Goal: Task Accomplishment & Management: Manage account settings

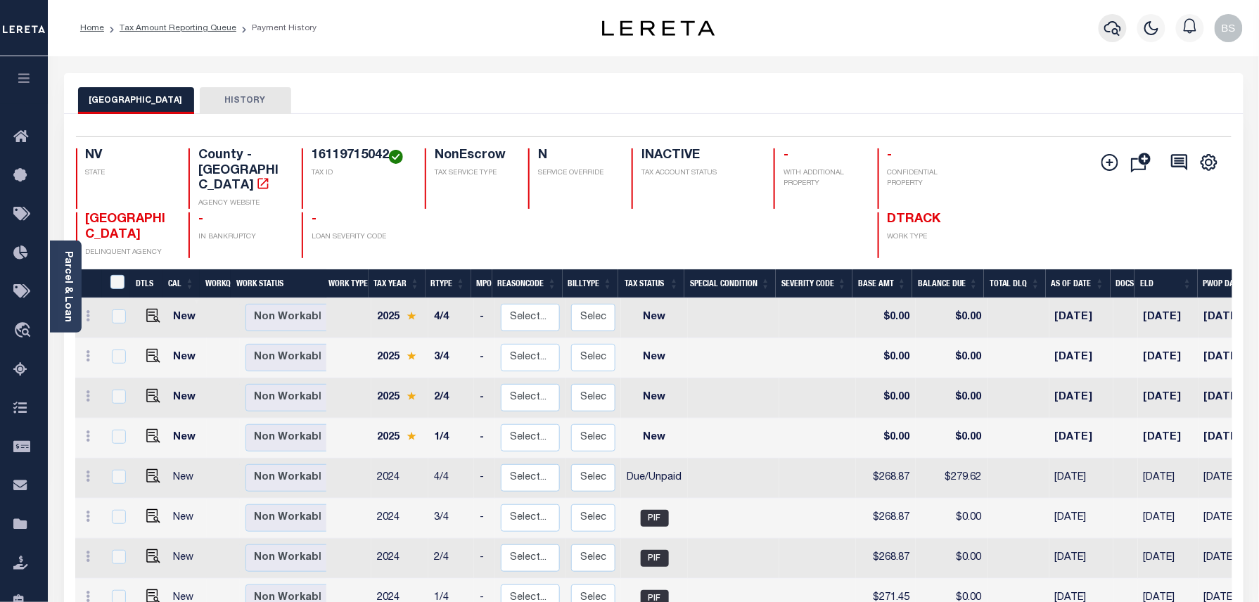
click at [1110, 23] on icon "button" at bounding box center [1112, 28] width 17 height 15
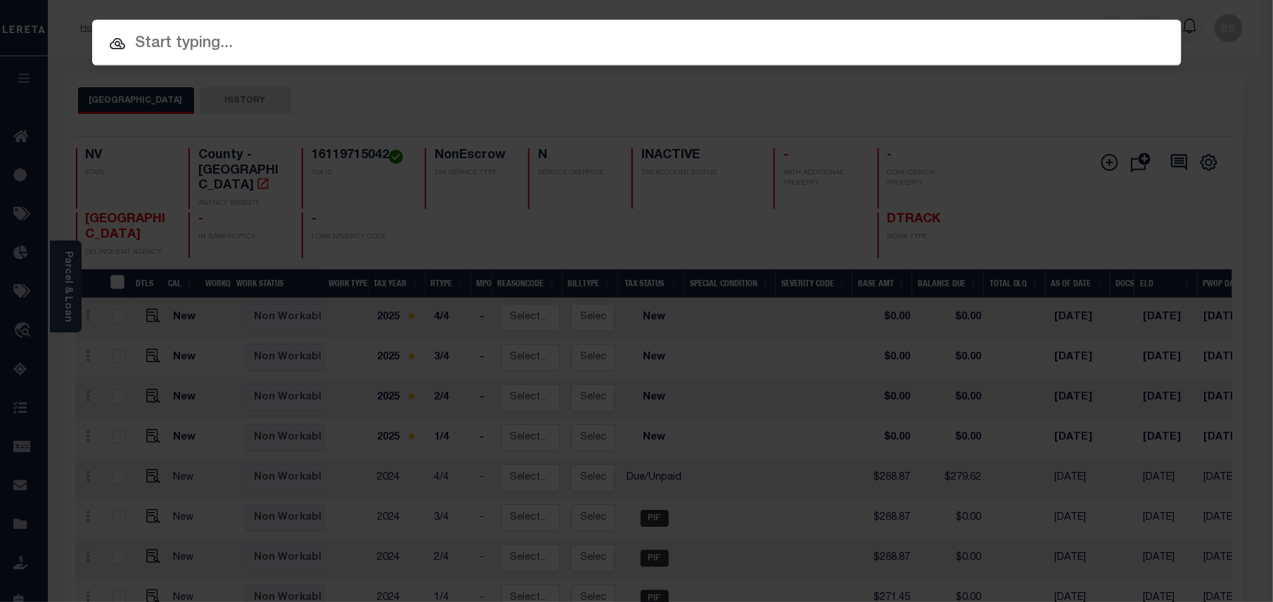
paste input "16130212005"
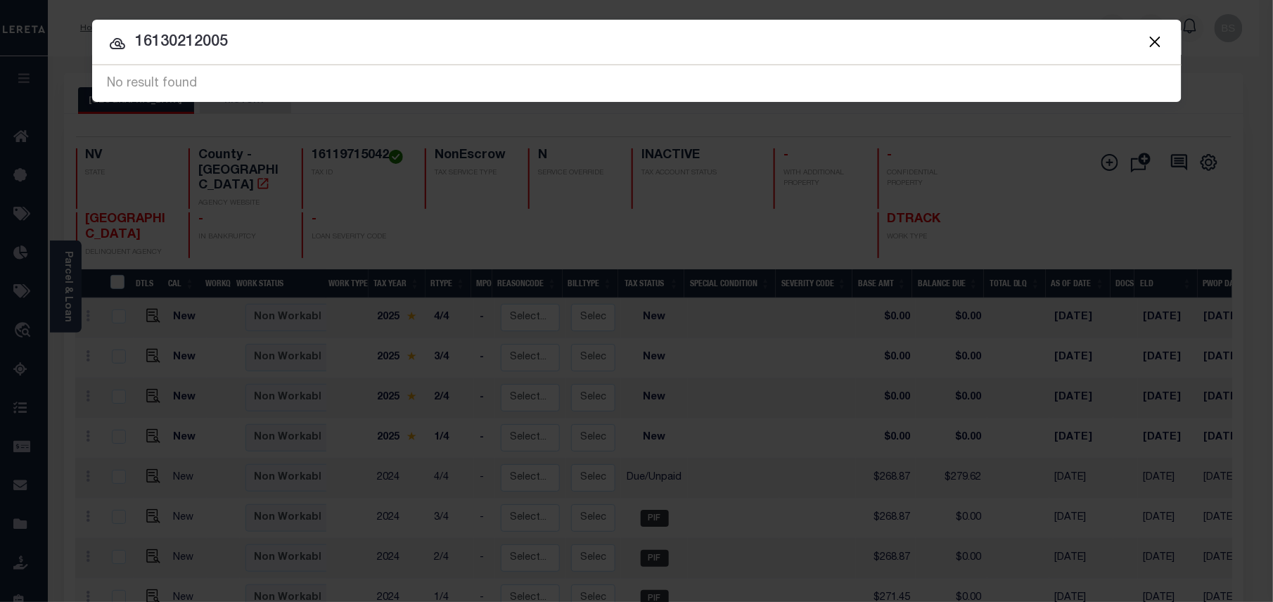
drag, startPoint x: 255, startPoint y: 39, endPoint x: -4, endPoint y: 18, distance: 259.7
click at [0, 18] on html "Home Tax Amount Reporting Queue Payment History" at bounding box center [636, 440] width 1273 height 881
paste input "3483859"
type input "34838595"
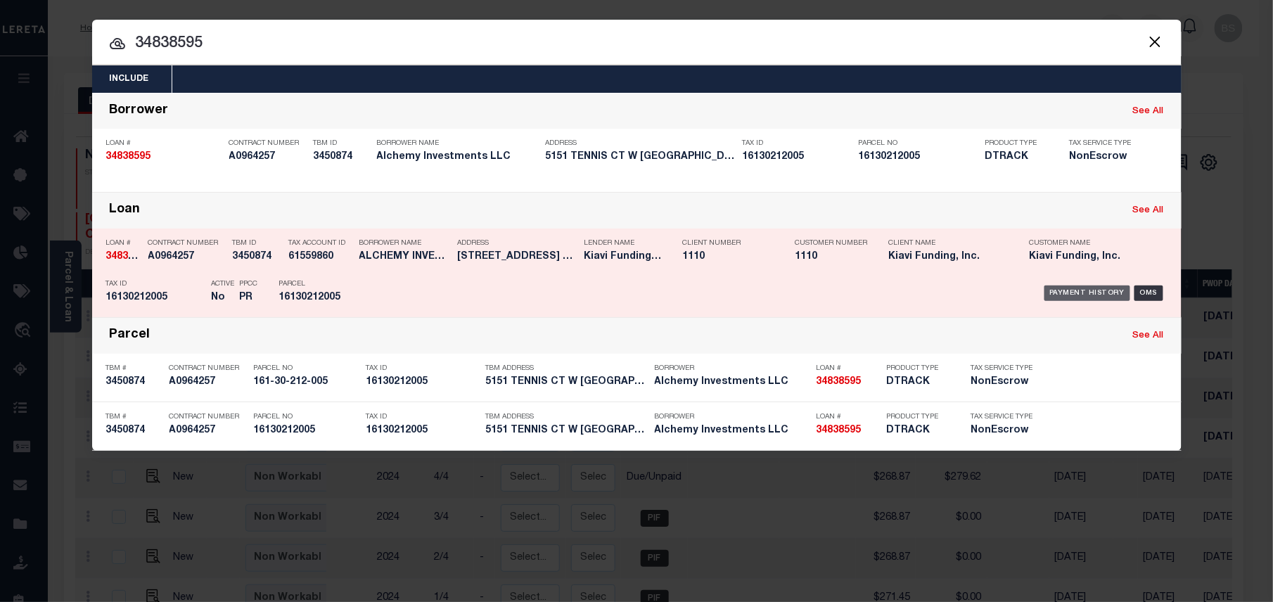
click at [1085, 288] on div "Payment History" at bounding box center [1087, 293] width 87 height 15
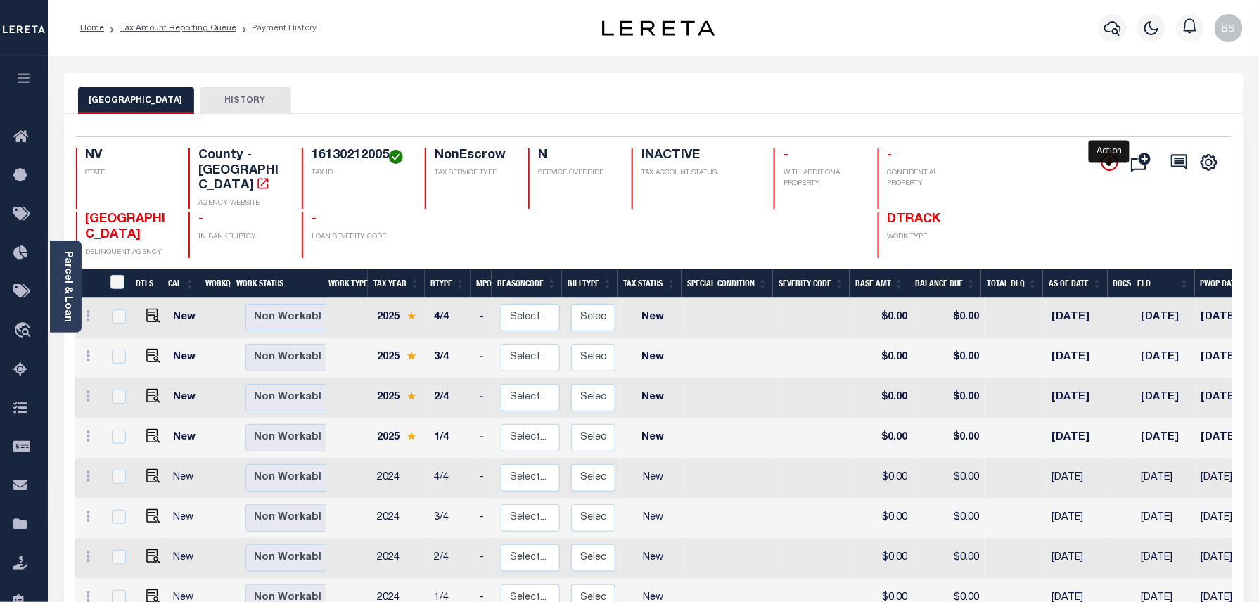
click at [1101, 169] on icon "" at bounding box center [1109, 162] width 17 height 17
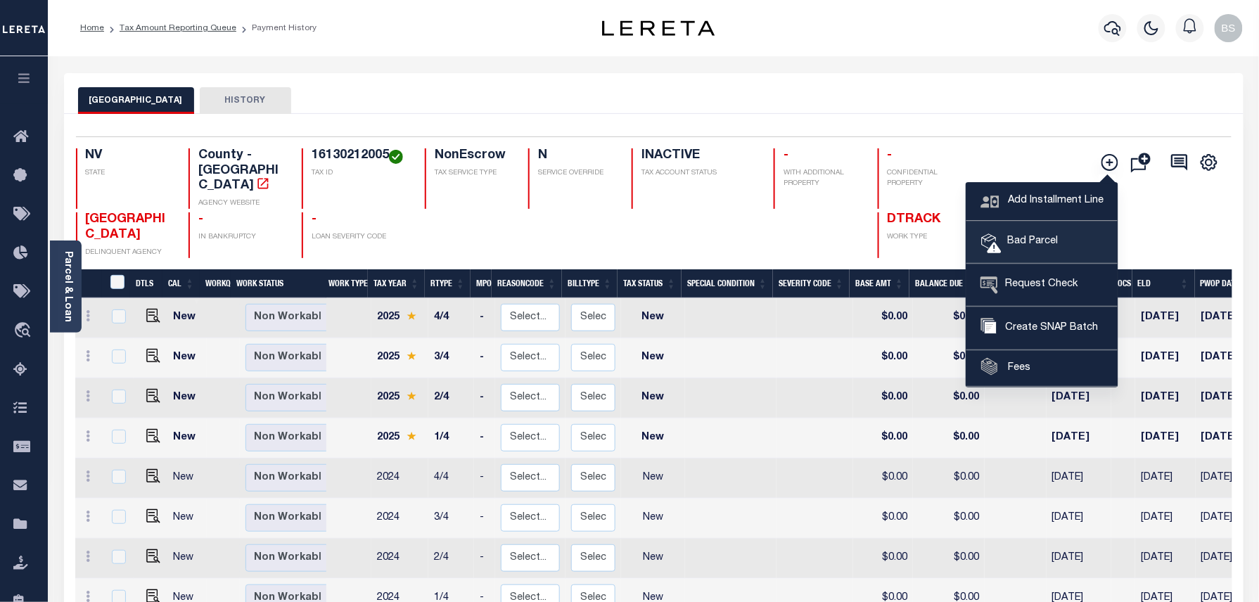
click at [1061, 232] on link "Bad Parcel" at bounding box center [1041, 243] width 151 height 42
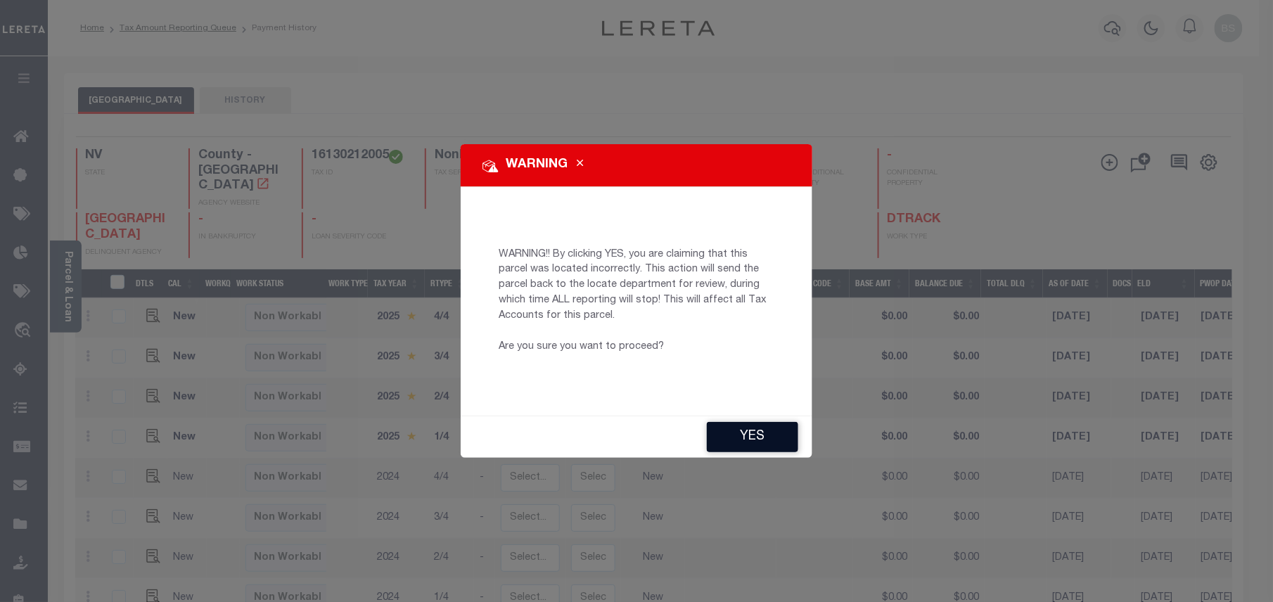
click at [765, 422] on button "YES" at bounding box center [752, 437] width 91 height 30
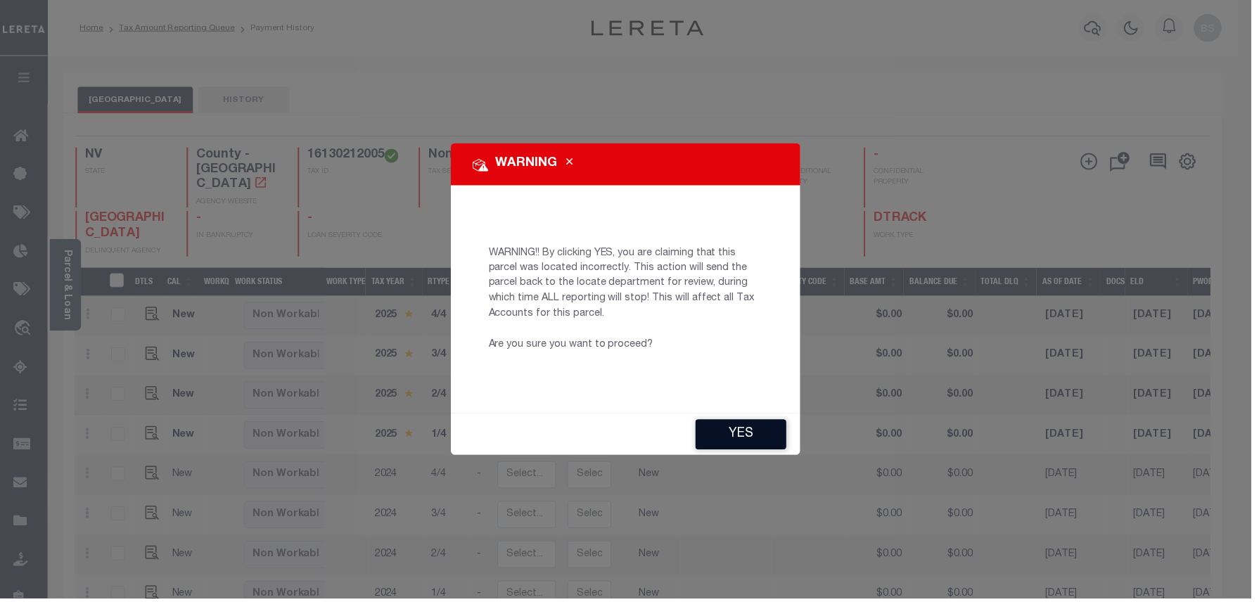
type input "BSSudarsana-c@lereta.net"
type input "[DATE]"
type input "PR"
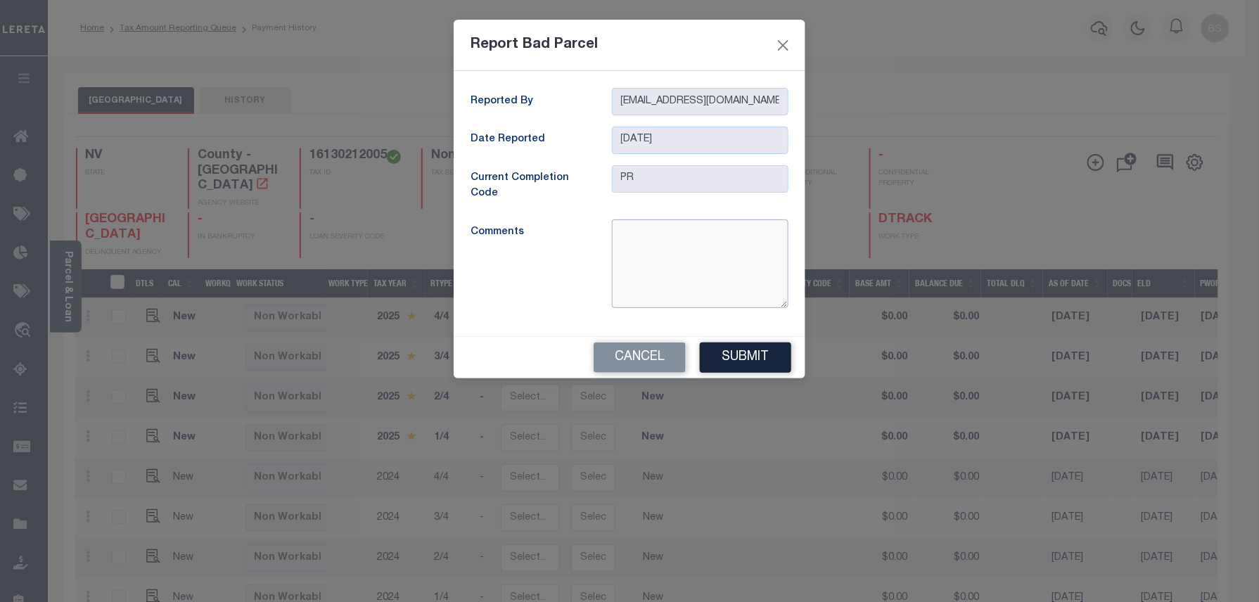
click at [670, 245] on textarea at bounding box center [700, 263] width 177 height 89
type textarea "parcel is inactive"
click at [743, 356] on button "Submit" at bounding box center [745, 358] width 91 height 30
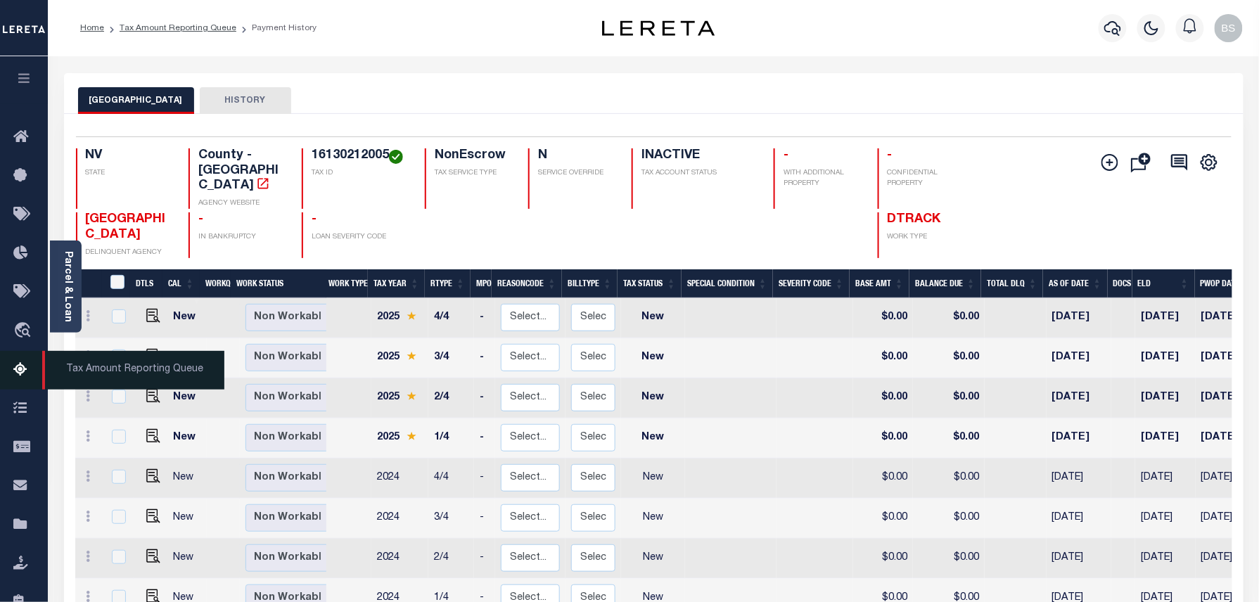
click at [17, 371] on icon at bounding box center [24, 371] width 23 height 18
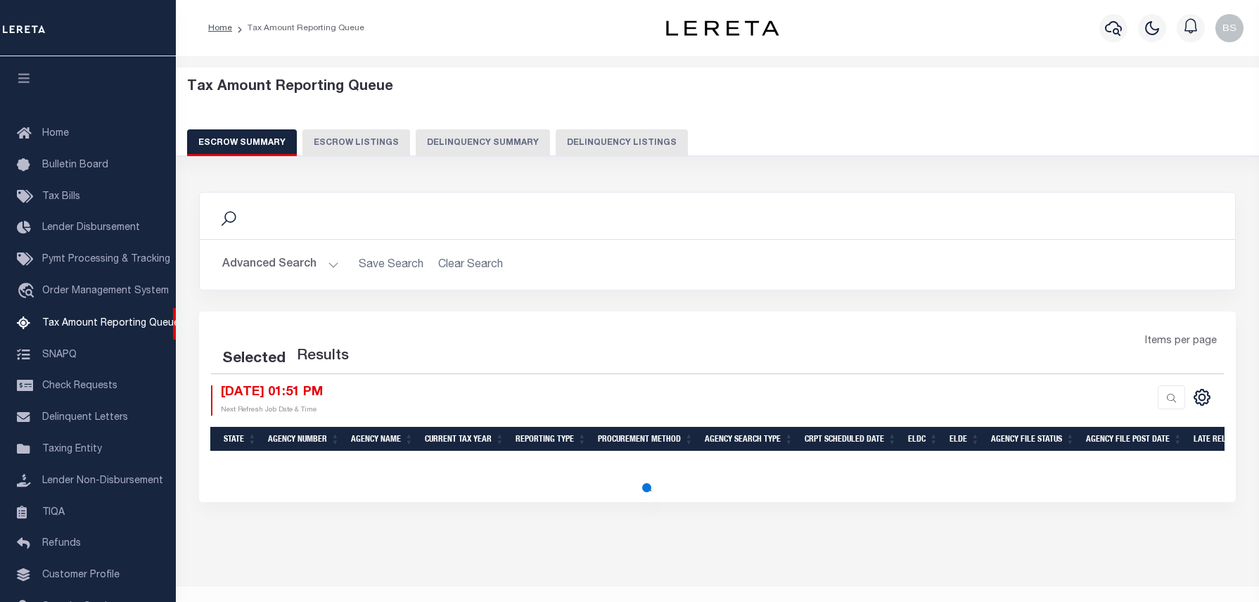
select select "100"
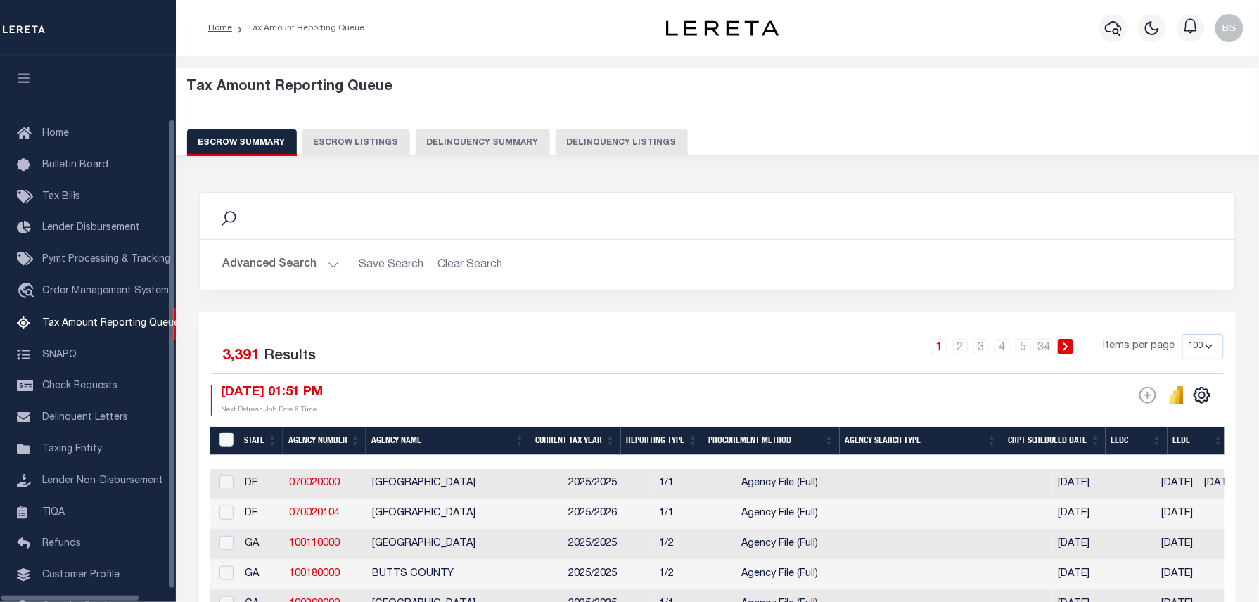
scroll to position [65, 0]
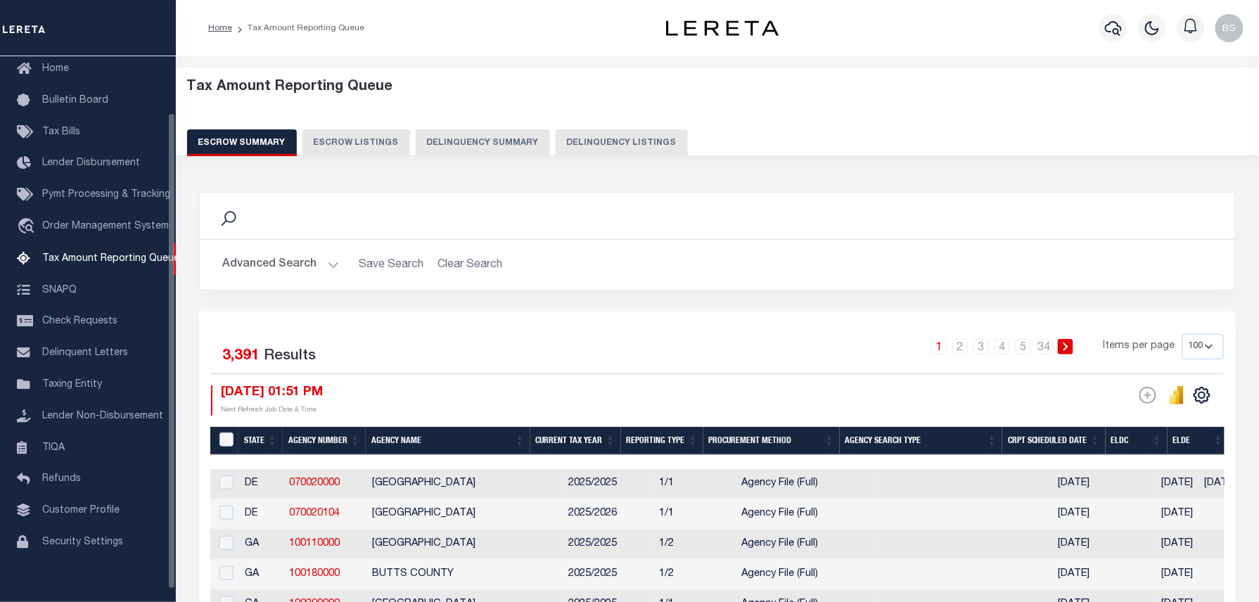
click at [572, 139] on button "Delinquency Listings" at bounding box center [622, 142] width 132 height 27
select select "100"
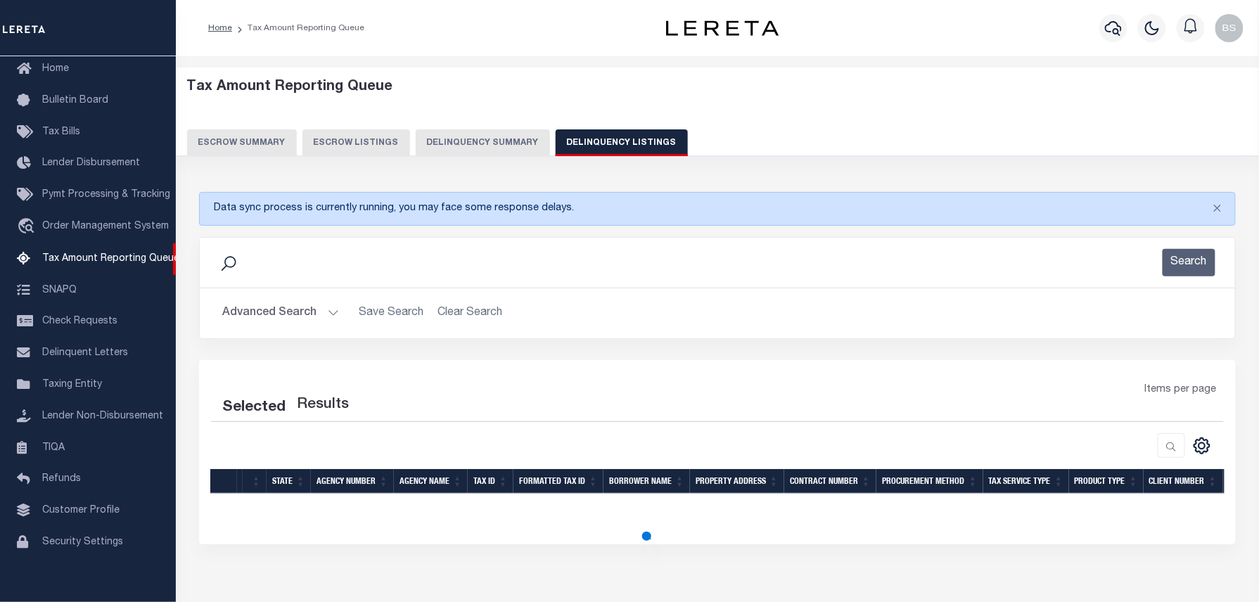
select select "100"
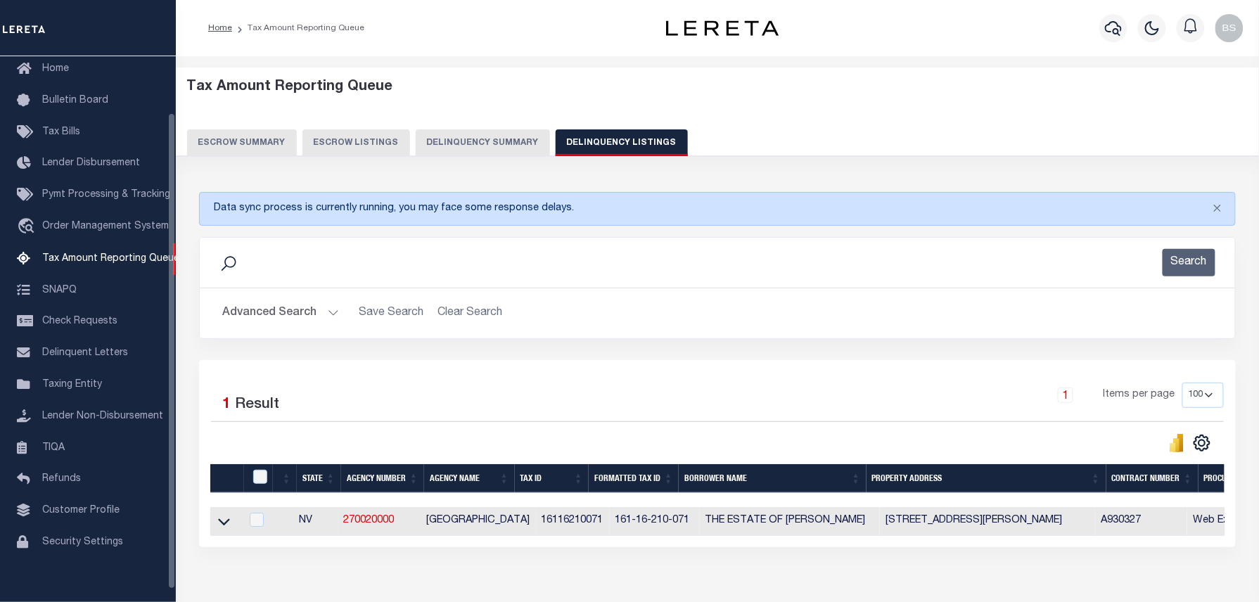
click at [296, 315] on button "Advanced Search" at bounding box center [280, 313] width 117 height 27
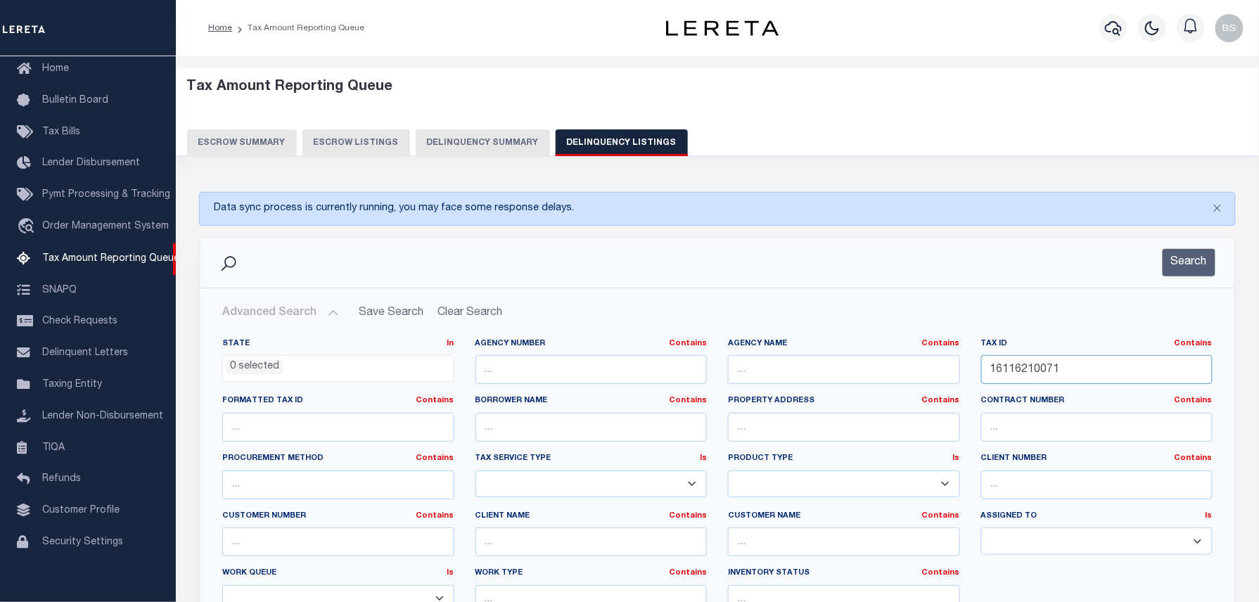
drag, startPoint x: 1082, startPoint y: 364, endPoint x: 824, endPoint y: 377, distance: 257.7
click at [837, 373] on div "State In In AK AL AR AZ CA CO CT DC DE FL GA GU HI IA ID IL IN KS [GEOGRAPHIC_D…" at bounding box center [717, 481] width 1011 height 287
paste input "32713002"
type input "16132713002"
click at [1185, 268] on button "Search" at bounding box center [1189, 262] width 53 height 27
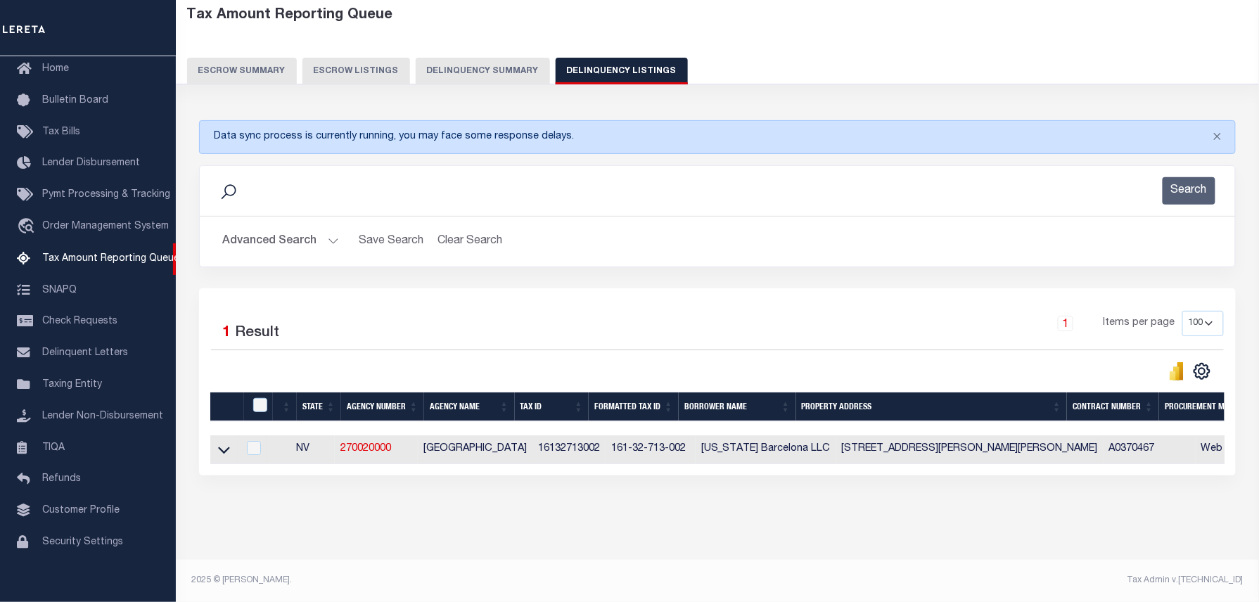
scroll to position [85, 0]
click at [220, 442] on icon at bounding box center [224, 449] width 12 height 15
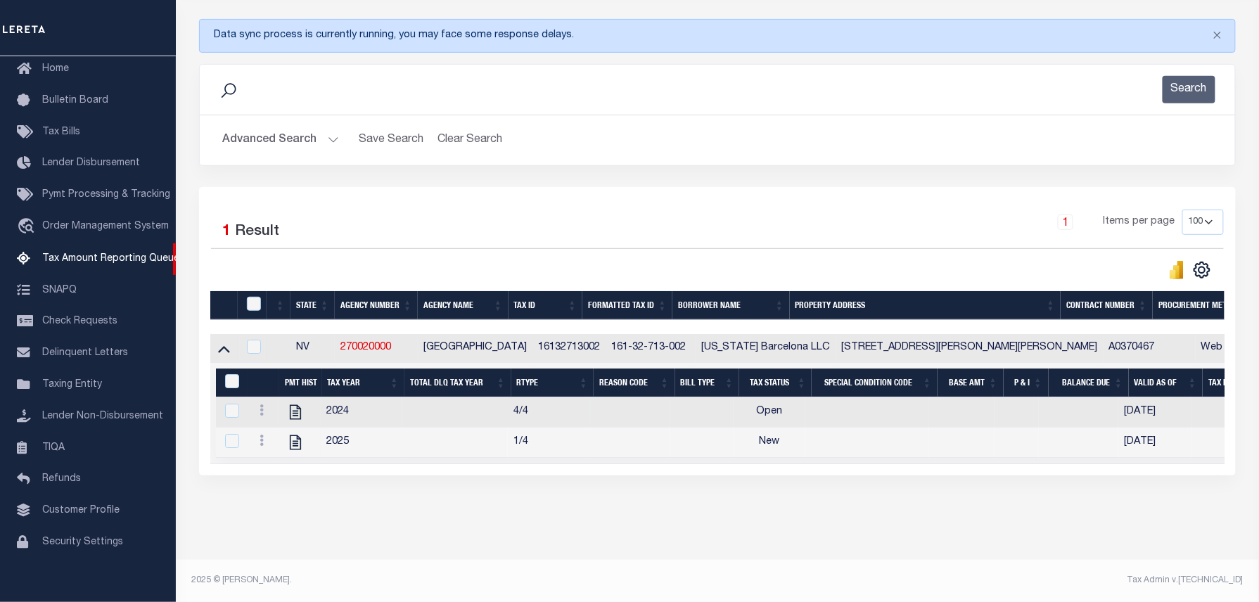
scroll to position [189, 0]
click at [295, 407] on icon "" at bounding box center [295, 412] width 18 height 18
checkbox input "true"
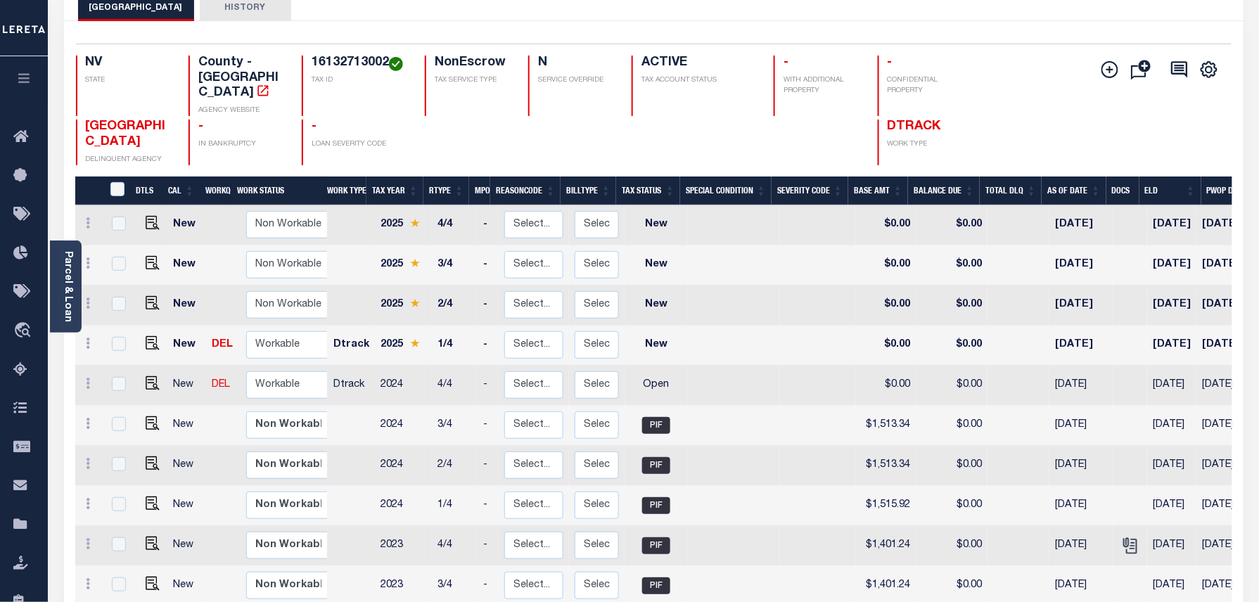
scroll to position [94, 0]
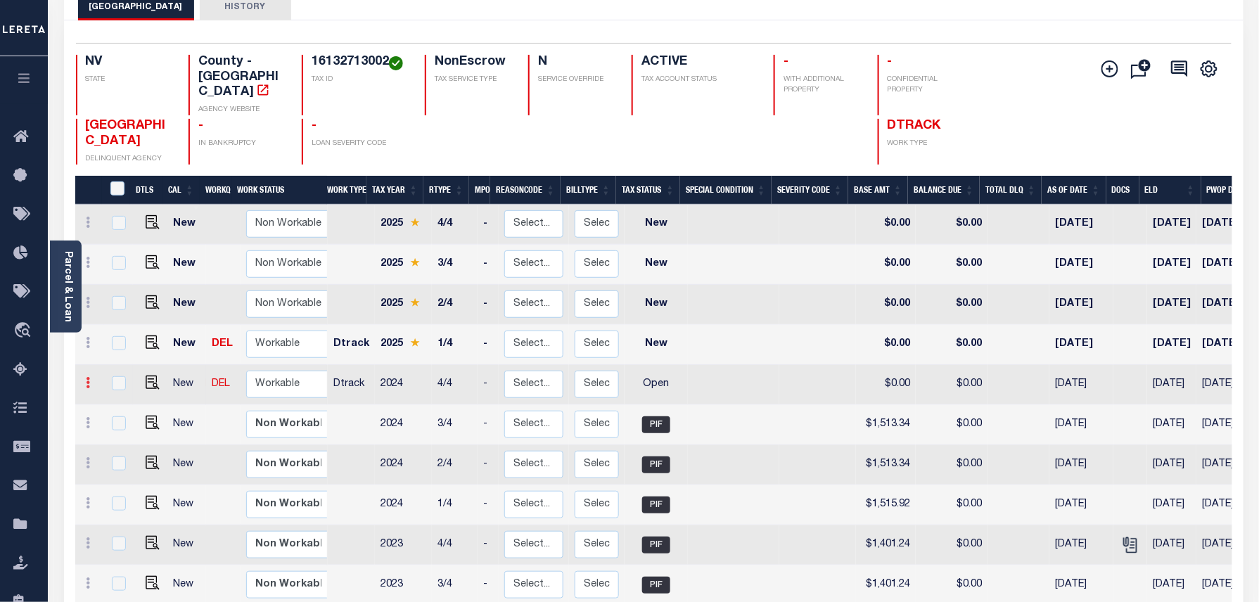
click at [88, 377] on icon at bounding box center [89, 382] width 4 height 11
click at [119, 424] on img at bounding box center [122, 431] width 14 height 15
select select "OP2"
type input "$0.00"
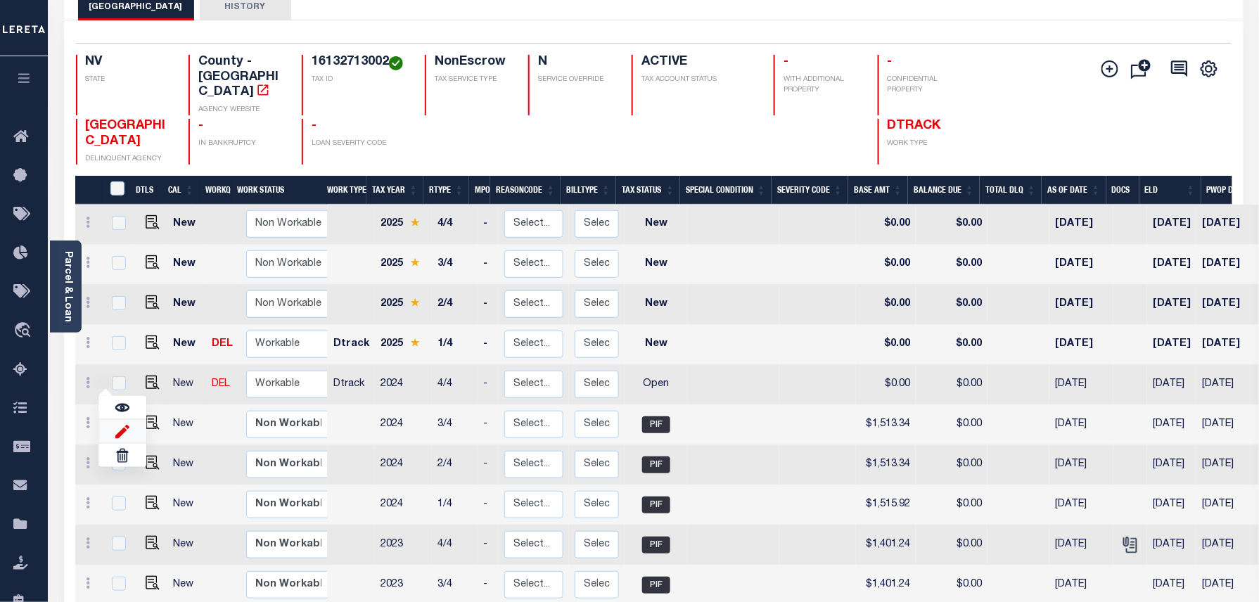
type input "[DATE]"
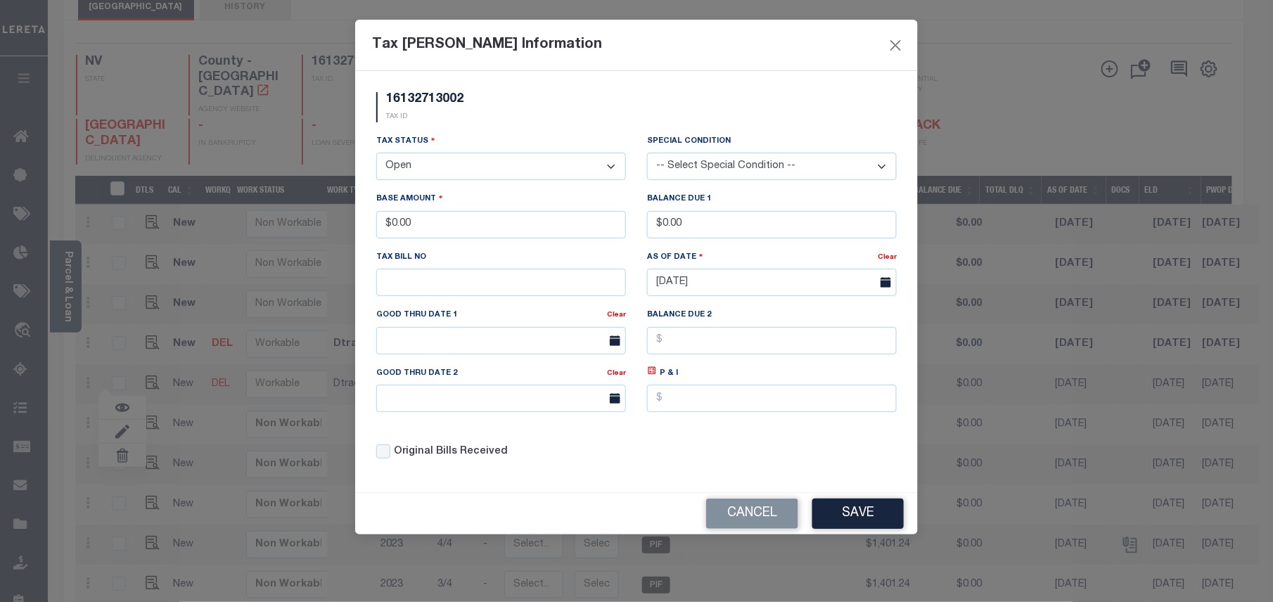
click at [419, 167] on select "- Select Status - Open Due/Unpaid Paid Incomplete No Tax Due Internal Refund Pr…" at bounding box center [501, 166] width 250 height 27
click at [376, 155] on select "- Select Status - Open Due/Unpaid Paid Incomplete No Tax Due Internal Refund Pr…" at bounding box center [501, 166] width 250 height 27
click at [862, 527] on button "Save" at bounding box center [857, 514] width 91 height 30
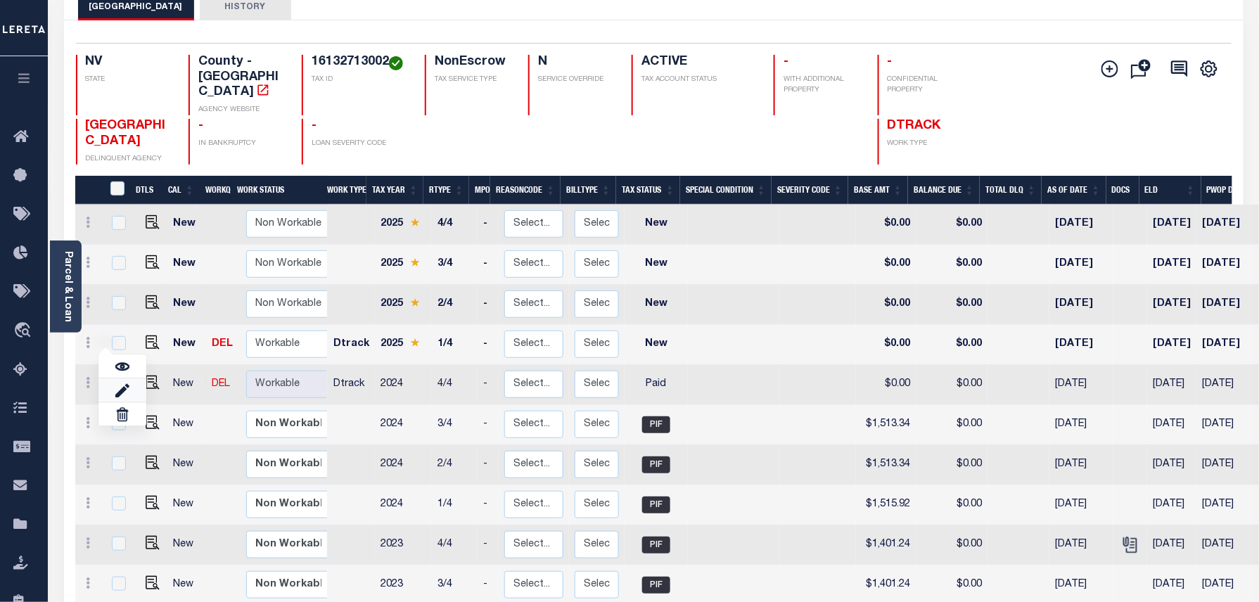
click at [111, 378] on link at bounding box center [122, 389] width 48 height 23
select select "NW2"
type input "$0.00"
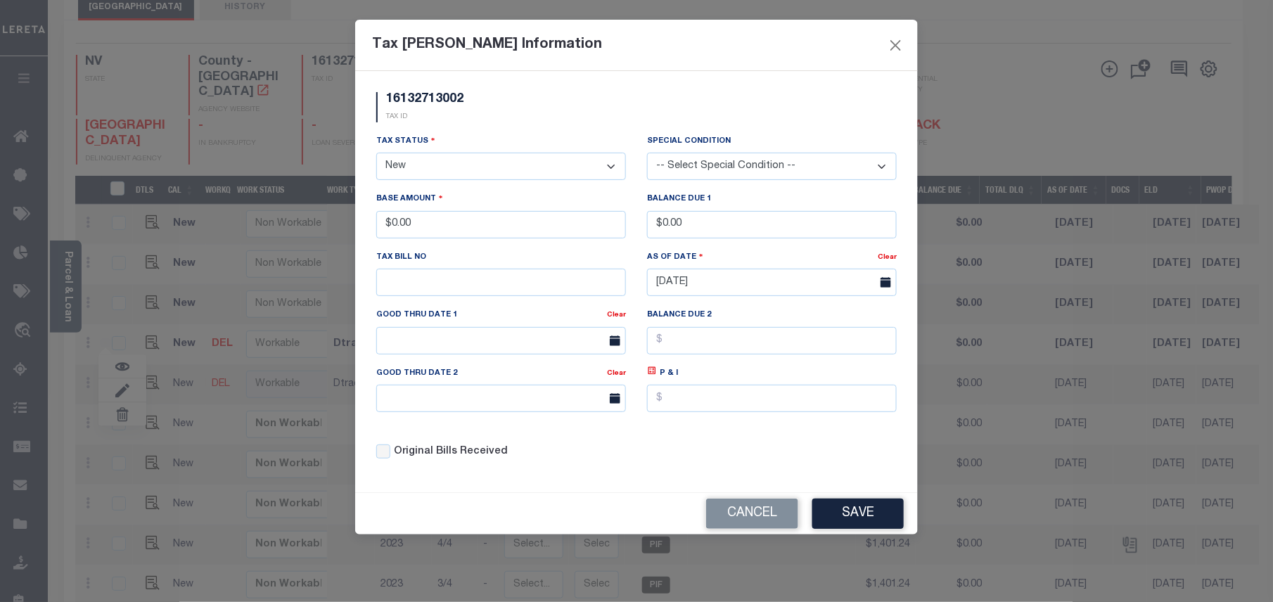
click at [426, 162] on select "- Select Status - Open Due/Unpaid Paid Incomplete No Tax Due Internal Refund Pr…" at bounding box center [501, 166] width 250 height 27
click at [449, 170] on select "- Select Status - Open Due/Unpaid Paid Incomplete No Tax Due Internal Refund Pr…" at bounding box center [501, 166] width 250 height 27
select select "PYD"
click at [376, 155] on select "- Select Status - Open Due/Unpaid Paid Incomplete No Tax Due Internal Refund Pr…" at bounding box center [501, 166] width 250 height 27
click at [853, 523] on button "Save" at bounding box center [857, 514] width 91 height 30
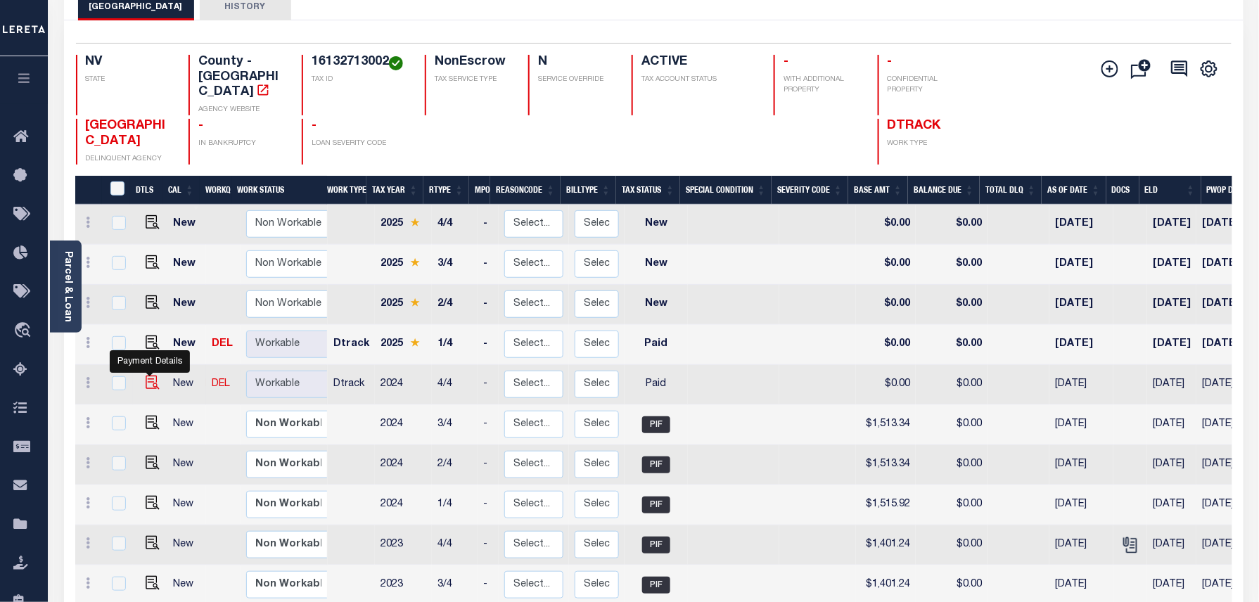
click at [147, 376] on img at bounding box center [153, 383] width 14 height 14
checkbox input "true"
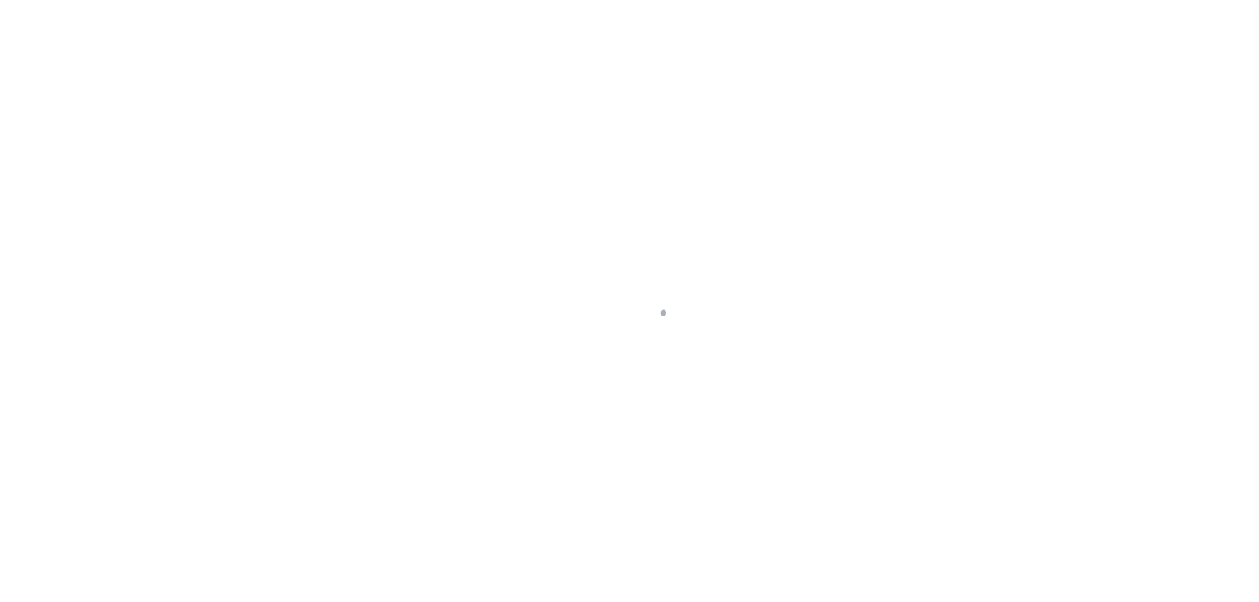
select select "PYD"
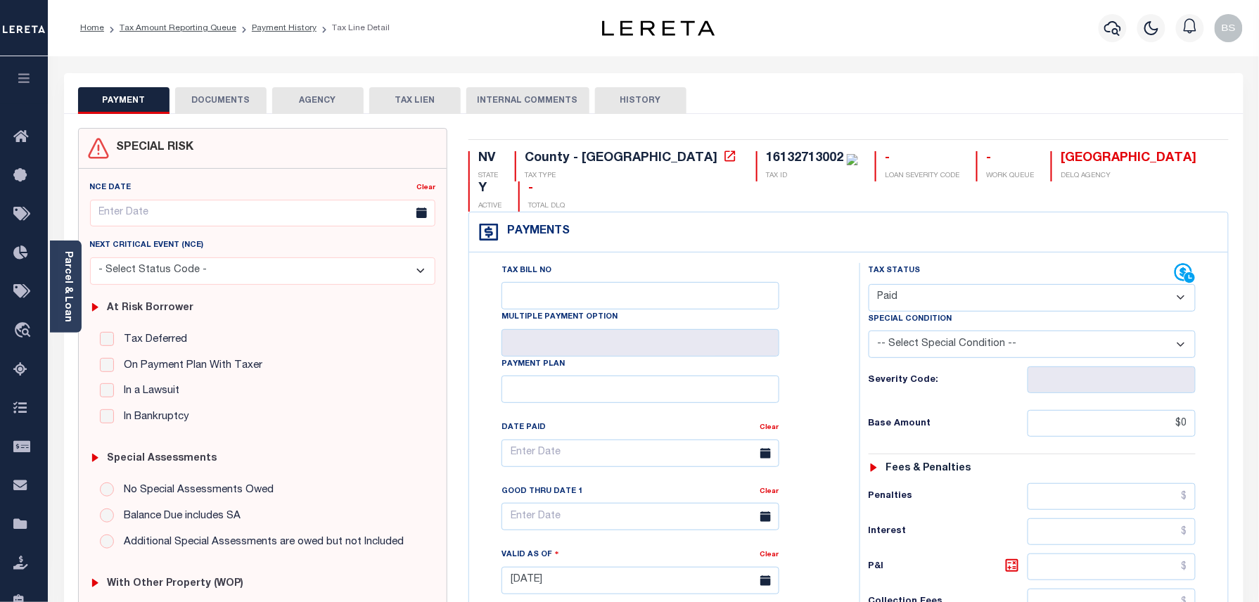
click at [218, 110] on button "DOCUMENTS" at bounding box center [220, 100] width 91 height 27
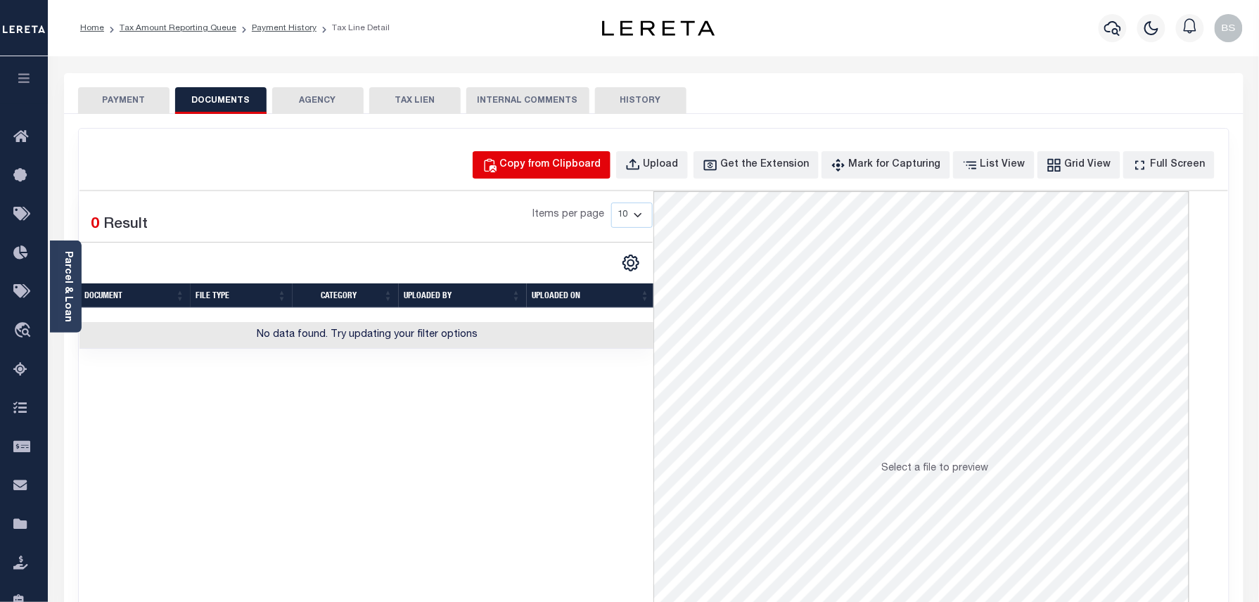
click at [568, 155] on button "Copy from Clipboard" at bounding box center [542, 164] width 138 height 27
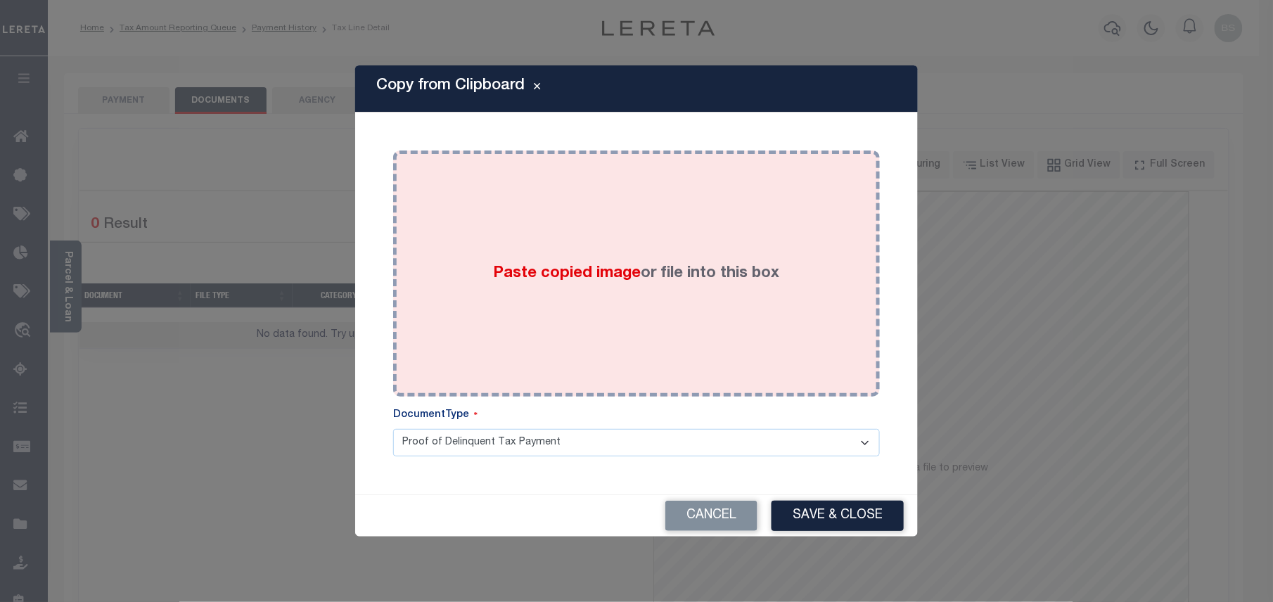
click at [692, 302] on div "Paste copied image or file into this box" at bounding box center [637, 273] width 466 height 225
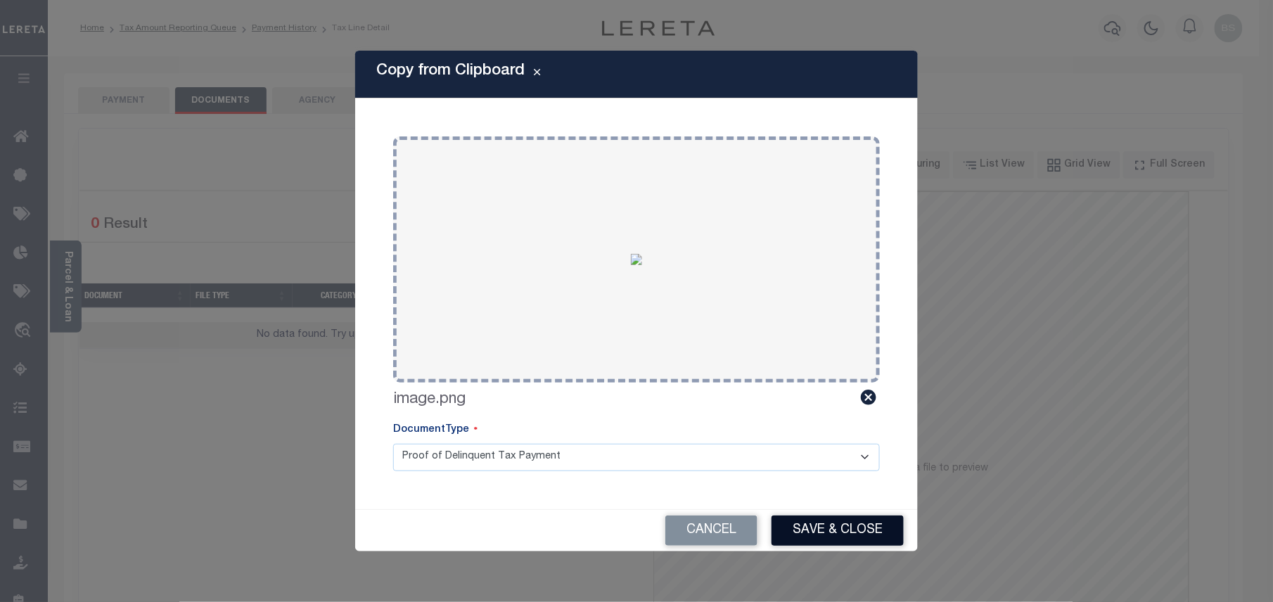
click at [807, 526] on button "Save & Close" at bounding box center [838, 531] width 132 height 30
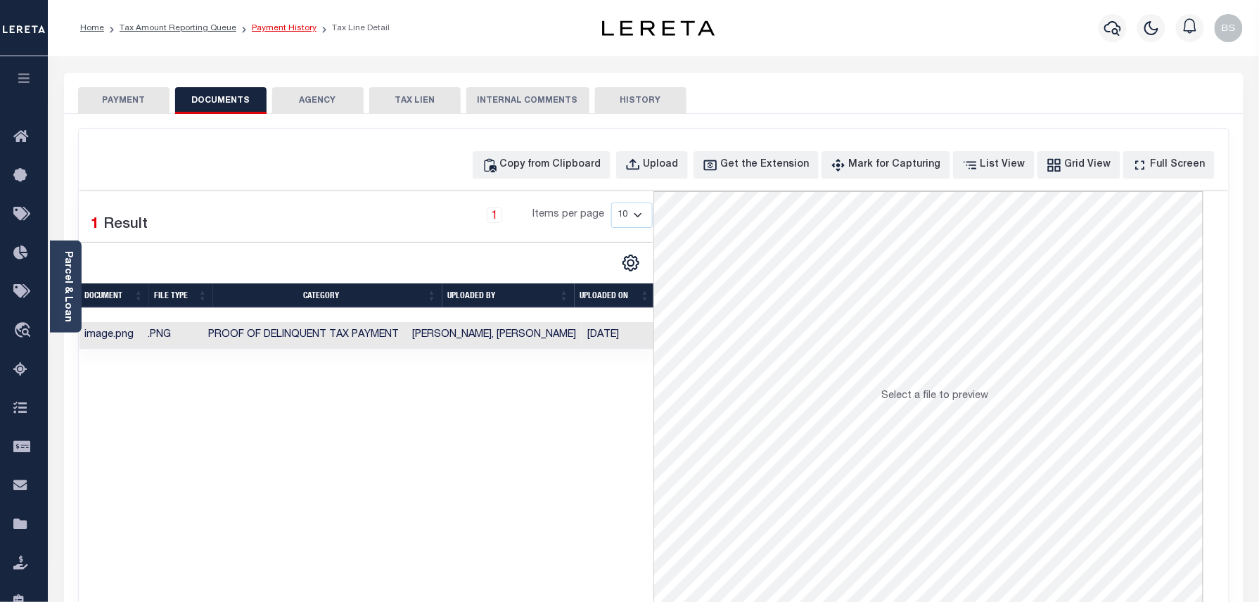
click at [290, 24] on link "Payment History" at bounding box center [284, 28] width 65 height 8
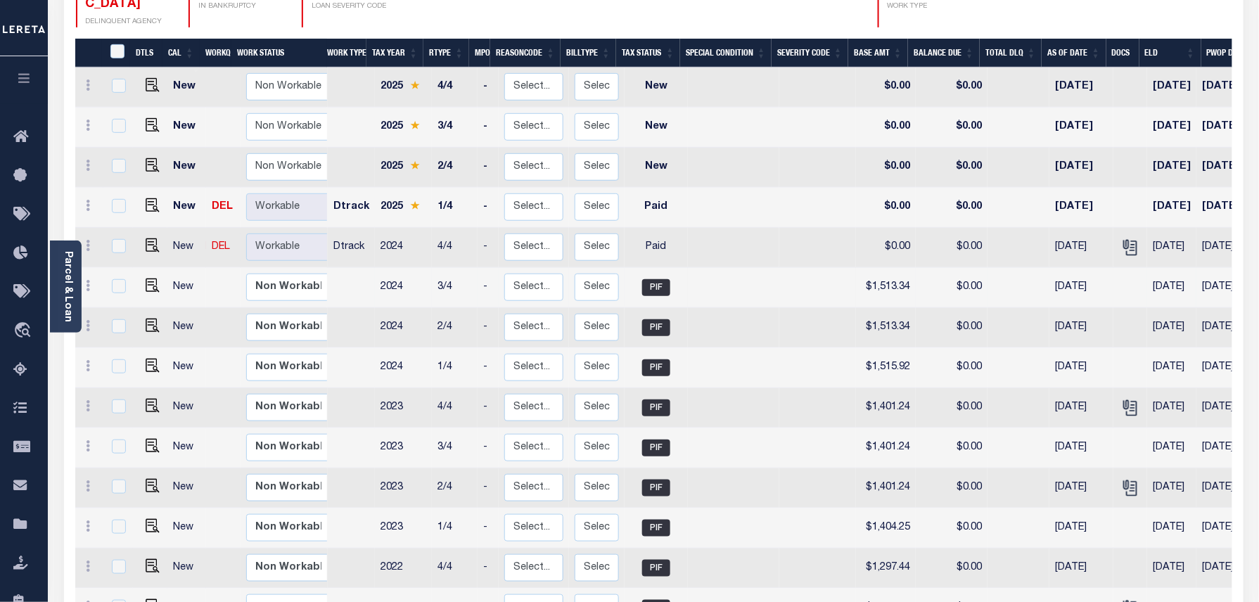
scroll to position [281, 0]
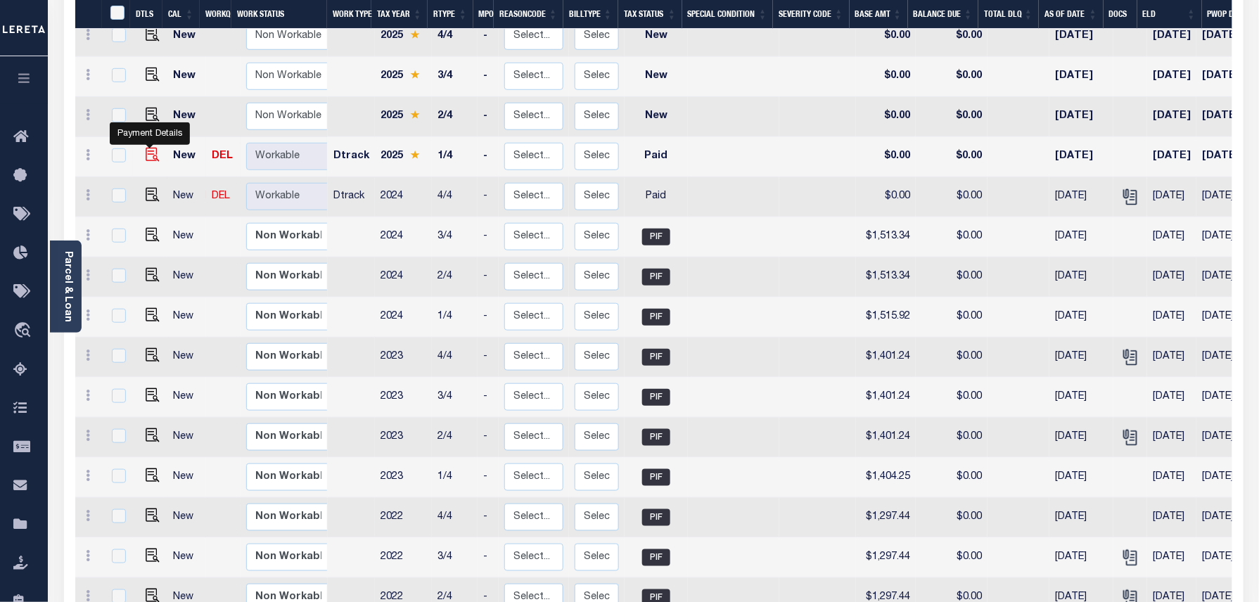
click at [146, 148] on img "" at bounding box center [153, 155] width 14 height 14
checkbox input "true"
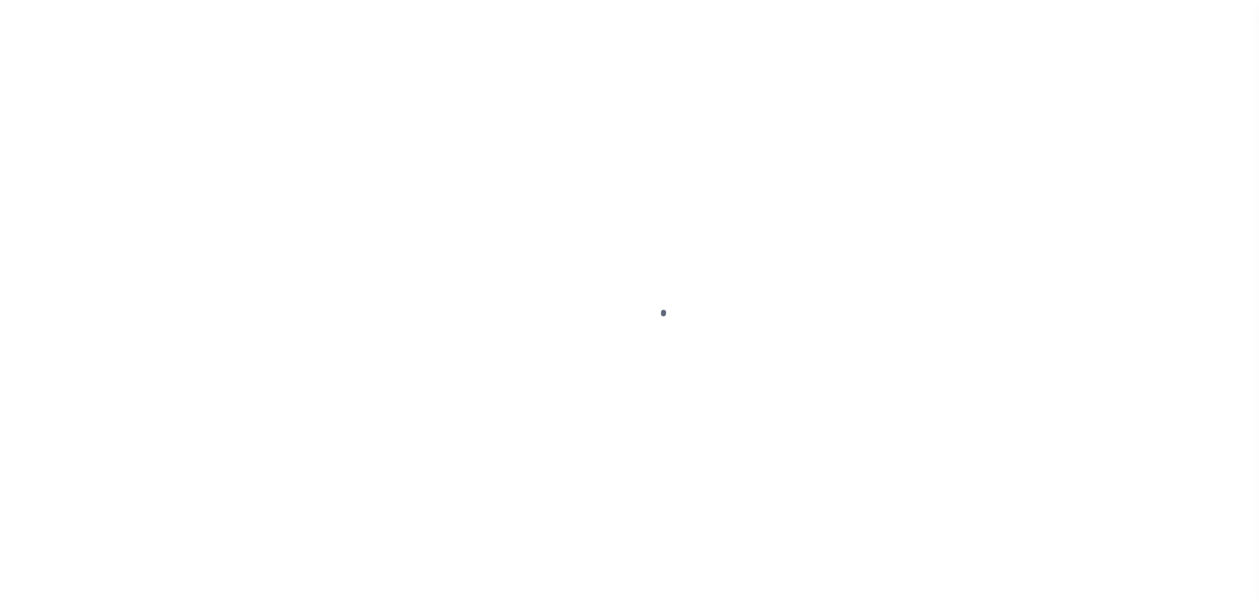
select select "PYD"
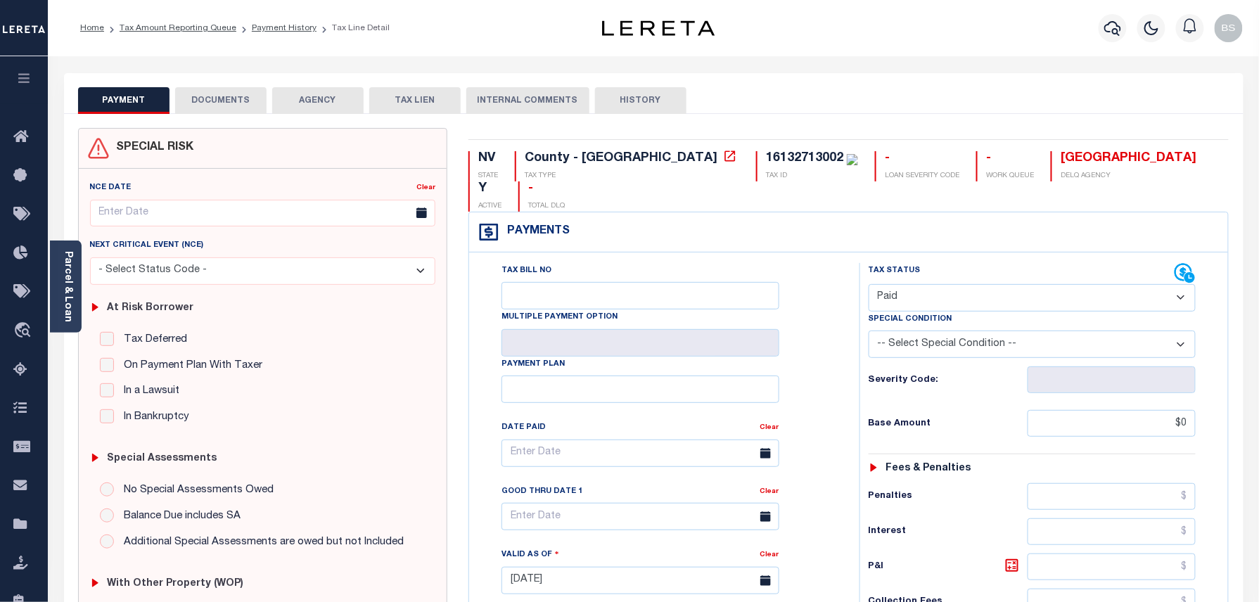
click at [214, 94] on button "DOCUMENTS" at bounding box center [220, 100] width 91 height 27
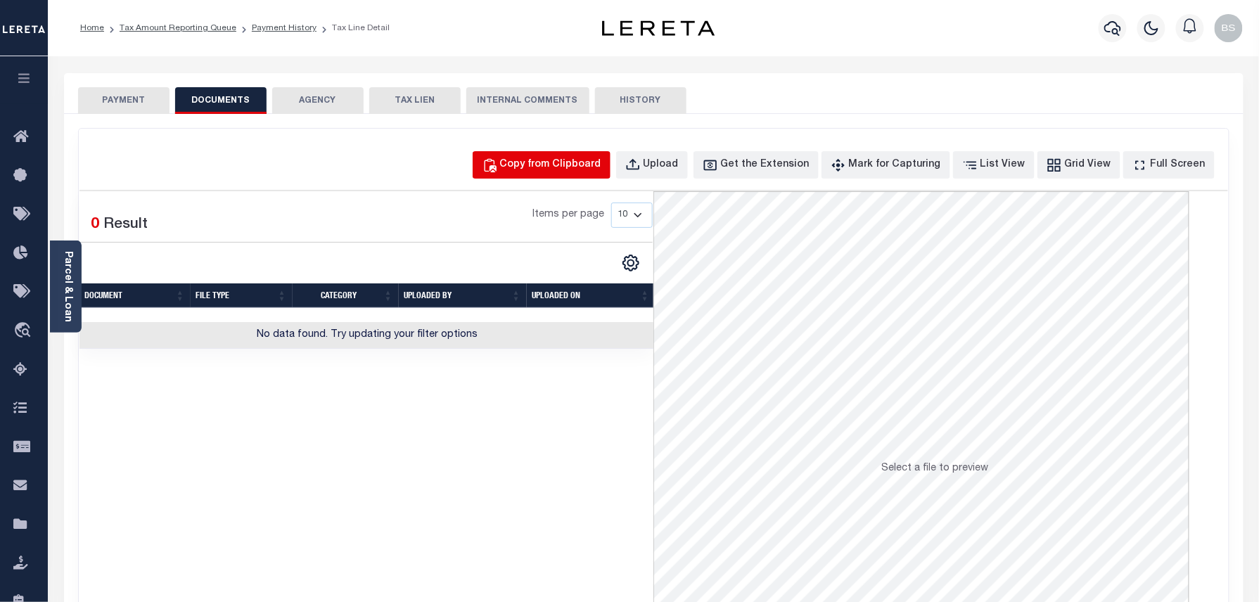
click at [584, 174] on button "Copy from Clipboard" at bounding box center [542, 164] width 138 height 27
select select "POP"
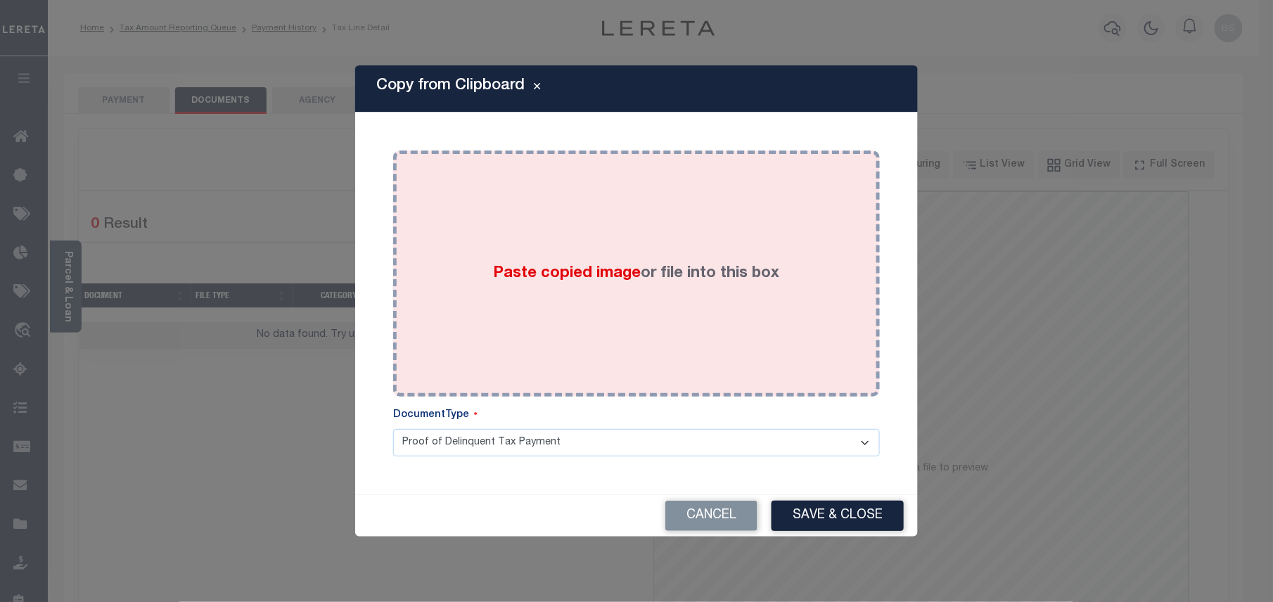
click at [684, 219] on div "Paste copied image or file into this box" at bounding box center [637, 273] width 466 height 225
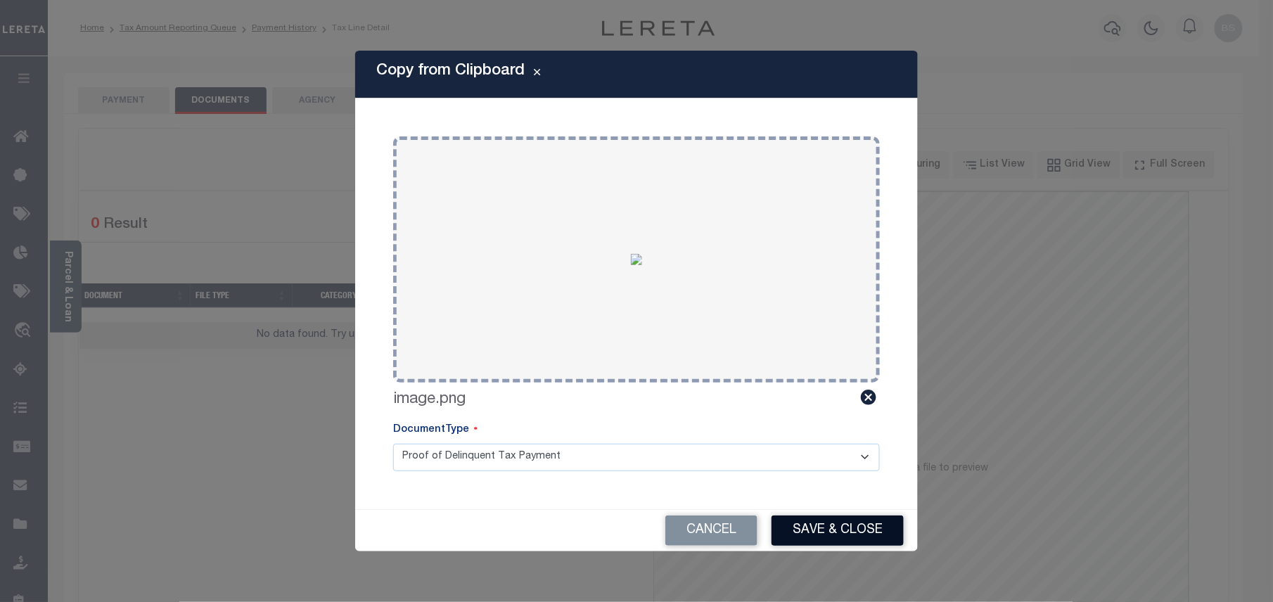
click at [826, 540] on button "Save & Close" at bounding box center [838, 531] width 132 height 30
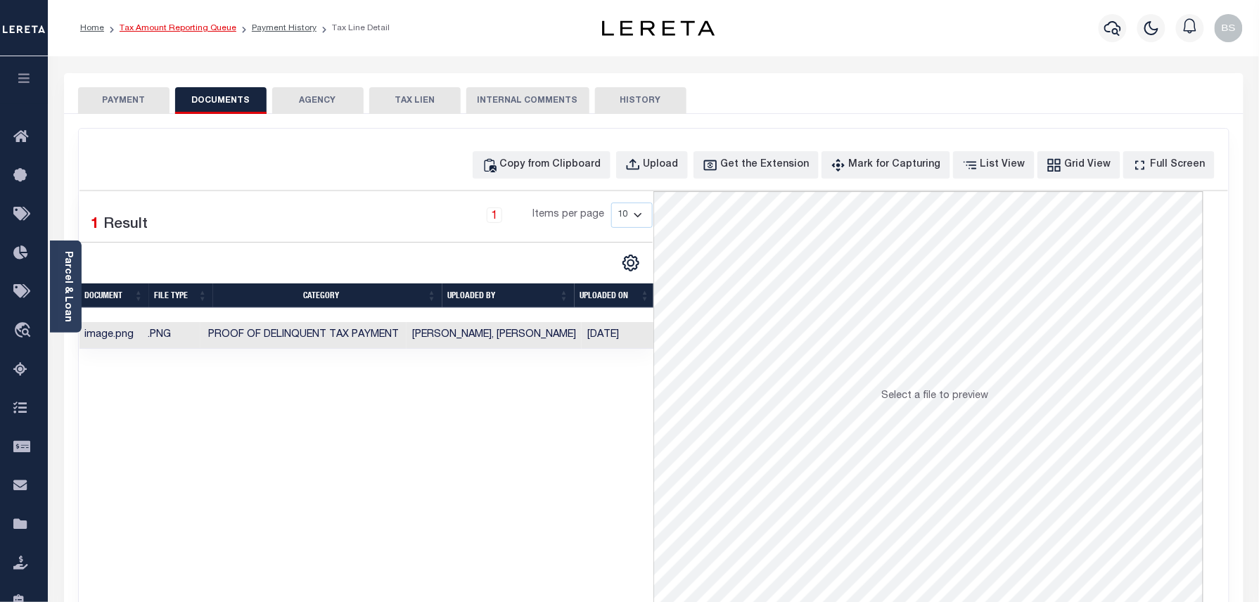
click at [210, 30] on link "Tax Amount Reporting Queue" at bounding box center [178, 28] width 117 height 8
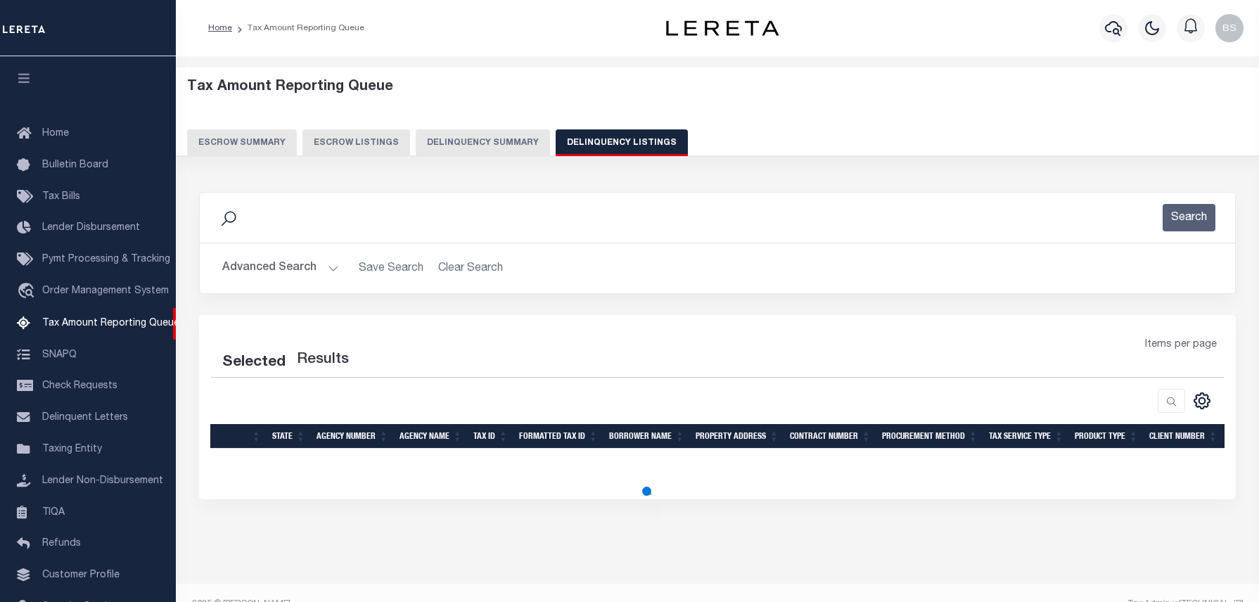
select select "100"
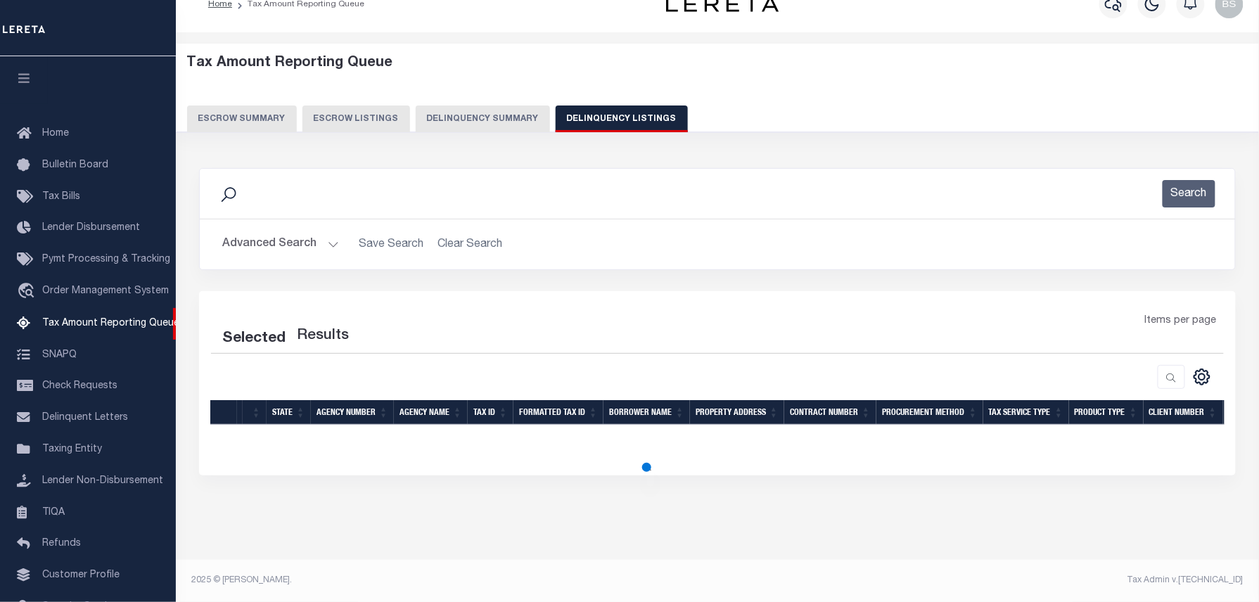
select select "100"
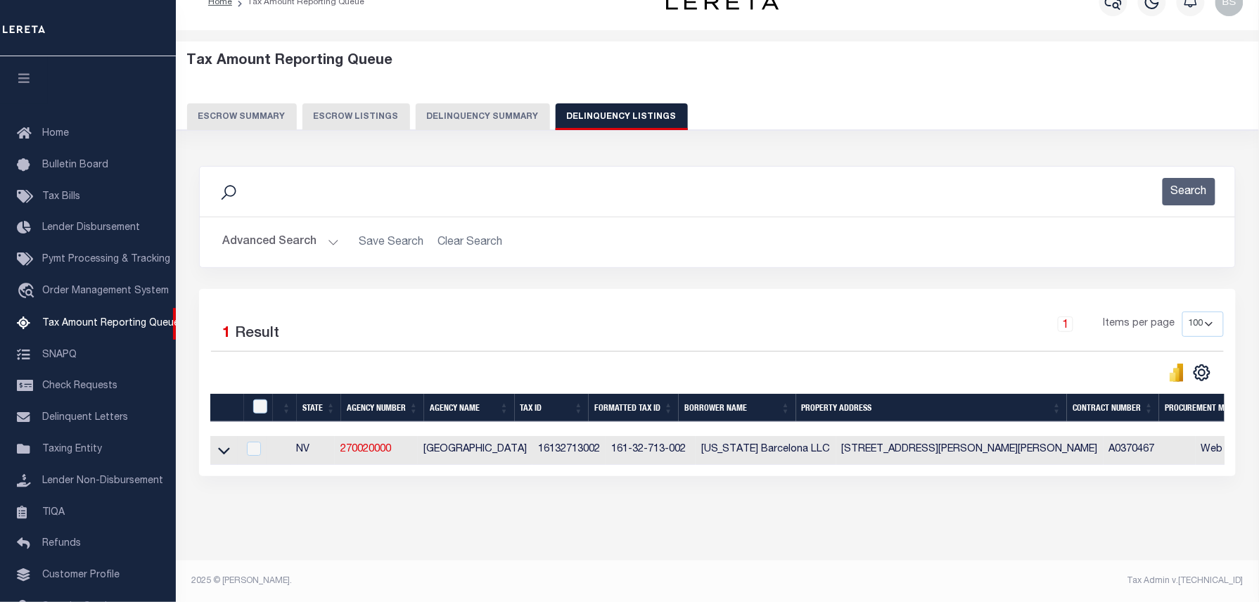
scroll to position [65, 0]
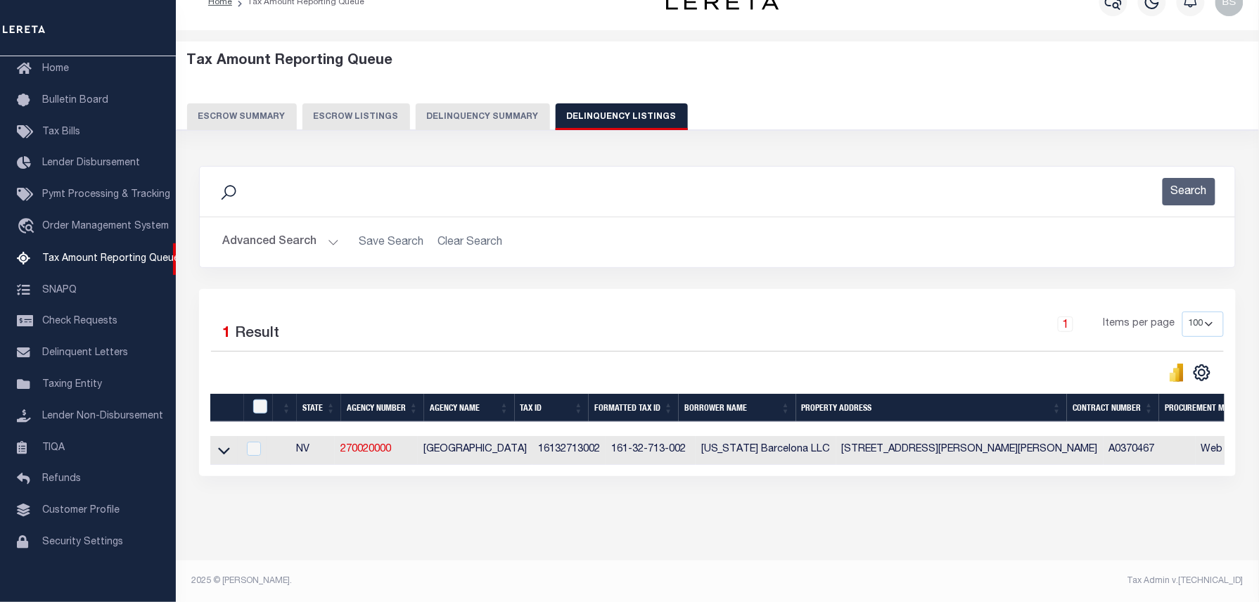
click at [217, 452] on link at bounding box center [224, 450] width 16 height 10
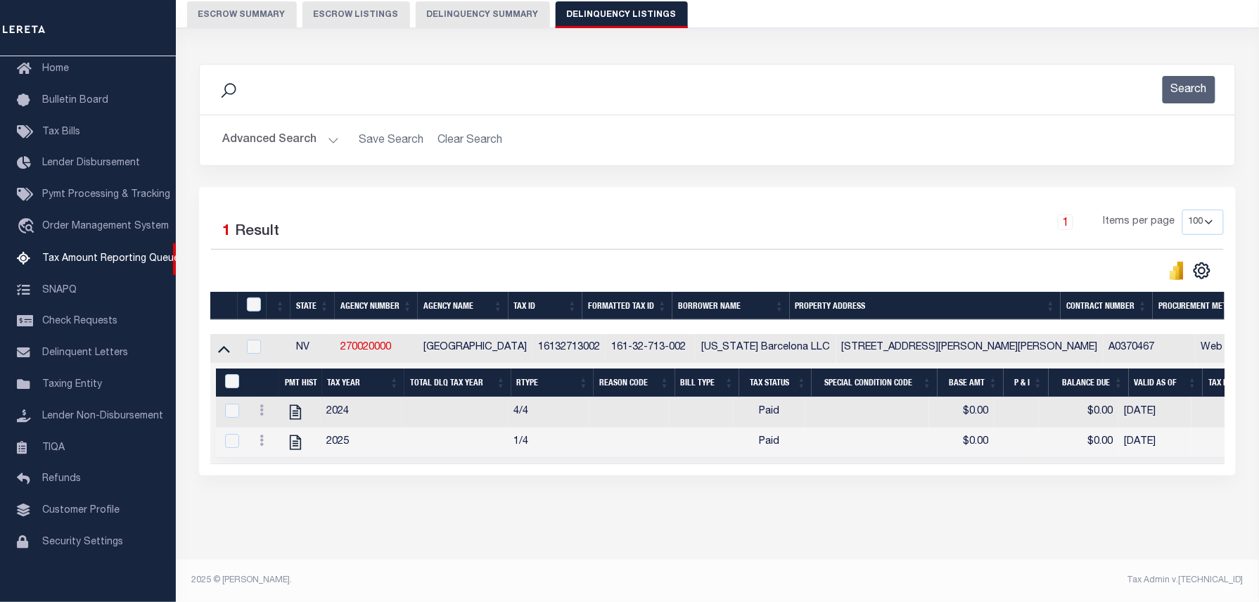
scroll to position [143, 0]
click at [256, 298] on input "checkbox" at bounding box center [254, 305] width 14 height 14
checkbox input "true"
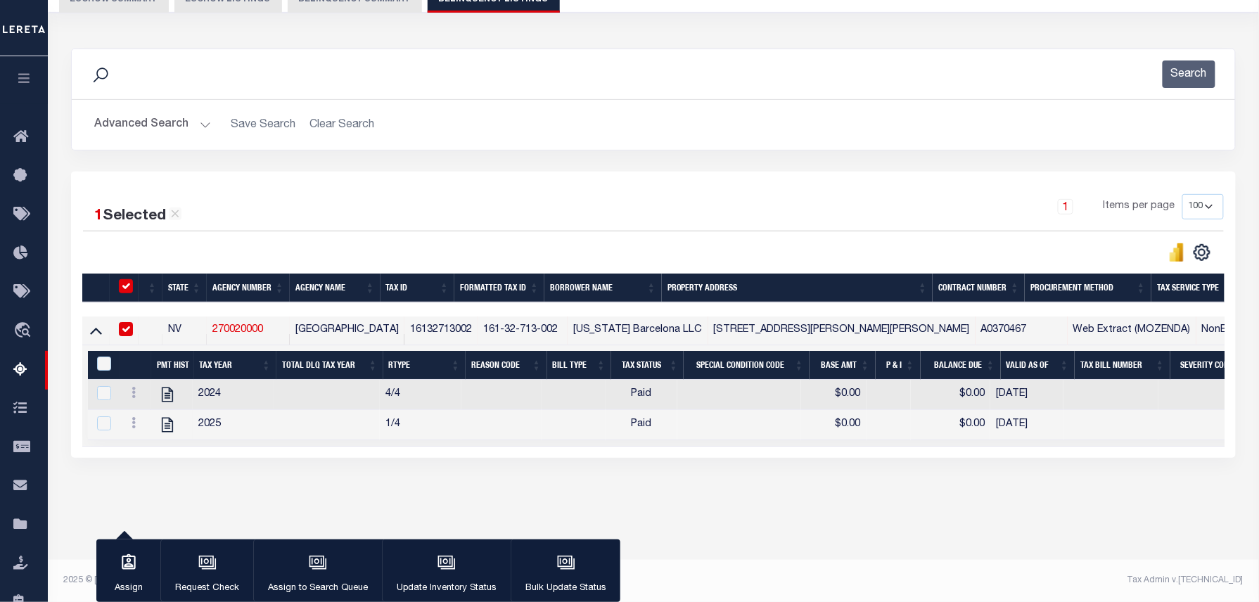
scroll to position [141, 0]
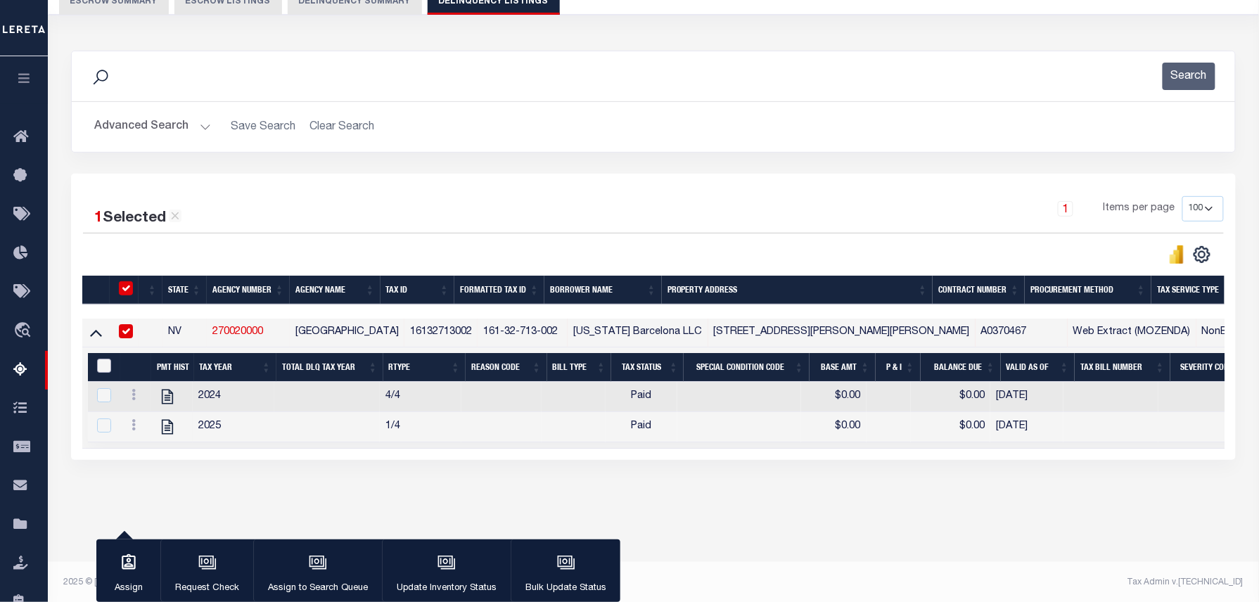
click at [105, 372] on input "&nbsp;" at bounding box center [104, 366] width 14 height 14
checkbox input "true"
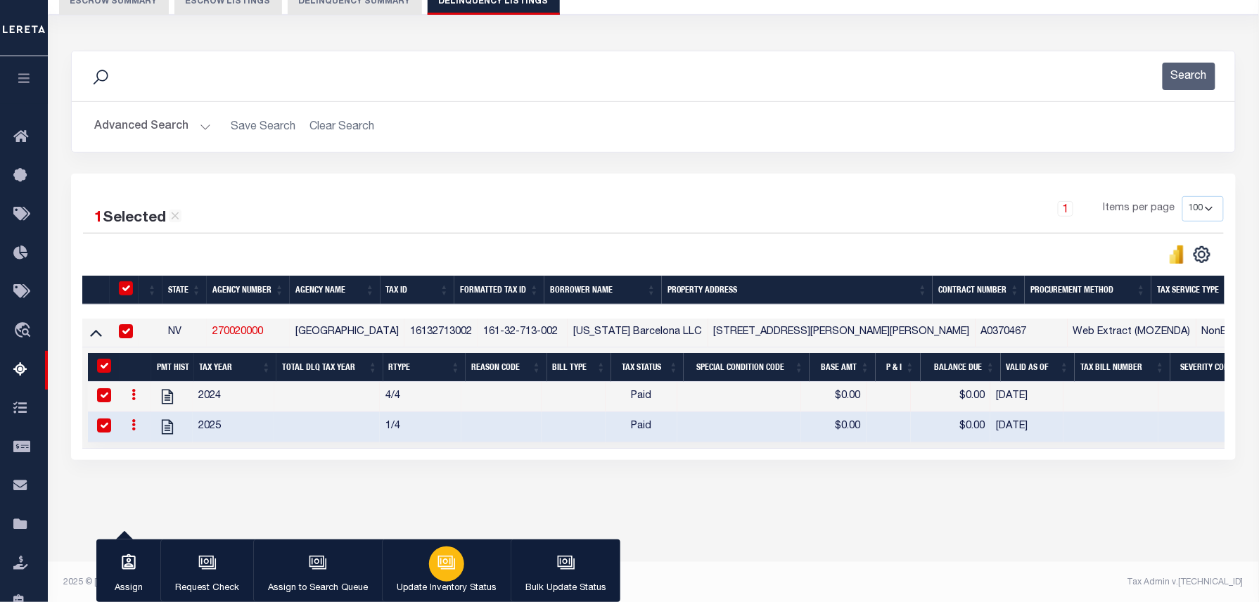
click at [432, 577] on div "button" at bounding box center [446, 563] width 35 height 35
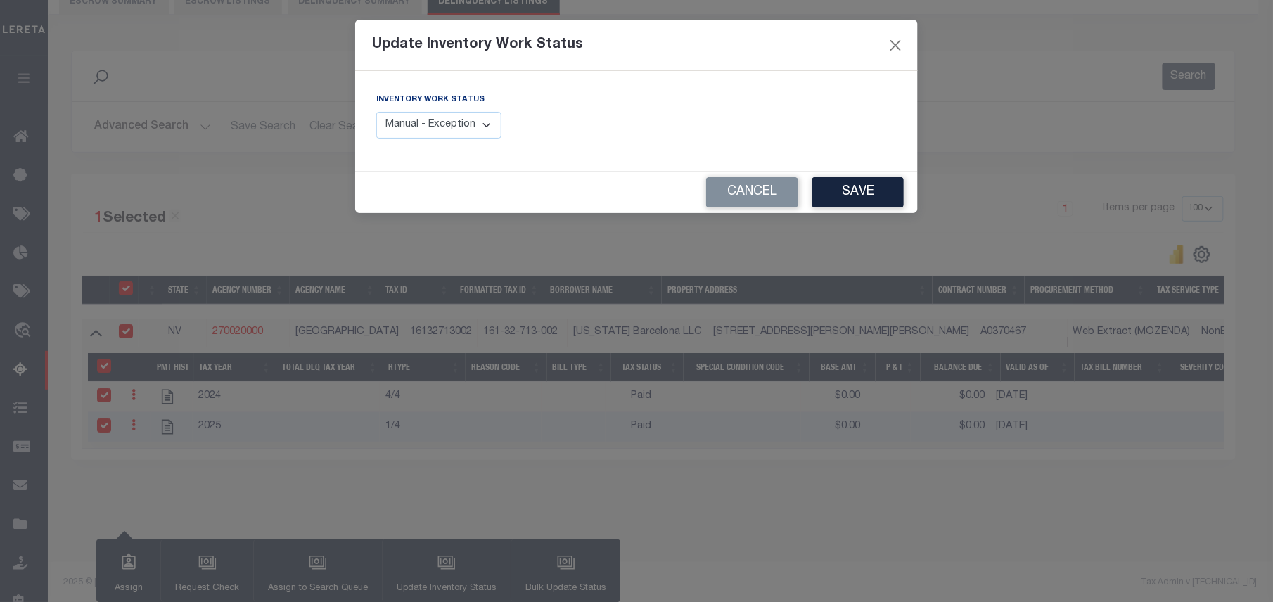
click at [452, 127] on select "Manual - Exception Pended - Awaiting Search Late Add Exception Completed" at bounding box center [438, 125] width 125 height 27
select select "4"
click at [376, 112] on select "Manual - Exception Pended - Awaiting Search Late Add Exception Completed" at bounding box center [438, 125] width 125 height 27
click at [866, 198] on button "Save" at bounding box center [857, 192] width 91 height 30
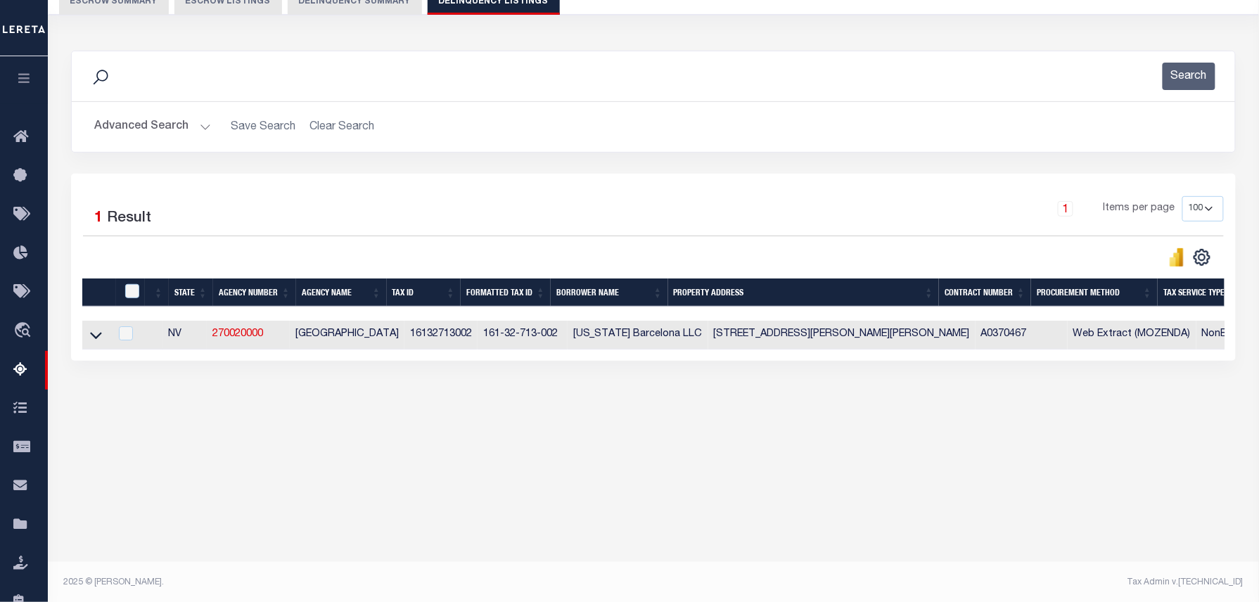
click at [183, 127] on button "Advanced Search" at bounding box center [152, 126] width 117 height 27
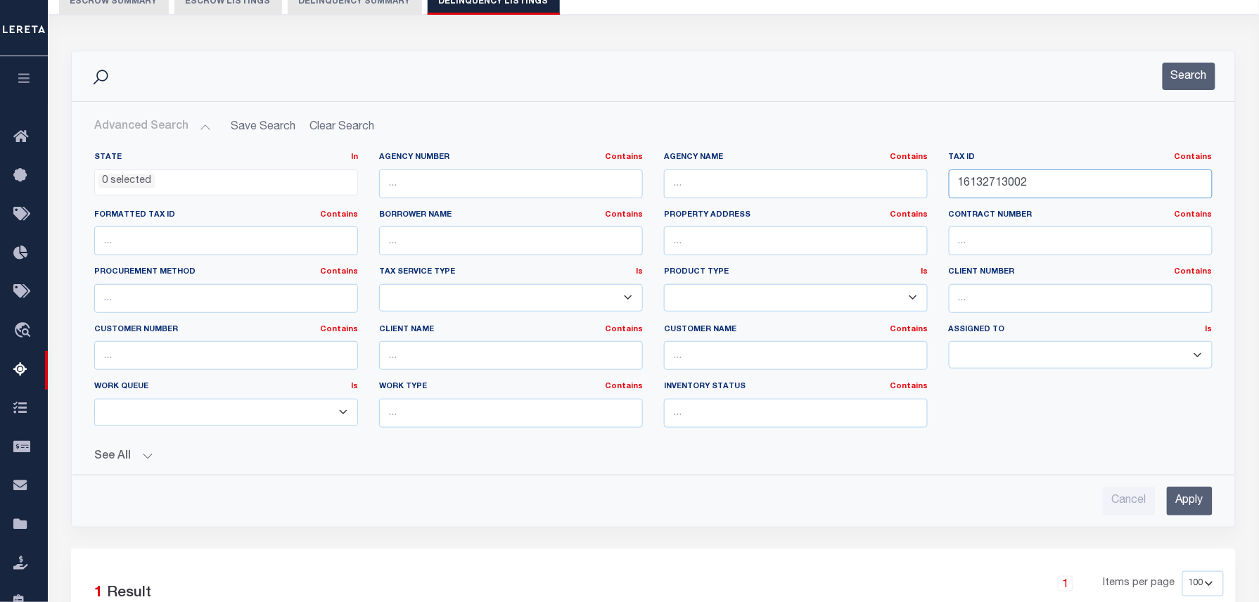
drag, startPoint x: 903, startPoint y: 180, endPoint x: 817, endPoint y: 176, distance: 85.9
click at [842, 180] on div "State In In AK AL AR AZ CA CO CT DC DE FL GA GU HI IA ID IL IN KS KY LA MA MD M…" at bounding box center [653, 295] width 1139 height 287
paste input "202811259"
type input "16202811259"
click at [1184, 73] on button "Search" at bounding box center [1189, 76] width 53 height 27
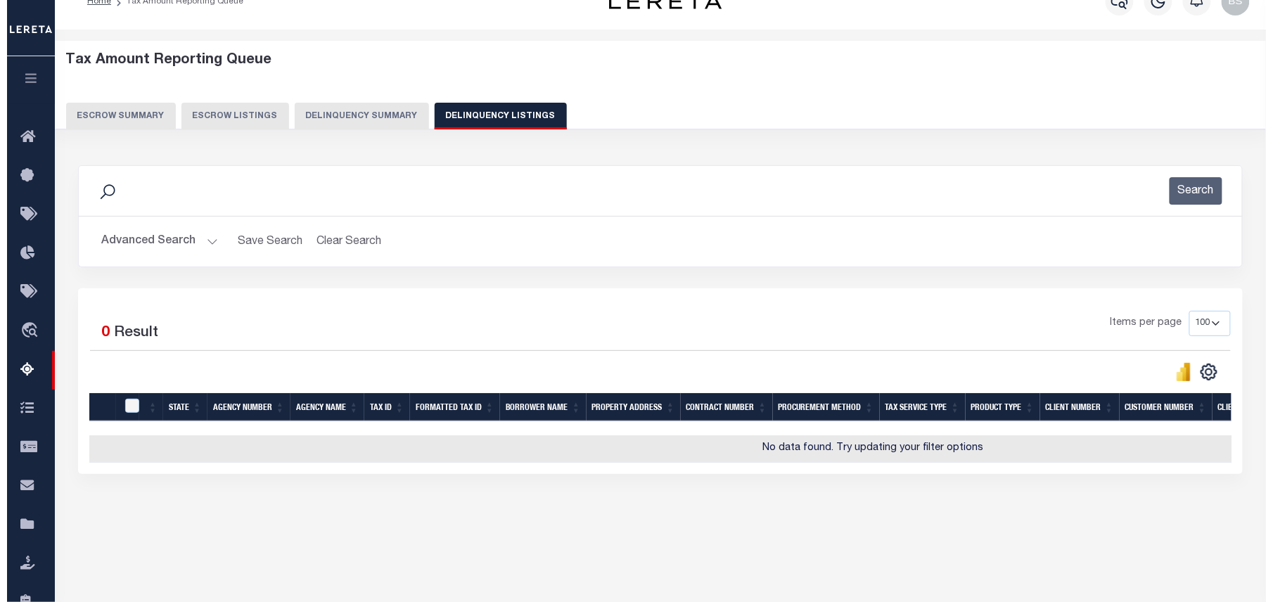
scroll to position [0, 0]
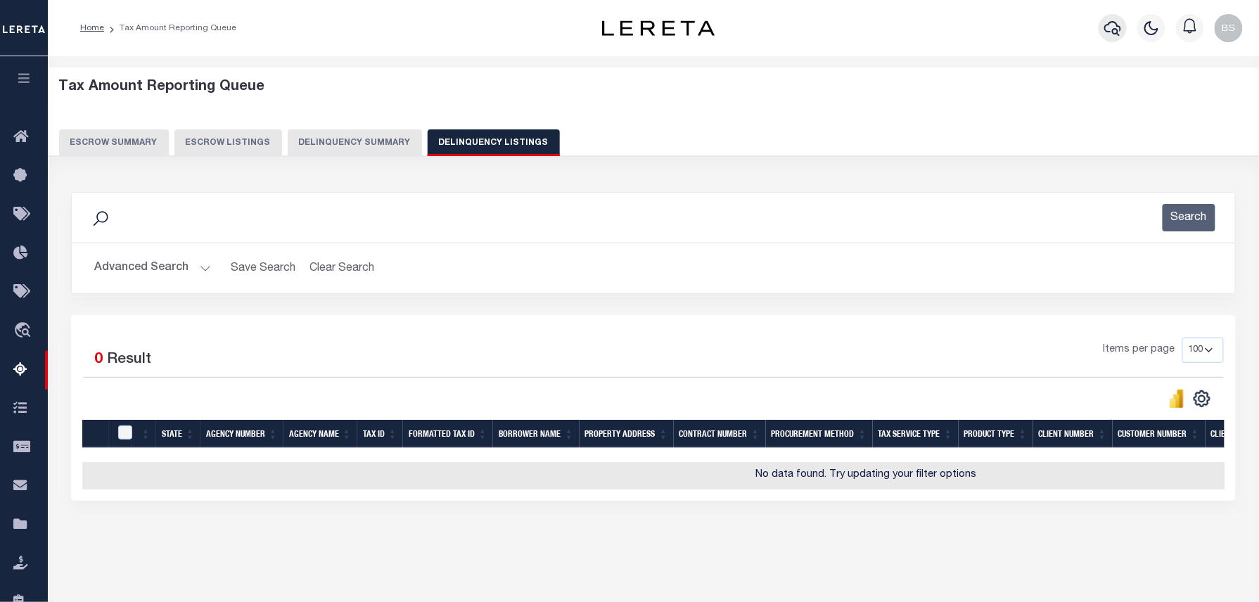
click at [1101, 28] on button "button" at bounding box center [1113, 28] width 28 height 28
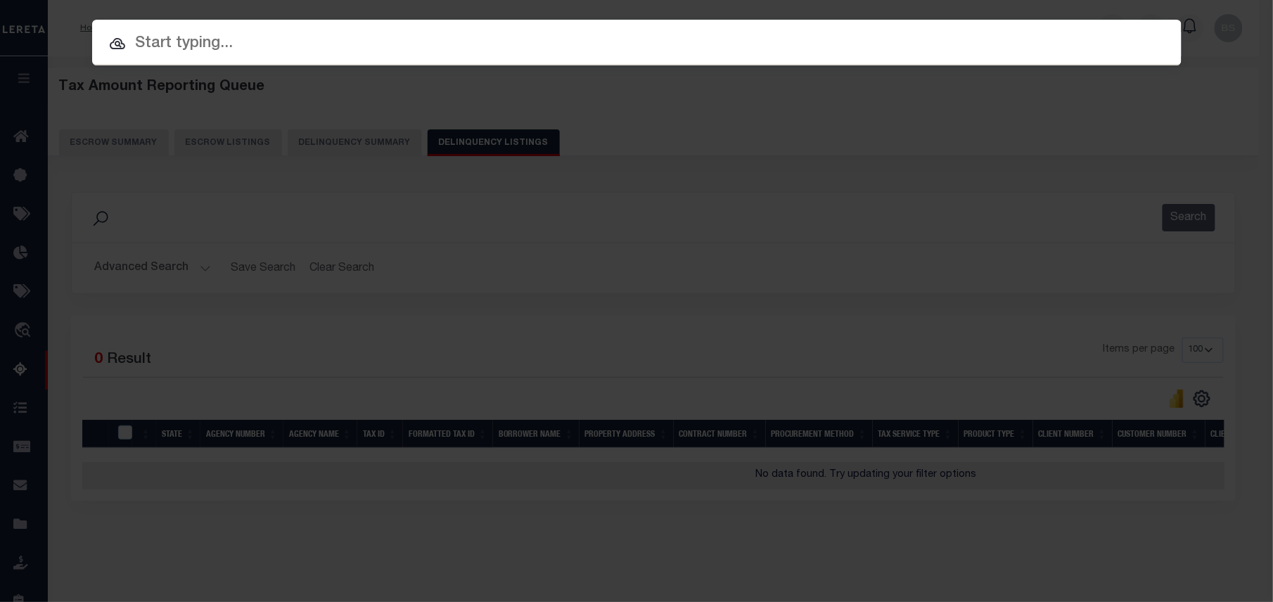
paste input "34847242"
type input "34847242"
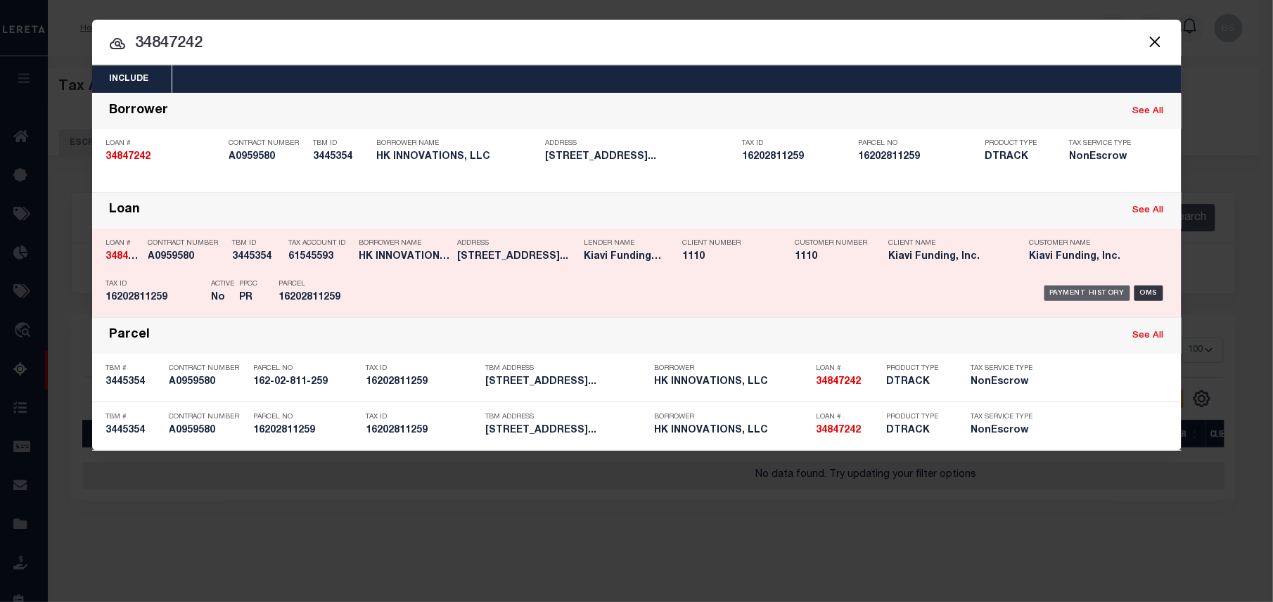
click at [1076, 294] on div "Payment History" at bounding box center [1087, 293] width 87 height 15
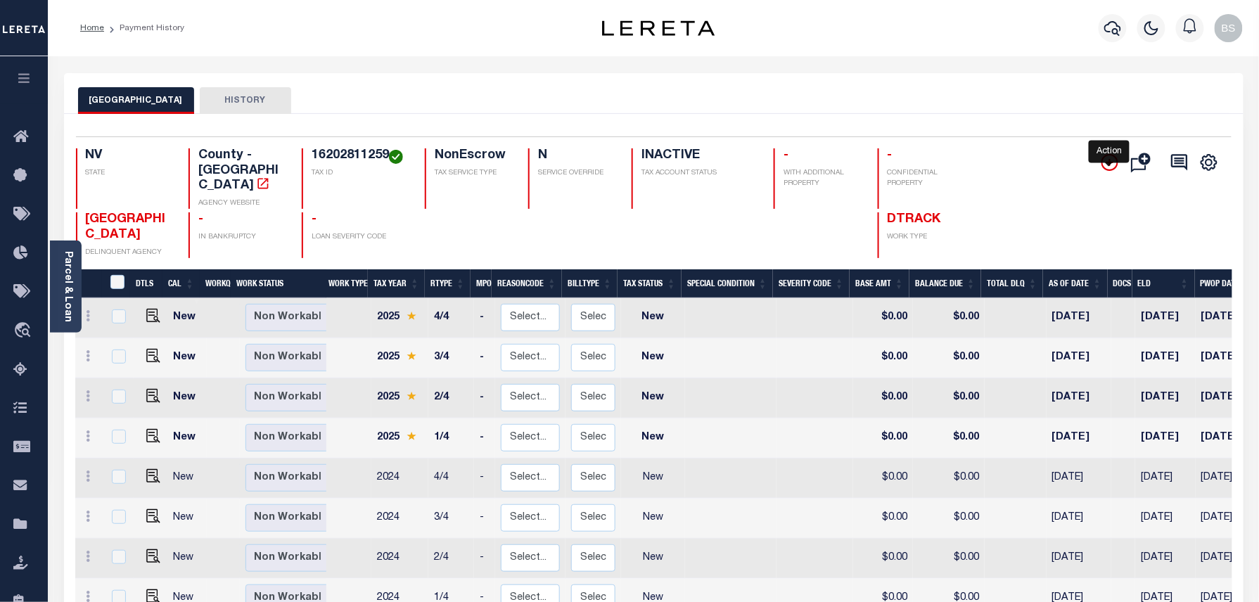
click at [1109, 162] on icon "" at bounding box center [1109, 162] width 7 height 7
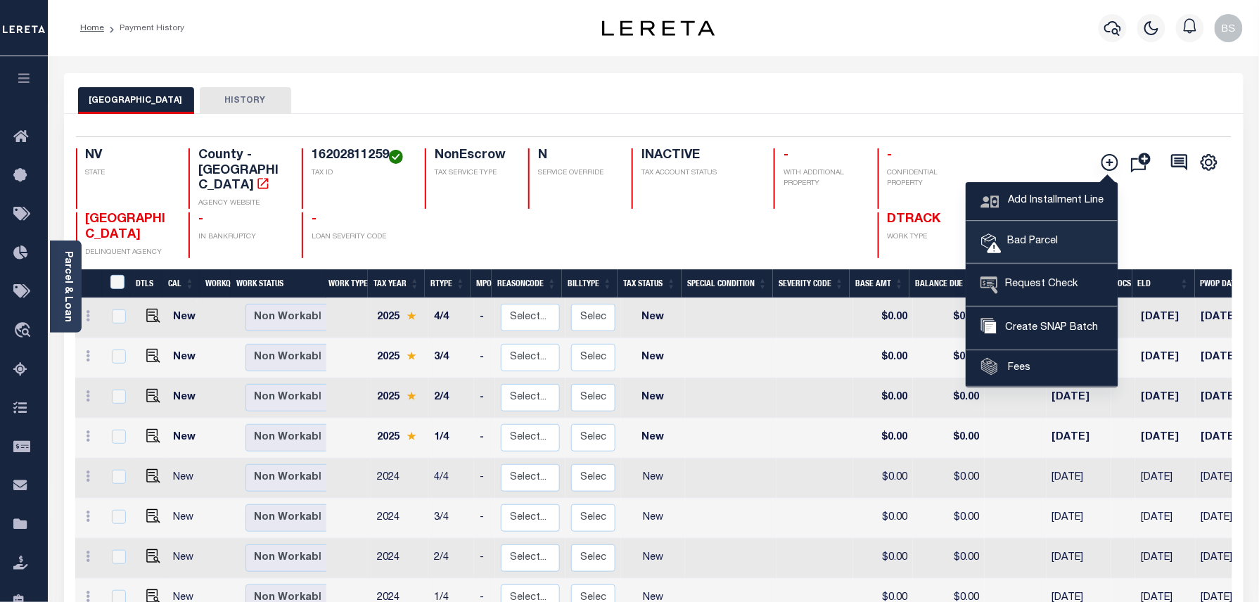
click at [1042, 245] on span "Bad Parcel" at bounding box center [1030, 241] width 56 height 15
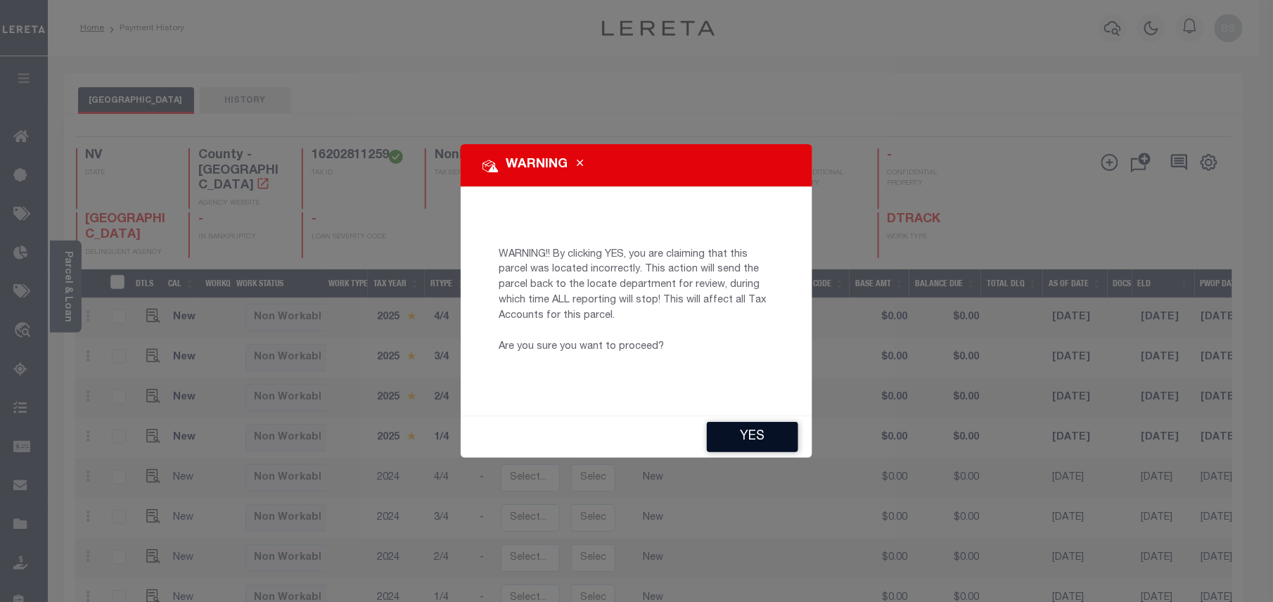
click at [748, 422] on button "YES" at bounding box center [752, 437] width 91 height 30
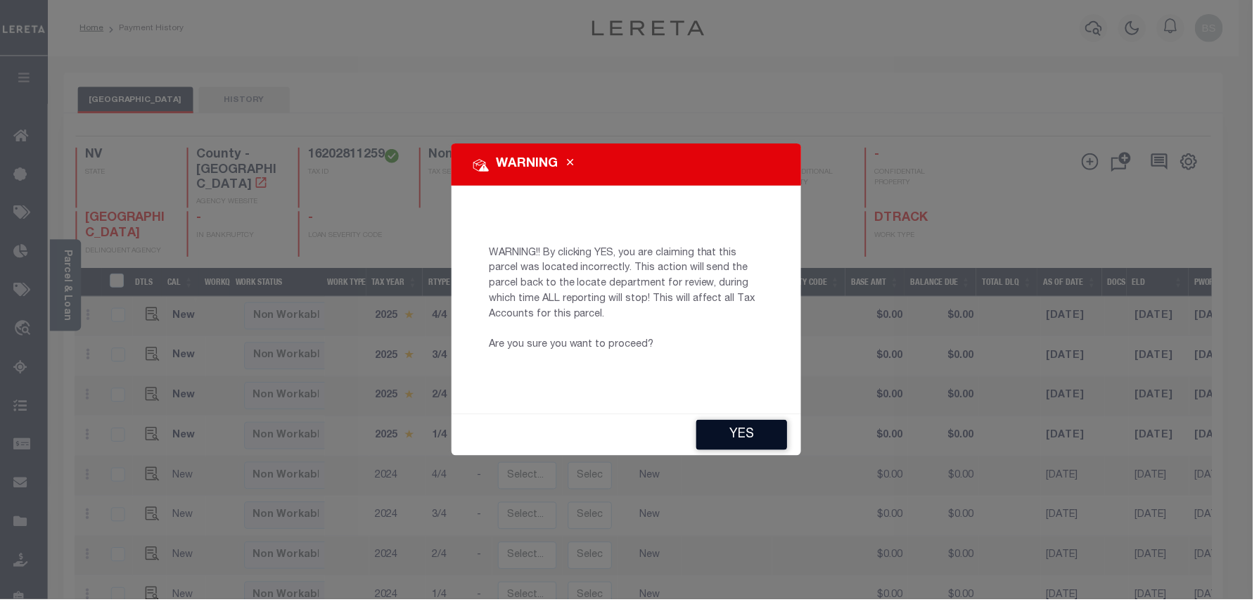
type input "[EMAIL_ADDRESS][DOMAIN_NAME]"
type input "[DATE]"
type input "PR"
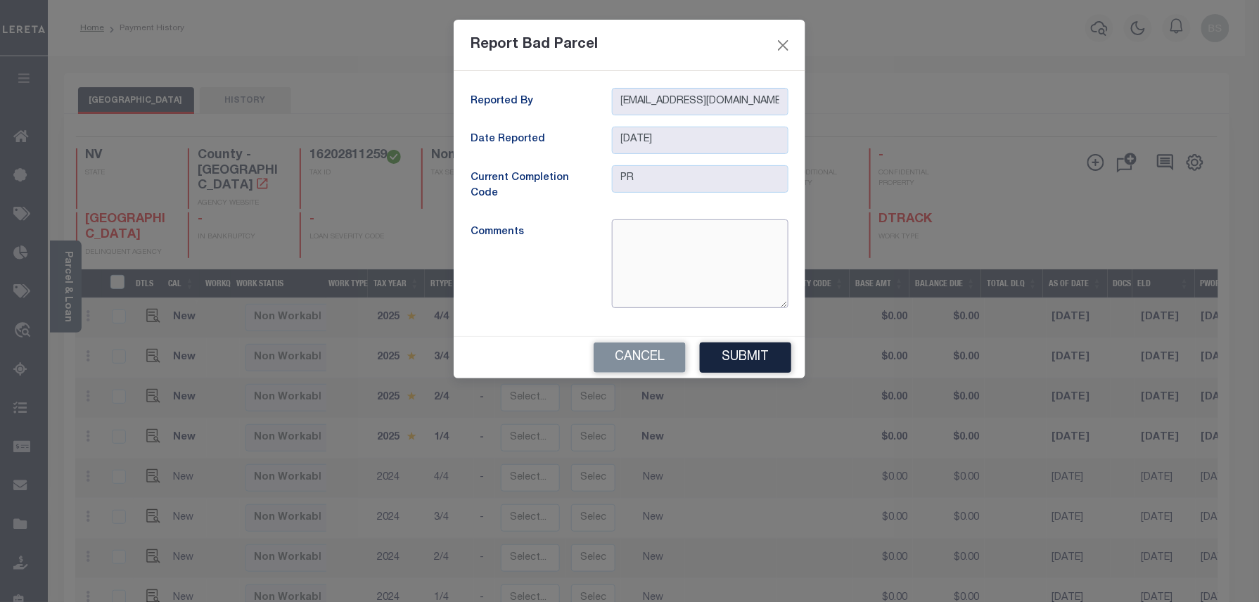
click at [663, 234] on textarea at bounding box center [700, 263] width 177 height 89
click at [659, 229] on textarea "parcel is nactive" at bounding box center [700, 263] width 177 height 89
click at [715, 274] on textarea "parcel is inactive" at bounding box center [700, 263] width 177 height 89
type textarea "parcel is inactive"
click at [746, 347] on button "Submit" at bounding box center [745, 358] width 91 height 30
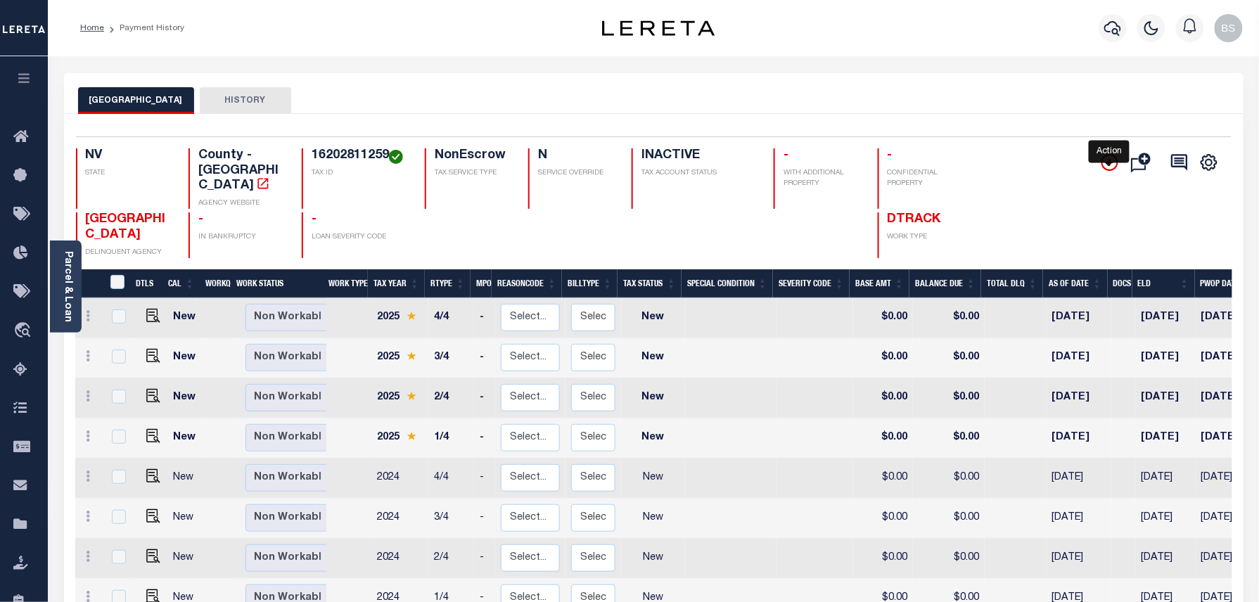
click at [1111, 163] on icon "" at bounding box center [1109, 162] width 17 height 17
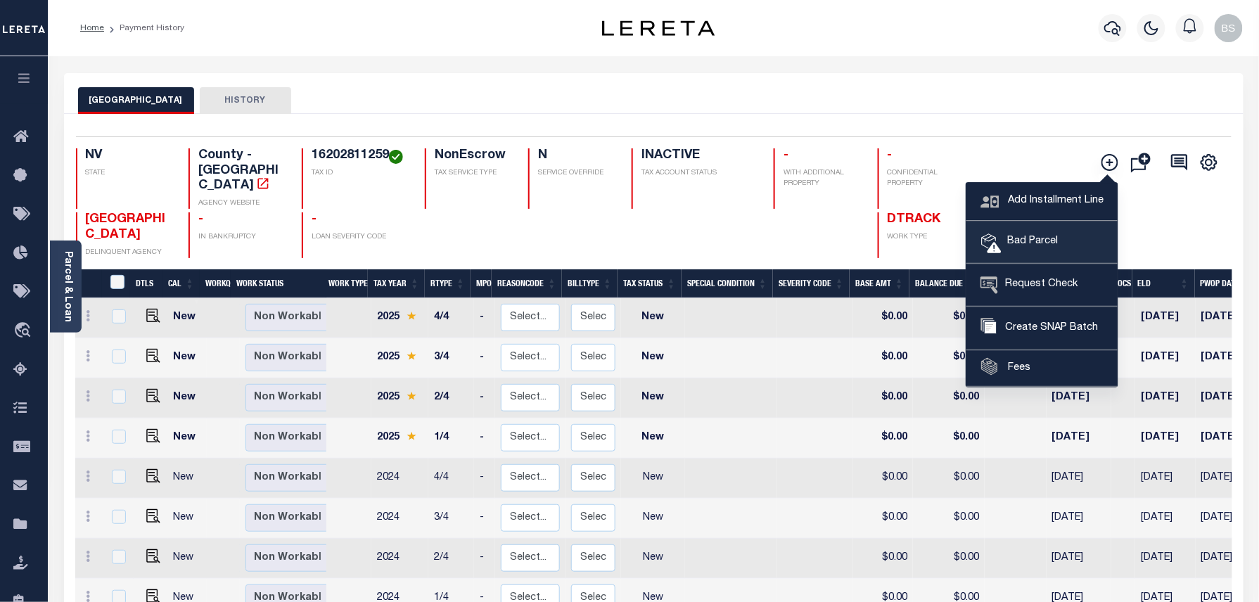
click at [1053, 251] on link "Bad Parcel" at bounding box center [1041, 243] width 151 height 42
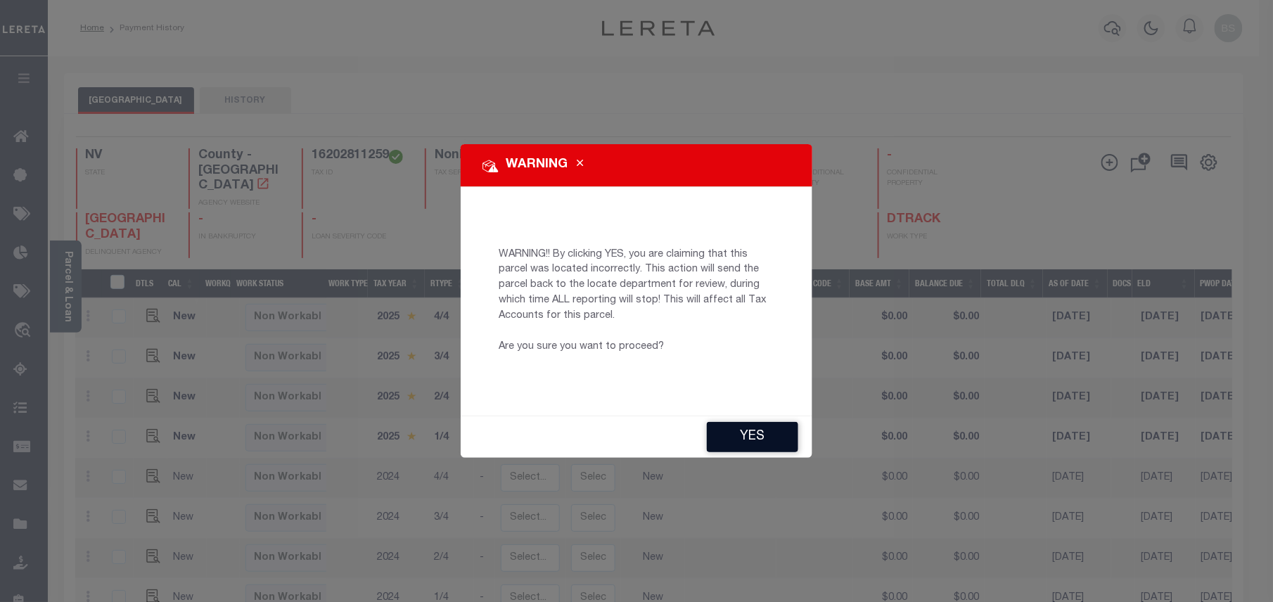
click at [760, 428] on button "YES" at bounding box center [752, 437] width 91 height 30
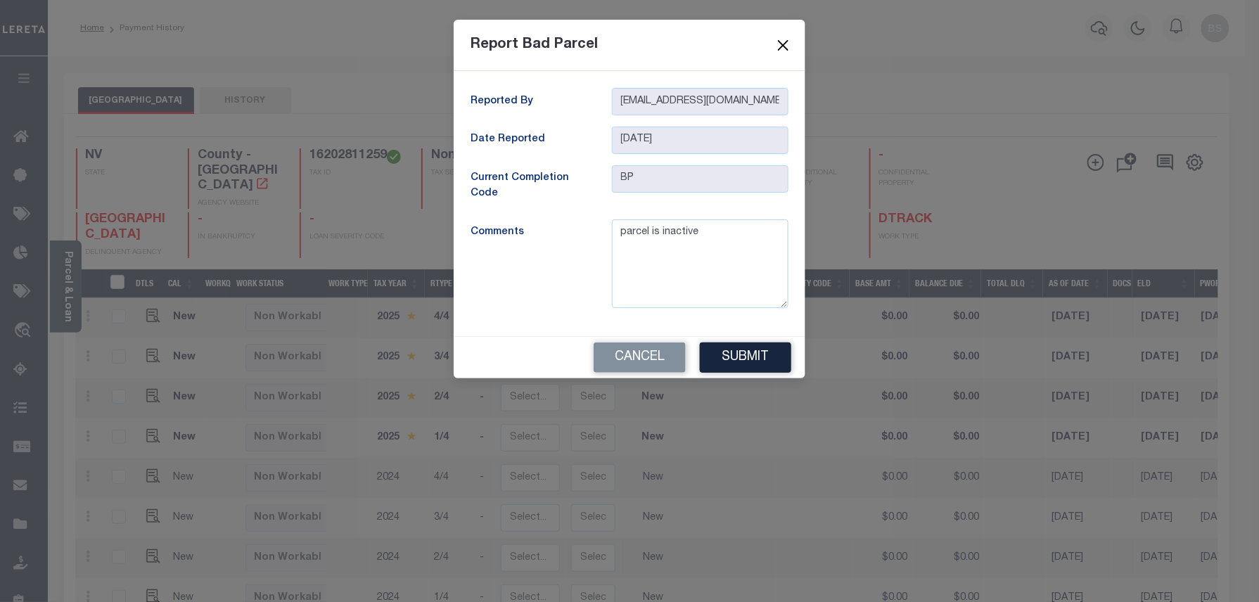
click at [788, 49] on button "Close" at bounding box center [783, 45] width 18 height 18
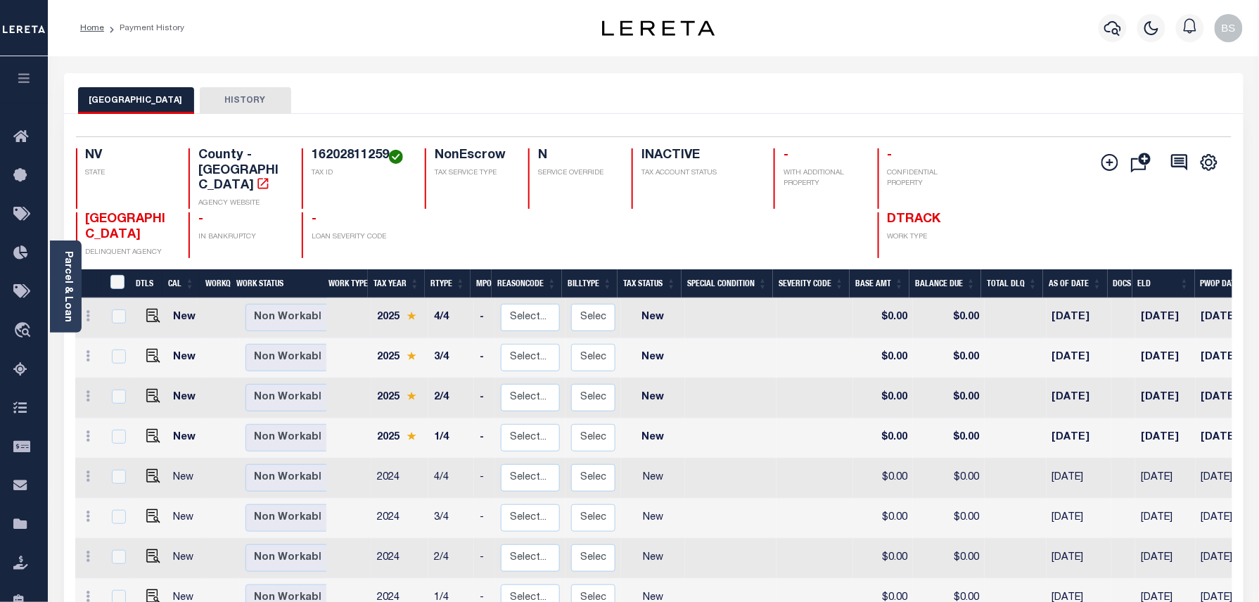
click at [1094, 30] on div at bounding box center [1113, 28] width 39 height 49
click at [1106, 31] on icon "button" at bounding box center [1112, 28] width 17 height 15
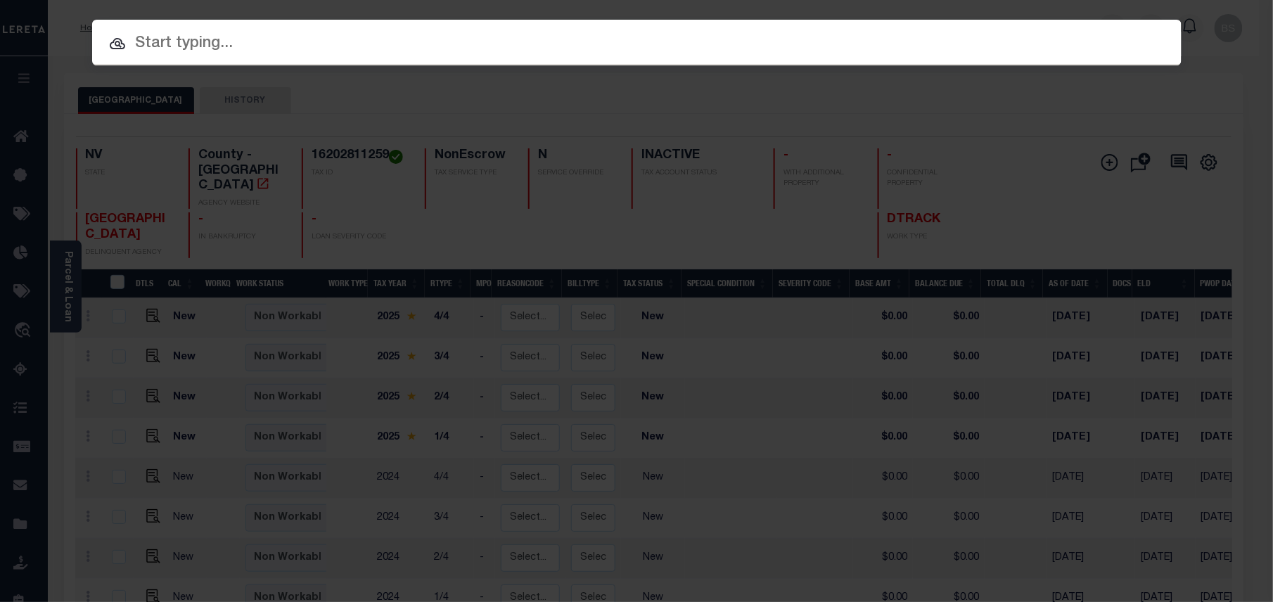
paste input "34835535"
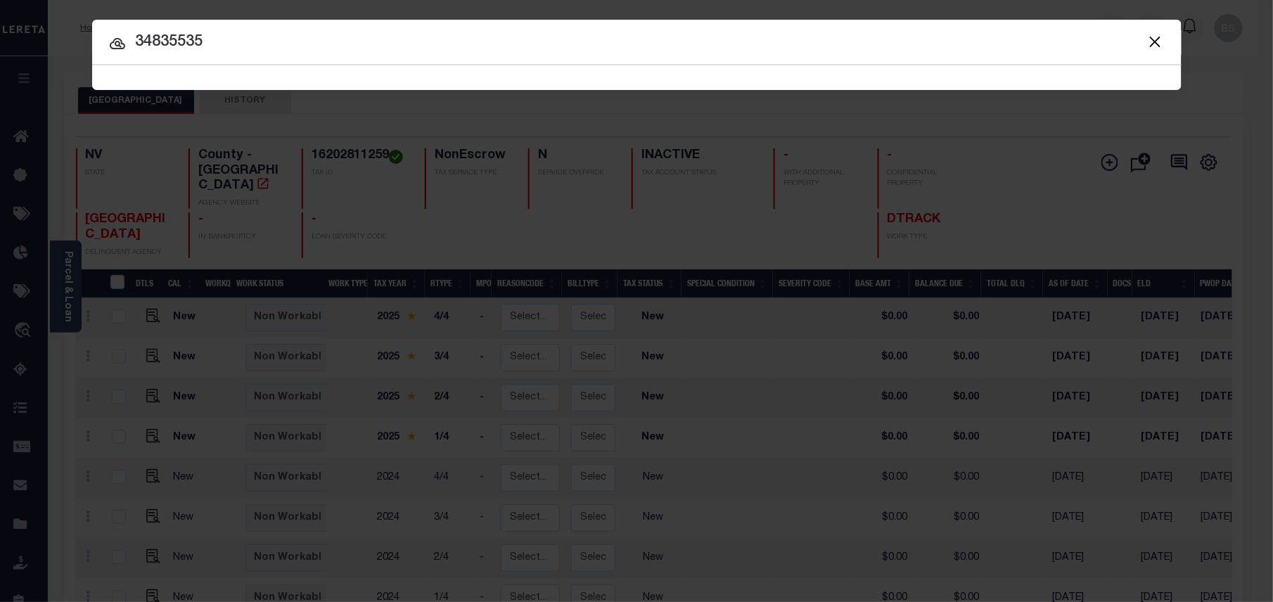
type input "34835535"
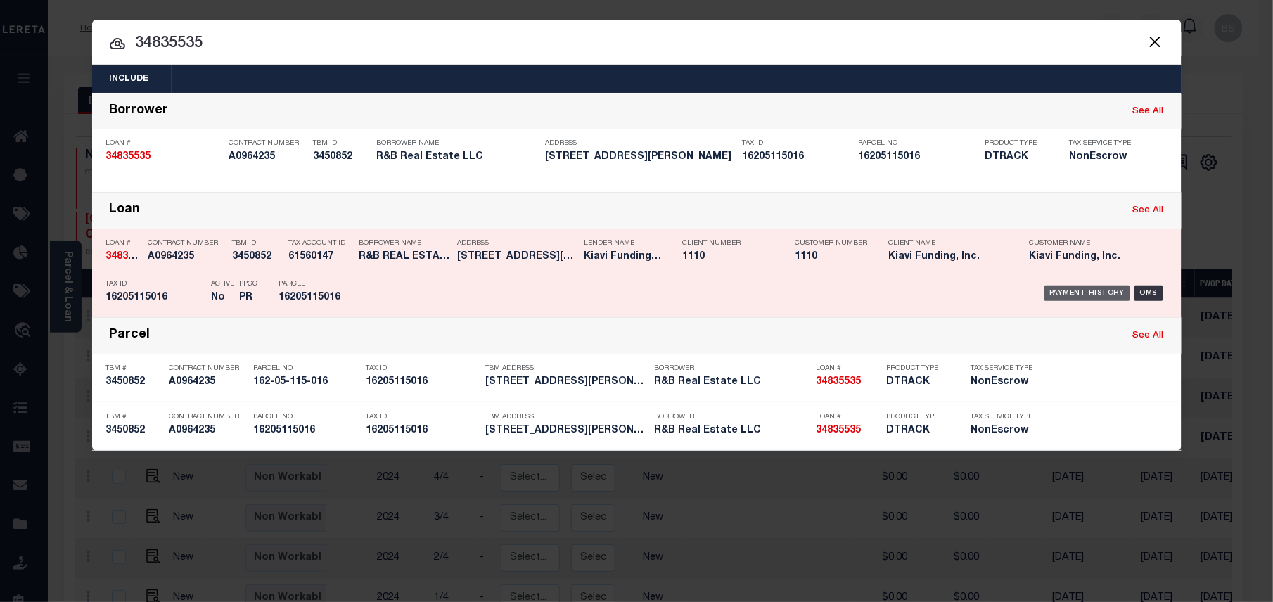
click at [1084, 296] on div "Payment History" at bounding box center [1087, 293] width 87 height 15
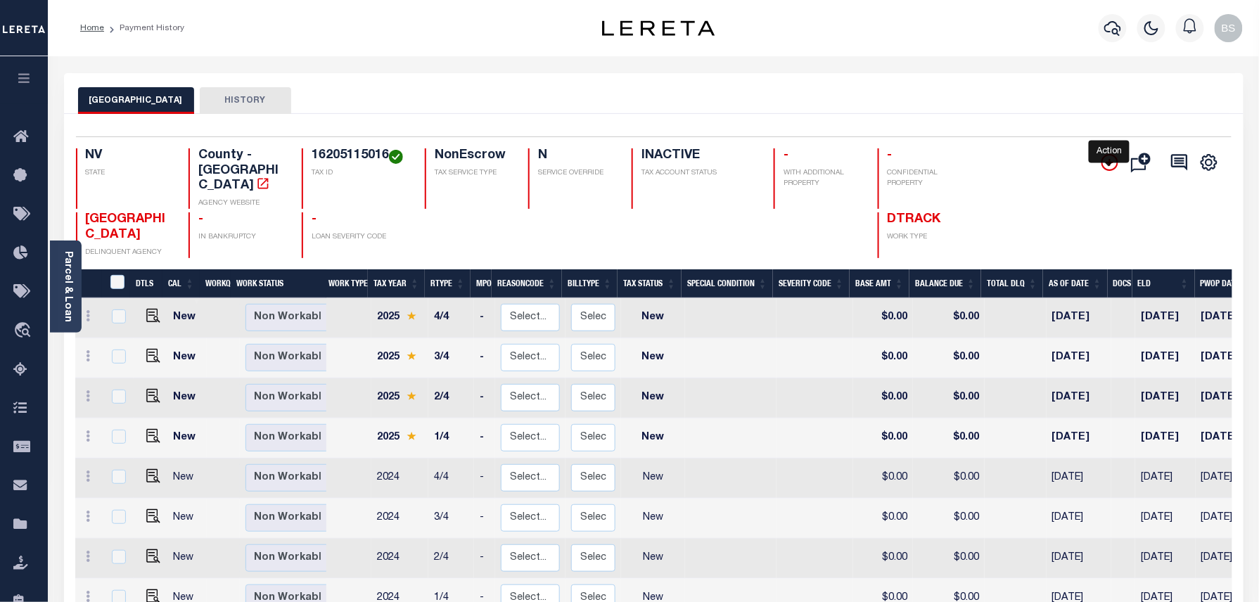
click at [1115, 159] on icon "" at bounding box center [1109, 162] width 17 height 17
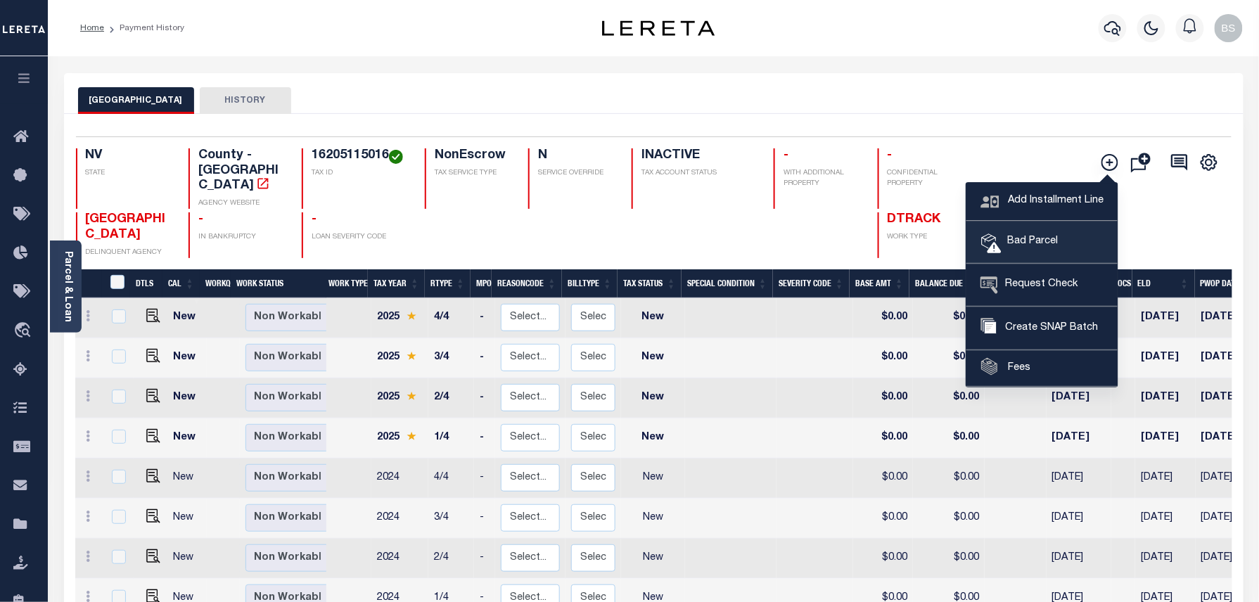
click at [1038, 226] on link "Bad Parcel" at bounding box center [1041, 243] width 151 height 42
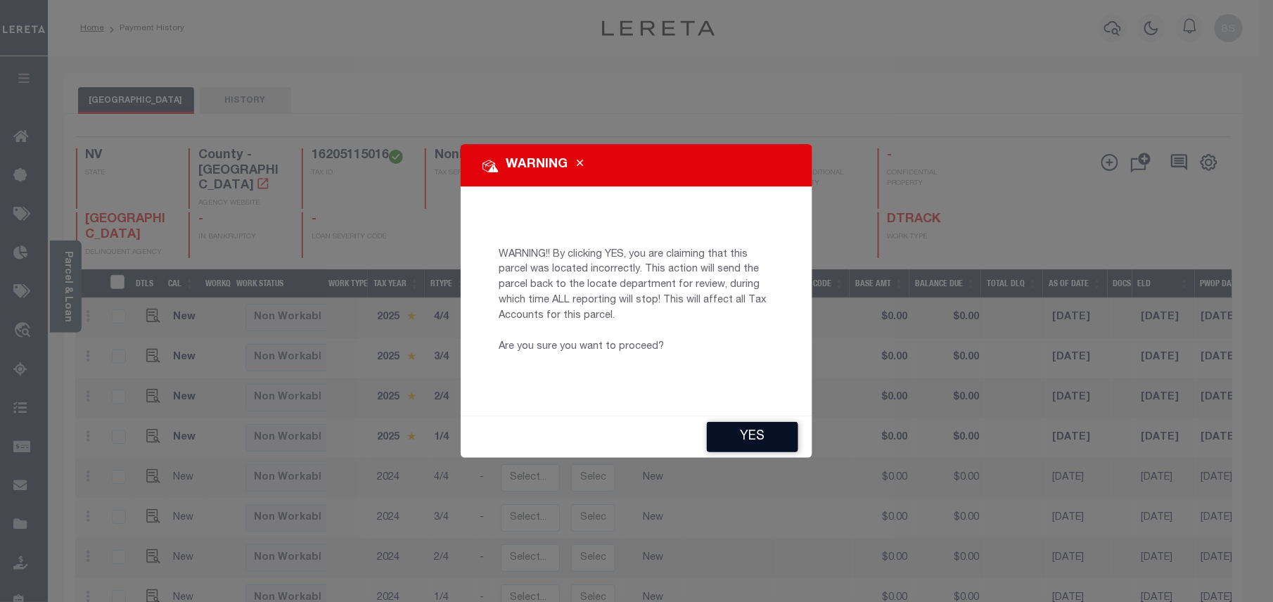
click at [762, 436] on button "YES" at bounding box center [752, 437] width 91 height 30
type input "[EMAIL_ADDRESS][DOMAIN_NAME]"
type input "[DATE]"
type input "PR"
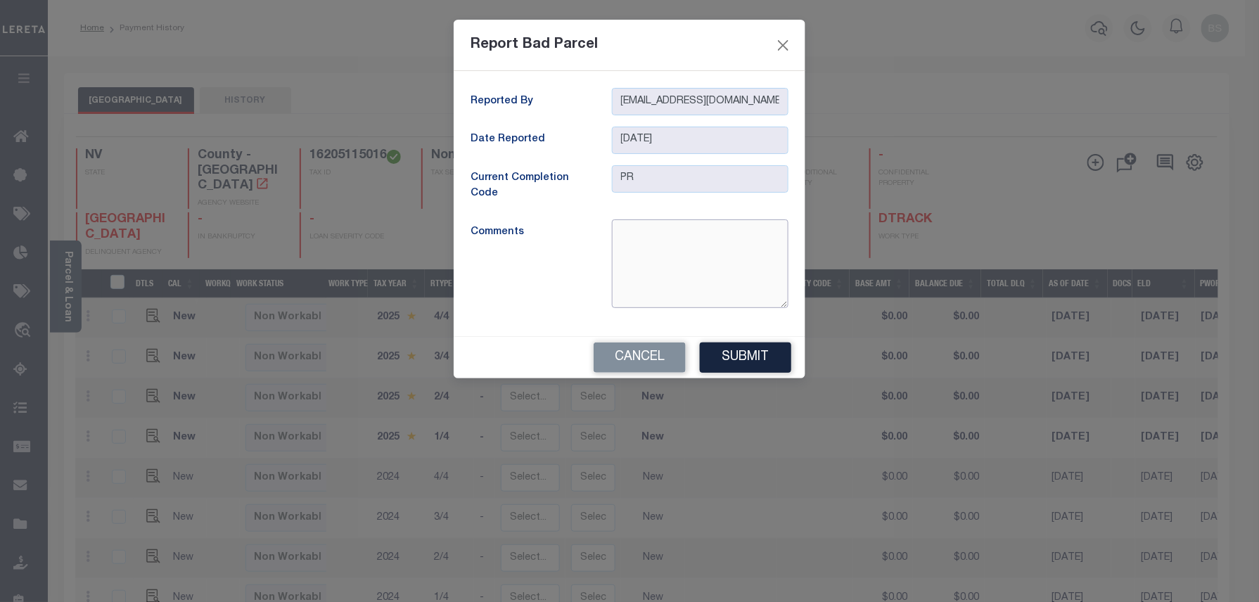
click at [656, 245] on textarea at bounding box center [700, 263] width 177 height 89
type textarea "Parcel is inactive"
click at [740, 364] on button "Submit" at bounding box center [745, 358] width 91 height 30
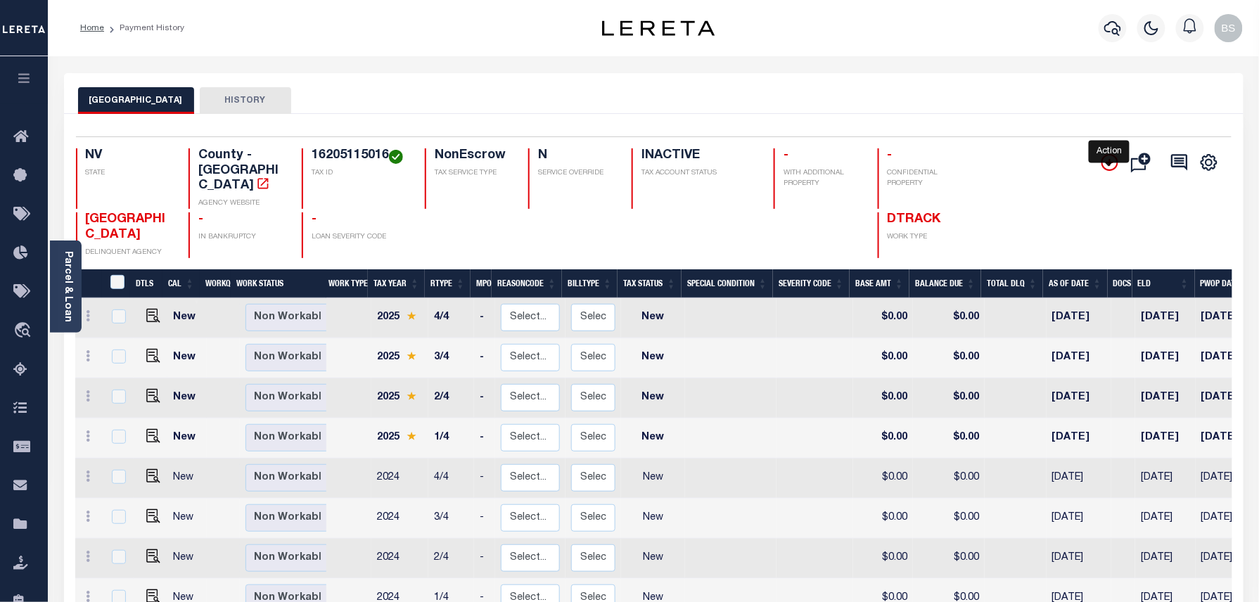
click at [1106, 169] on icon "" at bounding box center [1109, 162] width 17 height 17
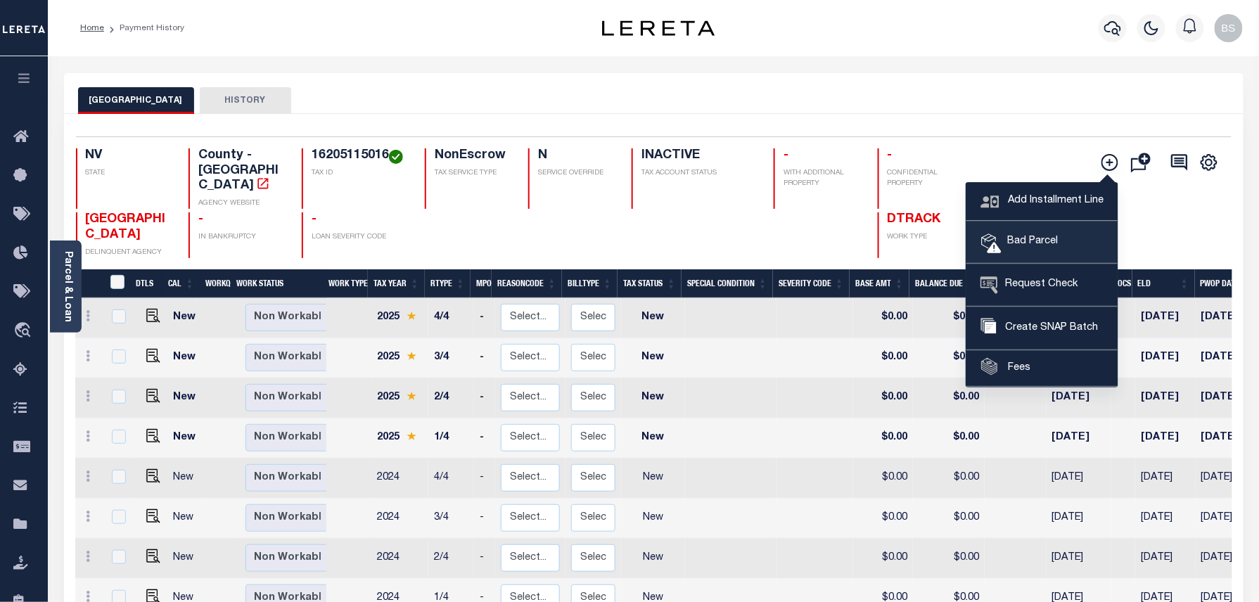
click at [1025, 240] on span "Bad Parcel" at bounding box center [1030, 241] width 56 height 15
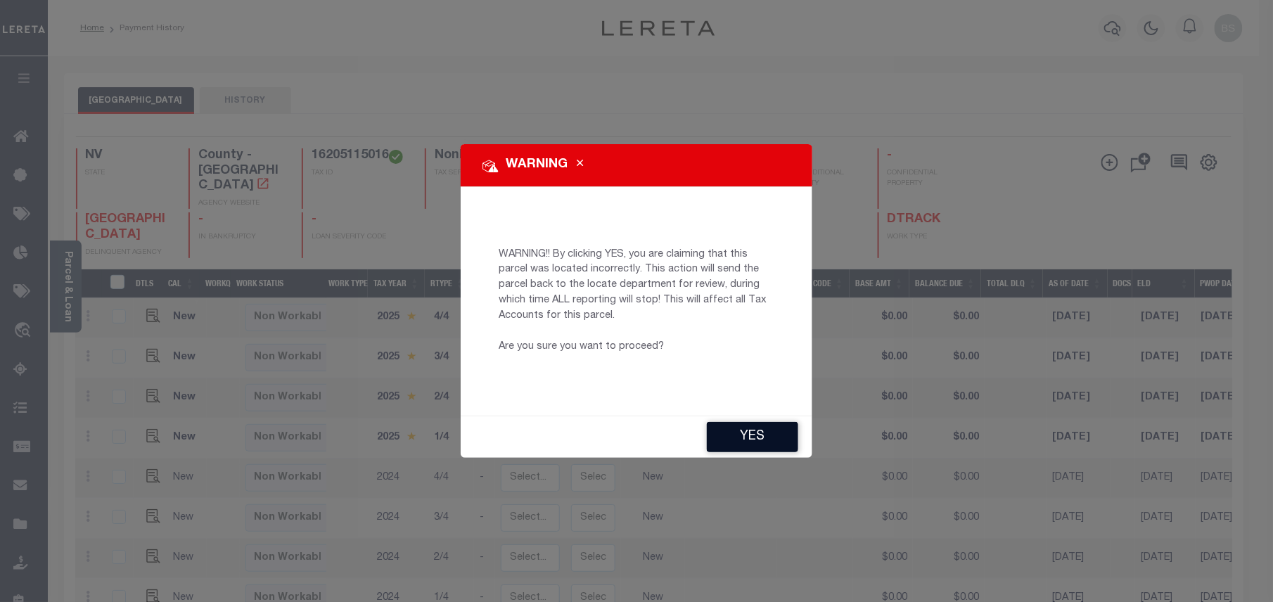
click at [757, 437] on button "YES" at bounding box center [752, 437] width 91 height 30
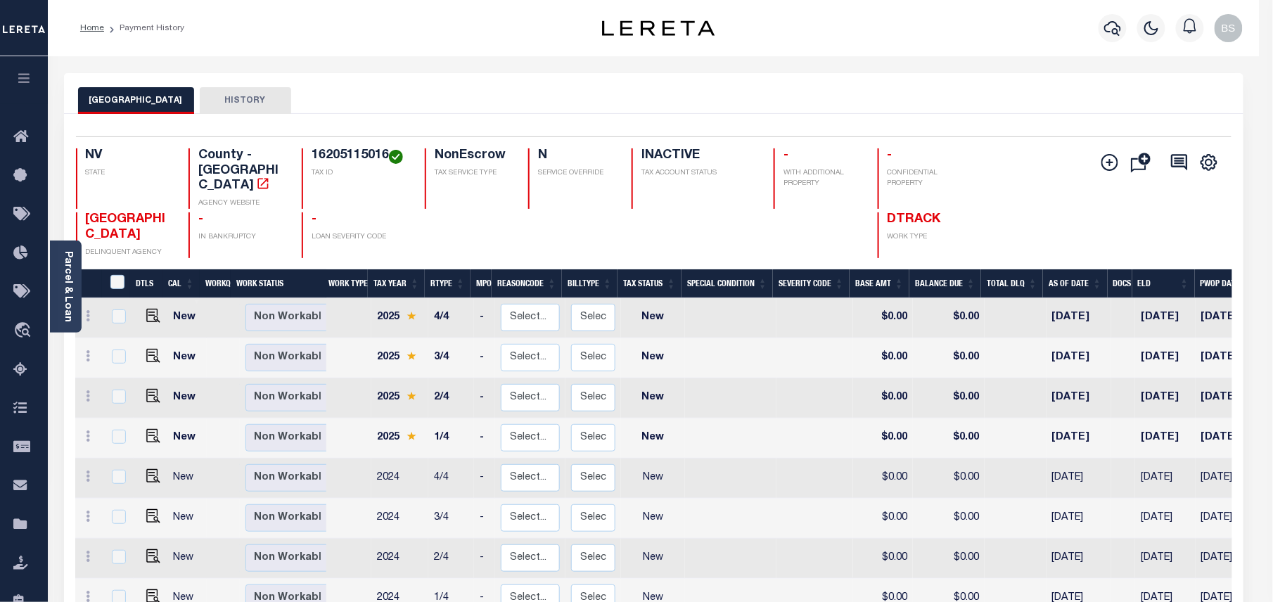
type input "BP"
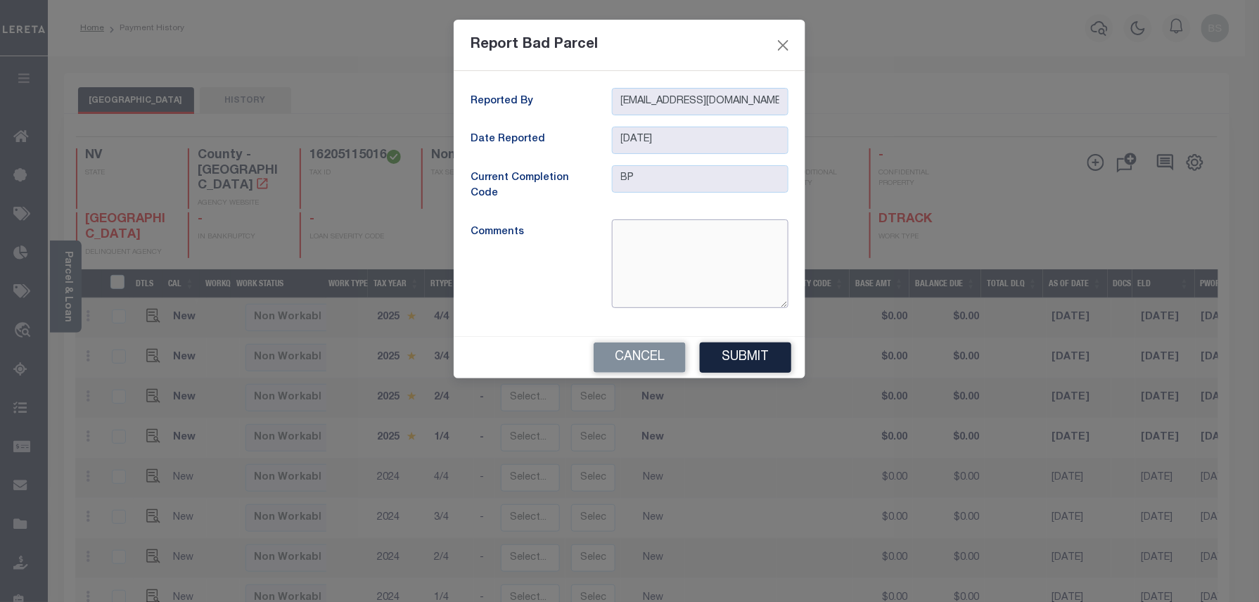
click at [698, 288] on textarea at bounding box center [700, 263] width 177 height 89
type textarea "parcel is inactive"
click at [746, 366] on button "Submit" at bounding box center [745, 358] width 91 height 30
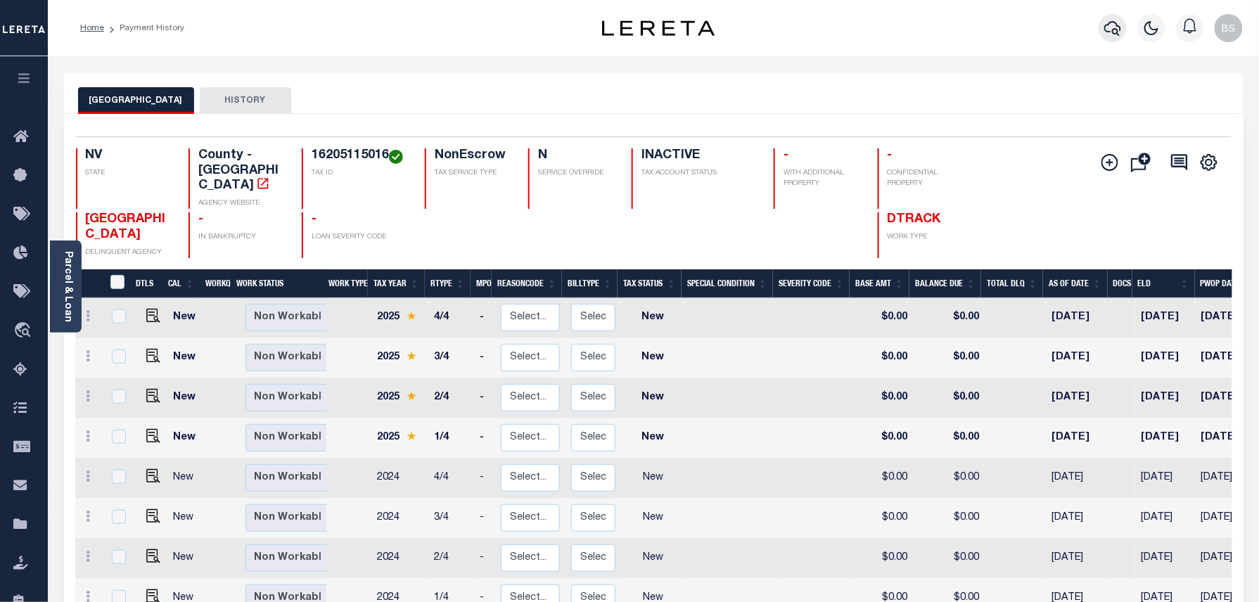
click at [1115, 26] on icon "button" at bounding box center [1112, 28] width 17 height 17
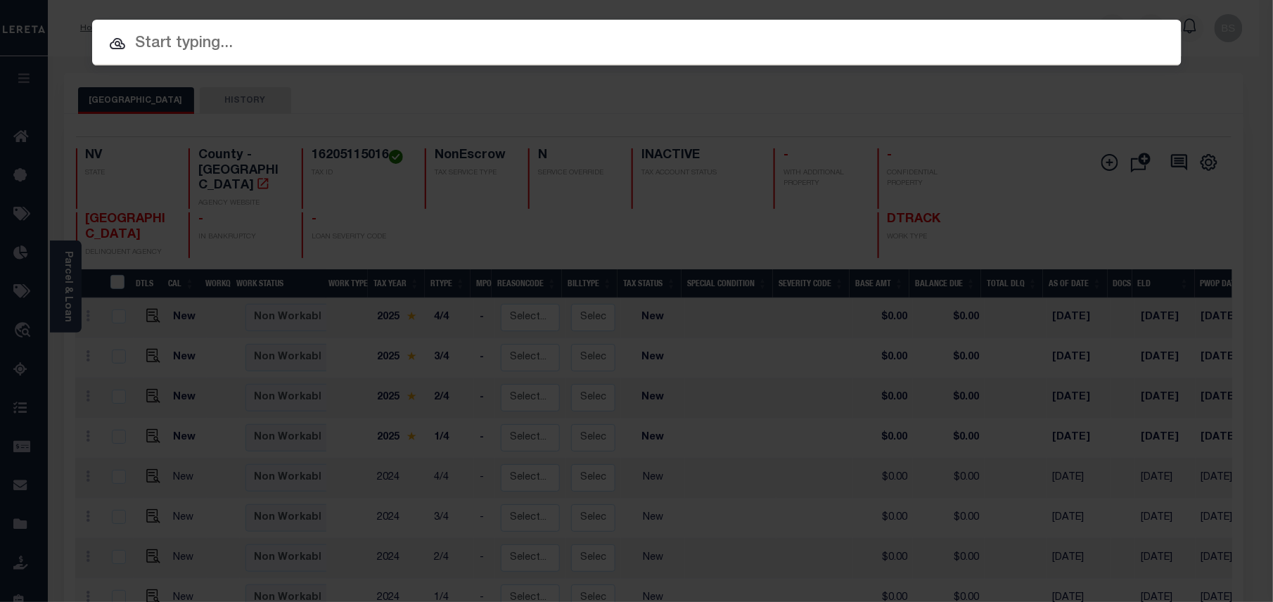
paste input "34883230"
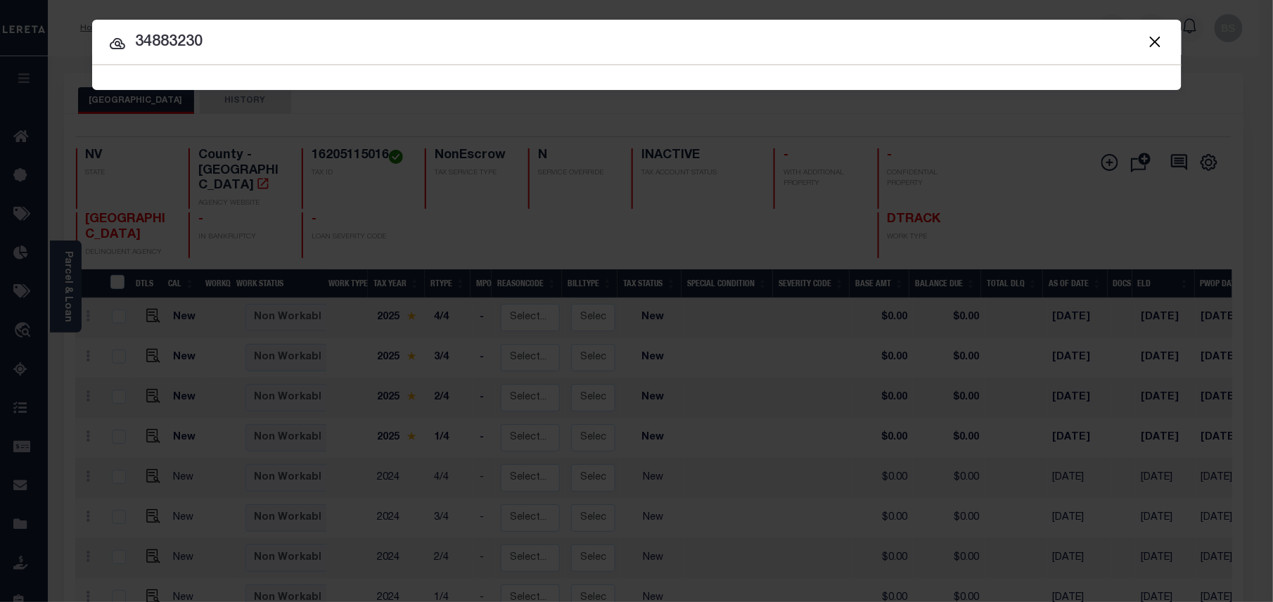
type input "34883230"
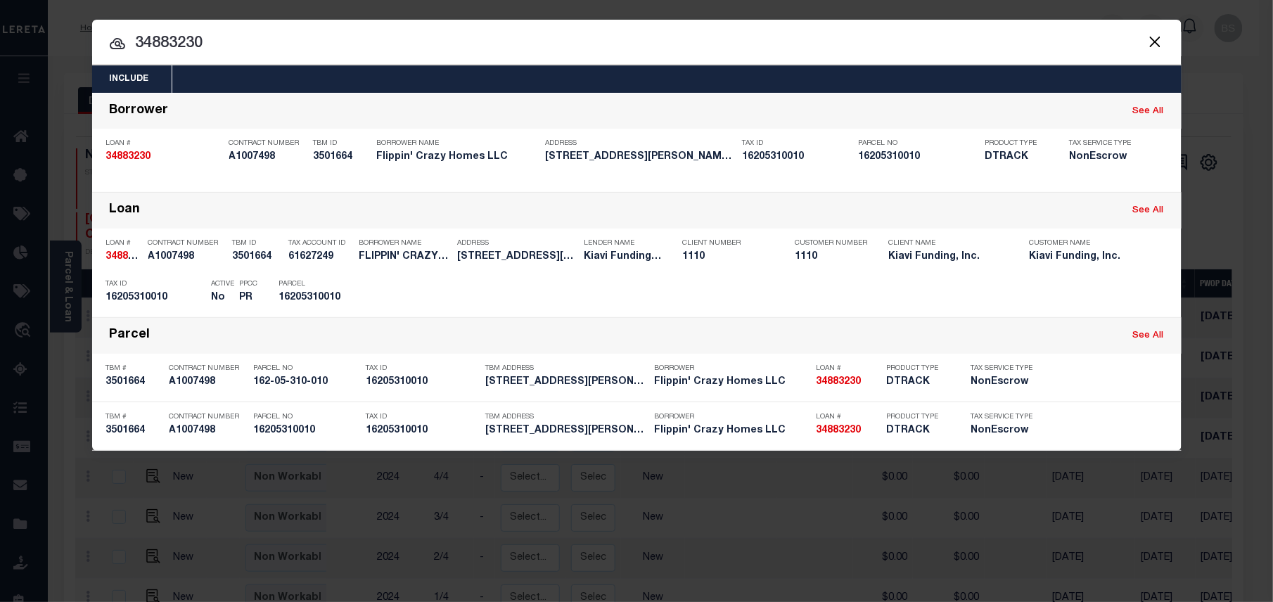
drag, startPoint x: 240, startPoint y: 51, endPoint x: 147, endPoint y: 51, distance: 92.8
click at [147, 51] on input "34883230" at bounding box center [636, 44] width 1089 height 25
click at [231, 32] on input "34883230" at bounding box center [636, 44] width 1089 height 25
drag, startPoint x: 240, startPoint y: 34, endPoint x: 43, endPoint y: 42, distance: 197.1
click at [43, 42] on div "Include Loans TBM Customers Borrowers Payments (Lender Non-Disb) Payments (Lend…" at bounding box center [636, 301] width 1273 height 602
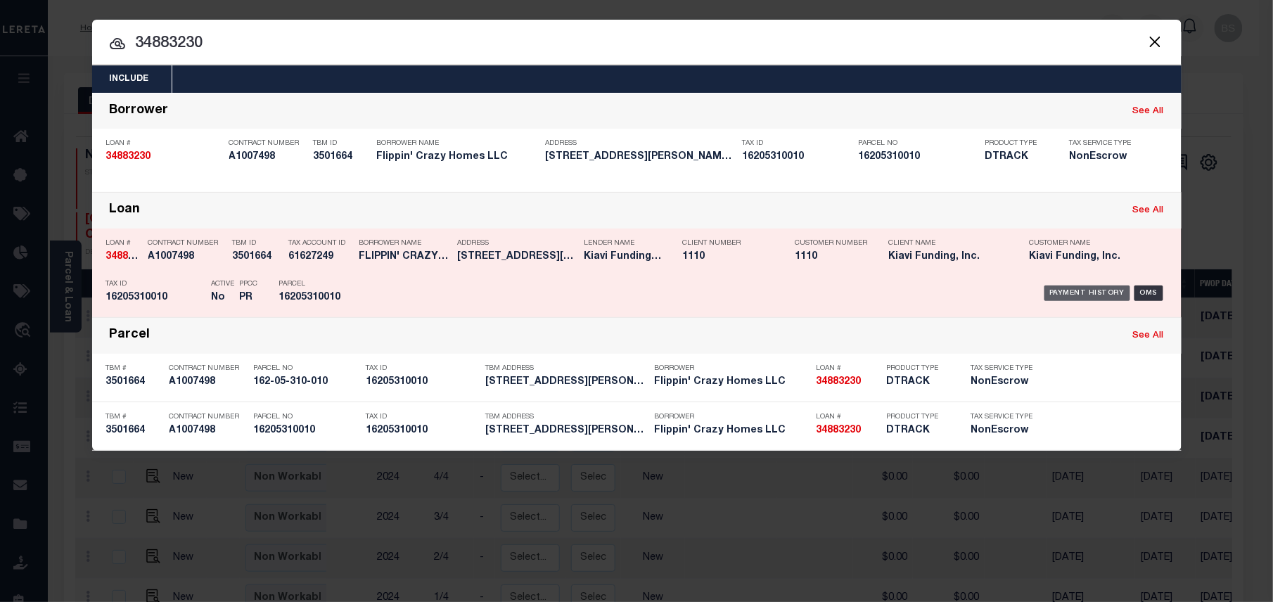
click at [1095, 293] on div "Payment History" at bounding box center [1087, 293] width 87 height 15
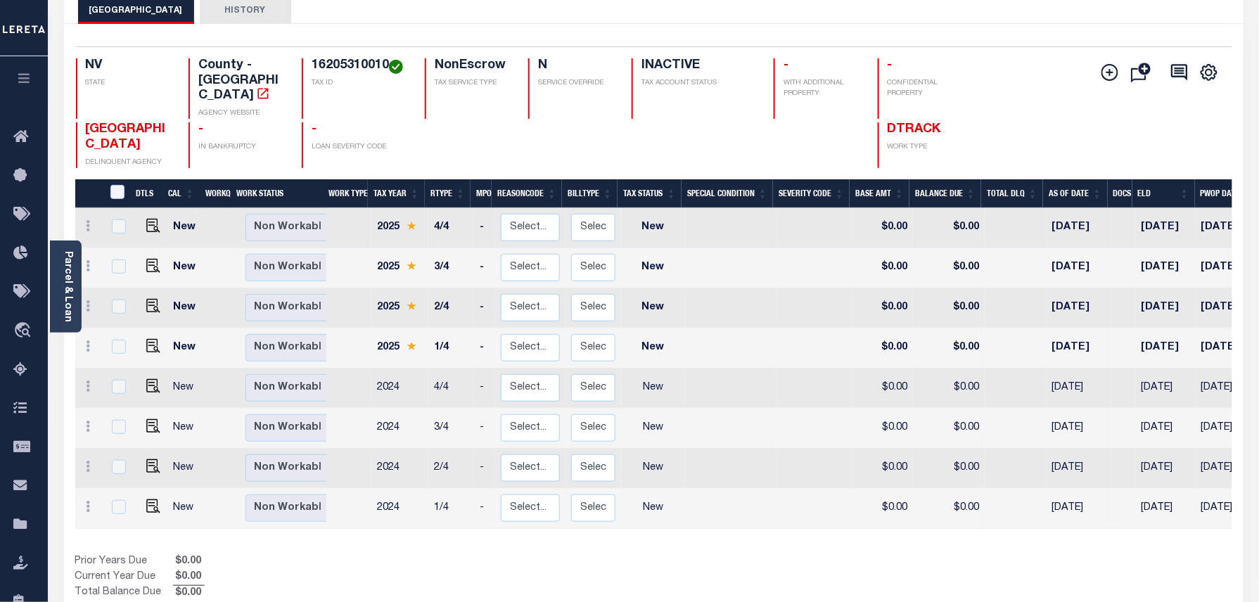
scroll to position [94, 0]
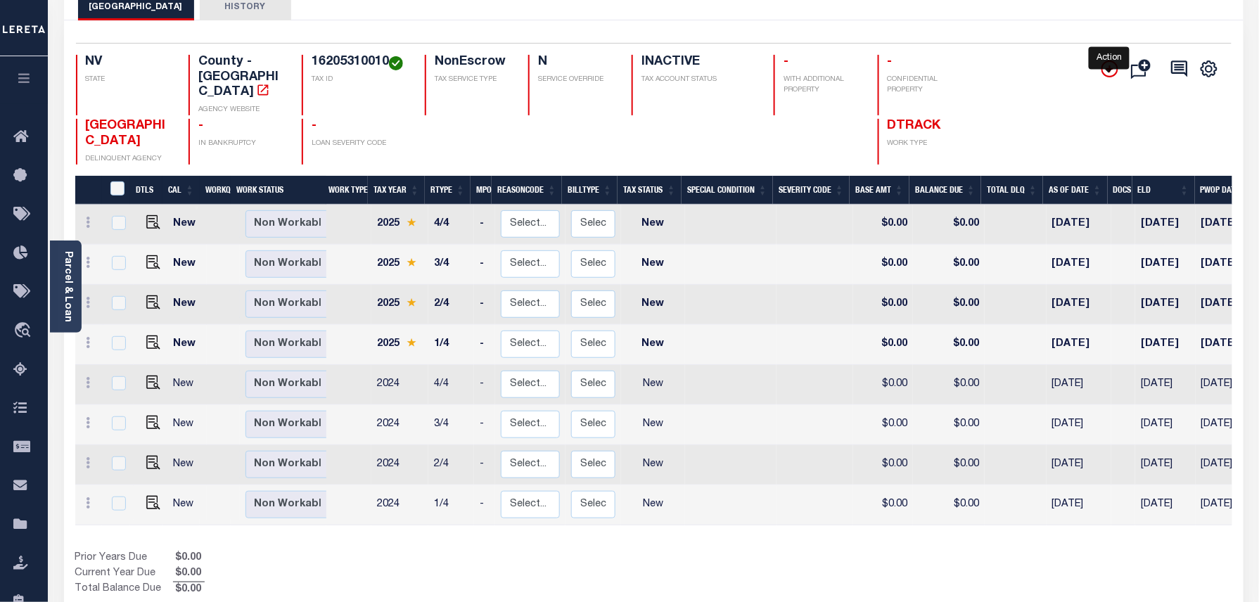
click at [1114, 75] on icon "" at bounding box center [1109, 68] width 17 height 17
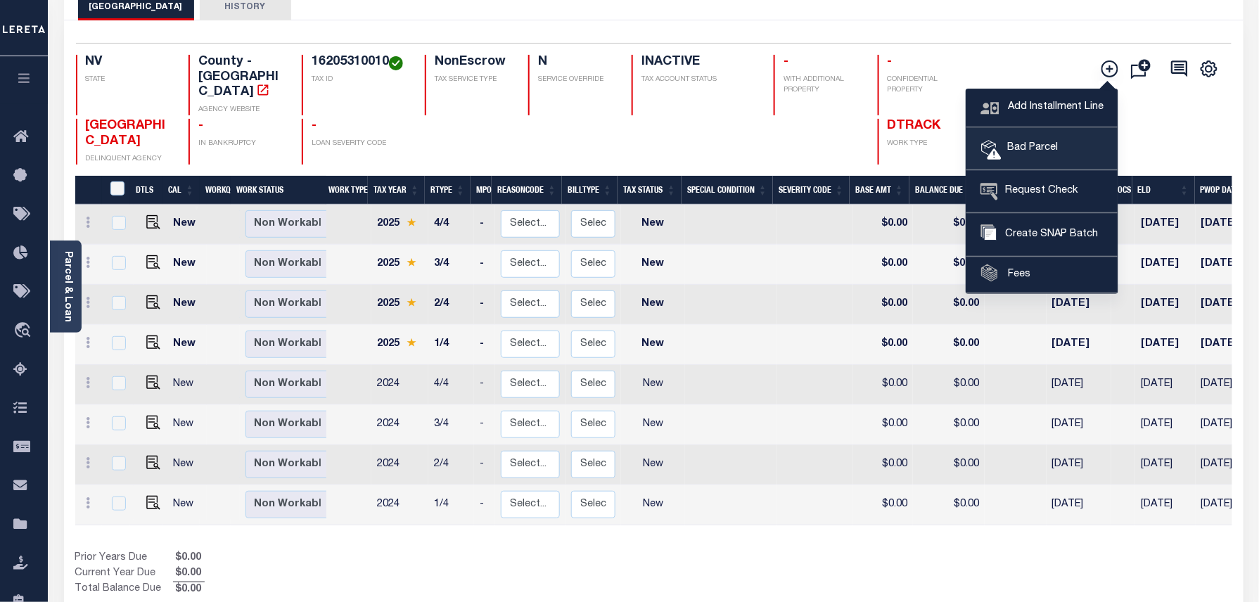
click at [1061, 139] on link "Bad Parcel" at bounding box center [1041, 149] width 151 height 42
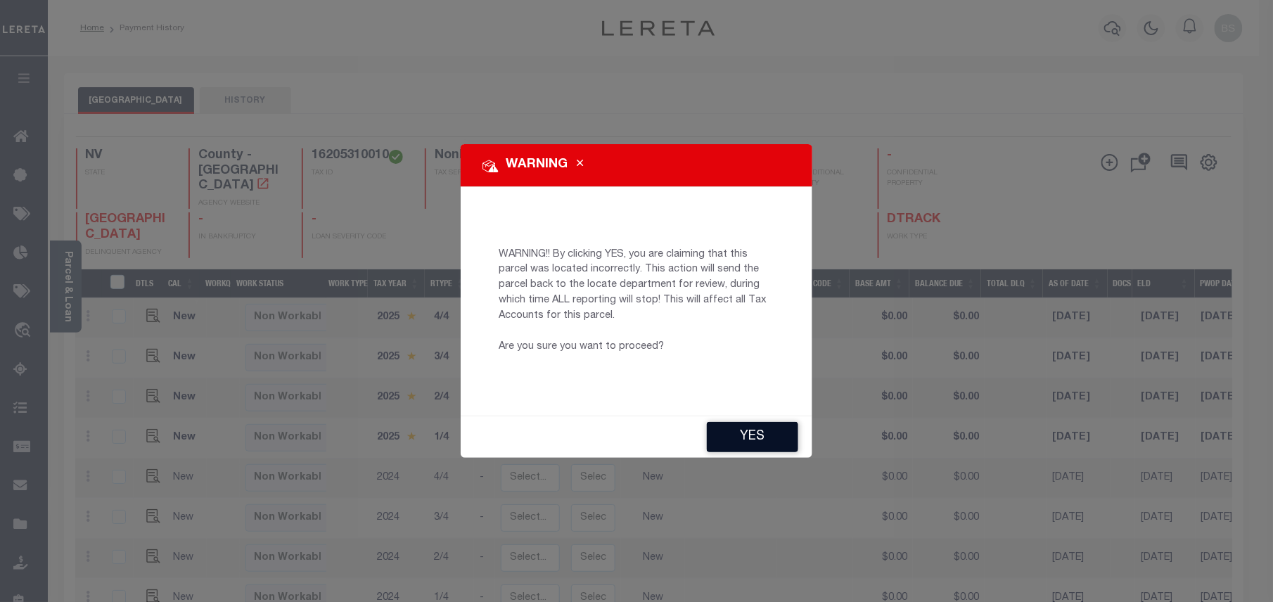
click at [748, 437] on button "YES" at bounding box center [752, 437] width 91 height 30
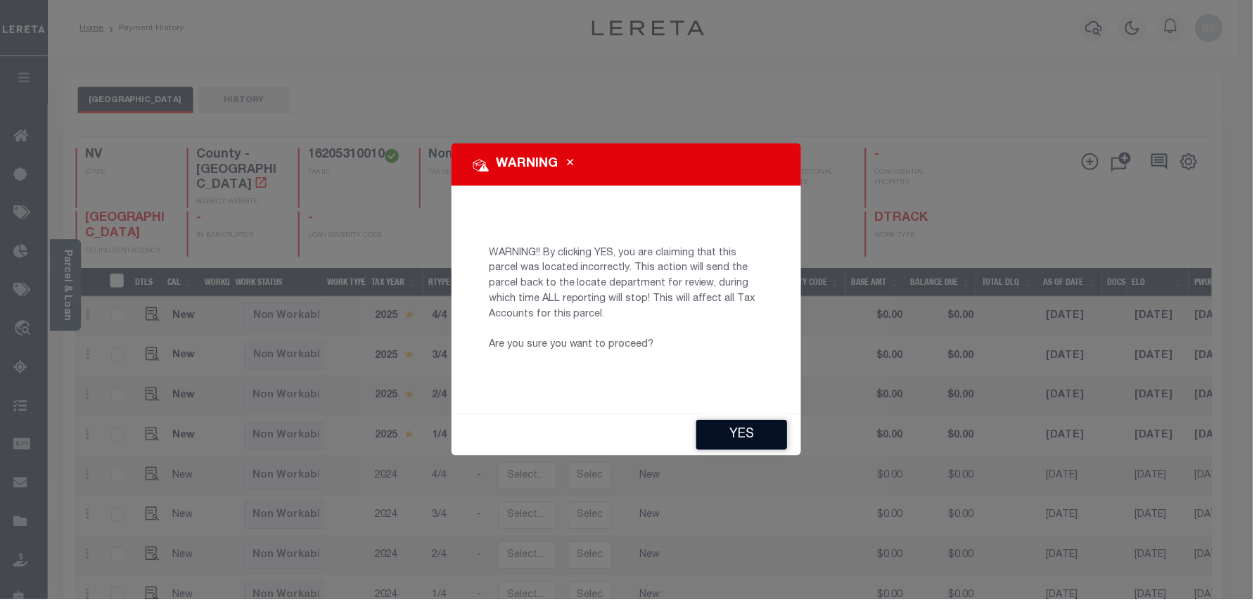
type input "[EMAIL_ADDRESS][DOMAIN_NAME]"
type input "[DATE]"
type input "PR"
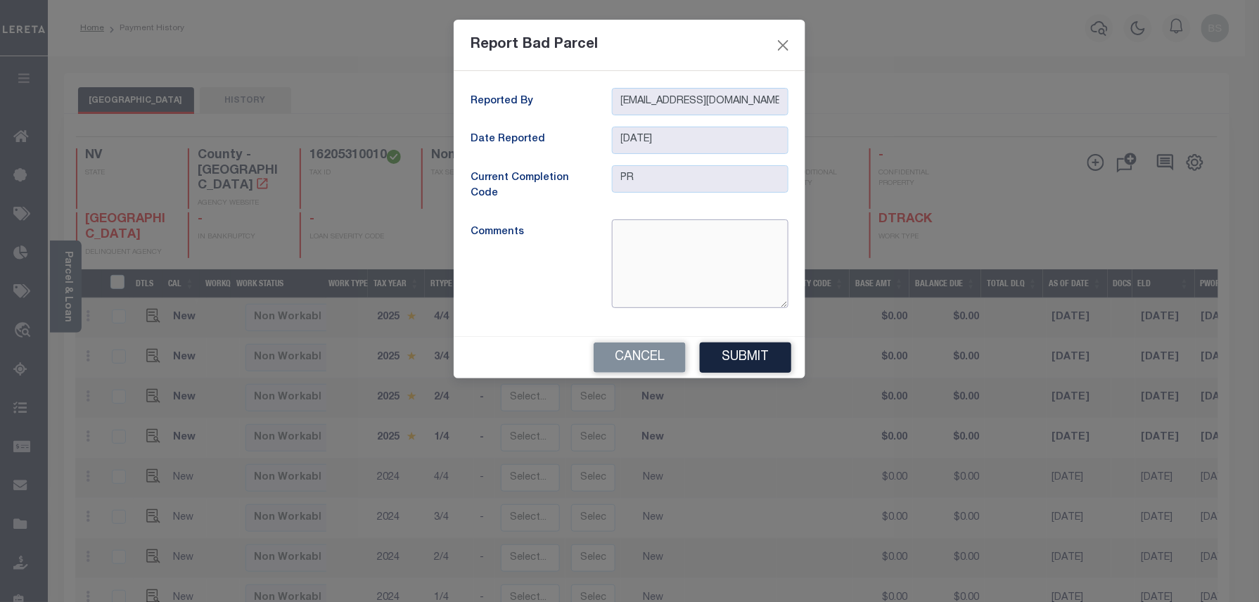
click at [684, 268] on textarea at bounding box center [700, 263] width 177 height 89
type textarea "parcel is inactive"
click at [760, 359] on button "Submit" at bounding box center [745, 358] width 91 height 30
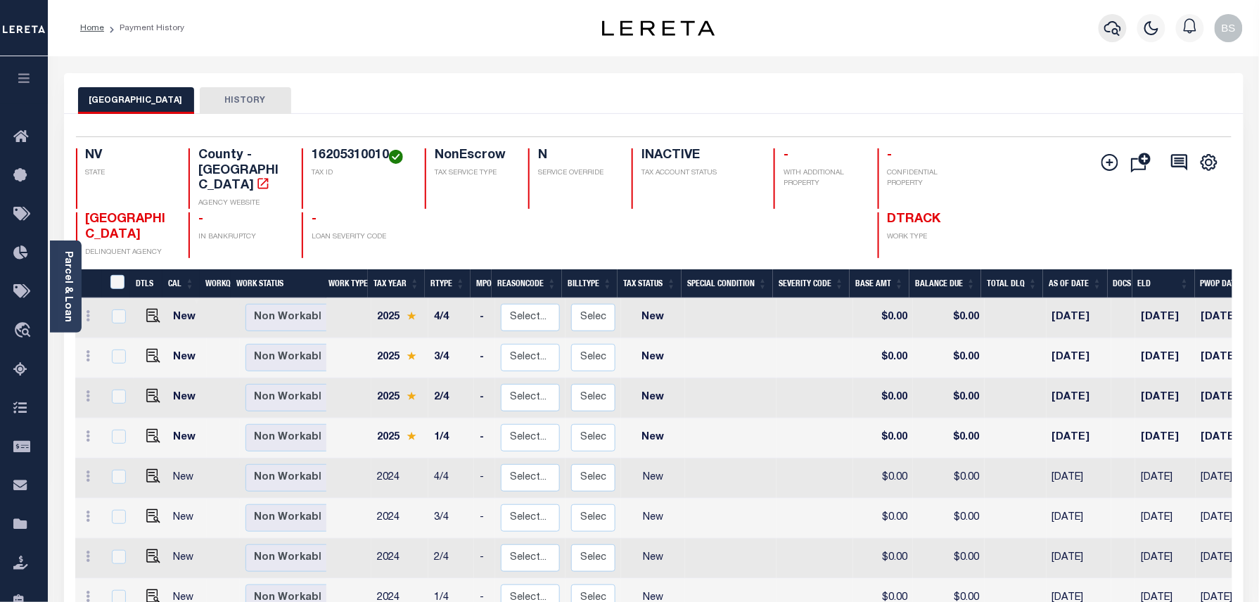
click at [1109, 27] on icon "button" at bounding box center [1112, 28] width 17 height 17
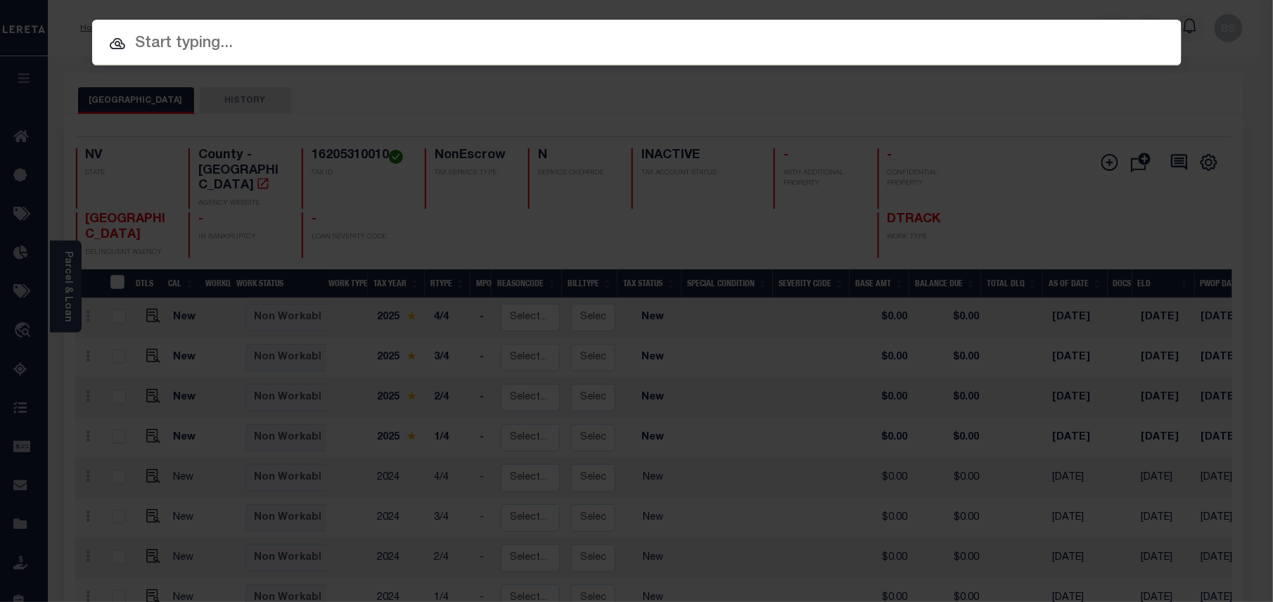
paste input "34812860"
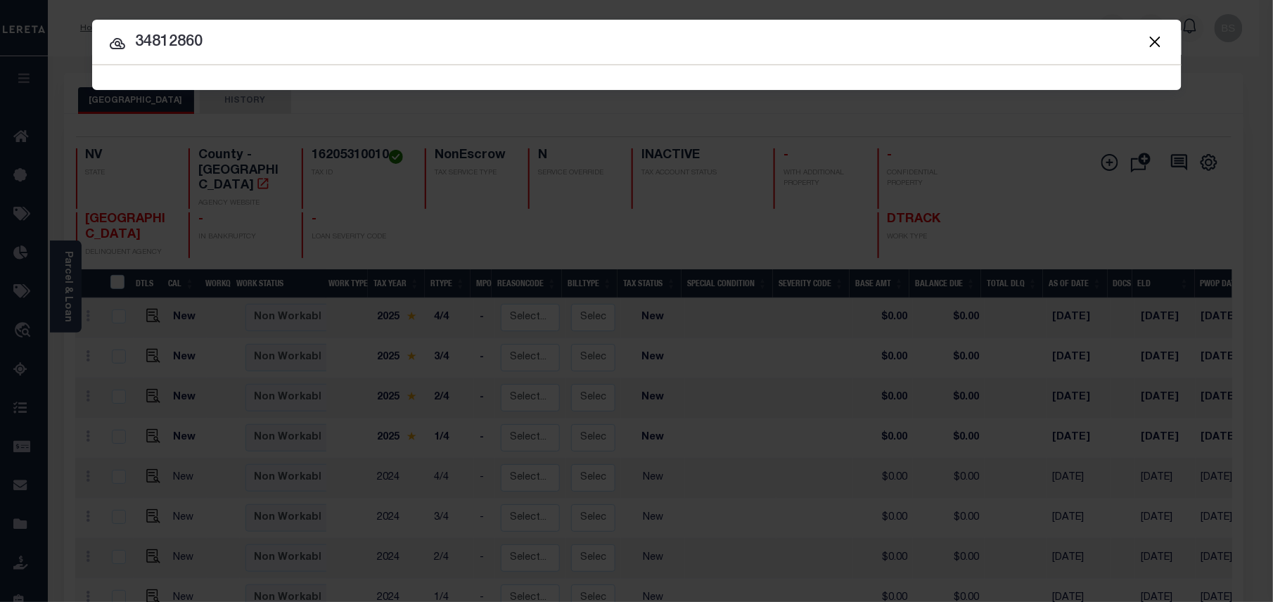
type input "34812860"
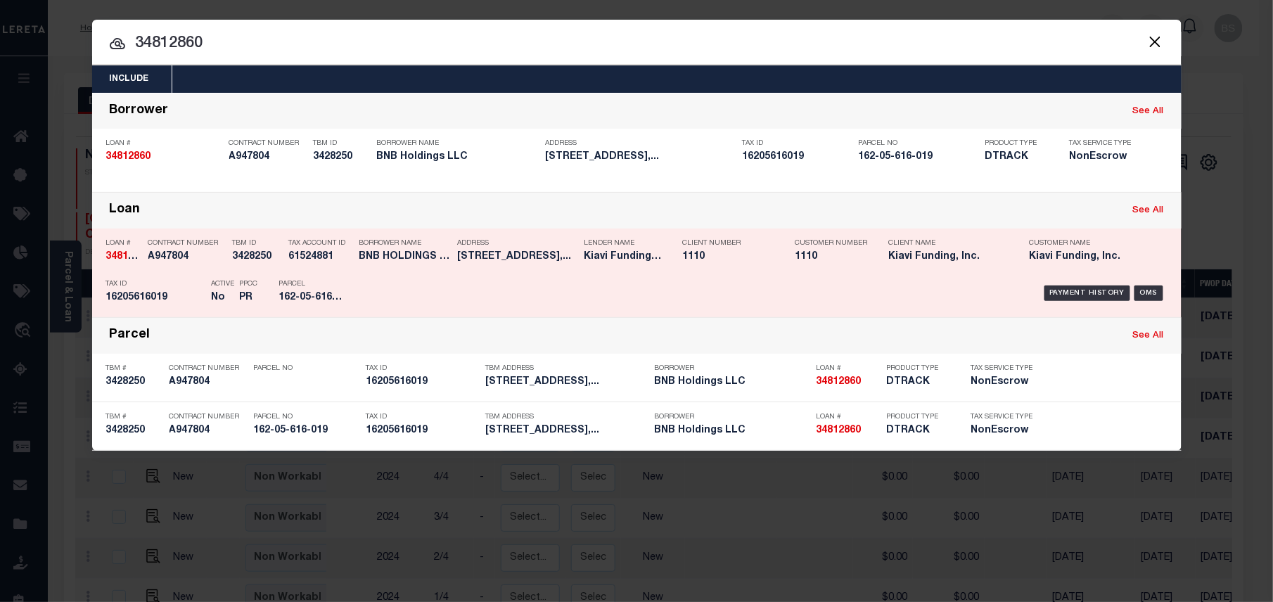
click at [1063, 283] on div "Payment History OMS" at bounding box center [766, 293] width 804 height 41
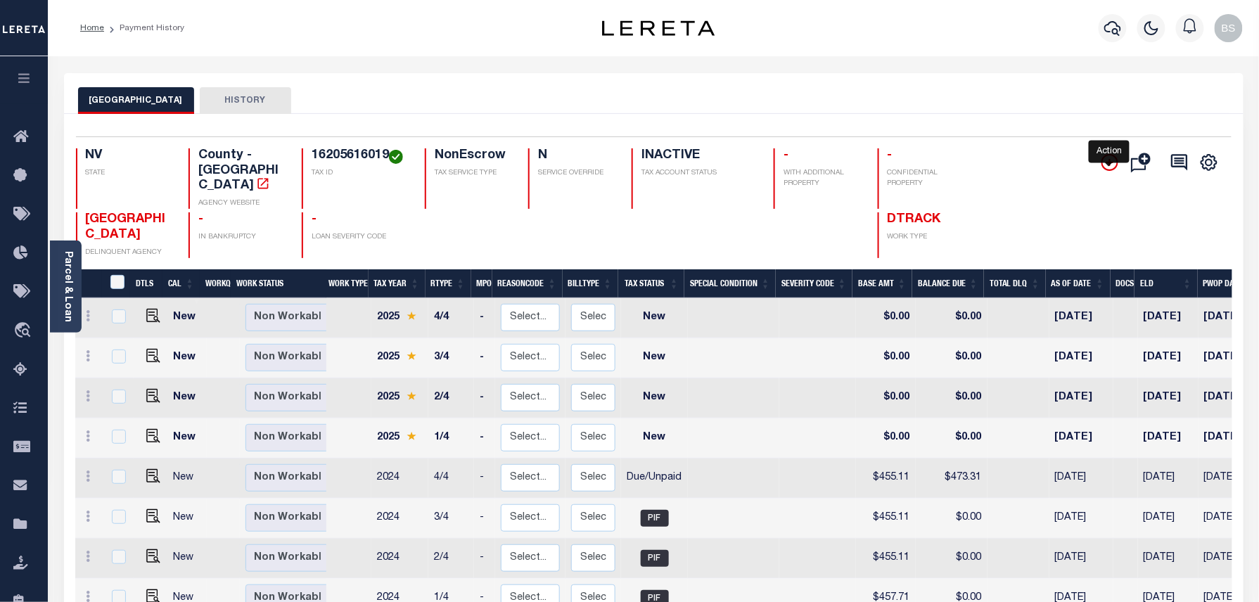
click at [1107, 161] on icon "" at bounding box center [1109, 162] width 17 height 17
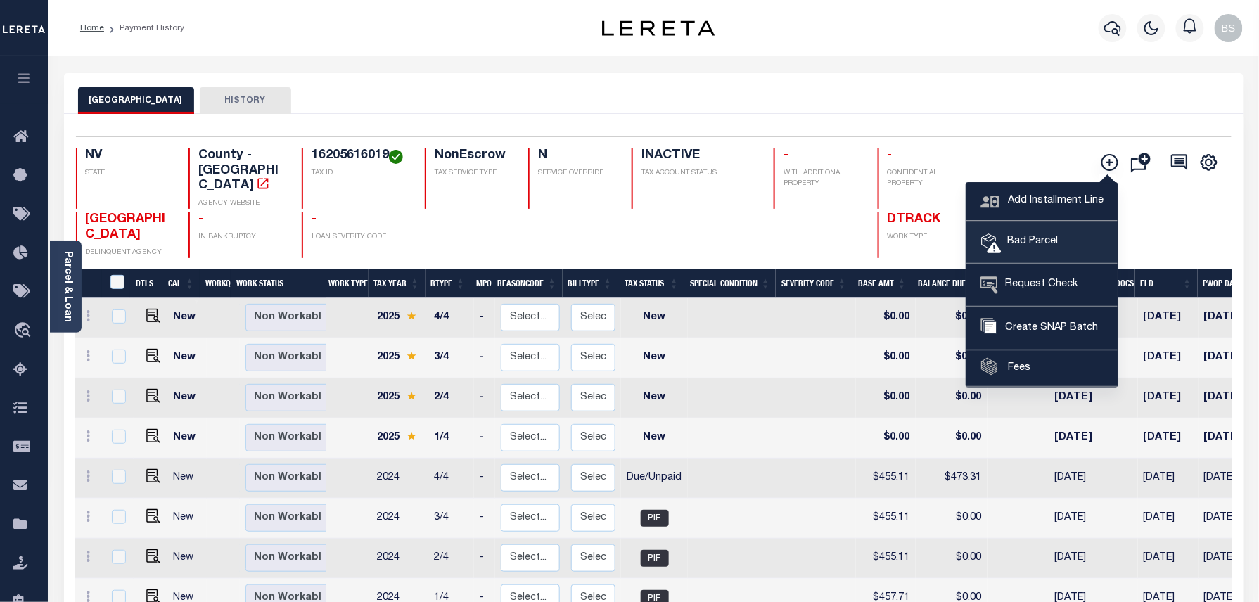
click at [1003, 237] on span "Bad Parcel" at bounding box center [1030, 241] width 56 height 15
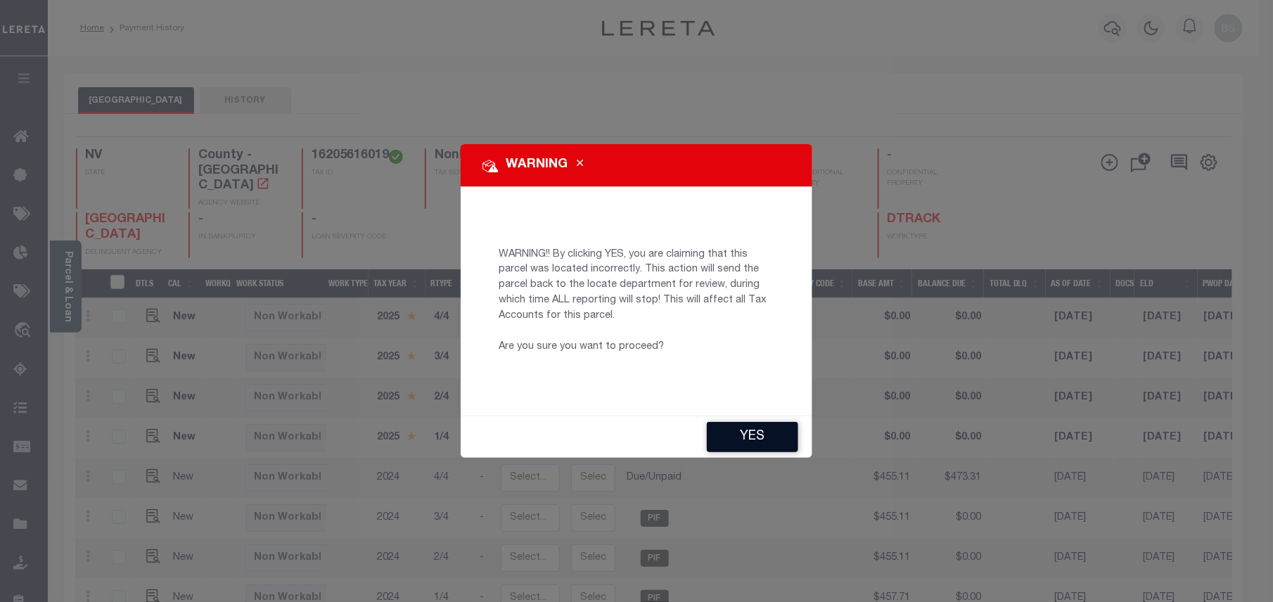
click at [760, 436] on button "YES" at bounding box center [752, 437] width 91 height 30
type input "[EMAIL_ADDRESS][DOMAIN_NAME]"
type input "[DATE]"
type input "PR"
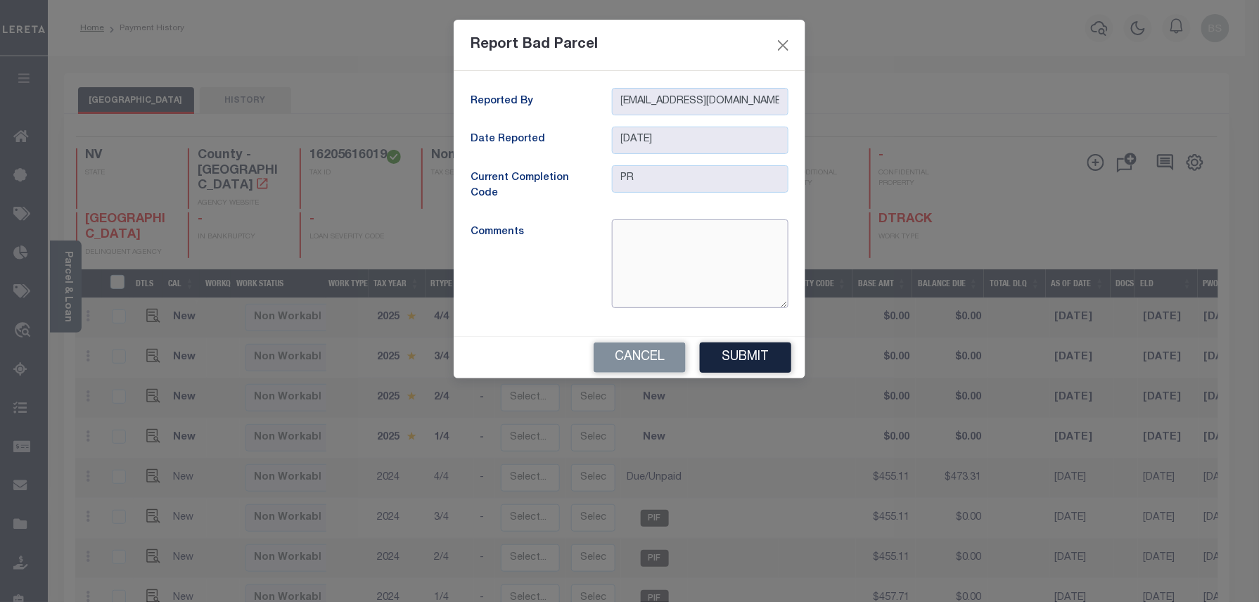
click at [724, 291] on textarea at bounding box center [700, 263] width 177 height 89
type textarea "parcel is inactive"
click at [737, 361] on button "Submit" at bounding box center [745, 358] width 91 height 30
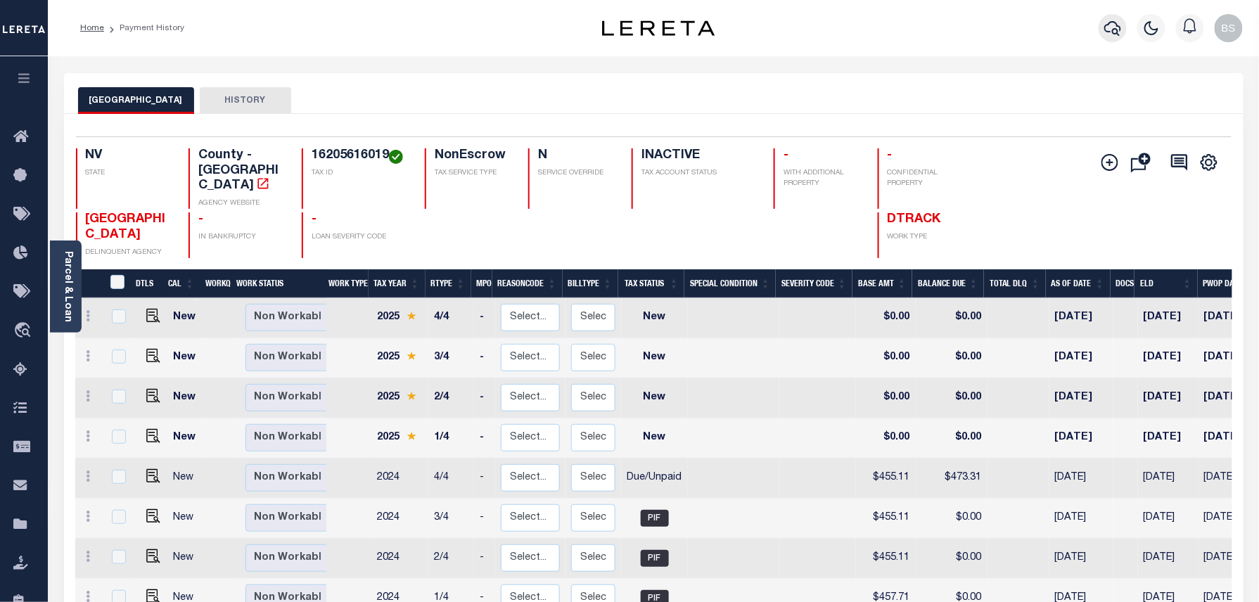
click at [1118, 24] on icon "button" at bounding box center [1112, 28] width 17 height 17
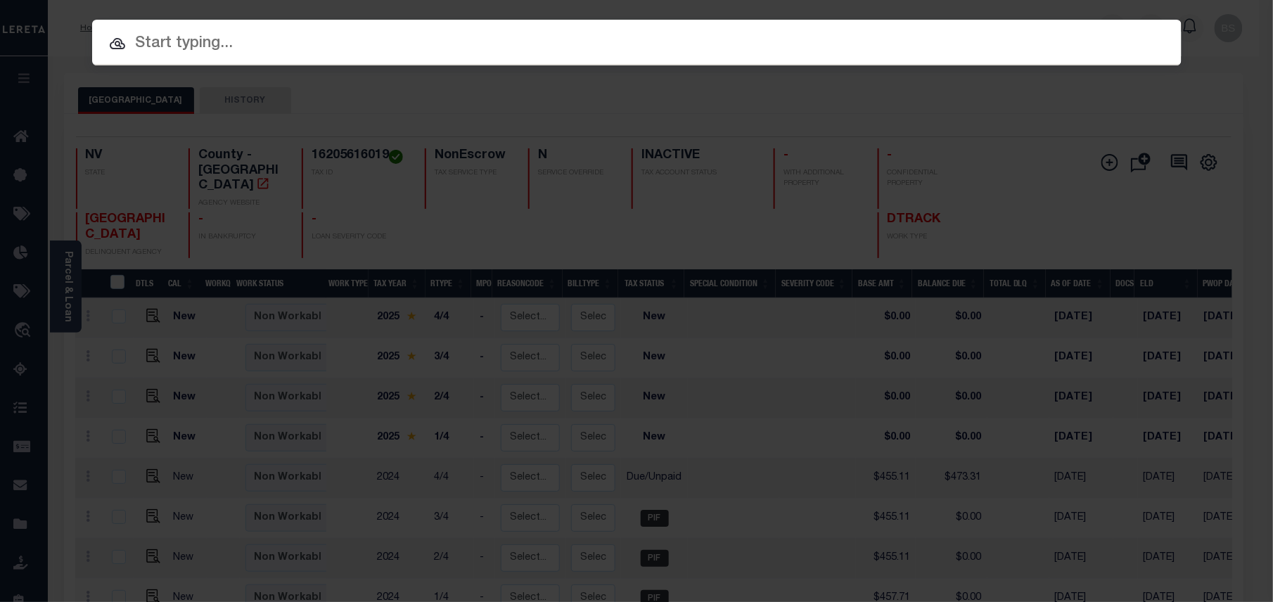
paste input "34802802"
type input "34802802"
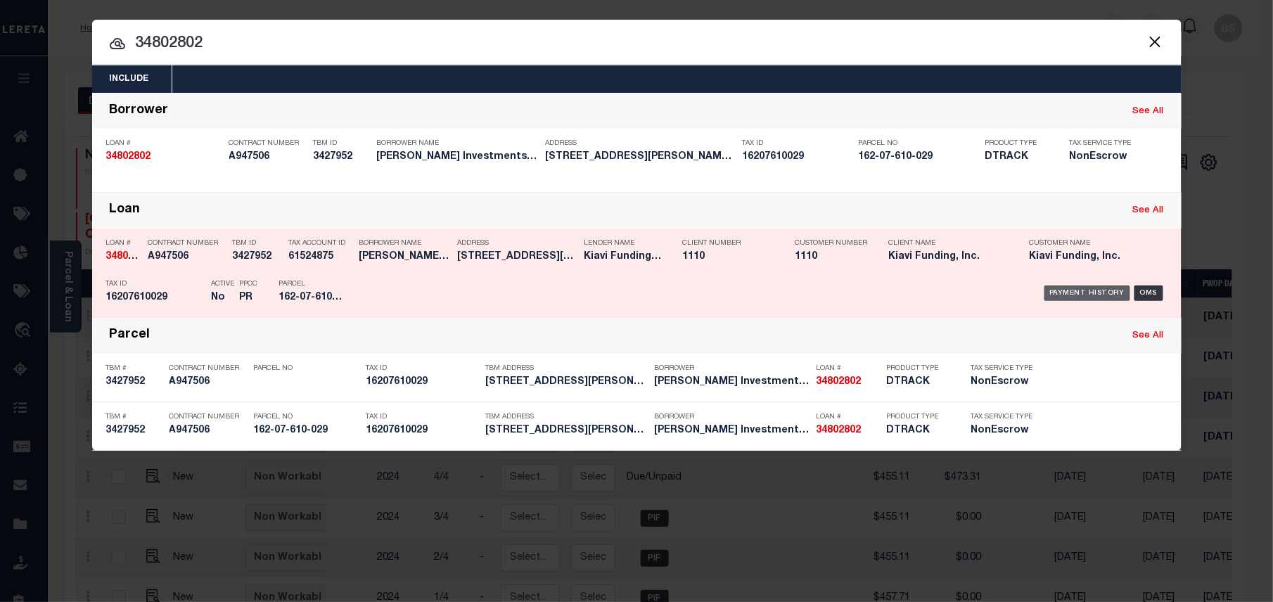
click at [1096, 297] on div "Payment History" at bounding box center [1087, 293] width 87 height 15
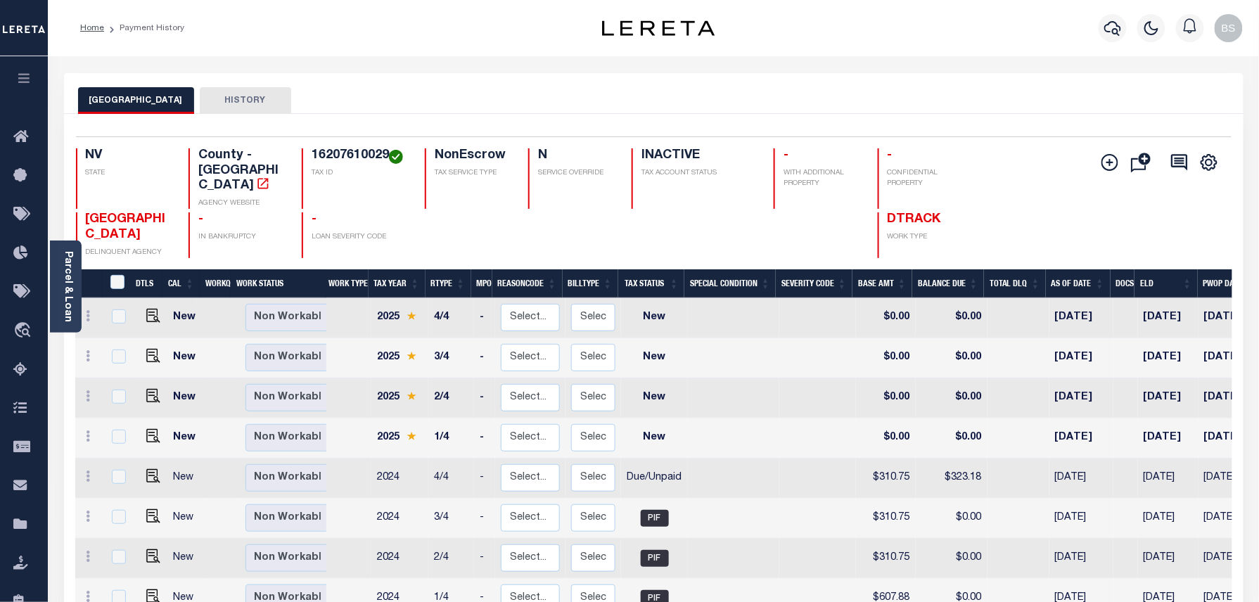
click at [1100, 169] on button "Add Installment Line [GEOGRAPHIC_DATA] Request Check Create SNAP Batch Fees" at bounding box center [1106, 162] width 35 height 19
click at [1106, 164] on icon "" at bounding box center [1109, 162] width 7 height 7
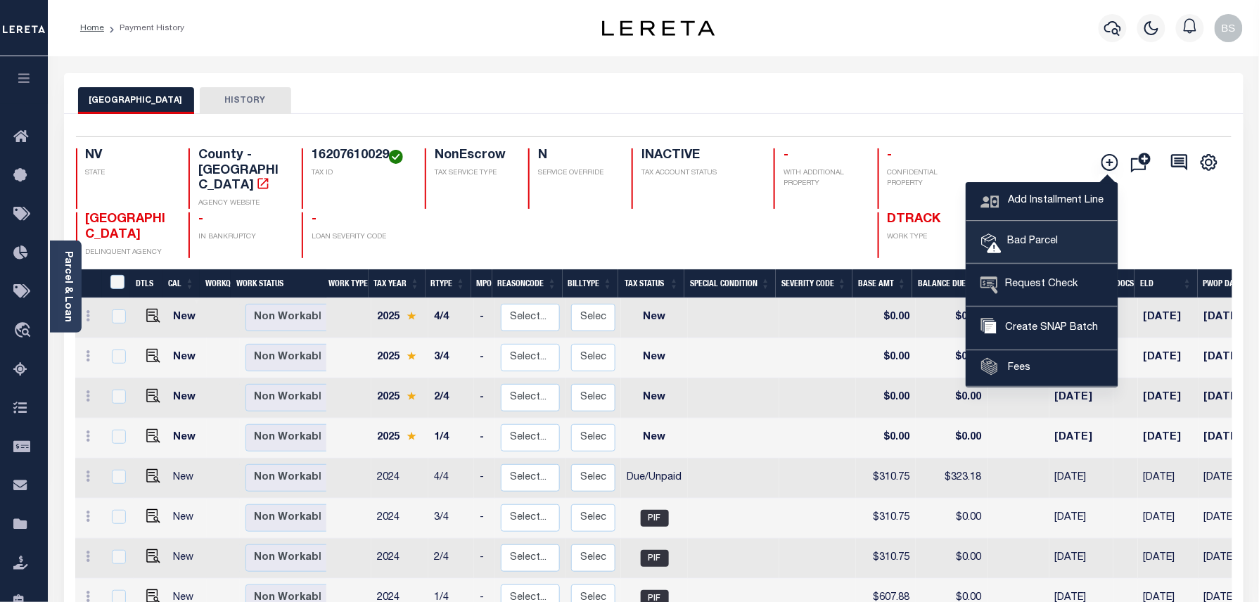
click at [1051, 235] on span "Bad Parcel" at bounding box center [1030, 241] width 56 height 15
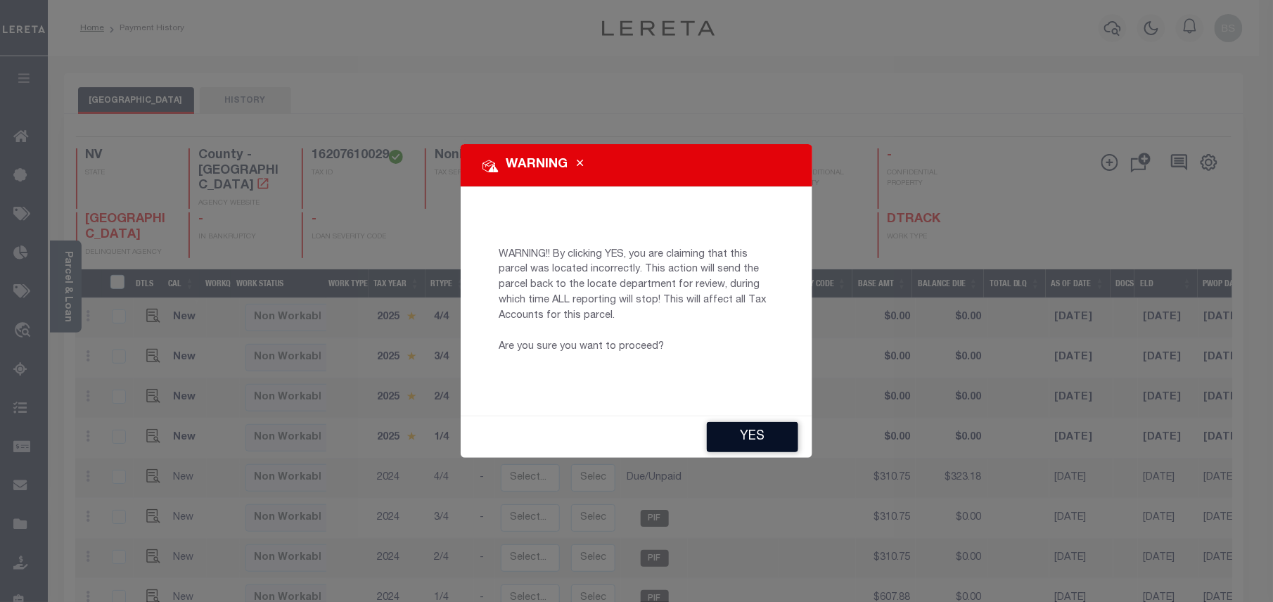
click at [747, 428] on button "YES" at bounding box center [752, 437] width 91 height 30
type input "[EMAIL_ADDRESS][DOMAIN_NAME]"
type input "[DATE]"
type input "PR"
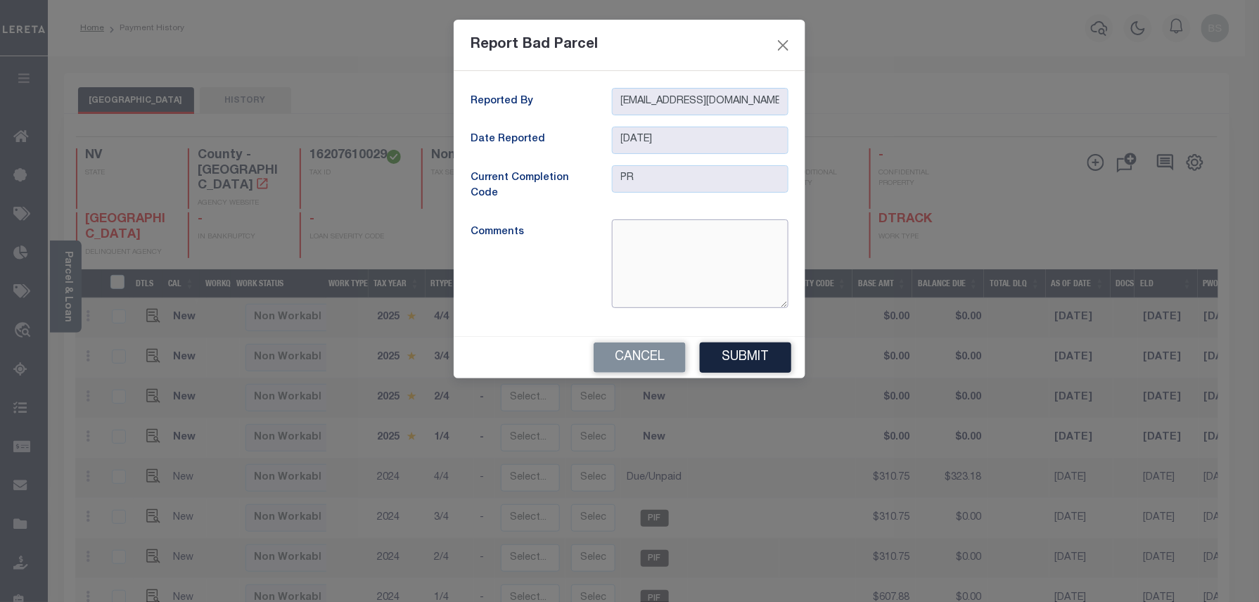
click at [684, 235] on textarea at bounding box center [700, 263] width 177 height 89
drag, startPoint x: 668, startPoint y: 232, endPoint x: 757, endPoint y: 232, distance: 88.6
click at [757, 232] on textarea "parcel is incorrect" at bounding box center [700, 263] width 177 height 89
type textarea "parcel is inactive"
click at [767, 366] on button "Submit" at bounding box center [745, 358] width 91 height 30
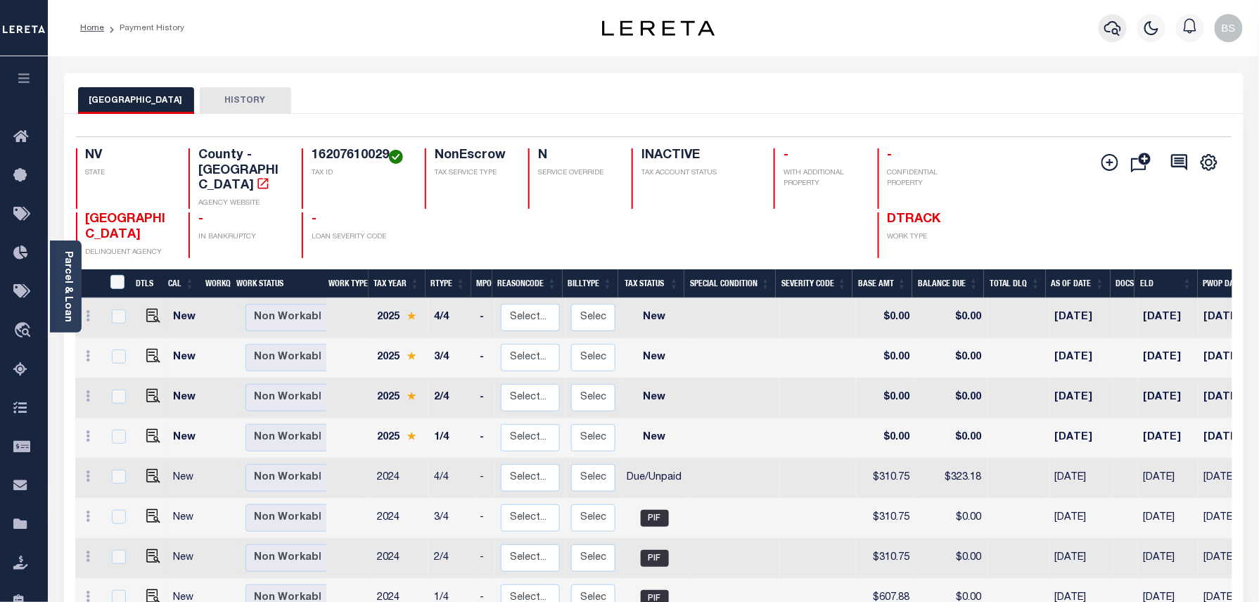
click at [1103, 34] on button "button" at bounding box center [1113, 28] width 28 height 28
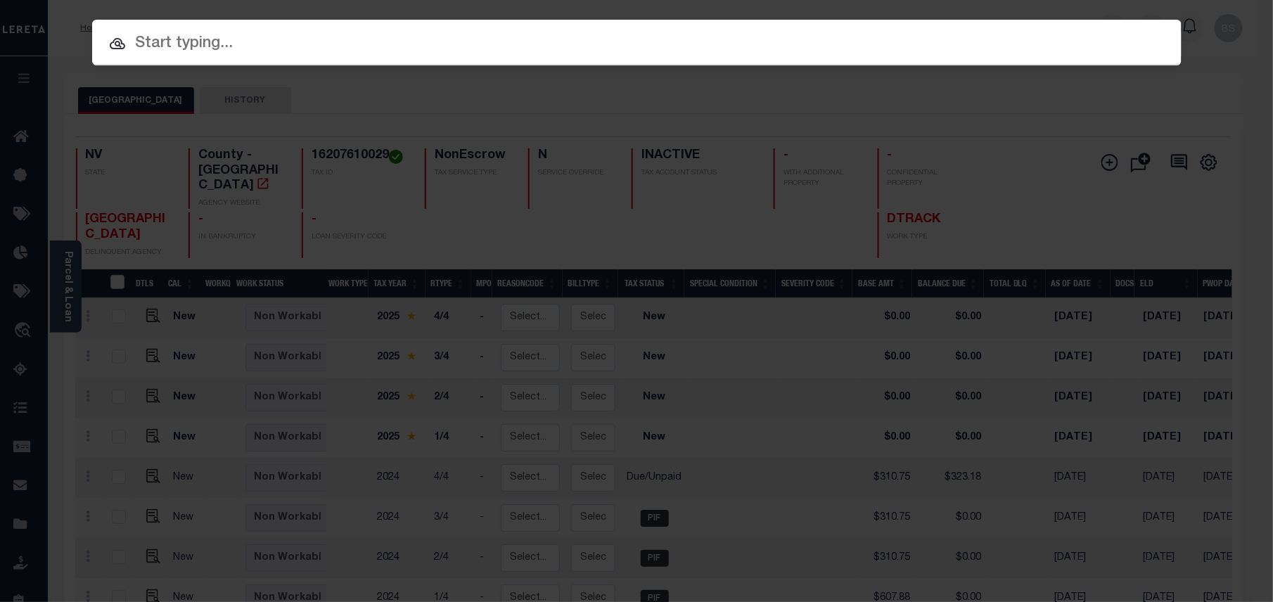
paste input "34852427"
type input "34852427"
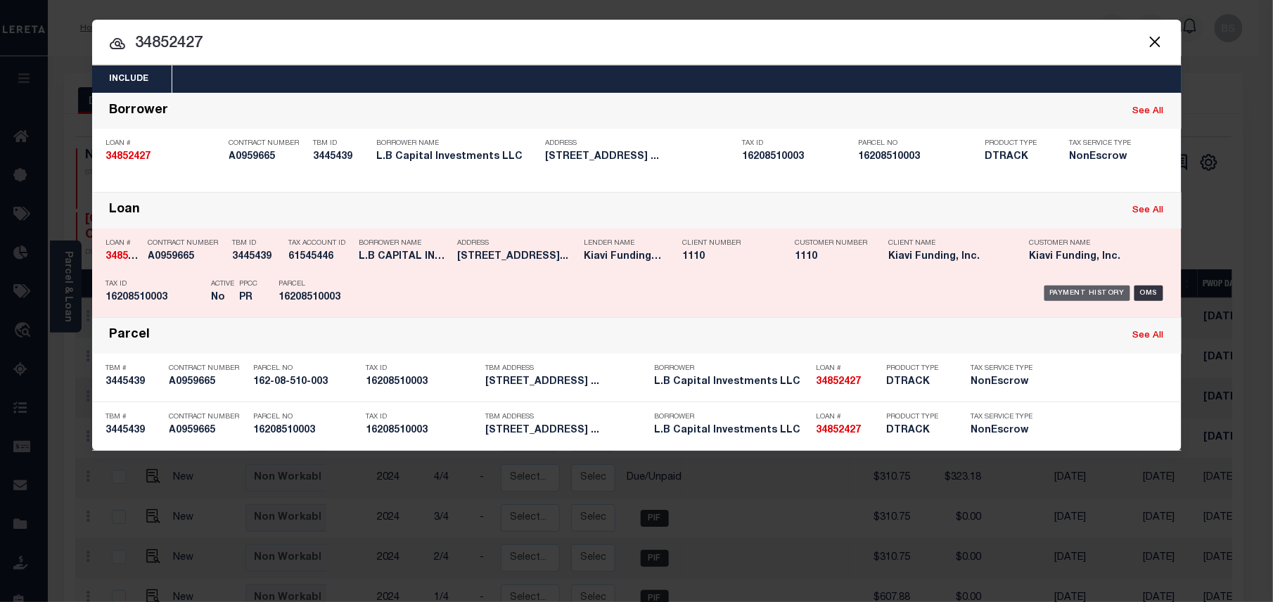
click at [1089, 290] on div "Payment History" at bounding box center [1087, 293] width 87 height 15
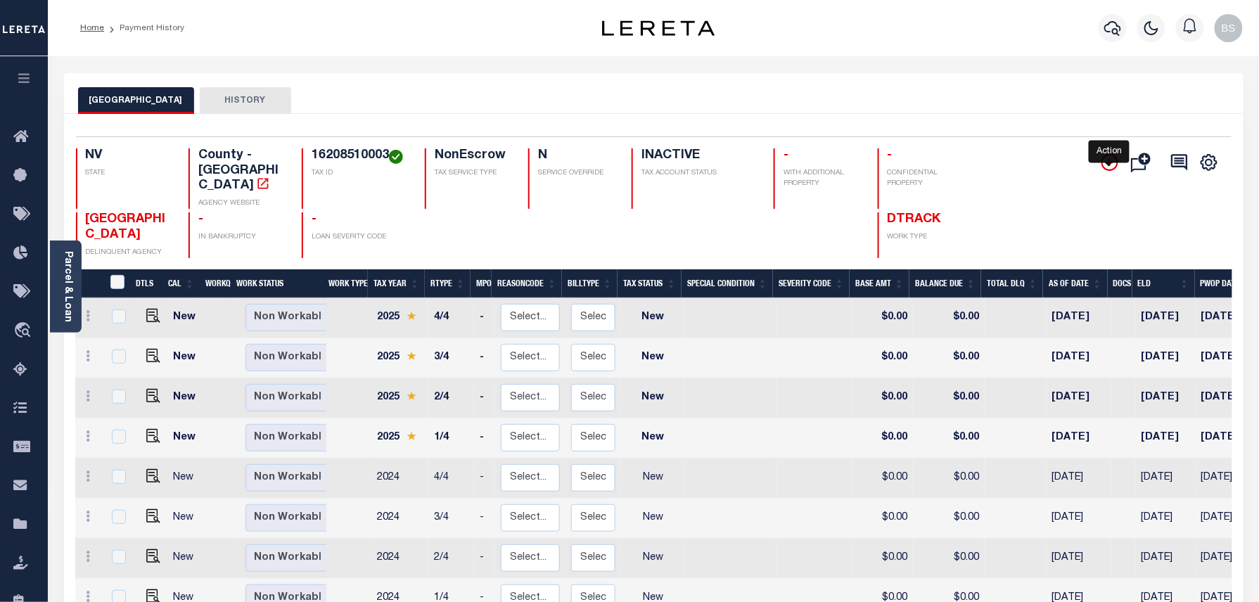
click at [1112, 162] on icon "" at bounding box center [1109, 162] width 17 height 17
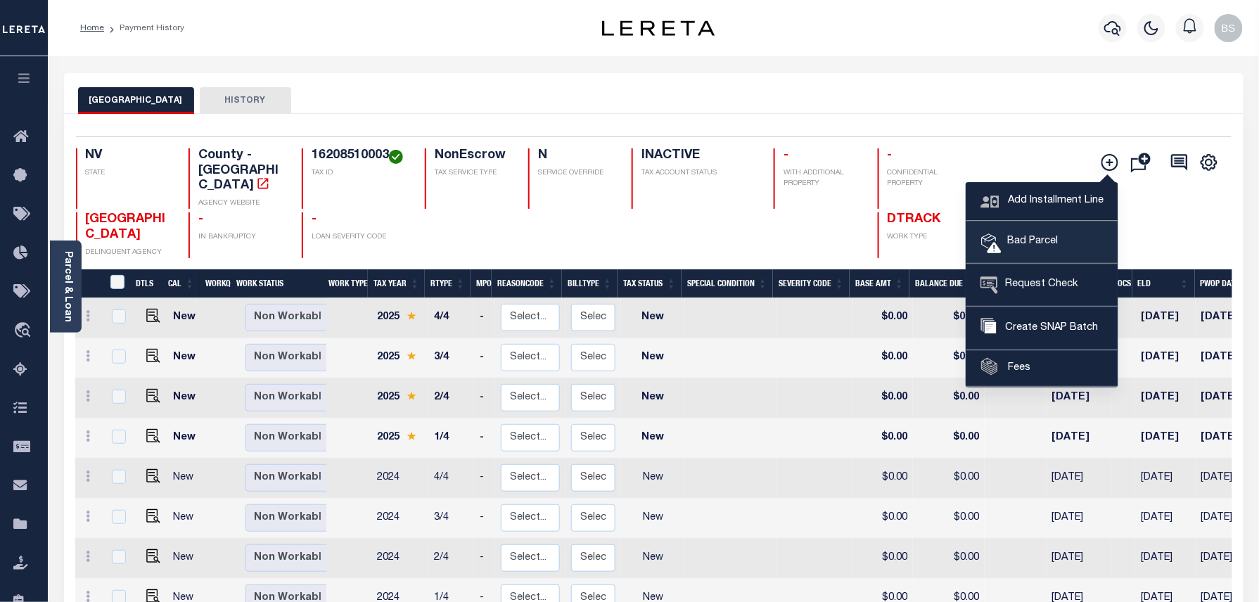
click at [1050, 248] on span "Bad Parcel" at bounding box center [1030, 241] width 56 height 15
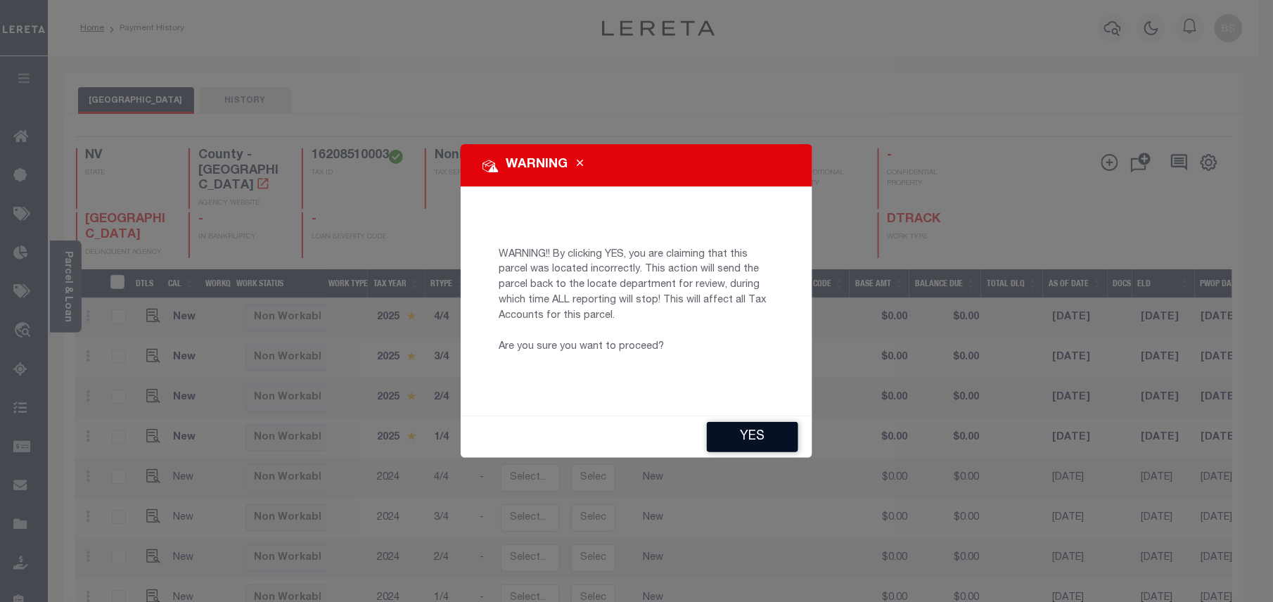
click at [747, 442] on button "YES" at bounding box center [752, 437] width 91 height 30
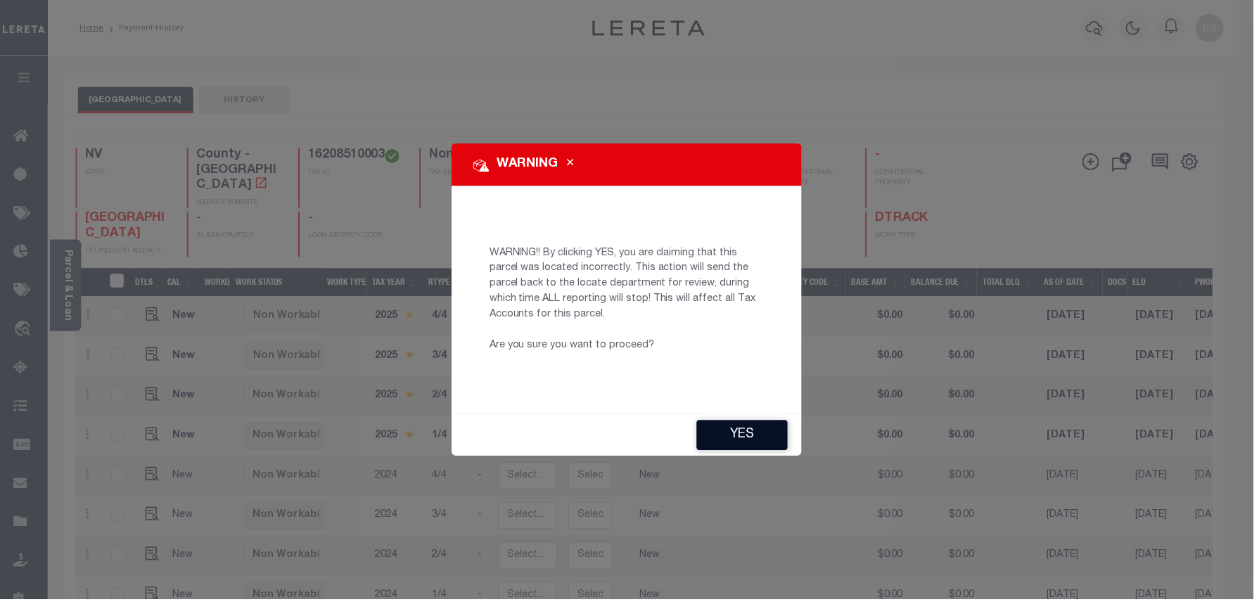
type input "[EMAIL_ADDRESS][DOMAIN_NAME]"
type input "[DATE]"
type input "PR"
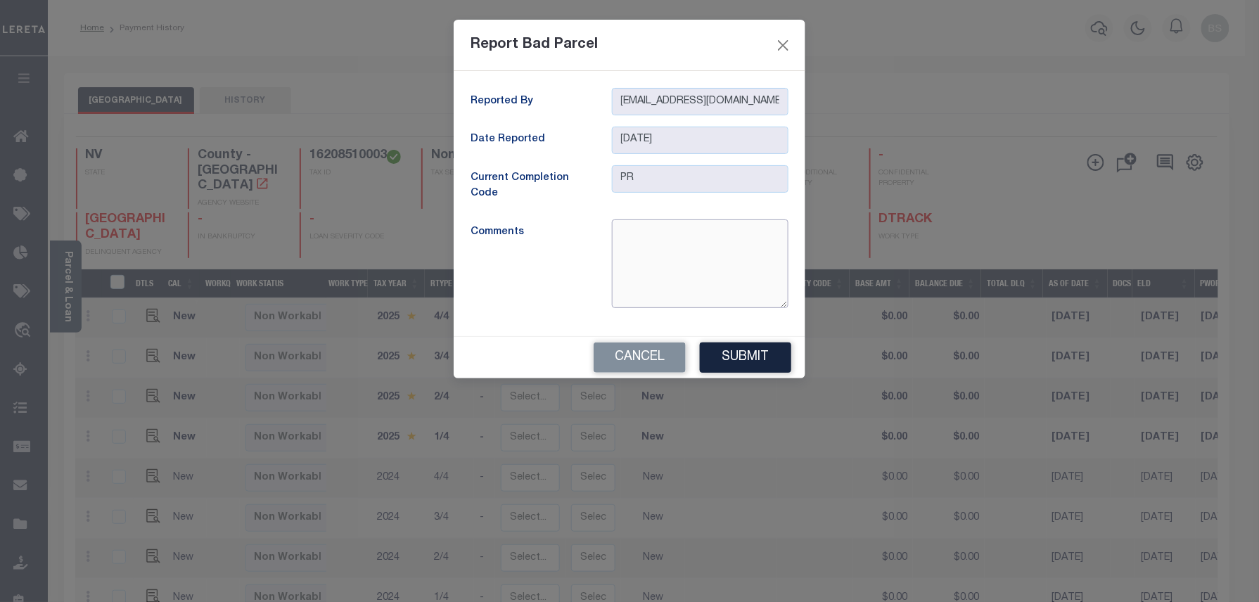
click at [693, 262] on textarea at bounding box center [700, 263] width 177 height 89
type textarea "parcel is inactive"
click at [736, 352] on button "Submit" at bounding box center [745, 358] width 91 height 30
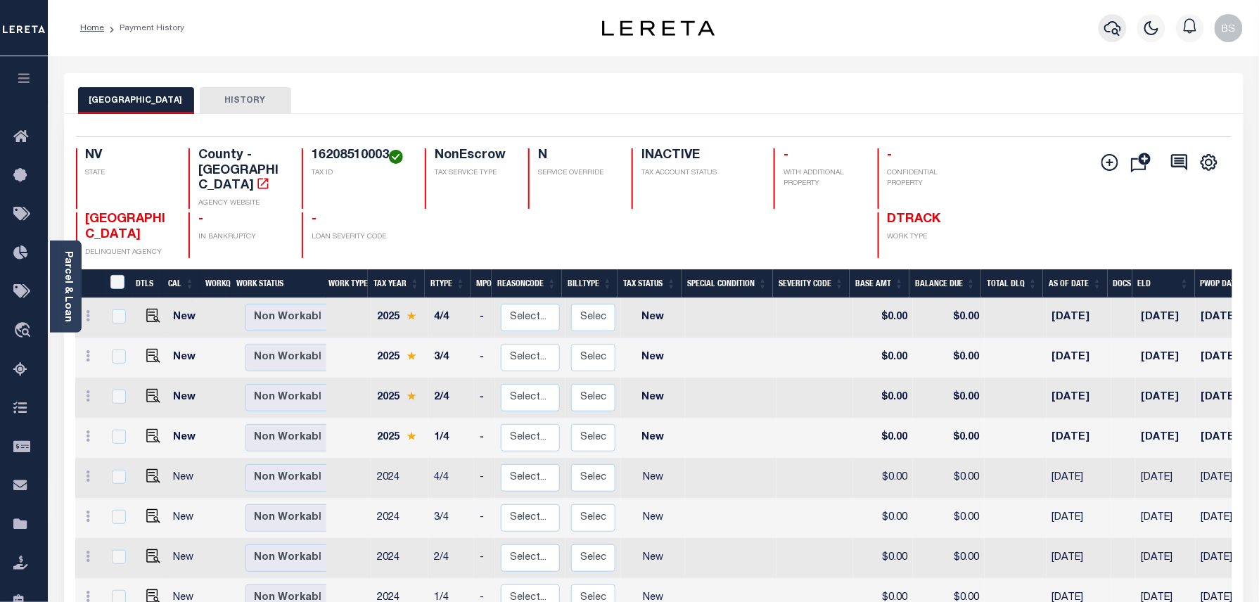
click at [1118, 28] on icon "button" at bounding box center [1112, 28] width 17 height 17
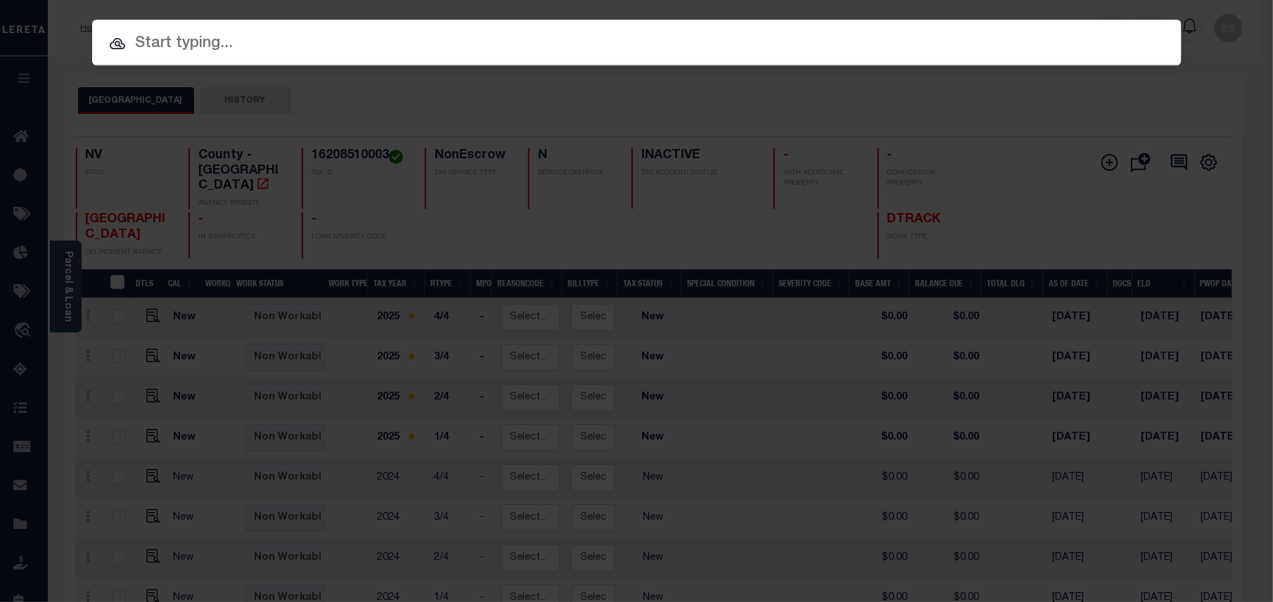
paste input "34863349"
type input "34863349"
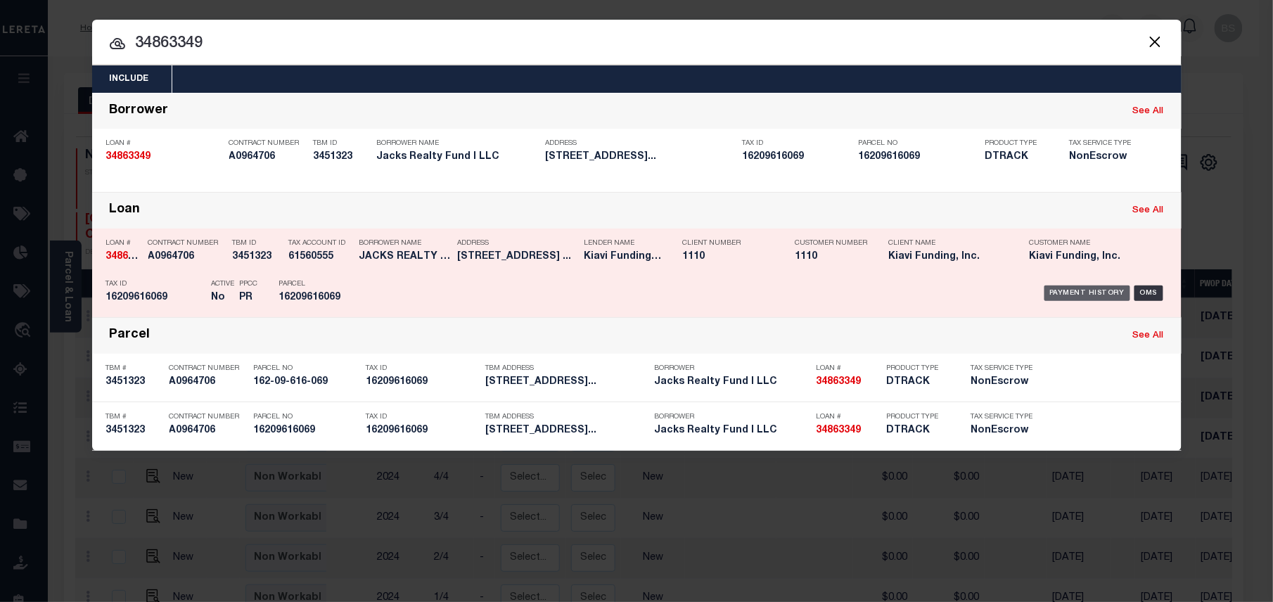
click at [1079, 288] on div "Payment History" at bounding box center [1087, 293] width 87 height 15
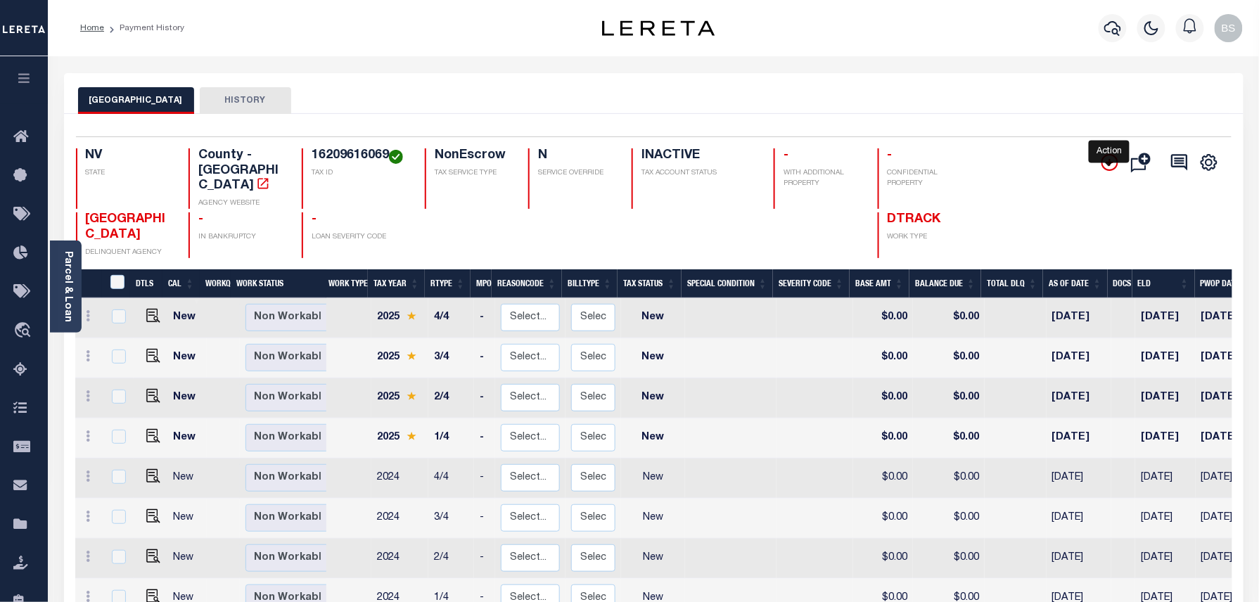
click at [1103, 170] on icon "" at bounding box center [1109, 162] width 17 height 17
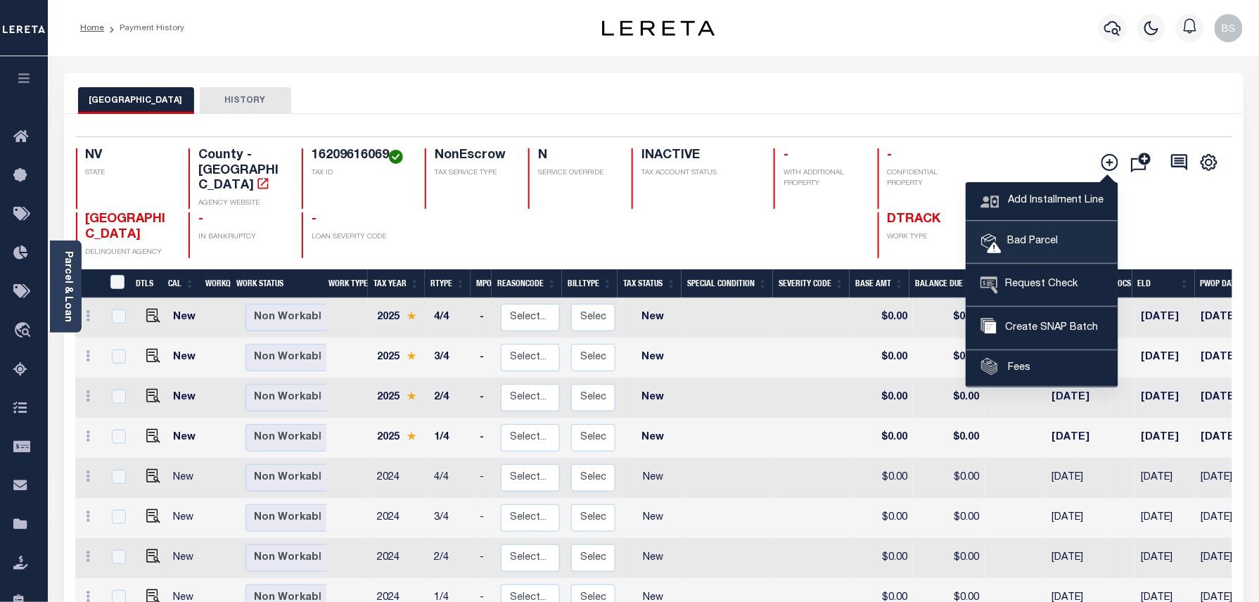
click at [978, 254] on link "Bad Parcel" at bounding box center [1041, 243] width 151 height 42
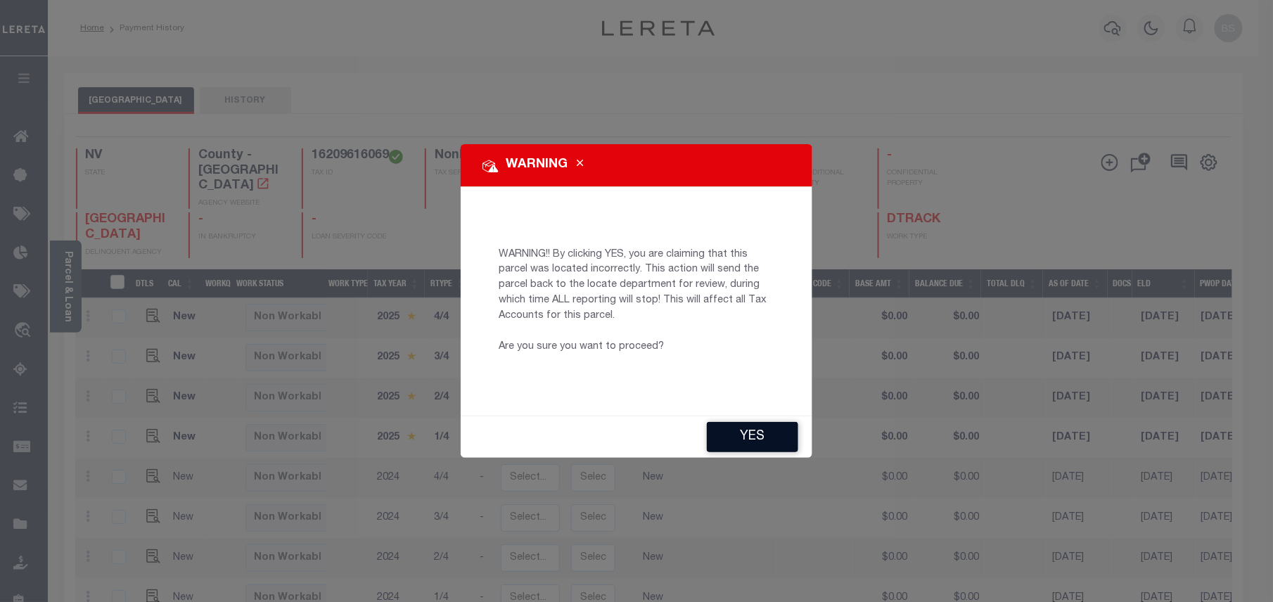
click at [754, 423] on button "YES" at bounding box center [752, 437] width 91 height 30
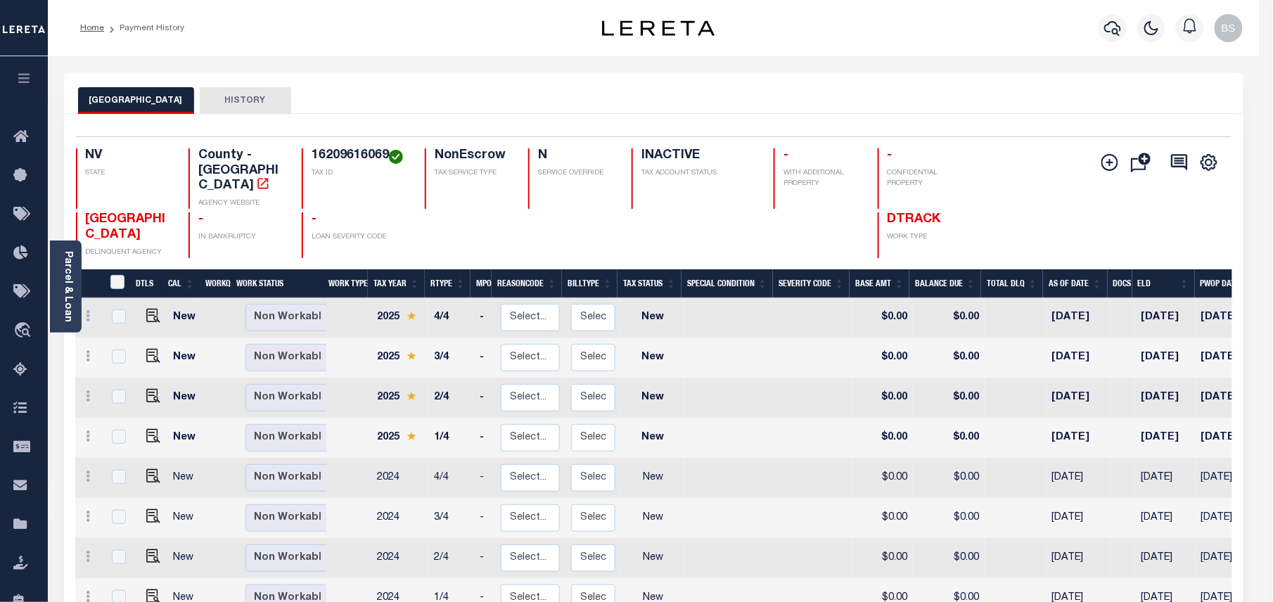
type input "[EMAIL_ADDRESS][DOMAIN_NAME]"
type input "[DATE]"
type input "PR"
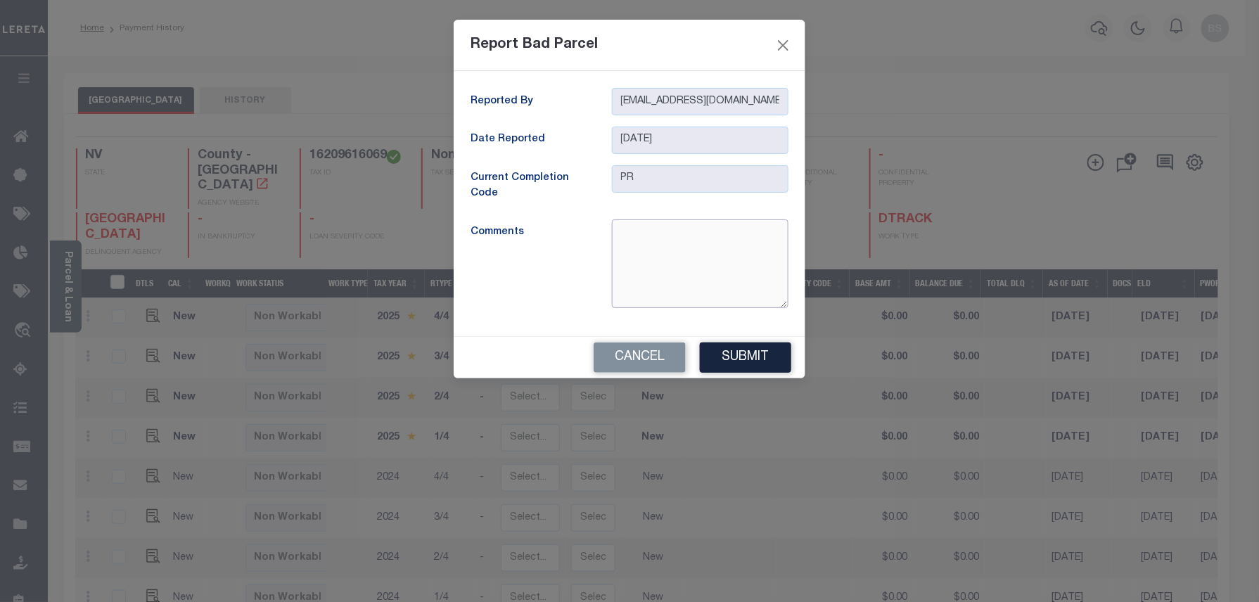
click at [639, 231] on textarea at bounding box center [700, 263] width 177 height 89
type textarea "parcel is inactive"
click at [747, 362] on button "Submit" at bounding box center [745, 358] width 91 height 30
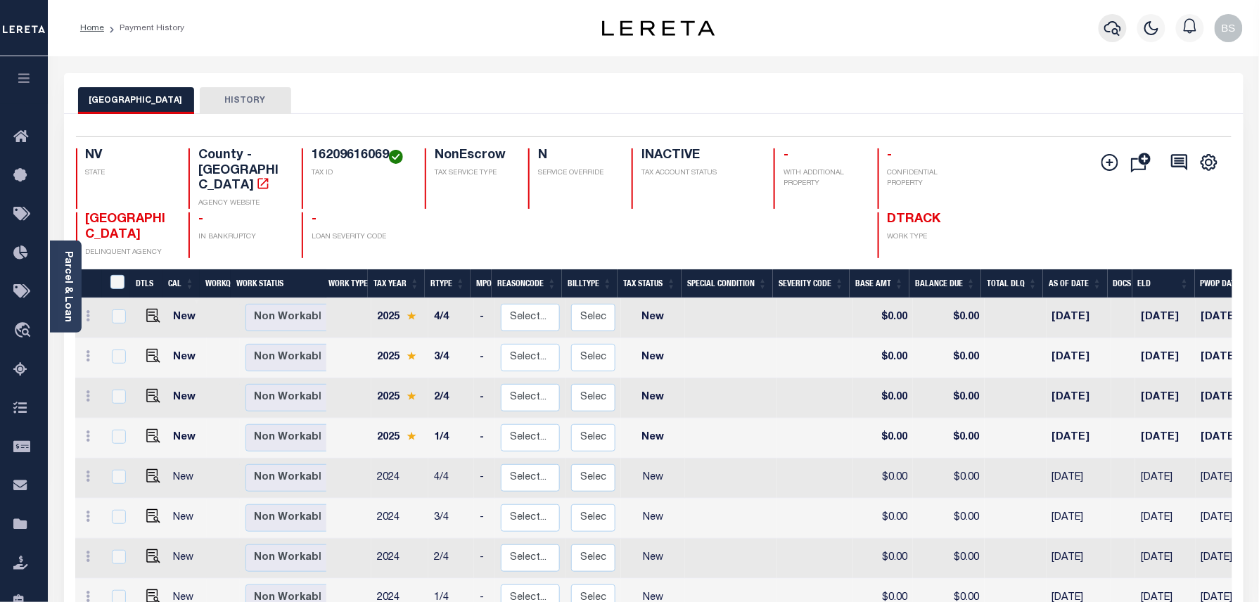
click at [1104, 23] on button "button" at bounding box center [1113, 28] width 28 height 28
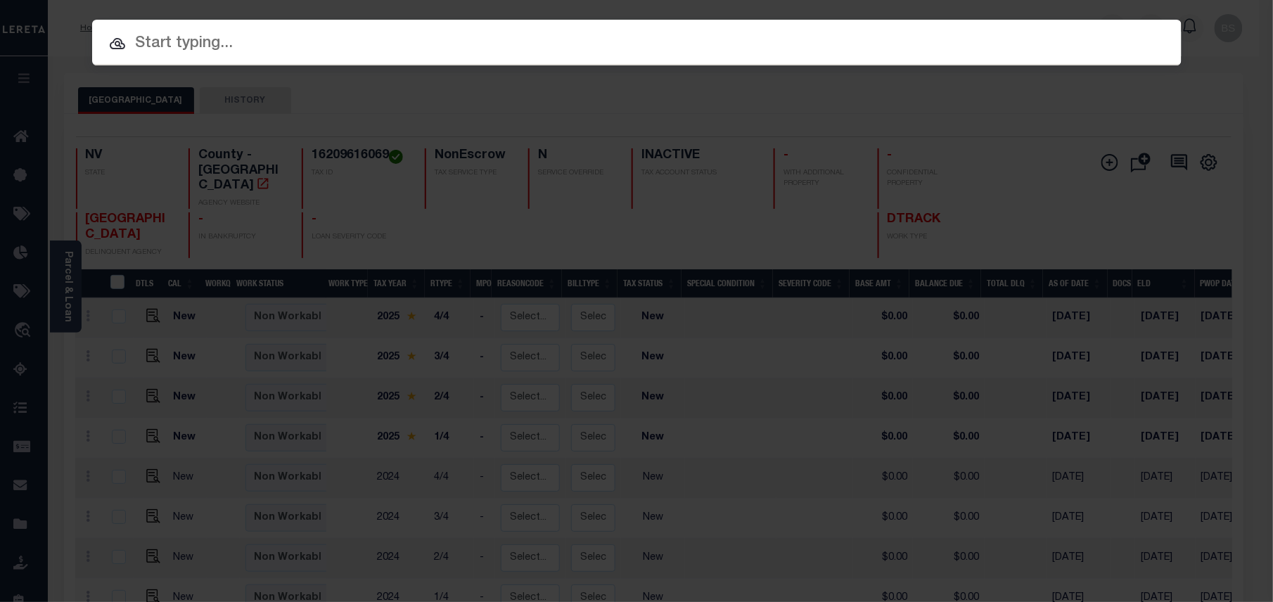
paste input "34733284"
type input "34733284"
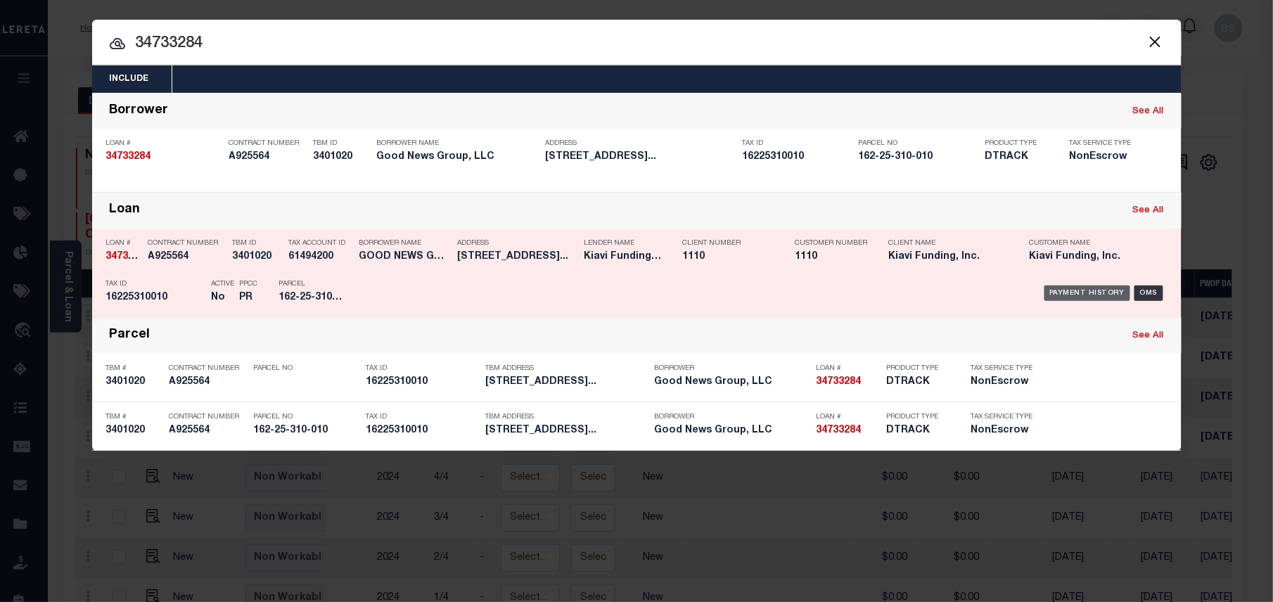
click at [1075, 293] on div "Payment History" at bounding box center [1087, 293] width 87 height 15
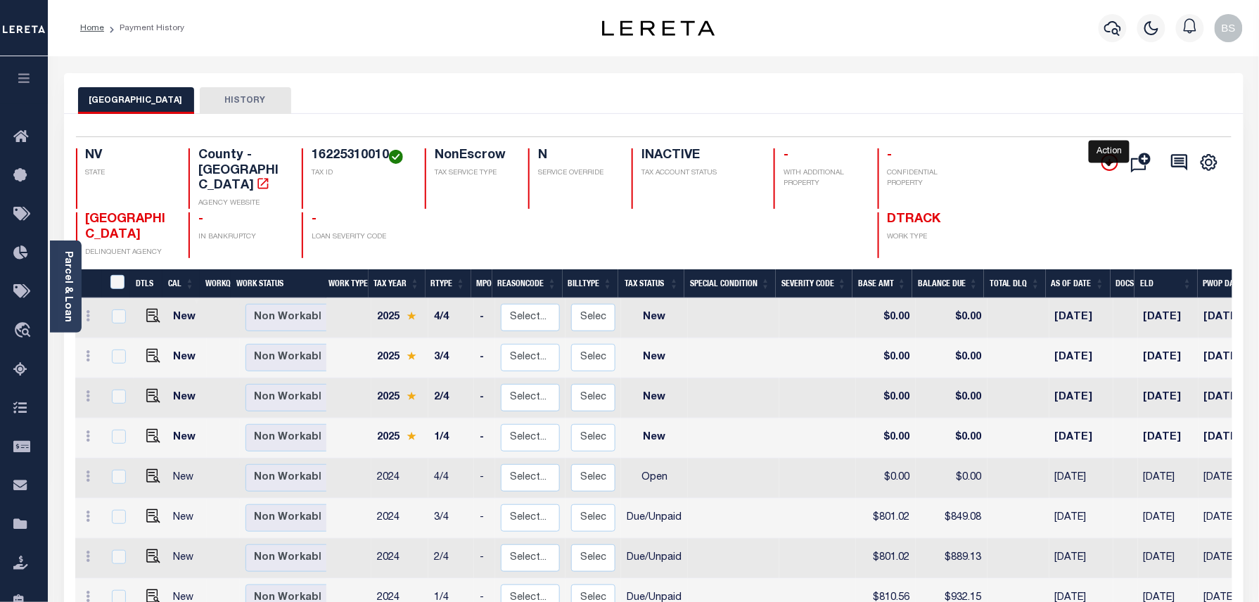
click at [1110, 163] on icon "" at bounding box center [1109, 162] width 17 height 17
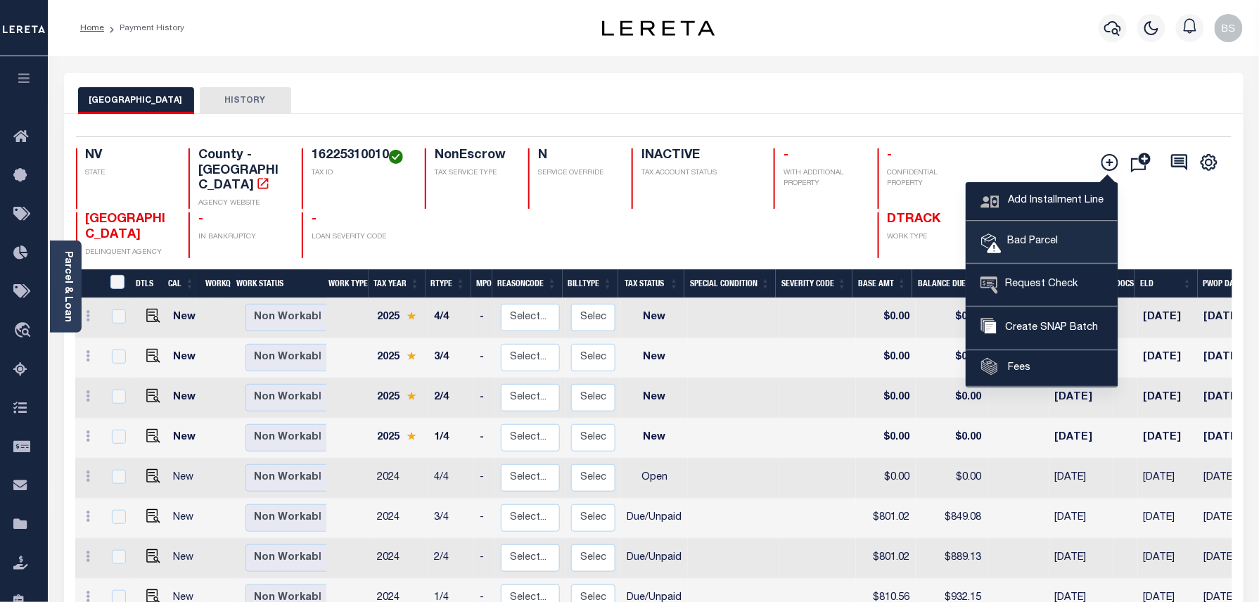
click at [1044, 243] on span "Bad Parcel" at bounding box center [1030, 241] width 56 height 15
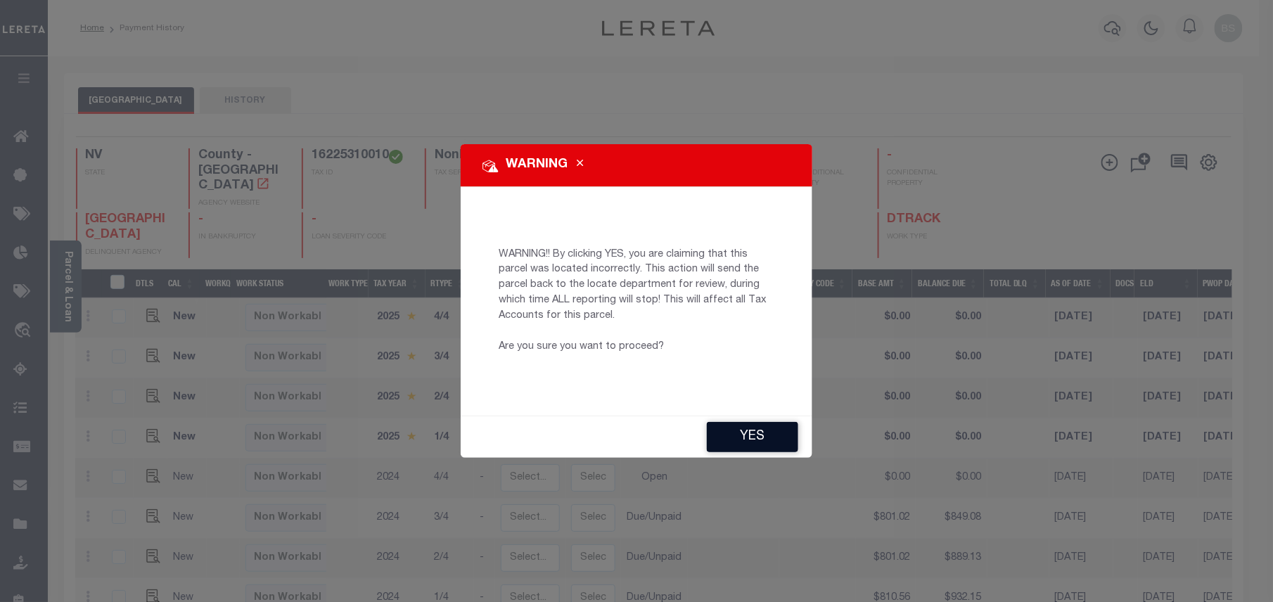
click at [736, 423] on button "YES" at bounding box center [752, 437] width 91 height 30
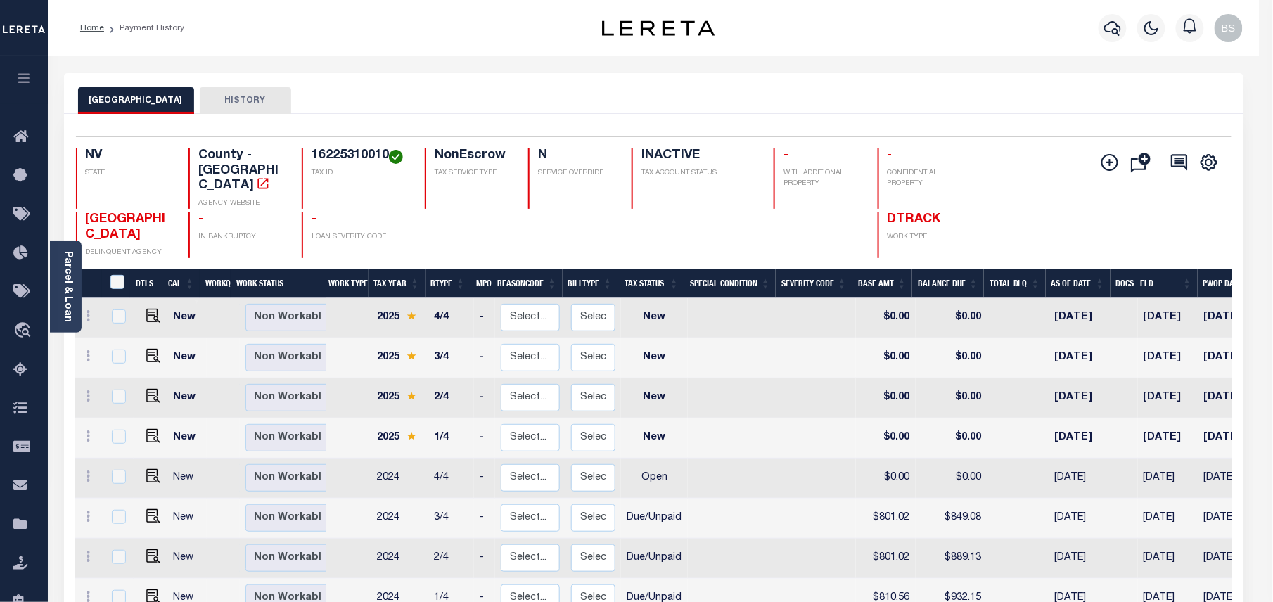
type input "[EMAIL_ADDRESS][DOMAIN_NAME]"
type input "[DATE]"
type input "PR"
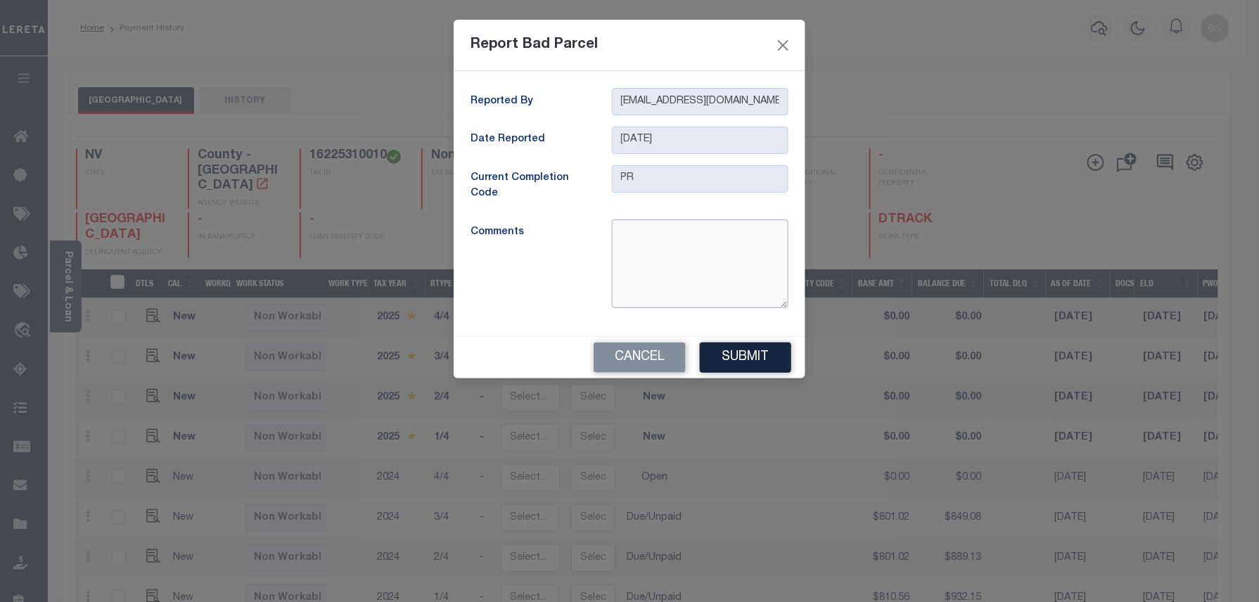
click at [688, 256] on textarea at bounding box center [700, 263] width 177 height 89
type textarea "parcel is inactive"
click at [730, 347] on button "Submit" at bounding box center [745, 358] width 91 height 30
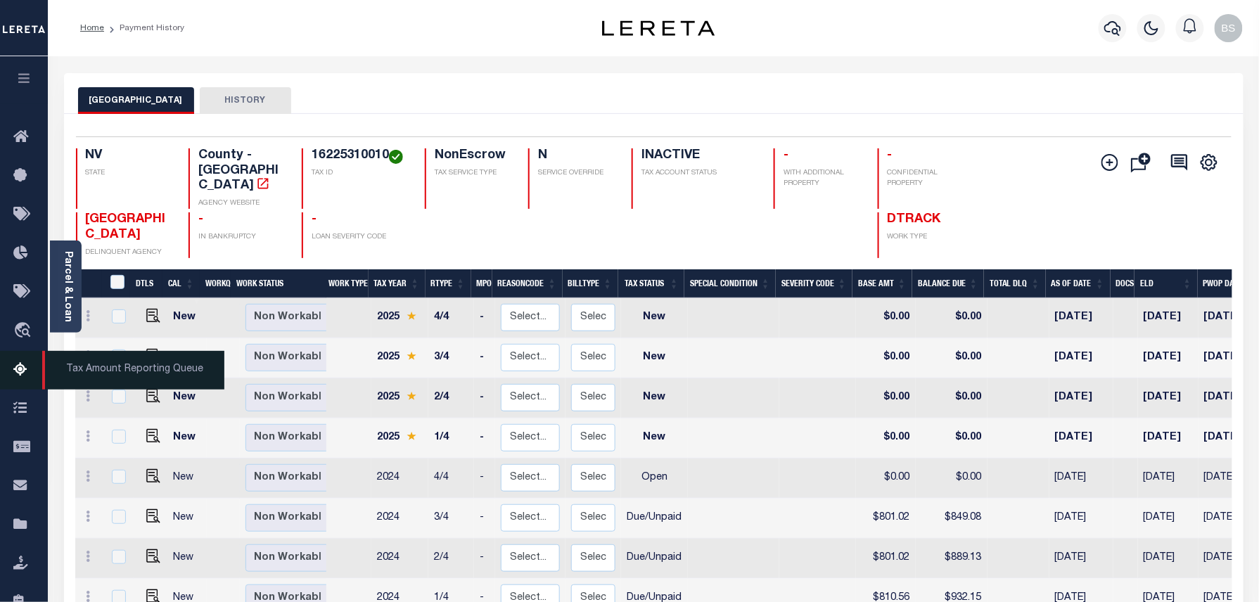
click at [15, 372] on icon at bounding box center [24, 371] width 23 height 18
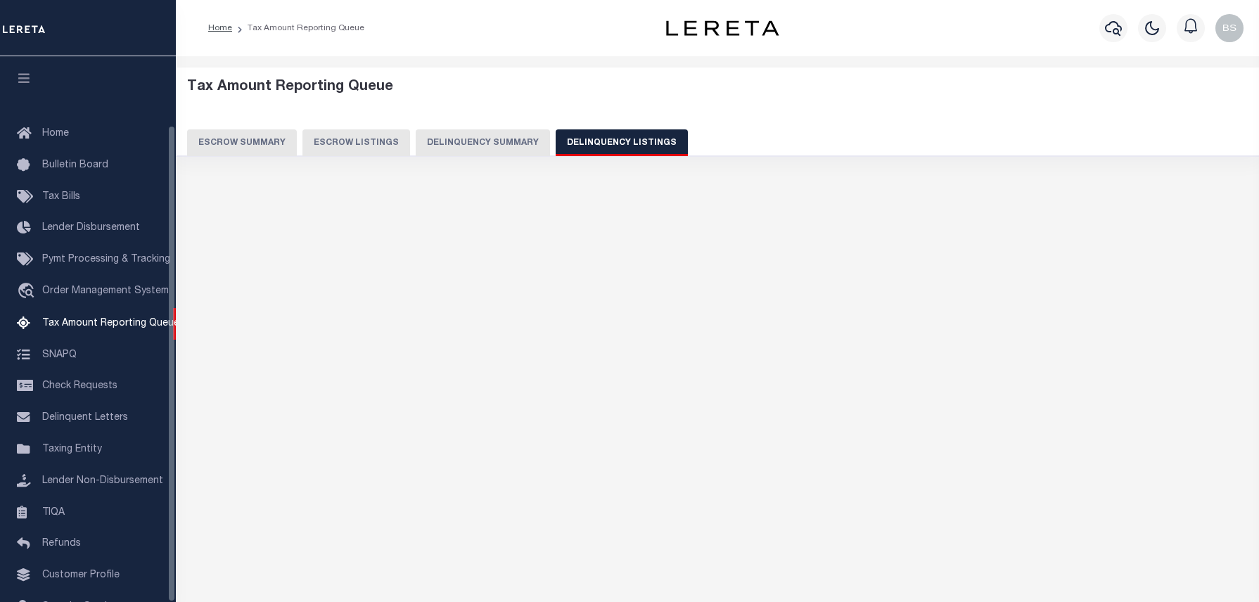
select select
select select "100"
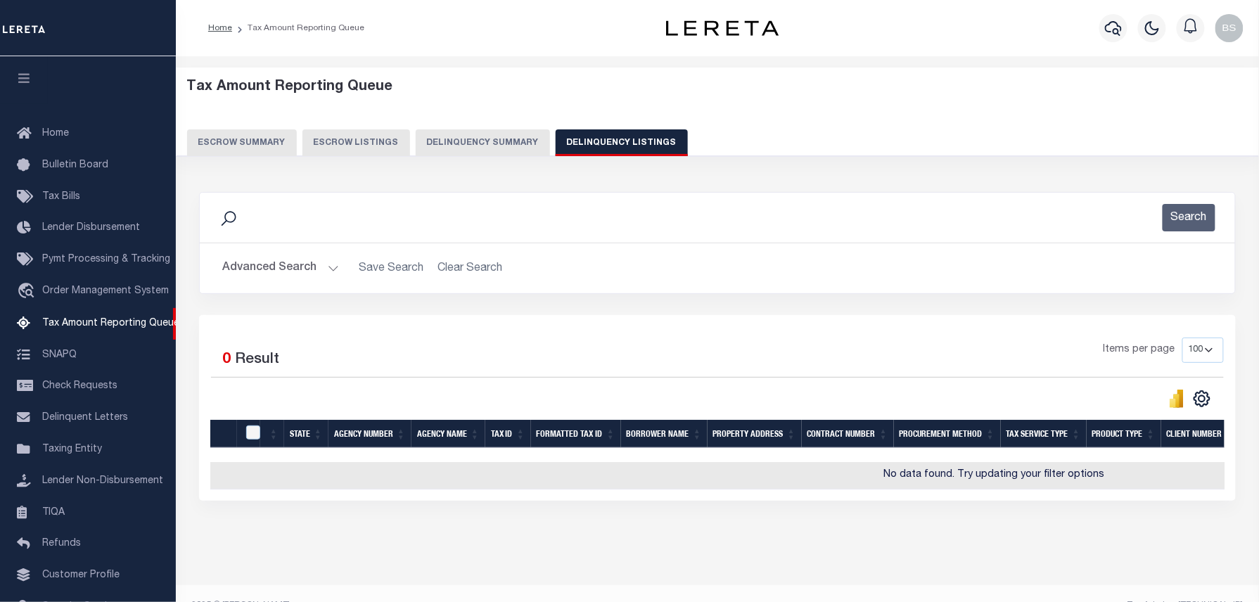
scroll to position [79, 0]
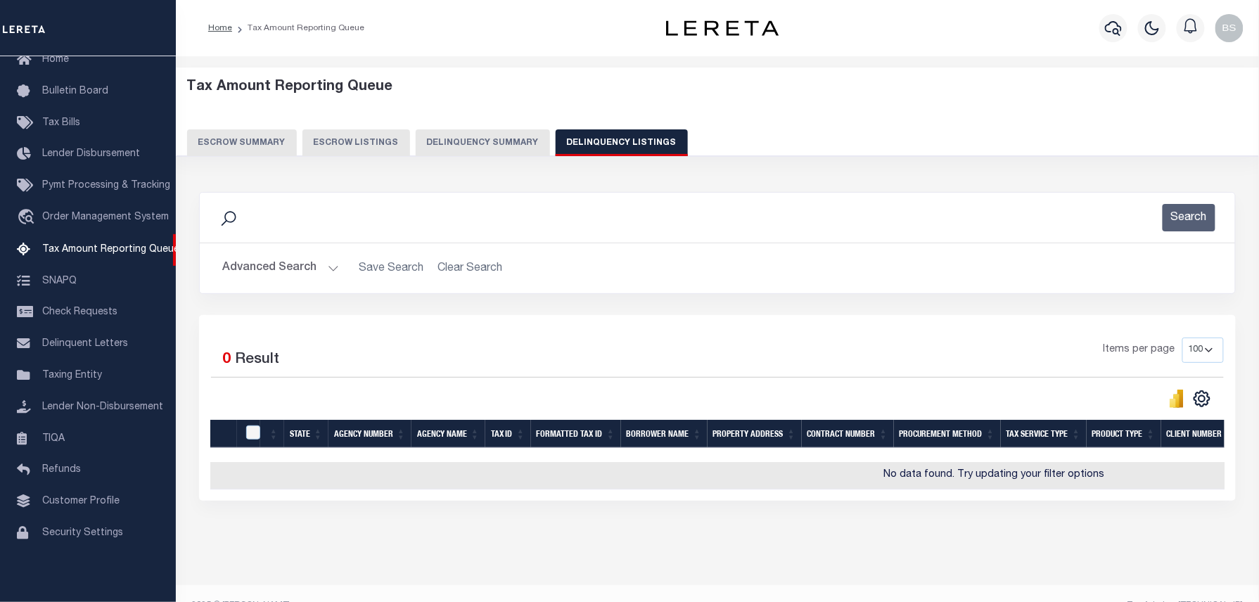
click at [321, 268] on button "Advanced Search" at bounding box center [280, 268] width 117 height 27
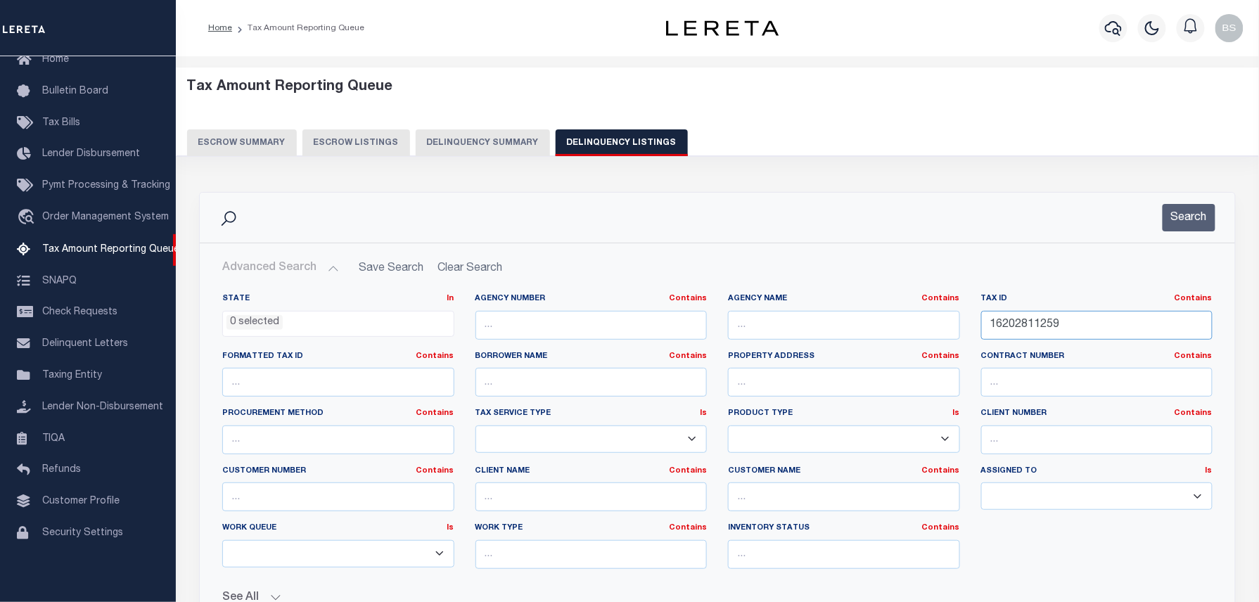
drag, startPoint x: 1069, startPoint y: 326, endPoint x: 879, endPoint y: 324, distance: 189.9
click at [914, 324] on div "State In In AK AL AR AZ CA CO CT DC DE FL GA GU HI IA ID IL IN KS KY LA MA MD M…" at bounding box center [717, 436] width 1011 height 287
paste input "0026803"
type input "0026803"
click at [1201, 198] on div "Search" at bounding box center [717, 218] width 1035 height 50
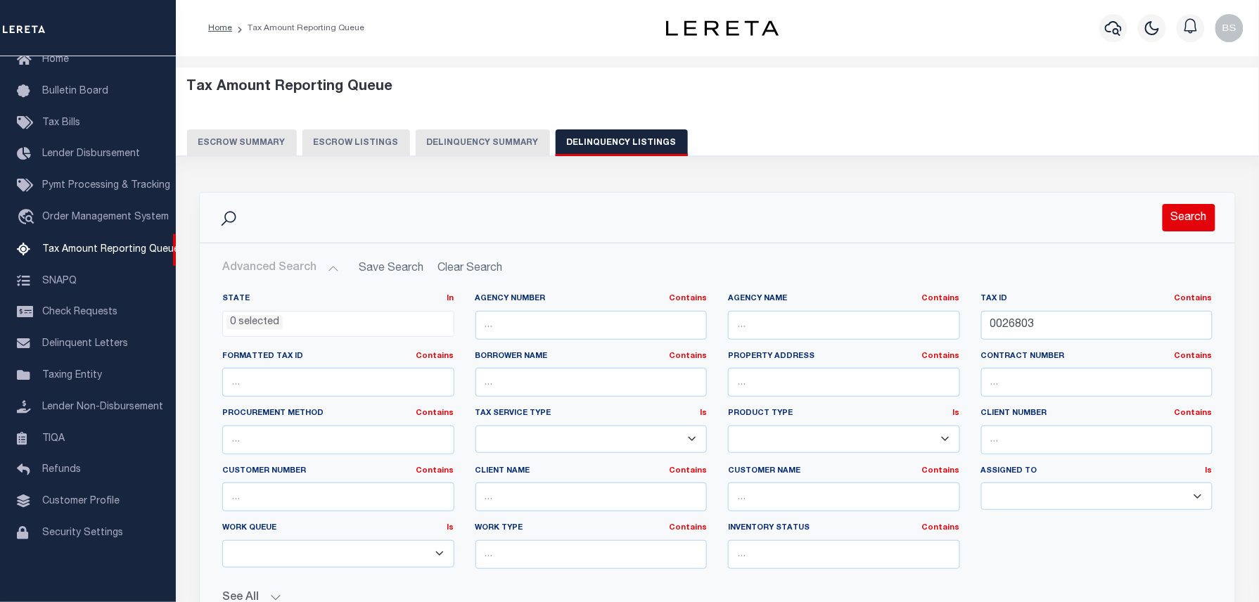
click at [1200, 219] on button "Search" at bounding box center [1189, 217] width 53 height 27
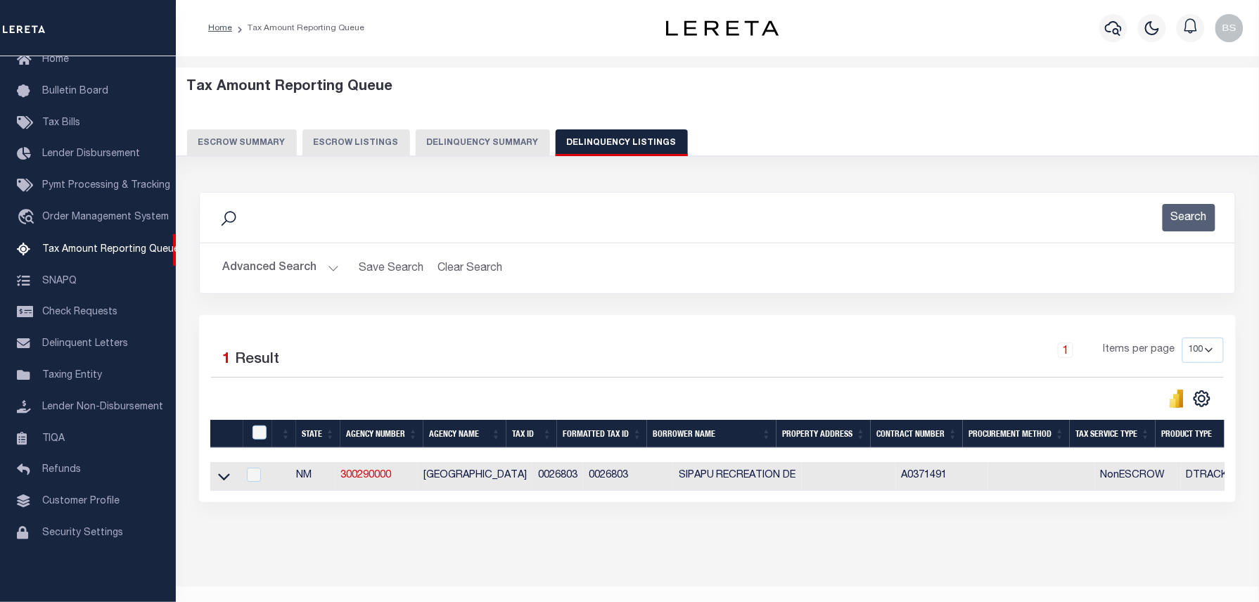
drag, startPoint x: 220, startPoint y: 476, endPoint x: 389, endPoint y: 423, distance: 176.8
click at [220, 476] on icon at bounding box center [224, 476] width 12 height 15
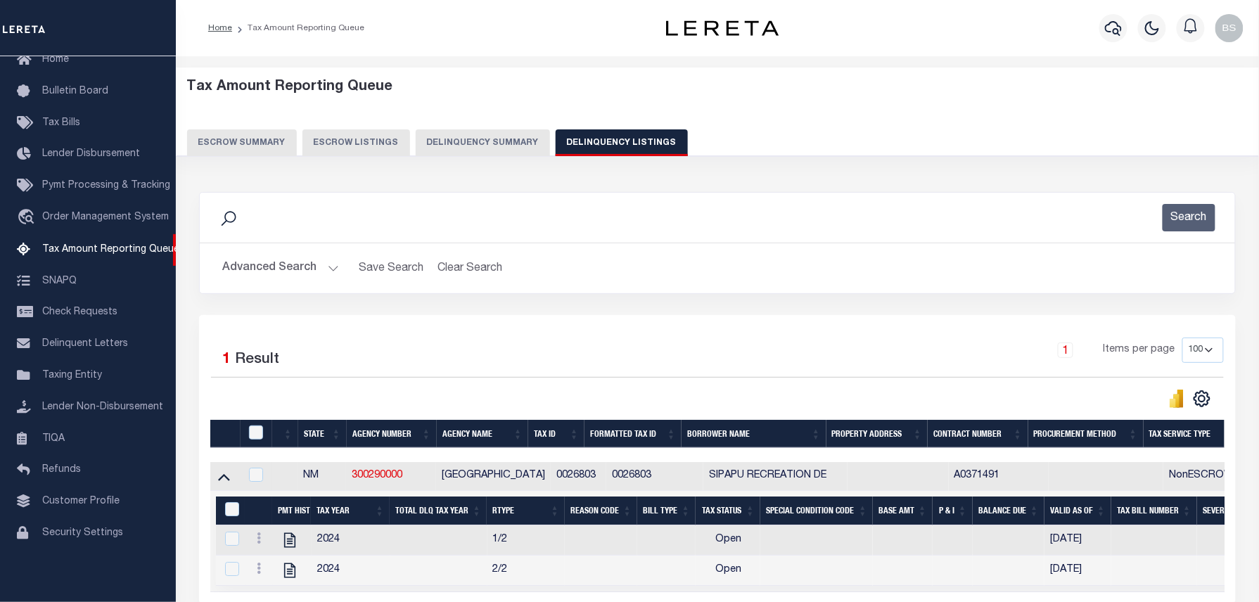
scroll to position [143, 0]
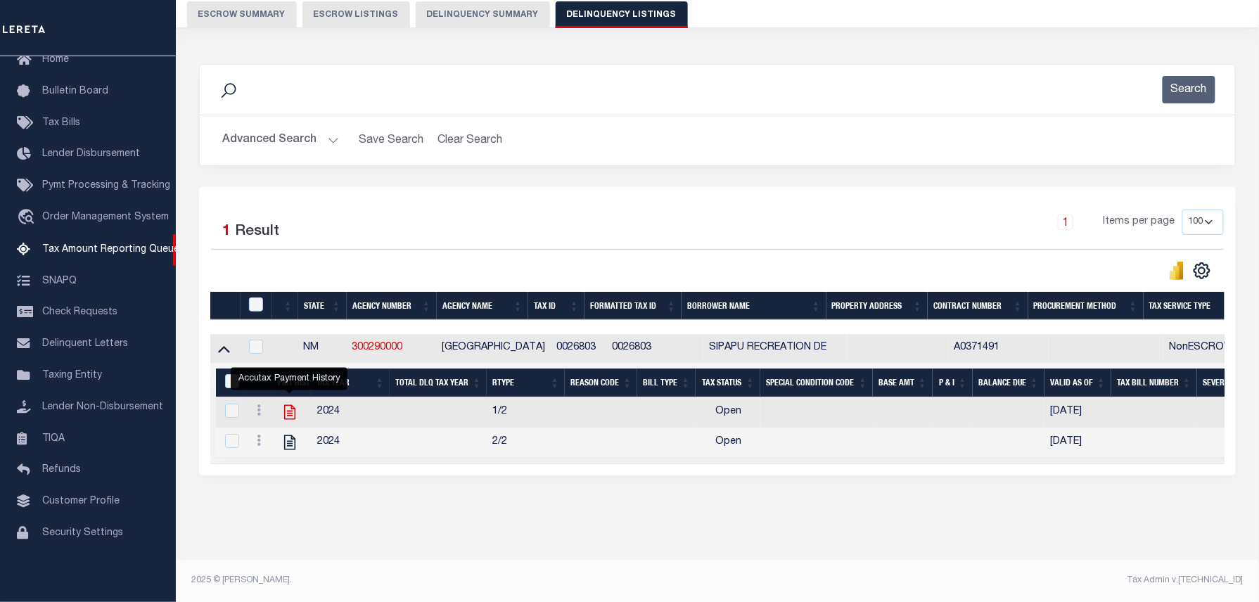
click at [295, 405] on icon "" at bounding box center [289, 412] width 11 height 15
checkbox input "true"
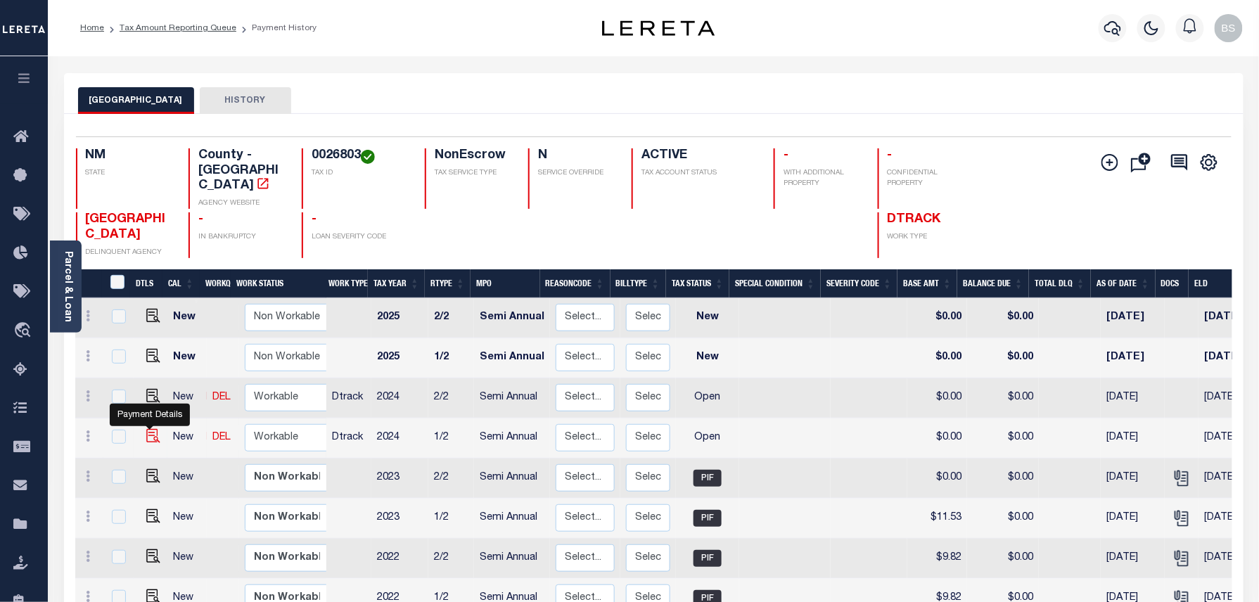
click at [146, 429] on img "" at bounding box center [153, 436] width 14 height 14
checkbox input "true"
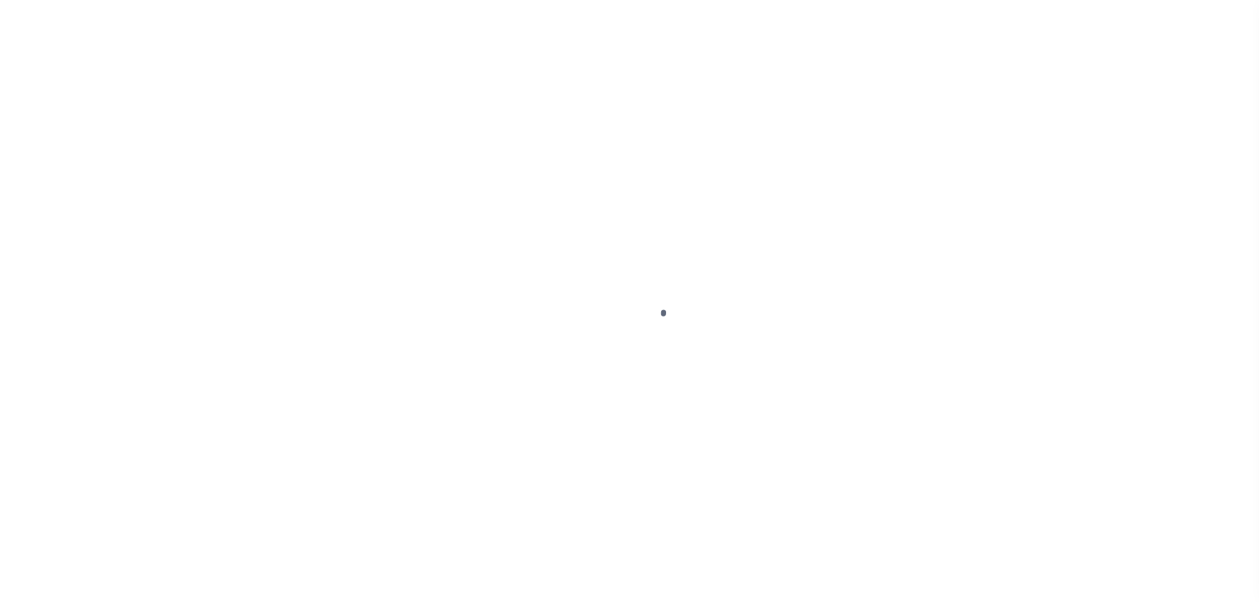
select select "OP2"
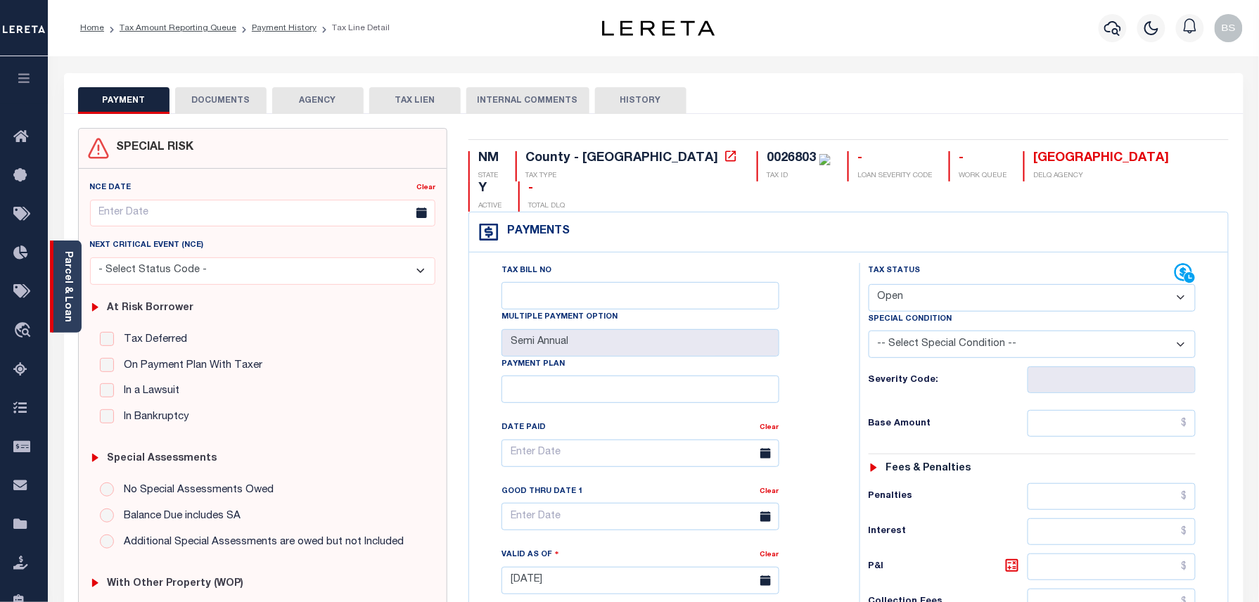
click at [68, 302] on link "Parcel & Loan" at bounding box center [68, 286] width 10 height 71
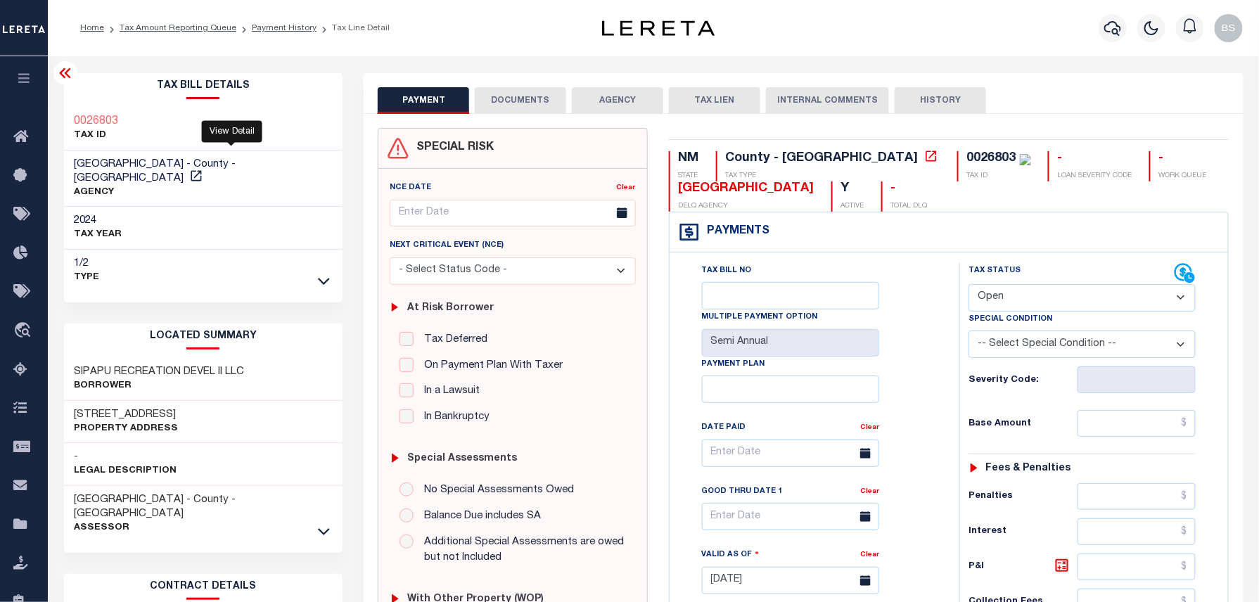
click at [205, 173] on link at bounding box center [196, 178] width 18 height 11
click at [300, 30] on link "Payment History" at bounding box center [284, 28] width 65 height 8
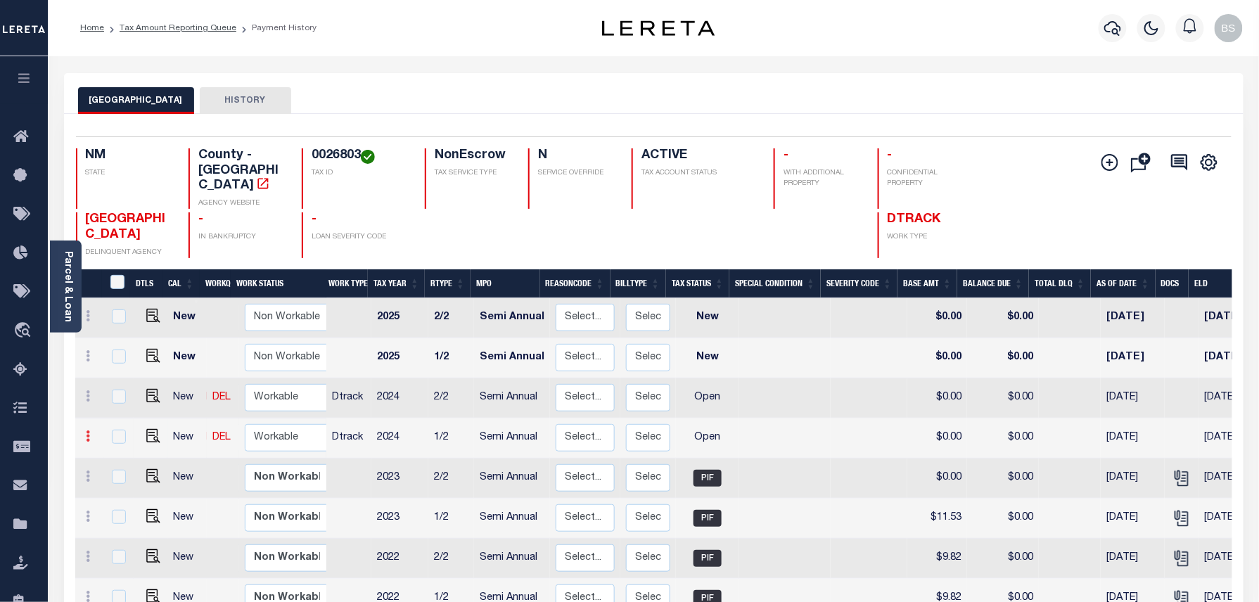
click at [89, 430] on icon at bounding box center [89, 435] width 4 height 11
click at [115, 478] on img at bounding box center [122, 485] width 14 height 15
select select "OP2"
type input "$0.00"
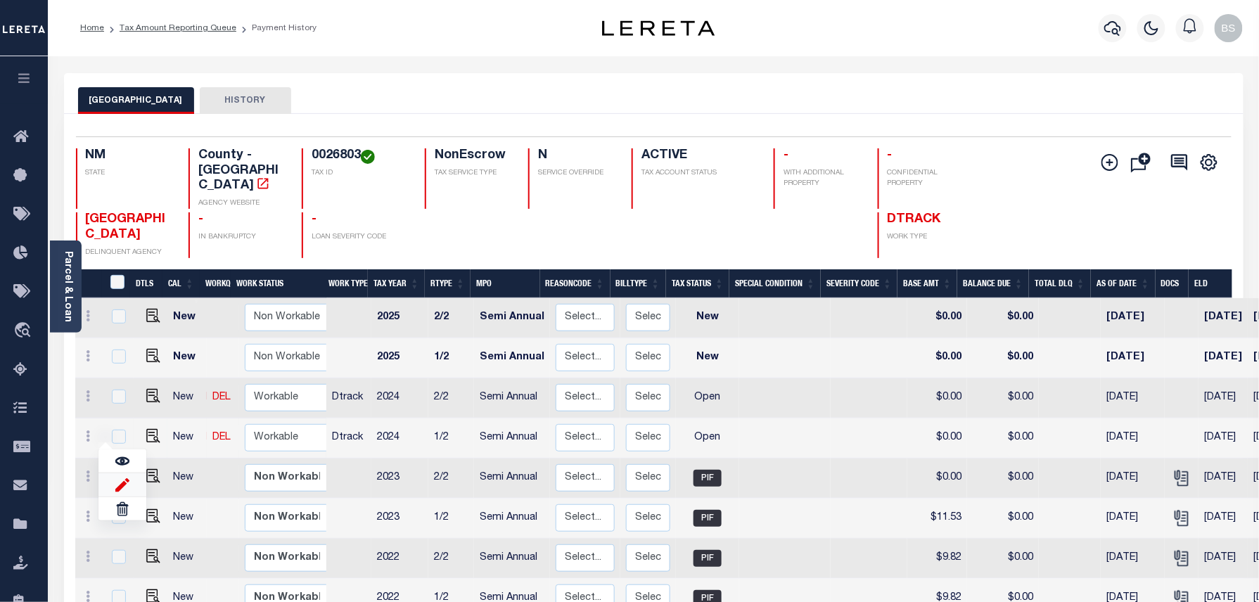
type input "[DATE]"
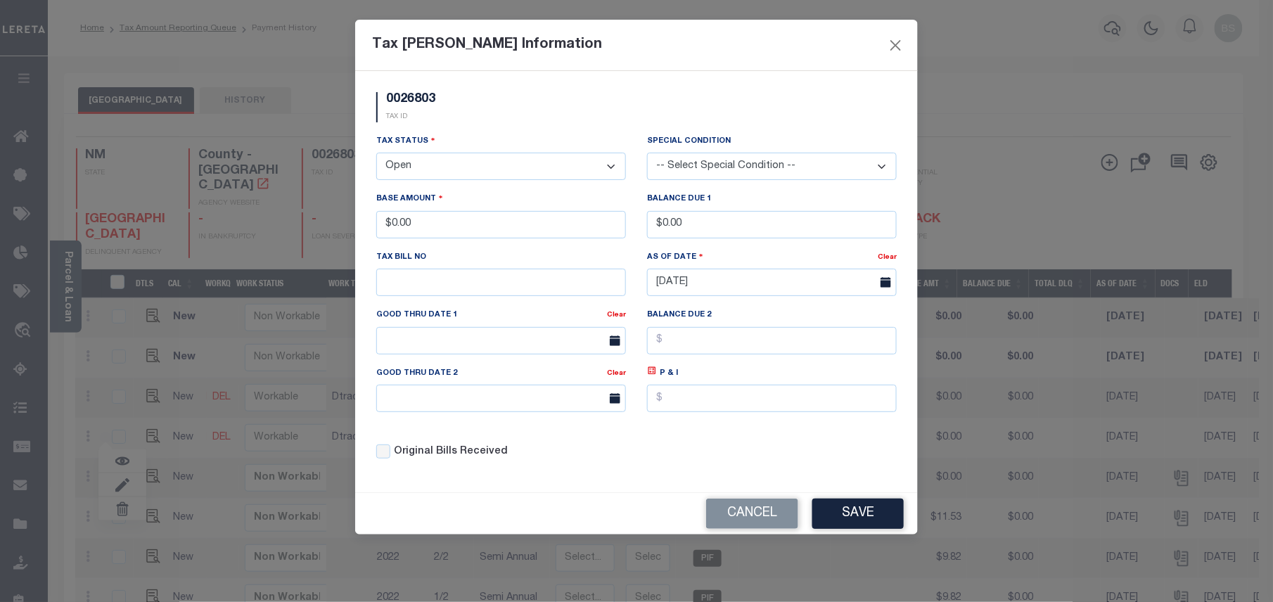
click at [508, 150] on div "Tax Status - Select Status - Open Due/Unpaid Paid Incomplete No Tax Due Interna…" at bounding box center [501, 157] width 250 height 46
click at [492, 169] on select "- Select Status - Open Due/Unpaid Paid Incomplete No Tax Due Internal Refund Pr…" at bounding box center [501, 166] width 250 height 27
select select "PYD"
click at [376, 155] on select "- Select Status - Open Due/Unpaid Paid Incomplete No Tax Due Internal Refund Pr…" at bounding box center [501, 166] width 250 height 27
drag, startPoint x: 454, startPoint y: 232, endPoint x: 302, endPoint y: 184, distance: 158.6
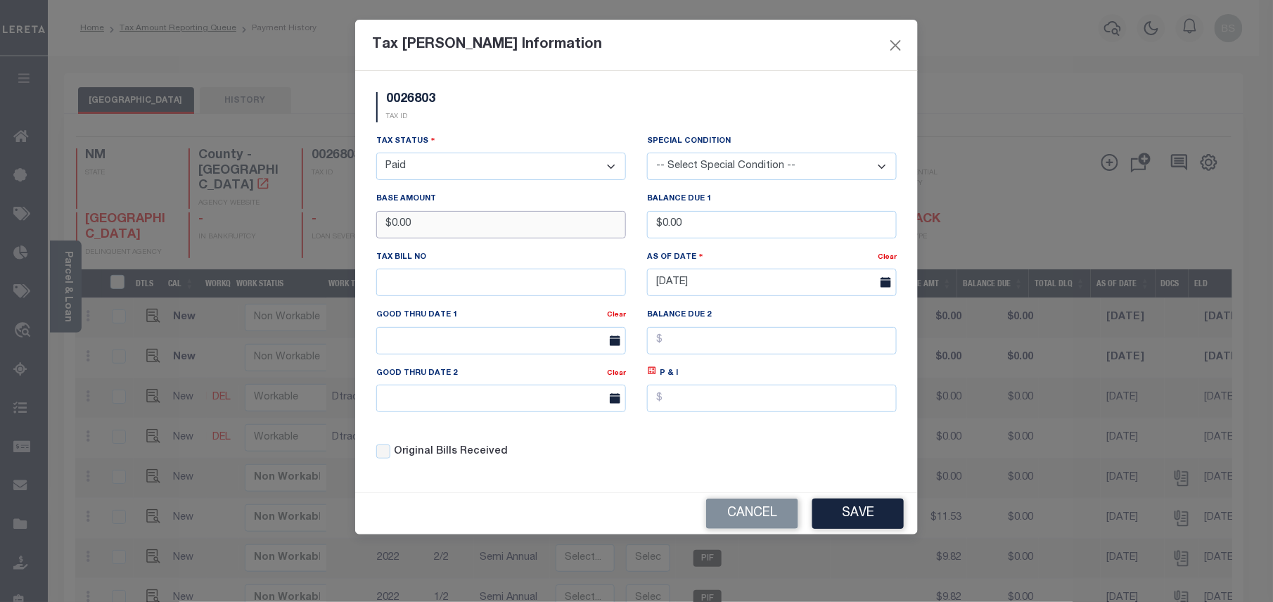
click at [302, 184] on div "Tax Bill Amount Information 0026803 TAX ID Installment: TaxID: 0026803 Tax Stat…" at bounding box center [636, 301] width 1273 height 602
click at [843, 521] on button "Save" at bounding box center [857, 514] width 91 height 30
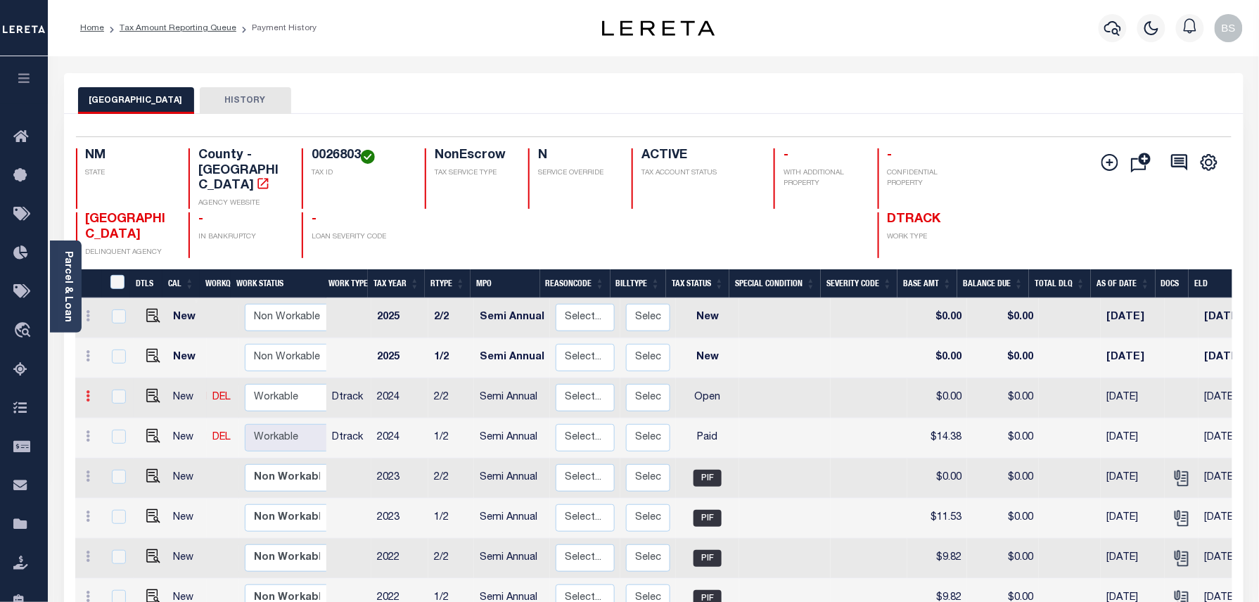
click at [93, 392] on link at bounding box center [88, 397] width 15 height 11
click at [132, 433] on link at bounding box center [122, 444] width 48 height 23
type input "$0.00"
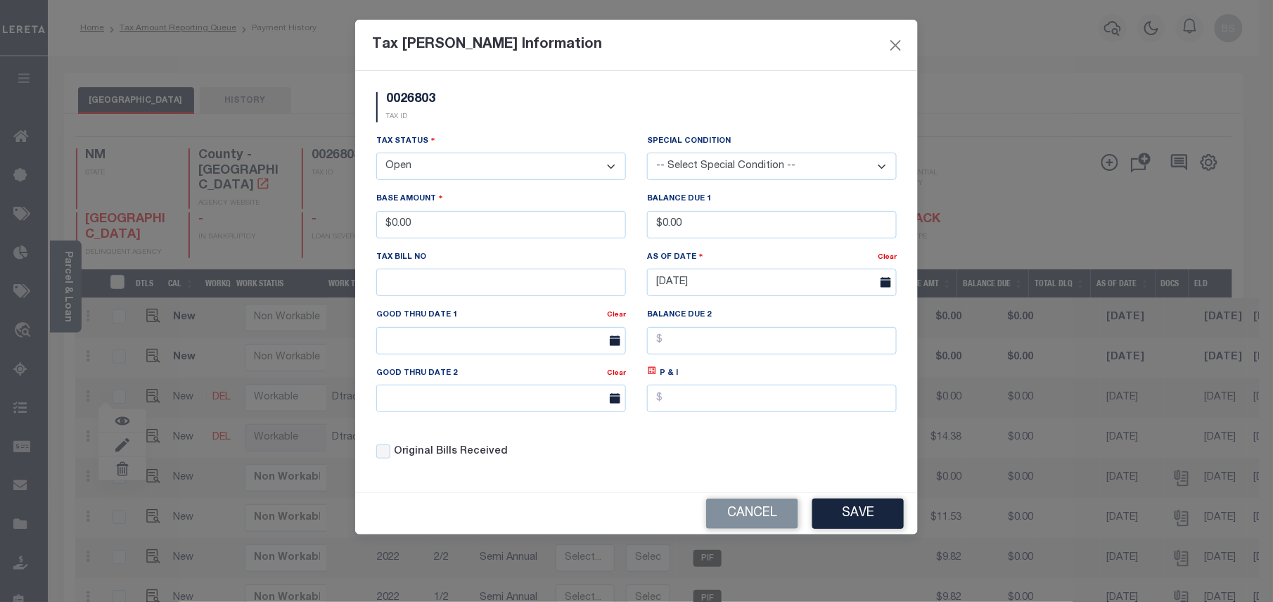
click at [459, 169] on select "- Select Status - Open Due/Unpaid Paid Incomplete No Tax Due Internal Refund Pr…" at bounding box center [501, 166] width 250 height 27
select select "PYD"
click at [376, 155] on select "- Select Status - Open Due/Unpaid Paid Incomplete No Tax Due Internal Refund Pr…" at bounding box center [501, 166] width 250 height 27
drag, startPoint x: 431, startPoint y: 224, endPoint x: 377, endPoint y: 212, distance: 55.5
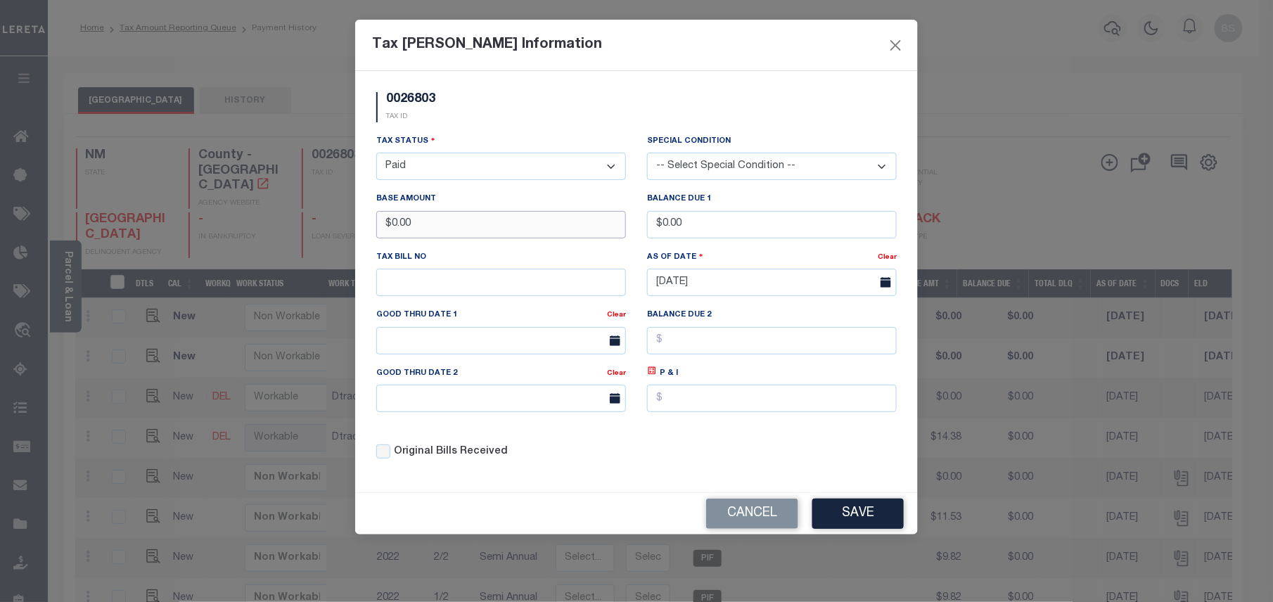
click at [377, 212] on div "Base Amount $0.00" at bounding box center [501, 214] width 250 height 46
type input "$14.38"
click at [836, 518] on button "Save" at bounding box center [857, 514] width 91 height 30
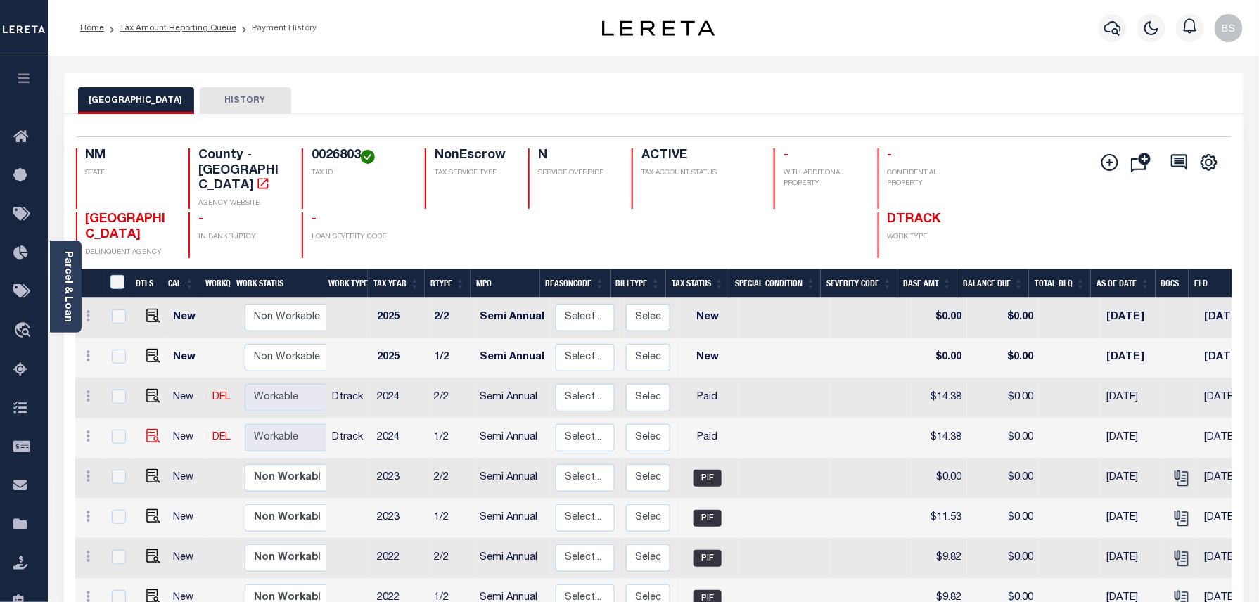
click at [151, 429] on img at bounding box center [153, 436] width 14 height 14
checkbox input "true"
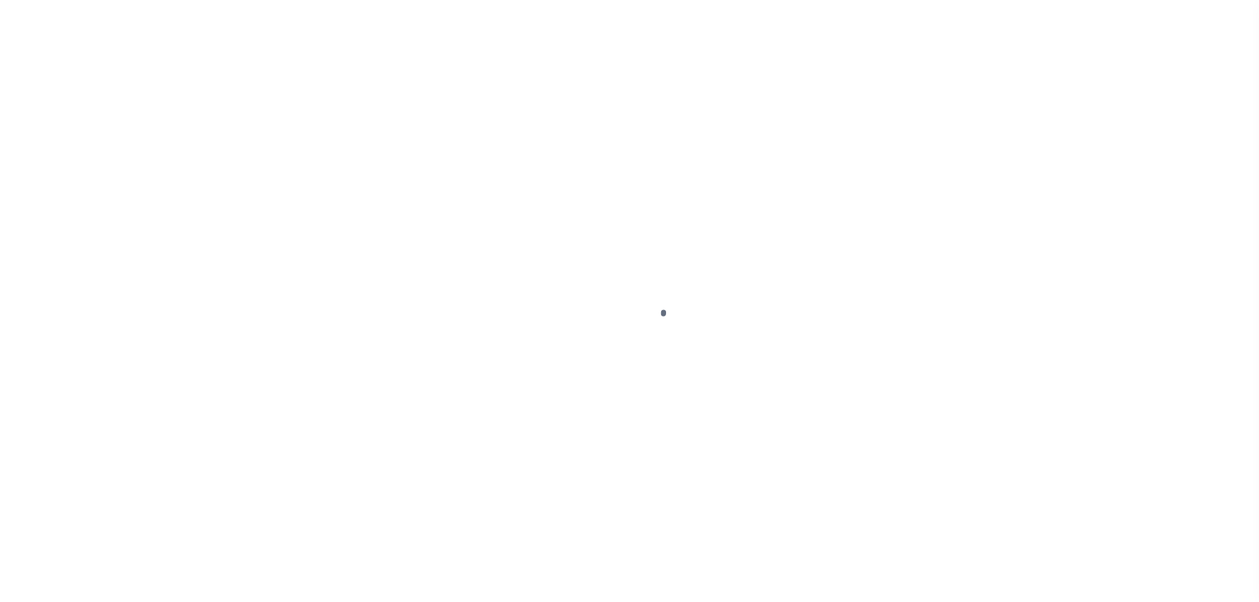
select select "PYD"
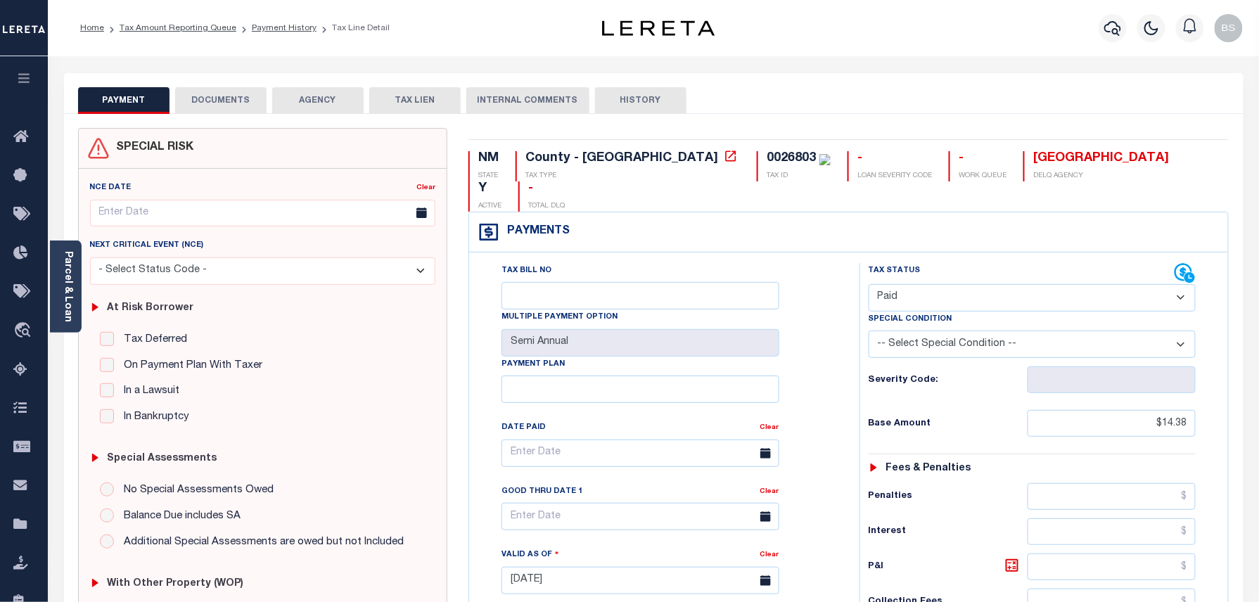
click at [255, 96] on button "DOCUMENTS" at bounding box center [220, 100] width 91 height 27
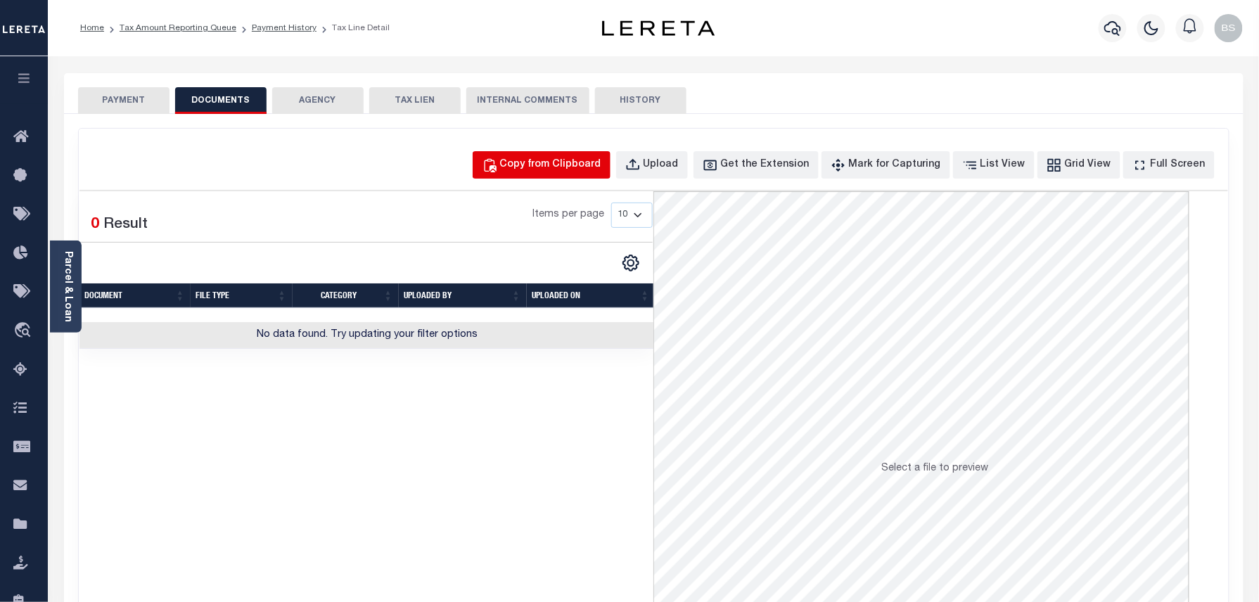
click at [575, 172] on div "Copy from Clipboard" at bounding box center [550, 165] width 101 height 15
select select "POP"
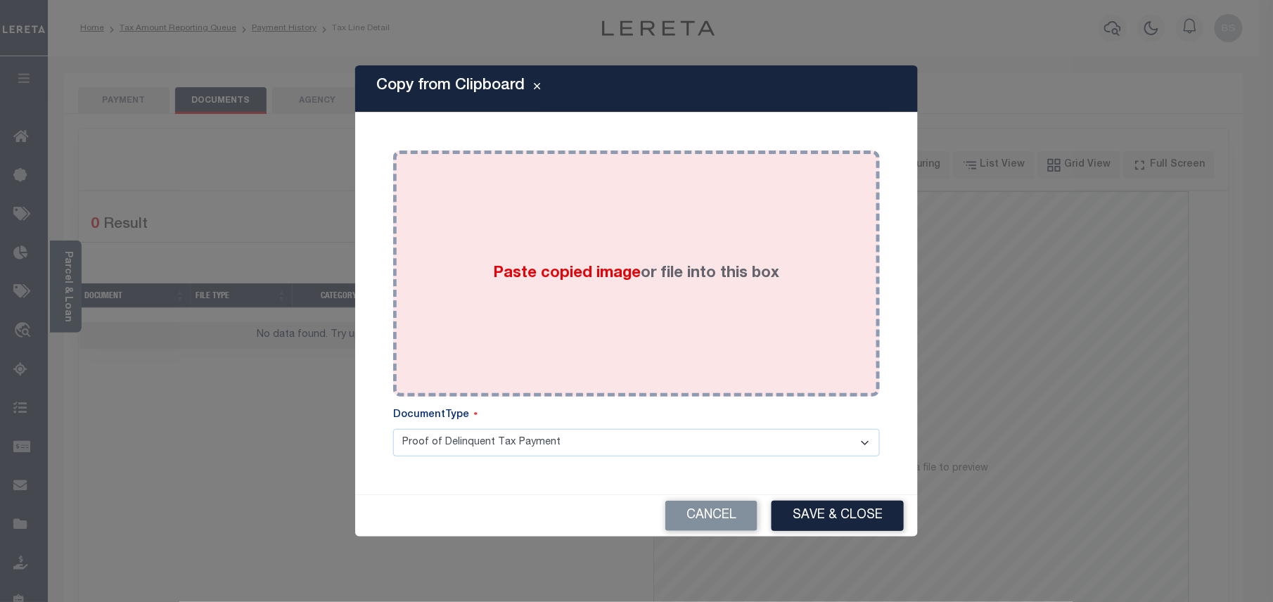
click at [653, 300] on div "Paste copied image or file into this box" at bounding box center [637, 273] width 466 height 225
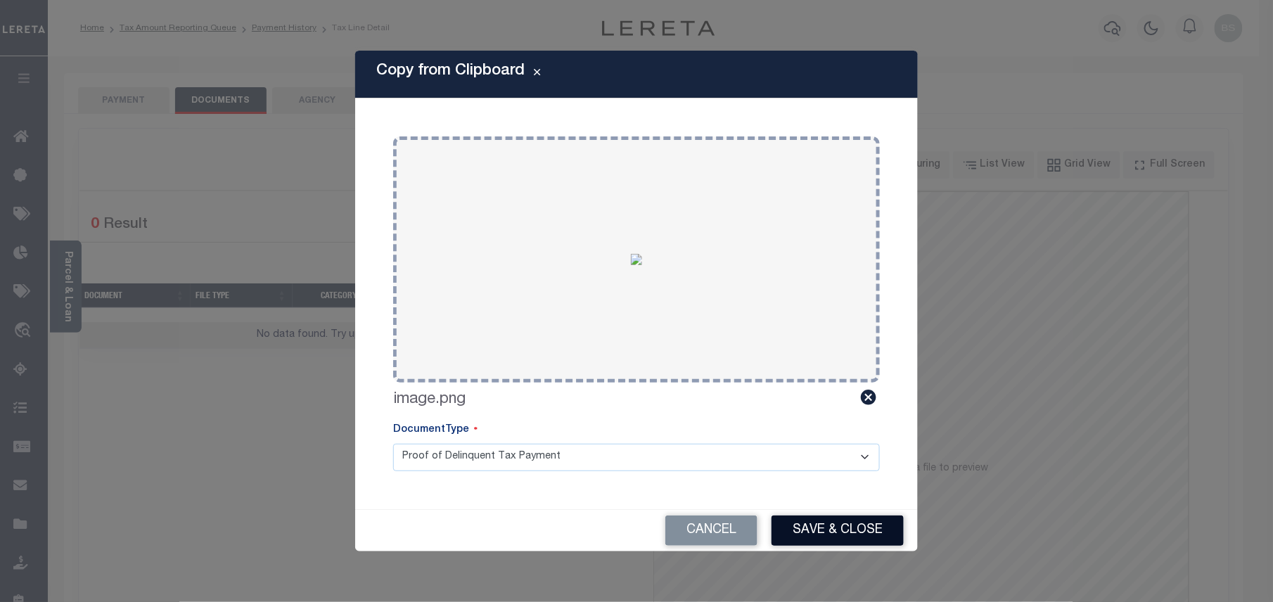
click at [861, 537] on button "Save & Close" at bounding box center [838, 531] width 132 height 30
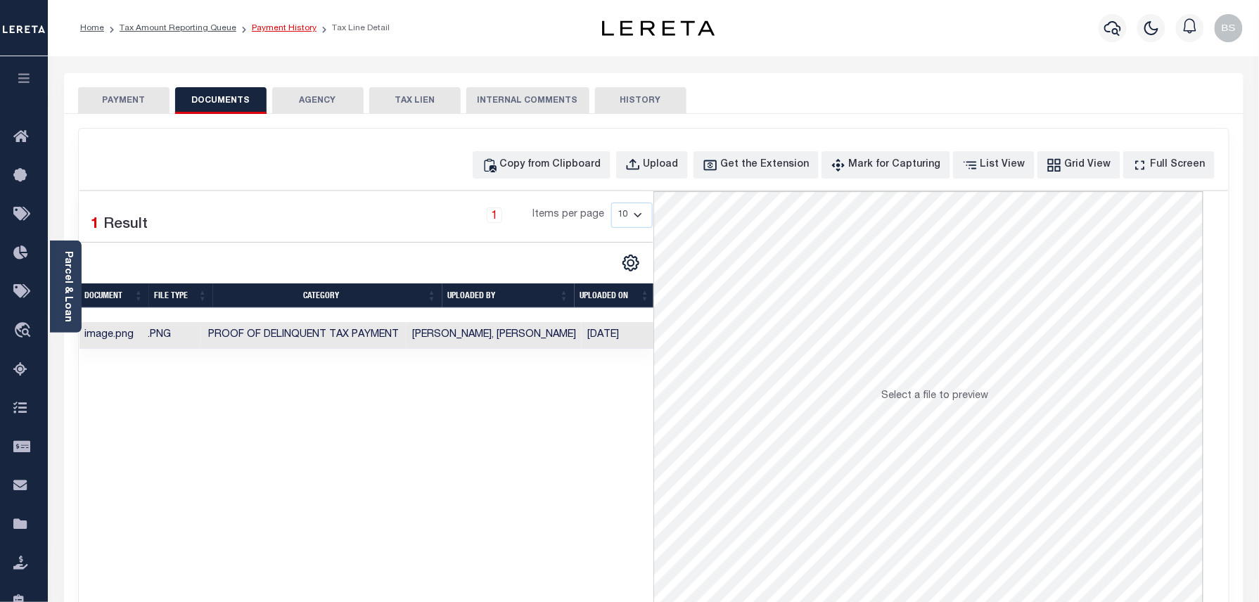
click at [268, 24] on link "Payment History" at bounding box center [284, 28] width 65 height 8
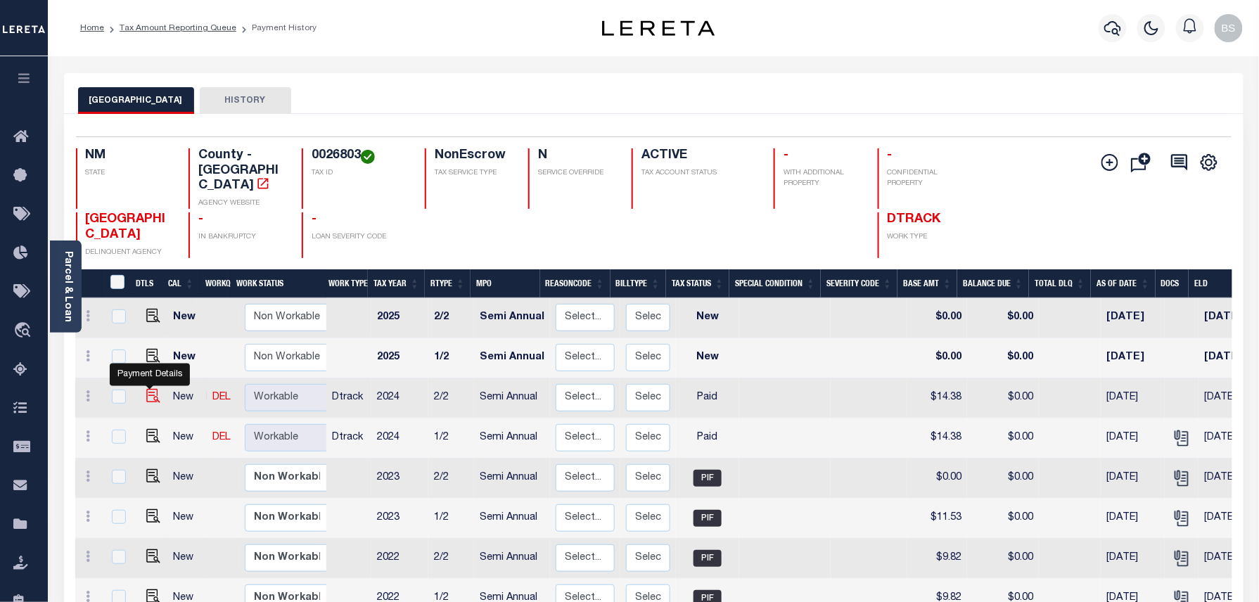
click at [151, 389] on img "" at bounding box center [153, 396] width 14 height 14
checkbox input "true"
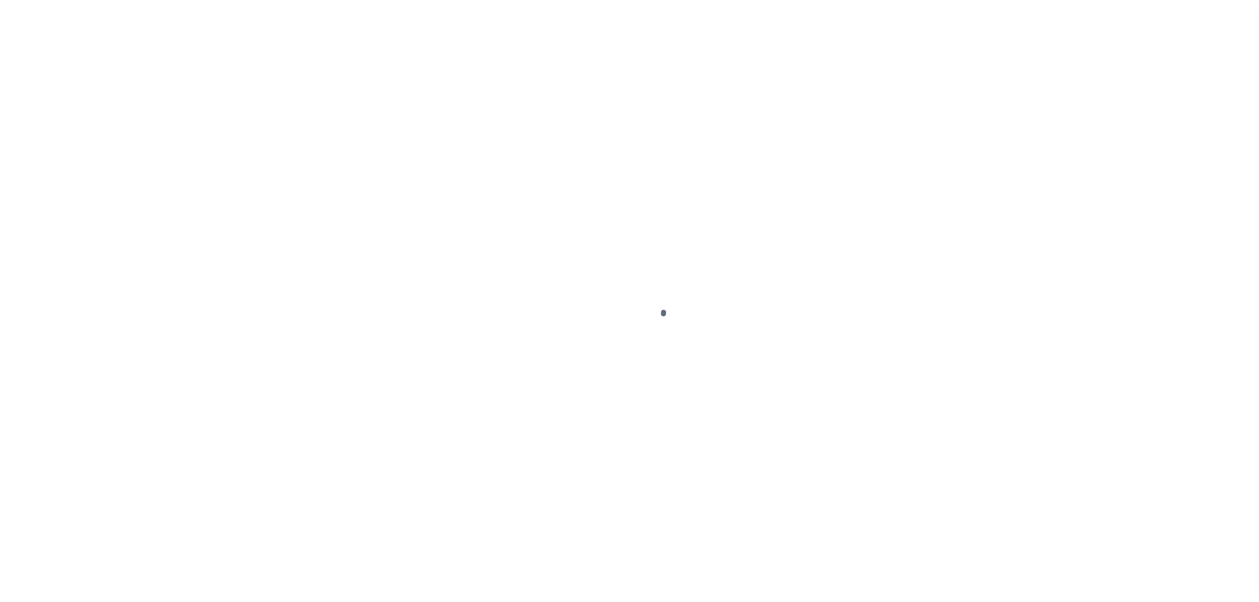
select select "PYD"
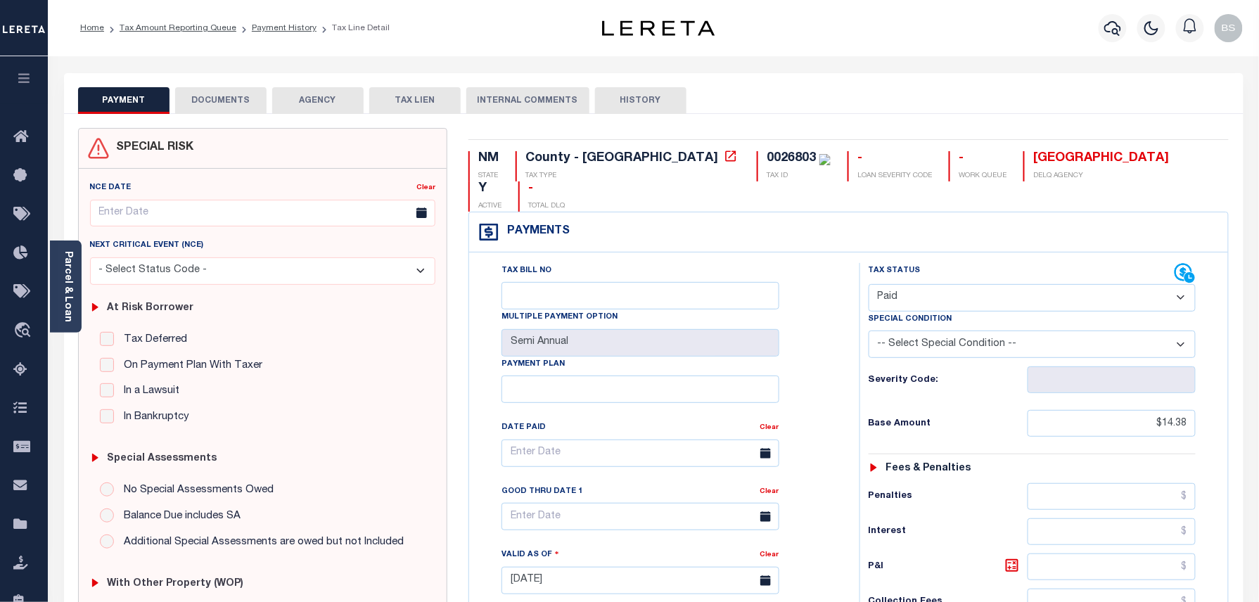
click at [242, 104] on button "DOCUMENTS" at bounding box center [220, 100] width 91 height 27
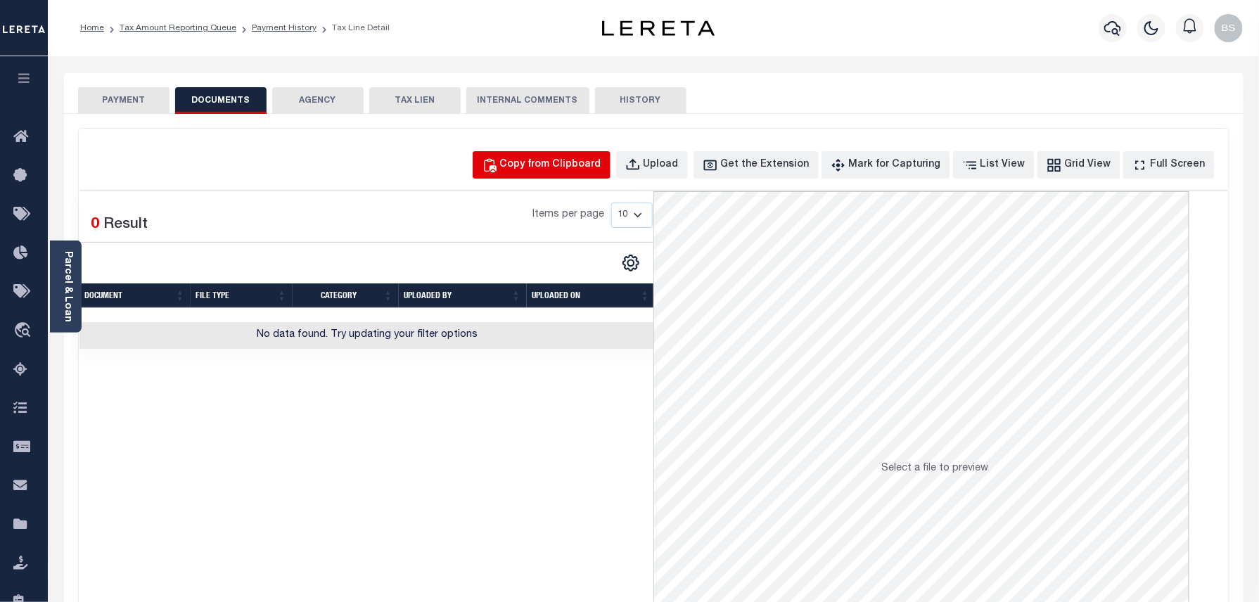
click at [601, 163] on div "Copy from Clipboard" at bounding box center [550, 165] width 101 height 15
select select "POP"
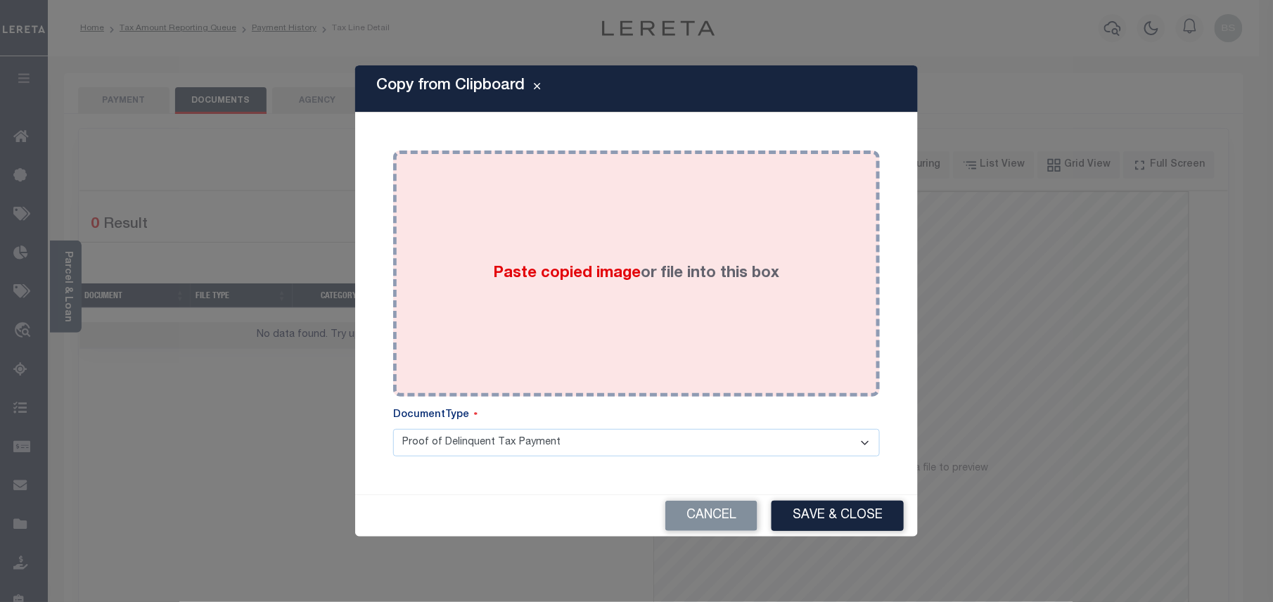
click at [614, 266] on span "Paste copied image" at bounding box center [568, 273] width 148 height 15
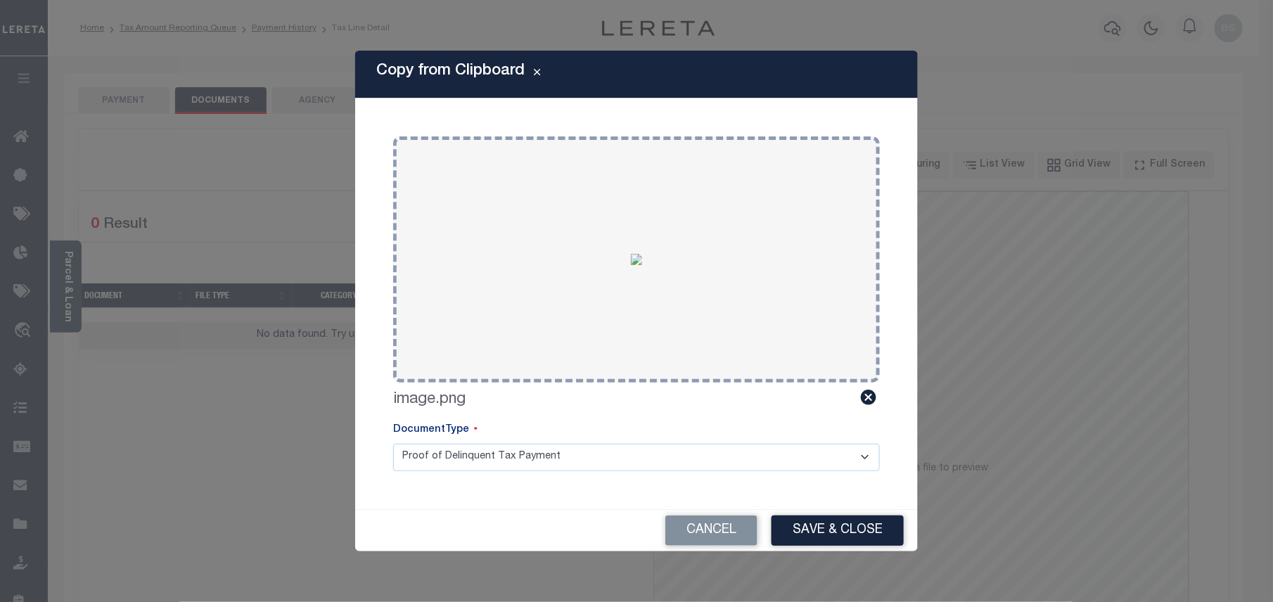
click at [840, 535] on button "Save & Close" at bounding box center [838, 531] width 132 height 30
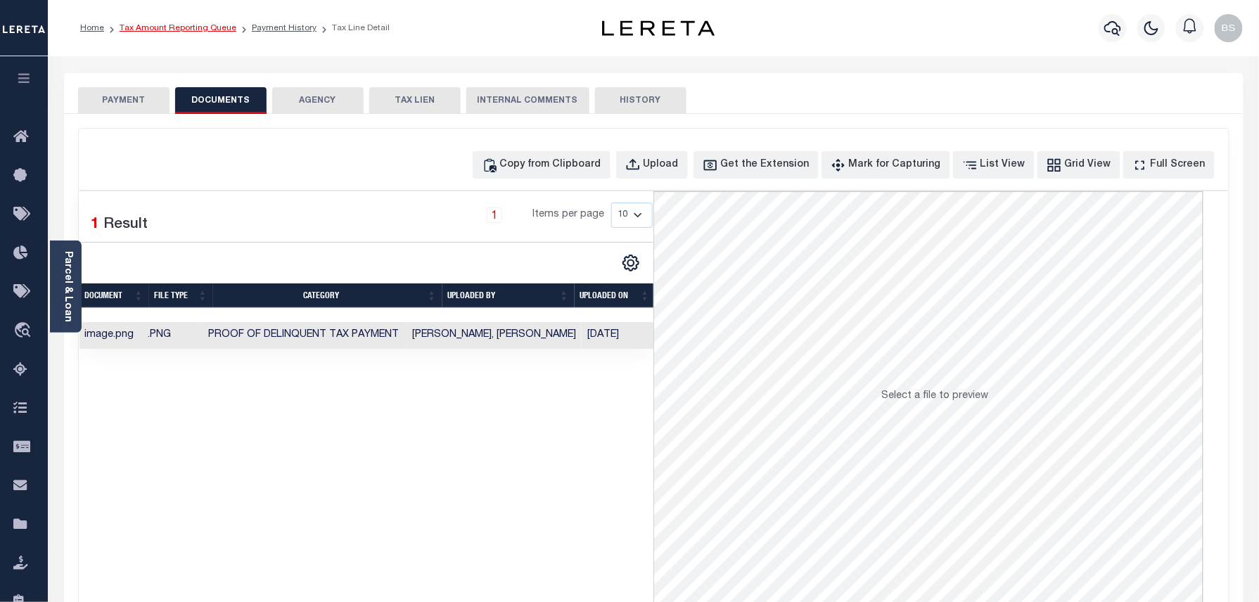
click at [203, 31] on link "Tax Amount Reporting Queue" at bounding box center [178, 28] width 117 height 8
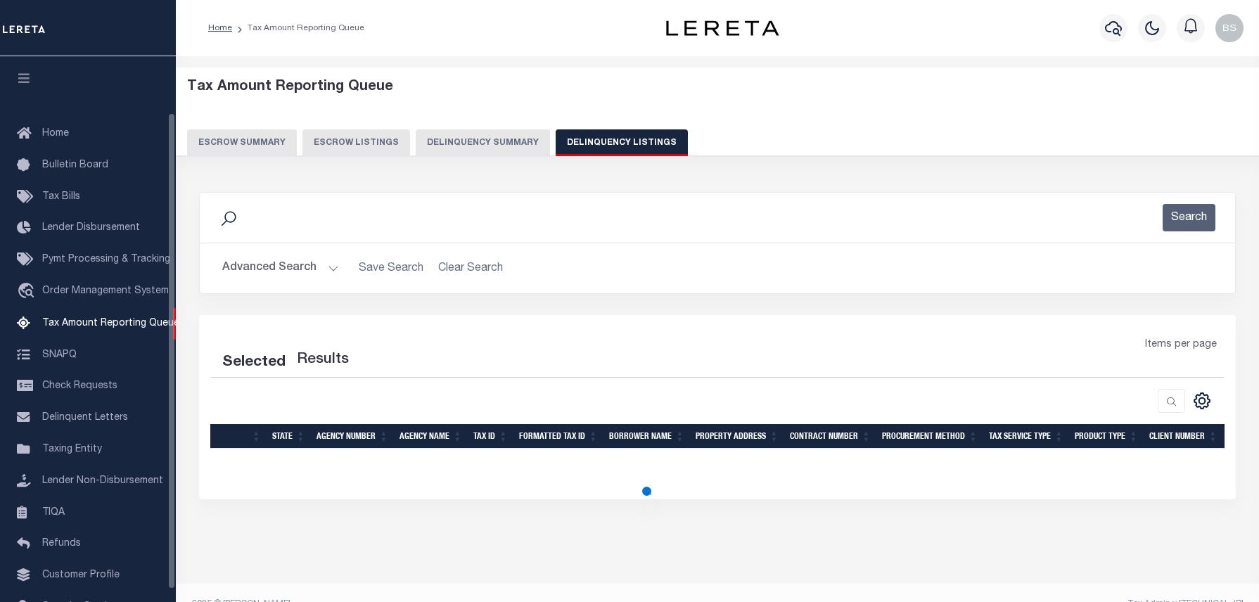
select select "100"
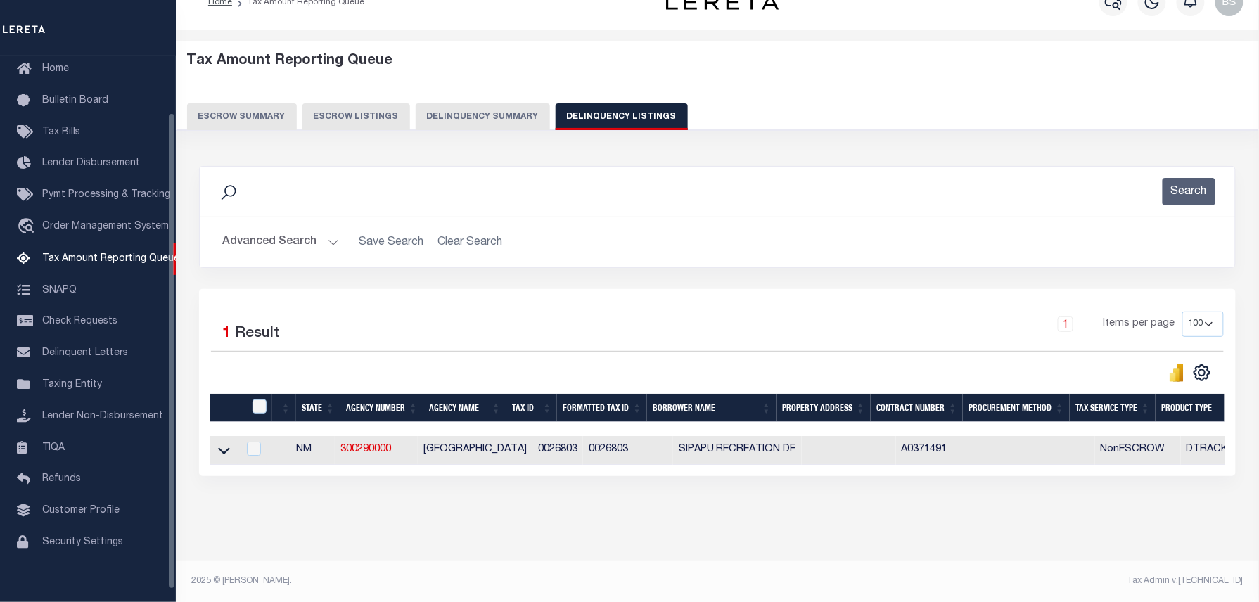
scroll to position [26, 0]
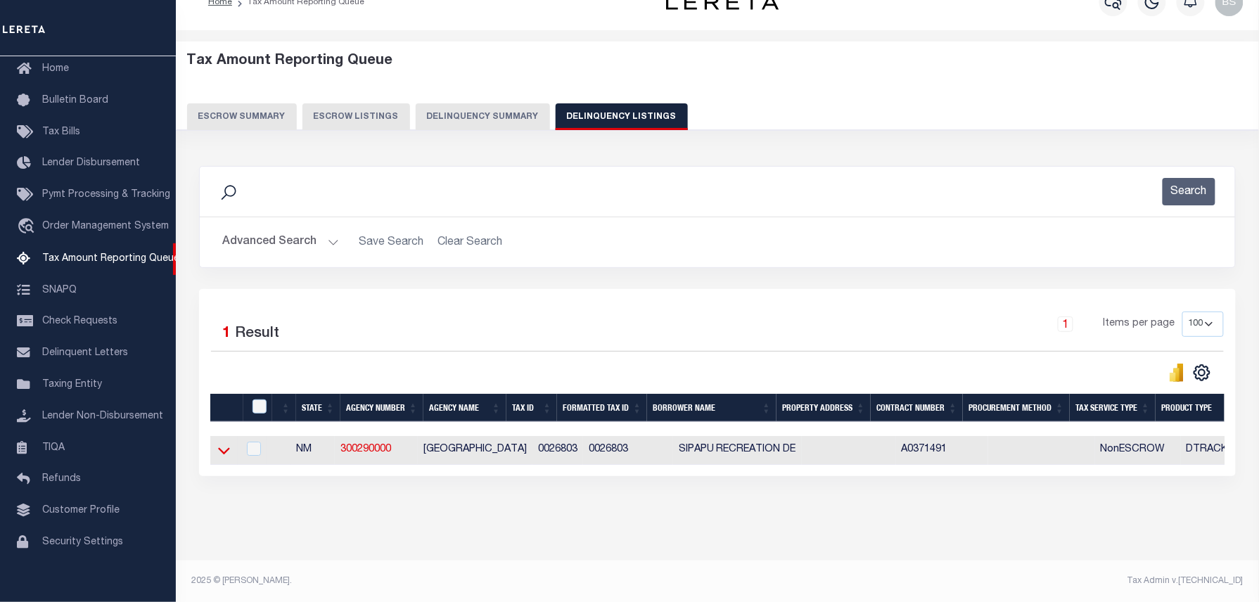
click at [225, 458] on icon at bounding box center [224, 450] width 12 height 15
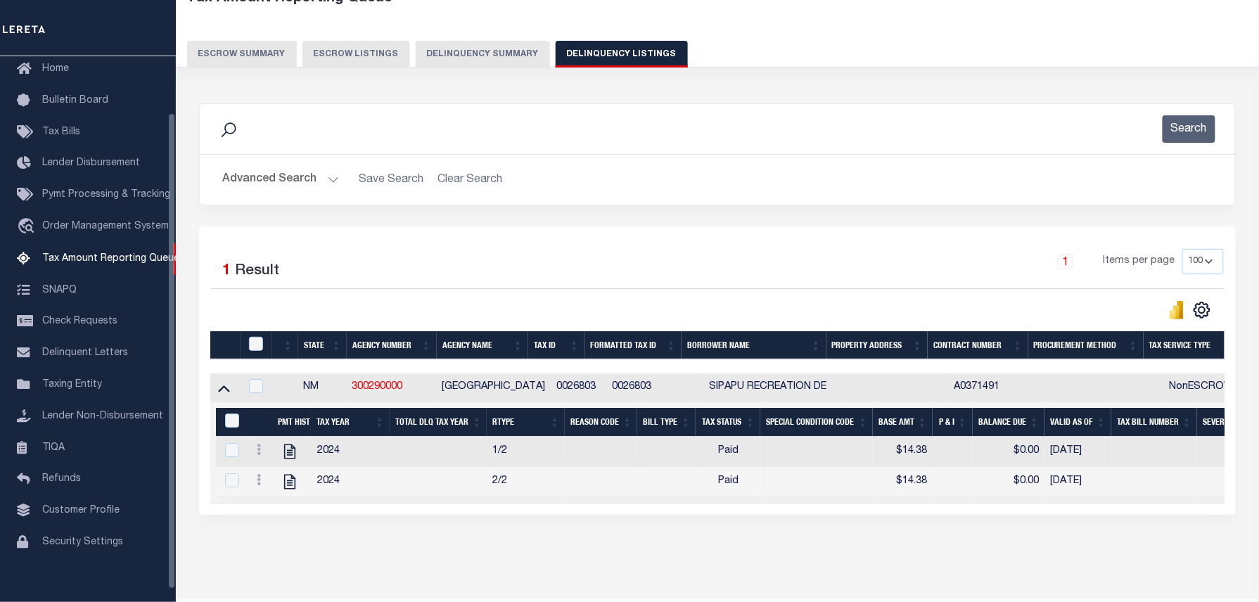
scroll to position [143, 0]
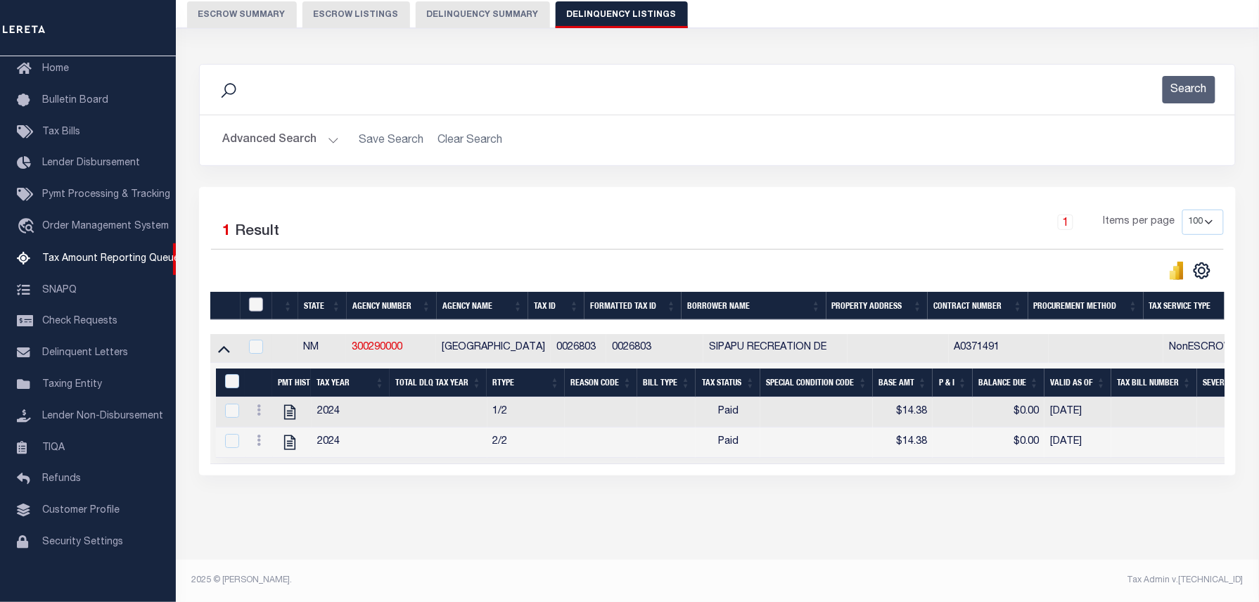
click at [257, 298] on input "checkbox" at bounding box center [256, 305] width 14 height 14
checkbox input "true"
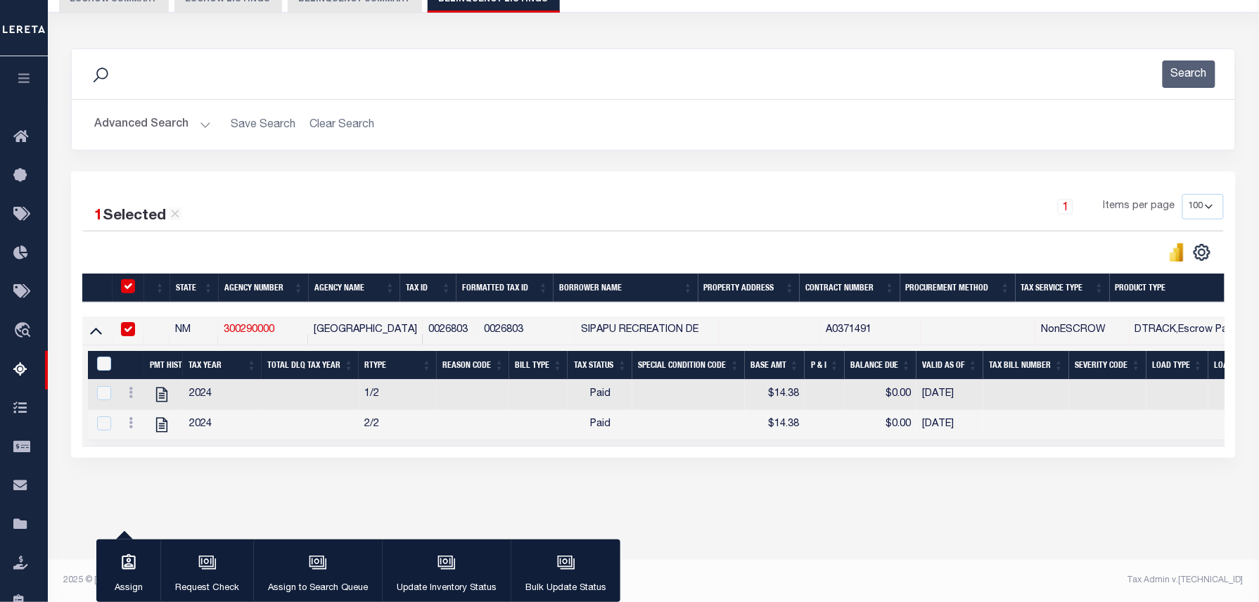
scroll to position [141, 0]
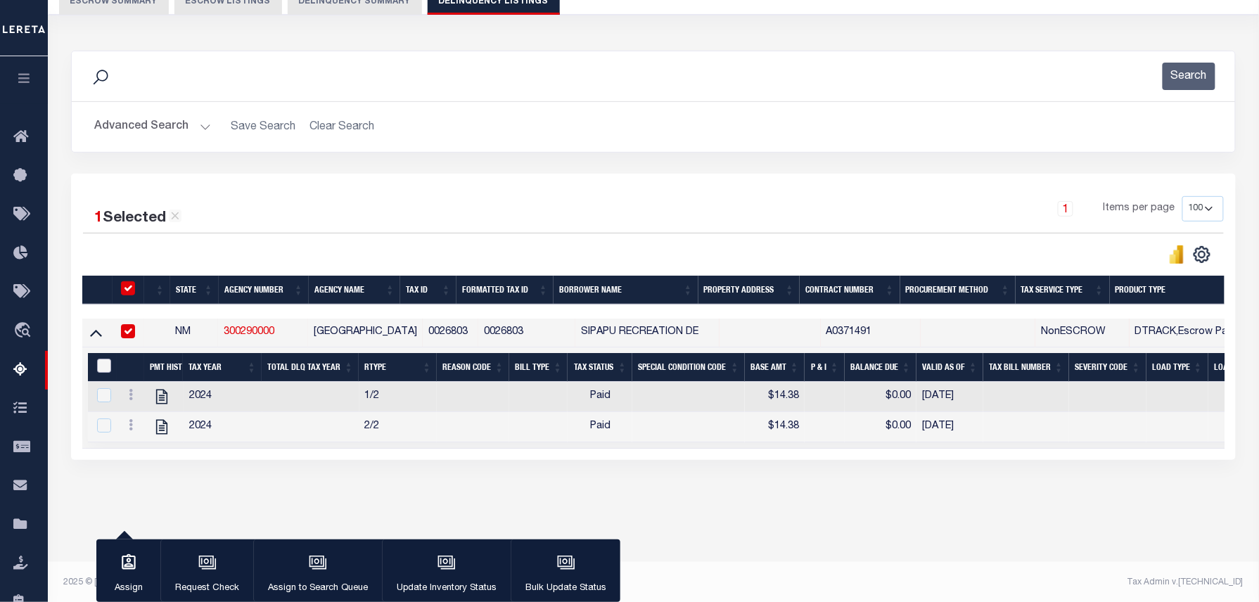
click at [100, 370] on input "&nbsp;" at bounding box center [104, 366] width 14 height 14
checkbox input "true"
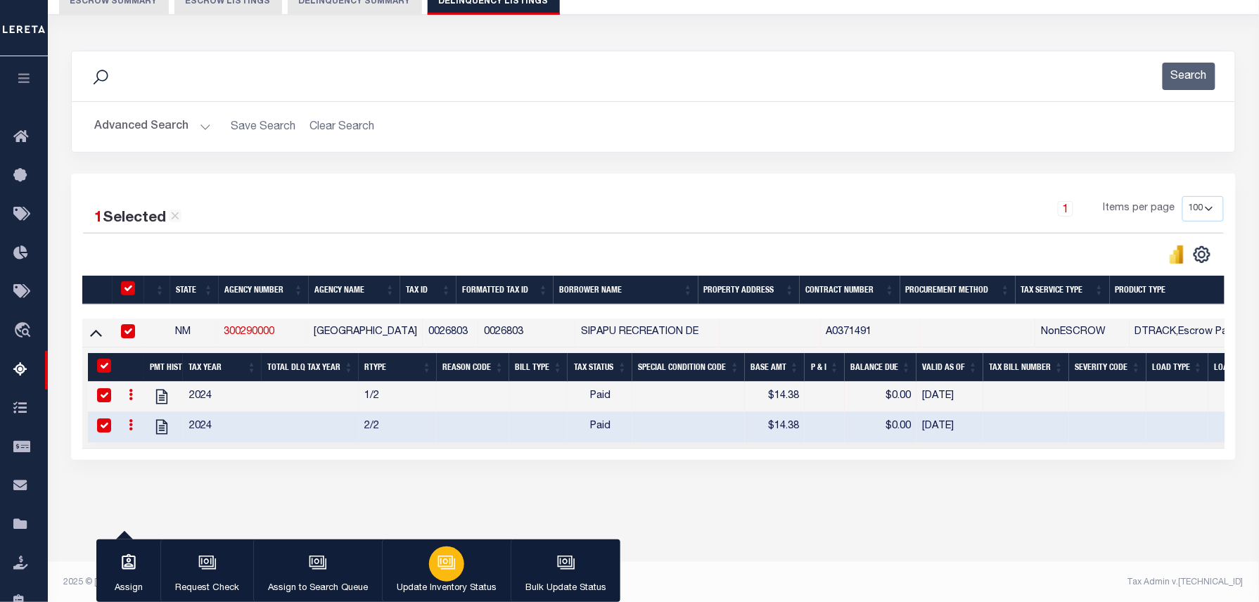
click at [450, 542] on button "Update Inventory Status" at bounding box center [446, 570] width 129 height 63
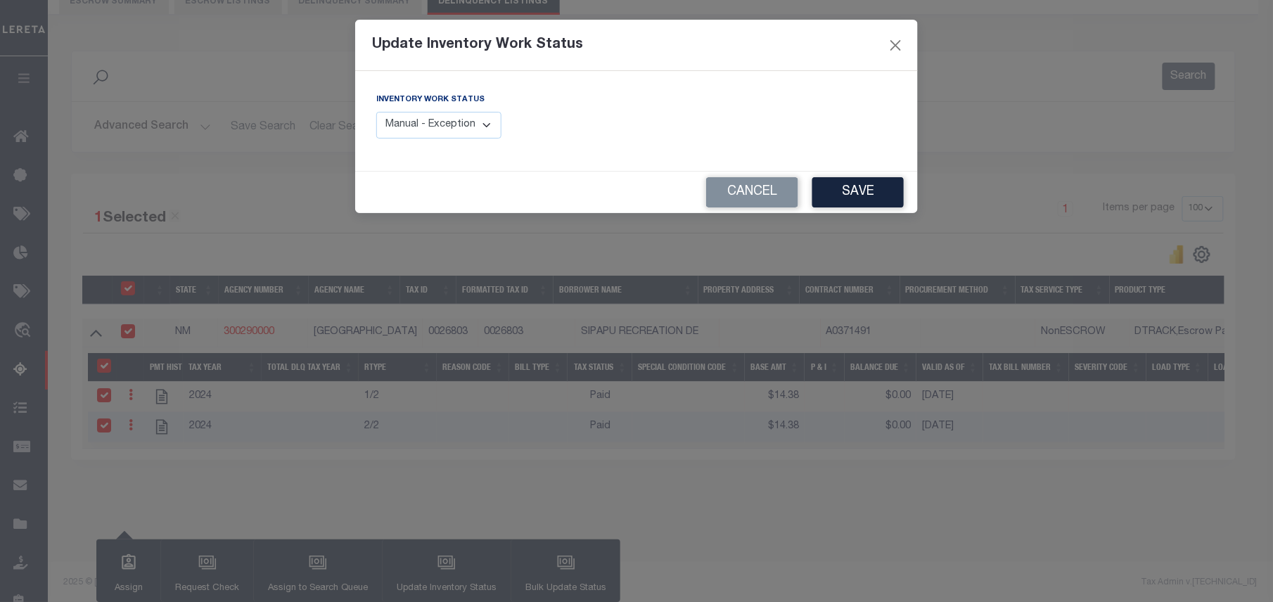
click at [454, 134] on select "Manual - Exception Pended - Awaiting Search Late Add Exception Completed" at bounding box center [438, 125] width 125 height 27
select select "4"
click at [376, 112] on select "Manual - Exception Pended - Awaiting Search Late Add Exception Completed" at bounding box center [438, 125] width 125 height 27
click at [859, 195] on button "Save" at bounding box center [857, 192] width 91 height 30
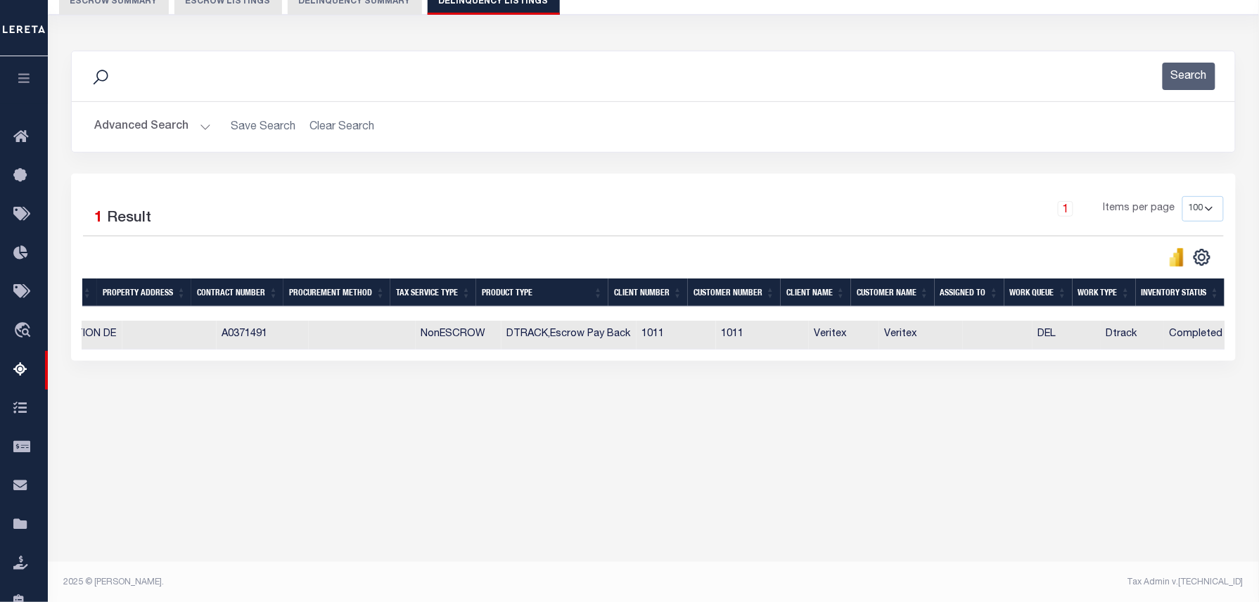
scroll to position [0, 0]
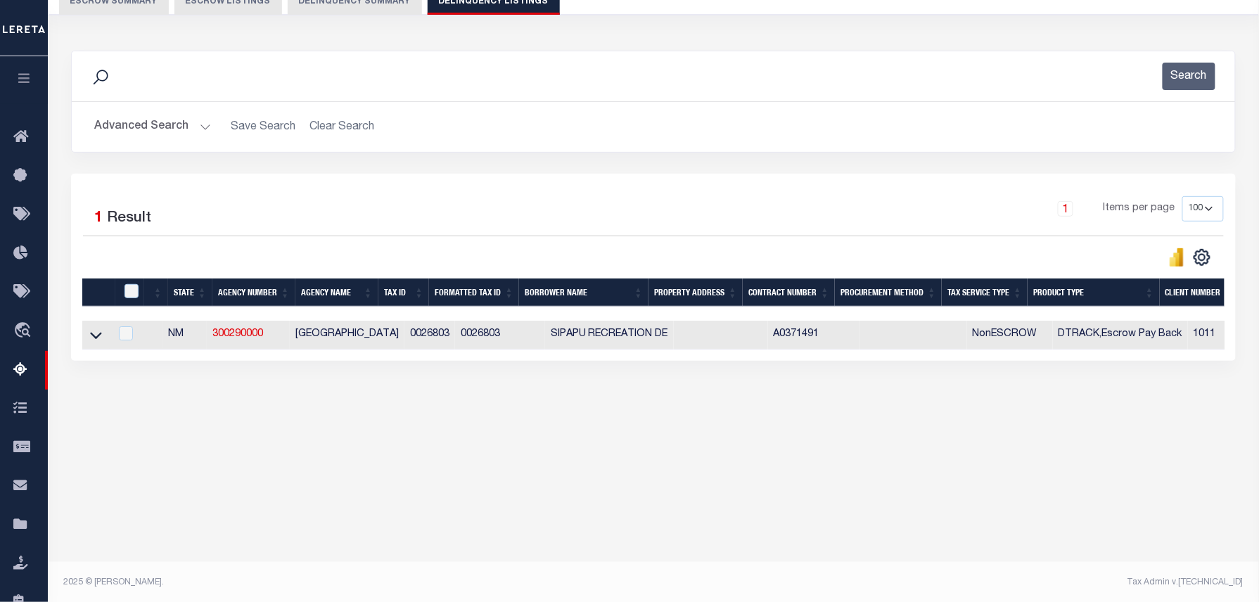
click at [155, 125] on button "Advanced Search" at bounding box center [152, 126] width 117 height 27
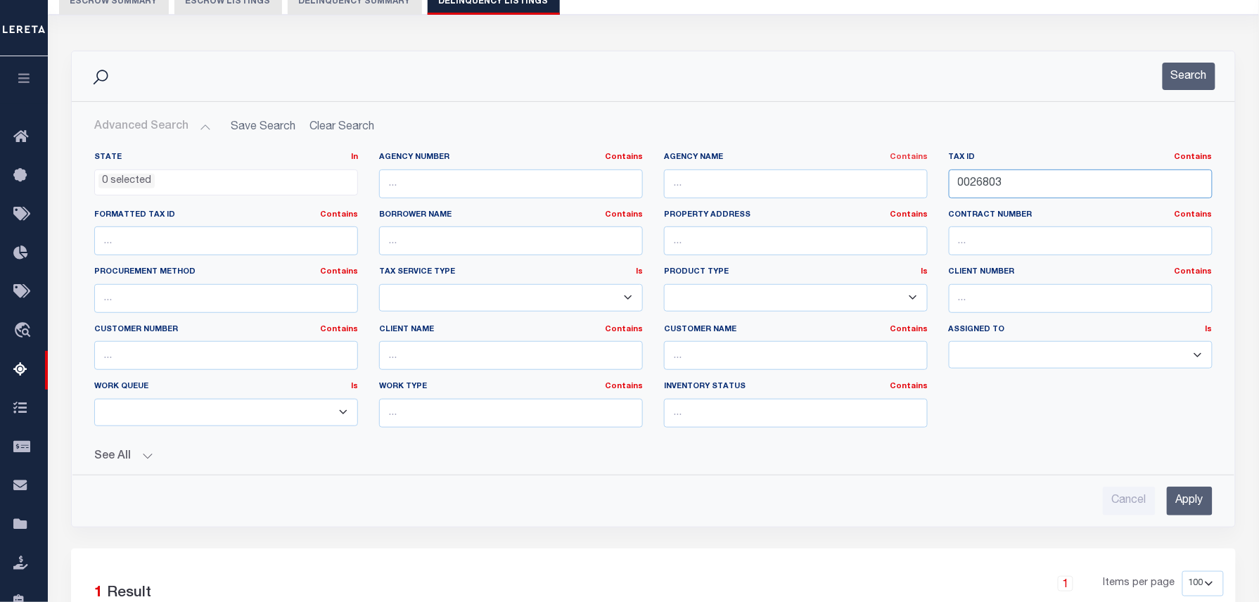
drag, startPoint x: 1011, startPoint y: 177, endPoint x: 898, endPoint y: 160, distance: 113.8
click at [898, 160] on div "State In In AK AL AR AZ CA CO CT DC DE FL GA GU HI IA ID IL IN KS KY LA MA MD M…" at bounding box center [653, 295] width 1139 height 287
paste input "7325"
type input "0027325"
click at [1186, 65] on button "Search" at bounding box center [1189, 76] width 53 height 27
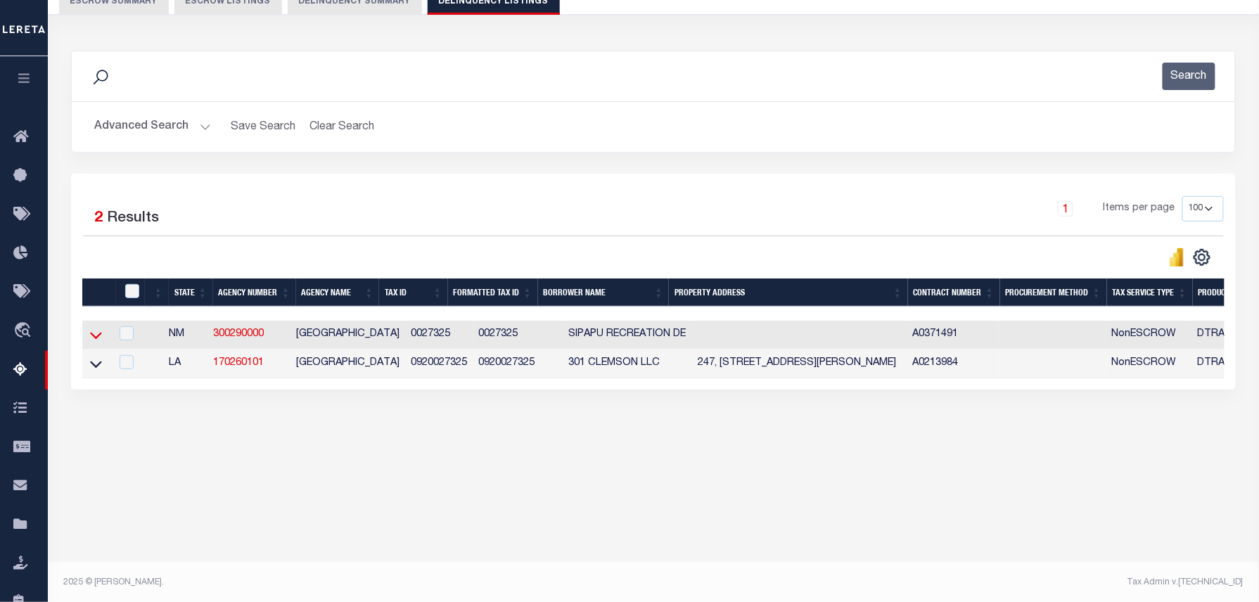
click at [96, 340] on icon at bounding box center [96, 336] width 12 height 7
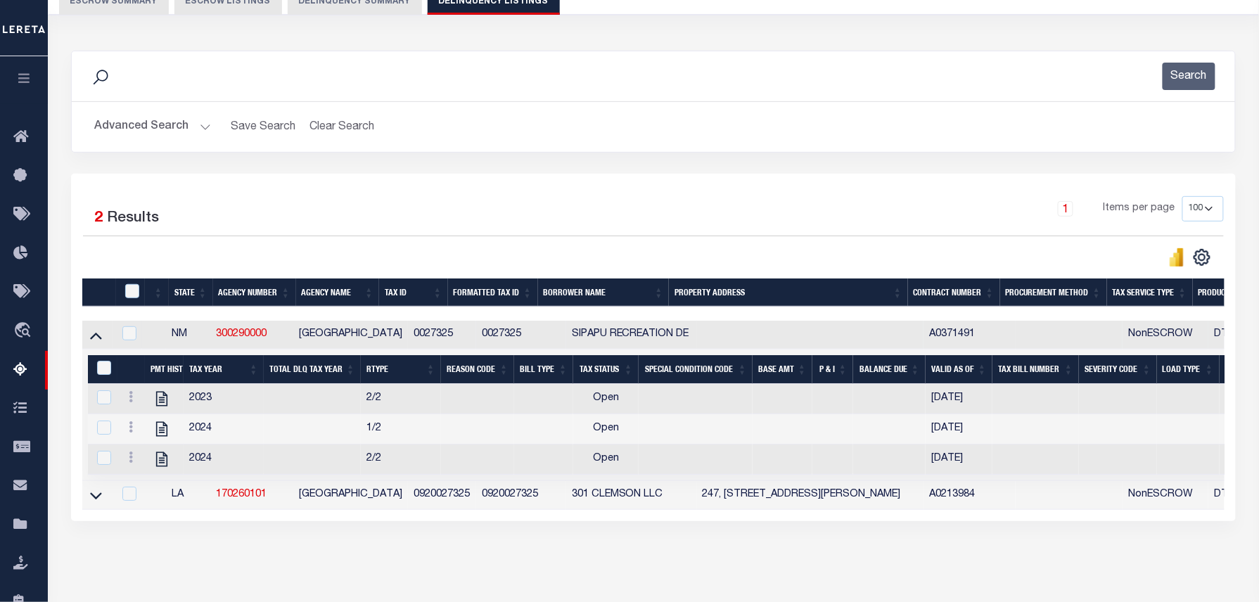
click at [96, 342] on icon at bounding box center [96, 335] width 12 height 15
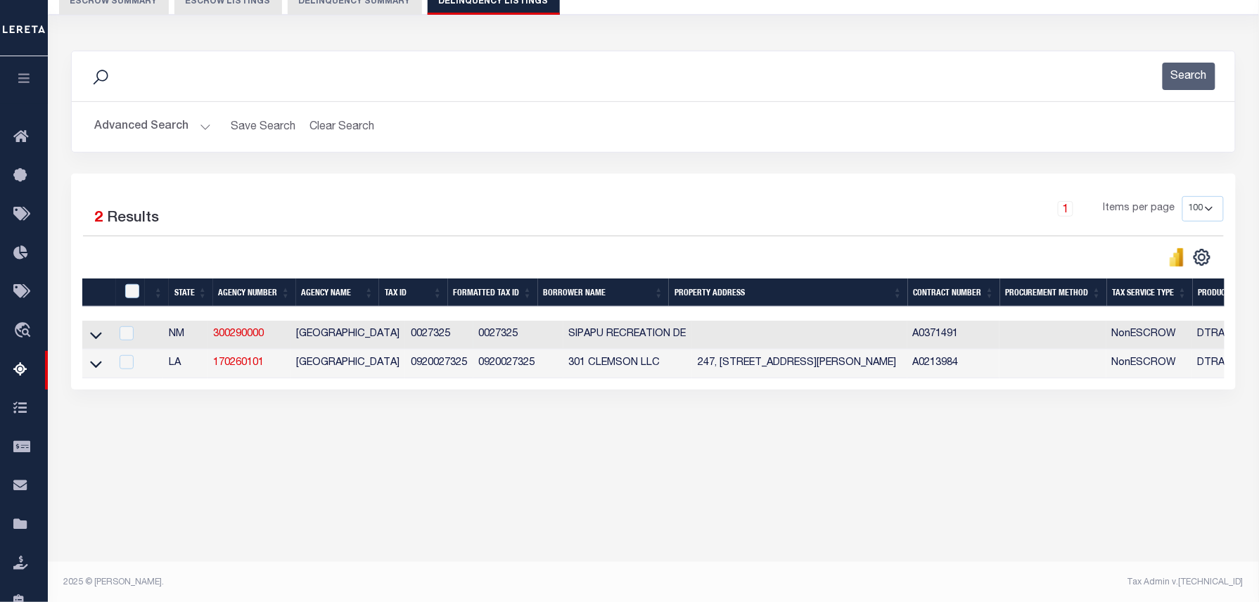
click at [165, 122] on button "Advanced Search" at bounding box center [152, 126] width 117 height 27
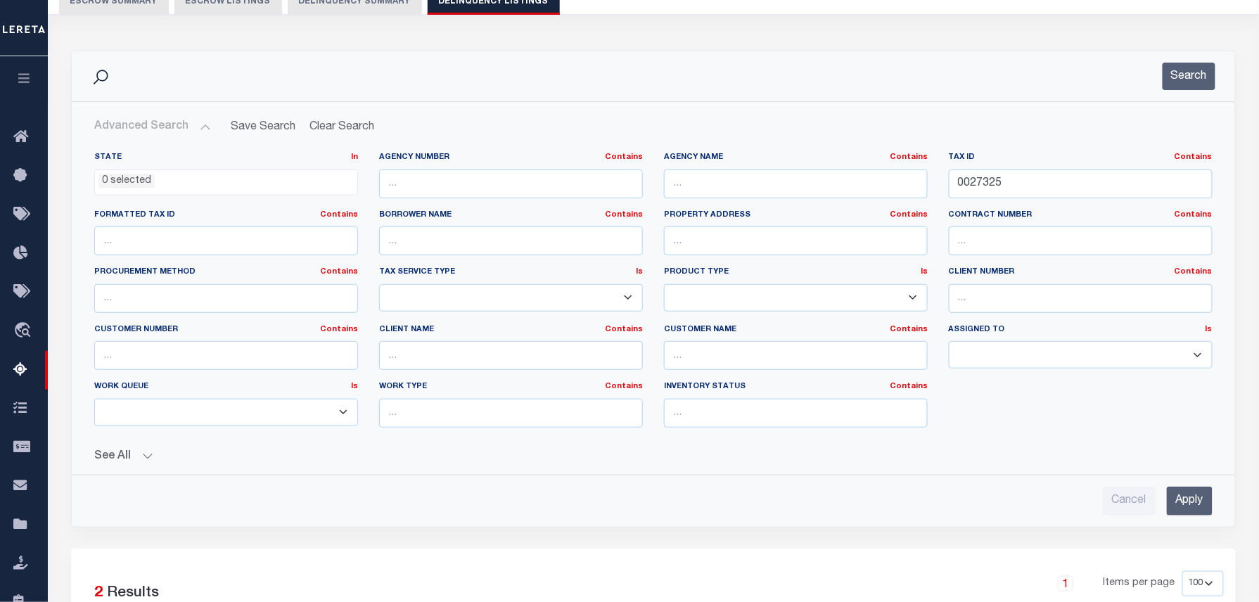
click at [186, 181] on ul "0 selected" at bounding box center [226, 179] width 262 height 19
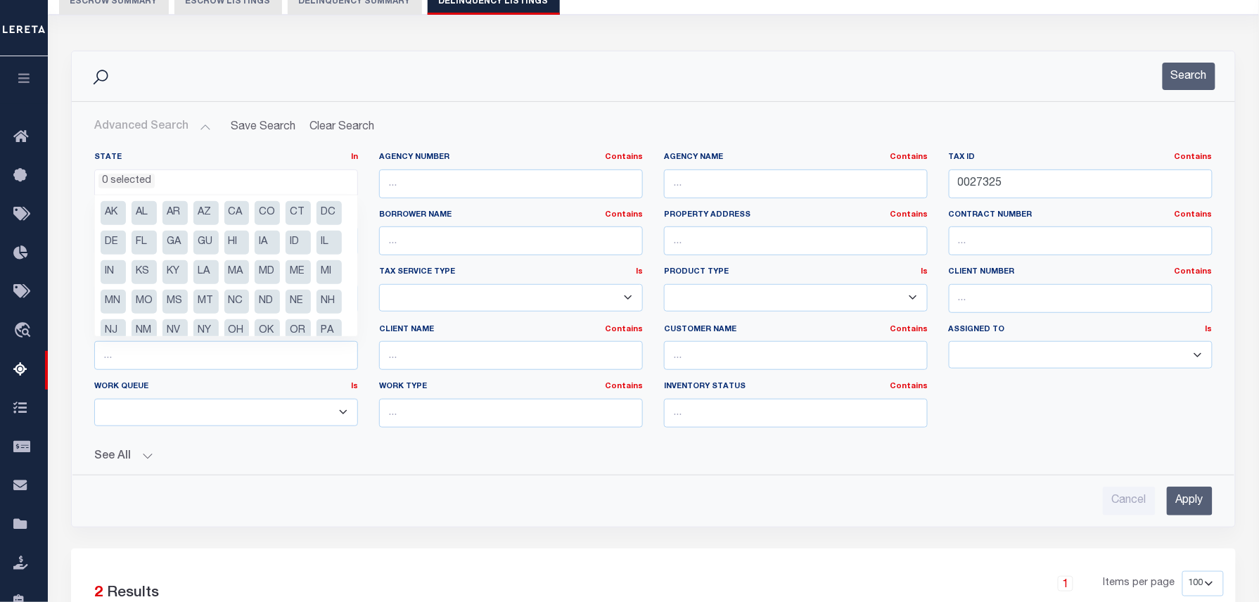
click at [157, 328] on li "NM" at bounding box center [144, 331] width 25 height 24
select select "NM"
click at [1194, 77] on button "Search" at bounding box center [1189, 76] width 53 height 27
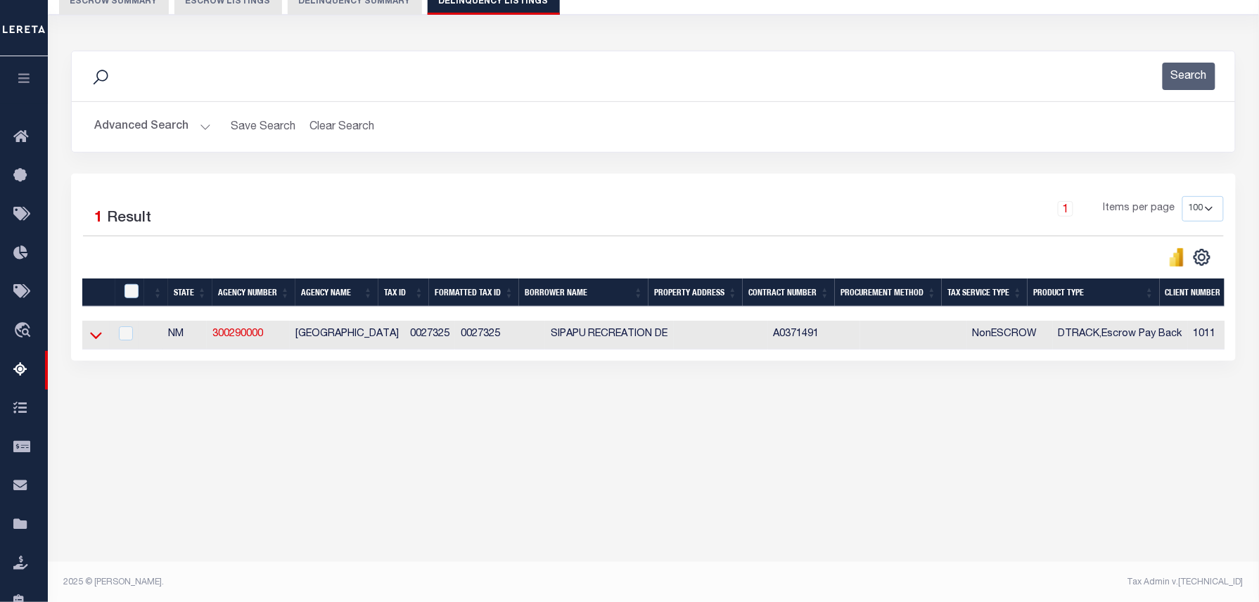
drag, startPoint x: 94, startPoint y: 335, endPoint x: 231, endPoint y: 293, distance: 143.3
click at [94, 335] on icon at bounding box center [96, 335] width 12 height 15
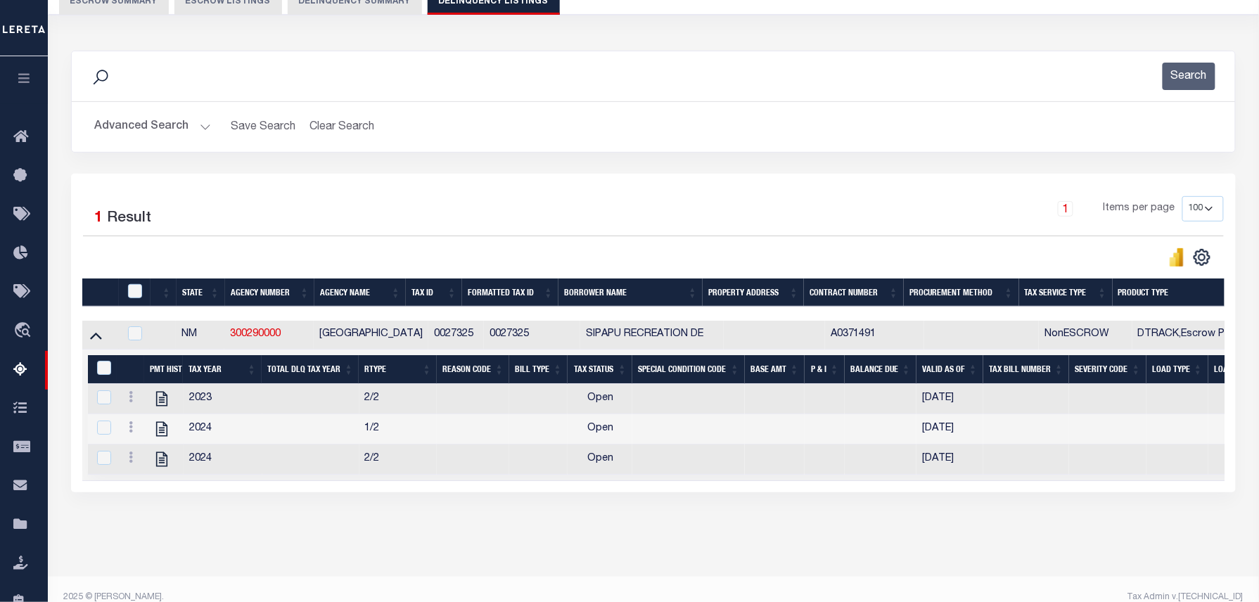
scroll to position [143, 0]
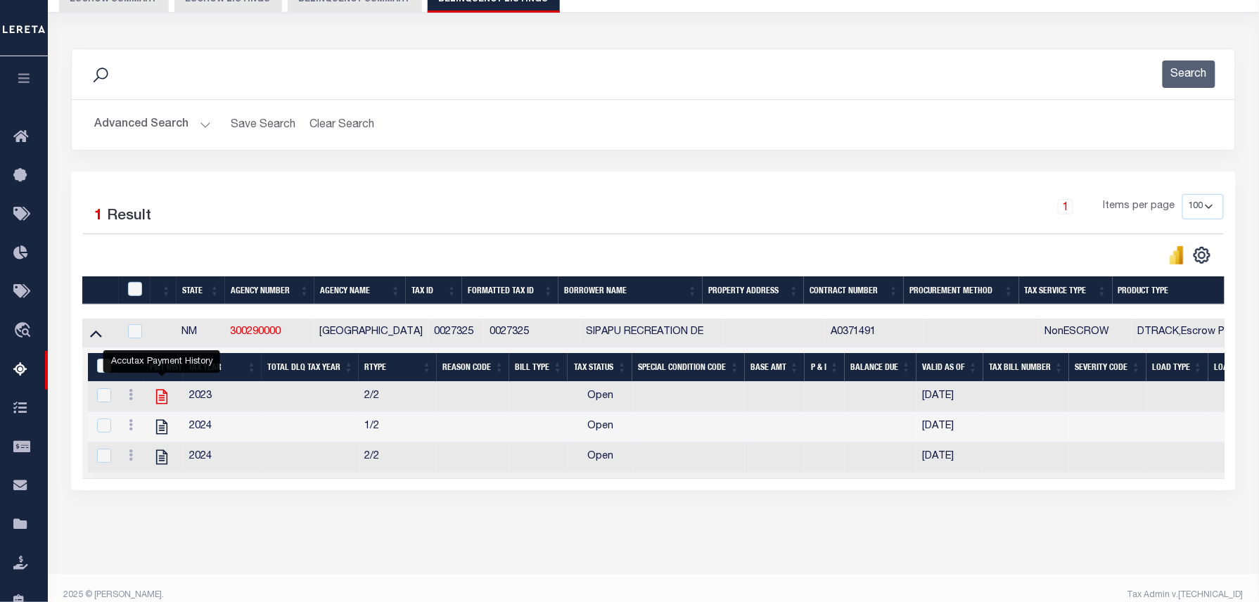
click at [161, 402] on icon "" at bounding box center [162, 397] width 18 height 18
checkbox input "false"
checkbox input "true"
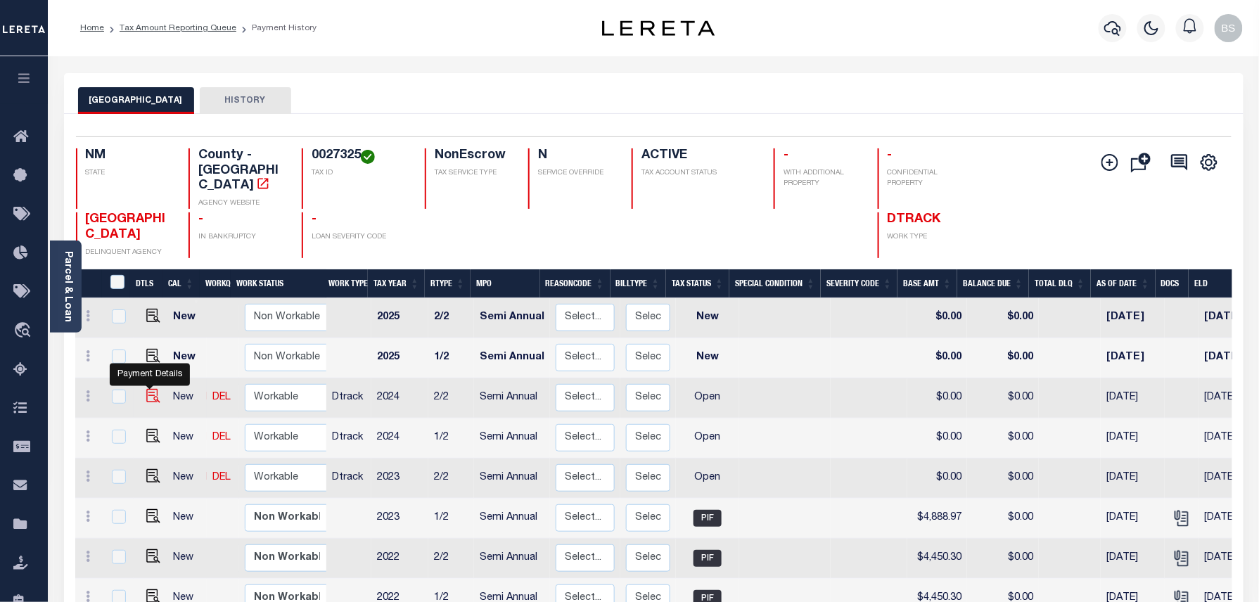
click at [146, 389] on img "" at bounding box center [153, 396] width 14 height 14
checkbox input "true"
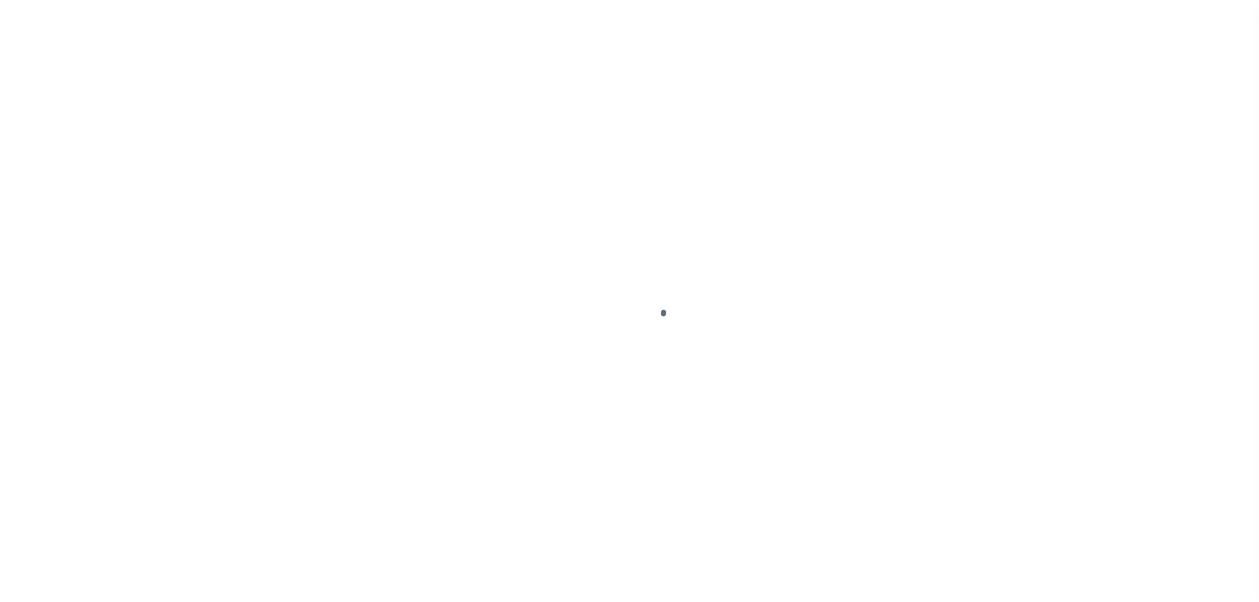
select select "OP2"
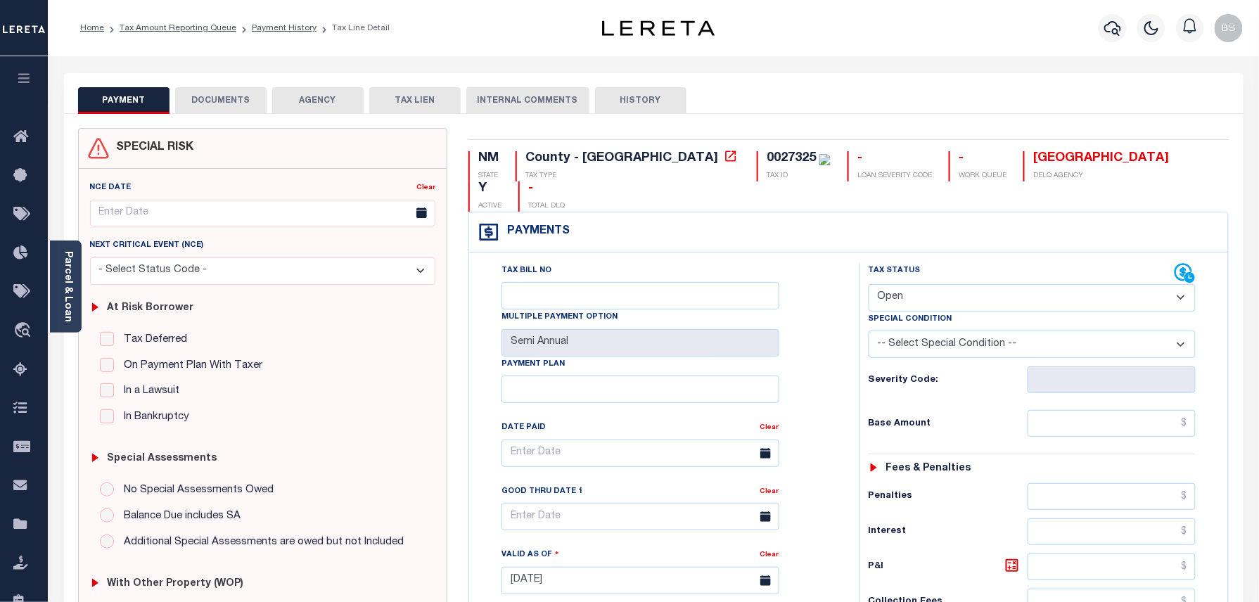
click at [82, 309] on div "NCE Date Clear Next Critical Event (NCE)" at bounding box center [263, 406] width 369 height 475
click at [82, 304] on div "NCE Date Clear Next Critical Event (NCE)" at bounding box center [263, 406] width 369 height 475
click at [69, 271] on link "Parcel & Loan" at bounding box center [68, 286] width 10 height 71
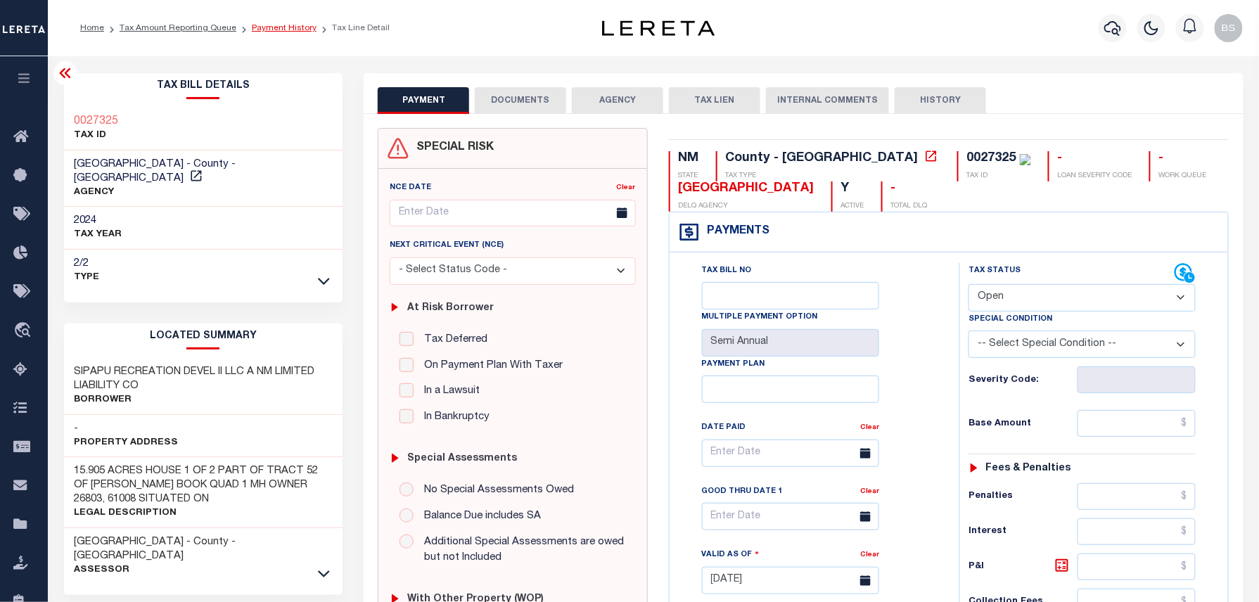
click at [288, 25] on link "Payment History" at bounding box center [284, 28] width 65 height 8
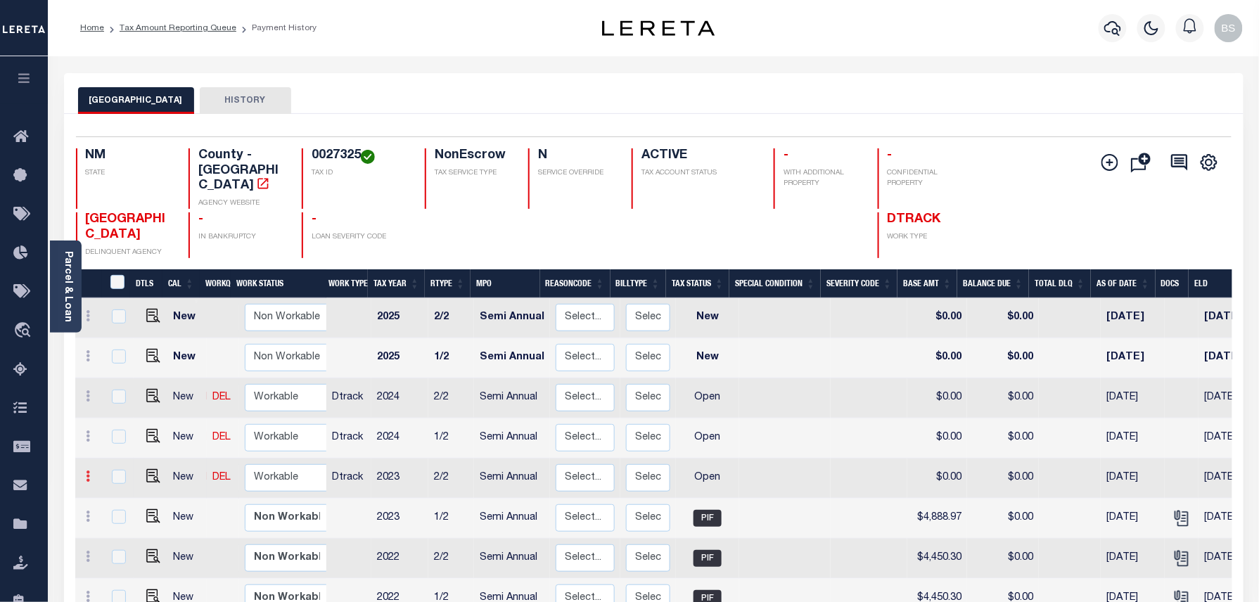
click at [87, 471] on icon at bounding box center [89, 476] width 4 height 11
click at [119, 518] on img at bounding box center [122, 525] width 14 height 15
select select "OP2"
type input "$0.00"
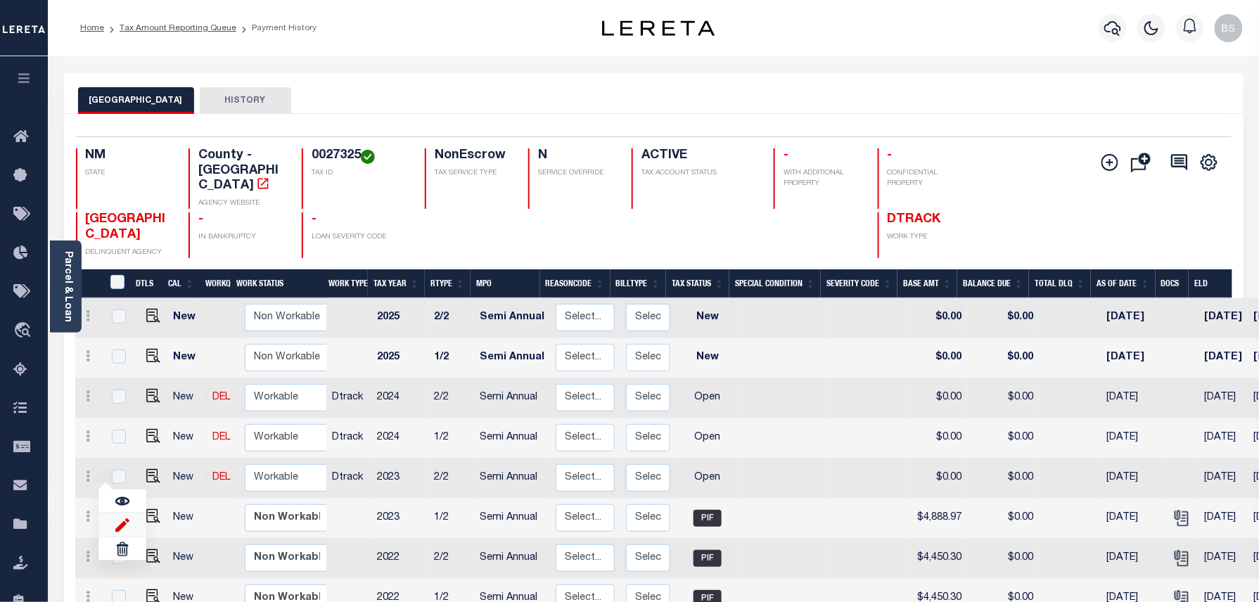
type input "[DATE]"
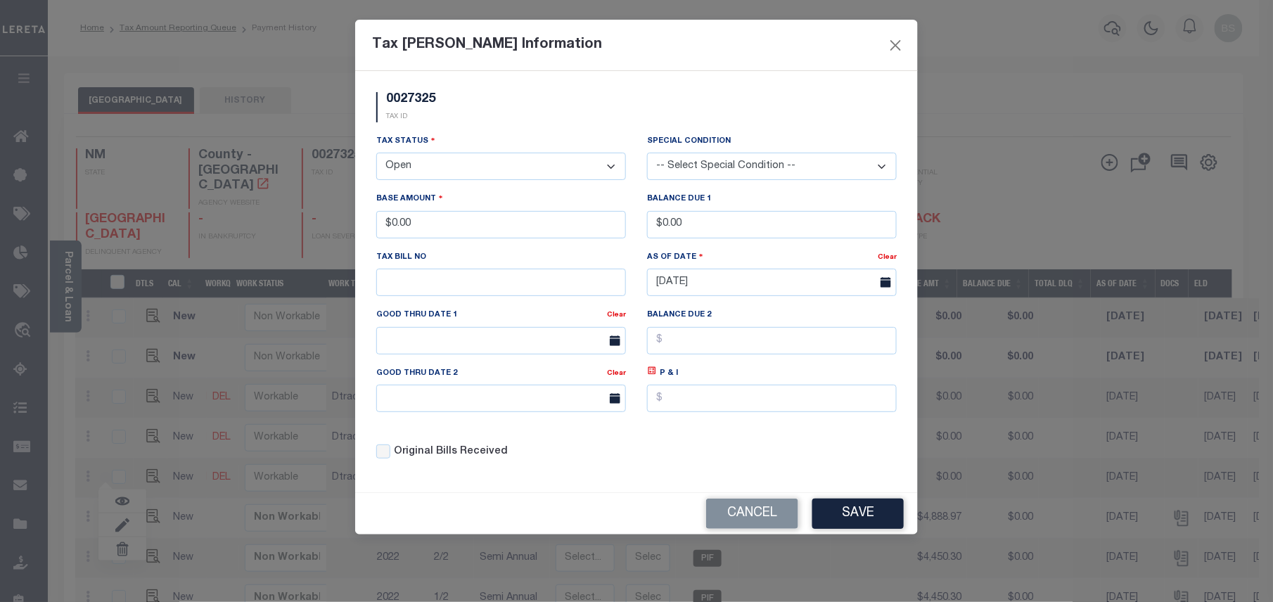
click at [416, 167] on select "- Select Status - Open Due/Unpaid Paid Incomplete No Tax Due Internal Refund Pr…" at bounding box center [501, 166] width 250 height 27
click at [414, 173] on select "- Select Status - Open Due/Unpaid Paid Incomplete No Tax Due Internal Refund Pr…" at bounding box center [501, 166] width 250 height 27
click at [376, 155] on select "- Select Status - Open Due/Unpaid Paid Incomplete No Tax Due Internal Refund Pr…" at bounding box center [501, 166] width 250 height 27
click at [845, 526] on button "Save" at bounding box center [857, 514] width 91 height 30
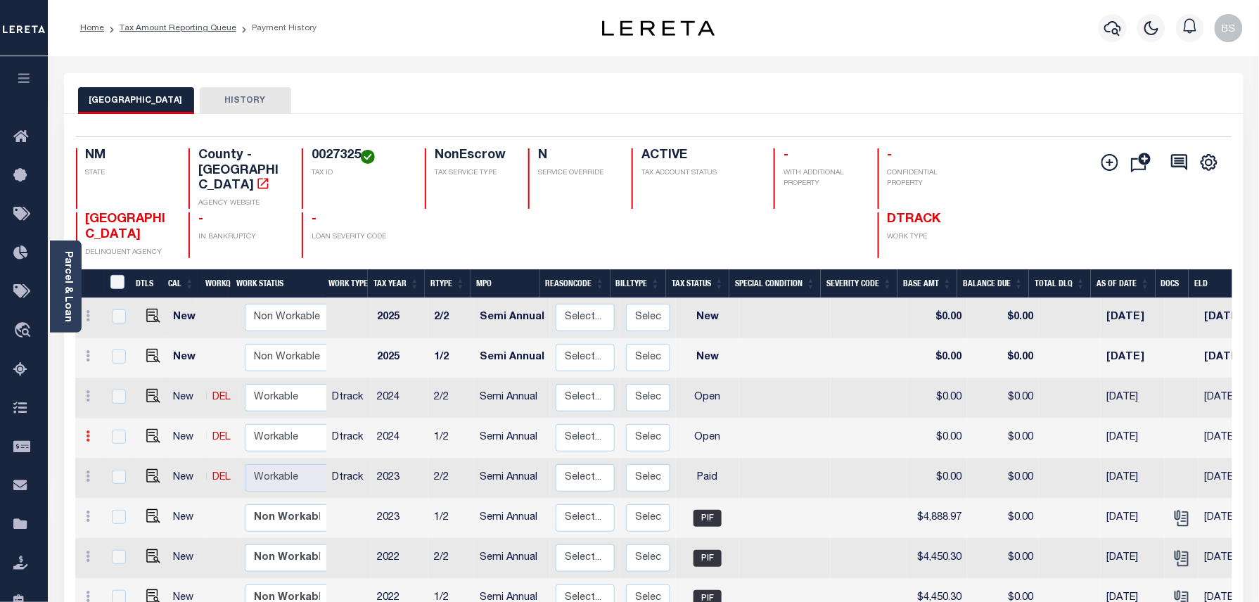
click at [84, 433] on link at bounding box center [88, 438] width 15 height 11
click at [117, 480] on img at bounding box center [122, 485] width 14 height 15
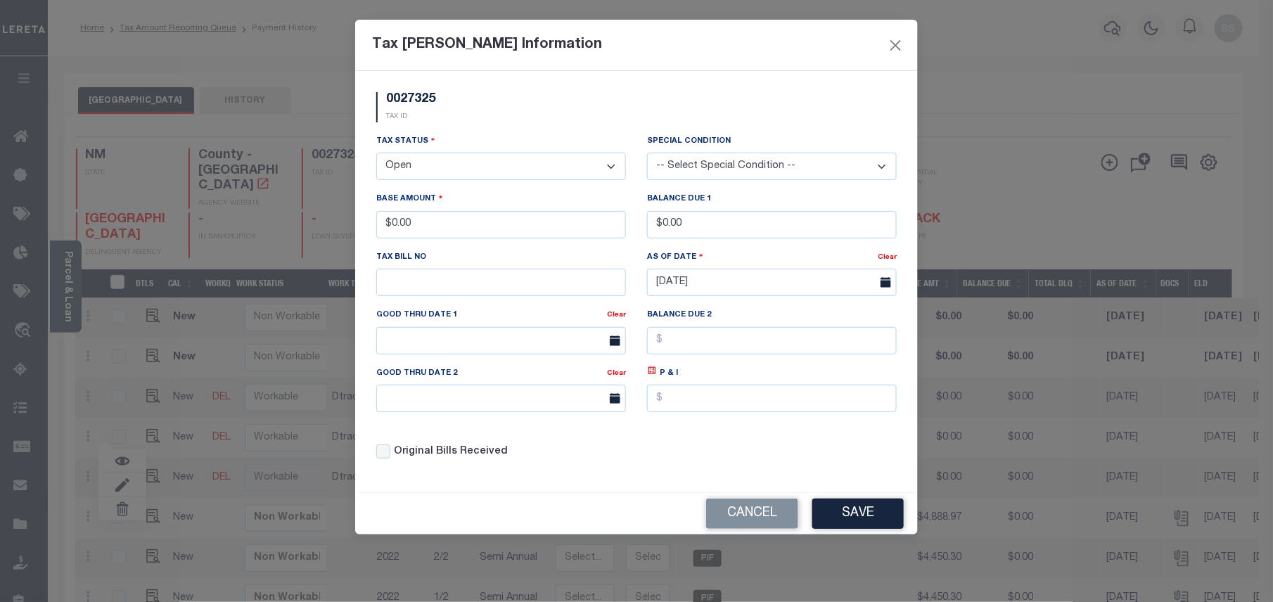
click at [468, 178] on select "- Select Status - Open Due/Unpaid Paid Incomplete No Tax Due Internal Refund Pr…" at bounding box center [501, 166] width 250 height 27
click at [467, 176] on select "- Select Status - Open Due/Unpaid Paid Incomplete No Tax Due Internal Refund Pr…" at bounding box center [501, 166] width 250 height 27
select select "PYD"
click at [376, 155] on select "- Select Status - Open Due/Unpaid Paid Incomplete No Tax Due Internal Refund Pr…" at bounding box center [501, 166] width 250 height 27
drag, startPoint x: 450, startPoint y: 228, endPoint x: 378, endPoint y: 228, distance: 72.4
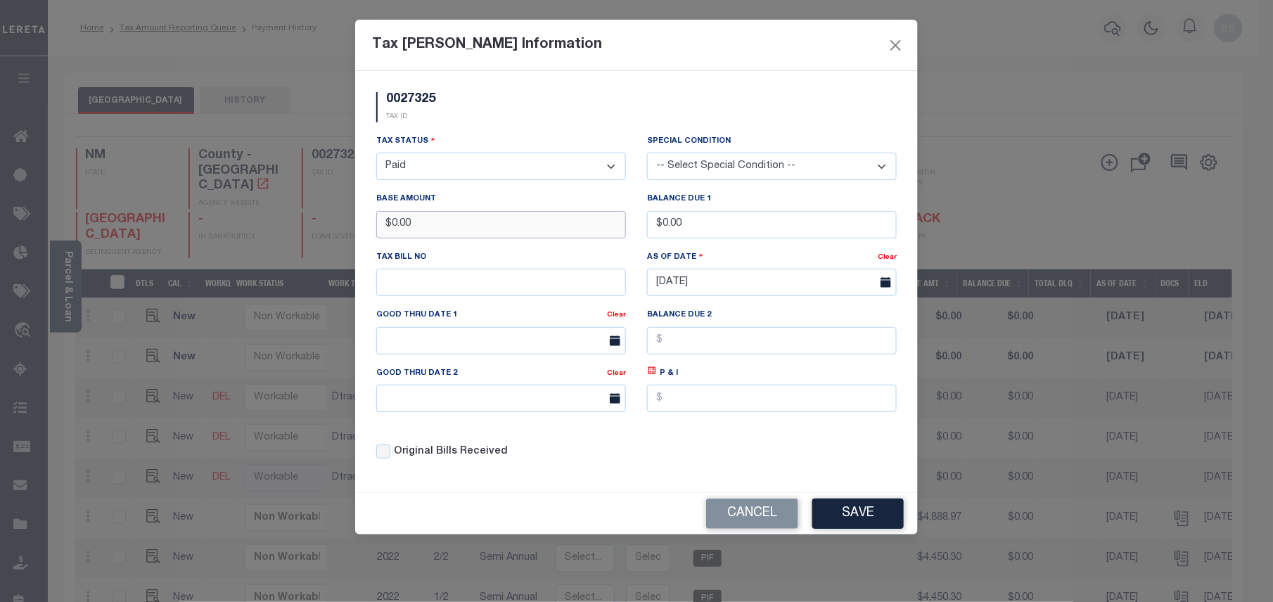
click at [378, 228] on input "$0.00" at bounding box center [501, 224] width 250 height 27
click at [874, 524] on button "Save" at bounding box center [857, 514] width 91 height 30
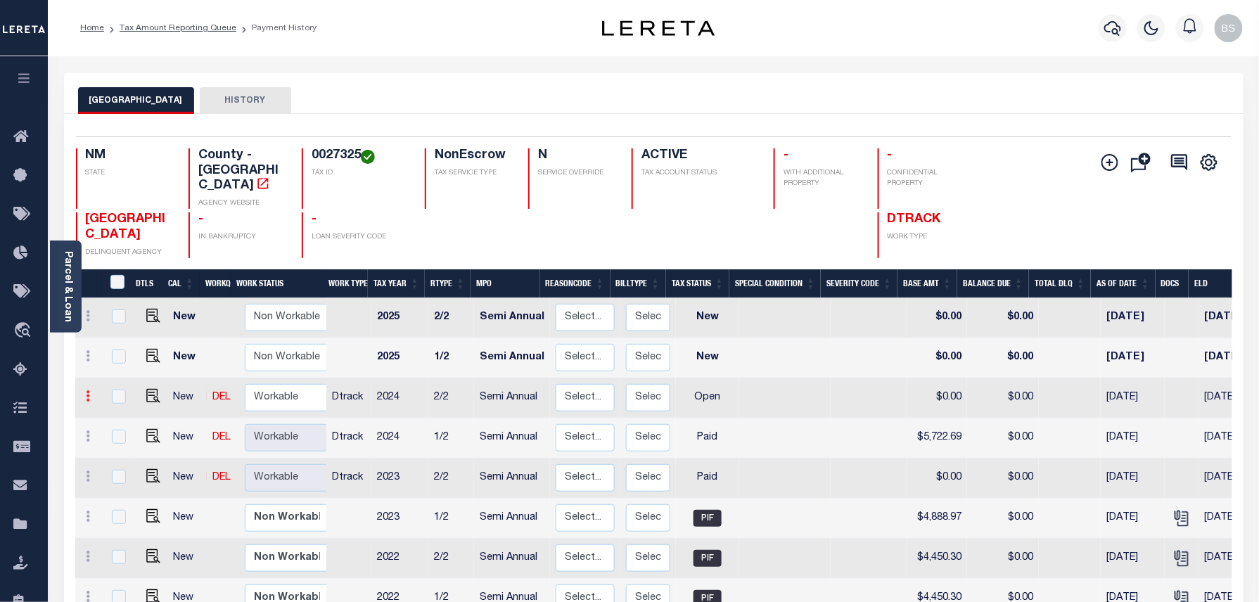
click at [88, 390] on icon at bounding box center [89, 395] width 4 height 11
click at [124, 437] on img at bounding box center [122, 444] width 14 height 15
type input "$0.00"
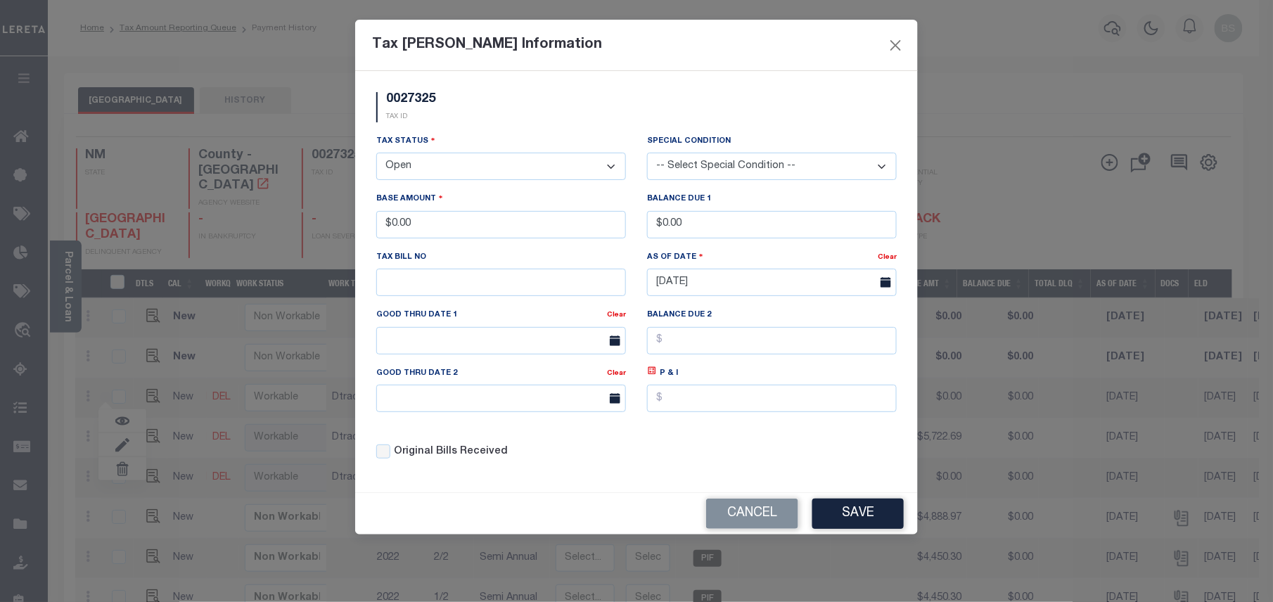
click at [456, 176] on select "- Select Status - Open Due/Unpaid Paid Incomplete No Tax Due Internal Refund Pr…" at bounding box center [501, 166] width 250 height 27
click at [463, 173] on select "- Select Status - Open Due/Unpaid Paid Incomplete No Tax Due Internal Refund Pr…" at bounding box center [501, 166] width 250 height 27
select select "PYD"
click at [376, 155] on select "- Select Status - Open Due/Unpaid Paid Incomplete No Tax Due Internal Refund Pr…" at bounding box center [501, 166] width 250 height 27
drag, startPoint x: 464, startPoint y: 234, endPoint x: 378, endPoint y: 232, distance: 85.8
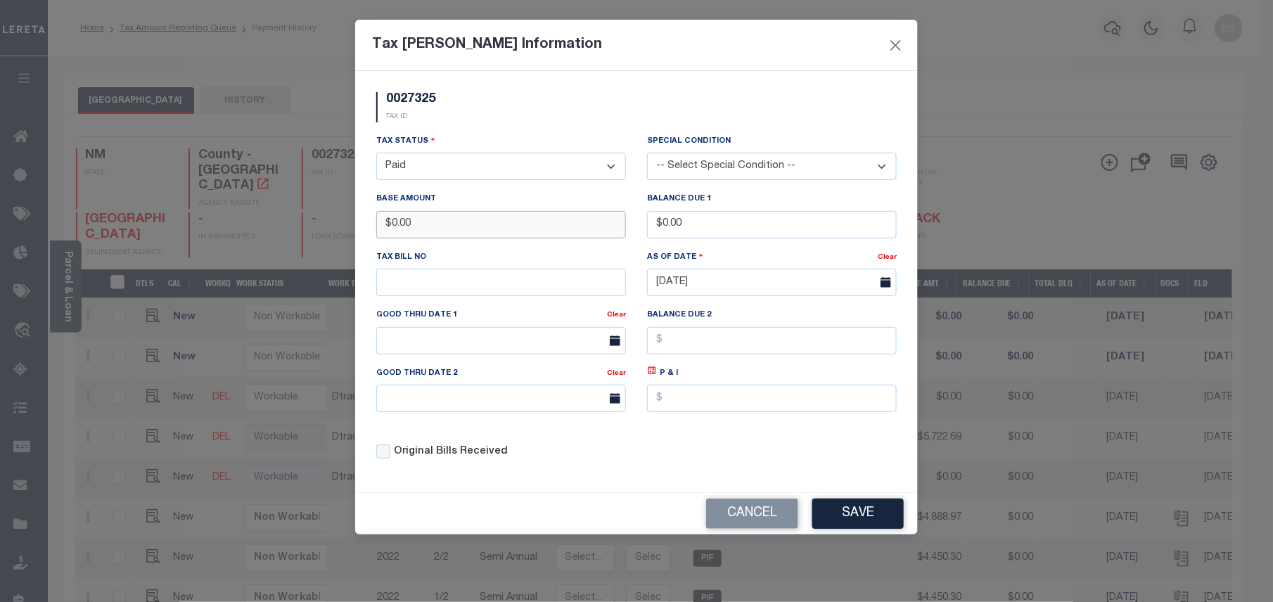
click at [378, 232] on input "$0.00" at bounding box center [501, 224] width 250 height 27
type input "$5,722.69"
click at [859, 527] on button "Save" at bounding box center [857, 514] width 91 height 30
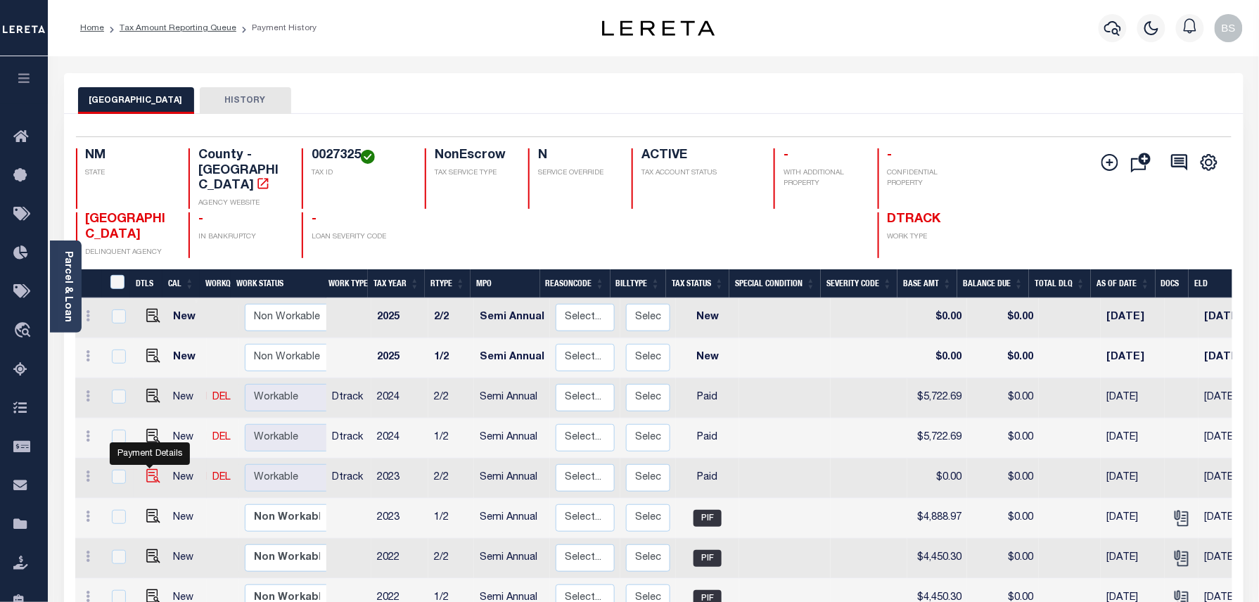
click at [153, 469] on img at bounding box center [153, 476] width 14 height 14
checkbox input "true"
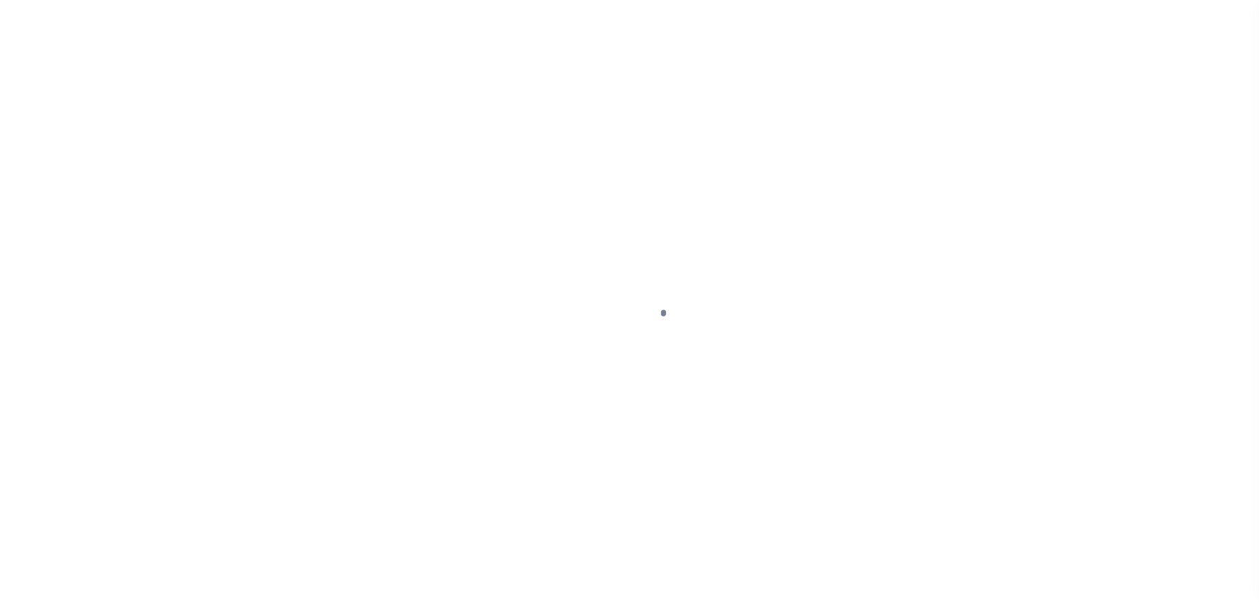
select select "PYD"
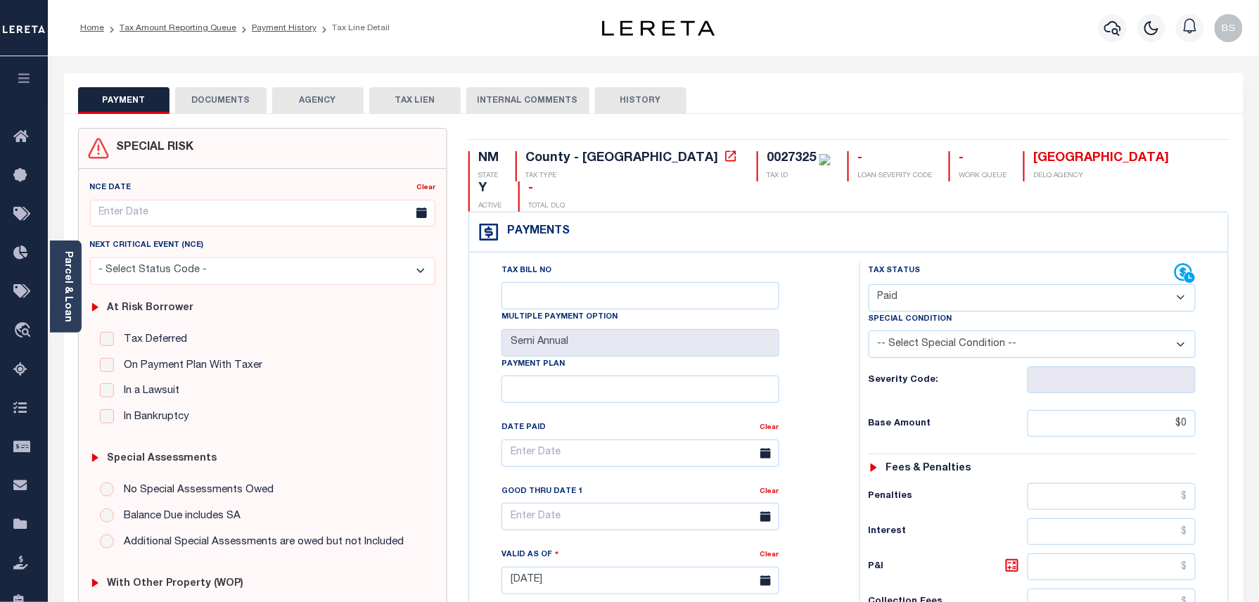
click at [222, 104] on button "DOCUMENTS" at bounding box center [220, 100] width 91 height 27
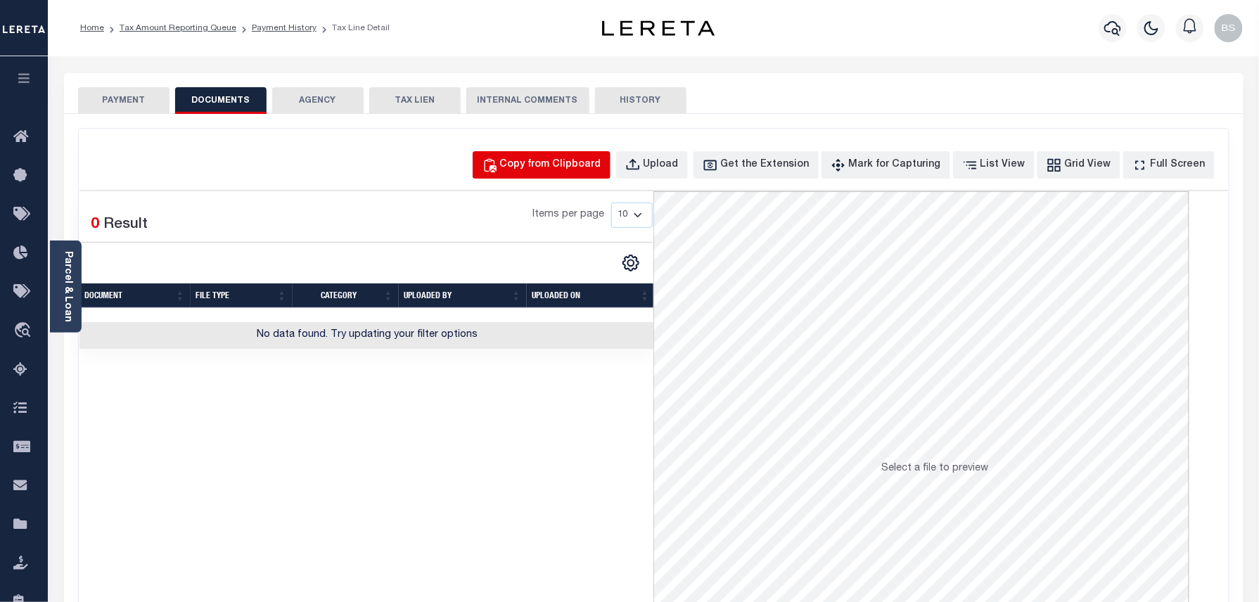
click at [577, 173] on button "Copy from Clipboard" at bounding box center [542, 164] width 138 height 27
select select "POP"
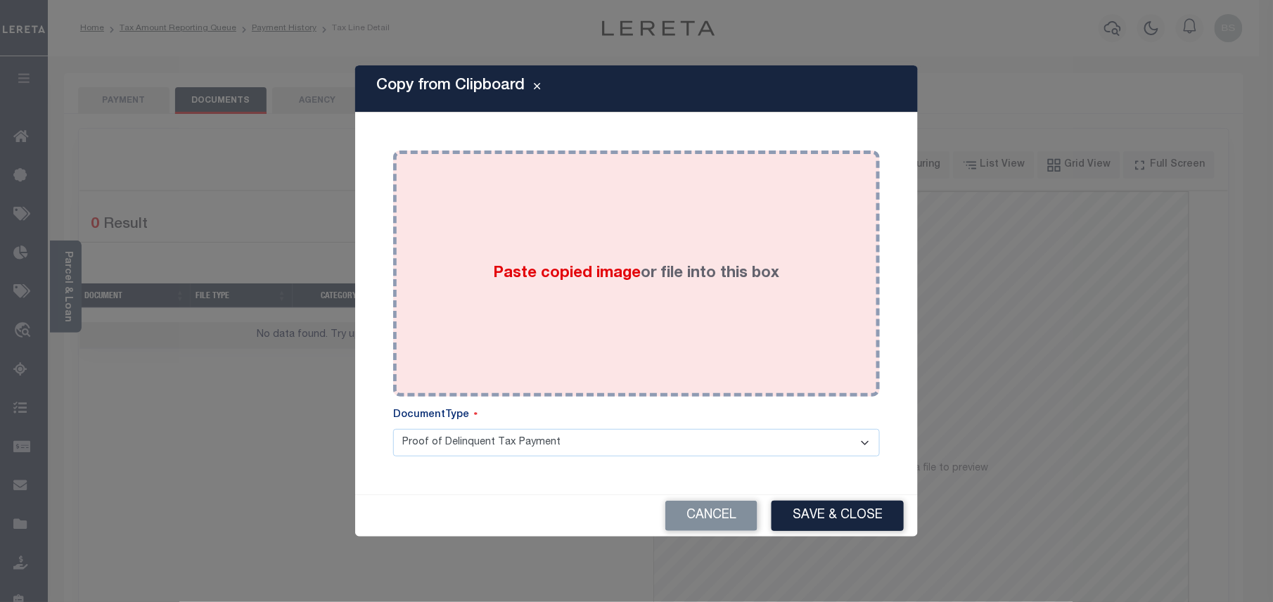
click at [594, 240] on div "Paste copied image or file into this box" at bounding box center [637, 273] width 466 height 225
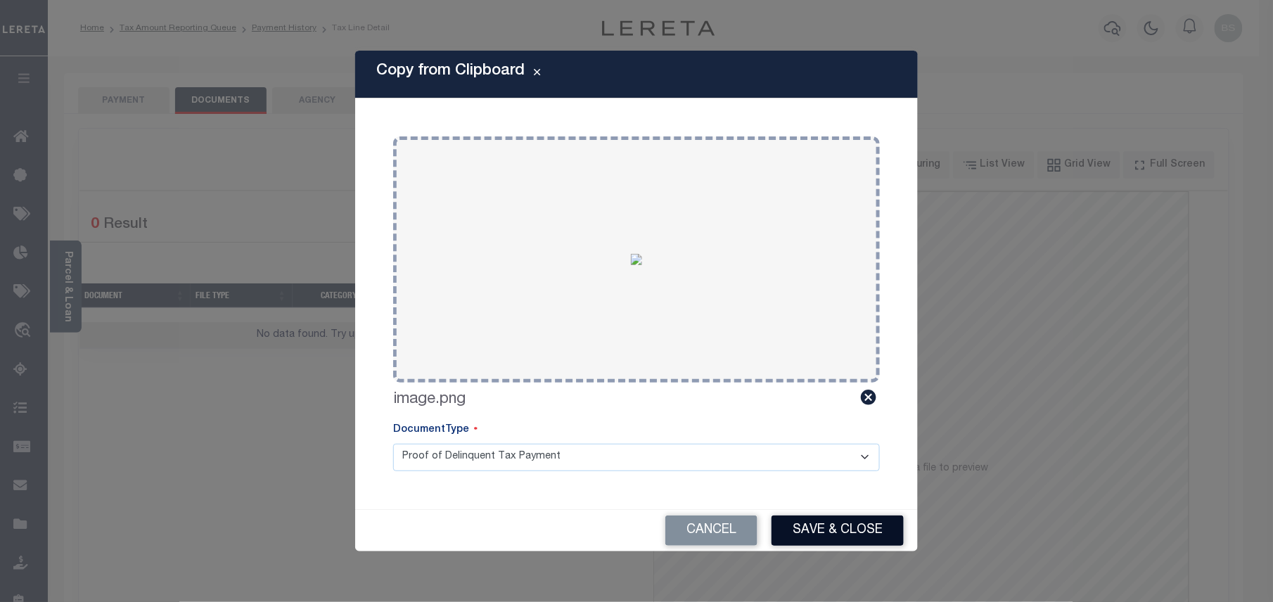
click at [836, 539] on button "Save & Close" at bounding box center [838, 531] width 132 height 30
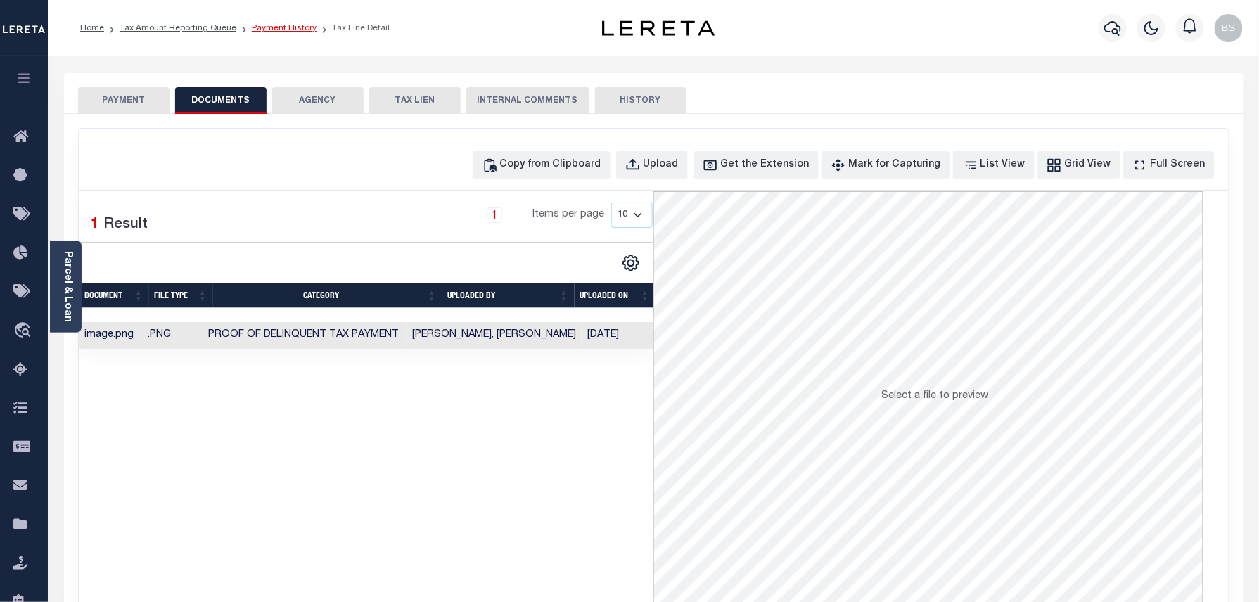
click at [279, 30] on link "Payment History" at bounding box center [284, 28] width 65 height 8
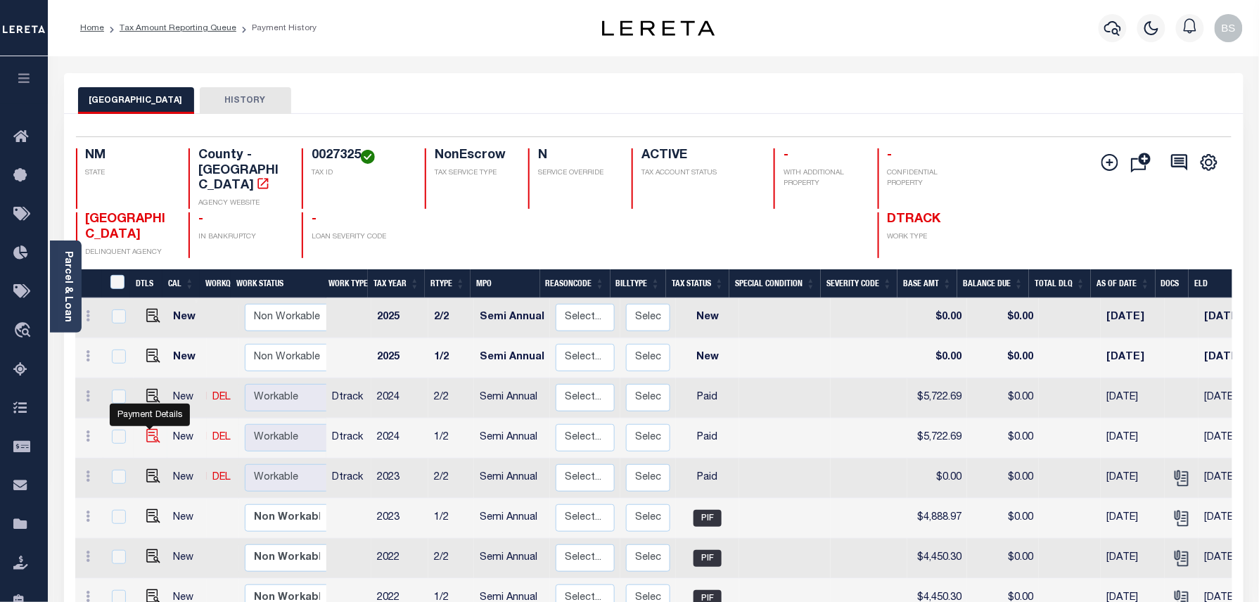
click at [147, 429] on img "" at bounding box center [153, 436] width 14 height 14
checkbox input "true"
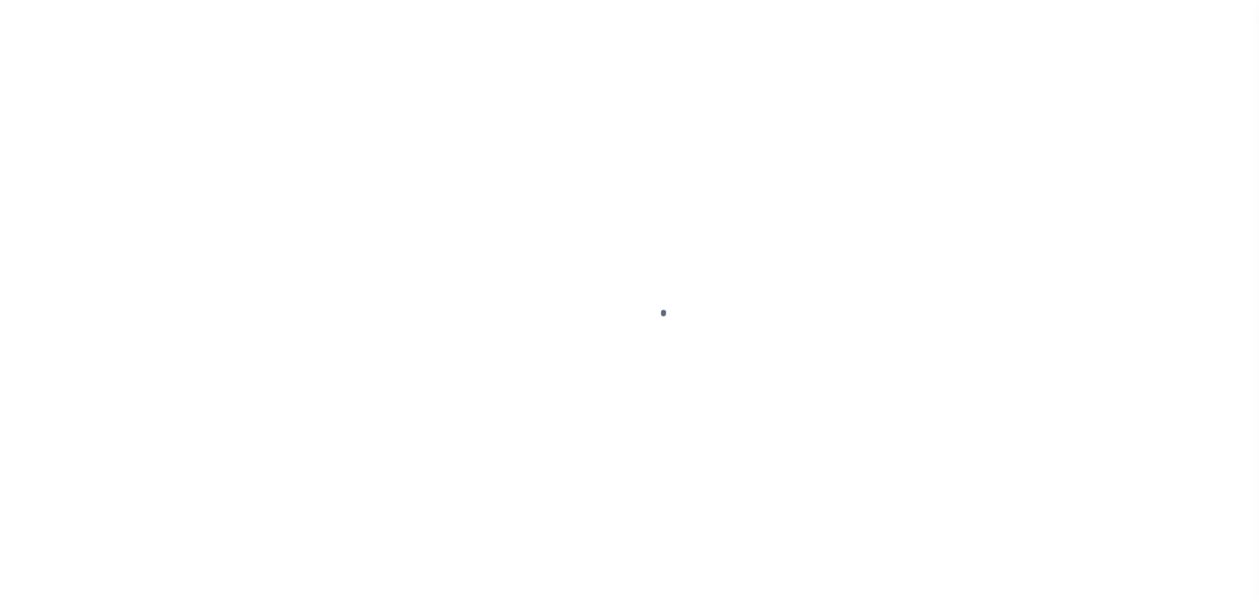
select select "PYD"
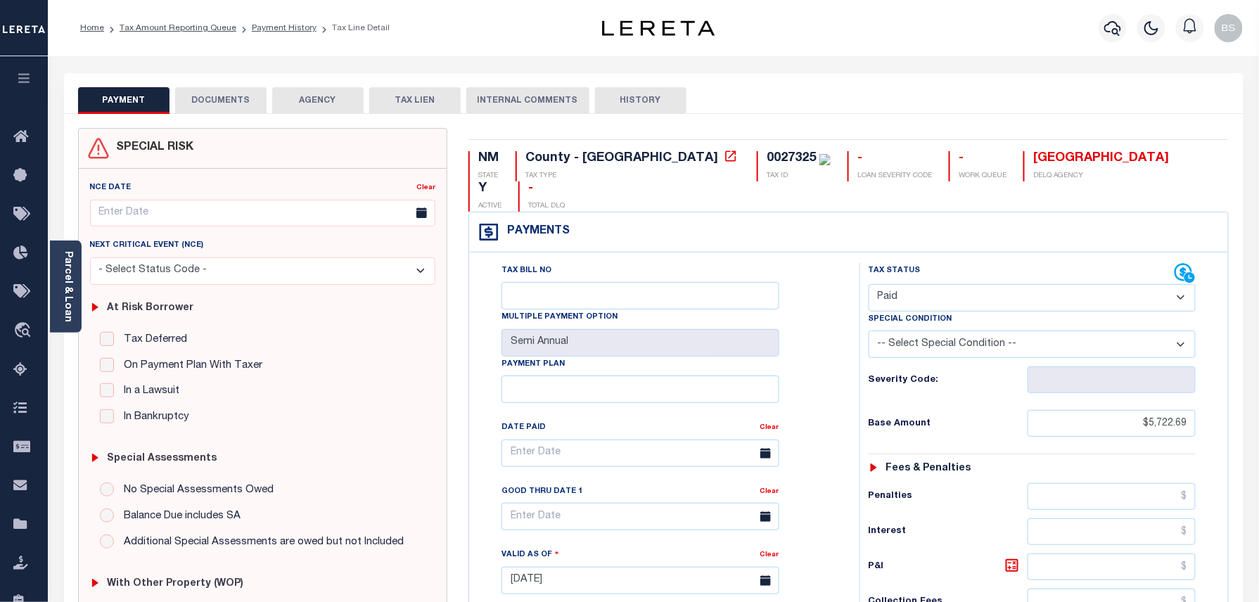
click at [235, 88] on button "DOCUMENTS" at bounding box center [220, 100] width 91 height 27
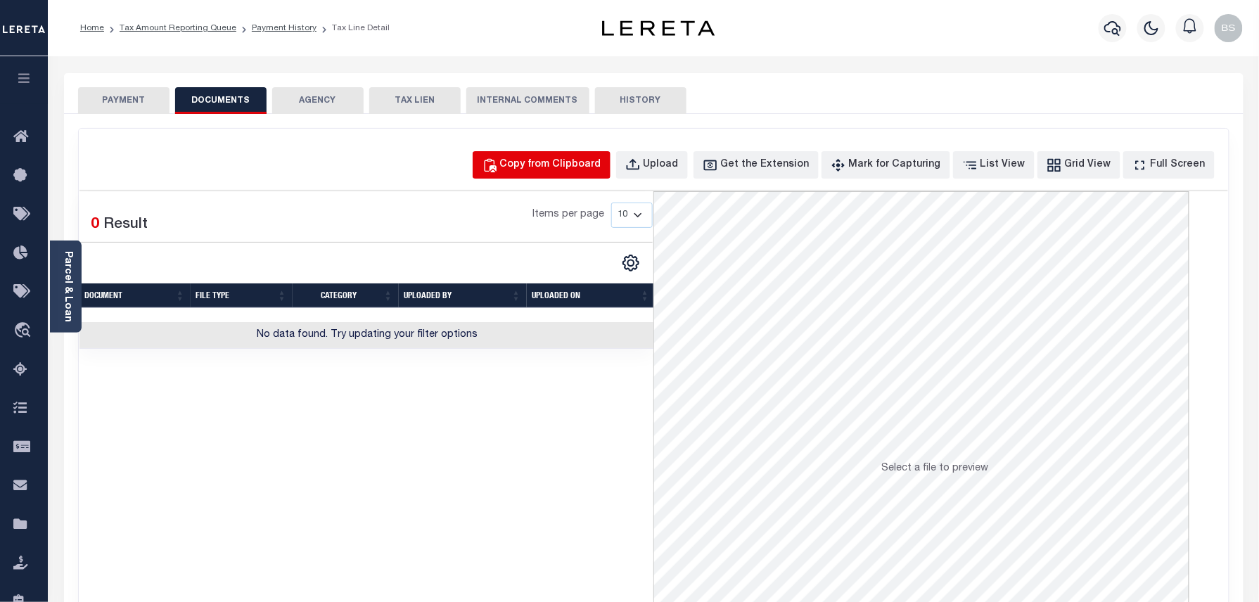
click at [570, 165] on div "Copy from Clipboard" at bounding box center [550, 165] width 101 height 15
select select "POP"
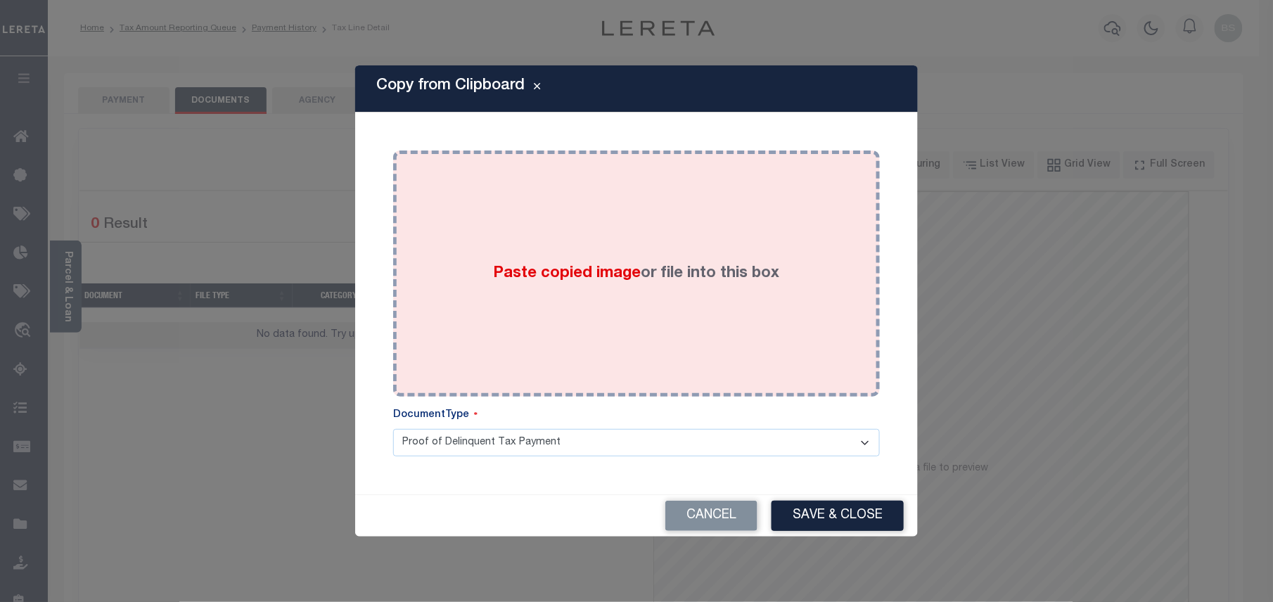
click at [618, 217] on div "Paste copied image or file into this box" at bounding box center [637, 273] width 466 height 225
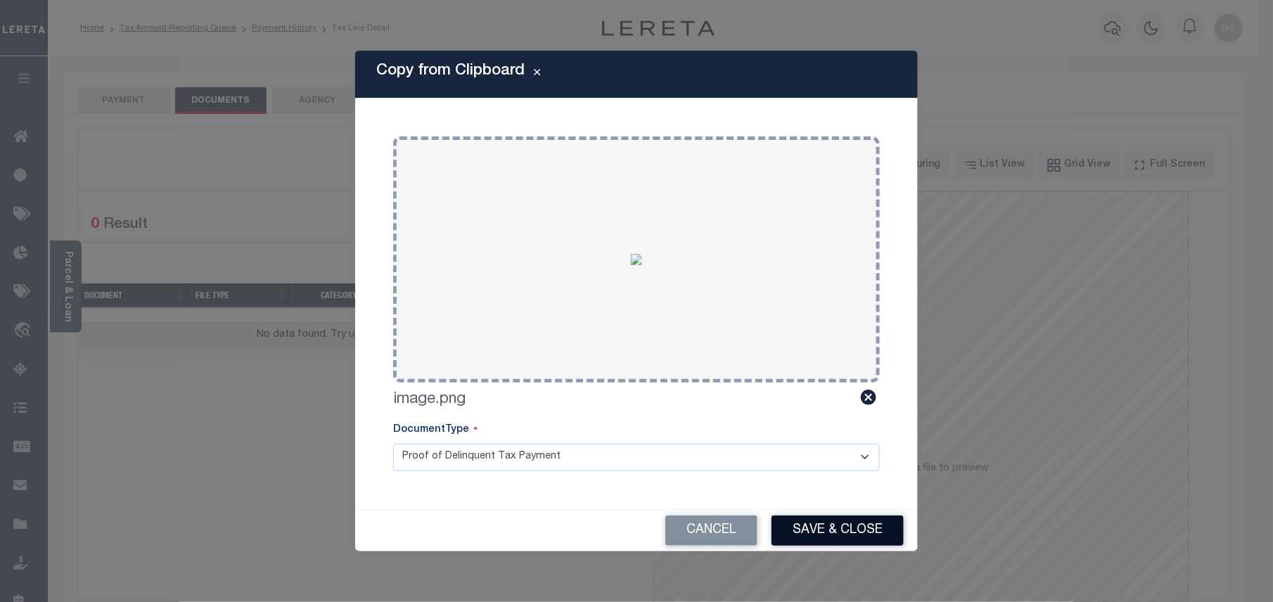
click at [844, 541] on button "Save & Close" at bounding box center [838, 531] width 132 height 30
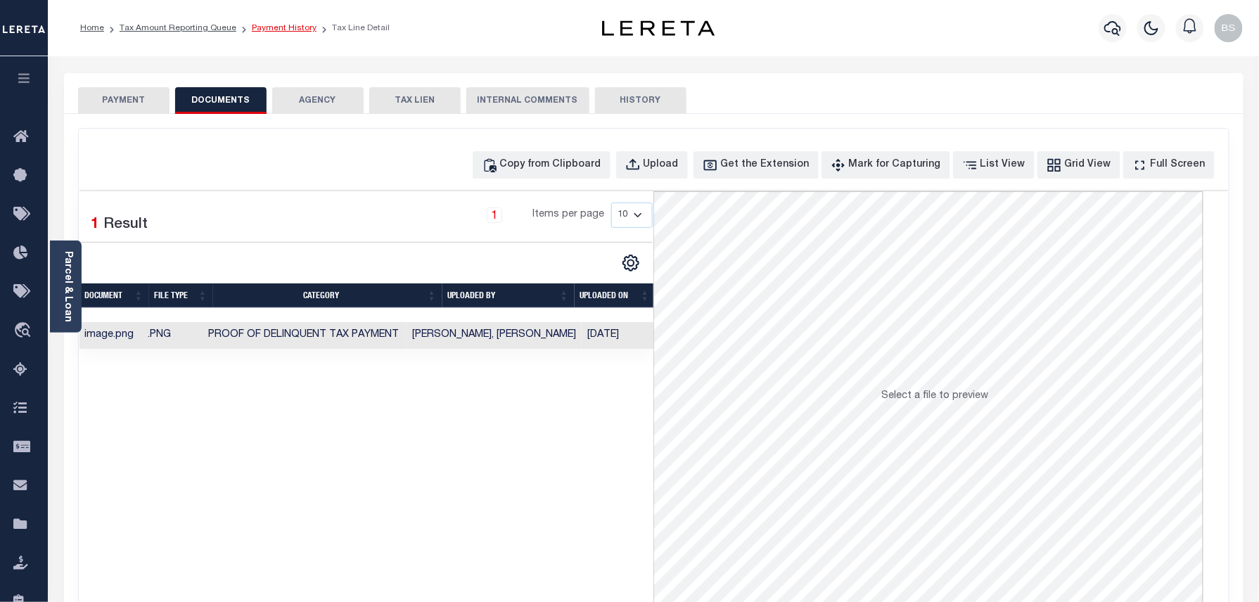
click at [276, 29] on link "Payment History" at bounding box center [284, 28] width 65 height 8
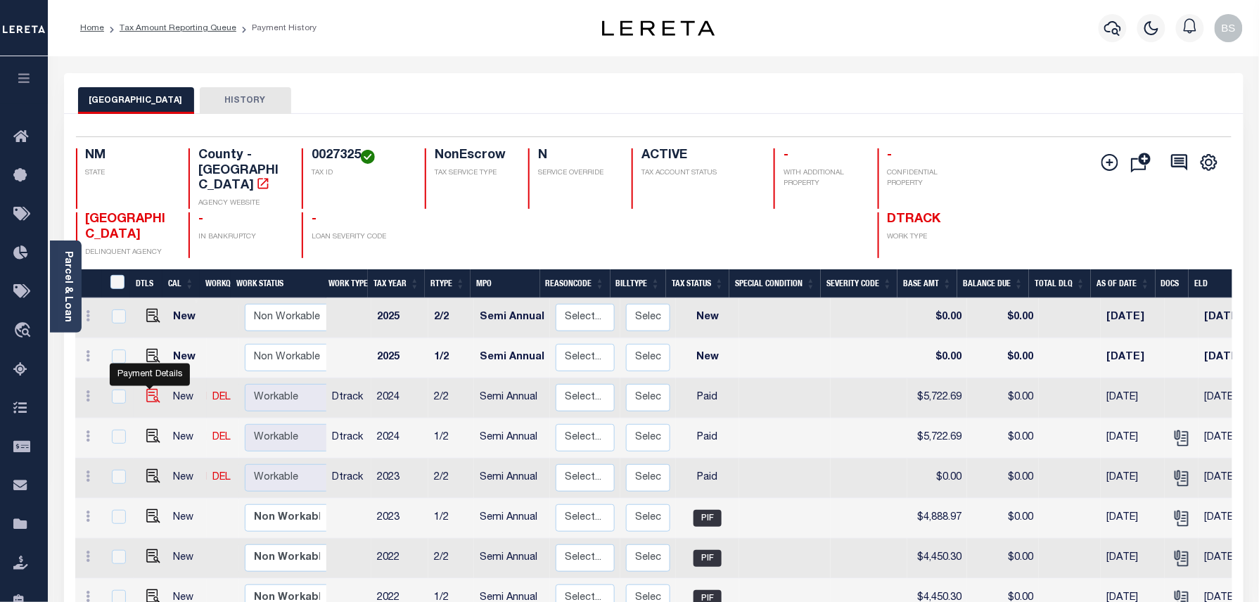
click at [155, 389] on img "" at bounding box center [153, 396] width 14 height 14
checkbox input "true"
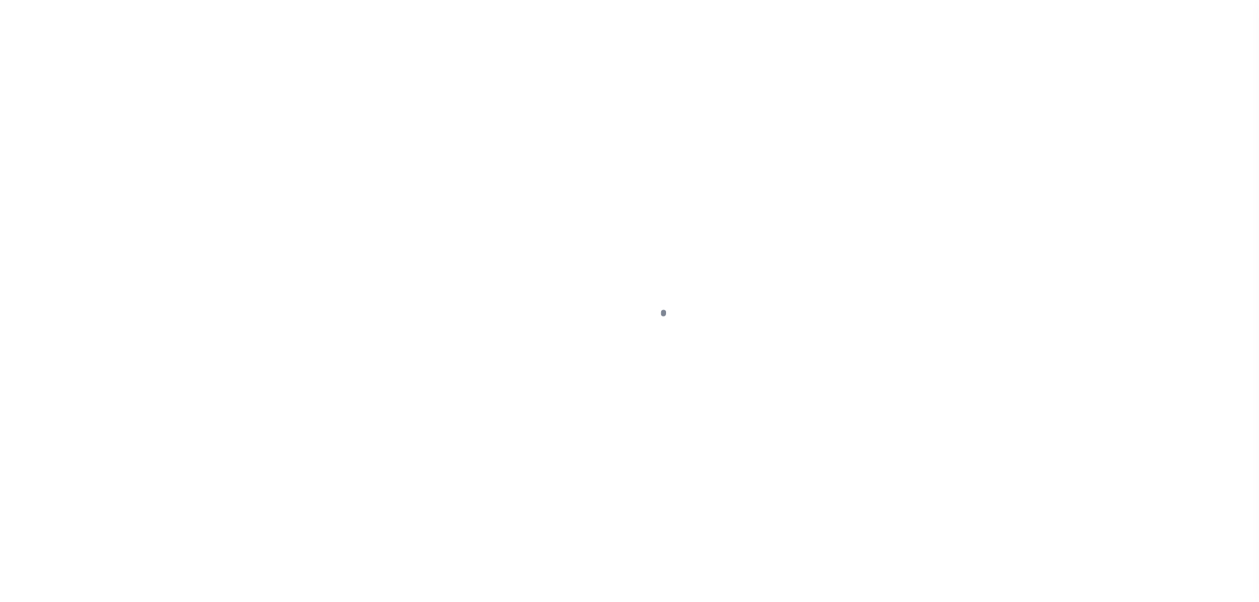
select select "PYD"
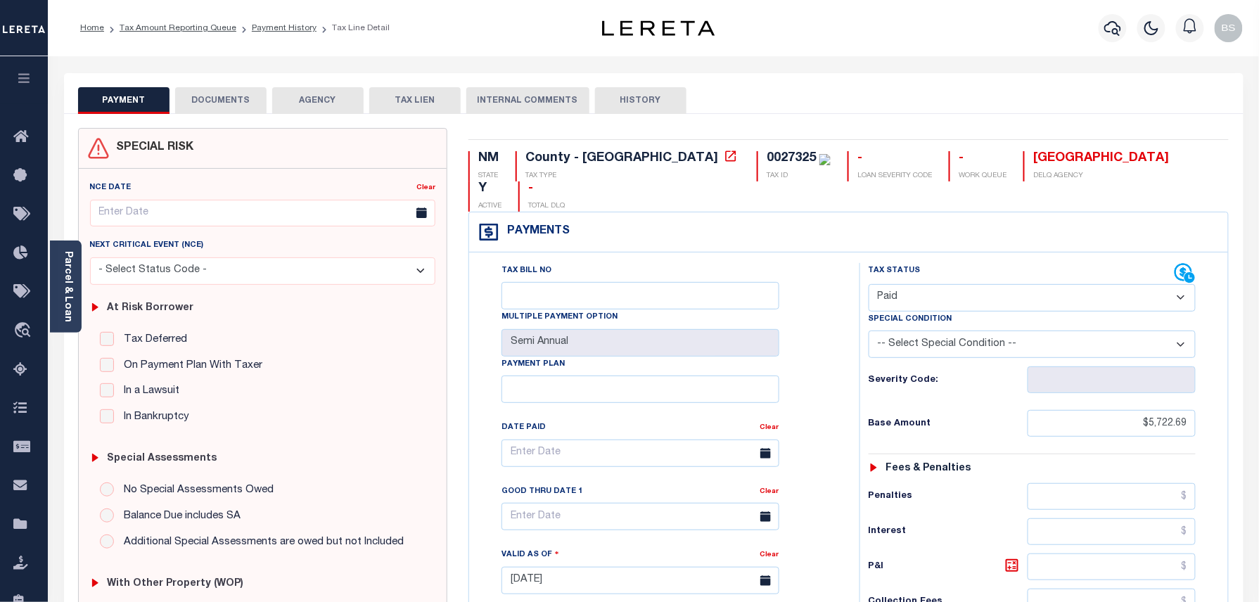
click at [207, 113] on button "DOCUMENTS" at bounding box center [220, 100] width 91 height 27
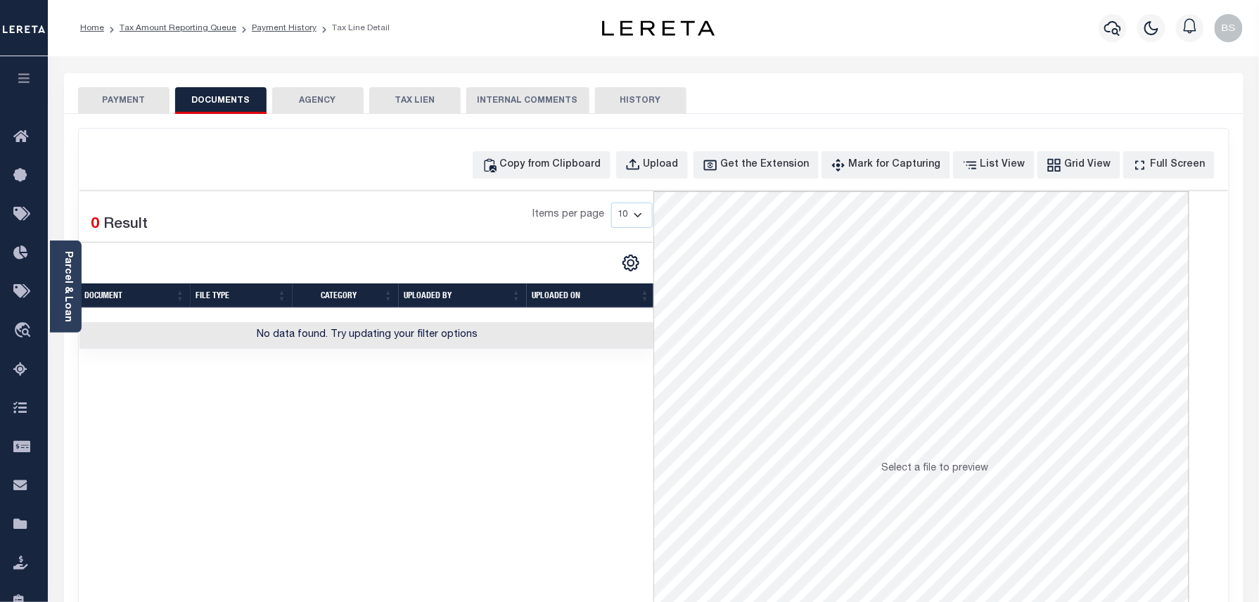
click at [552, 181] on div "Copy from Clipboard Upload Get the Extension Mark for Capturing Got it List Vie…" at bounding box center [654, 377] width 1150 height 496
click at [601, 167] on div "Copy from Clipboard" at bounding box center [550, 165] width 101 height 15
select select "POP"
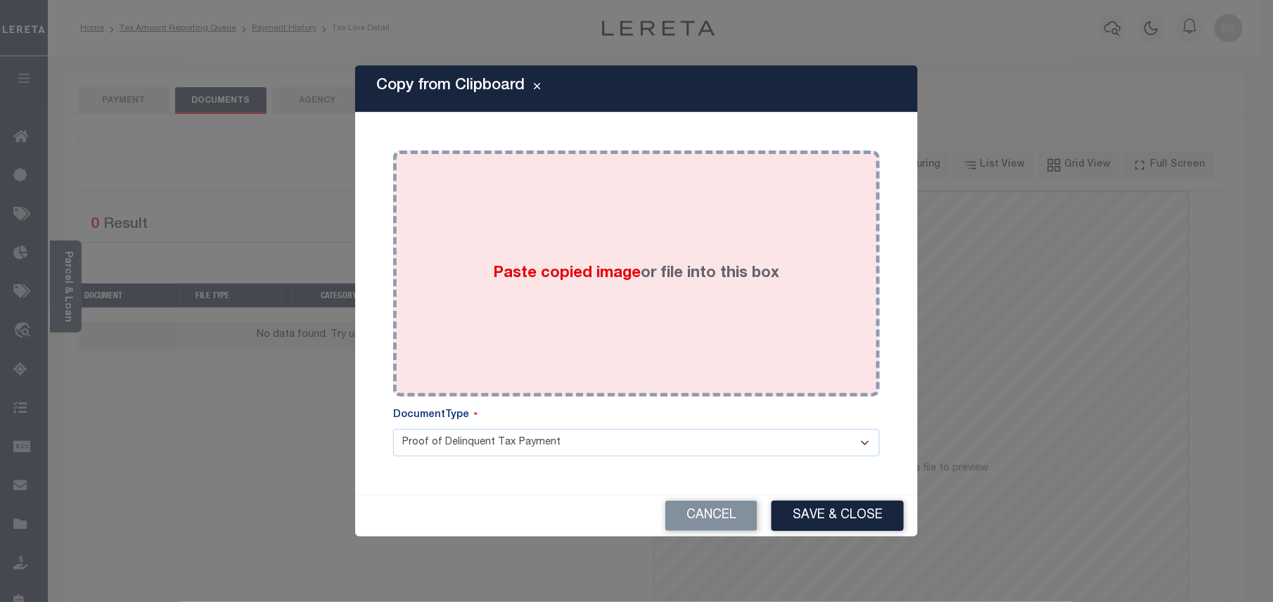
click at [660, 253] on div "Paste copied image or file into this box" at bounding box center [637, 273] width 466 height 225
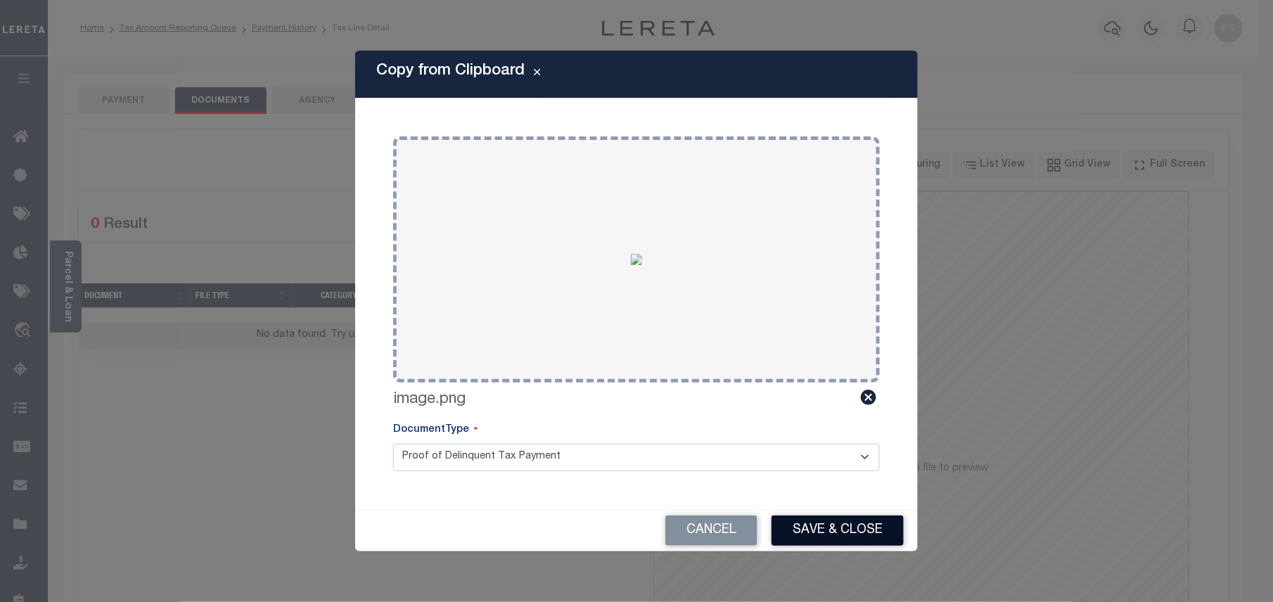
click at [827, 533] on button "Save & Close" at bounding box center [838, 531] width 132 height 30
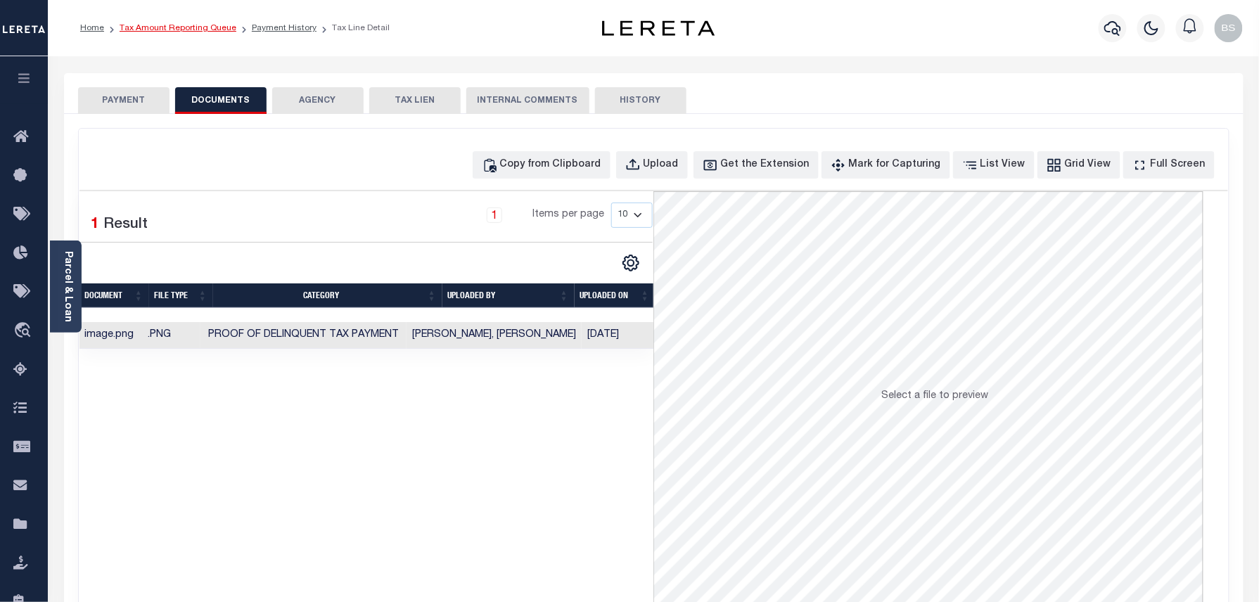
click at [207, 26] on link "Tax Amount Reporting Queue" at bounding box center [178, 28] width 117 height 8
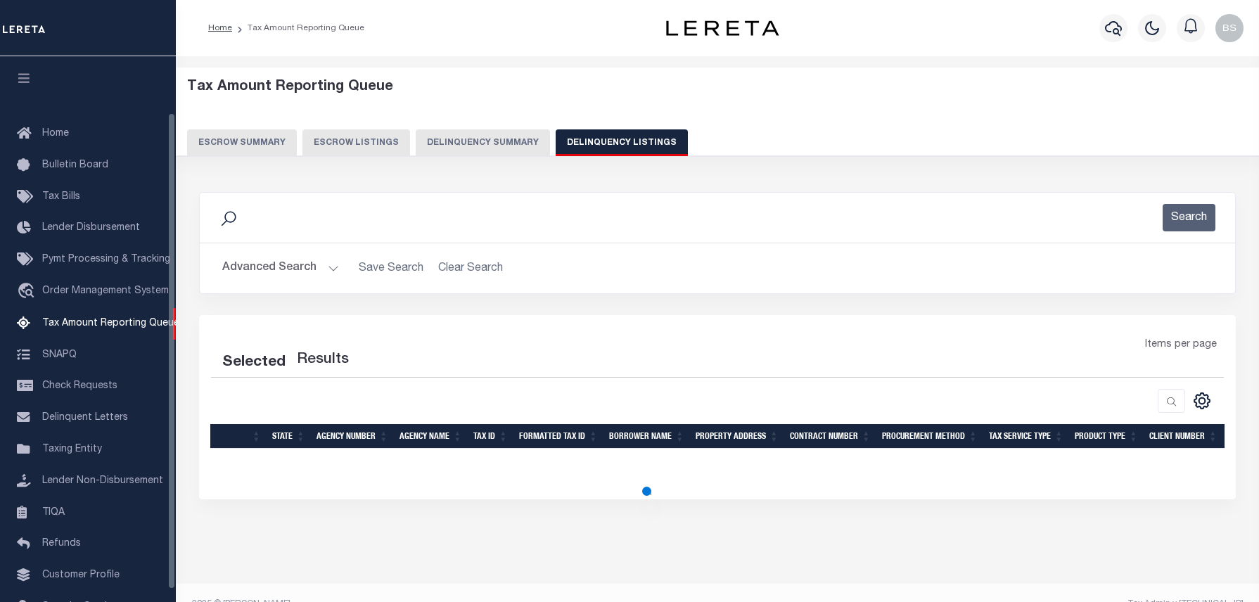
select select "100"
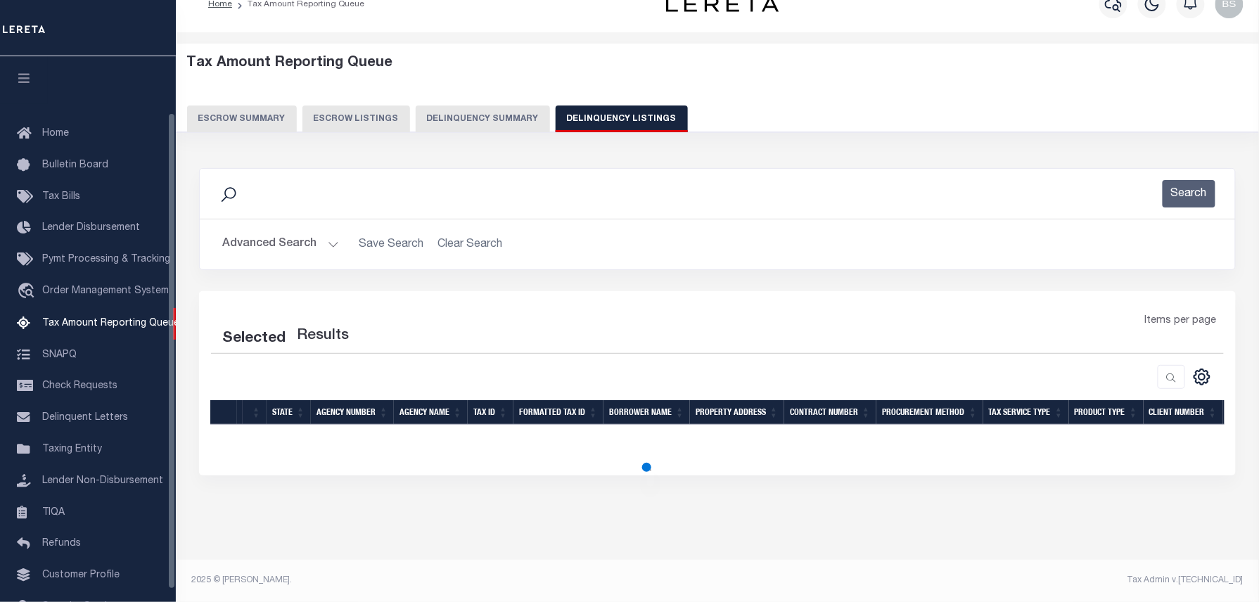
scroll to position [65, 0]
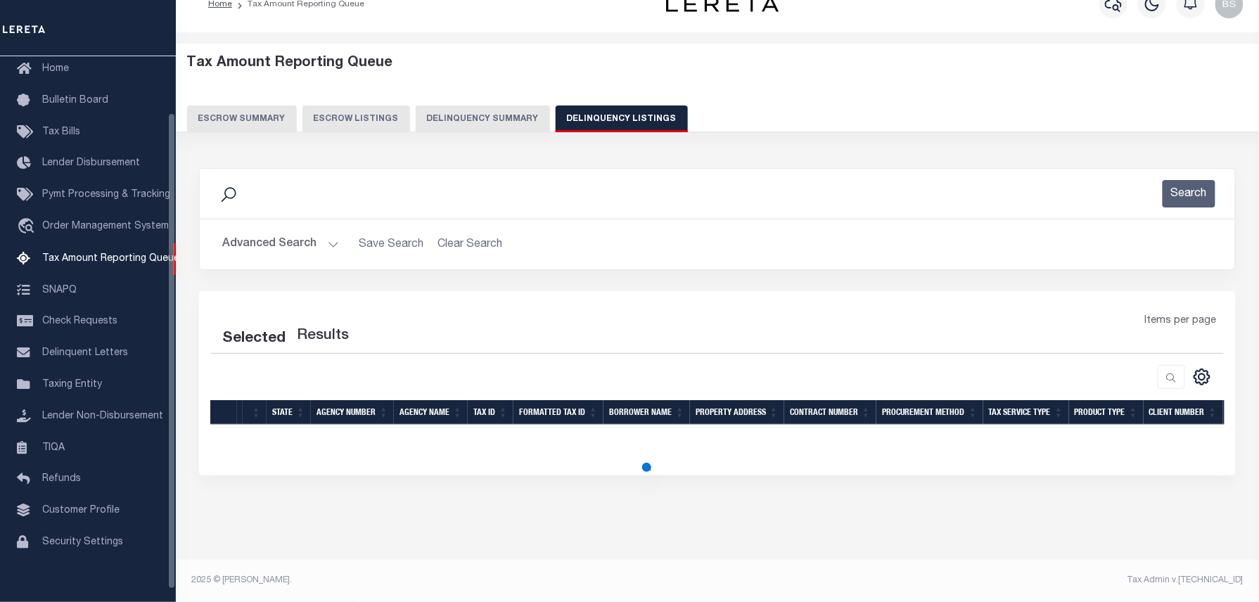
select select "100"
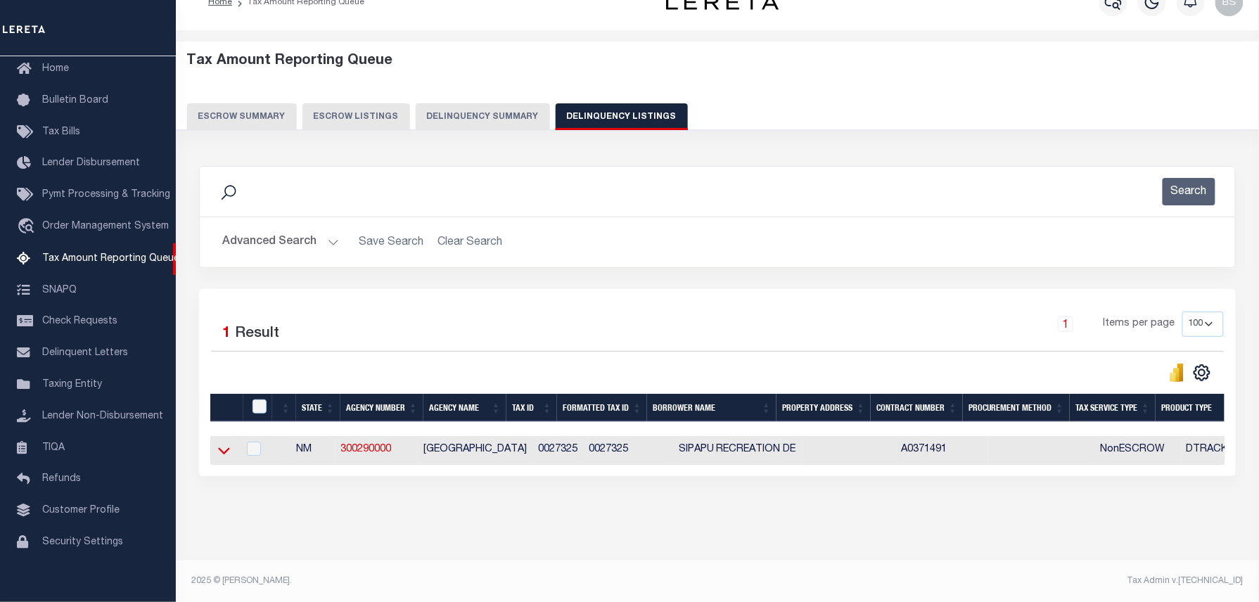
click at [223, 447] on icon at bounding box center [224, 450] width 12 height 15
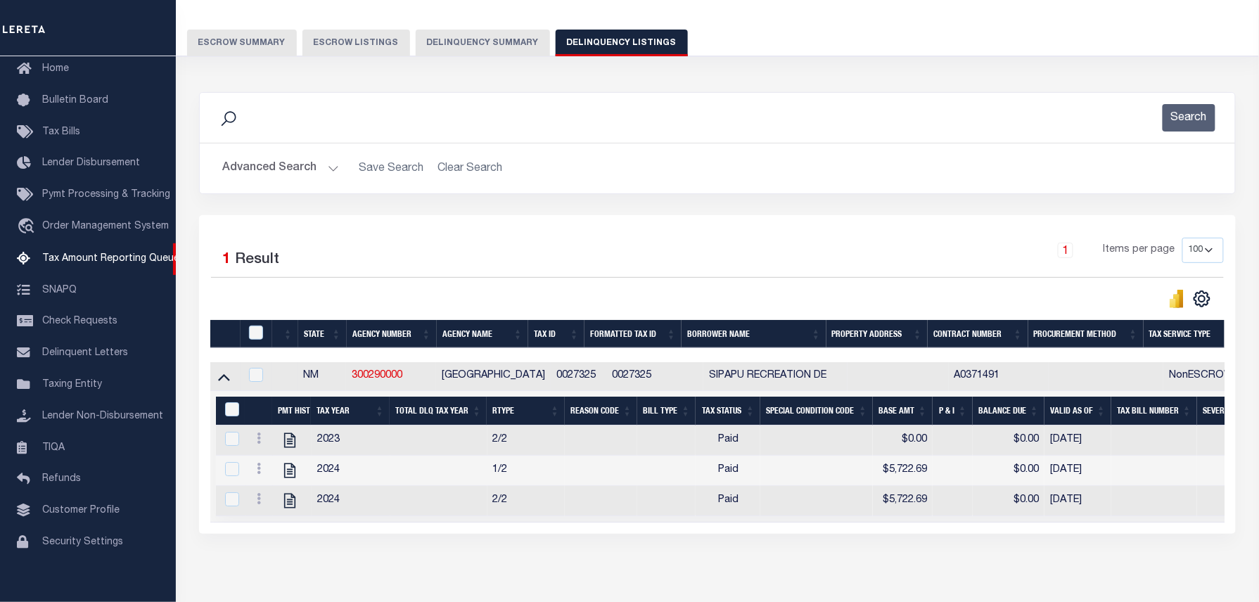
scroll to position [68, 0]
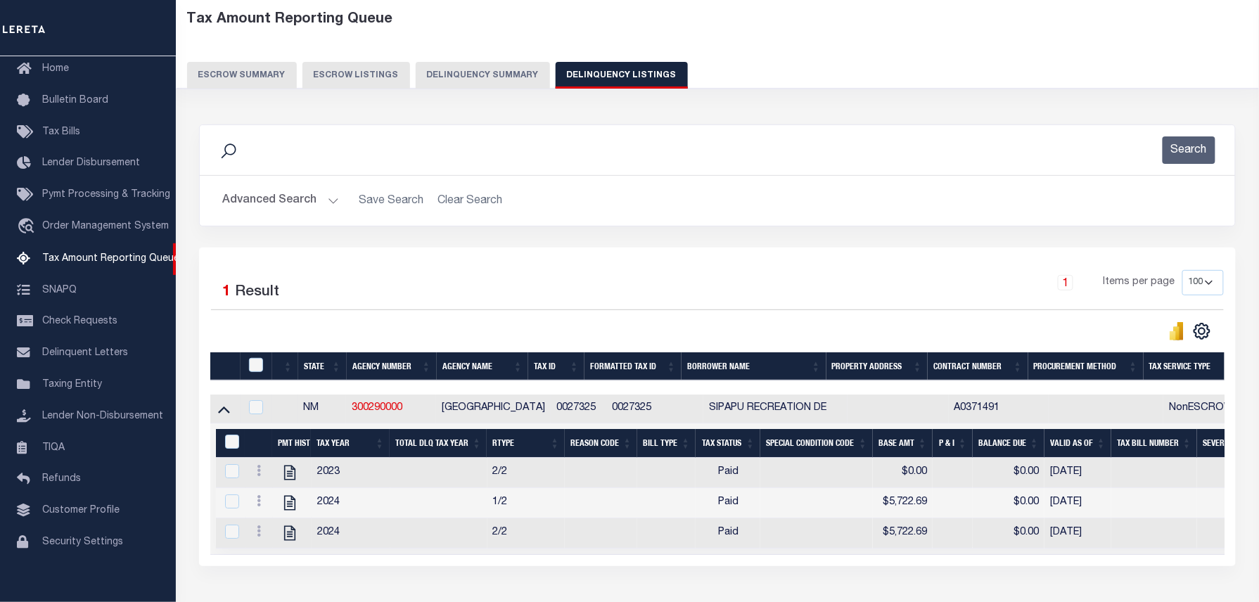
click at [246, 367] on div at bounding box center [259, 365] width 26 height 15
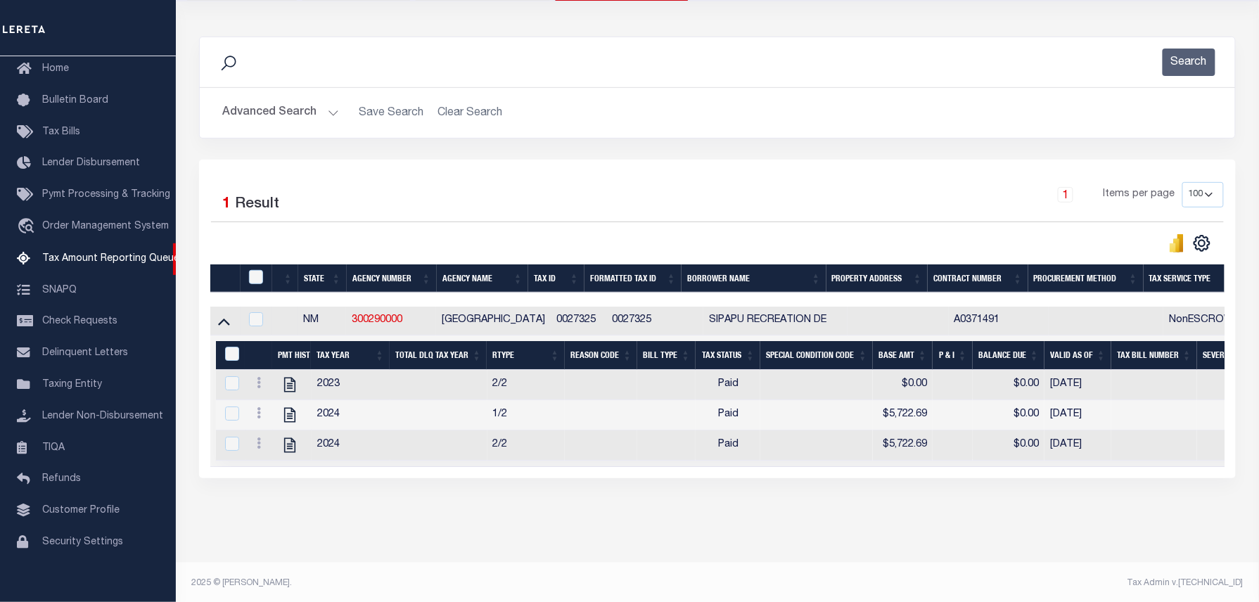
scroll to position [175, 0]
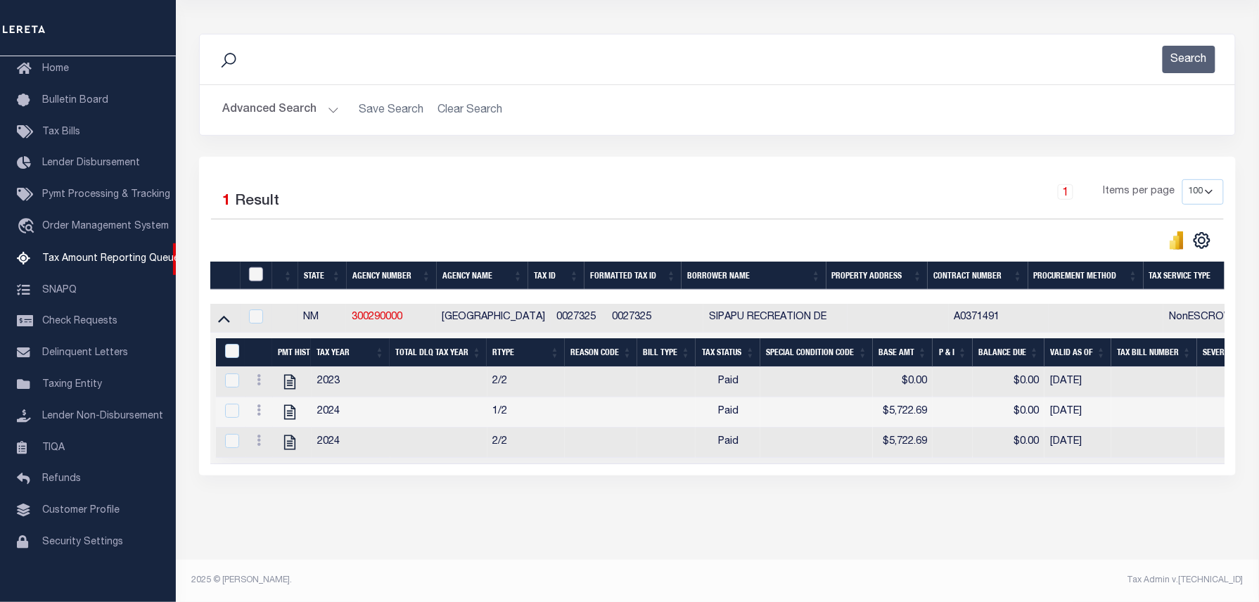
click at [260, 267] on input "checkbox" at bounding box center [256, 274] width 14 height 14
checkbox input "true"
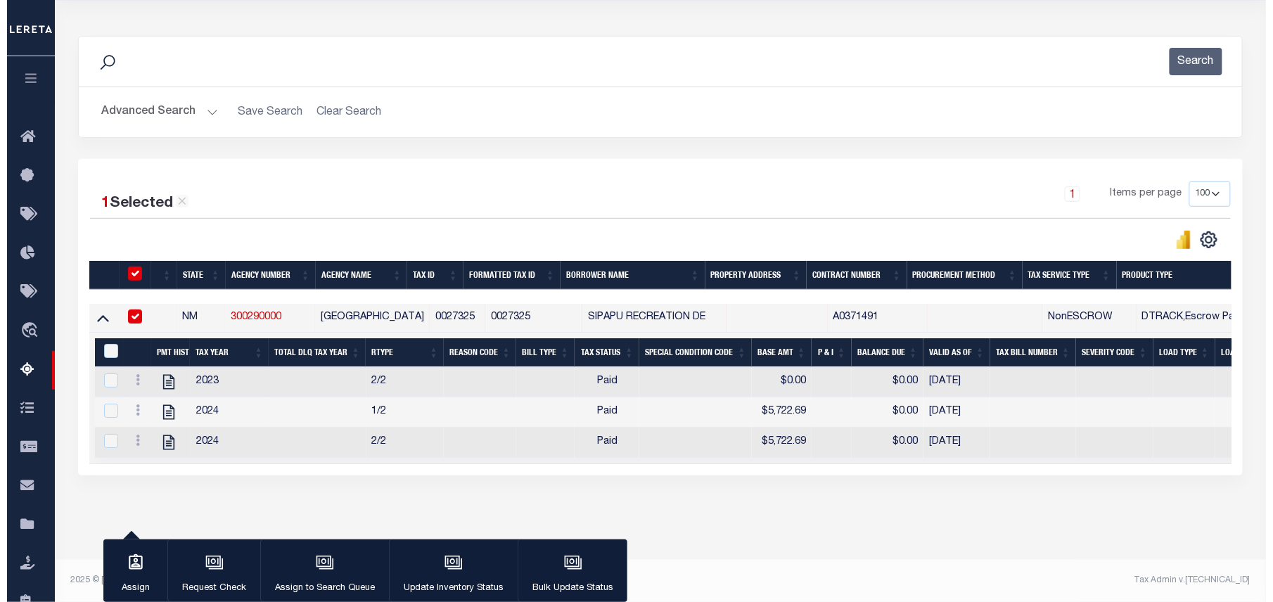
scroll to position [172, 0]
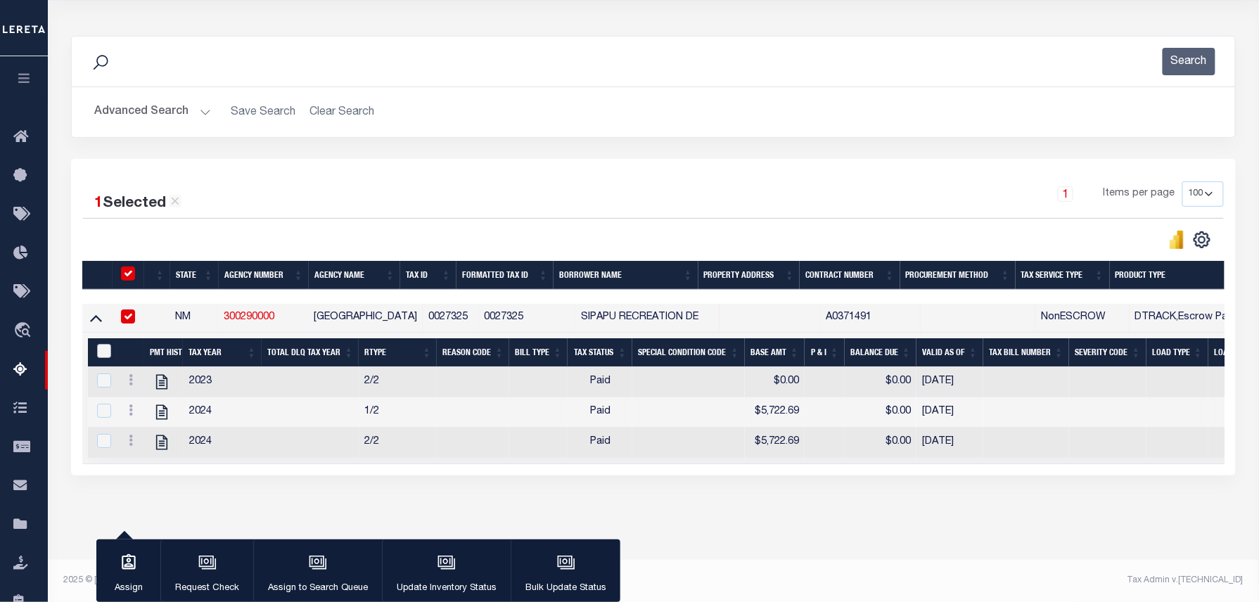
click at [107, 344] on input "&nbsp;" at bounding box center [104, 351] width 14 height 14
checkbox input "true"
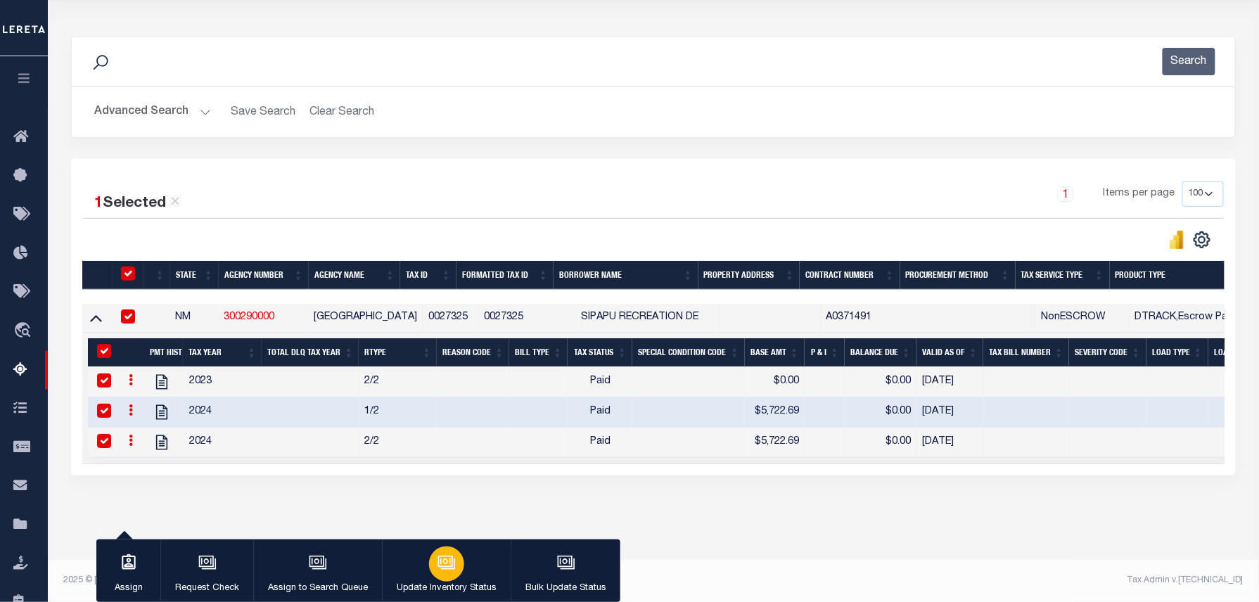
click at [464, 569] on button "Update Inventory Status" at bounding box center [446, 570] width 129 height 63
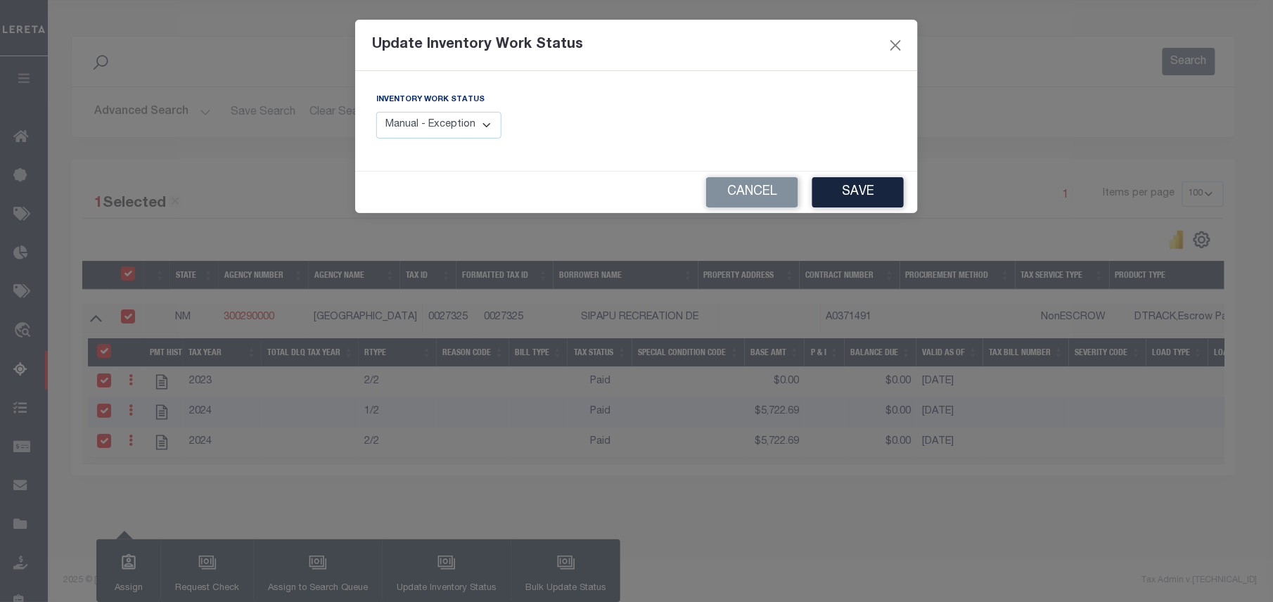
click at [501, 134] on select "Manual - Exception Pended - Awaiting Search Late Add Exception Completed" at bounding box center [438, 125] width 125 height 27
select select "4"
click at [376, 112] on select "Manual - Exception Pended - Awaiting Search Late Add Exception Completed" at bounding box center [438, 125] width 125 height 27
click at [845, 200] on button "Save" at bounding box center [857, 192] width 91 height 30
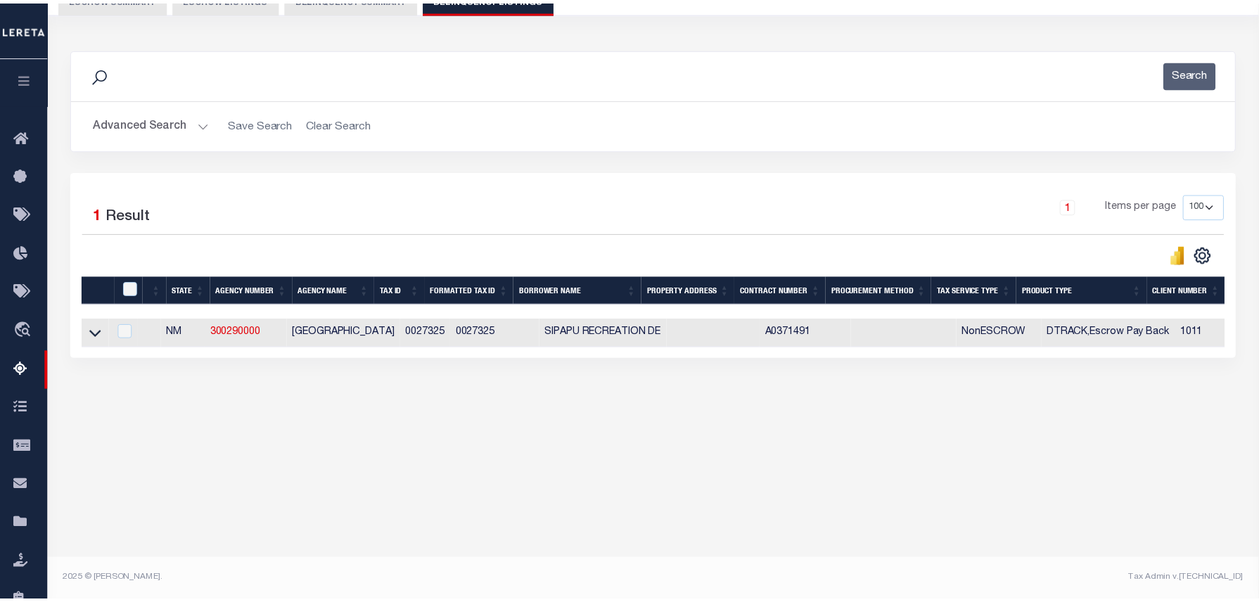
scroll to position [143, 0]
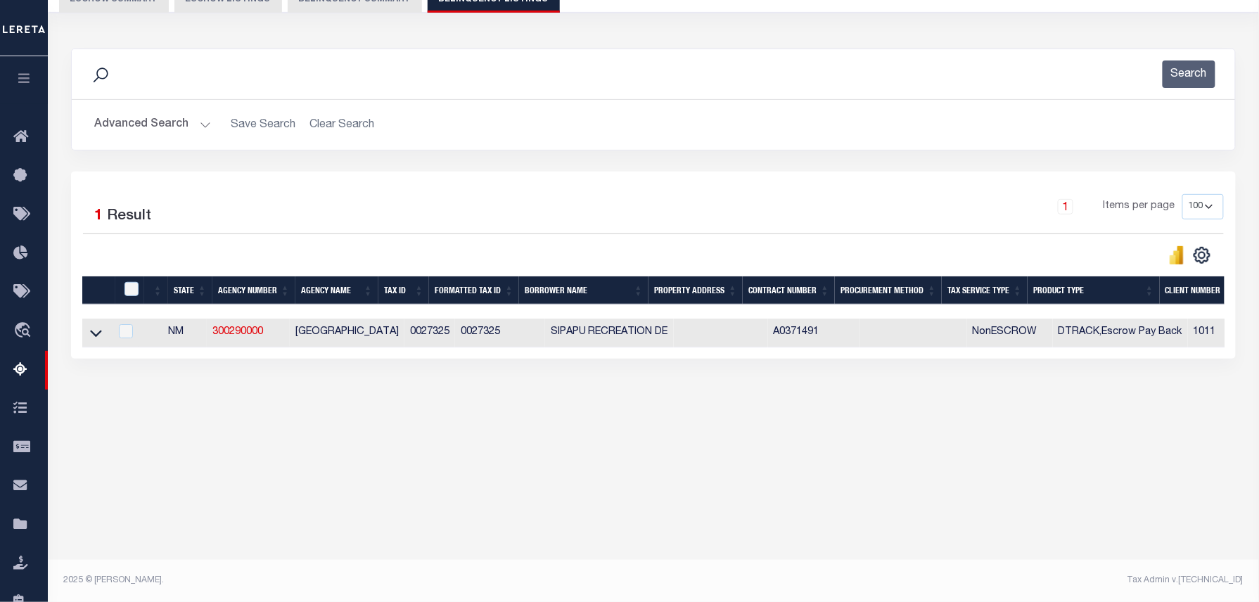
click at [187, 129] on button "Advanced Search" at bounding box center [152, 124] width 117 height 27
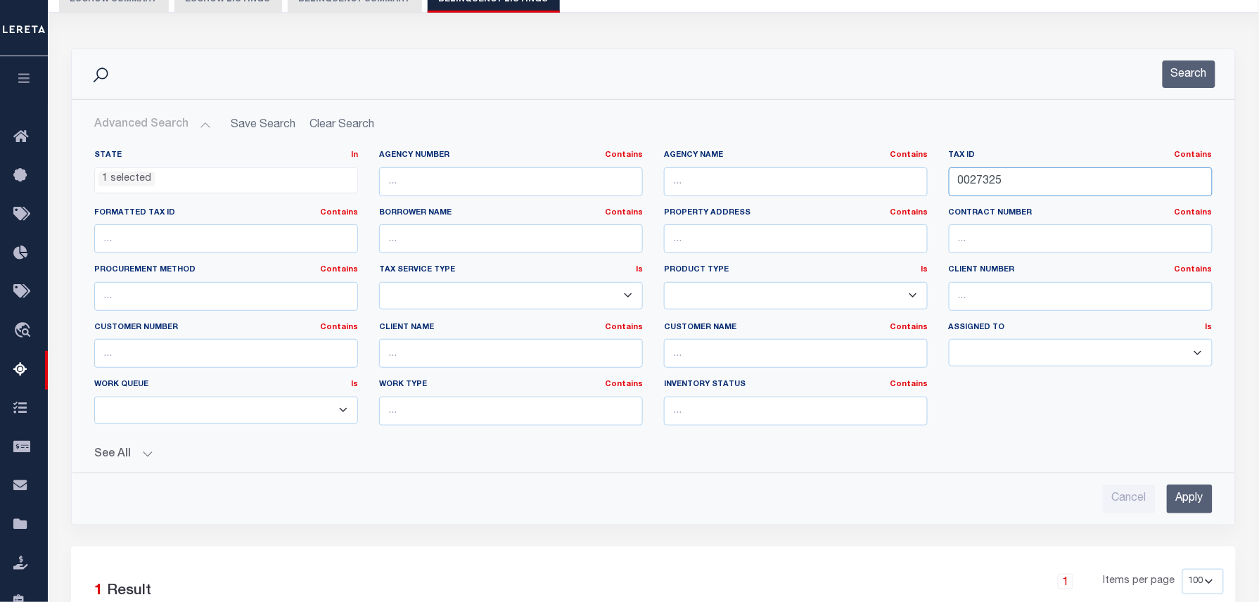
drag, startPoint x: 1016, startPoint y: 177, endPoint x: 930, endPoint y: 176, distance: 86.5
click at [930, 176] on div "State In In AK AL AR AZ CA CO CT DC DE FL GA GU HI IA ID IL IN KS KY LA MA MD M…" at bounding box center [653, 293] width 1139 height 287
paste input "82"
type input "0028225"
click at [1207, 82] on button "Search" at bounding box center [1189, 73] width 53 height 27
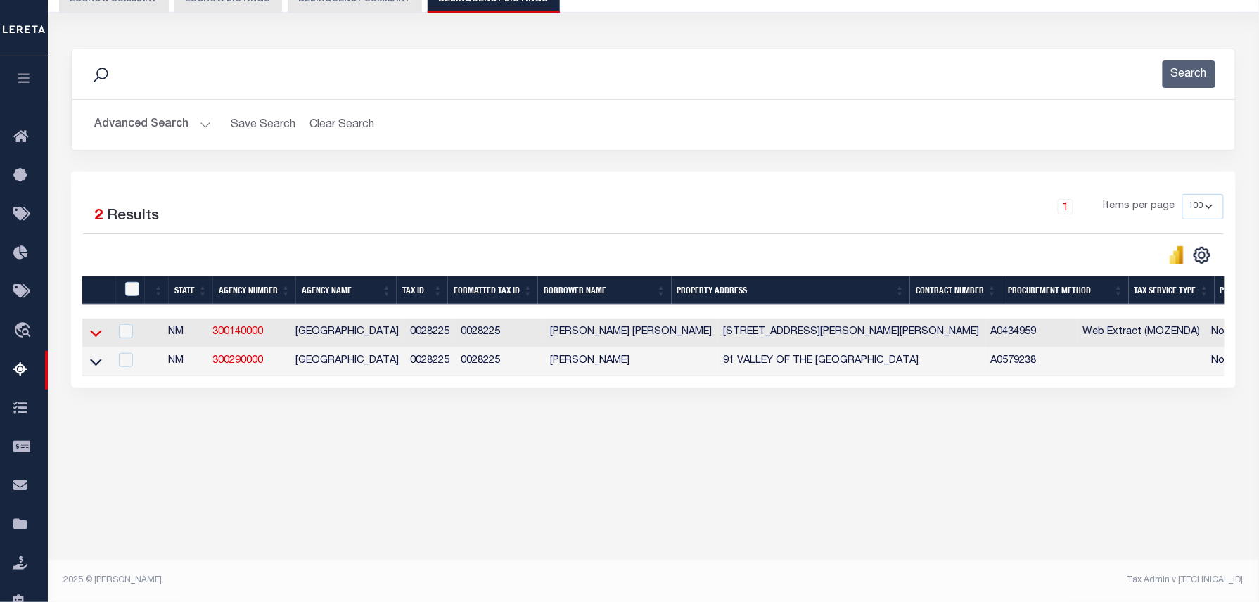
click at [97, 338] on icon at bounding box center [96, 334] width 12 height 7
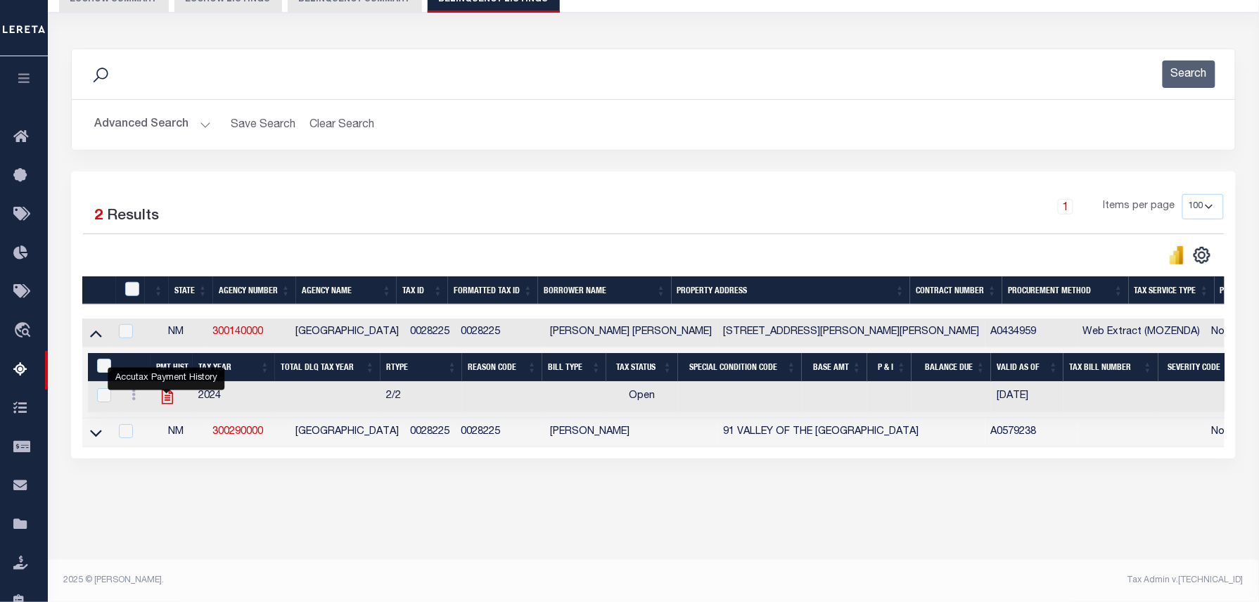
click at [164, 395] on icon "" at bounding box center [167, 397] width 11 height 15
checkbox input "true"
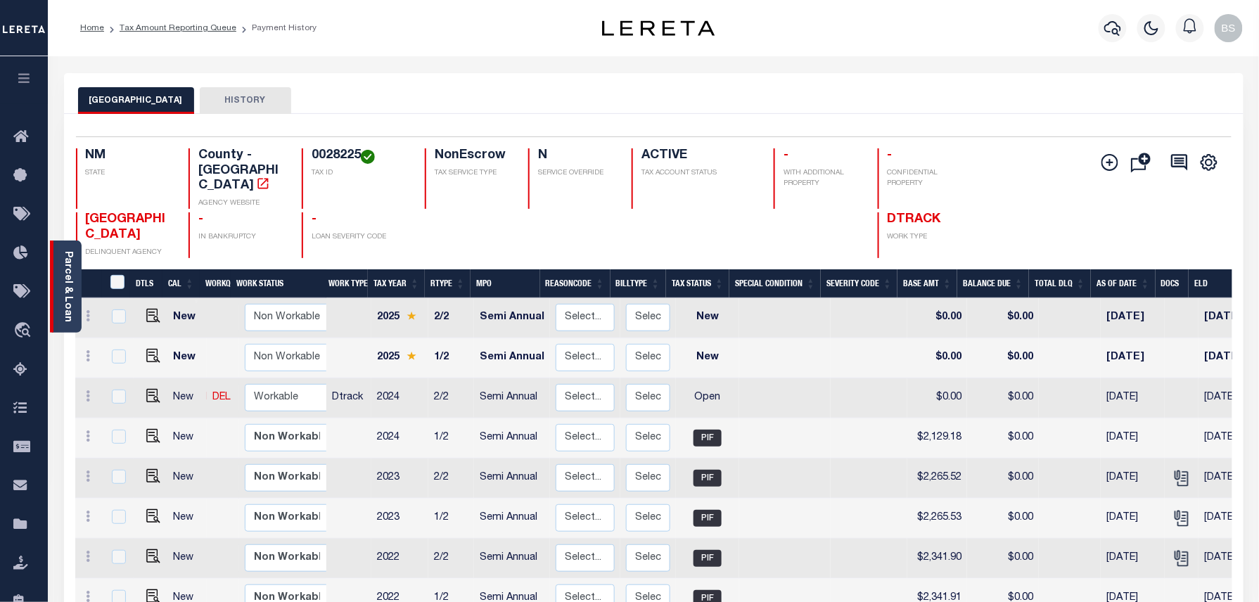
click at [68, 301] on link "Parcel & Loan" at bounding box center [68, 286] width 10 height 71
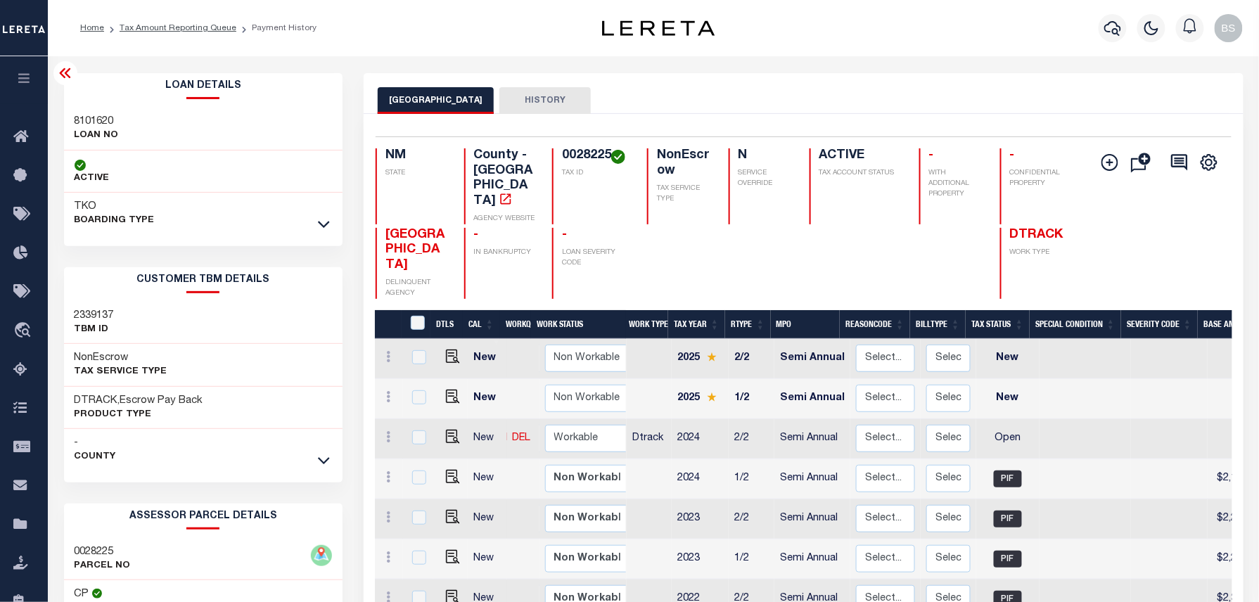
click at [65, 68] on icon at bounding box center [65, 73] width 17 height 17
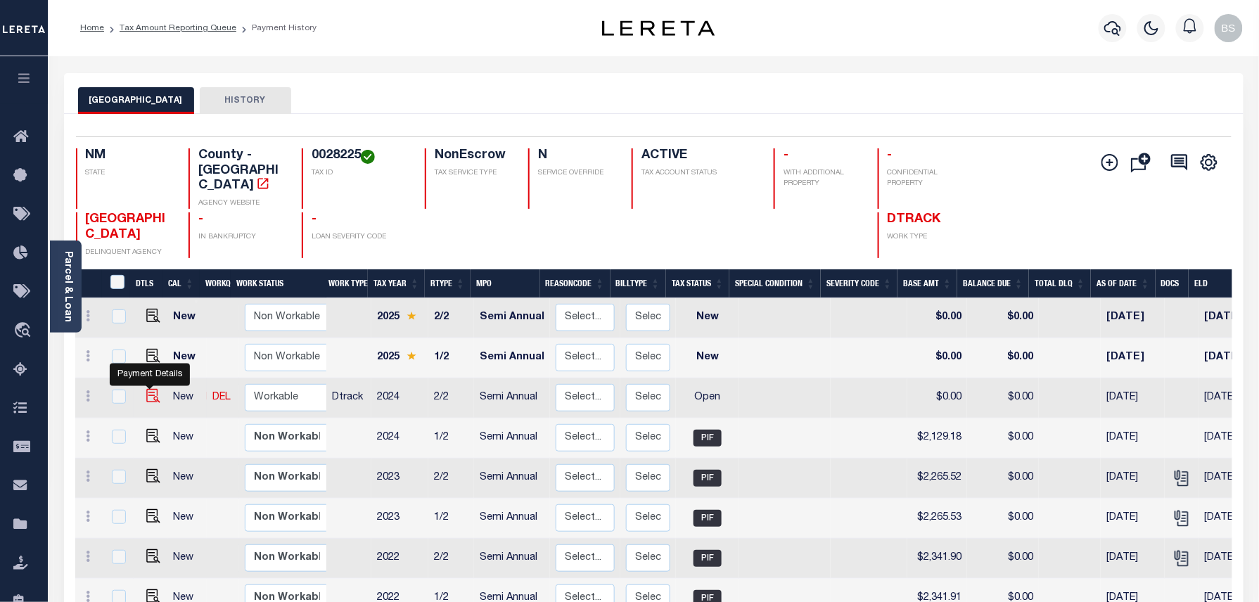
click at [150, 389] on img "" at bounding box center [153, 396] width 14 height 14
checkbox input "true"
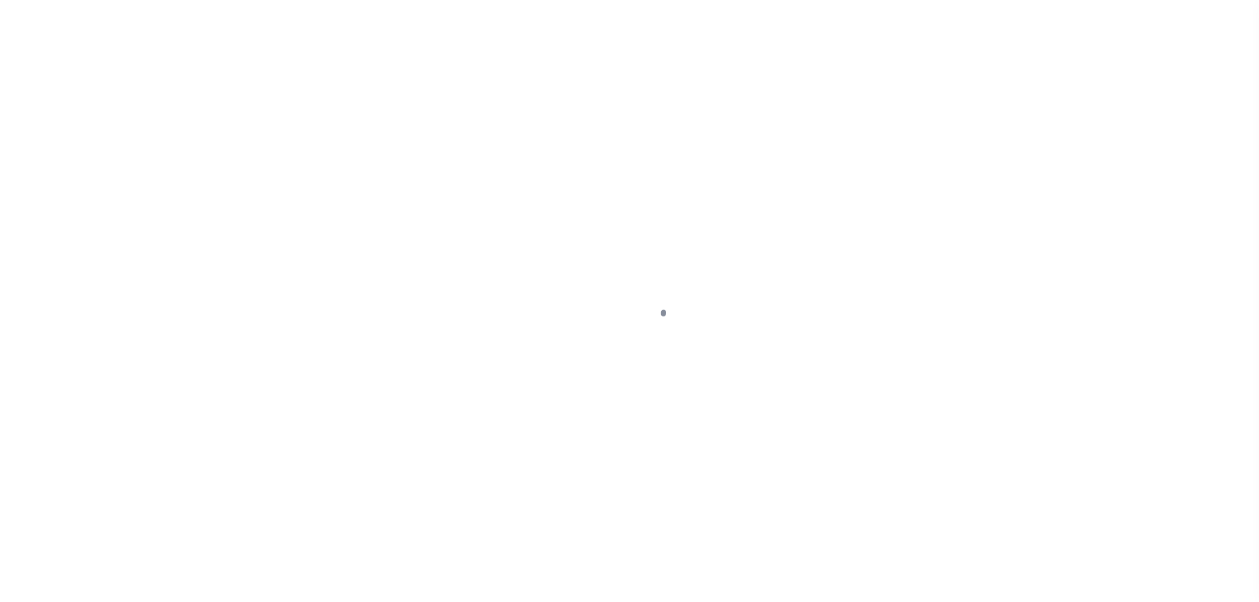
select select "OP2"
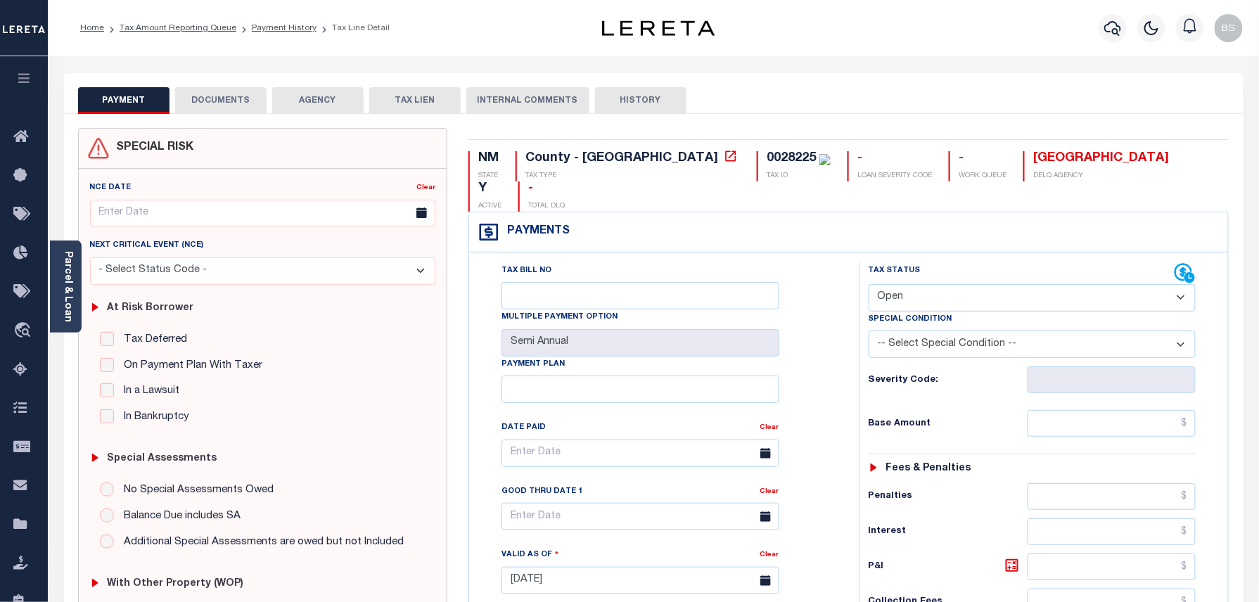
click at [63, 276] on link "Parcel & Loan" at bounding box center [68, 286] width 10 height 71
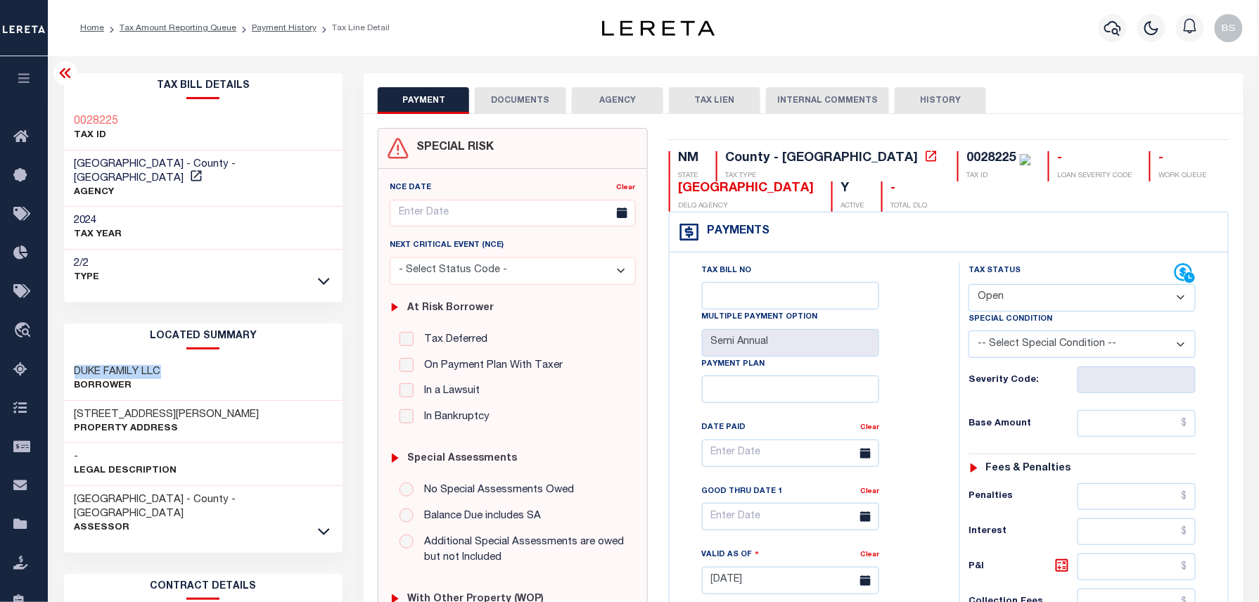
drag, startPoint x: 75, startPoint y: 352, endPoint x: 164, endPoint y: 357, distance: 89.5
click at [161, 365] on h3 "DUKE FAMILY LLC" at bounding box center [118, 372] width 87 height 14
copy h3 "DUKE FAMILY LLC"
click at [214, 32] on link "Tax Amount Reporting Queue" at bounding box center [178, 28] width 117 height 8
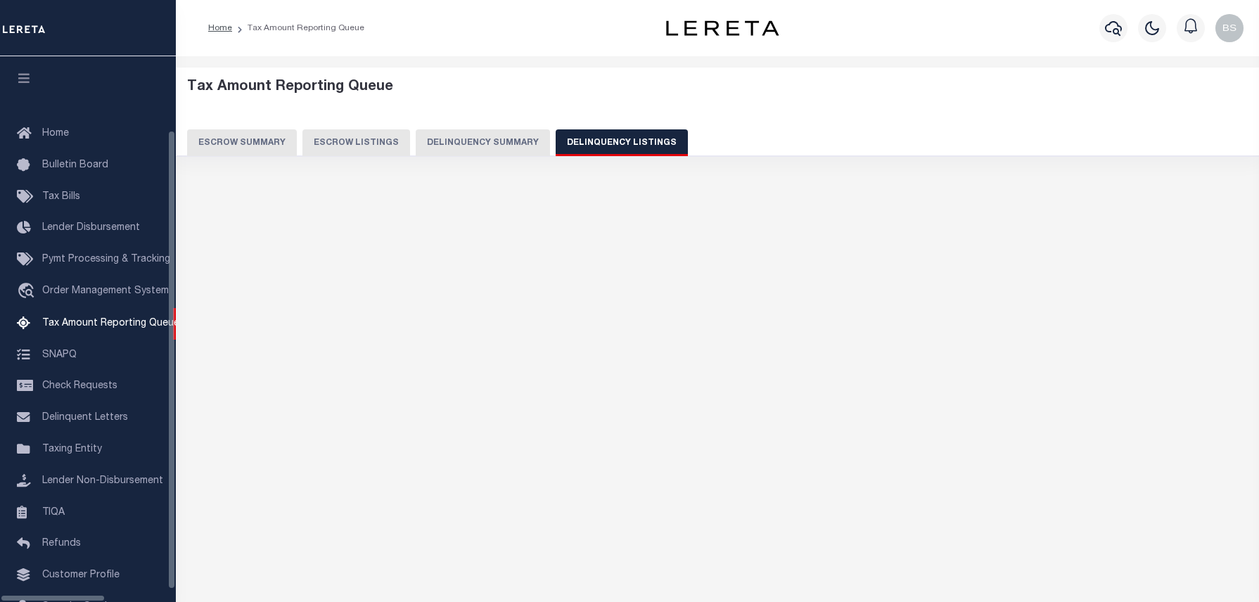
select select "100"
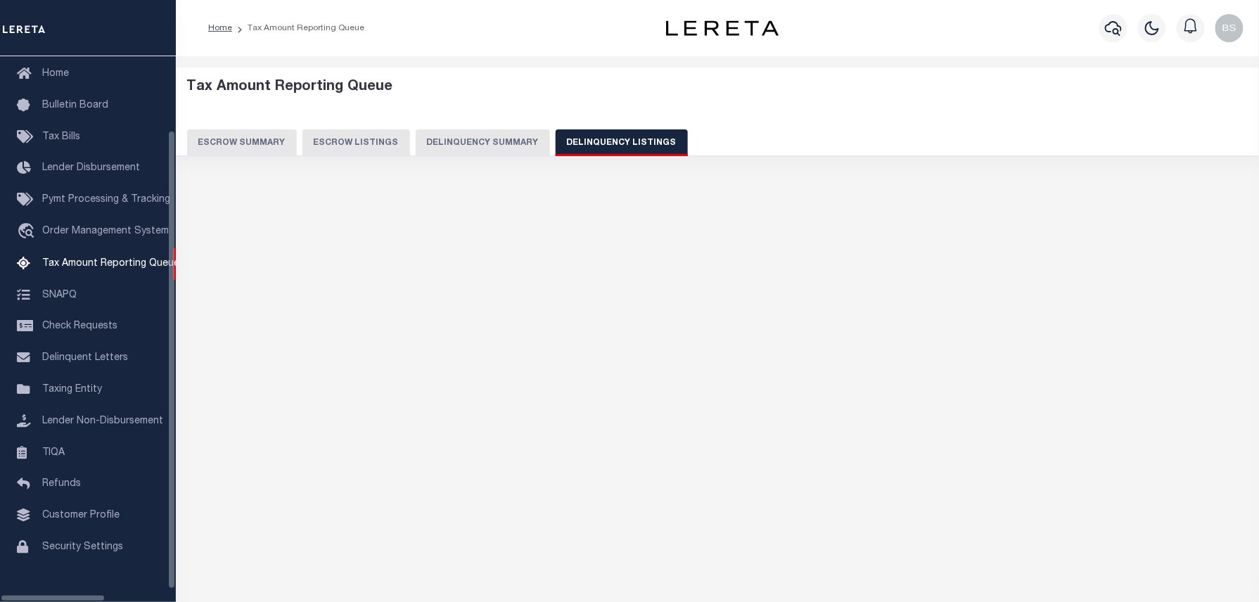
select select "100"
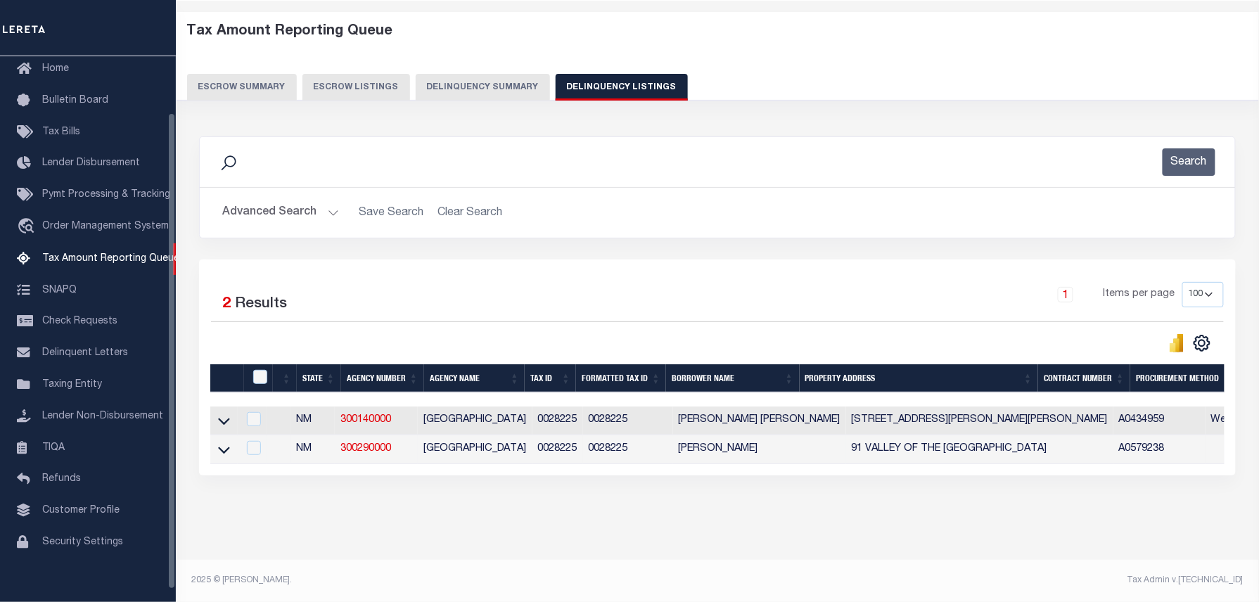
scroll to position [69, 0]
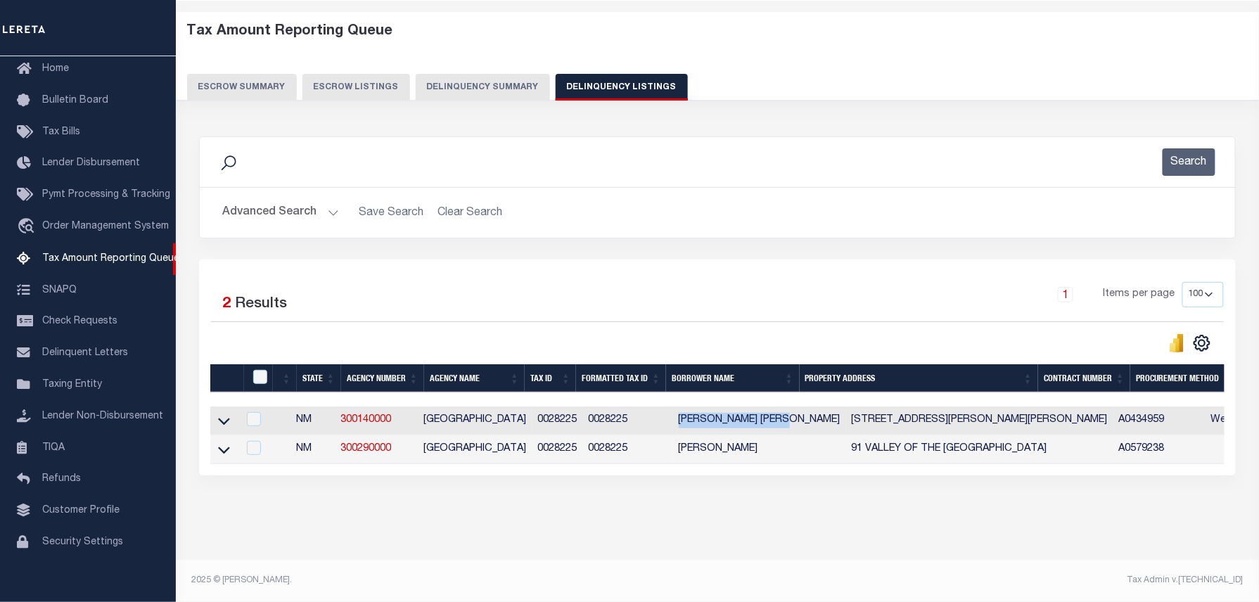
drag, startPoint x: 667, startPoint y: 414, endPoint x: 791, endPoint y: 414, distance: 123.8
click at [791, 414] on td "[PERSON_NAME] [PERSON_NAME]" at bounding box center [759, 421] width 173 height 29
checkbox input "true"
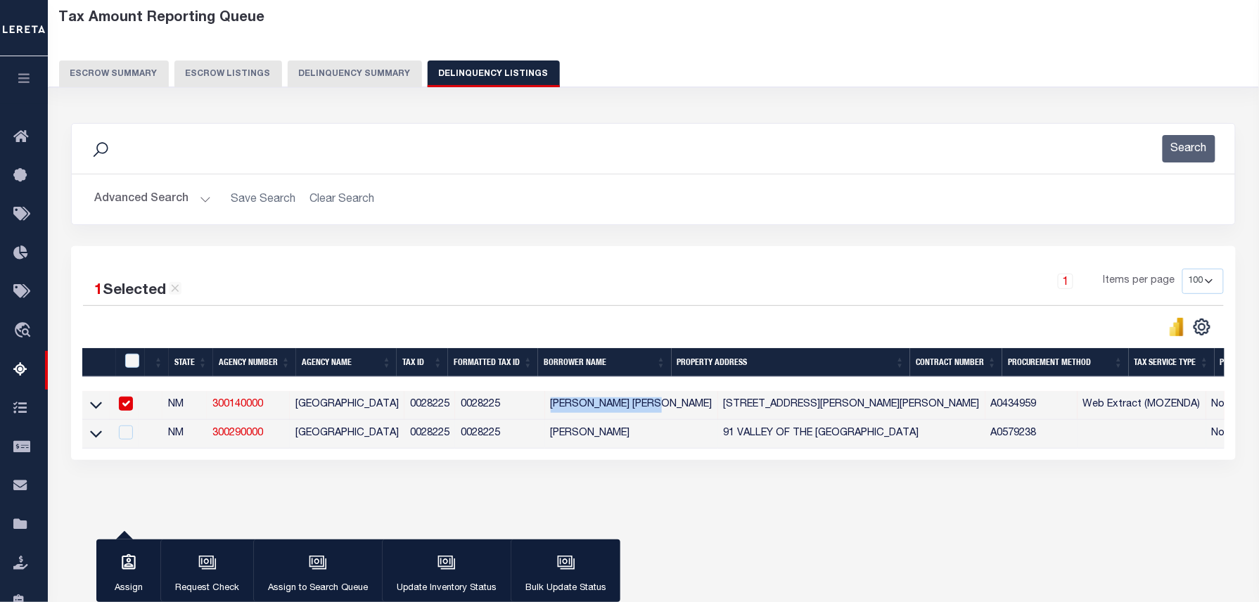
scroll to position [68, 0]
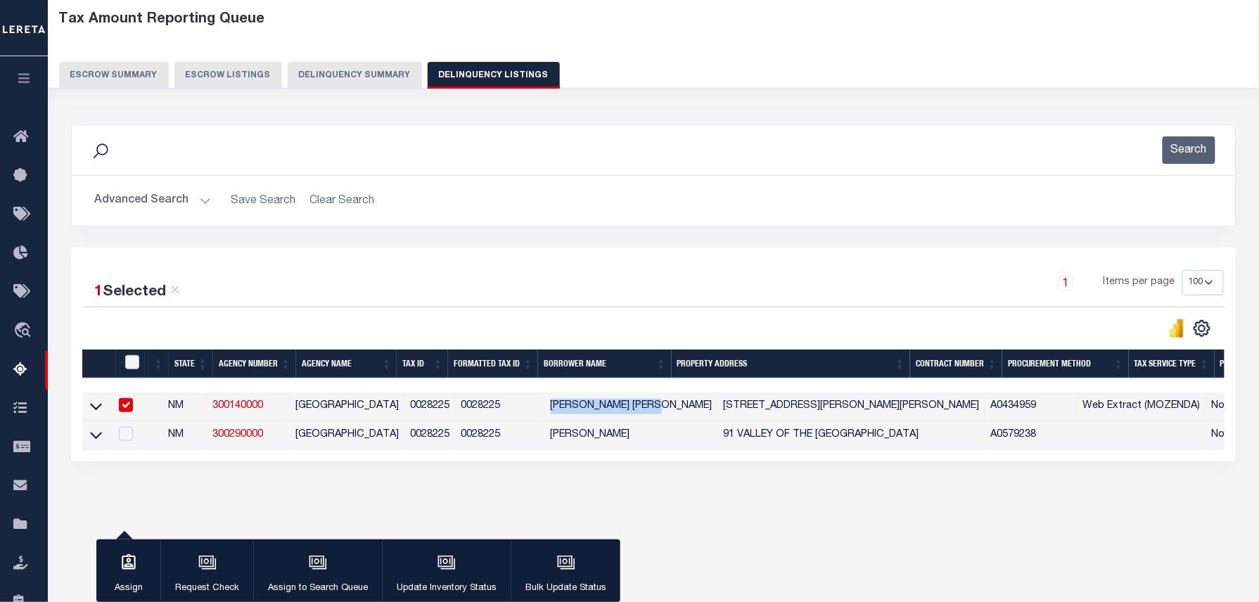
click at [516, 428] on td "0028225" at bounding box center [500, 435] width 90 height 29
checkbox input "true"
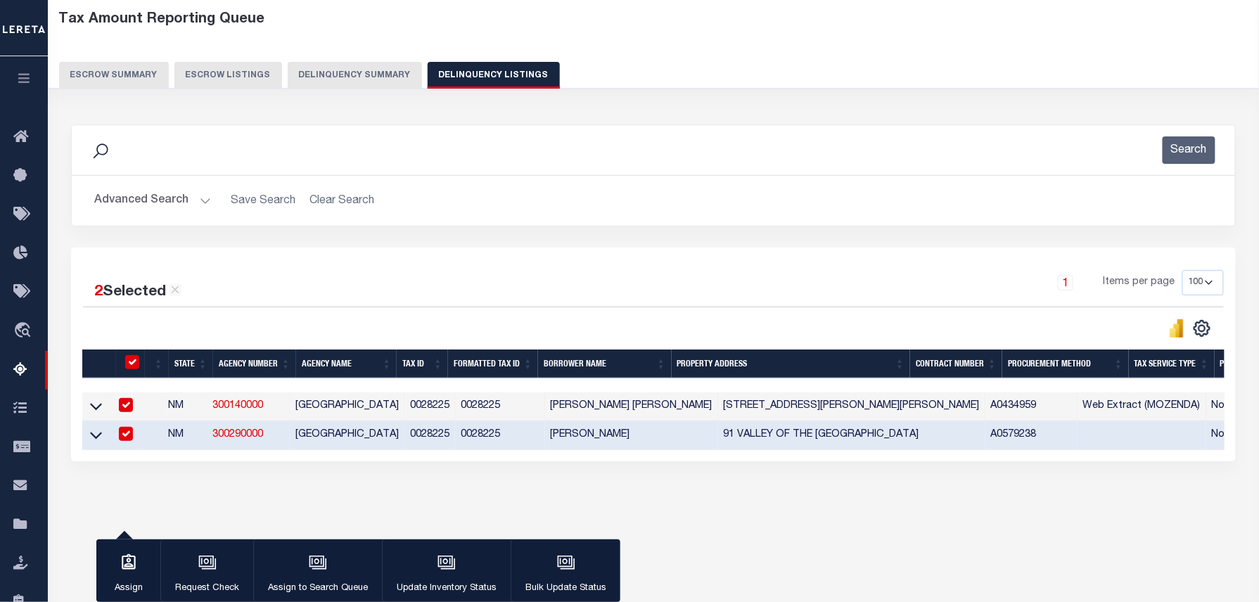
click at [467, 440] on td "0028225" at bounding box center [500, 435] width 90 height 29
checkbox input "false"
click at [467, 440] on td "0028225" at bounding box center [500, 435] width 90 height 29
checkbox input "true"
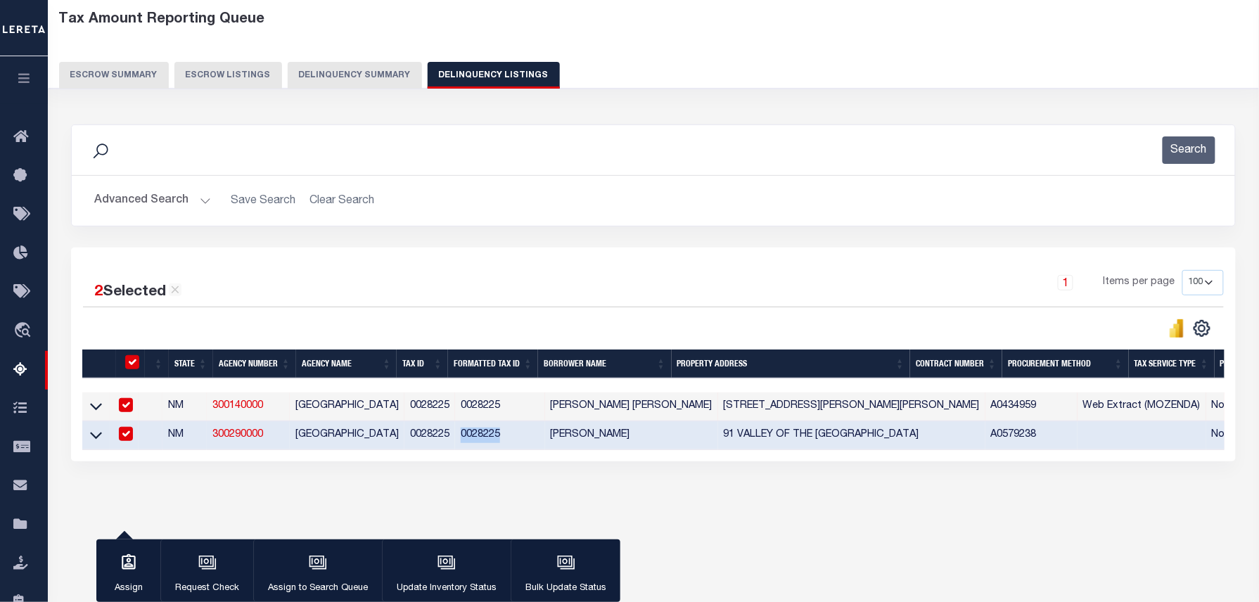
checkbox input "true"
copy td "0028225"
click at [96, 408] on icon at bounding box center [96, 406] width 12 height 15
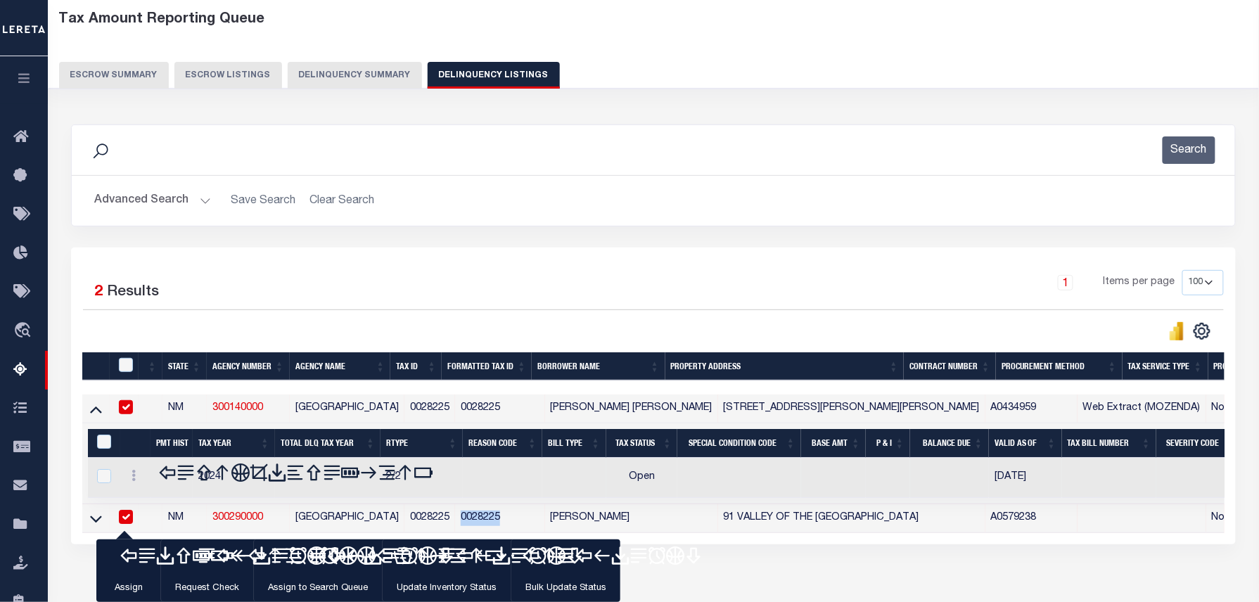
scroll to position [143, 0]
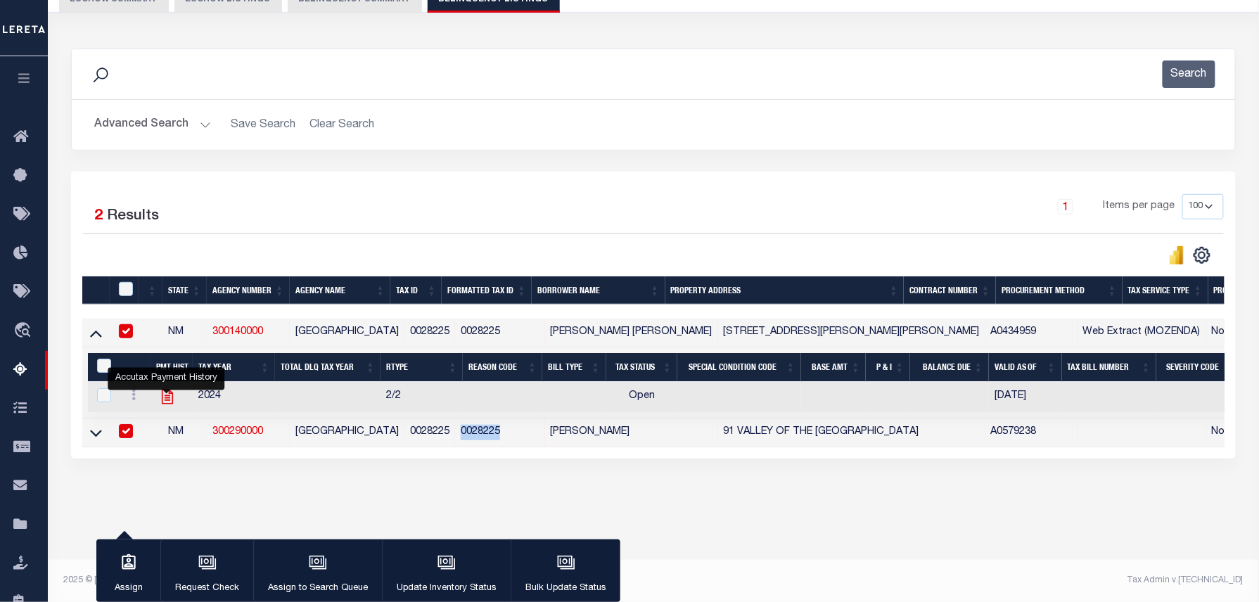
click at [175, 406] on icon "" at bounding box center [167, 397] width 18 height 18
checkbox input "true"
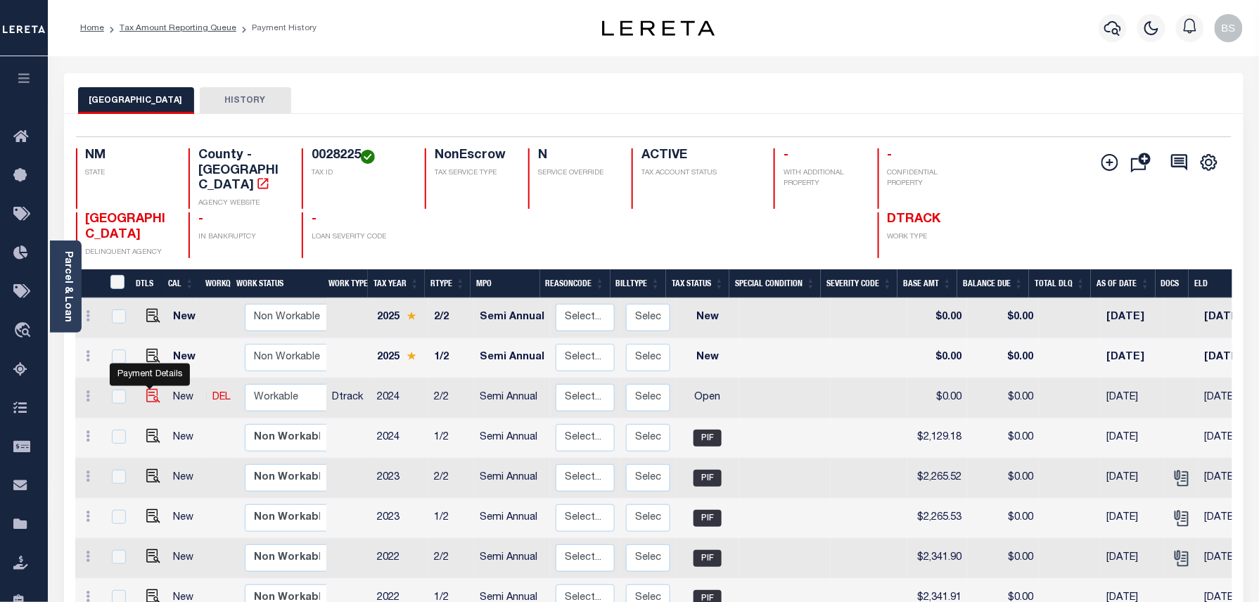
click at [148, 389] on img "" at bounding box center [153, 396] width 14 height 14
checkbox input "true"
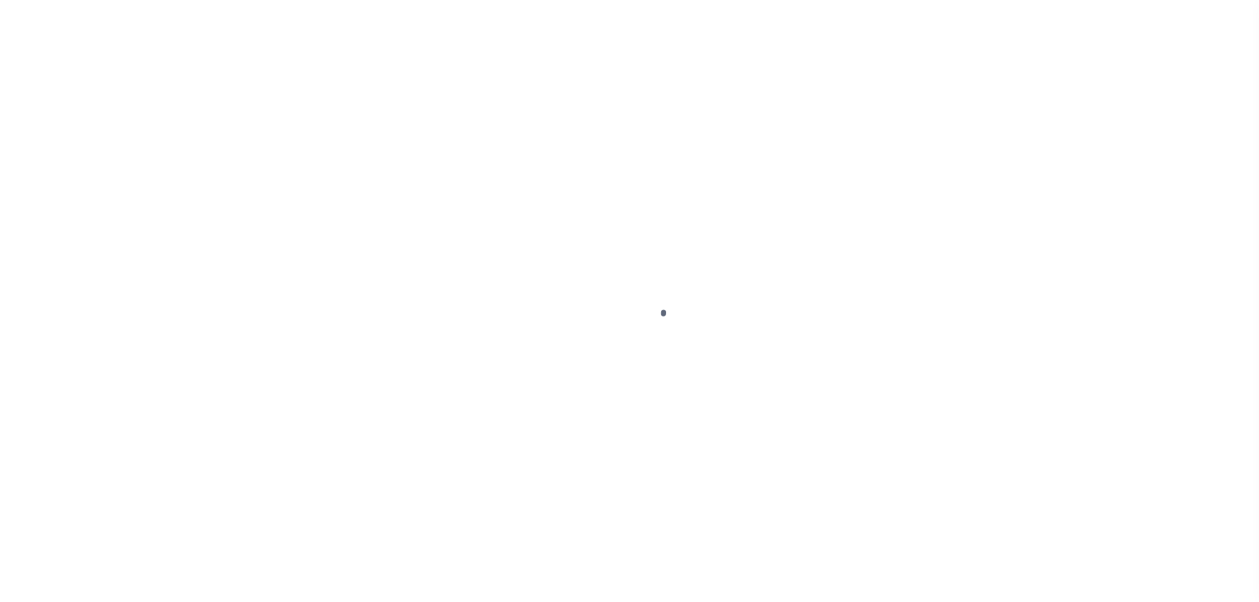
select select "OP2"
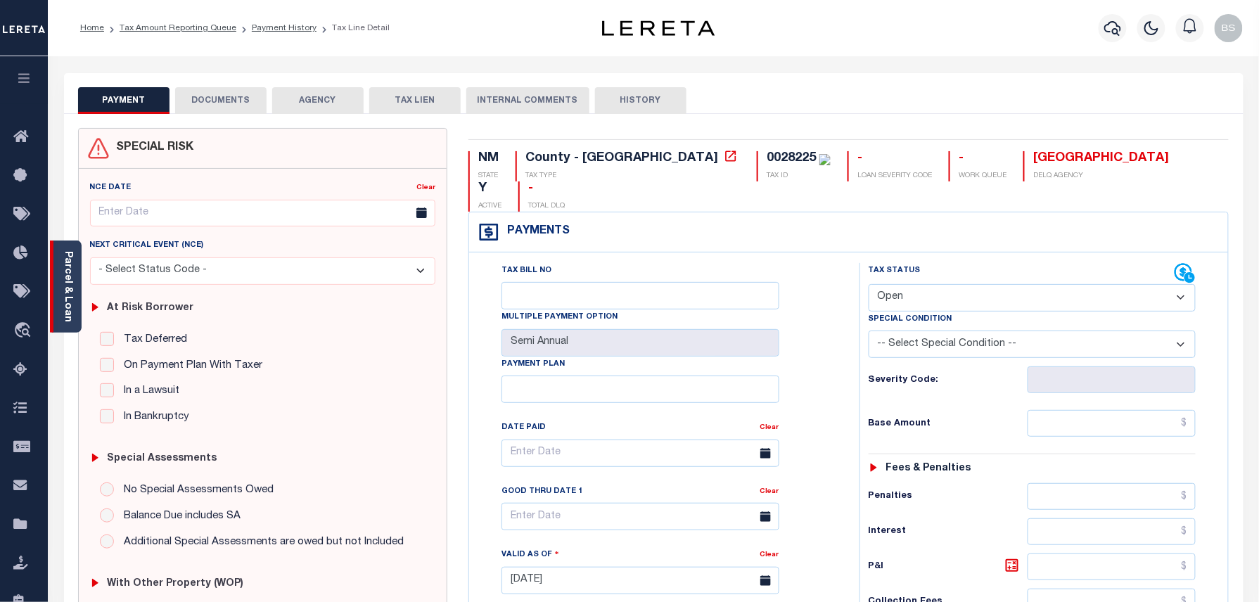
click at [68, 284] on link "Parcel & Loan" at bounding box center [68, 286] width 10 height 71
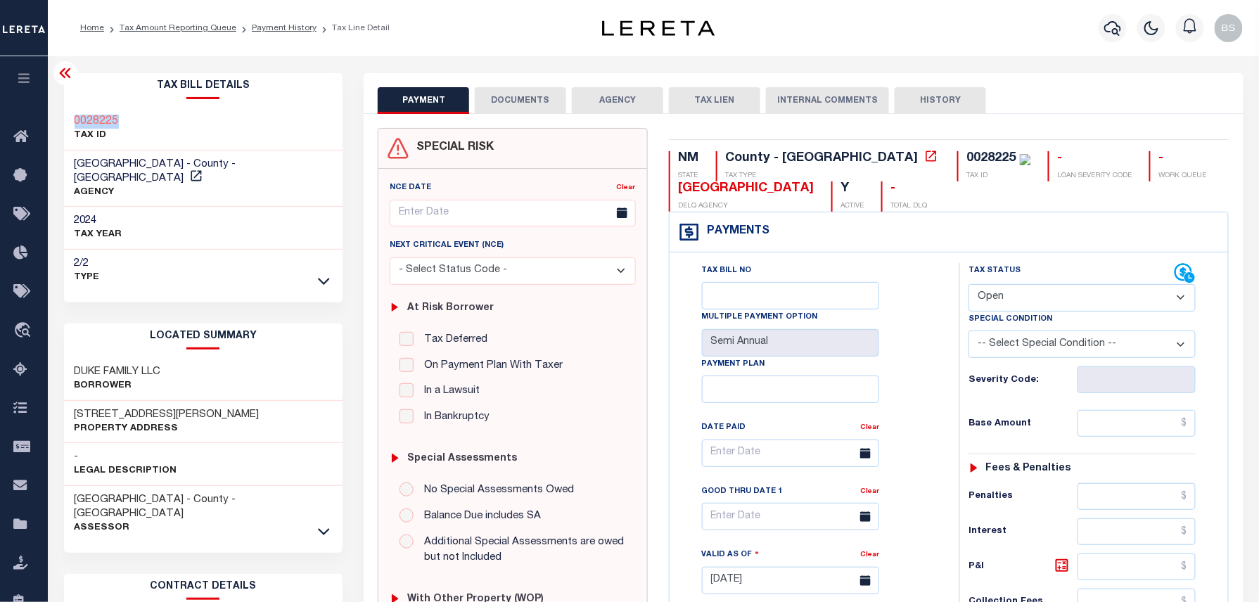
drag, startPoint x: 124, startPoint y: 125, endPoint x: 65, endPoint y: 121, distance: 58.5
click at [65, 121] on div "0028225 TAX ID" at bounding box center [203, 129] width 279 height 43
copy h3 "0028225"
click at [217, 31] on link "Tax Amount Reporting Queue" at bounding box center [178, 28] width 117 height 8
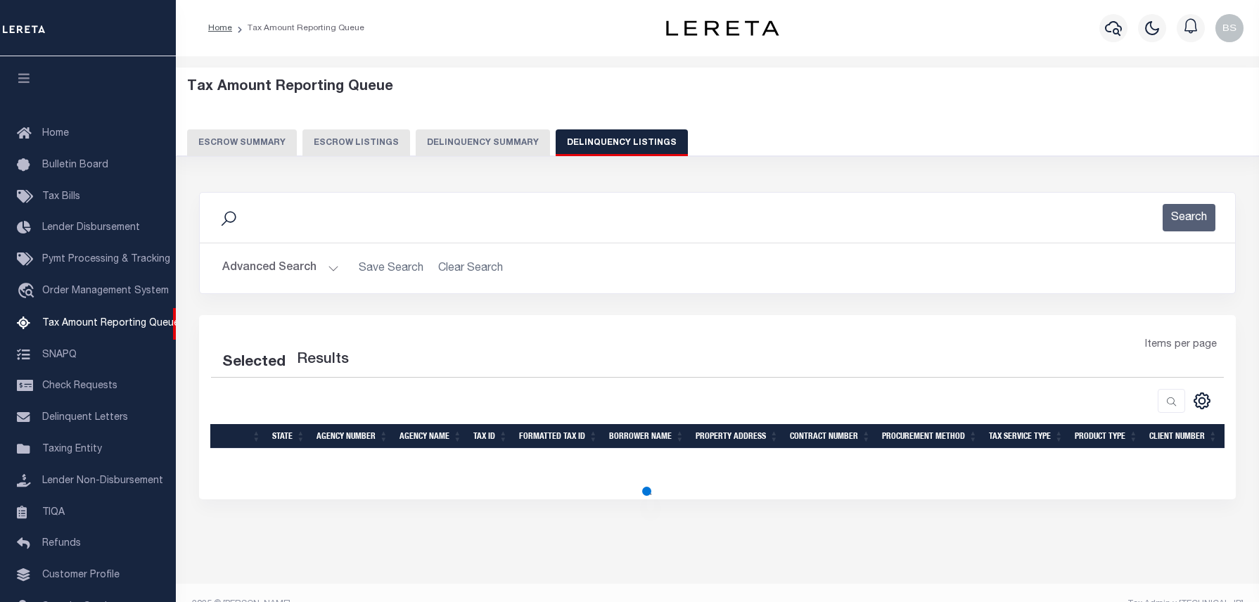
select select "100"
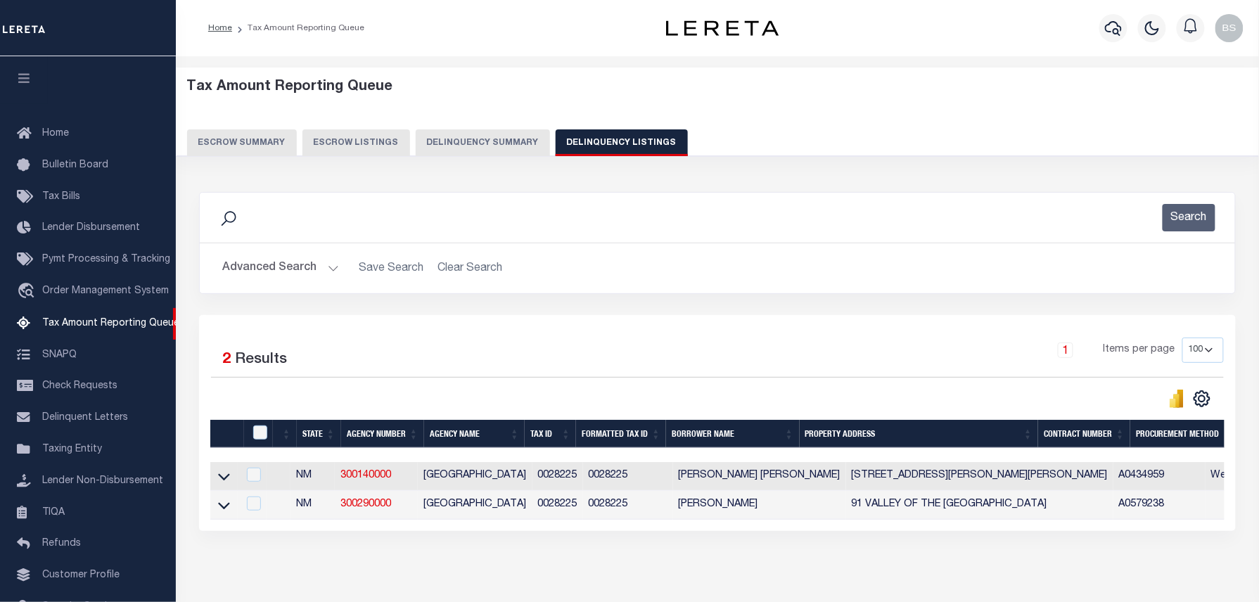
scroll to position [79, 0]
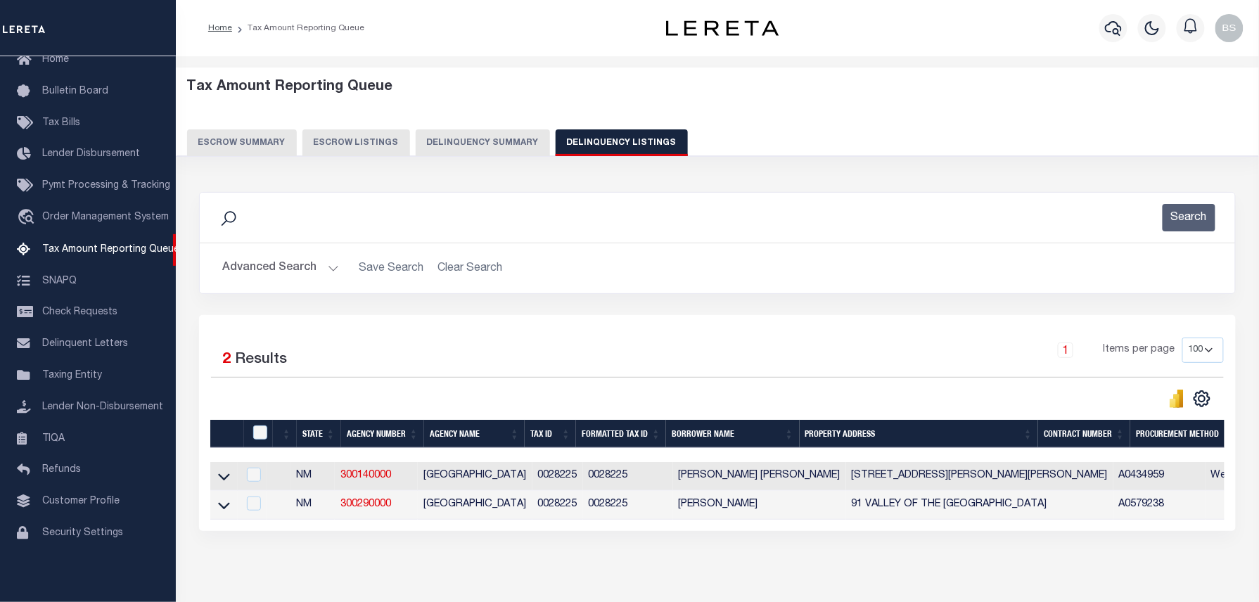
drag, startPoint x: 224, startPoint y: 487, endPoint x: 366, endPoint y: 419, distance: 157.6
click at [224, 484] on icon at bounding box center [224, 476] width 12 height 15
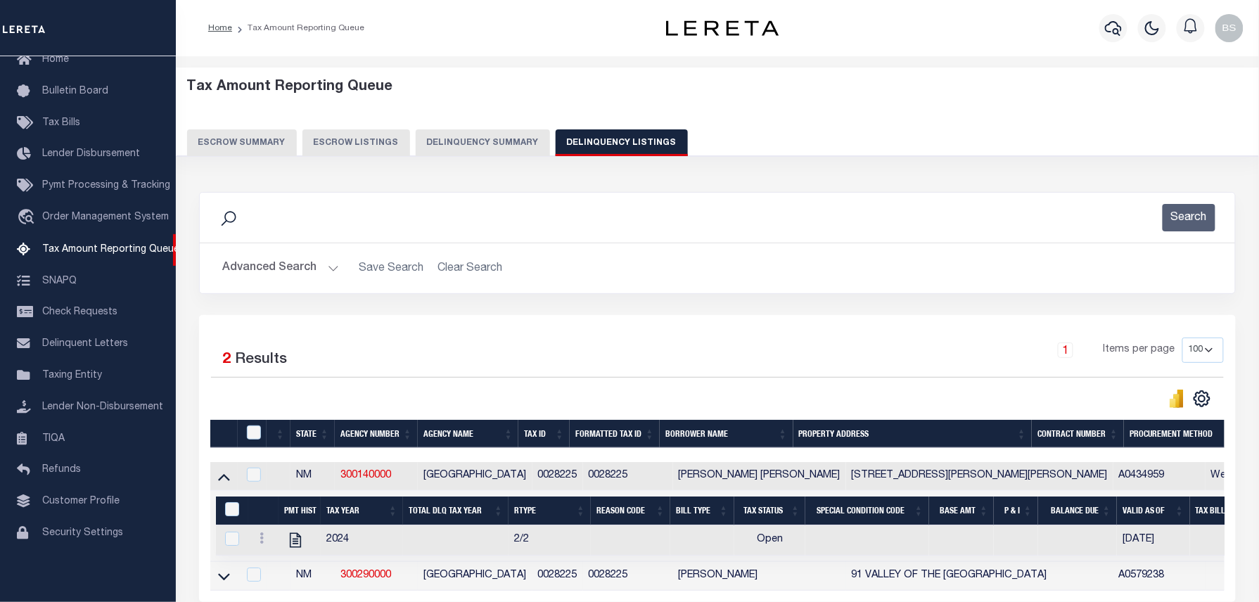
scroll to position [142, 0]
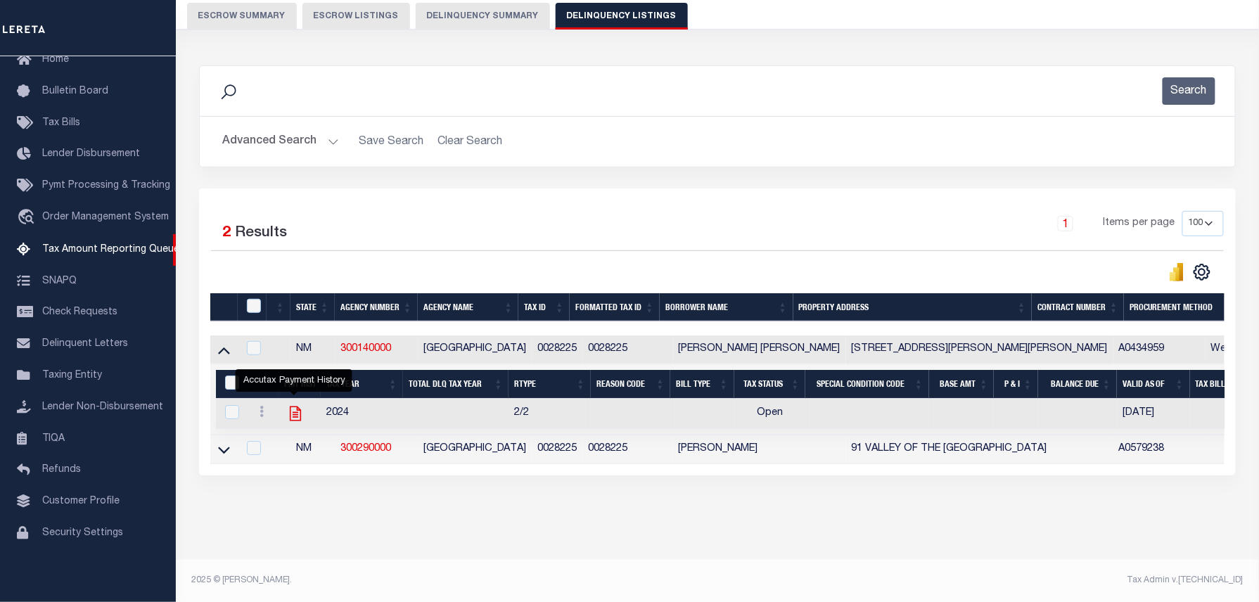
click at [299, 407] on icon "" at bounding box center [295, 414] width 11 height 15
checkbox input "true"
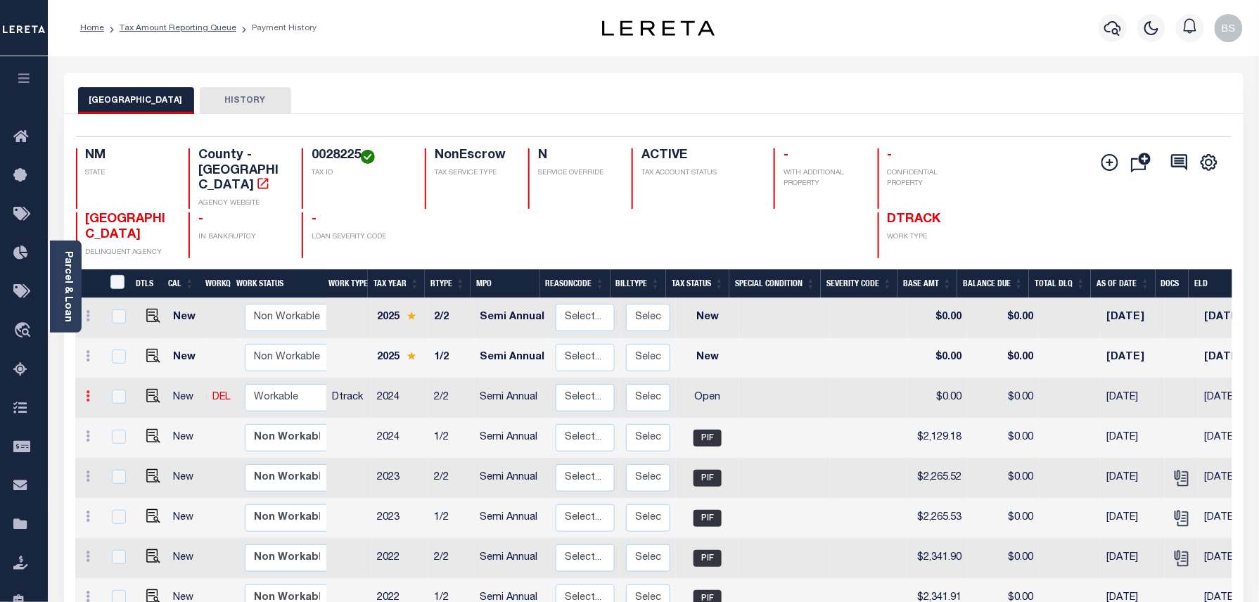
click at [87, 390] on icon at bounding box center [89, 395] width 4 height 11
click at [117, 437] on img at bounding box center [122, 444] width 14 height 15
select select "OP2"
type input "$0.00"
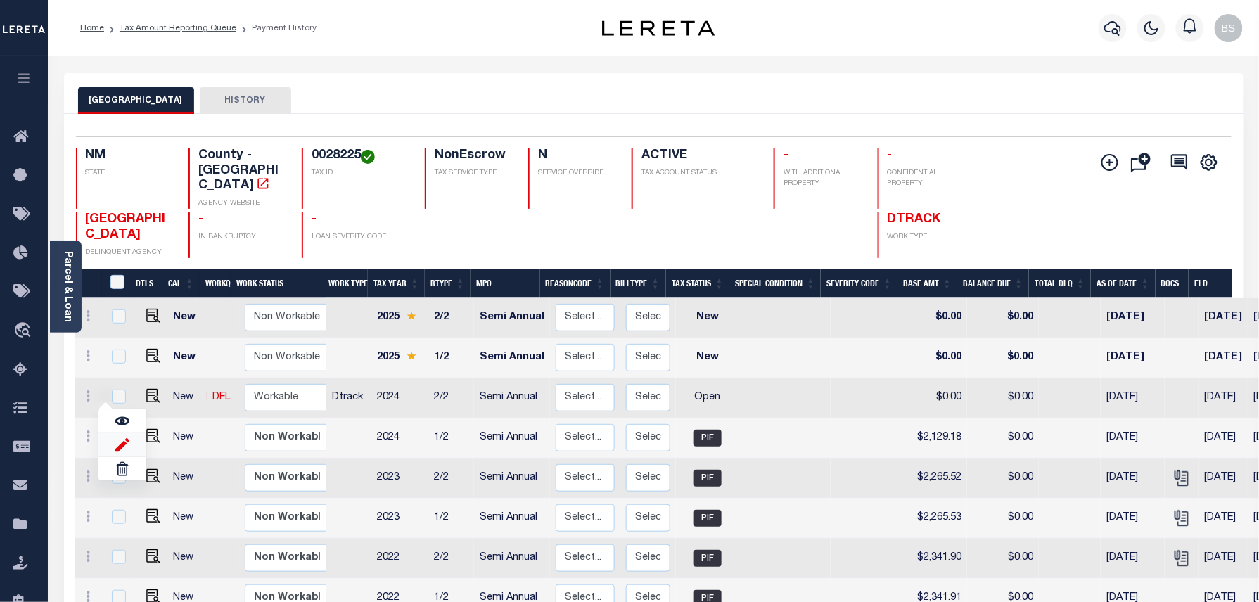
type input "[DATE]"
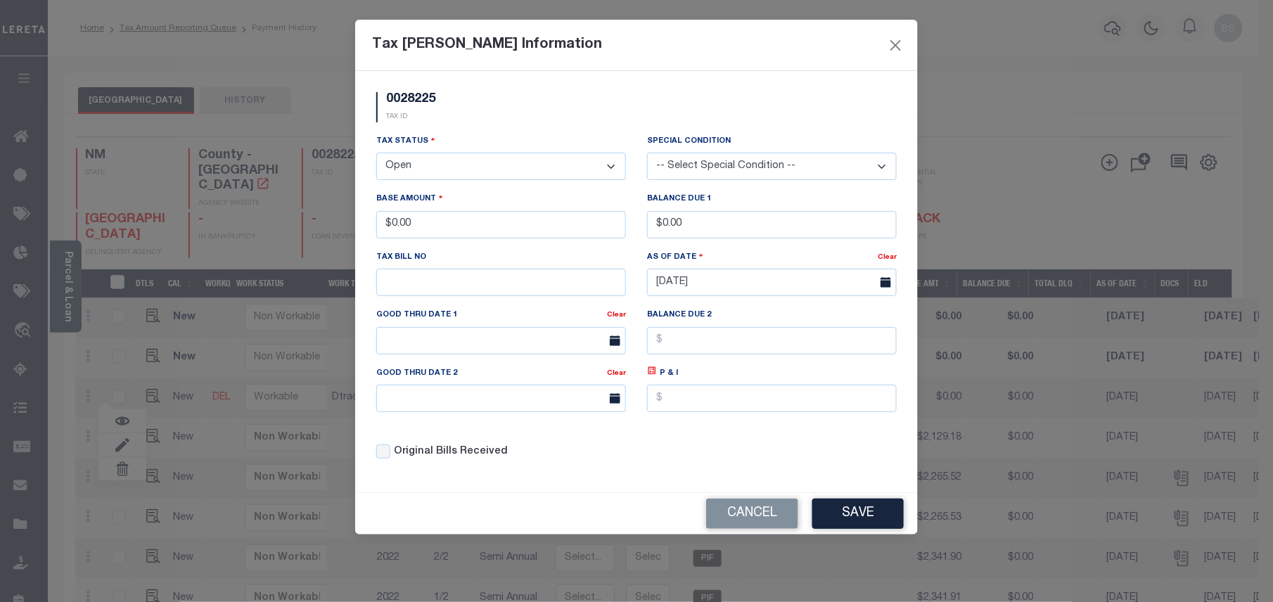
click at [475, 170] on select "- Select Status - Open Due/Unpaid Paid Incomplete No Tax Due Internal Refund Pr…" at bounding box center [501, 166] width 250 height 27
select select "PYD"
click at [376, 155] on select "- Select Status - Open Due/Unpaid Paid Incomplete No Tax Due Internal Refund Pr…" at bounding box center [501, 166] width 250 height 27
drag, startPoint x: 477, startPoint y: 217, endPoint x: 378, endPoint y: 223, distance: 98.7
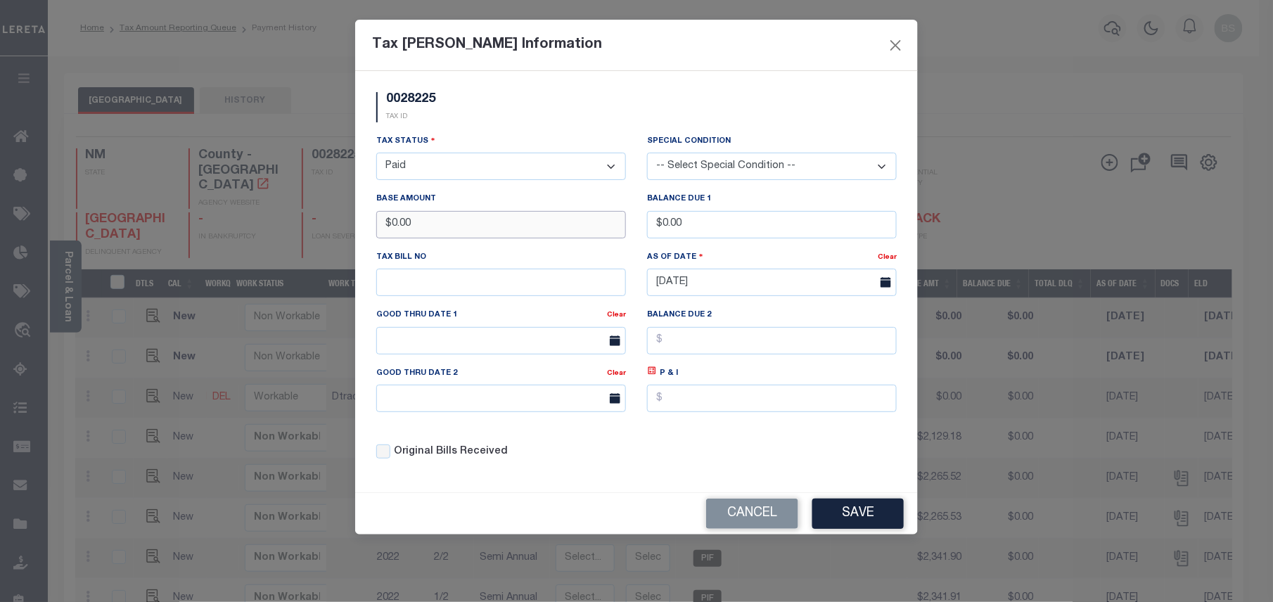
click at [378, 223] on input "$0.00" at bounding box center [501, 224] width 250 height 27
type input "$829.75"
click at [862, 527] on button "Save" at bounding box center [857, 514] width 91 height 30
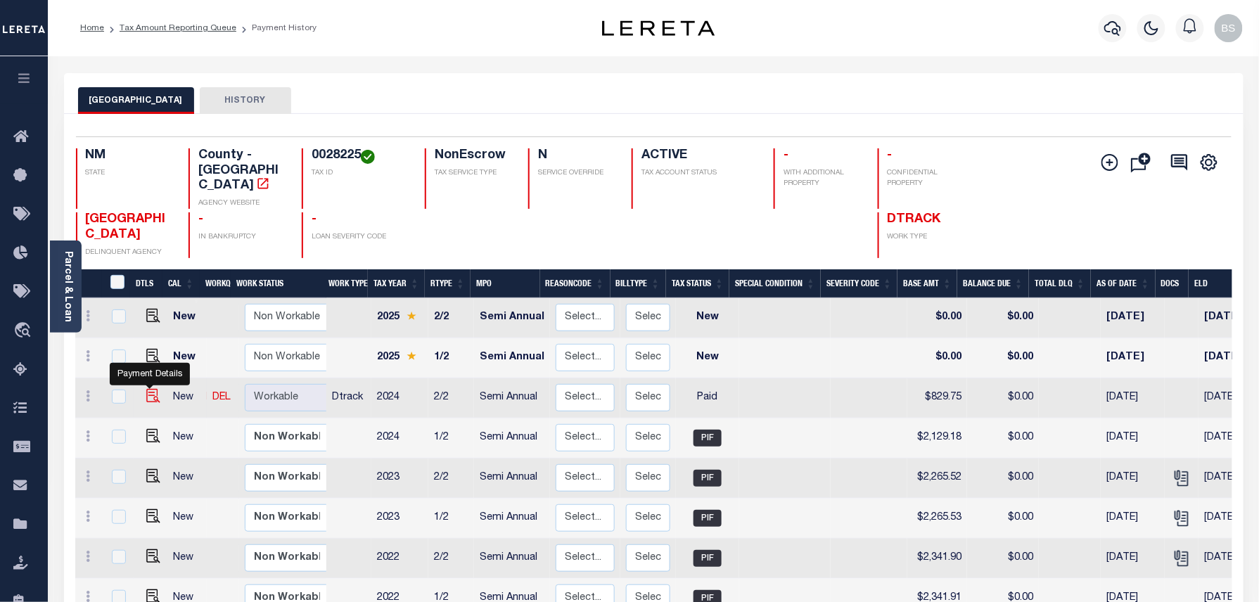
click at [148, 389] on img at bounding box center [153, 396] width 14 height 14
checkbox input "true"
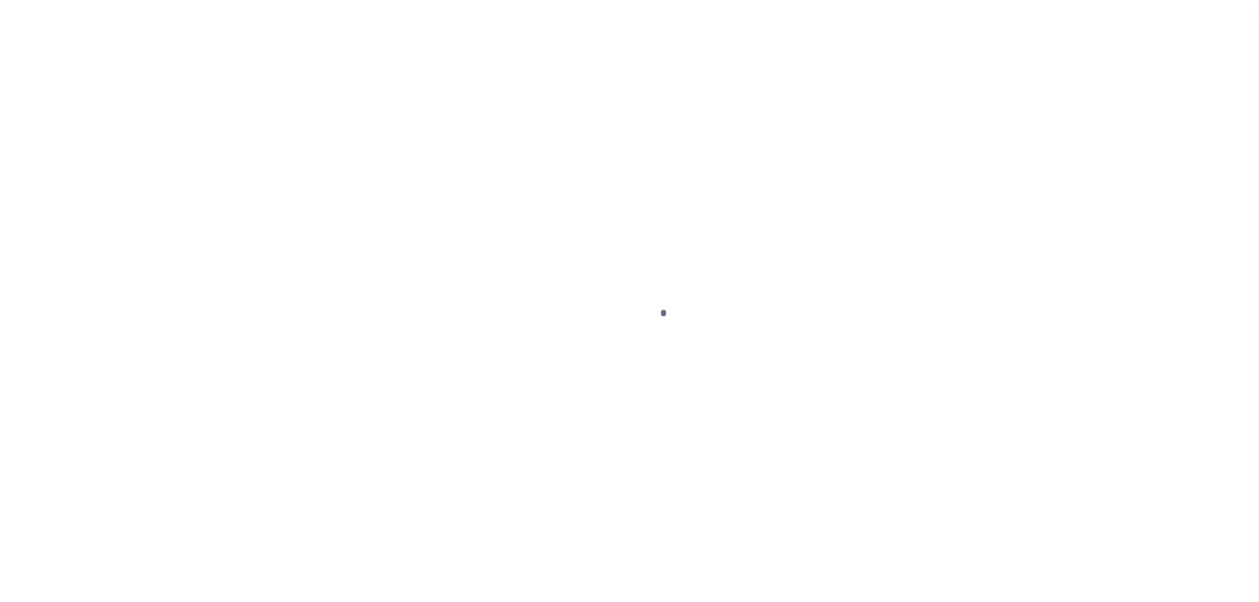
select select "PYD"
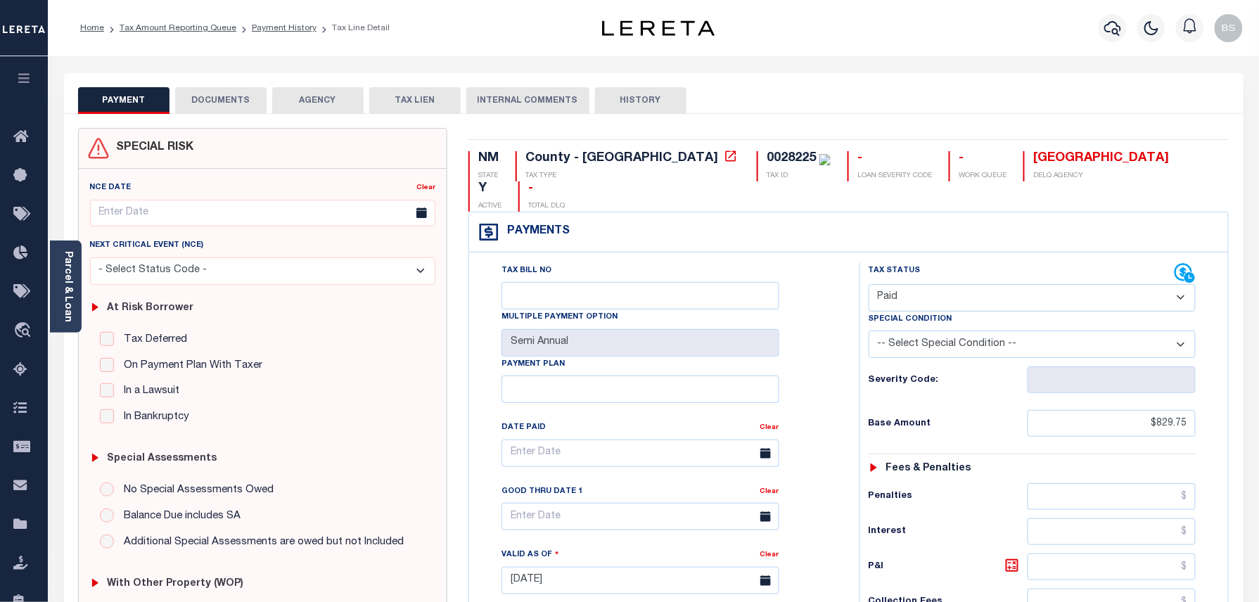
click at [207, 102] on button "DOCUMENTS" at bounding box center [220, 100] width 91 height 27
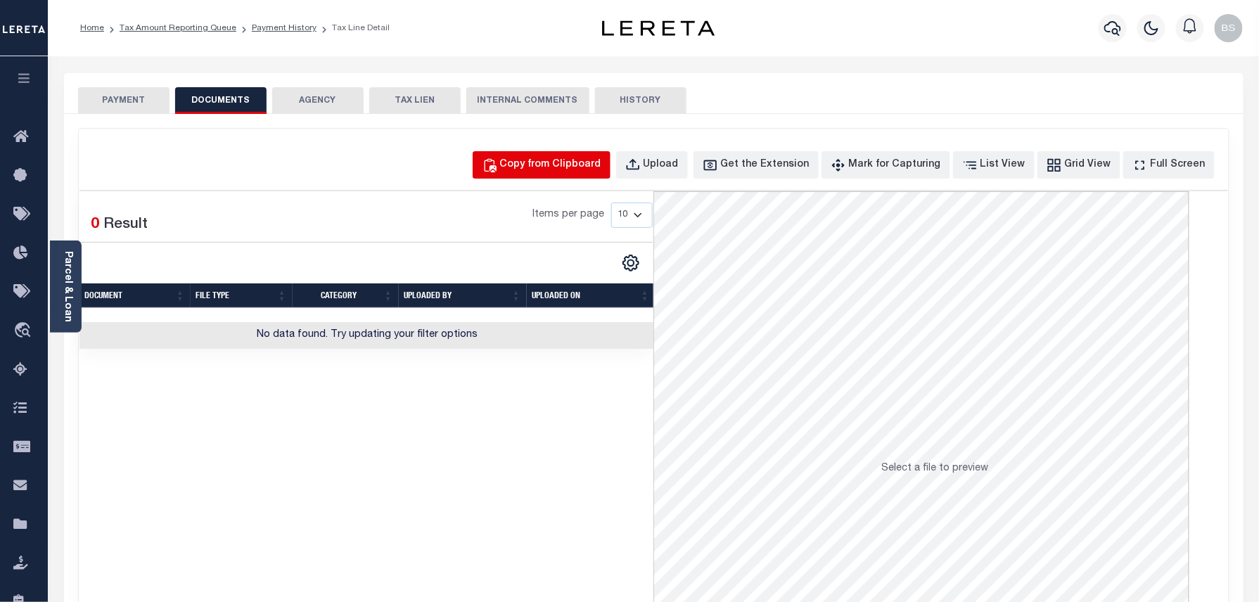
click div "Copy from Clipboard"
select select "POP"
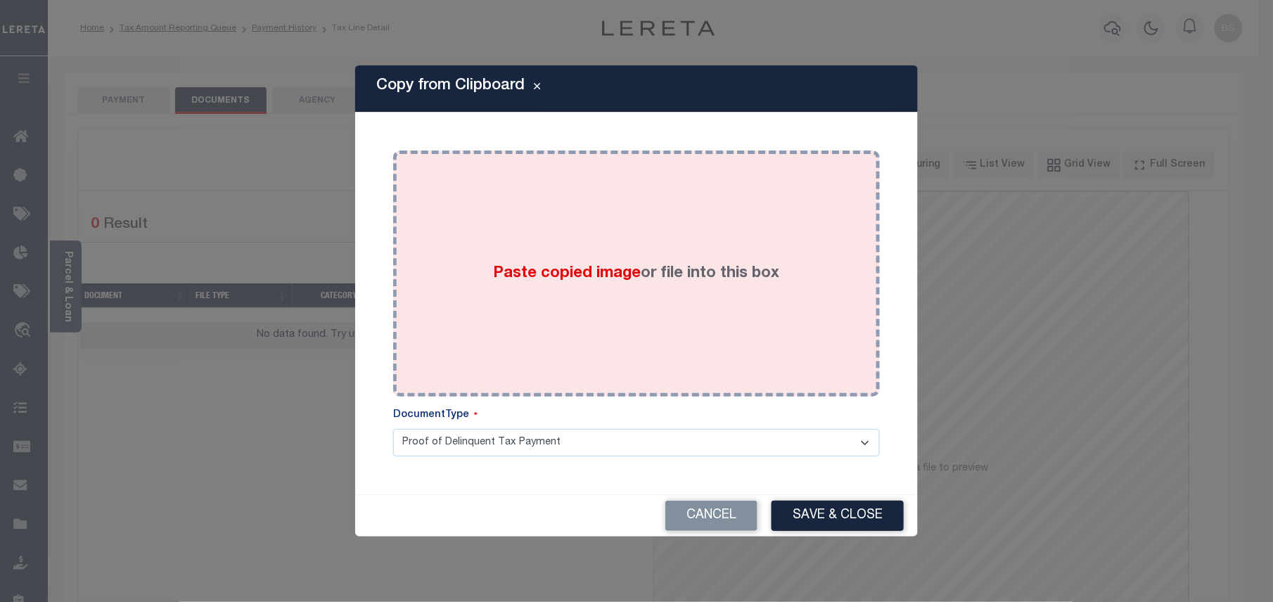
click label "Paste copied image or file into this box"
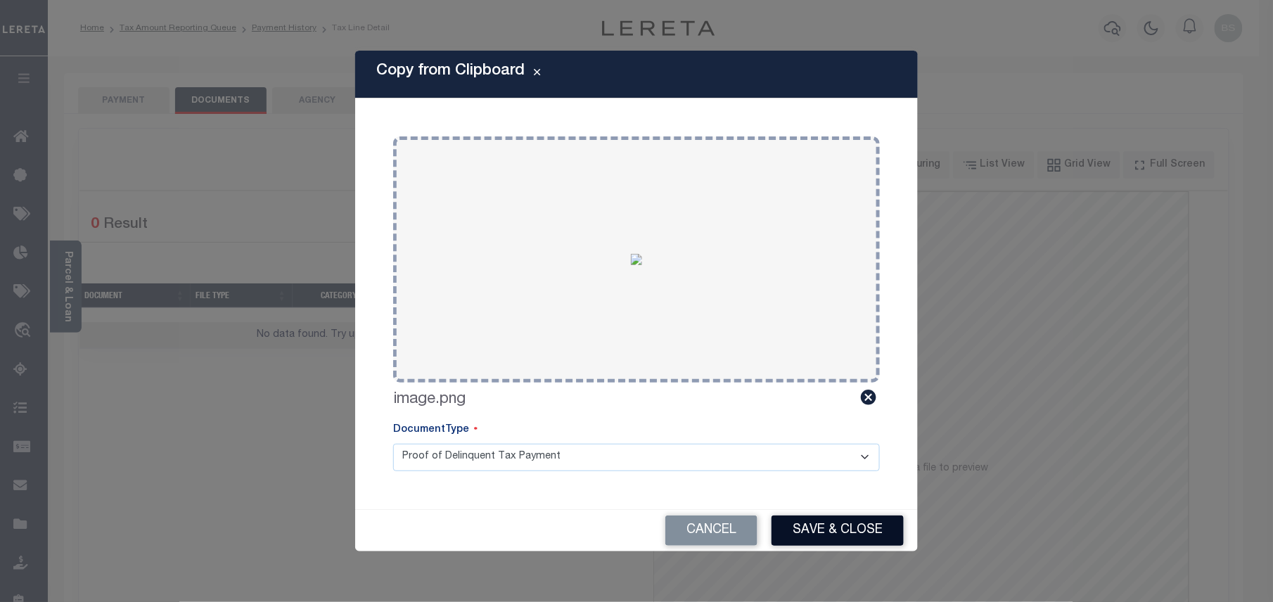
click button "Save & Close"
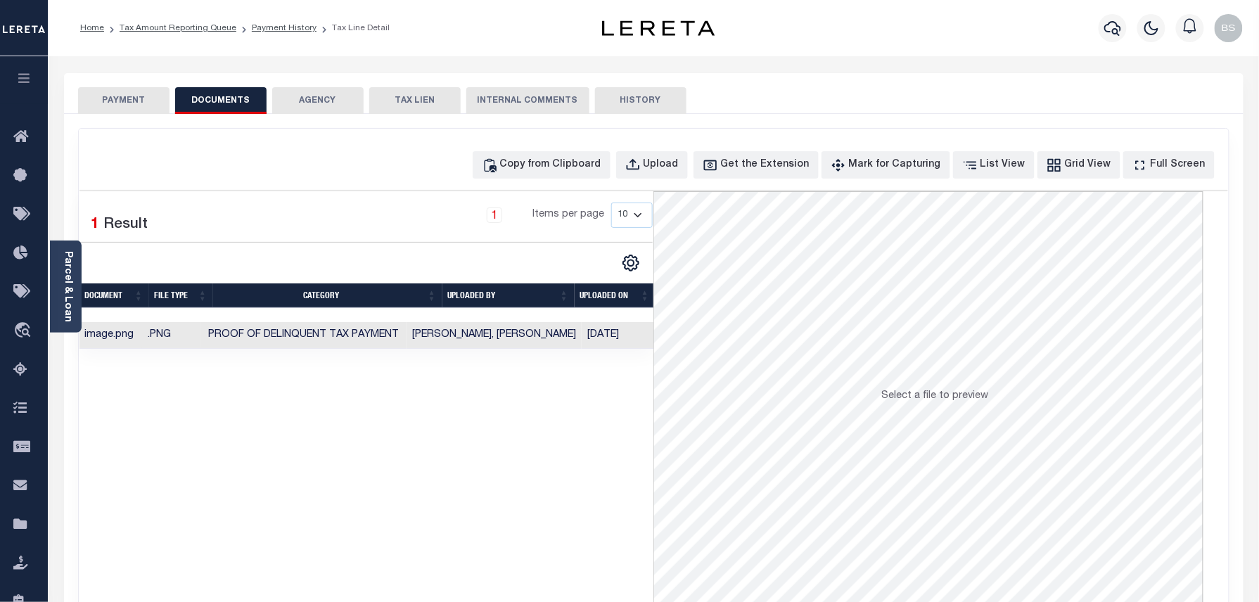
click ol "Home Tax Amount Reporting Queue Payment History Tax Line Detail"
click link "Tax Amount Reporting Queue"
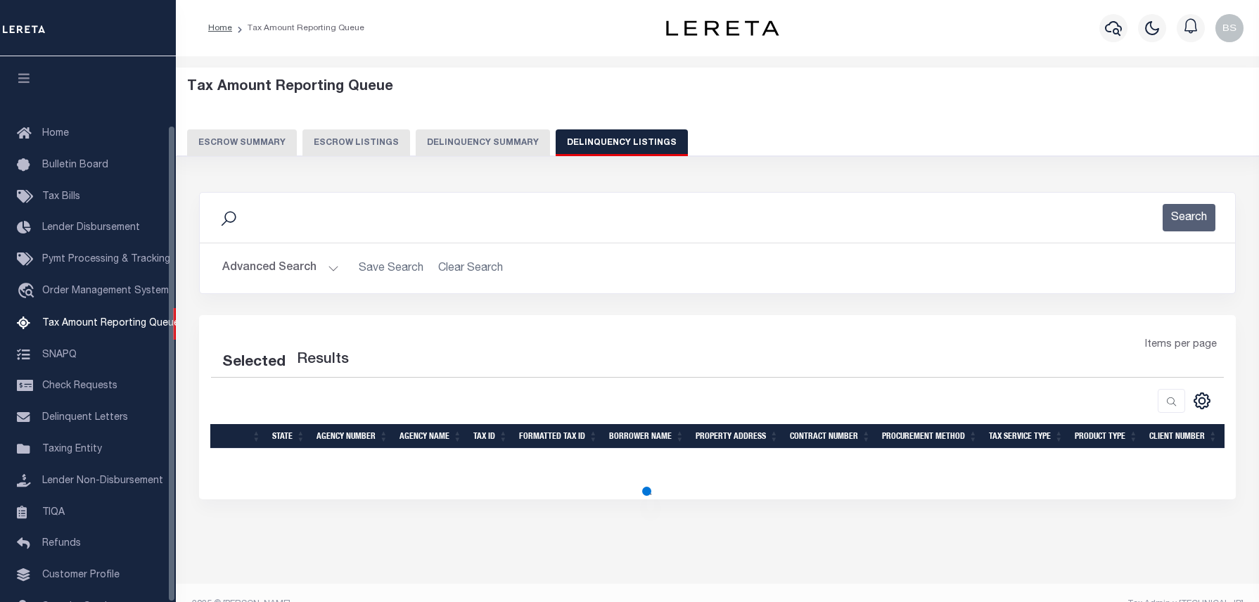
select select "100"
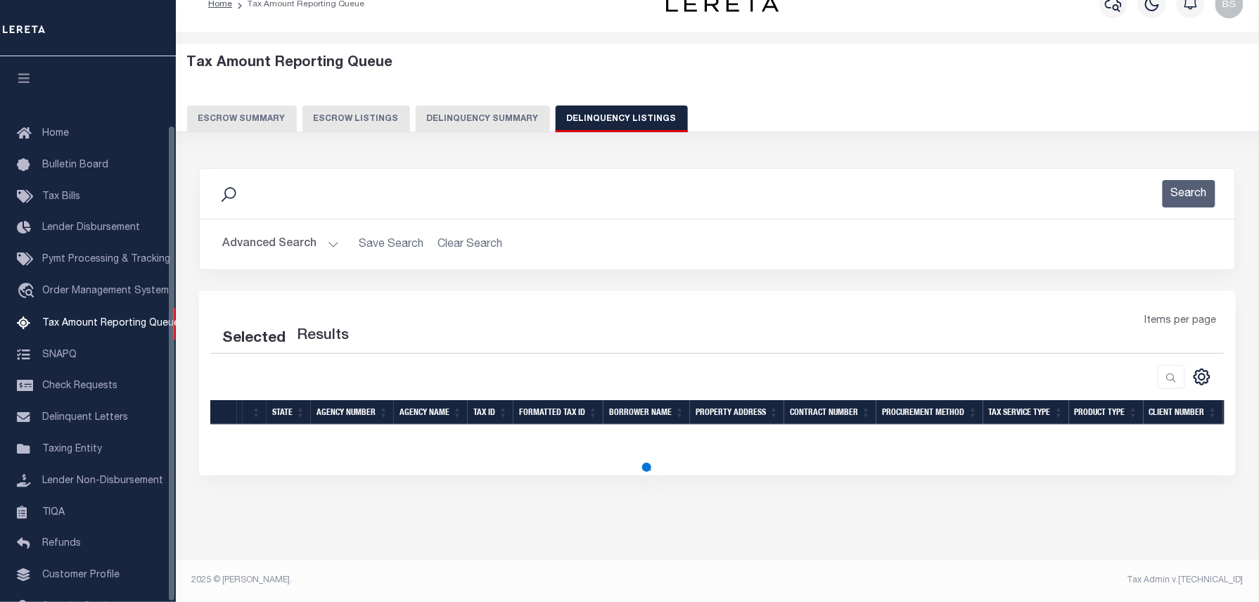
select select "100"
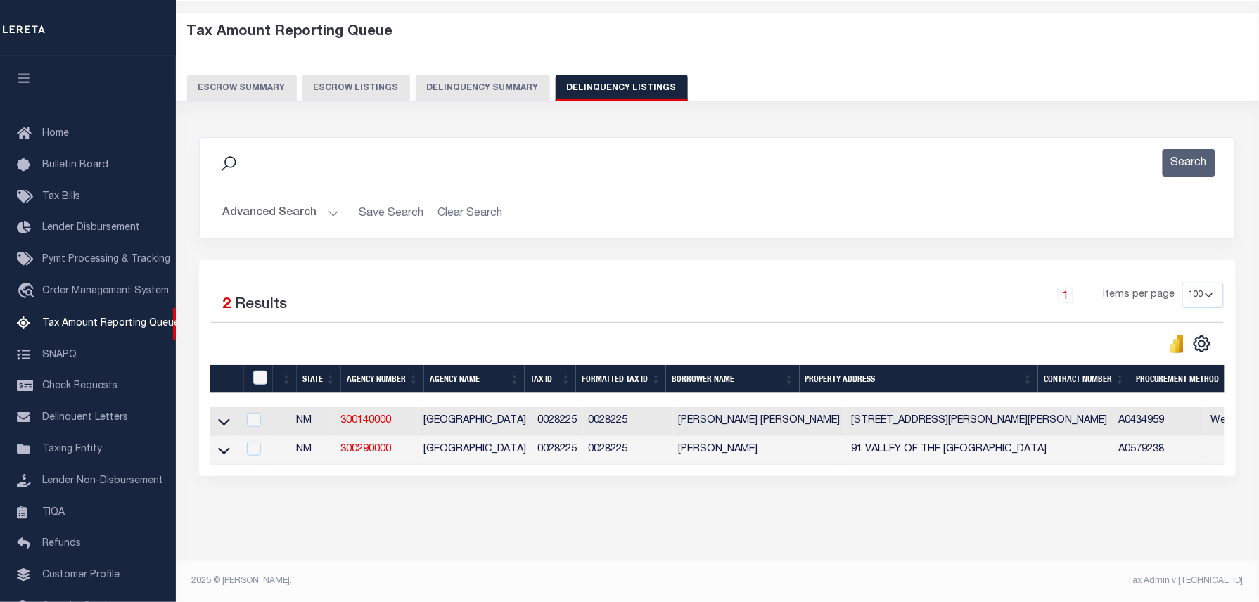
scroll to position [79, 0]
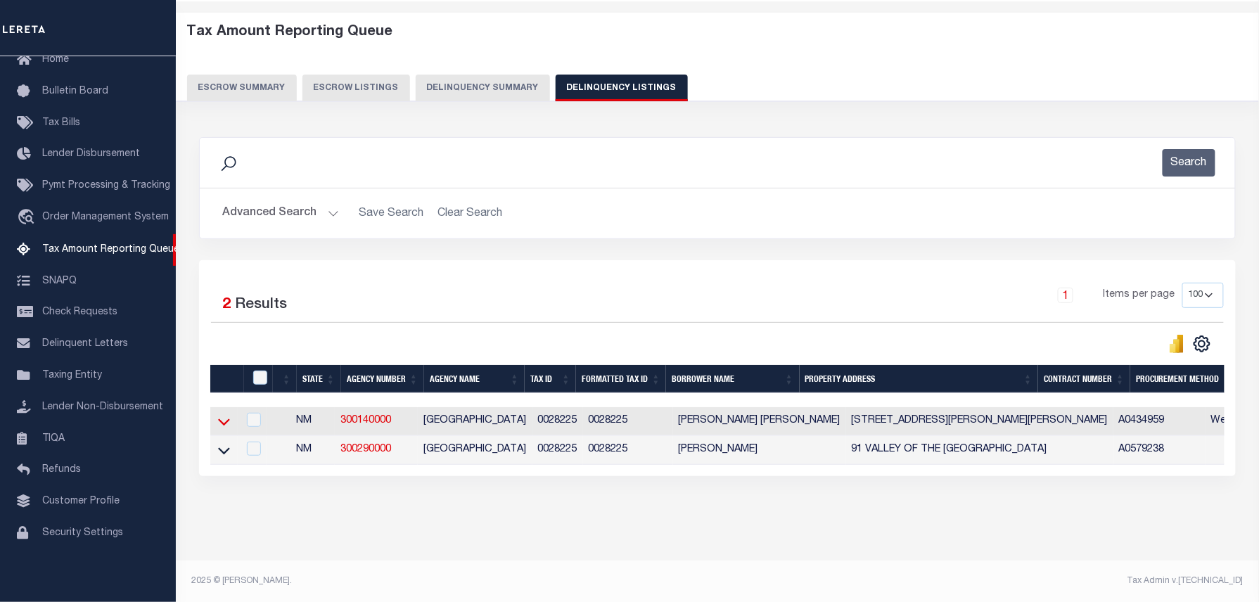
click at [224, 426] on icon at bounding box center [224, 421] width 12 height 15
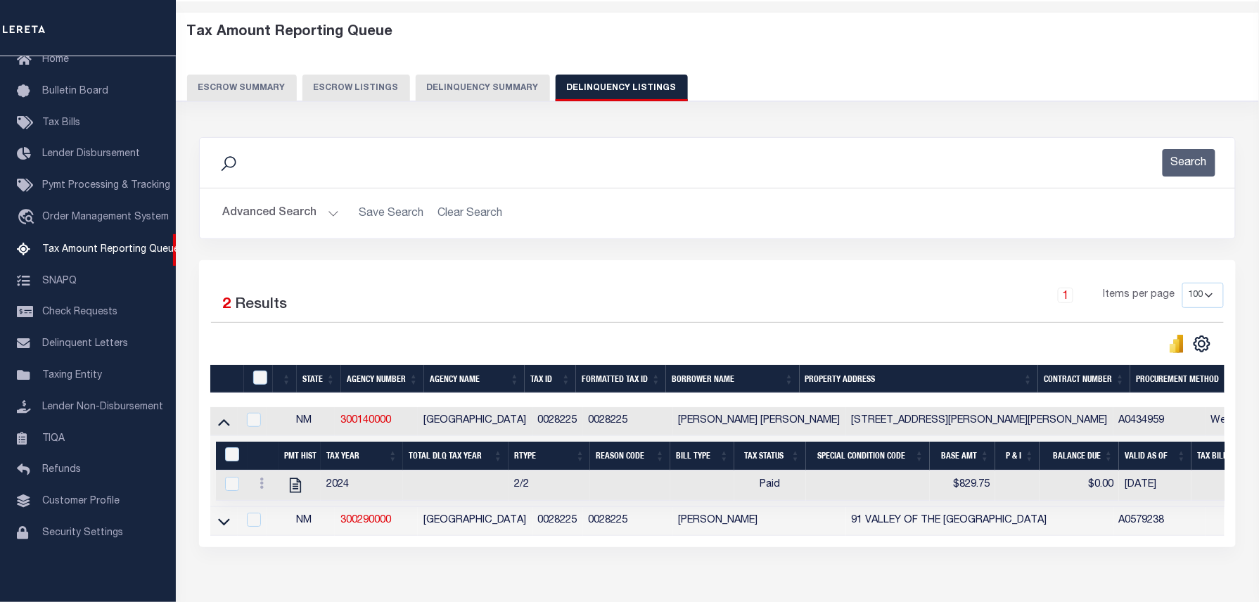
scroll to position [69, 0]
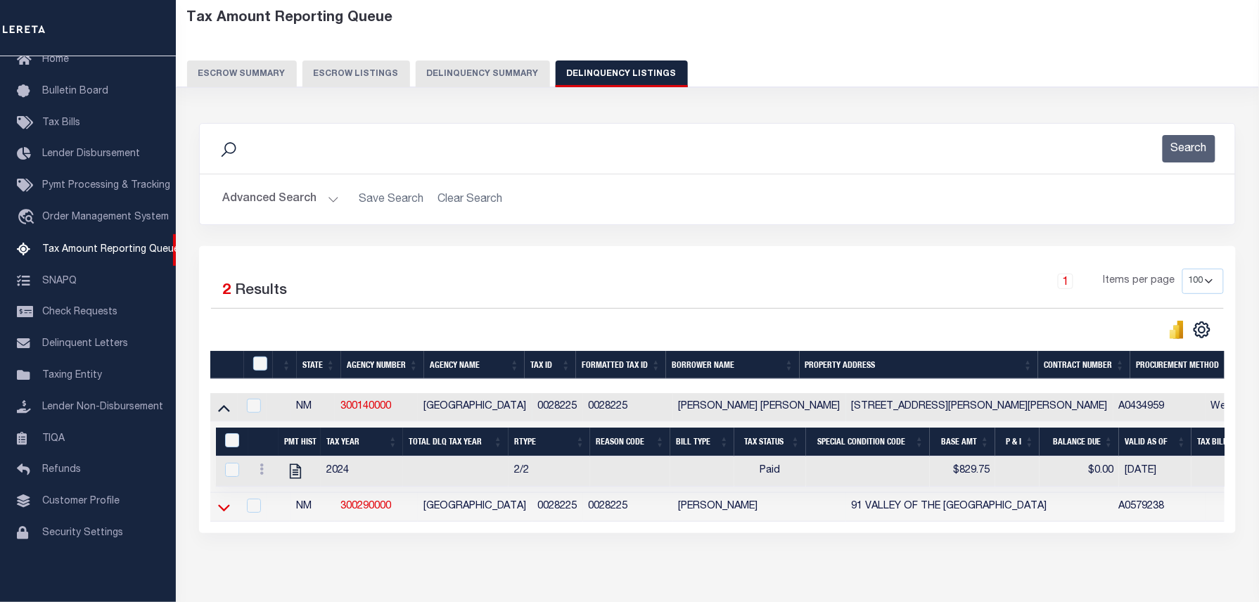
click icon
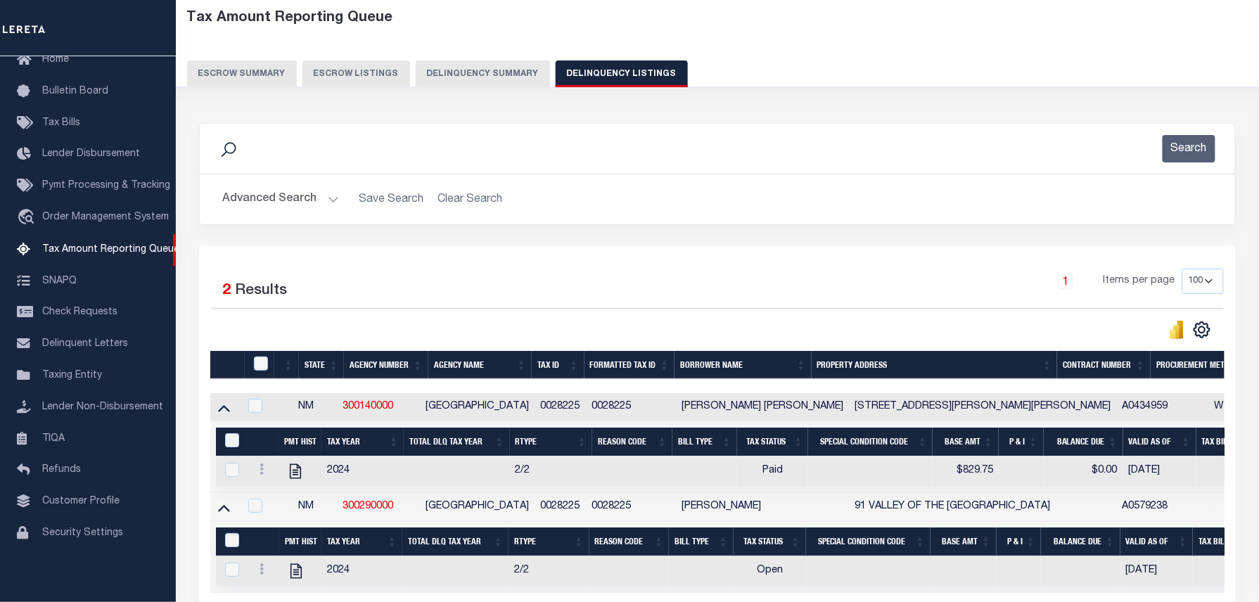
scroll to position [142, 0]
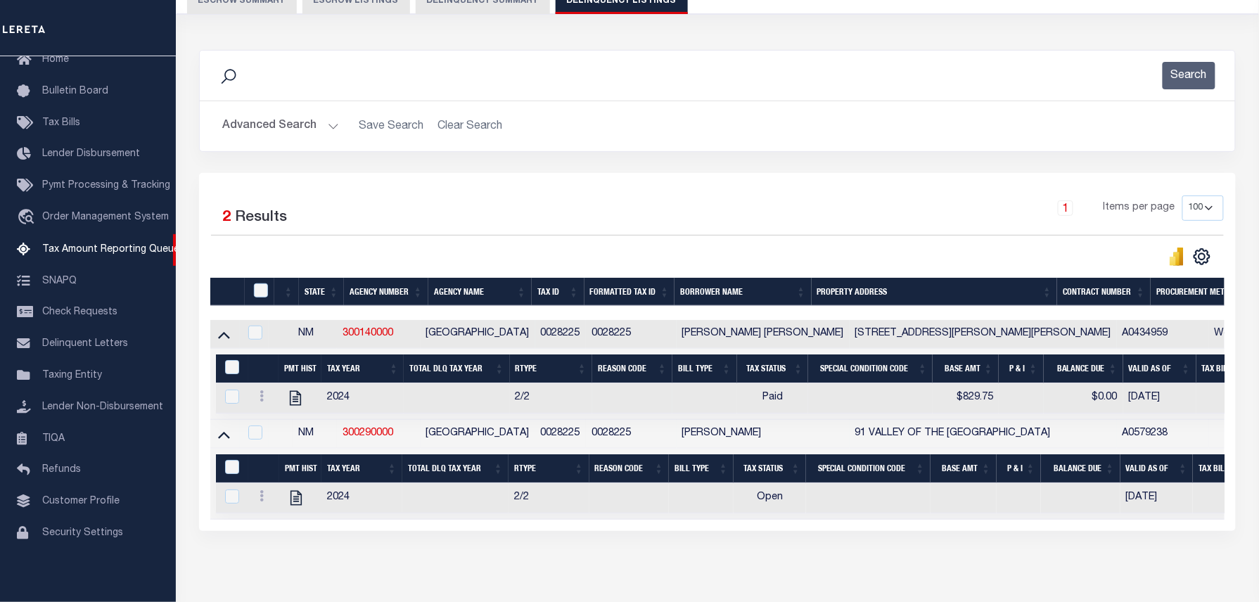
click td "$829.75"
checkbox input "true"
click td "$829.75"
checkbox input "false"
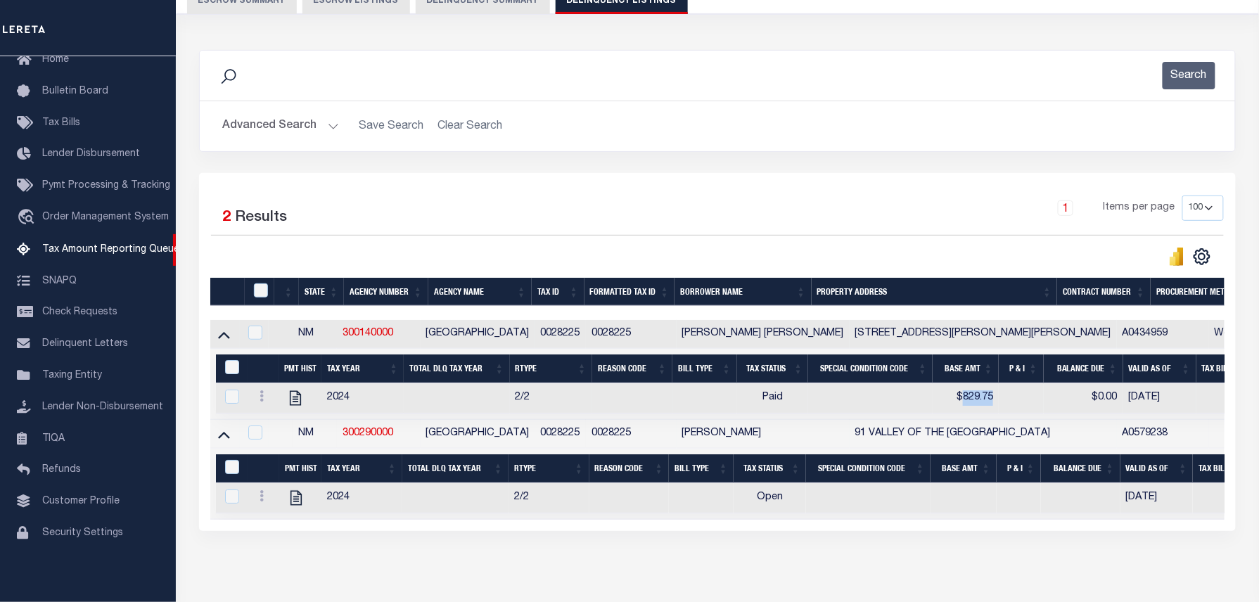
checkbox input "false"
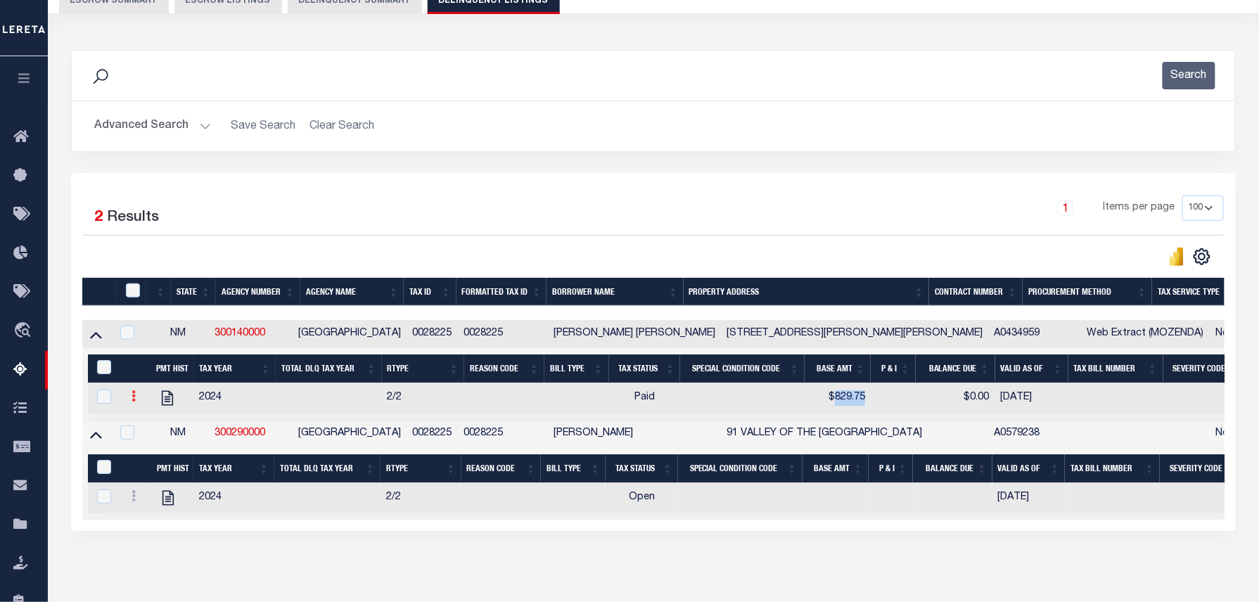
click icon
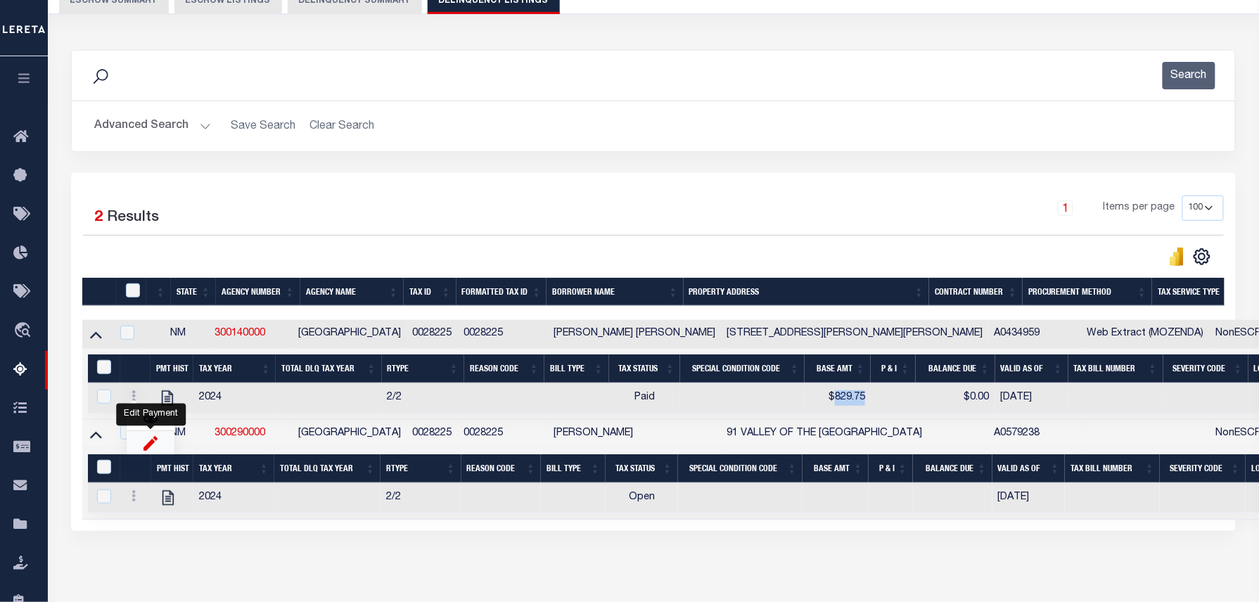
click img ""
select select "PYD"
type input "$829.75"
type input "$0.00"
type input "[DATE]"
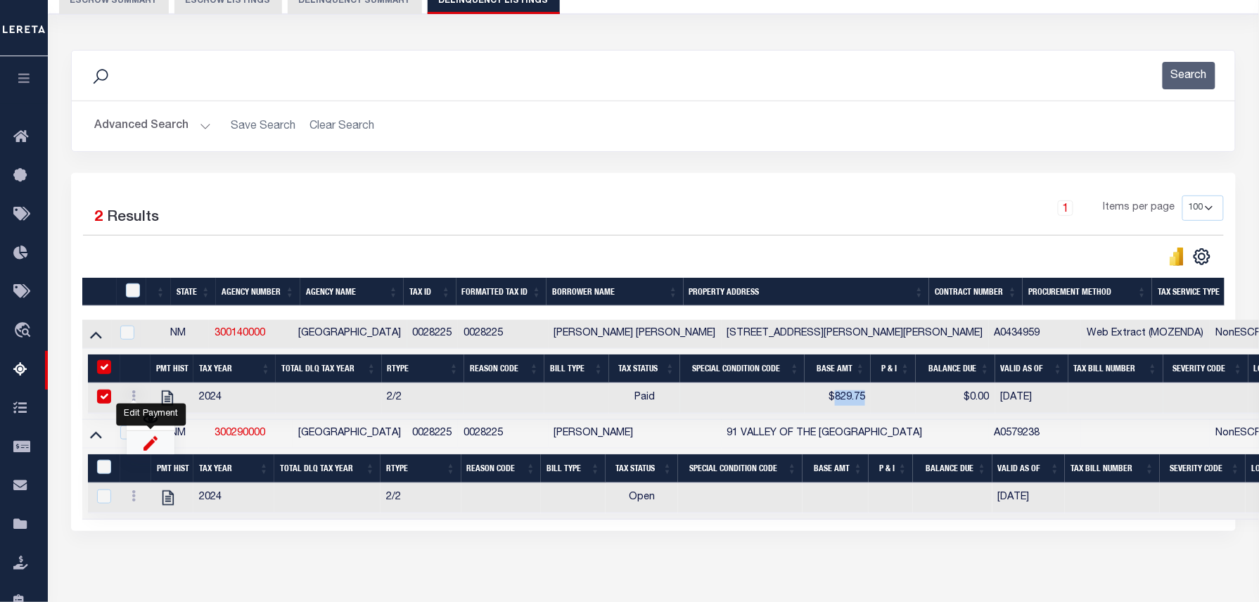
checkbox input "true"
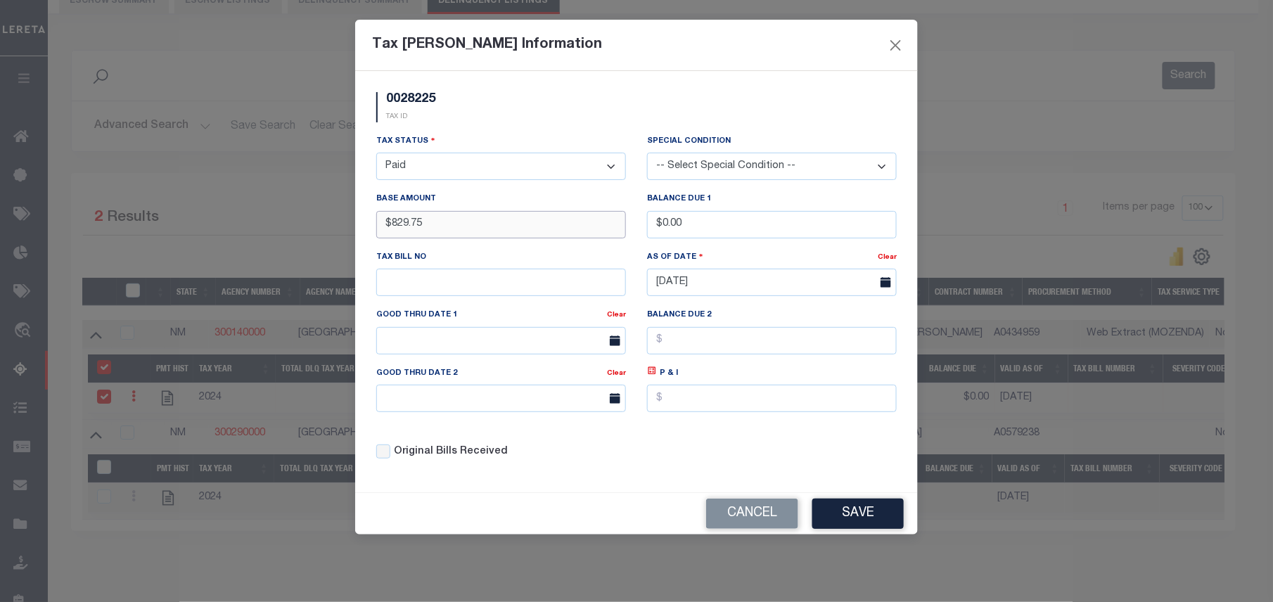
drag, startPoint x: 451, startPoint y: 234, endPoint x: 356, endPoint y: 232, distance: 95.0
click div "0028225 TAX ID Installment: TaxID: 0028225 Tax Status Open"
type input "$0.00"
click select "- Select Status - Open Due/Unpaid Paid Incomplete No Tax Due Internal Refund Pr…"
select select "OP2"
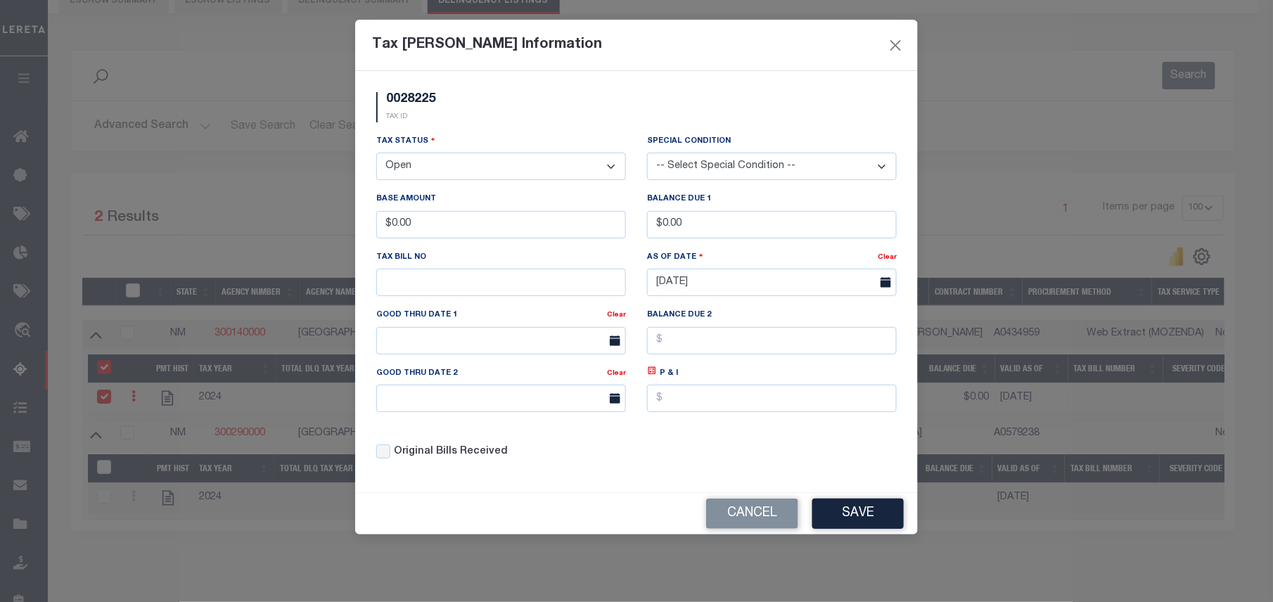
click select "- Select Status - Open Due/Unpaid Paid Incomplete No Tax Due Internal Refund Pr…"
click button "Save"
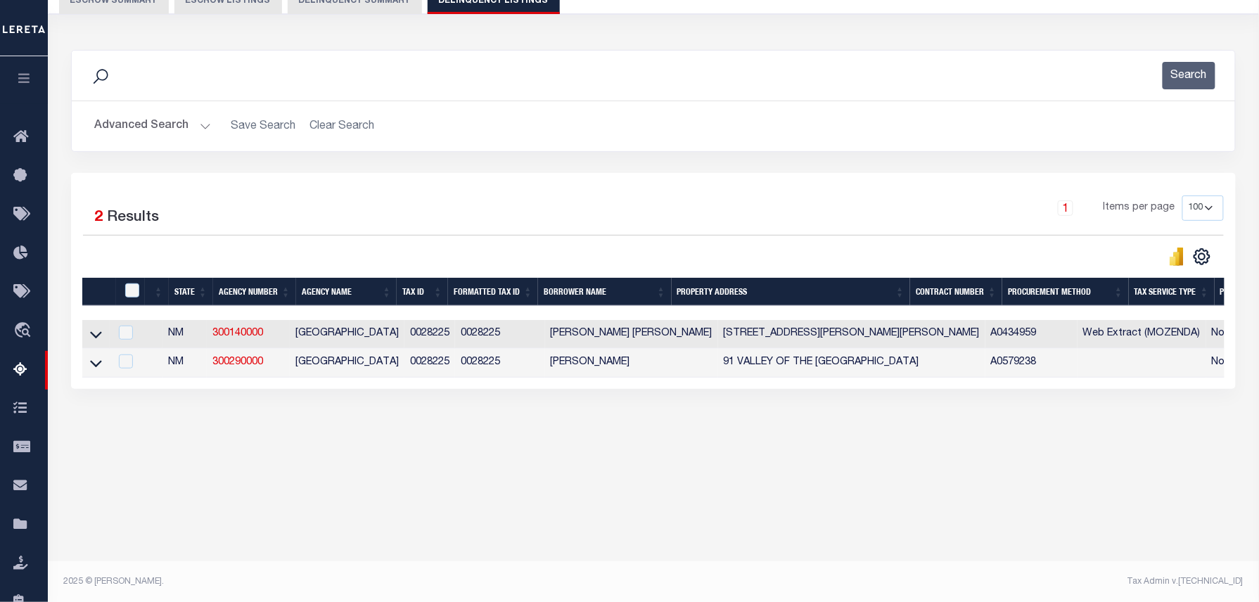
drag, startPoint x: 93, startPoint y: 363, endPoint x: 433, endPoint y: 290, distance: 348.2
click icon
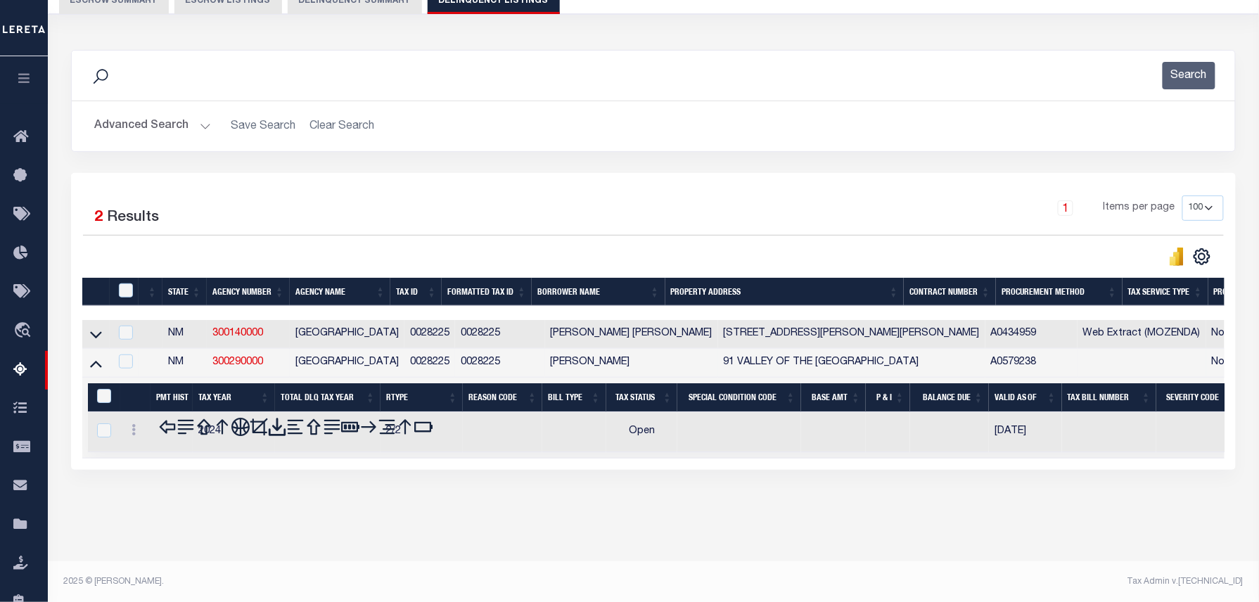
scroll to position [143, 0]
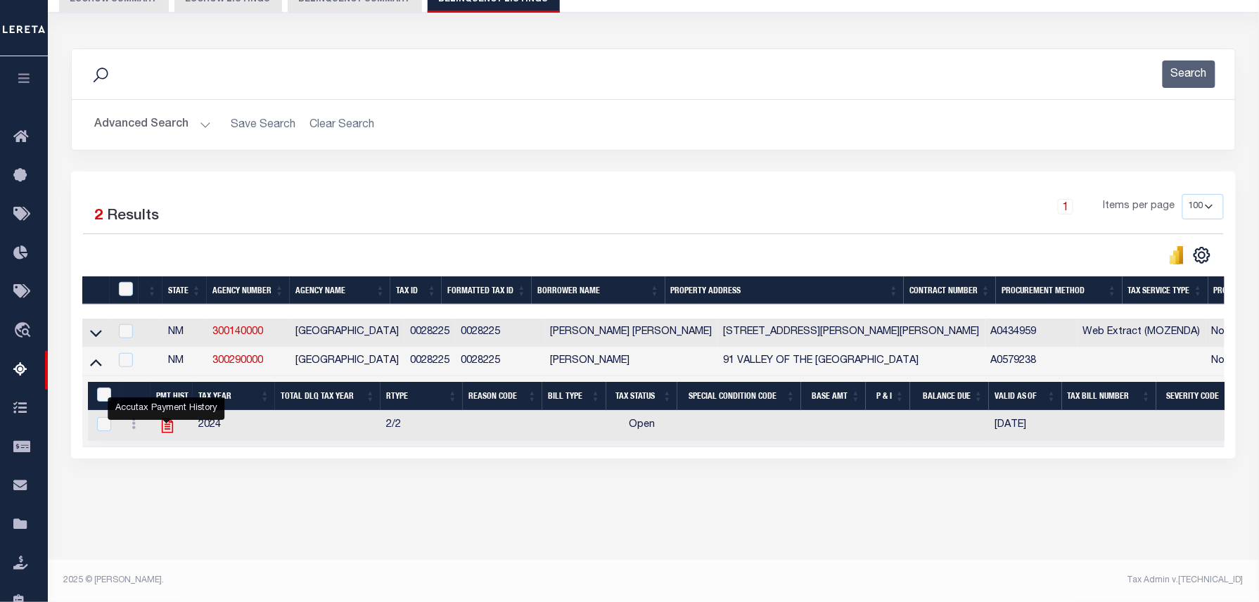
click icon ""
checkbox input "true"
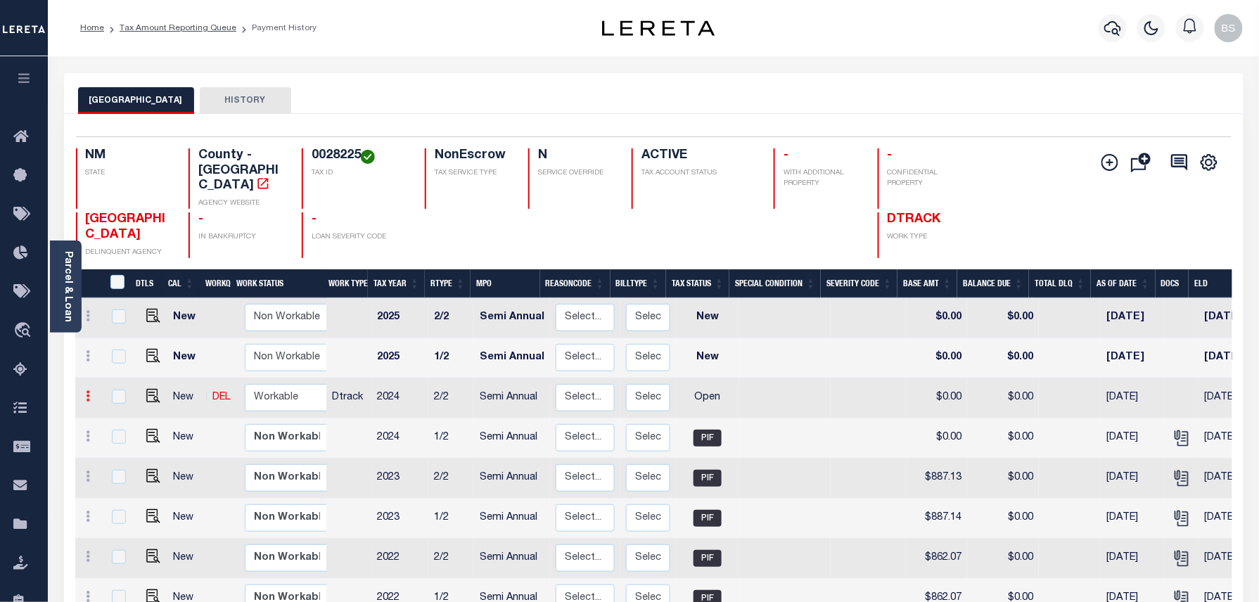
click at [83, 392] on link at bounding box center [88, 397] width 15 height 11
click at [116, 437] on img at bounding box center [122, 444] width 14 height 15
select select "OP2"
type input "$0.00"
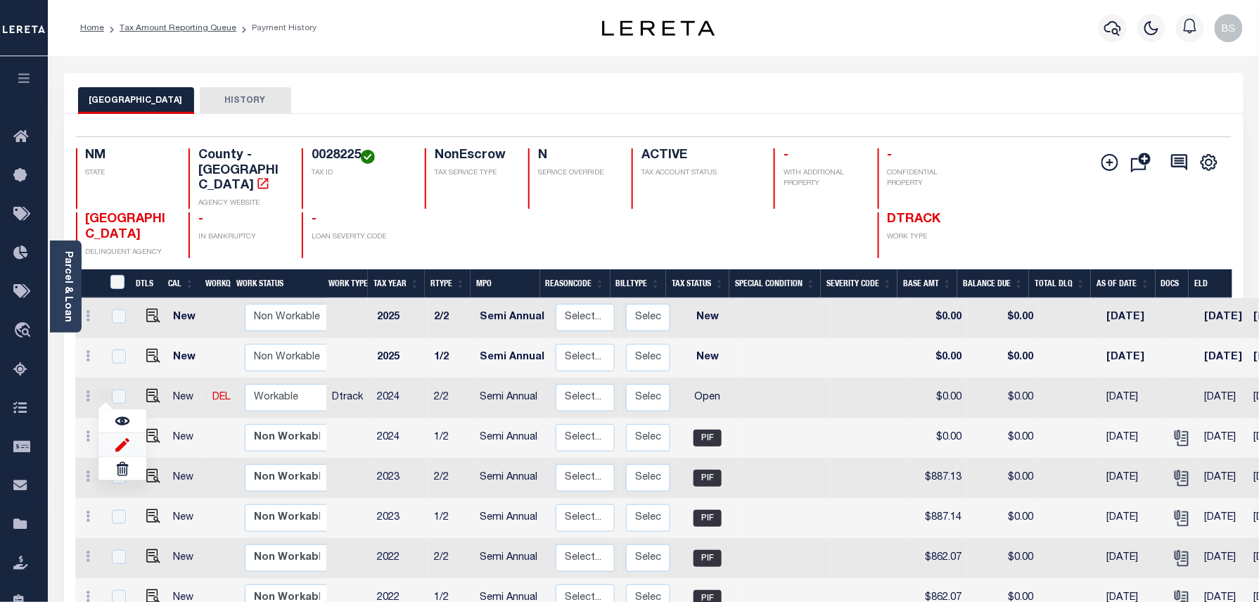
type input "[DATE]"
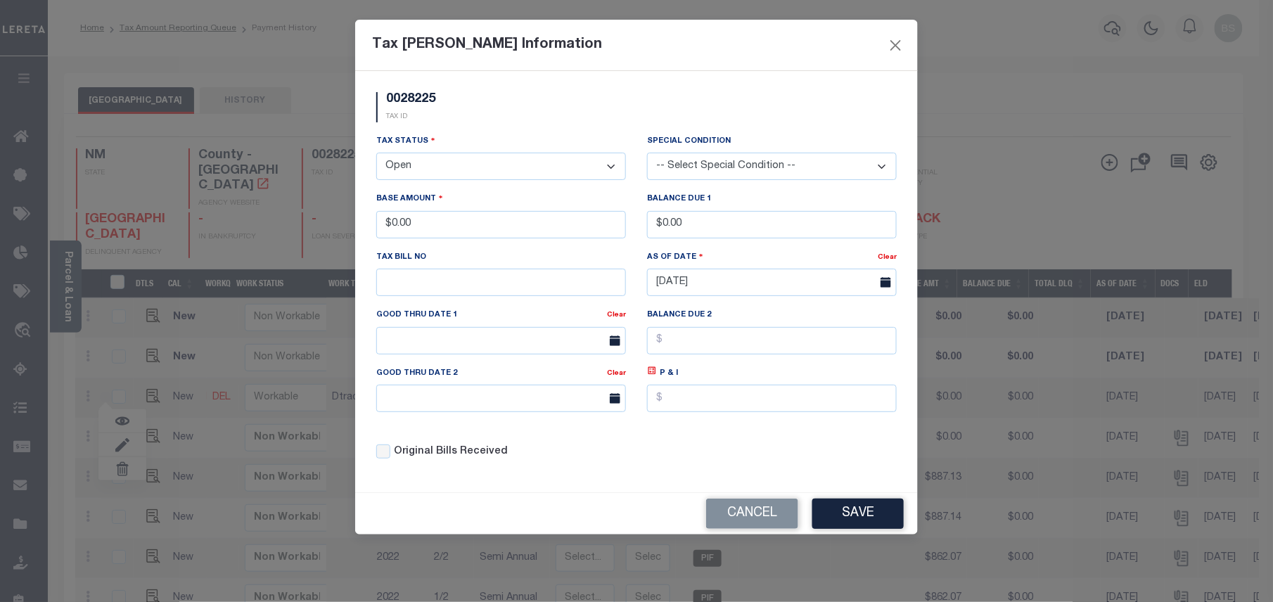
click at [467, 170] on select "- Select Status - Open Due/Unpaid Paid Incomplete No Tax Due Internal Refund Pr…" at bounding box center [501, 166] width 250 height 27
select select "PYD"
click at [376, 155] on select "- Select Status - Open Due/Unpaid Paid Incomplete No Tax Due Internal Refund Pr…" at bounding box center [501, 166] width 250 height 27
drag, startPoint x: 457, startPoint y: 221, endPoint x: 364, endPoint y: 220, distance: 93.5
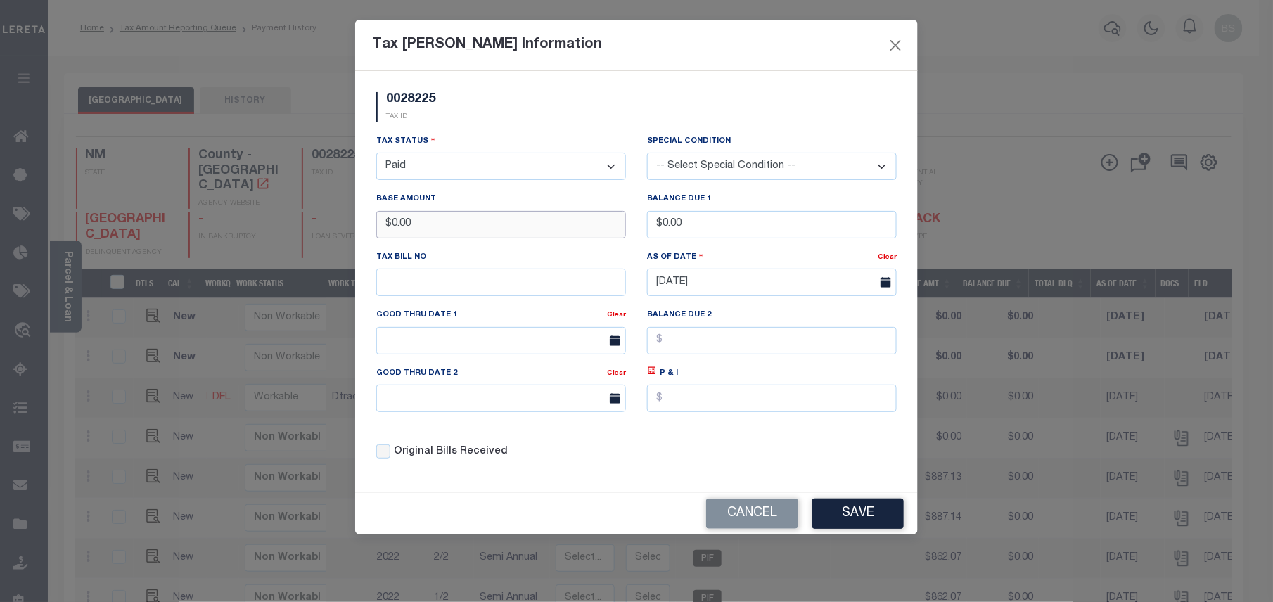
click at [364, 220] on div "0028225 TAX ID Installment: TaxID: 0028225 Tax Status Open" at bounding box center [636, 281] width 563 height 421
type input "$829.75"
click at [858, 527] on button "Save" at bounding box center [857, 514] width 91 height 30
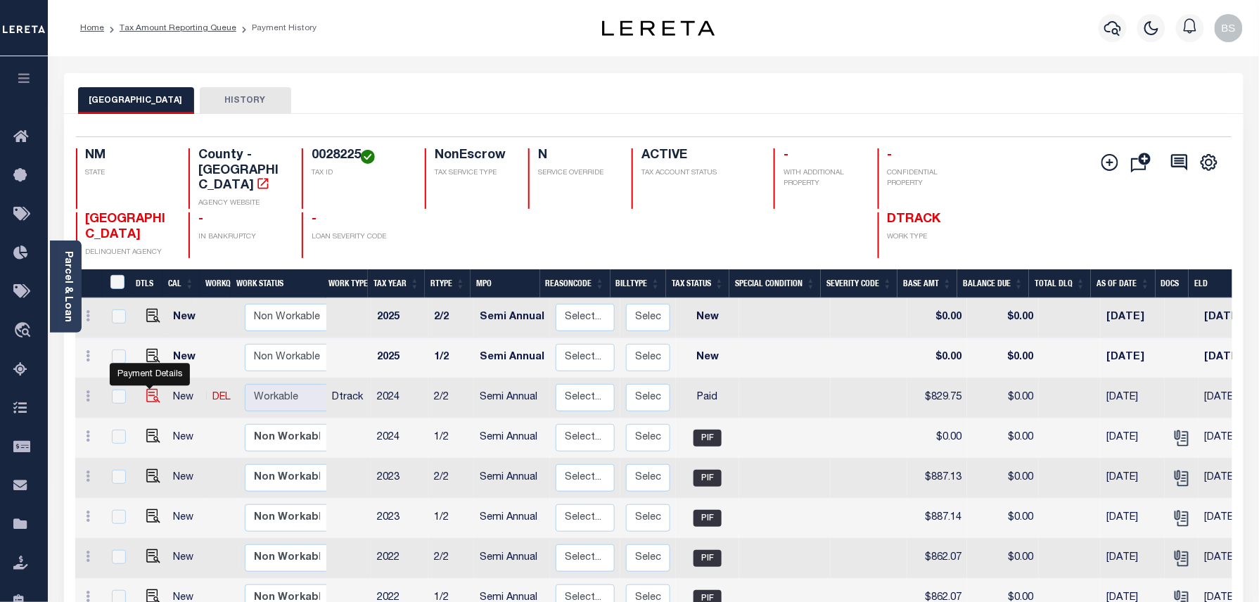
click at [146, 389] on img at bounding box center [153, 396] width 14 height 14
checkbox input "true"
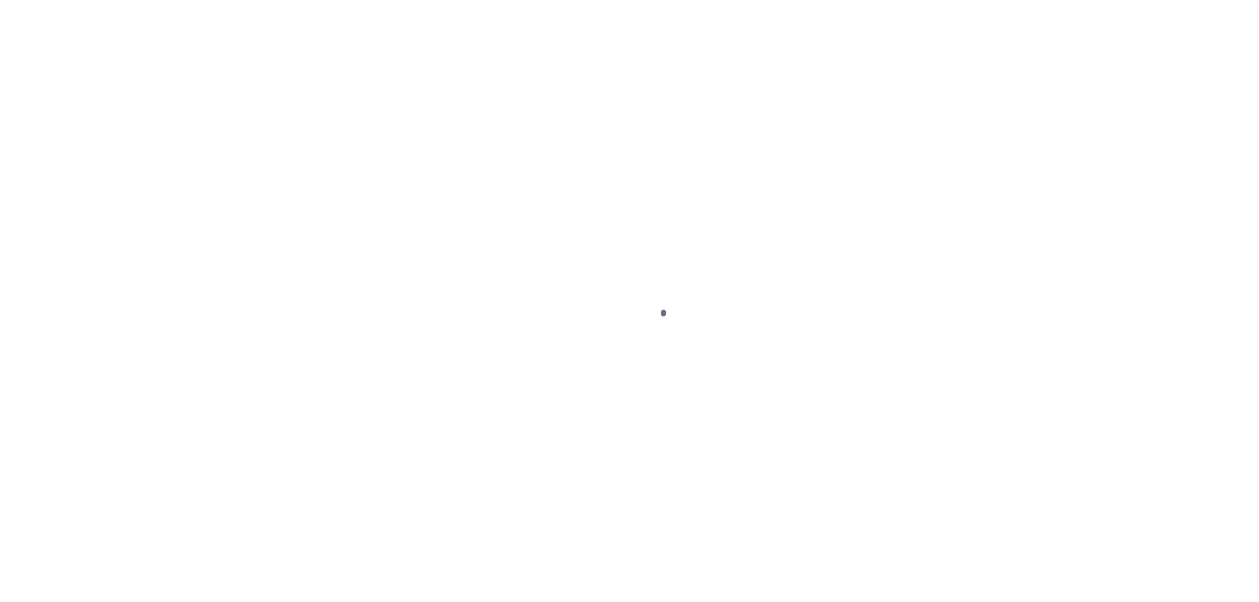
select select "PYD"
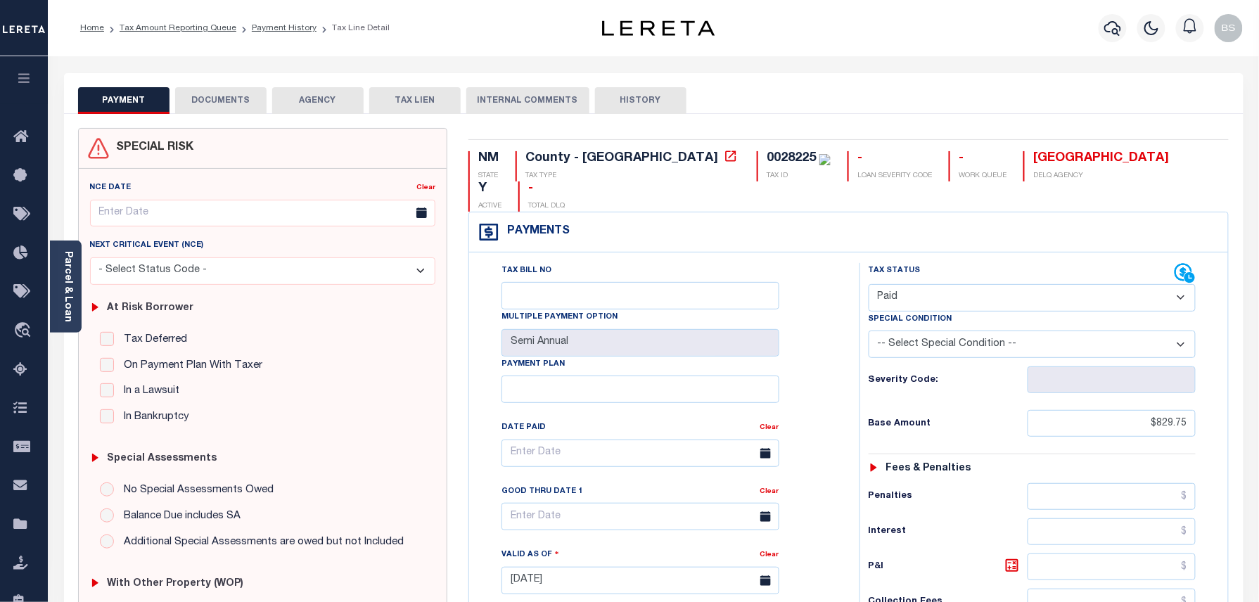
click at [223, 99] on button "DOCUMENTS" at bounding box center [220, 100] width 91 height 27
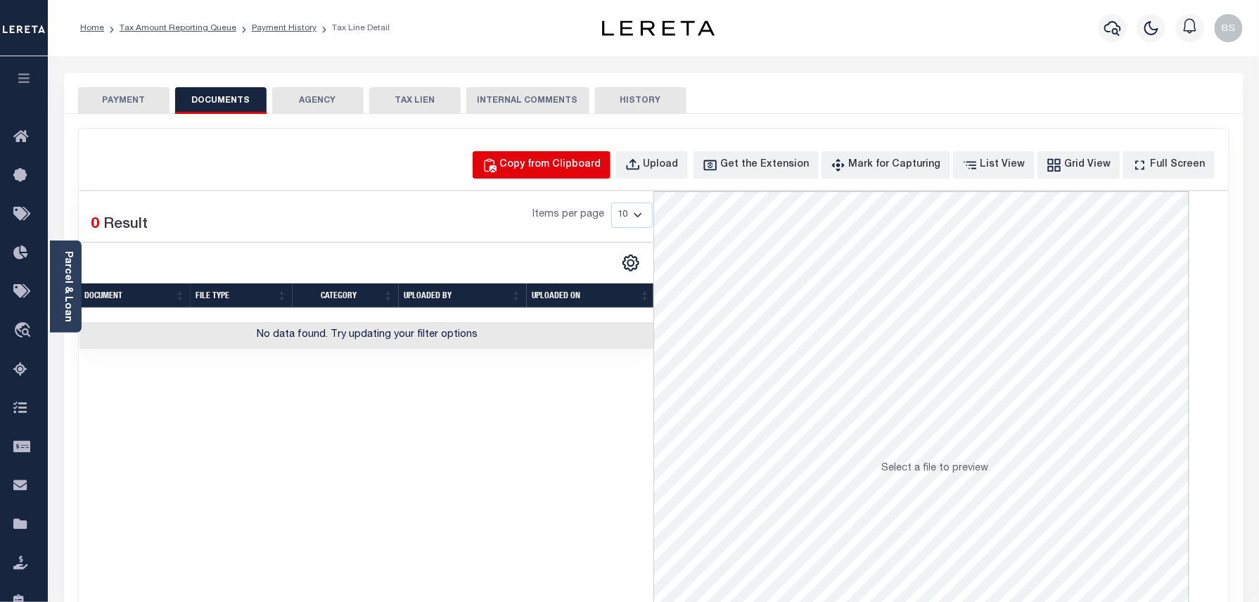
click at [570, 162] on div "Copy from Clipboard" at bounding box center [550, 165] width 101 height 15
select select "POP"
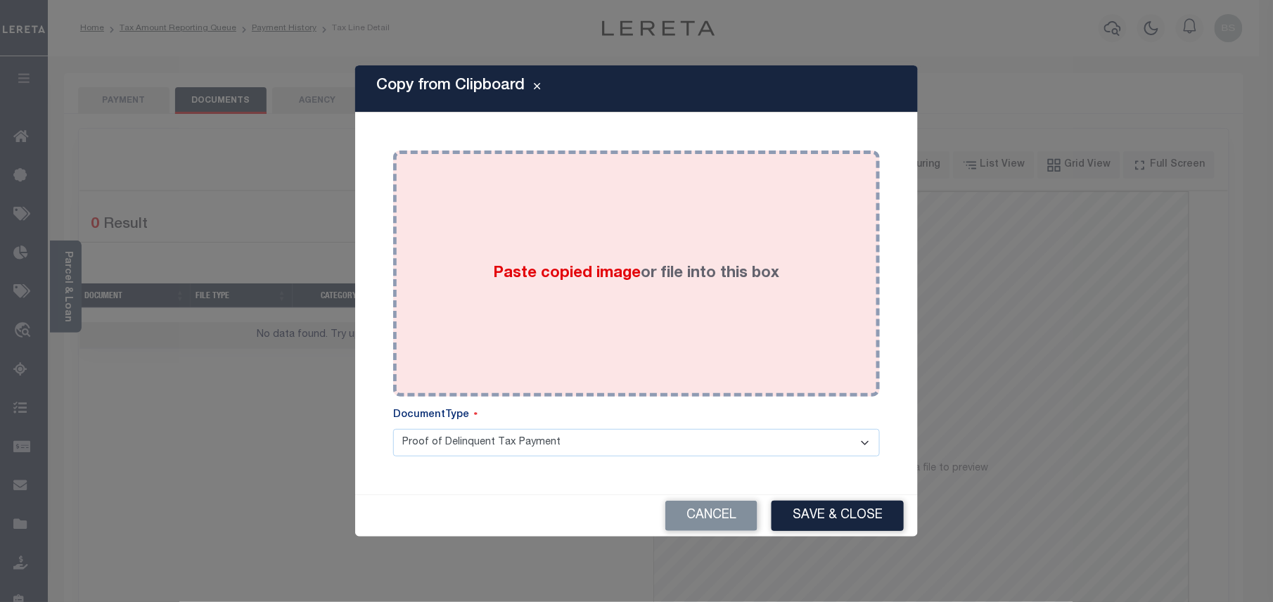
click at [601, 260] on div "Paste copied image or file into this box" at bounding box center [637, 273] width 466 height 225
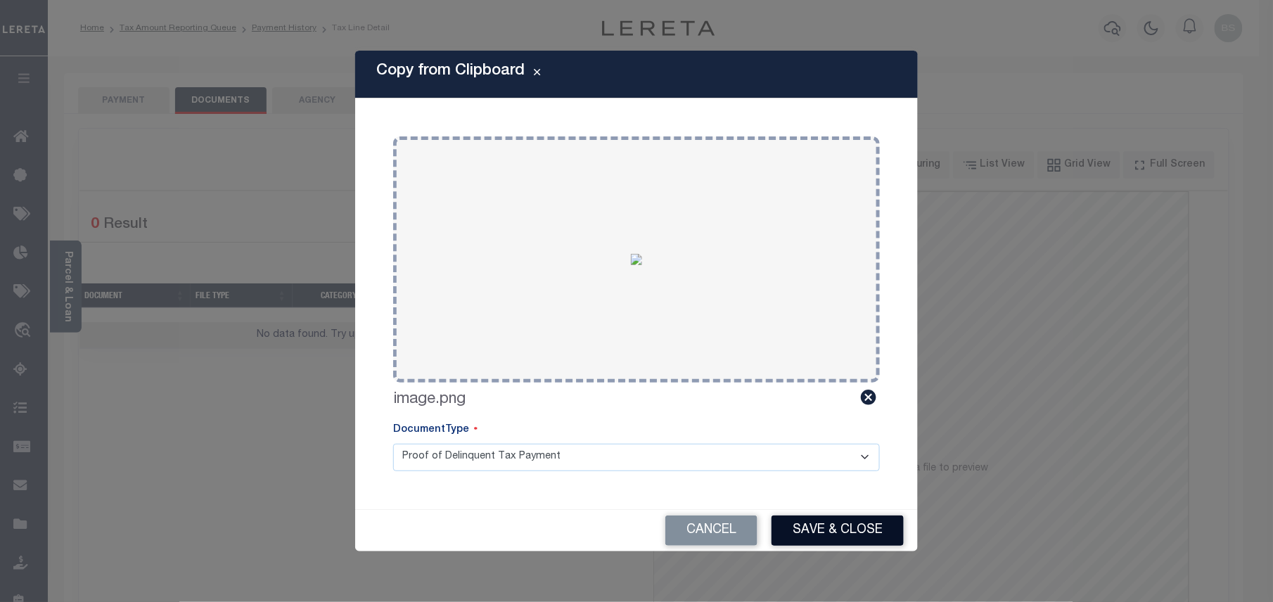
click at [814, 519] on button "Save & Close" at bounding box center [838, 531] width 132 height 30
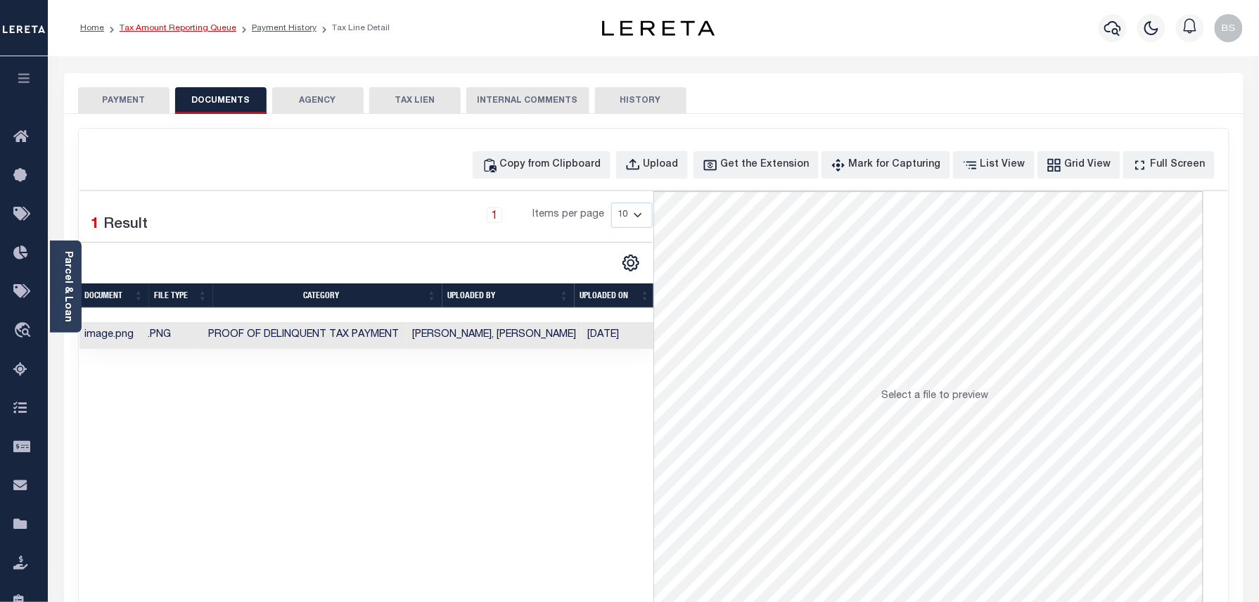
click at [204, 27] on link "Tax Amount Reporting Queue" at bounding box center [178, 28] width 117 height 8
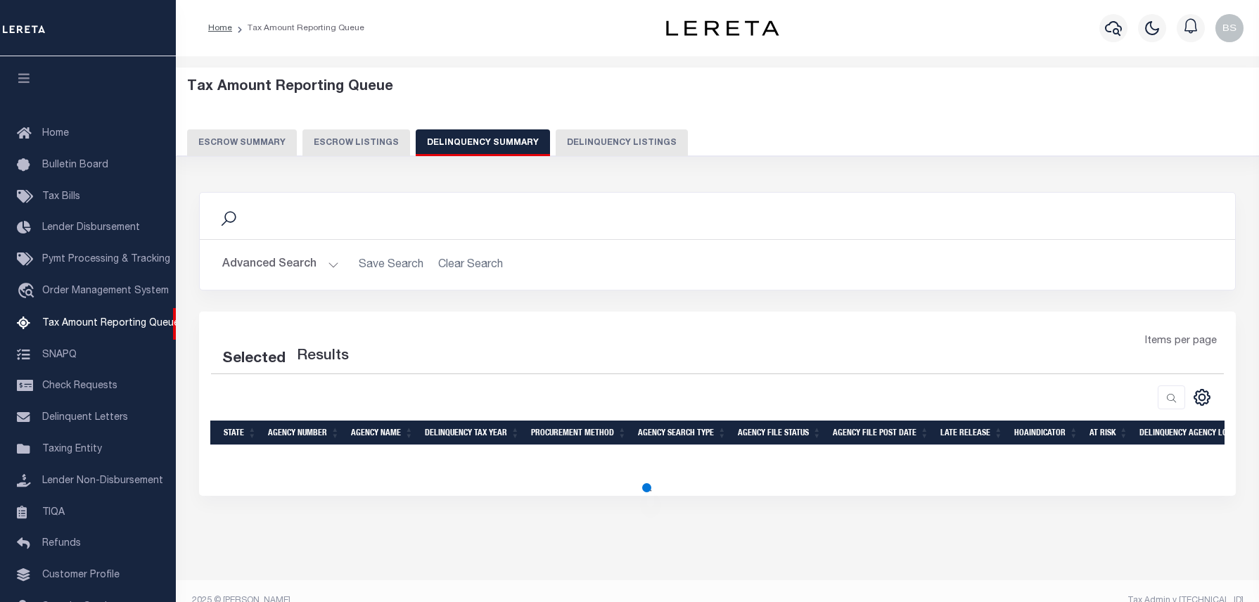
click at [595, 148] on button "Delinquency Listings" at bounding box center [622, 142] width 132 height 27
select select "100"
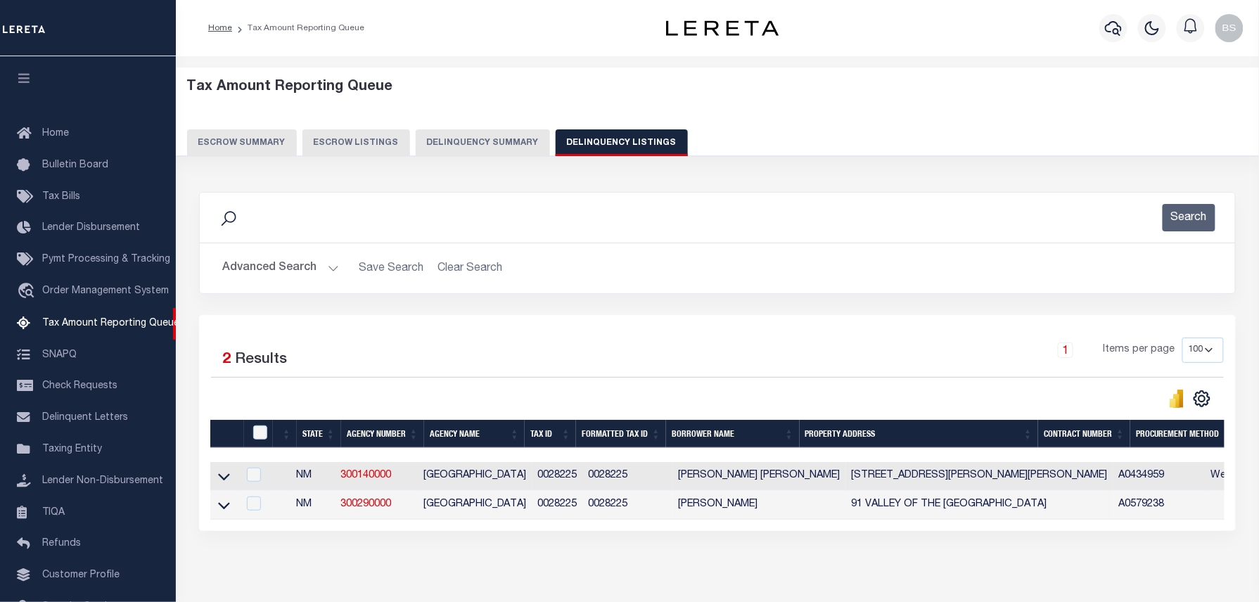
scroll to position [79, 0]
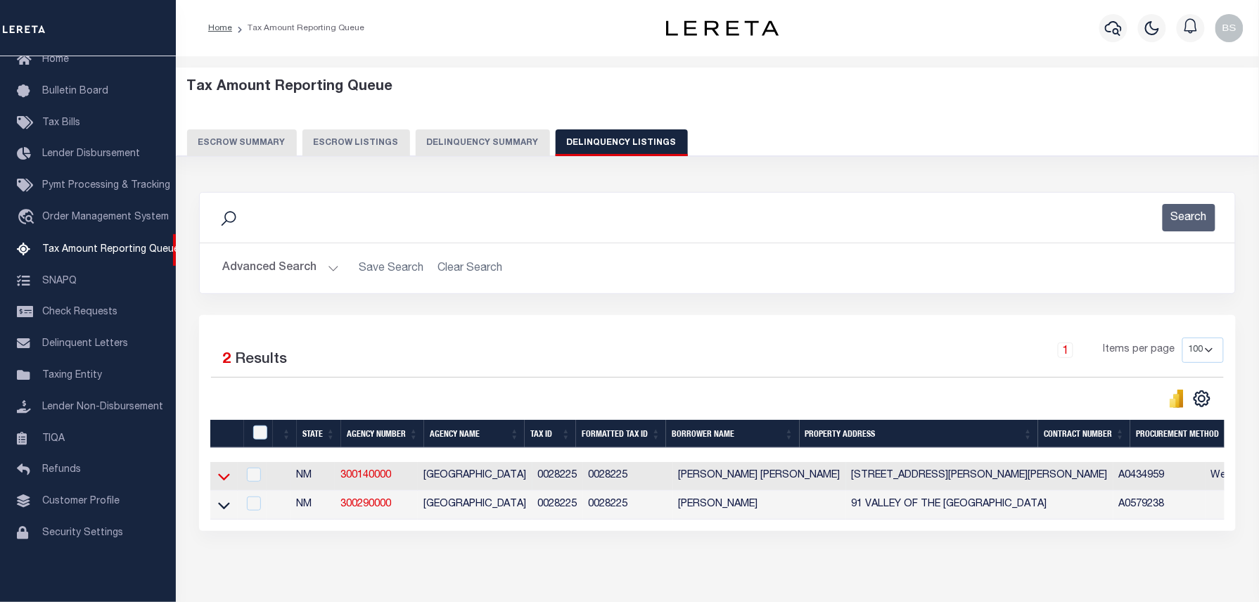
click at [221, 481] on icon at bounding box center [224, 477] width 12 height 7
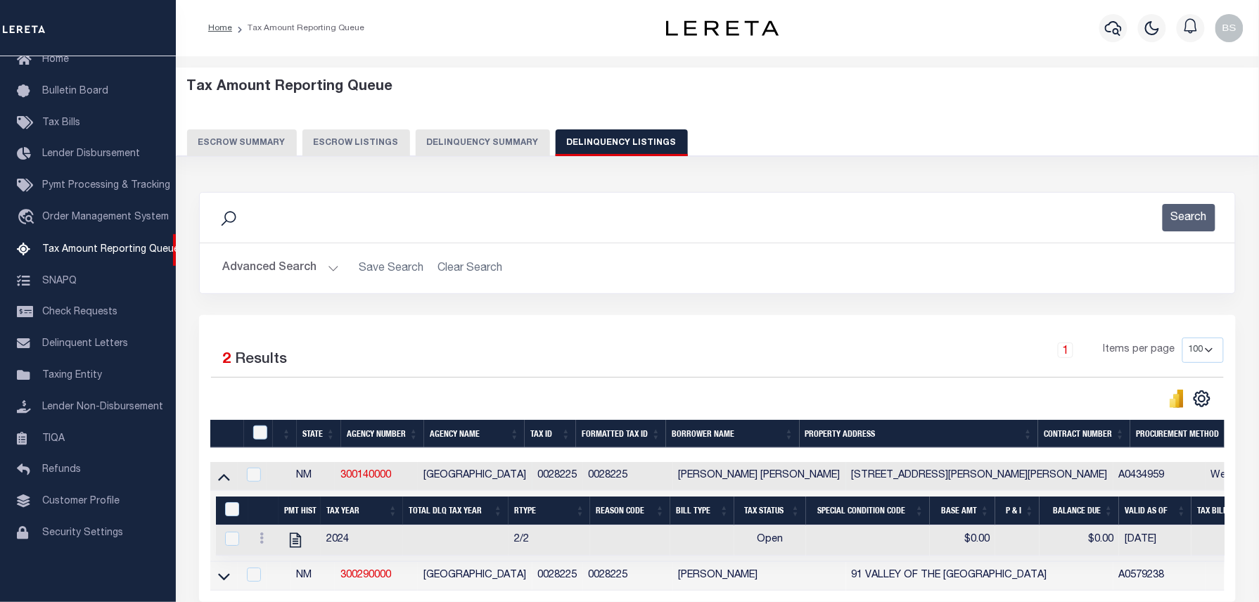
scroll to position [69, 0]
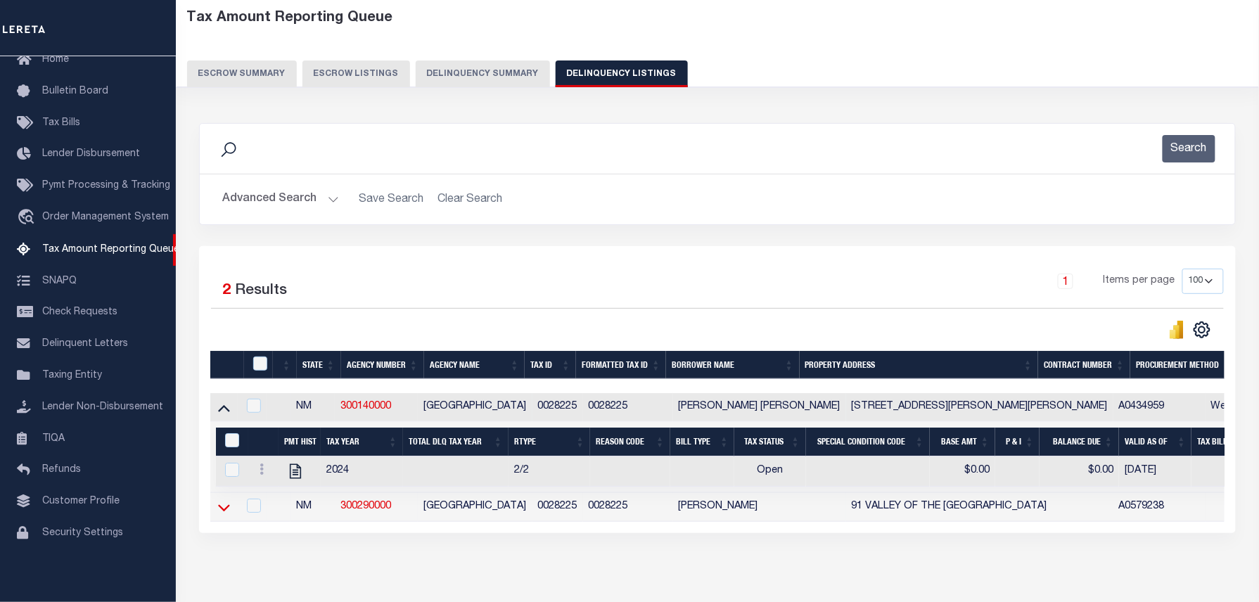
click at [222, 511] on icon at bounding box center [224, 507] width 12 height 7
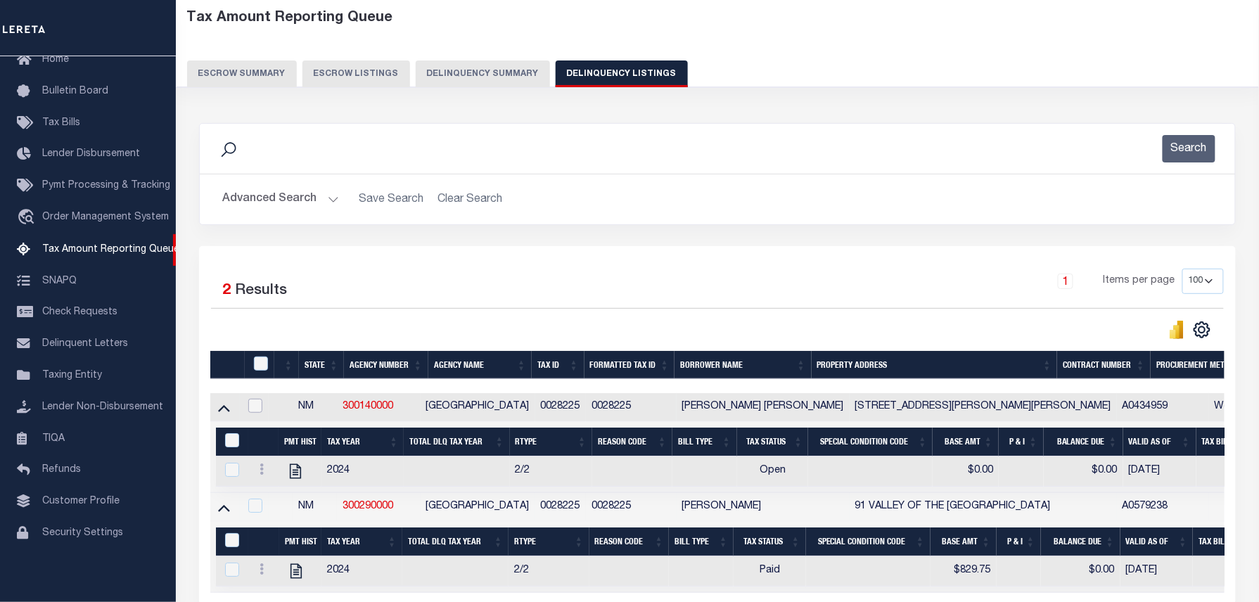
click at [257, 413] on input "checkbox" at bounding box center [255, 406] width 14 height 14
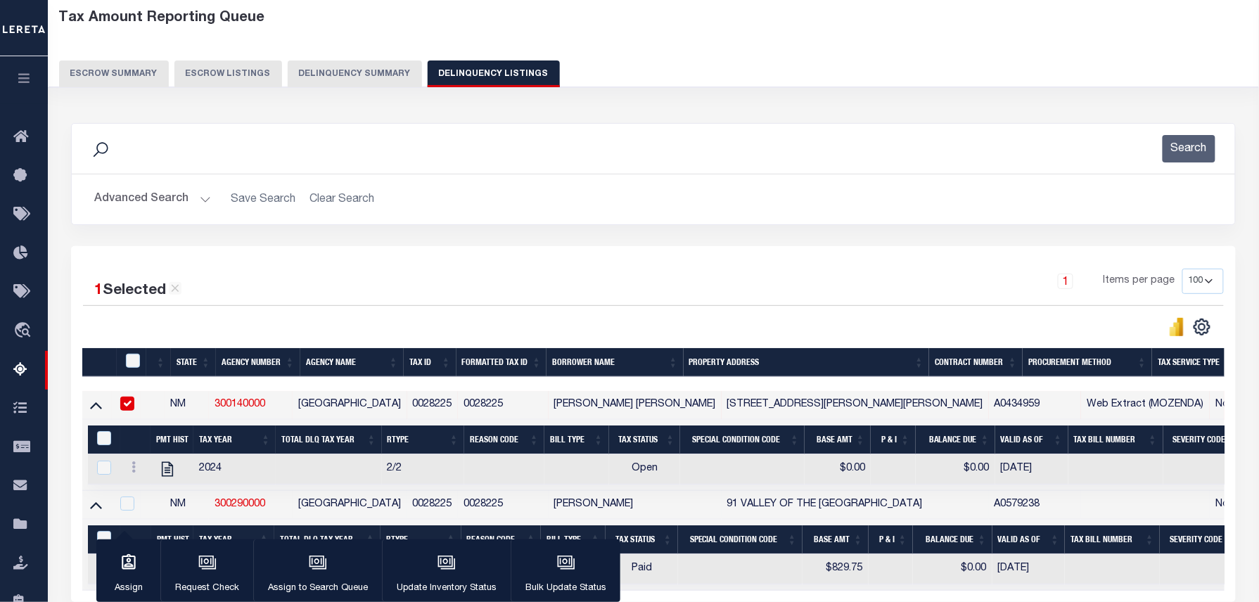
click at [132, 408] on input "checkbox" at bounding box center [127, 404] width 14 height 14
checkbox input "false"
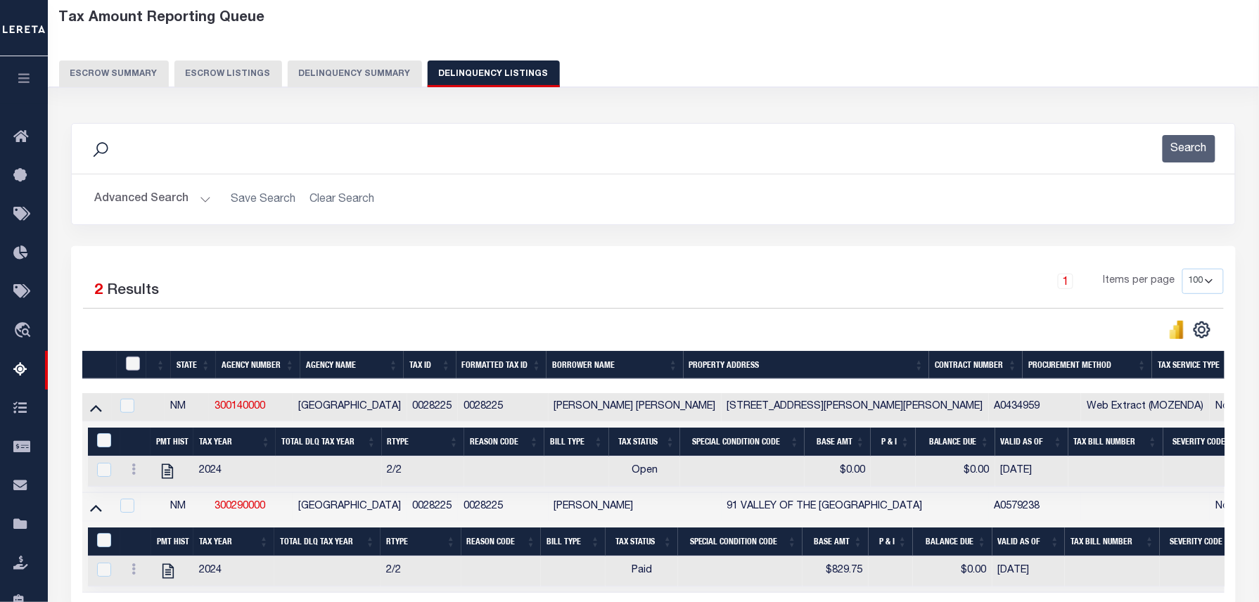
click at [134, 366] on input "checkbox" at bounding box center [133, 364] width 14 height 14
checkbox input "true"
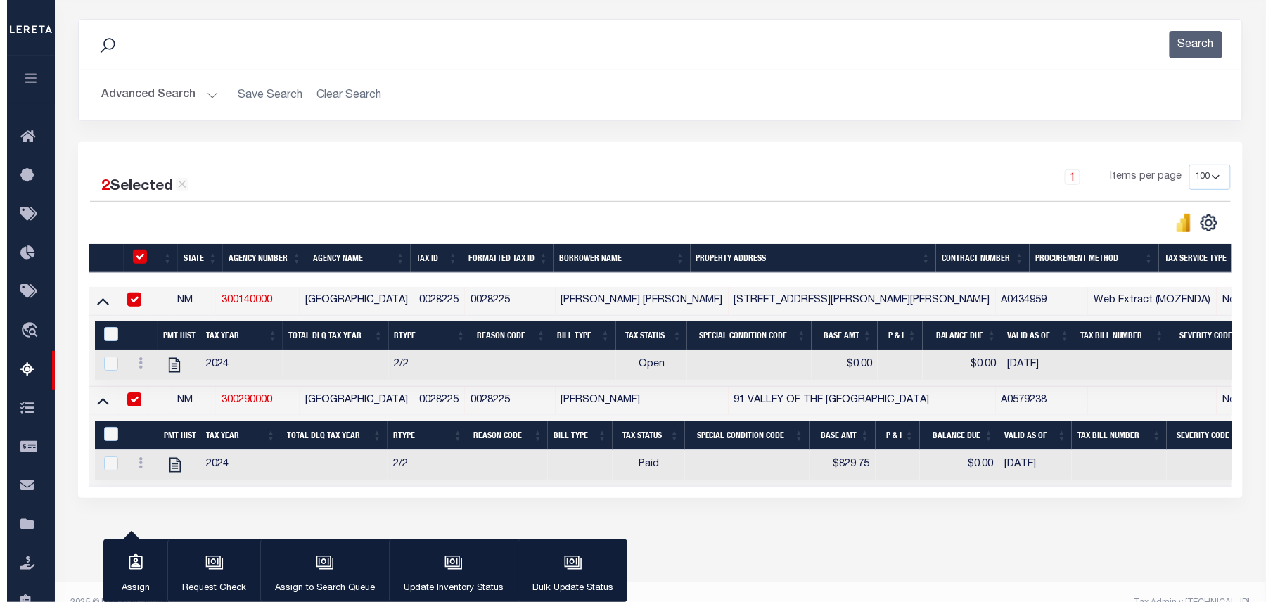
scroll to position [212, 0]
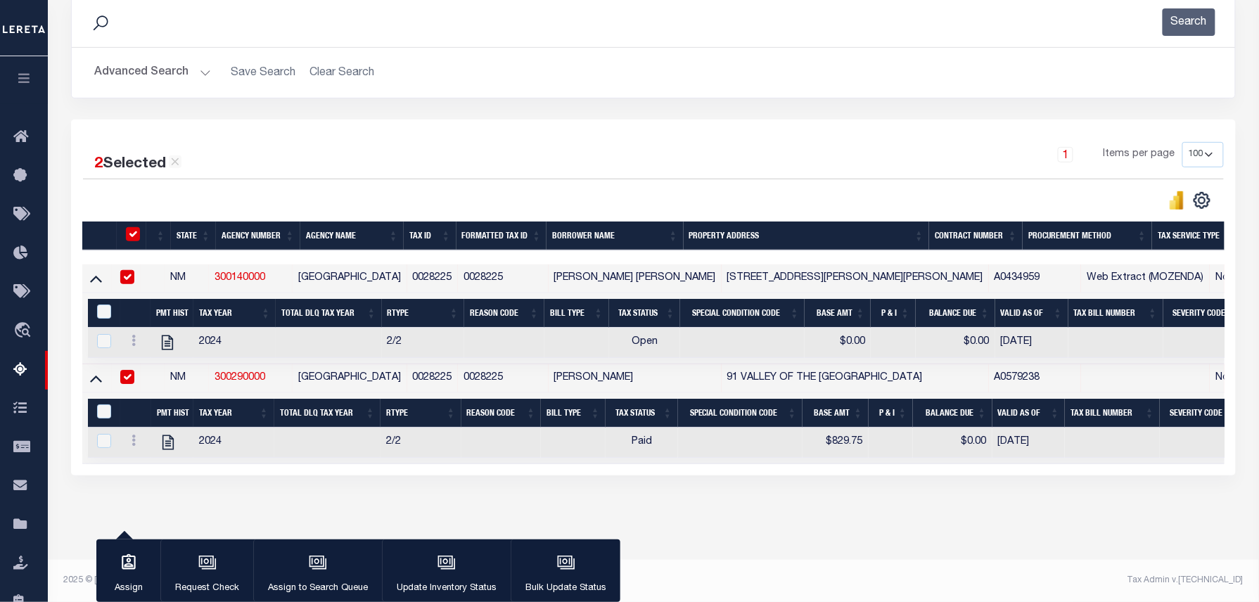
click at [134, 270] on input "checkbox" at bounding box center [127, 277] width 14 height 14
checkbox input "false"
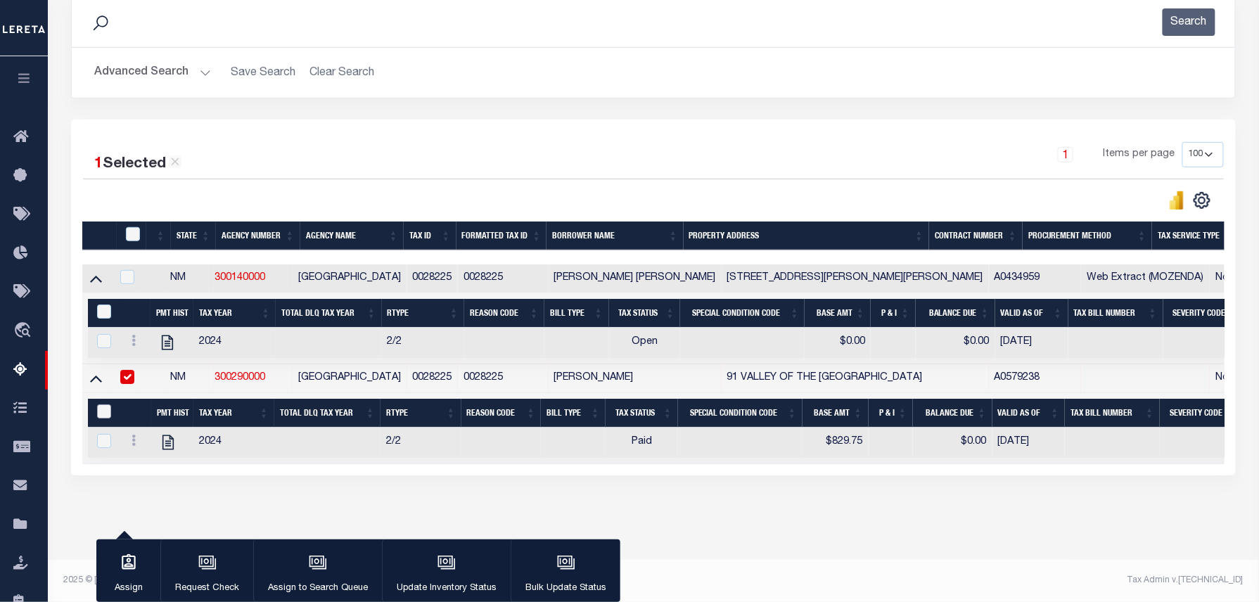
click at [98, 404] on input "&nbsp;" at bounding box center [104, 411] width 14 height 14
checkbox input "true"
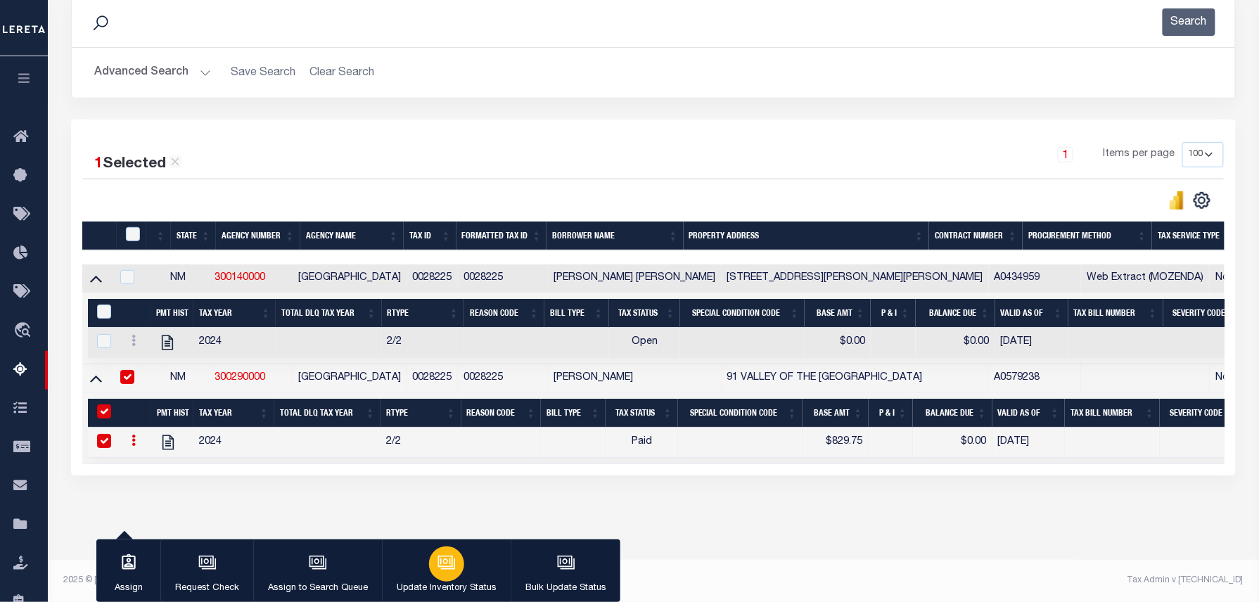
click at [437, 556] on icon "button" at bounding box center [446, 563] width 18 height 18
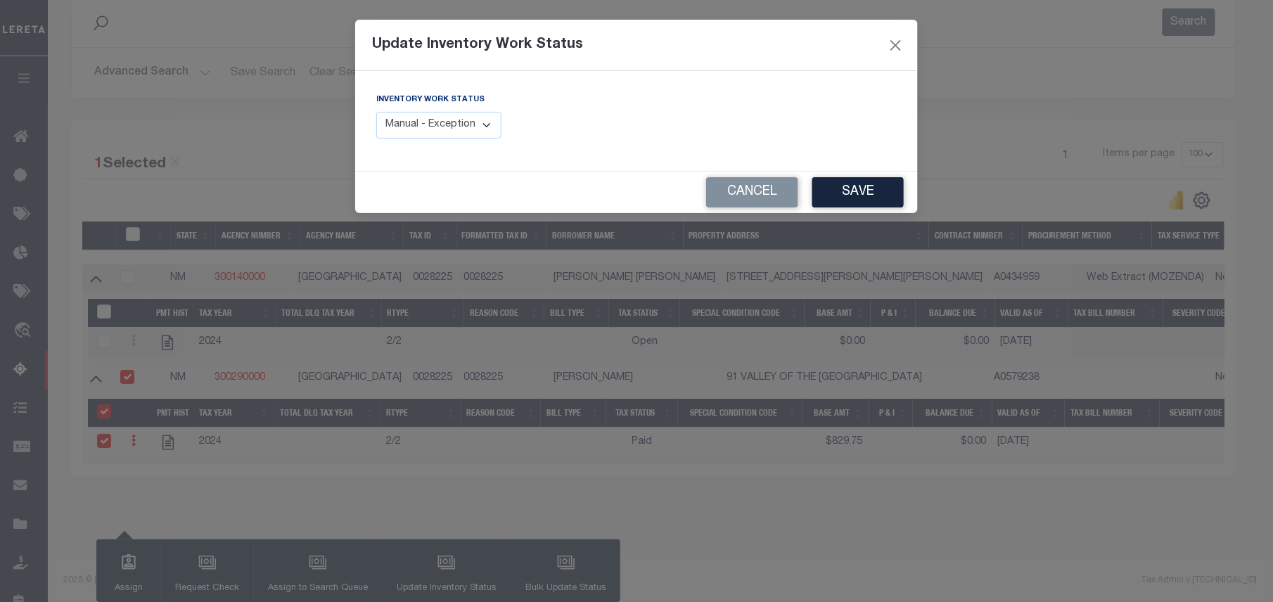
click at [423, 124] on select "Manual - Exception Pended - Awaiting Search Late Add Exception Completed" at bounding box center [438, 125] width 125 height 27
select select "4"
click at [376, 112] on select "Manual - Exception Pended - Awaiting Search Late Add Exception Completed" at bounding box center [438, 125] width 125 height 27
click at [839, 195] on button "Save" at bounding box center [857, 192] width 91 height 30
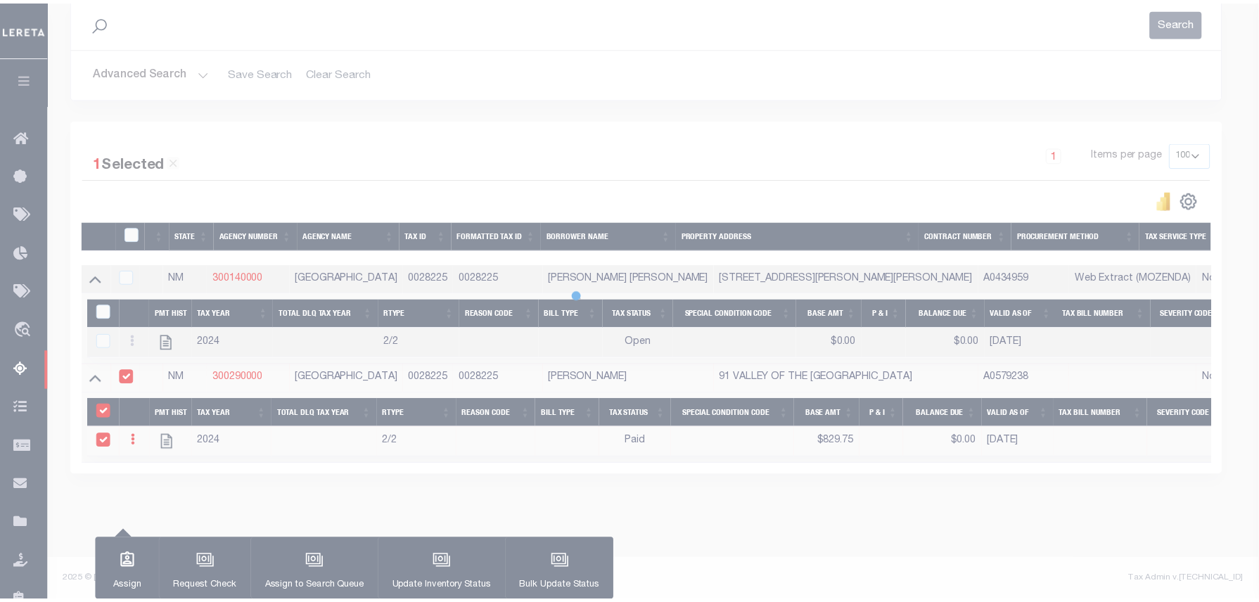
scroll to position [143, 0]
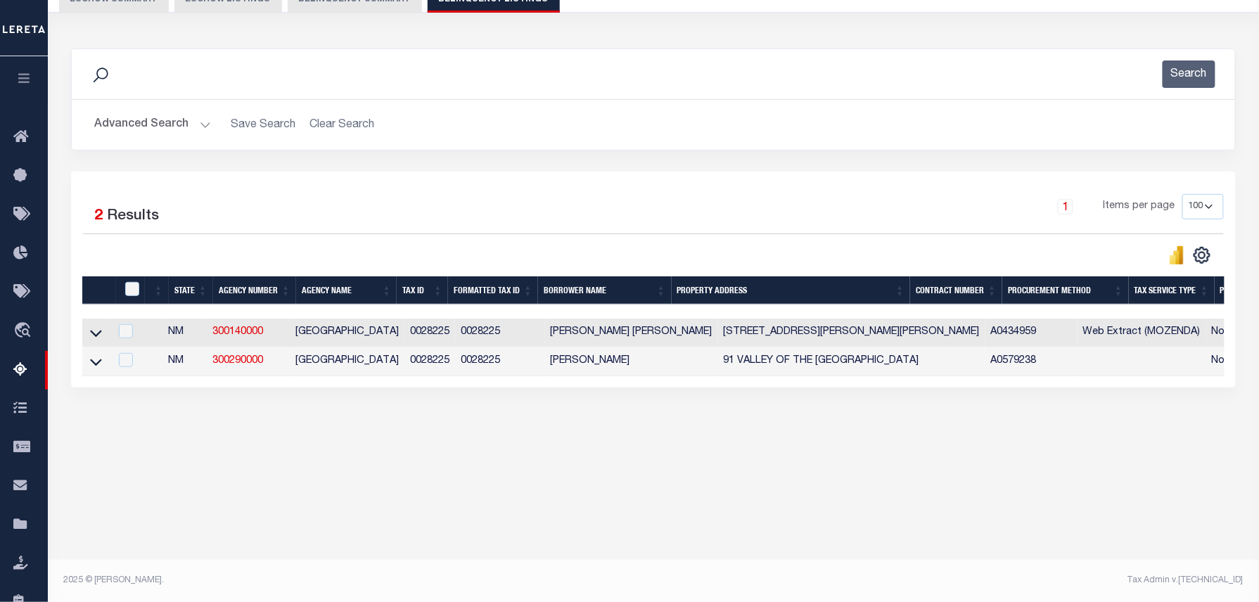
click at [192, 125] on button "Advanced Search" at bounding box center [152, 124] width 117 height 27
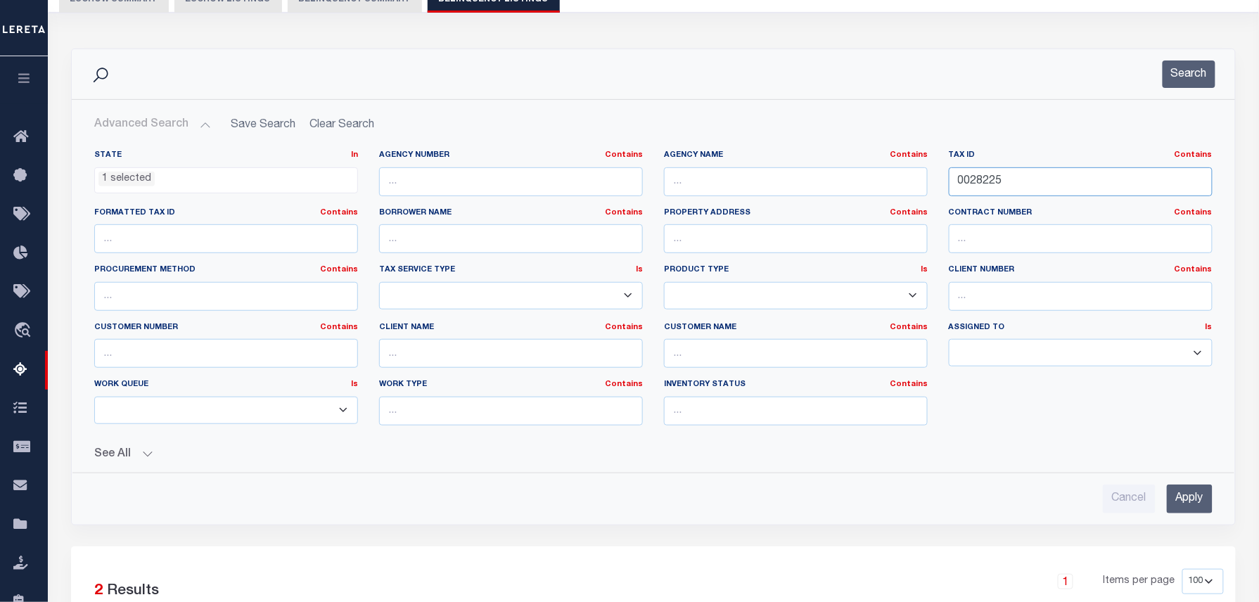
drag, startPoint x: 1019, startPoint y: 181, endPoint x: 634, endPoint y: 129, distance: 388.9
click at [634, 129] on div "Advanced Search Save Search Clear Search tblassign_wrapper_dynamictable_____Def…" at bounding box center [653, 312] width 1141 height 402
paste input "35968"
type input "0035968"
click at [1202, 70] on button "Search" at bounding box center [1189, 73] width 53 height 27
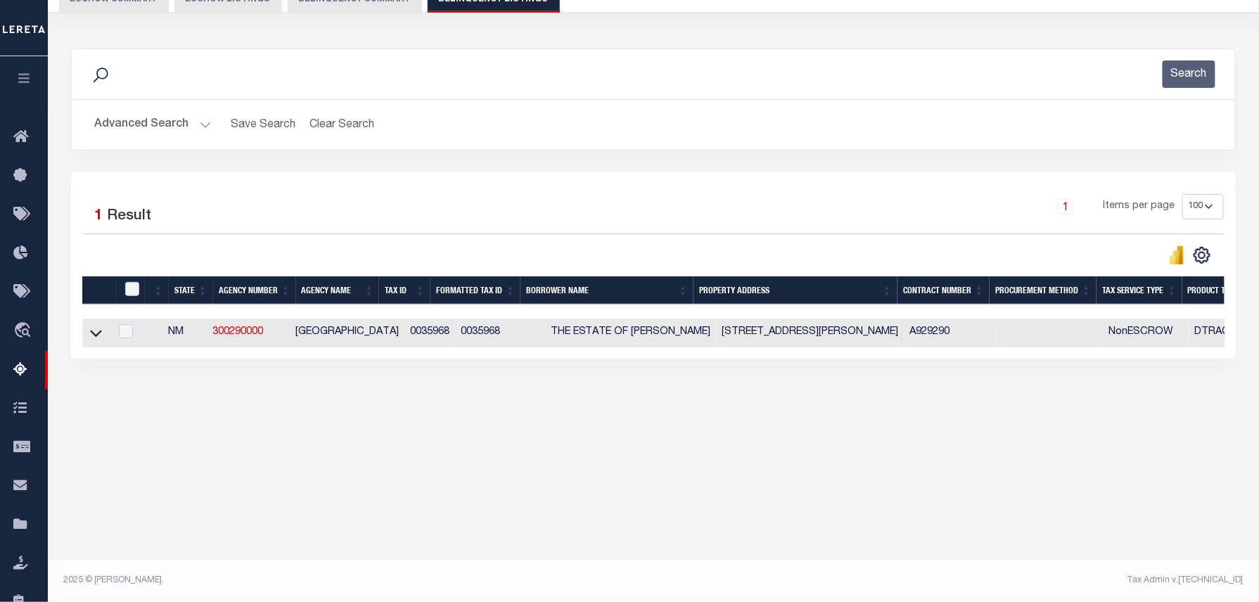
drag, startPoint x: 97, startPoint y: 338, endPoint x: 269, endPoint y: 290, distance: 178.3
click at [97, 338] on icon at bounding box center [96, 333] width 12 height 15
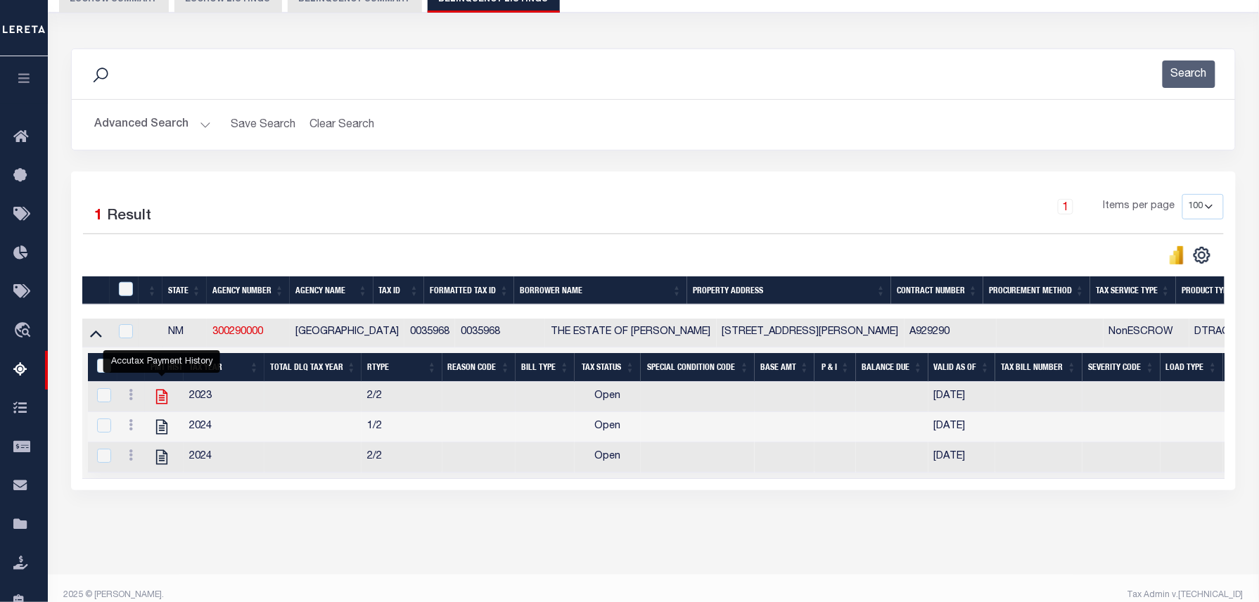
click at [163, 402] on icon "" at bounding box center [162, 397] width 18 height 18
checkbox input "true"
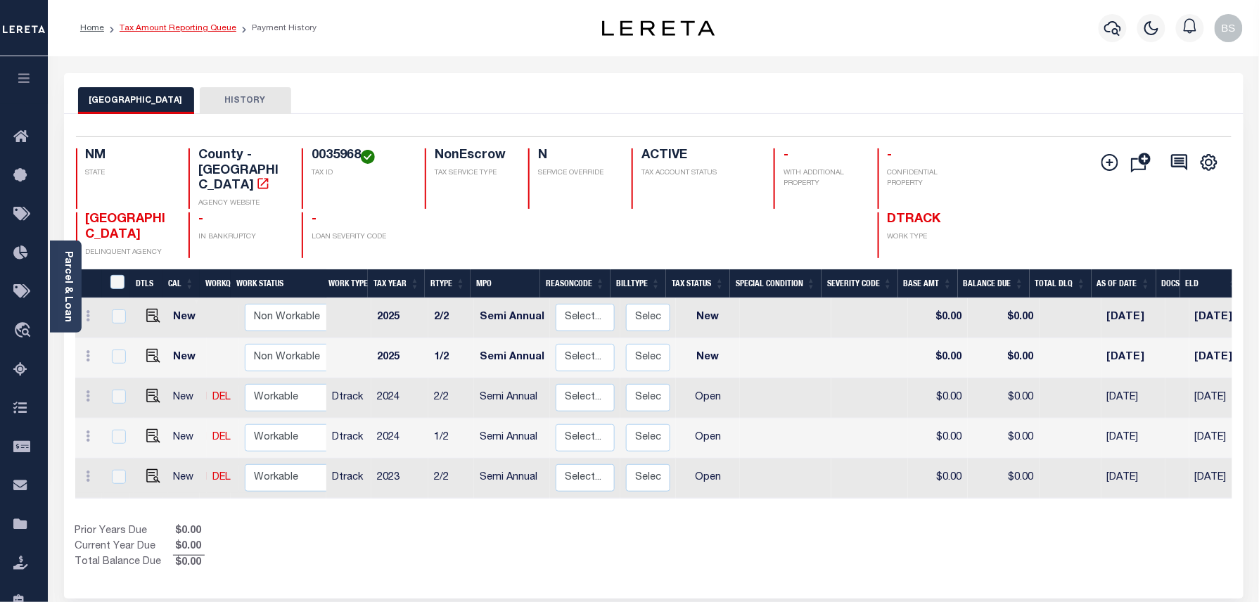
click at [200, 31] on link "Tax Amount Reporting Queue" at bounding box center [178, 28] width 117 height 8
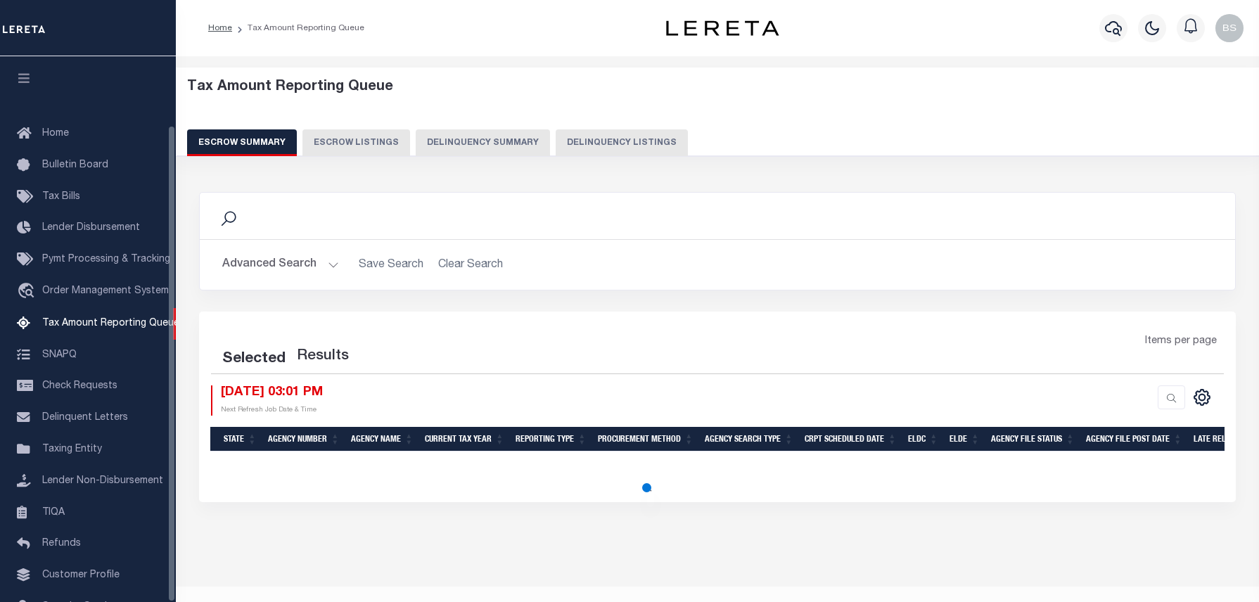
click at [620, 145] on button "Delinquency Listings" at bounding box center [622, 142] width 132 height 27
select select "100"
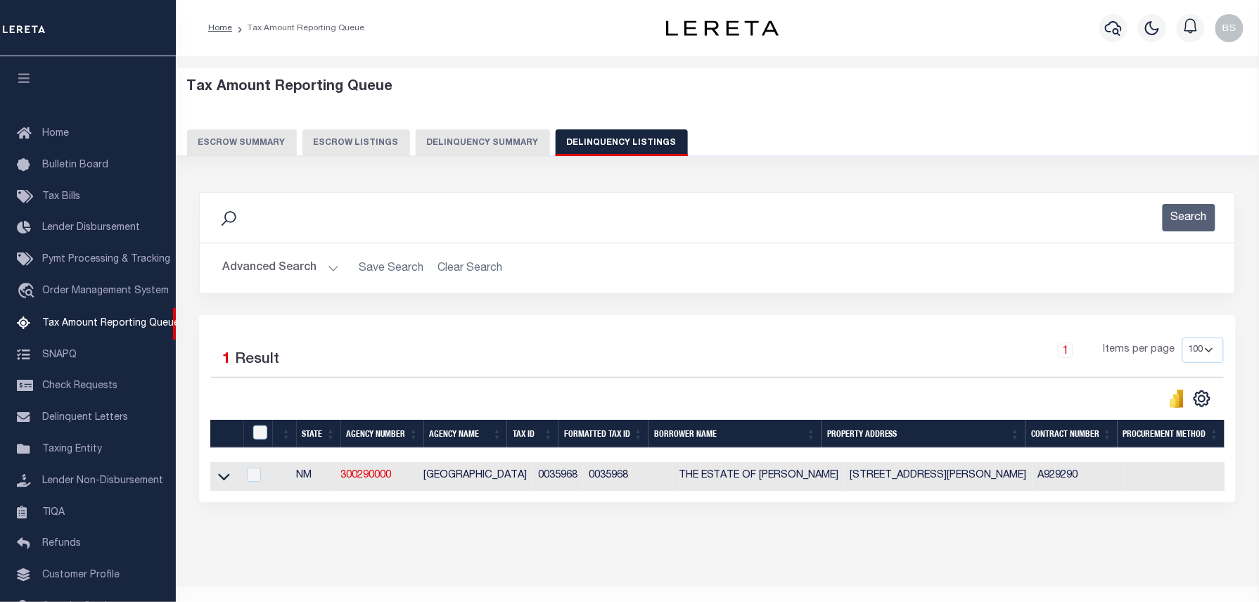
scroll to position [79, 0]
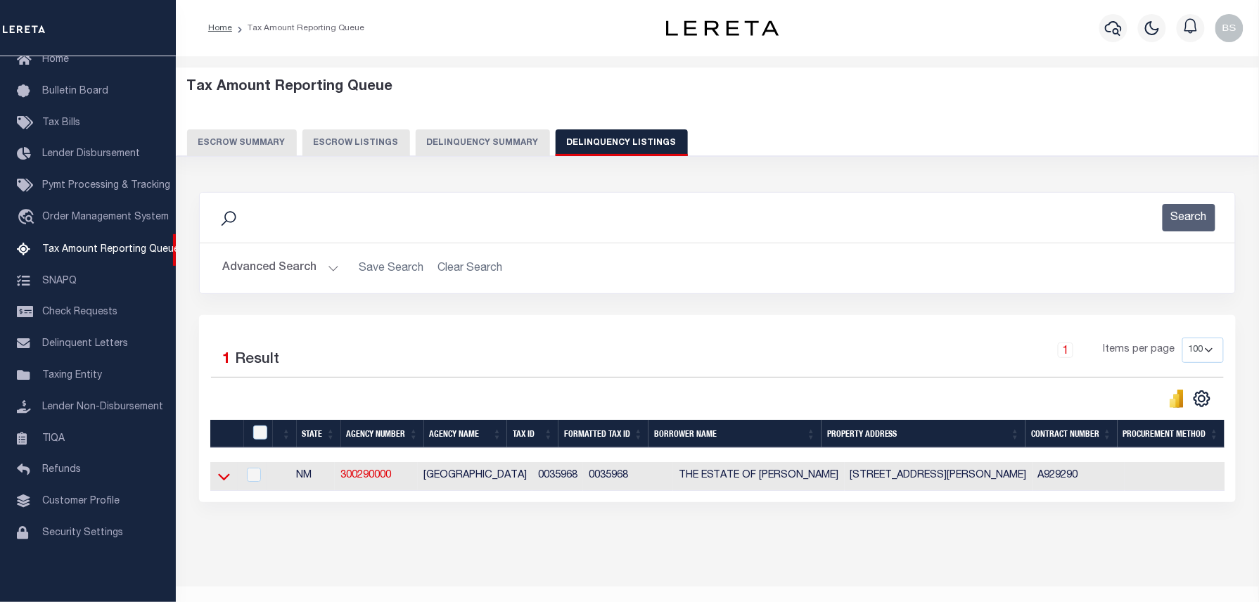
click at [219, 482] on icon at bounding box center [224, 476] width 12 height 15
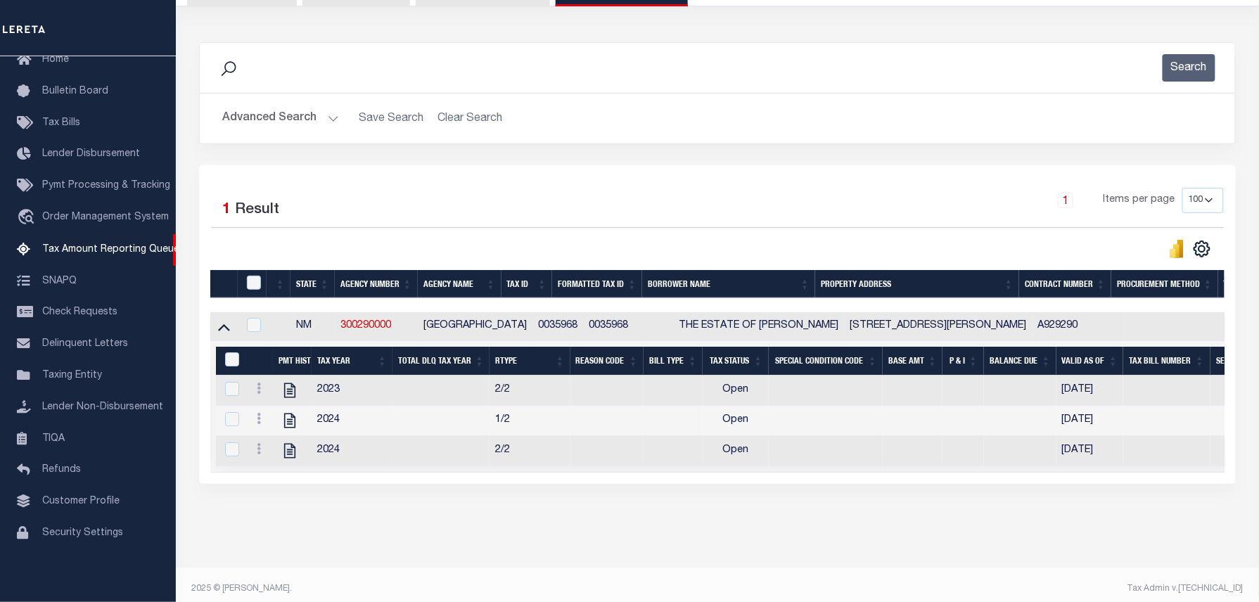
scroll to position [175, 0]
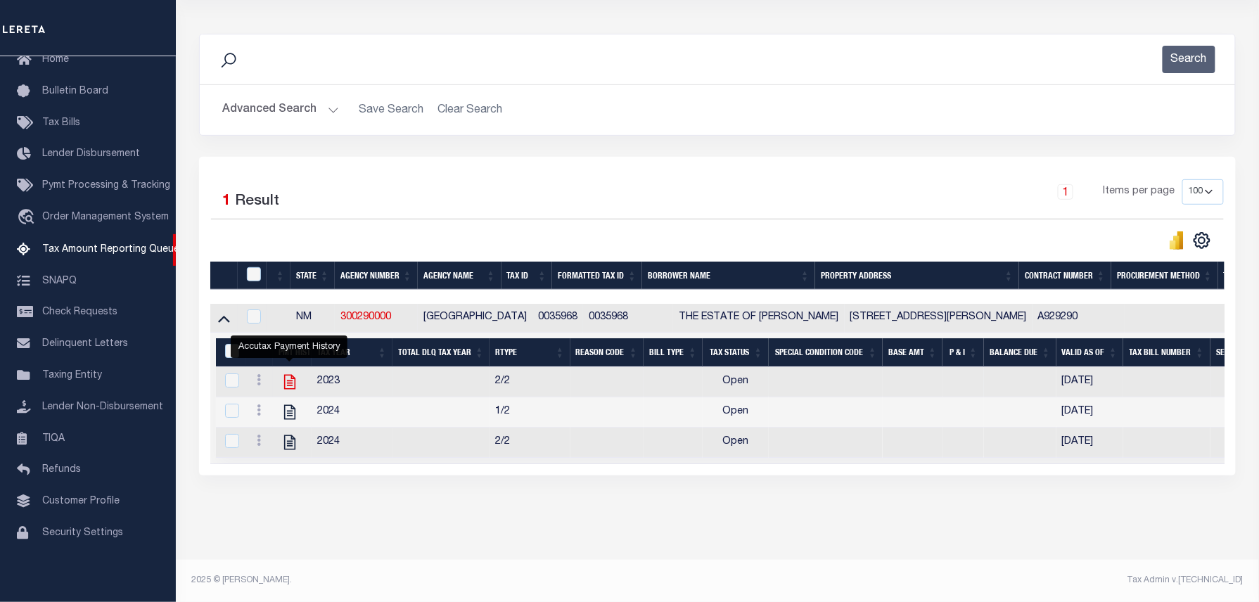
click at [286, 375] on icon "" at bounding box center [290, 382] width 18 height 18
checkbox input "true"
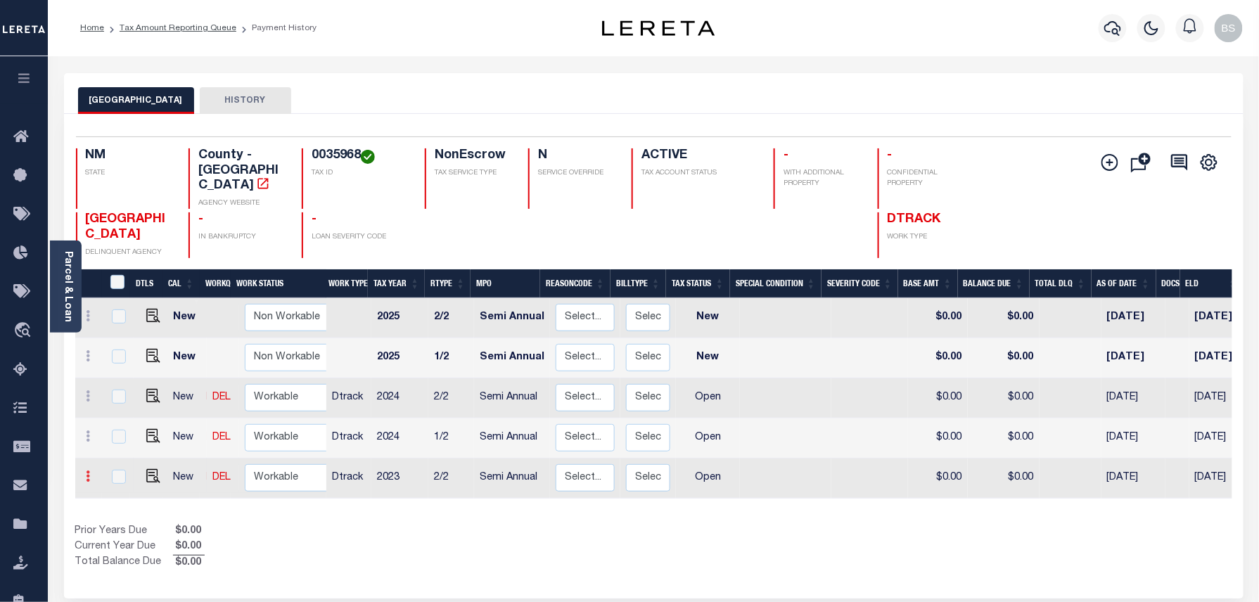
click at [94, 473] on link at bounding box center [88, 478] width 15 height 11
click at [122, 441] on img at bounding box center [122, 448] width 14 height 15
select select "OP2"
type input "$0.00"
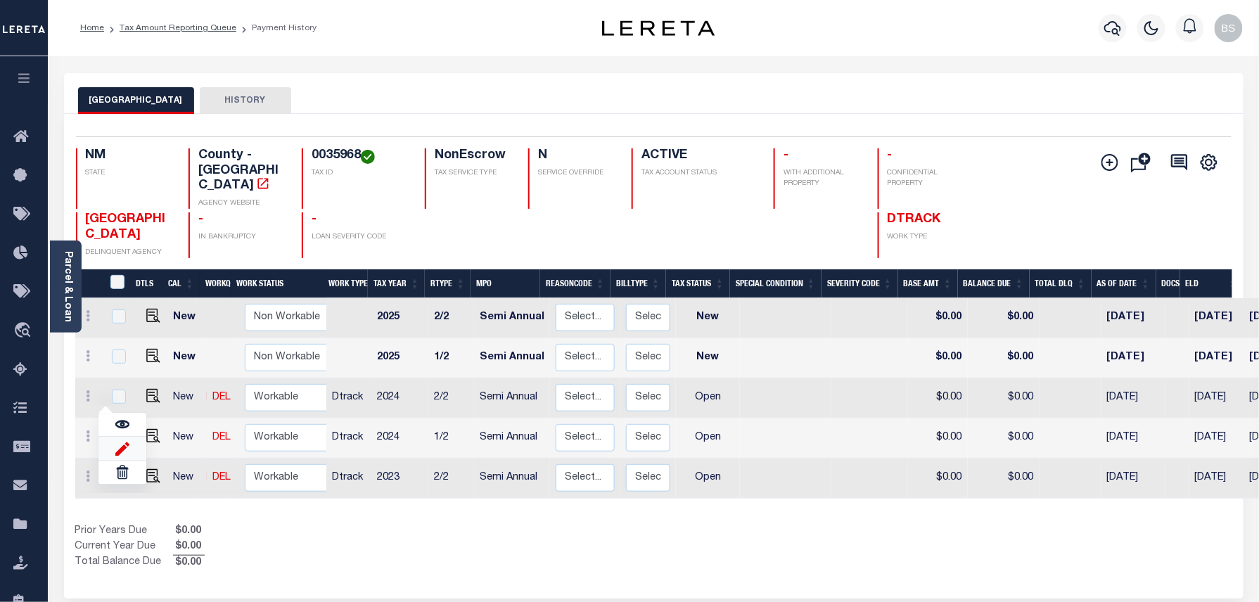
type input "[DATE]"
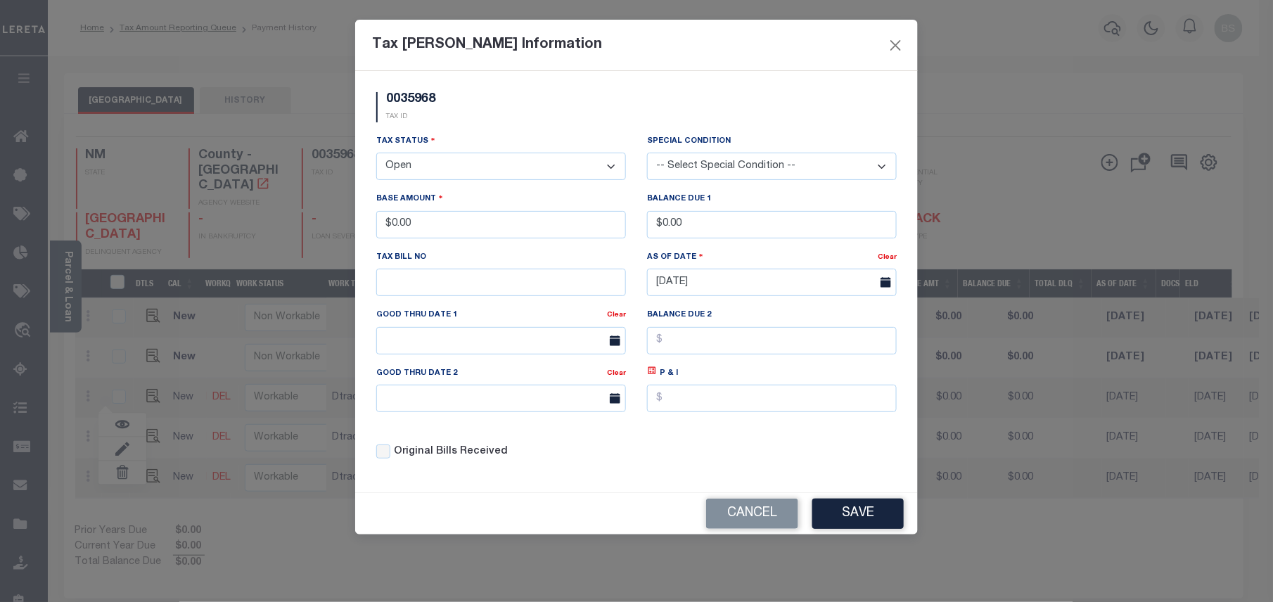
click at [418, 176] on select "- Select Status - Open Due/Unpaid Paid Incomplete No Tax Due Internal Refund Pr…" at bounding box center [501, 166] width 250 height 27
click at [428, 170] on select "- Select Status - Open Due/Unpaid Paid Incomplete No Tax Due Internal Refund Pr…" at bounding box center [501, 166] width 250 height 27
click at [376, 155] on select "- Select Status - Open Due/Unpaid Paid Incomplete No Tax Due Internal Refund Pr…" at bounding box center [501, 166] width 250 height 27
click at [869, 529] on button "Save" at bounding box center [857, 514] width 91 height 30
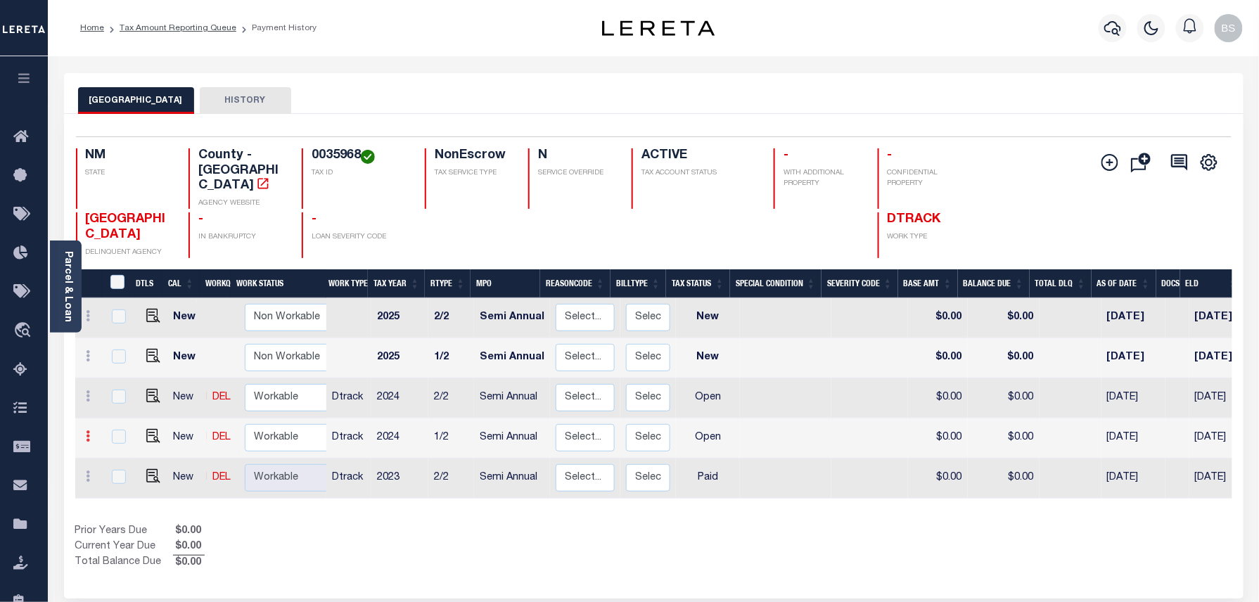
click at [91, 433] on link at bounding box center [88, 438] width 15 height 11
click at [130, 397] on link at bounding box center [122, 408] width 48 height 23
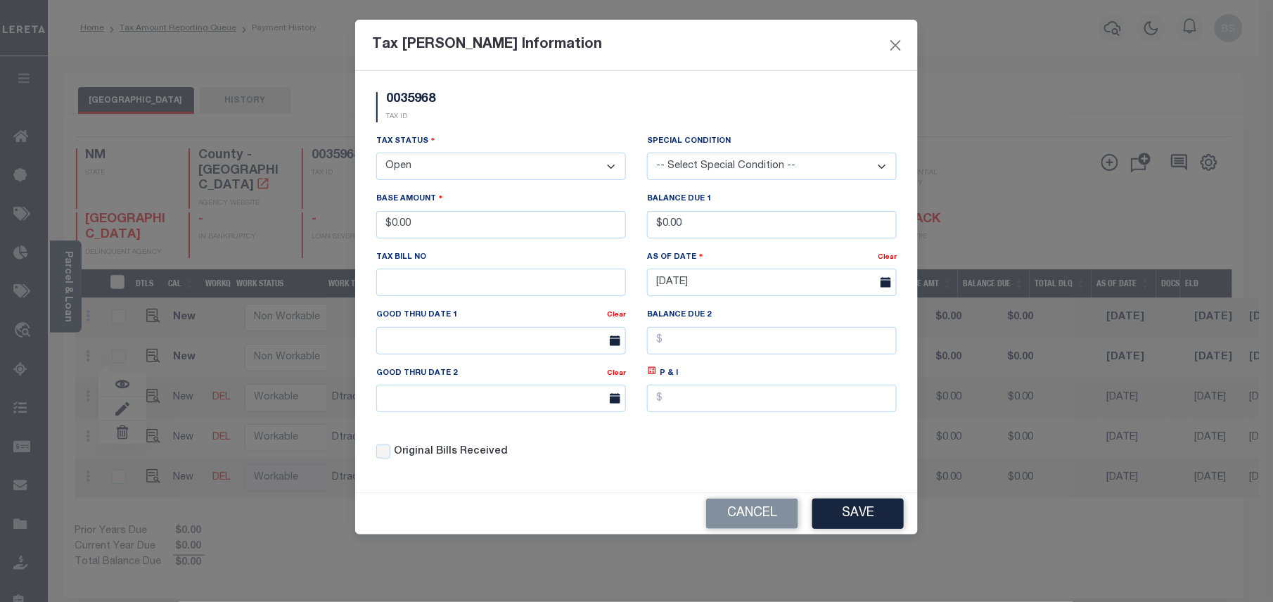
click at [440, 167] on select "- Select Status - Open Due/Unpaid Paid Incomplete No Tax Due Internal Refund Pr…" at bounding box center [501, 166] width 250 height 27
select select "PYD"
click at [376, 155] on select "- Select Status - Open Due/Unpaid Paid Incomplete No Tax Due Internal Refund Pr…" at bounding box center [501, 166] width 250 height 27
drag, startPoint x: 448, startPoint y: 229, endPoint x: 346, endPoint y: 229, distance: 102.0
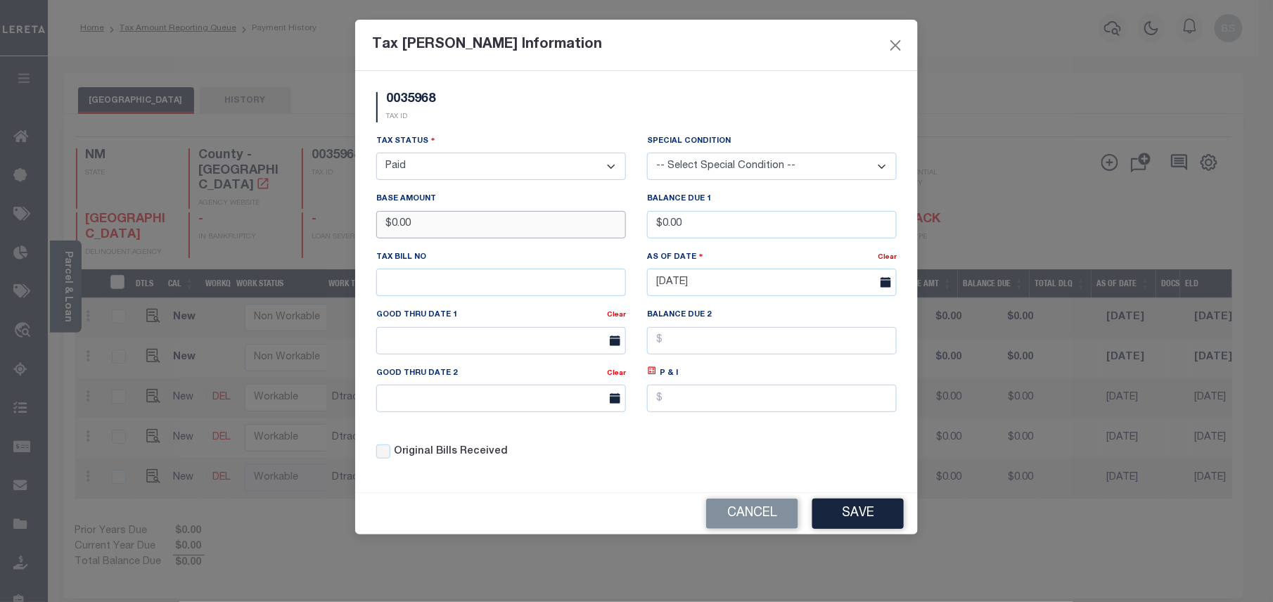
click at [346, 229] on div "Tax [PERSON_NAME] Information 0035968 TAX ID Installment: TaxID: 0035968 Tax St…" at bounding box center [636, 301] width 1273 height 602
type input "$1,146.71"
click at [837, 519] on button "Save" at bounding box center [857, 514] width 91 height 30
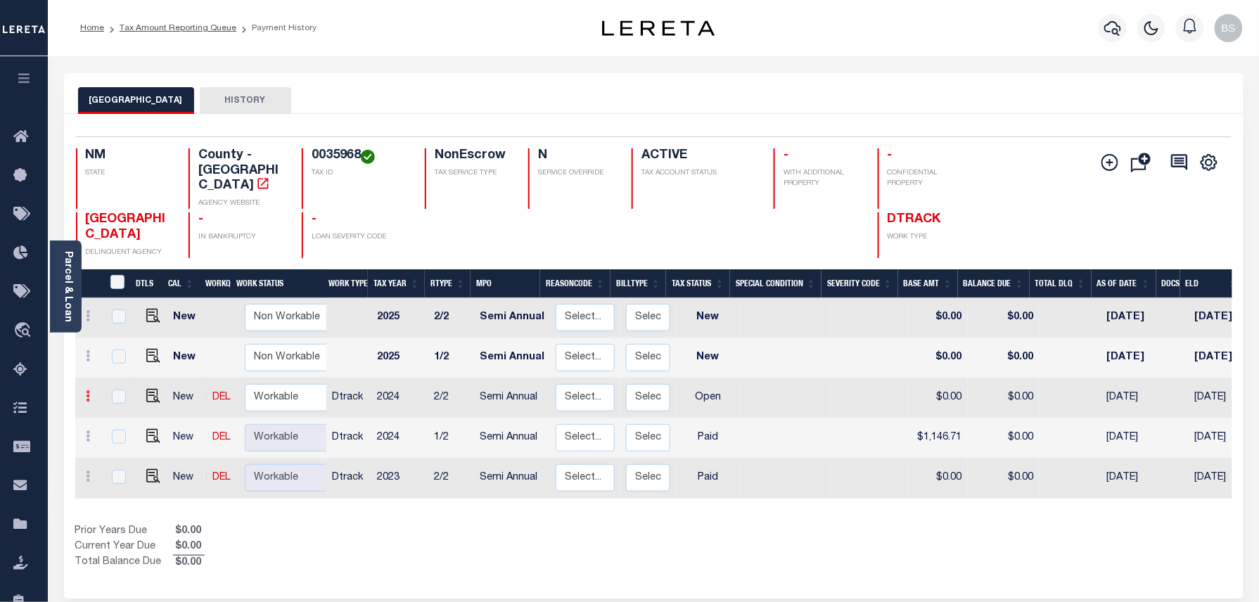
click at [88, 390] on icon at bounding box center [89, 395] width 4 height 11
click at [115, 437] on img at bounding box center [122, 444] width 14 height 15
select select "OP2"
type input "$0.00"
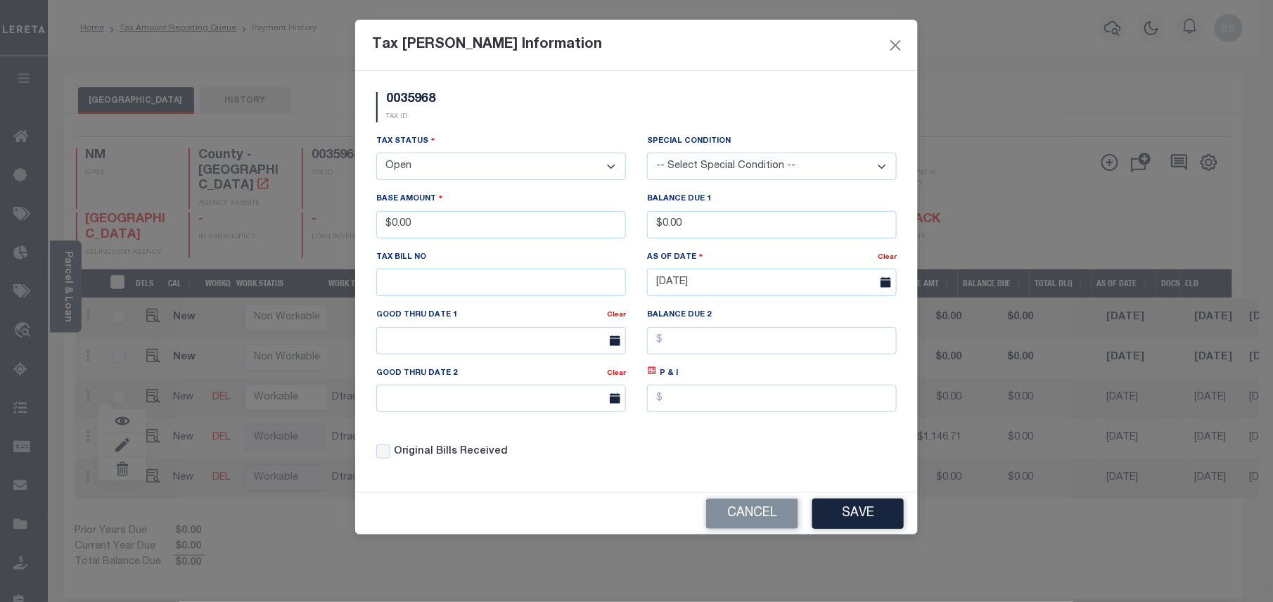
click at [506, 167] on select "- Select Status - Open Due/Unpaid Paid Incomplete No Tax Due Internal Refund Pr…" at bounding box center [501, 166] width 250 height 27
click at [376, 155] on select "- Select Status - Open Due/Unpaid Paid Incomplete No Tax Due Internal Refund Pr…" at bounding box center [501, 166] width 250 height 27
click at [463, 174] on select "- Select Status - Open Due/Unpaid Paid Incomplete No Tax Due Internal Refund Pr…" at bounding box center [501, 166] width 250 height 27
select select "DUE"
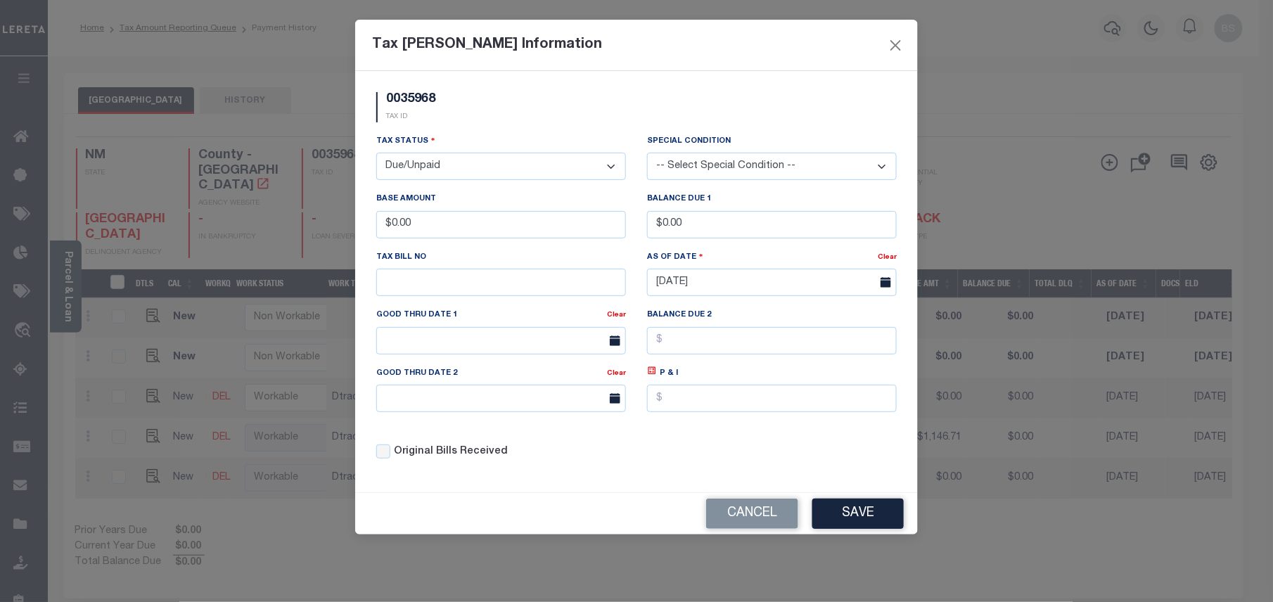
click at [376, 155] on select "- Select Status - Open Due/Unpaid Paid Incomplete No Tax Due Internal Refund Pr…" at bounding box center [501, 166] width 250 height 27
drag, startPoint x: 439, startPoint y: 218, endPoint x: 405, endPoint y: 218, distance: 33.8
click at [405, 218] on input "$0.00" at bounding box center [501, 224] width 250 height 27
click at [437, 232] on input "$0.00" at bounding box center [501, 224] width 250 height 27
drag, startPoint x: 451, startPoint y: 226, endPoint x: 395, endPoint y: 225, distance: 56.3
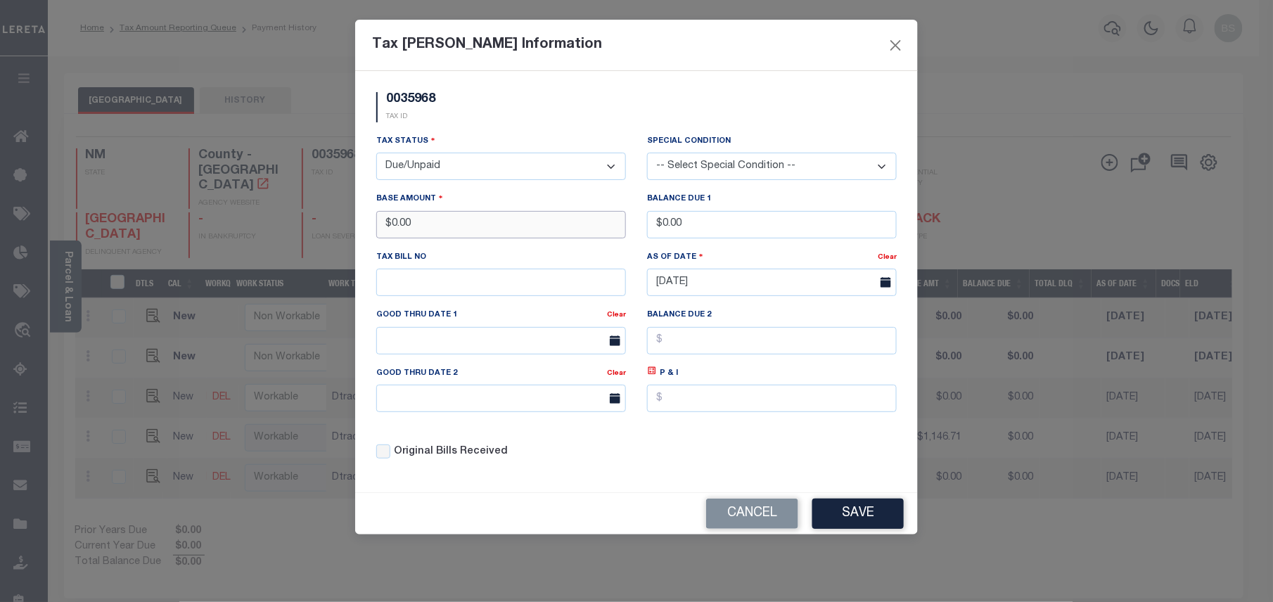
click at [395, 225] on input "$0.00" at bounding box center [501, 224] width 250 height 27
type input "$1,146.70"
drag, startPoint x: 695, startPoint y: 237, endPoint x: 660, endPoint y: 236, distance: 35.2
click at [660, 236] on input "$0.00" at bounding box center [772, 224] width 250 height 27
type input "$1,238.44"
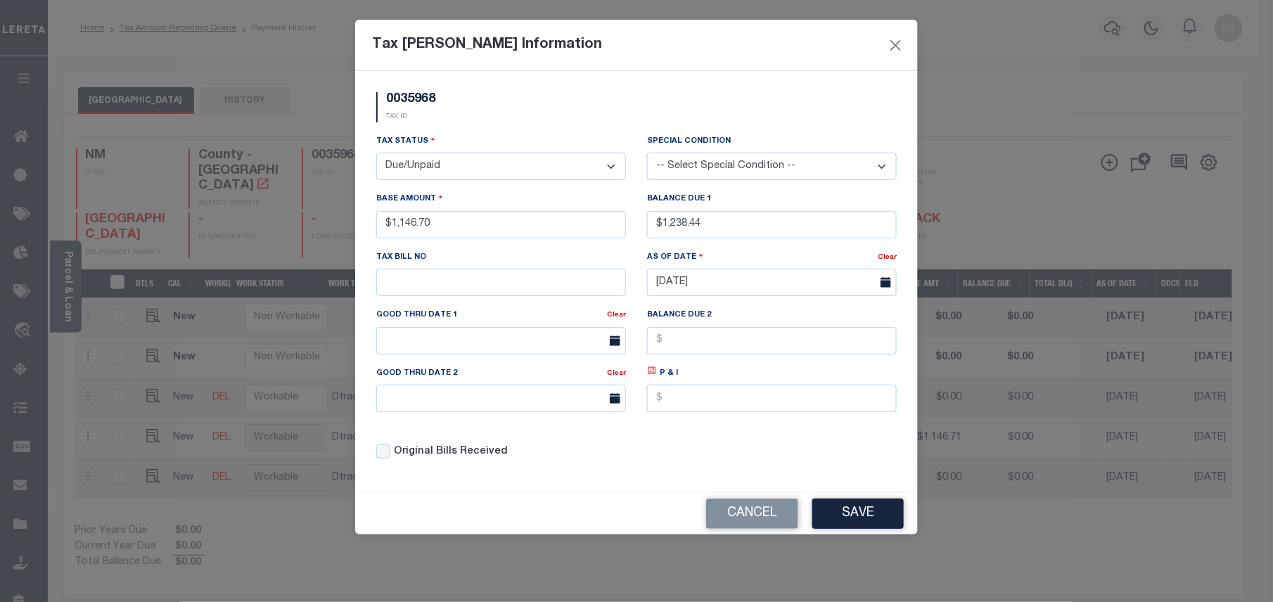
click at [653, 373] on icon at bounding box center [652, 371] width 5 height 5
type input "$91.74"
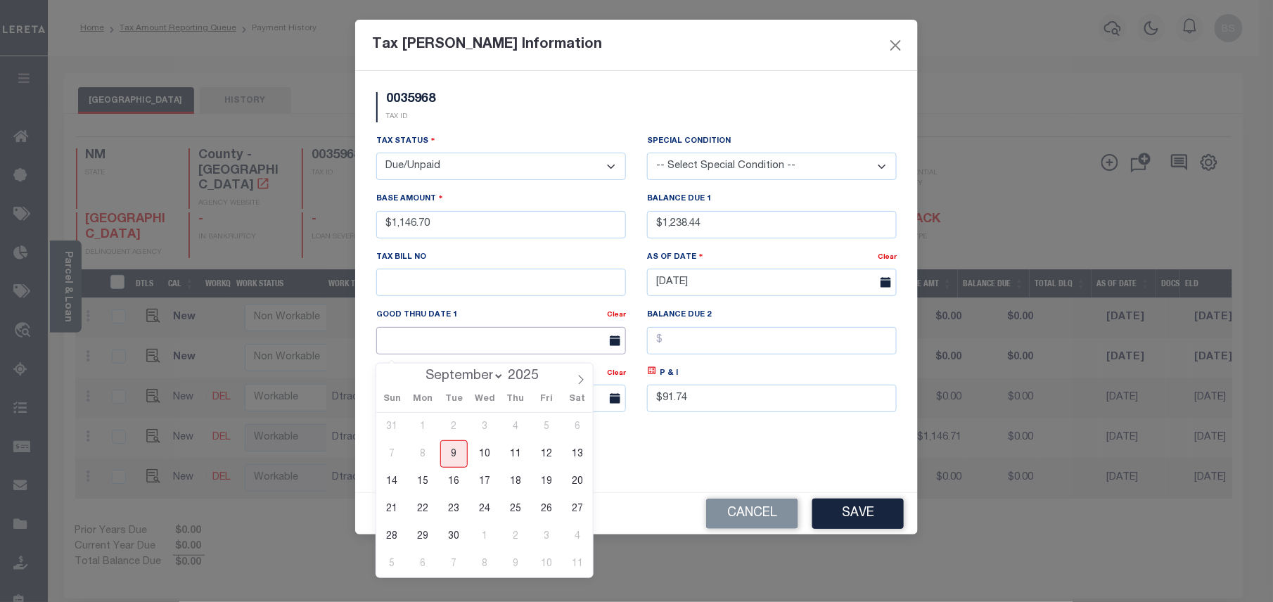
click at [473, 333] on input "text" at bounding box center [501, 340] width 250 height 27
click at [457, 536] on span "30" at bounding box center [453, 536] width 27 height 27
type input "[DATE]"
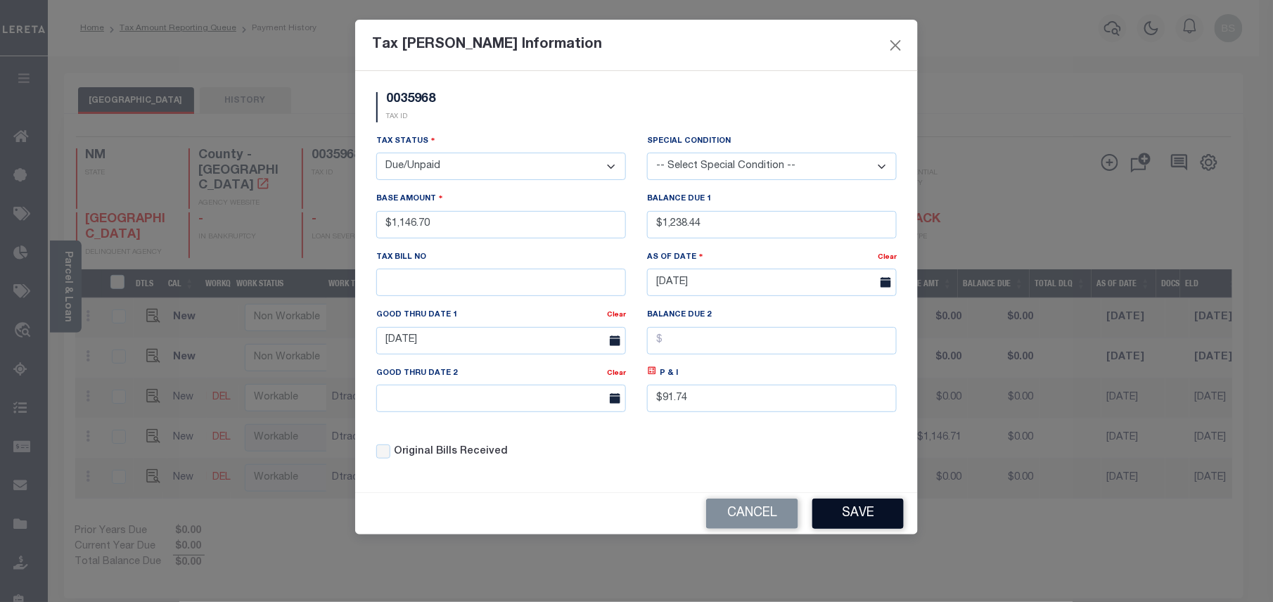
click at [871, 521] on button "Save" at bounding box center [857, 514] width 91 height 30
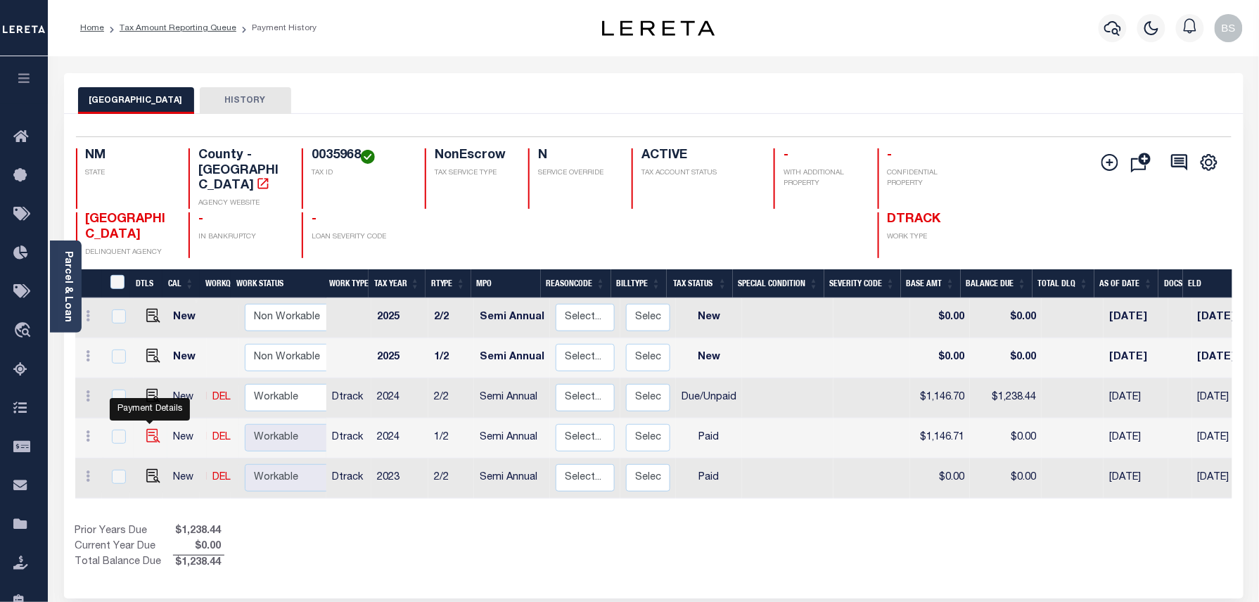
click at [146, 429] on img at bounding box center [153, 436] width 14 height 14
checkbox input "true"
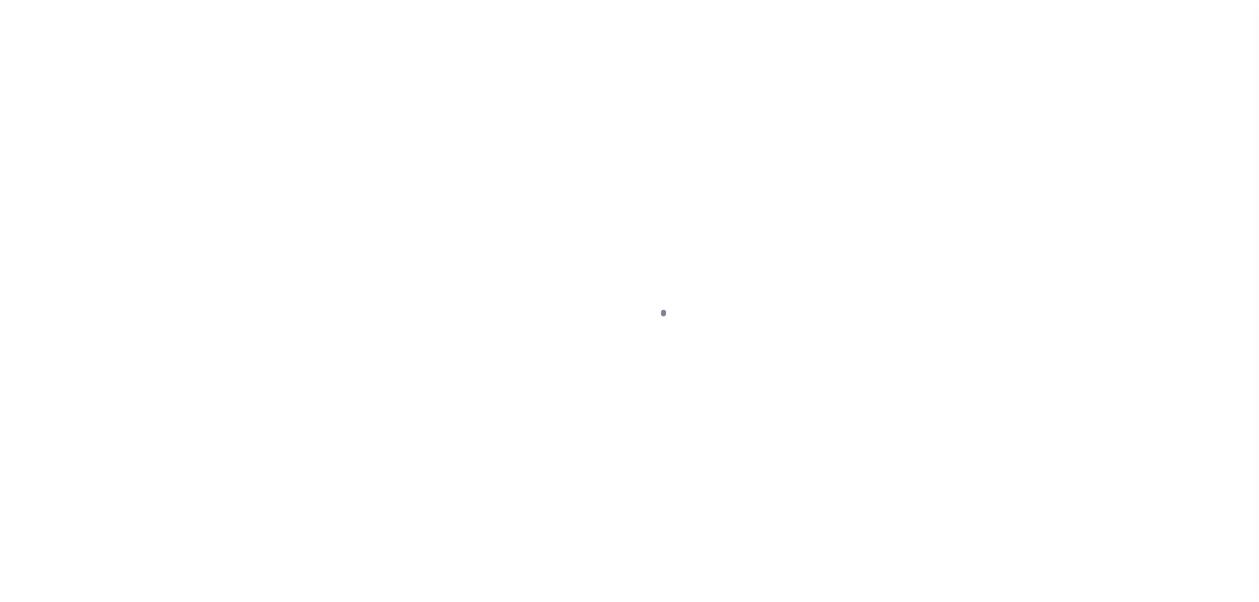
select select "PYD"
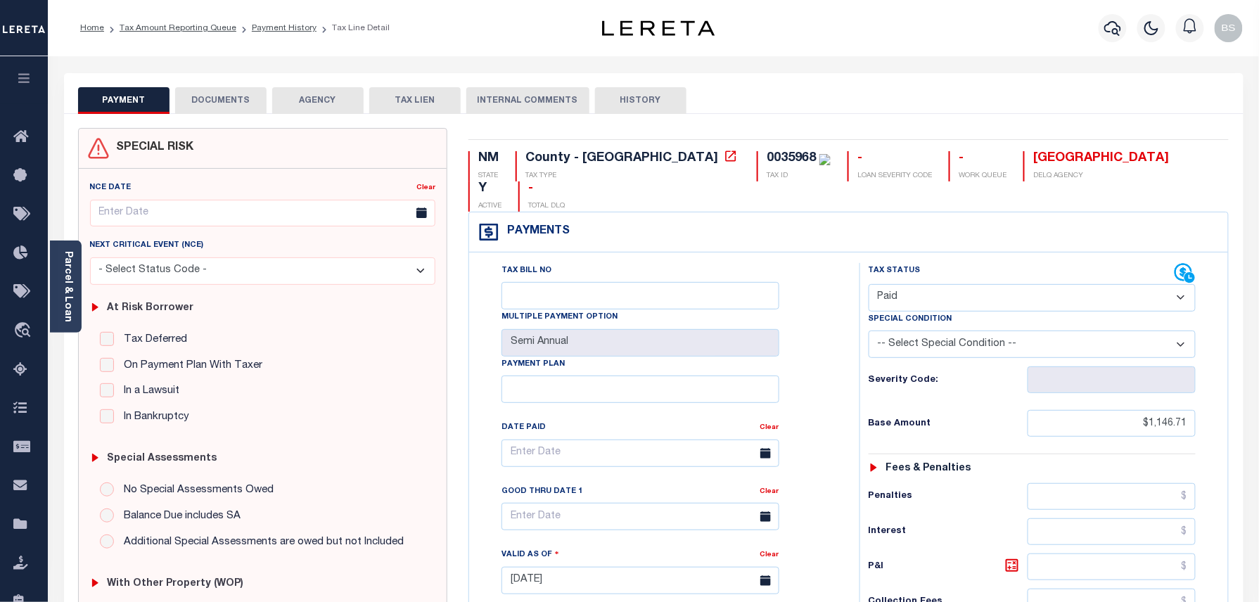
click at [225, 105] on button "DOCUMENTS" at bounding box center [220, 100] width 91 height 27
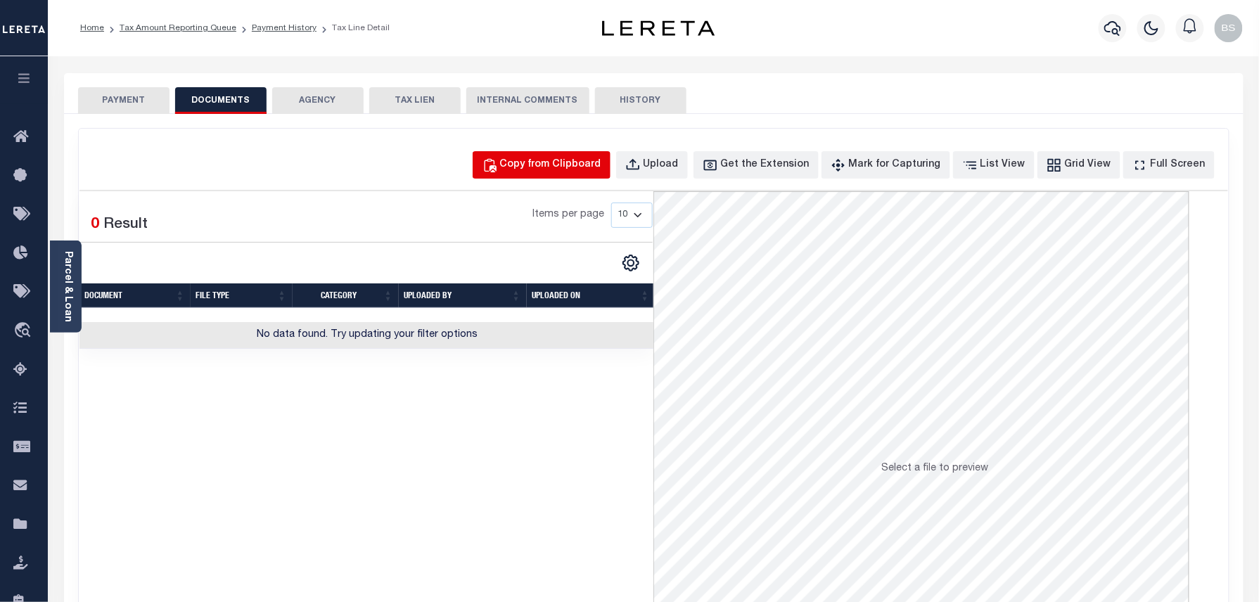
click at [569, 151] on button "Copy from Clipboard" at bounding box center [542, 164] width 138 height 27
select select "POP"
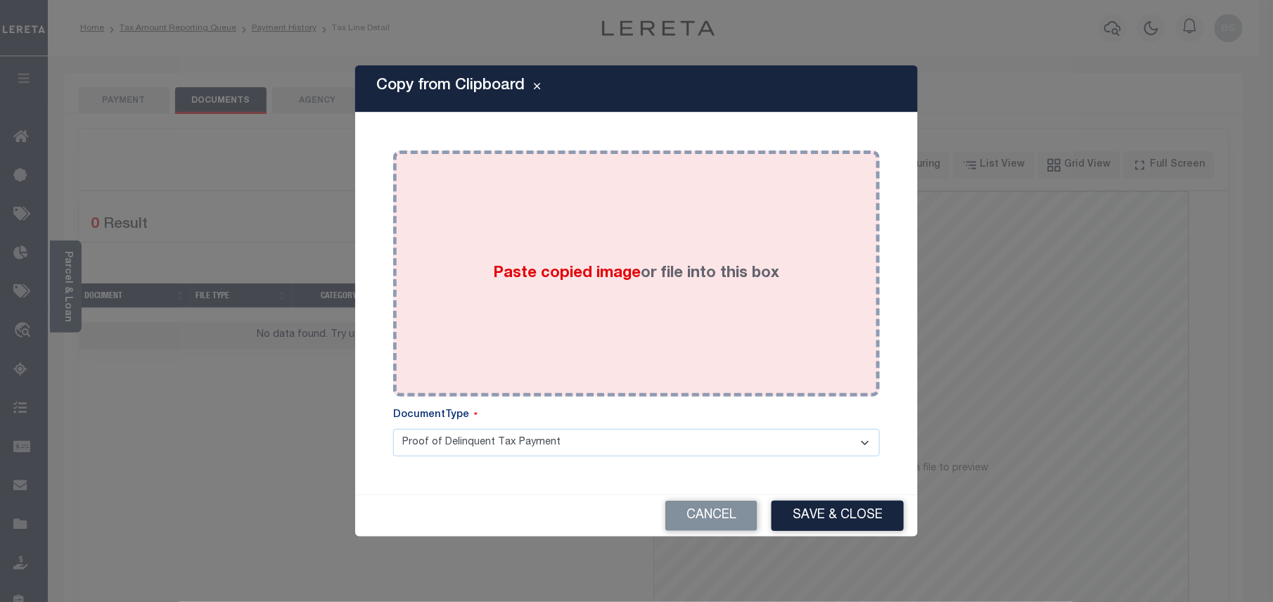
click at [662, 254] on div "Paste copied image or file into this box" at bounding box center [637, 273] width 466 height 225
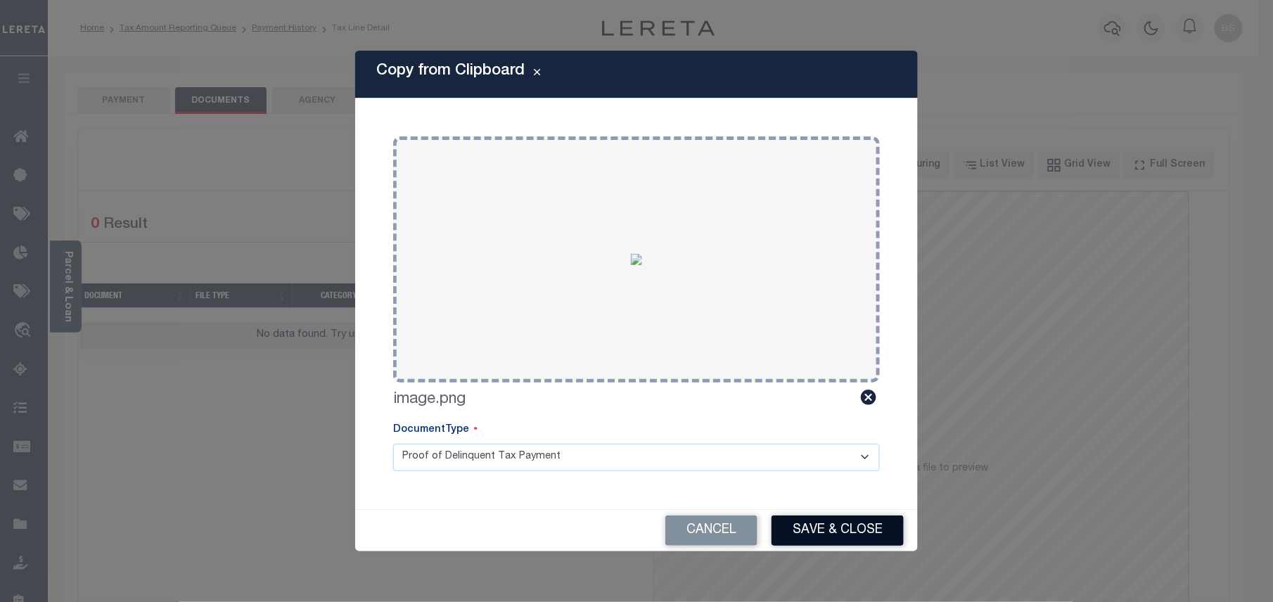
click at [833, 521] on button "Save & Close" at bounding box center [838, 531] width 132 height 30
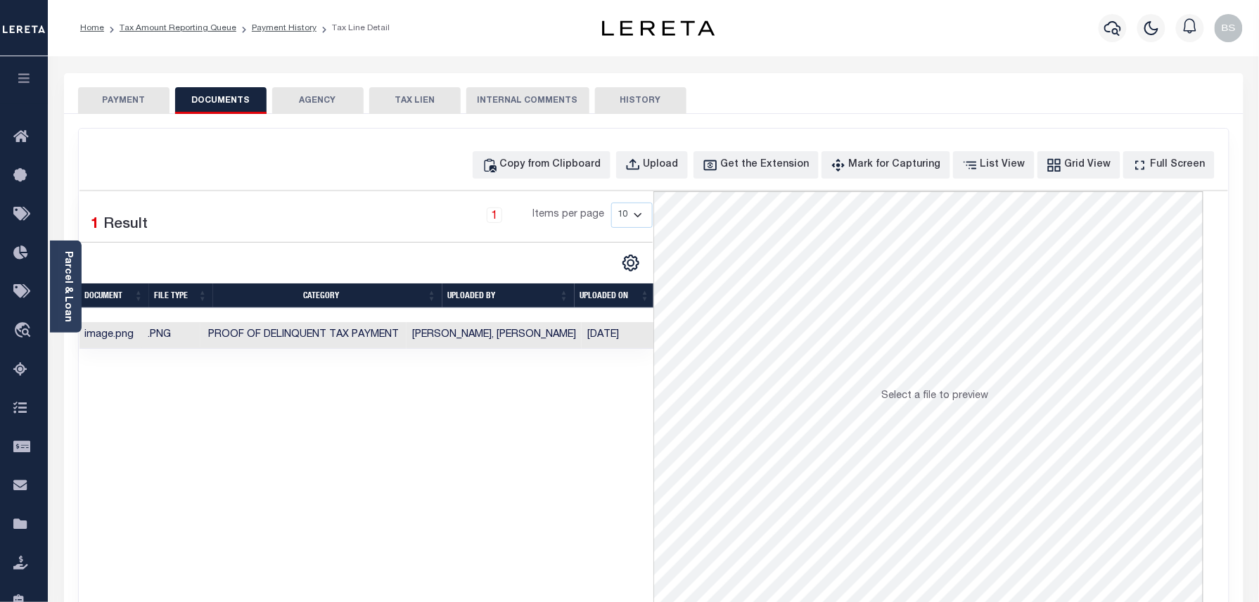
click at [290, 20] on ol "Home Tax Amount Reporting Queue Payment History Tax Line Detail" at bounding box center [235, 28] width 332 height 30
click at [285, 25] on link "Payment History" at bounding box center [284, 28] width 65 height 8
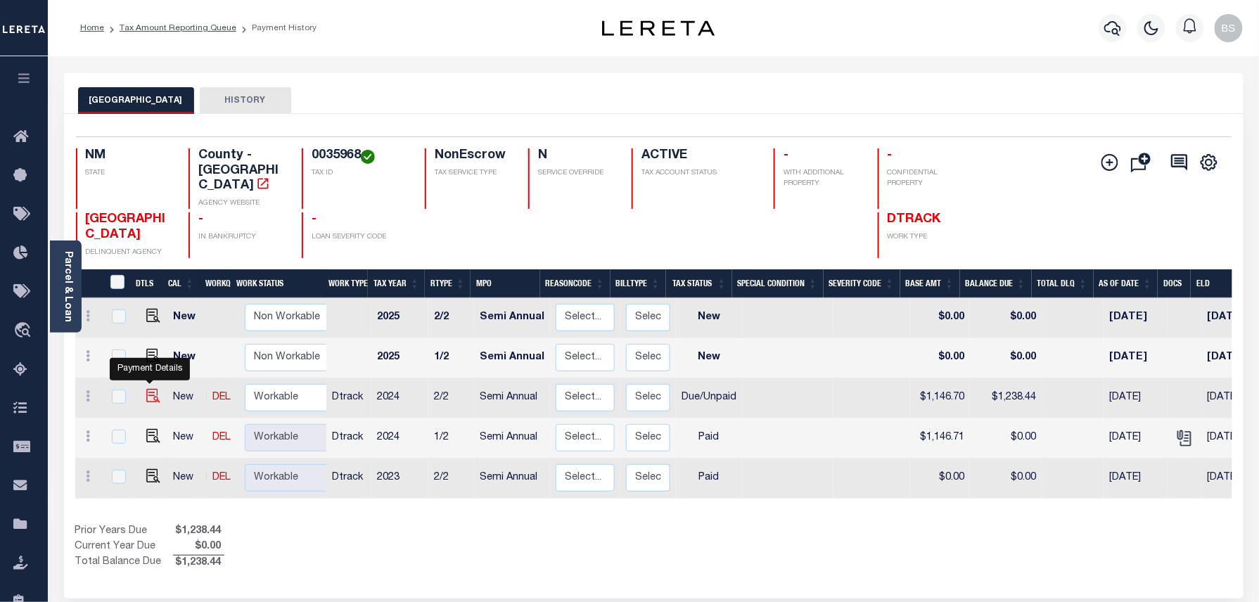
click at [153, 389] on img "" at bounding box center [153, 396] width 14 height 14
checkbox input "true"
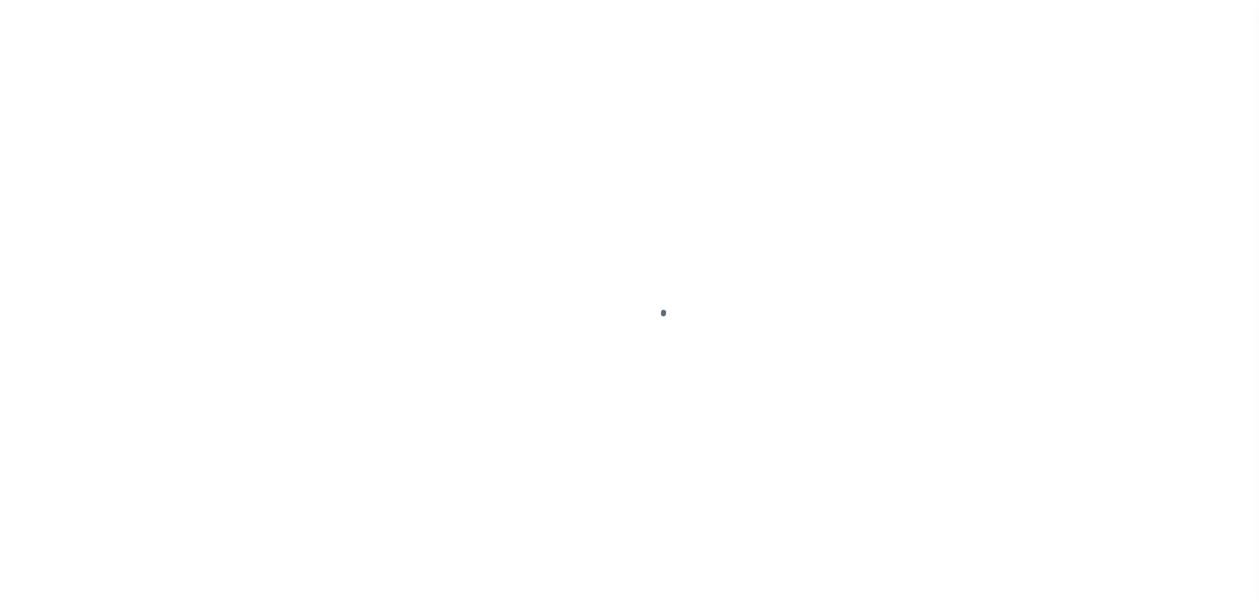
select select "DUE"
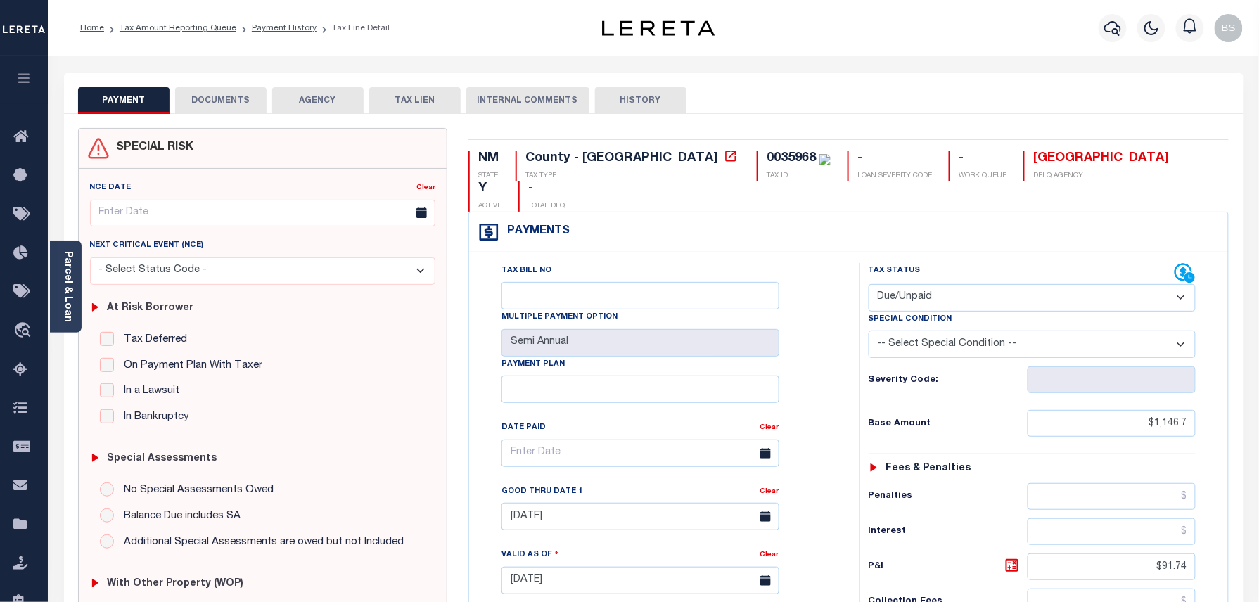
click at [262, 97] on button "DOCUMENTS" at bounding box center [220, 100] width 91 height 27
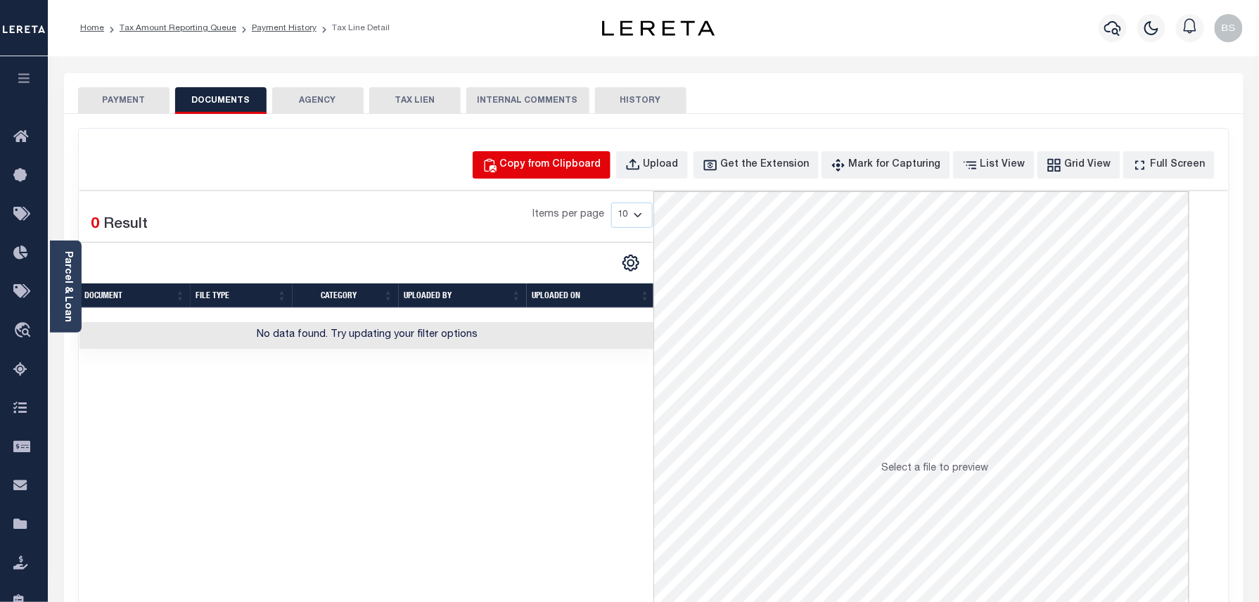
click at [538, 165] on div "Copy from Clipboard" at bounding box center [550, 165] width 101 height 15
select select "POP"
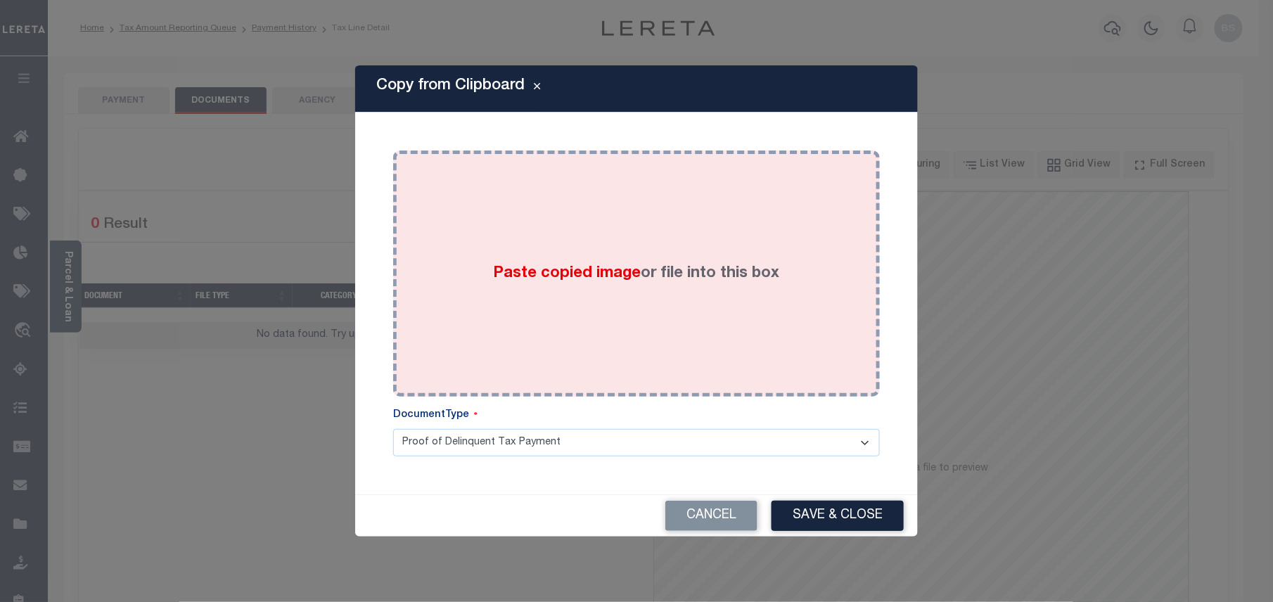
click at [651, 243] on div "Paste copied image or file into this box" at bounding box center [637, 273] width 466 height 225
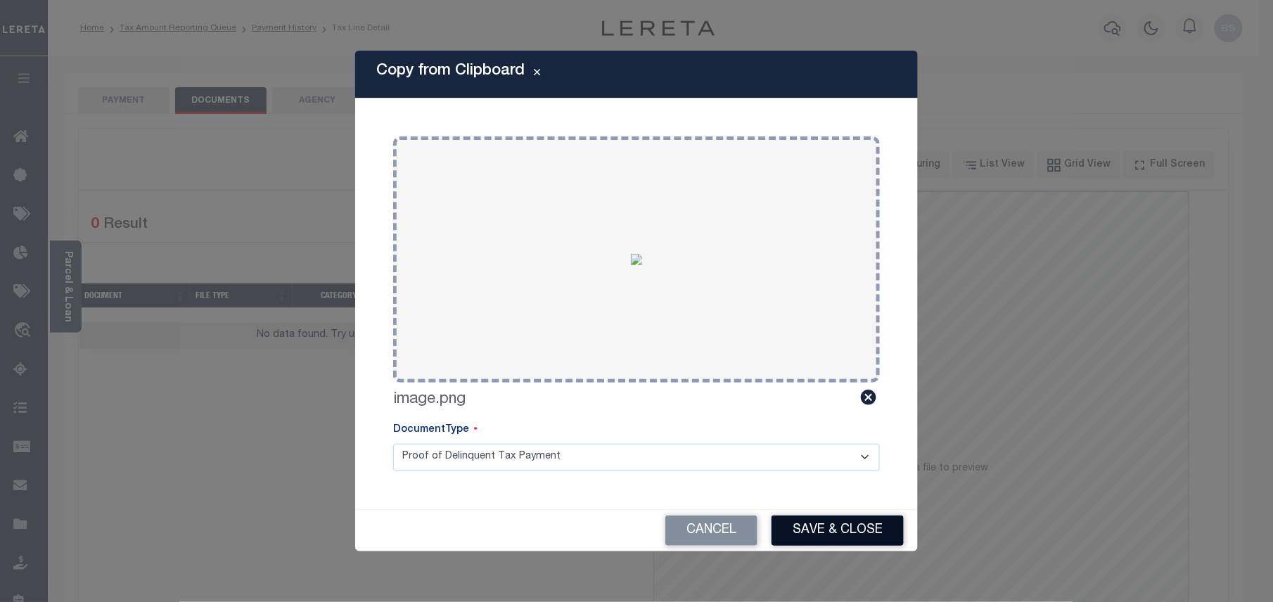
click at [838, 522] on button "Save & Close" at bounding box center [838, 531] width 132 height 30
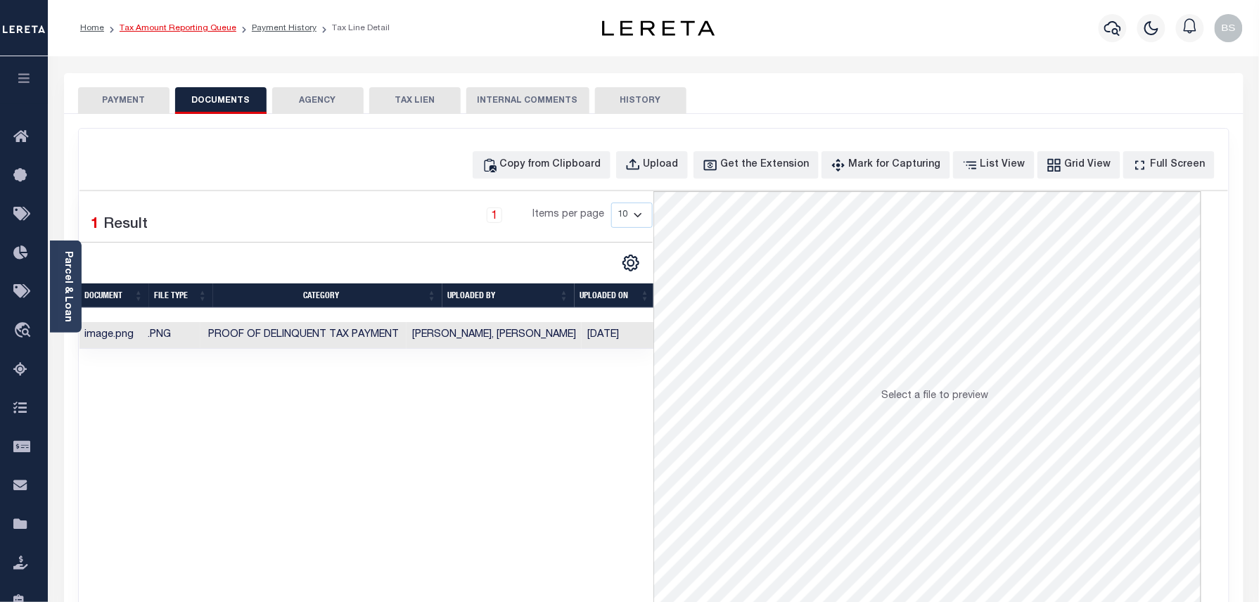
click at [194, 27] on link "Tax Amount Reporting Queue" at bounding box center [178, 28] width 117 height 8
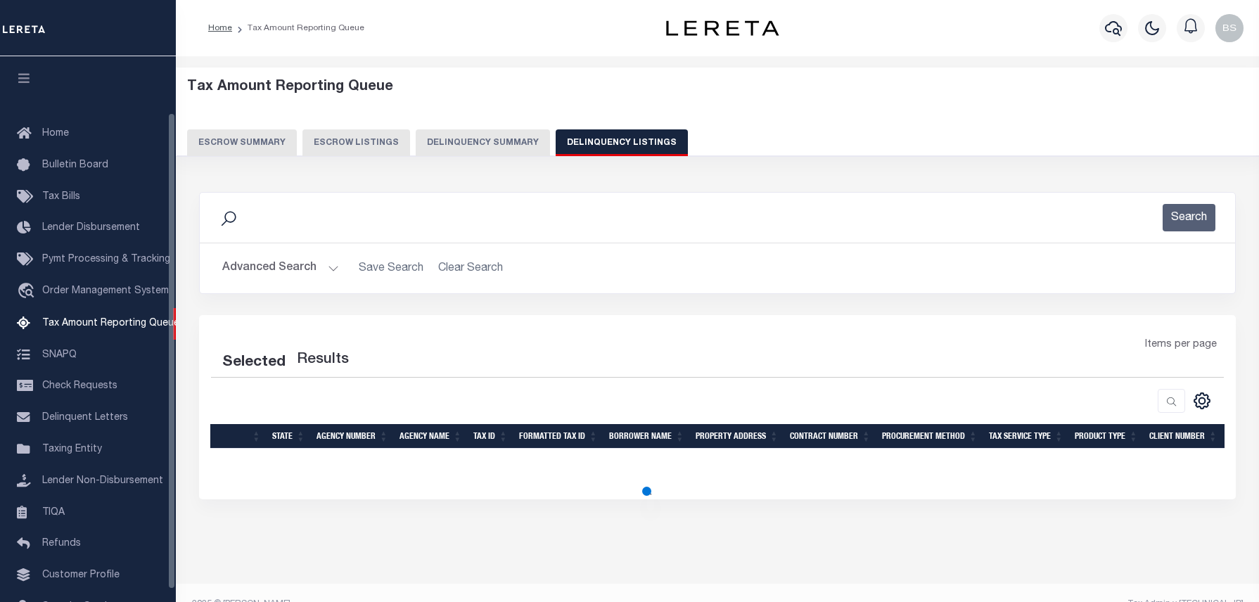
select select "100"
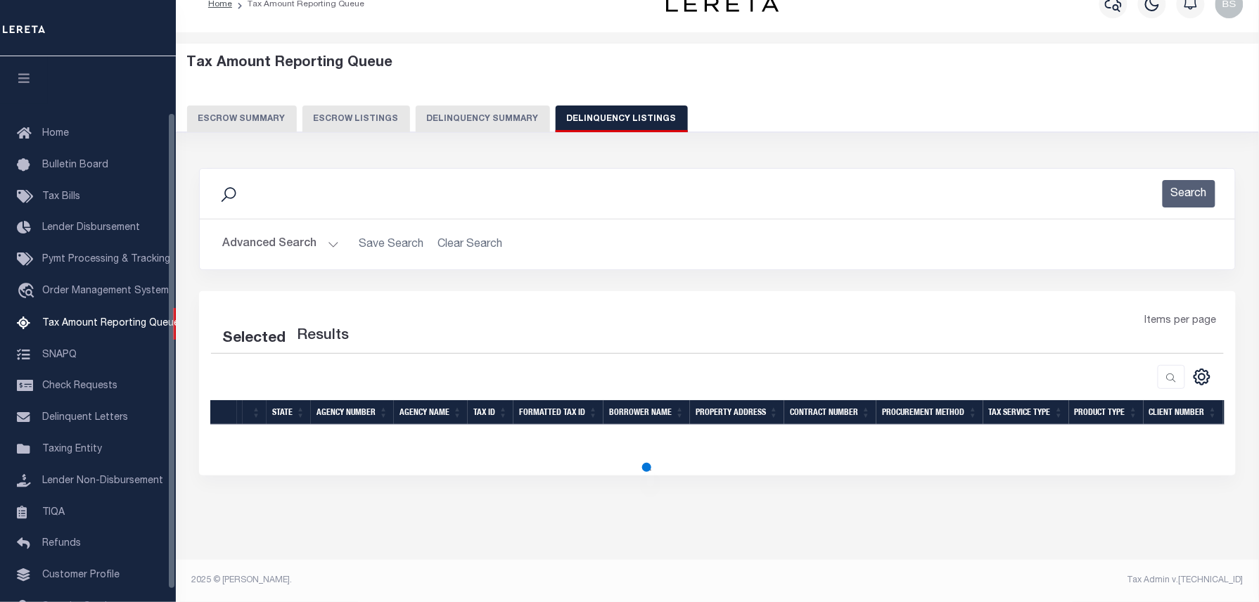
scroll to position [65, 0]
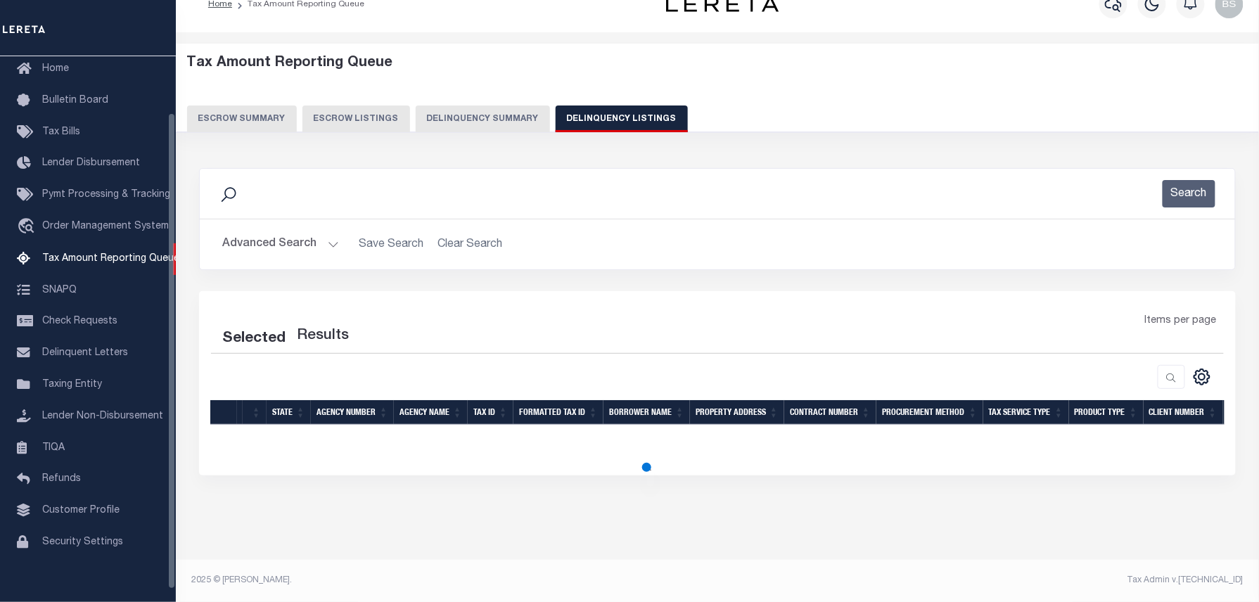
select select "100"
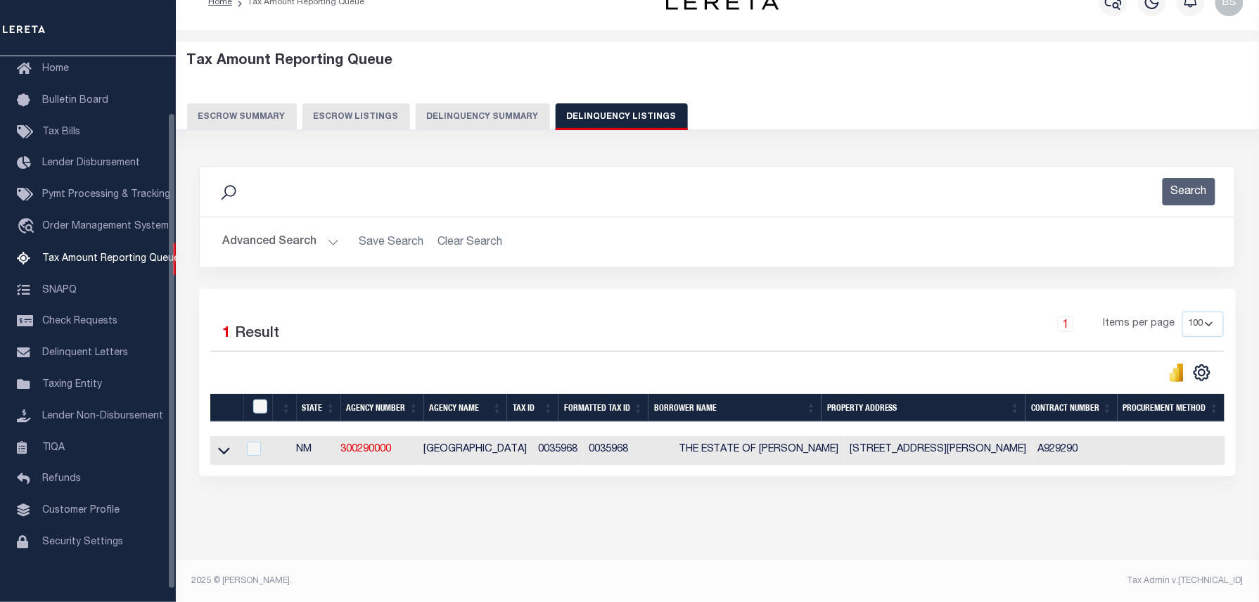
scroll to position [26, 0]
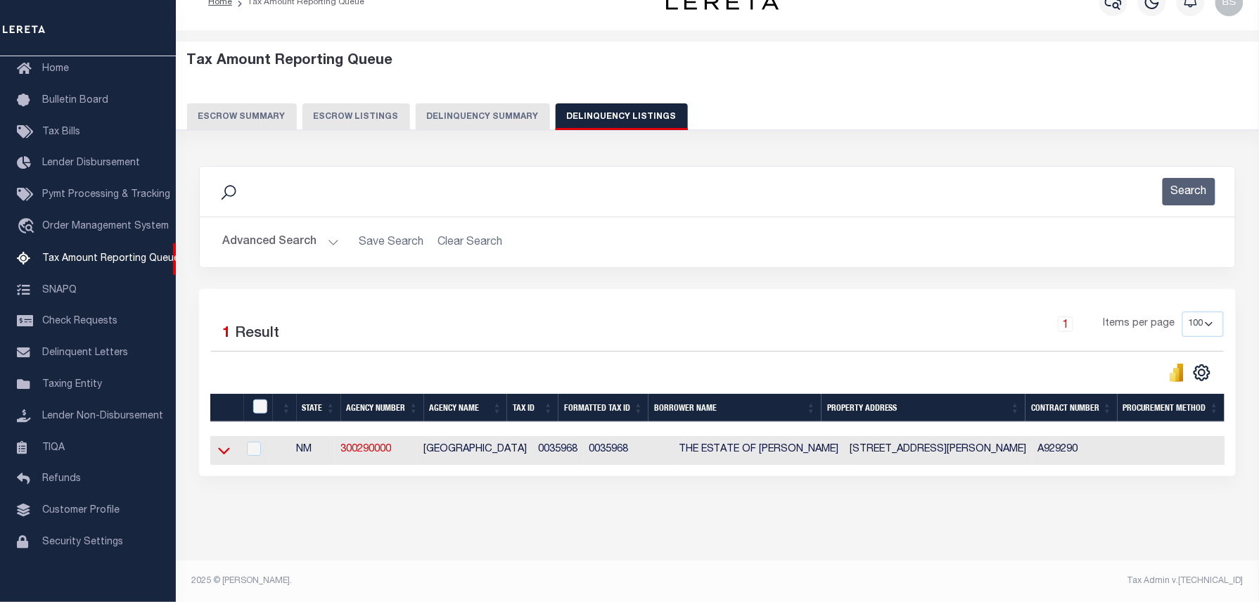
click at [229, 456] on icon at bounding box center [224, 450] width 12 height 15
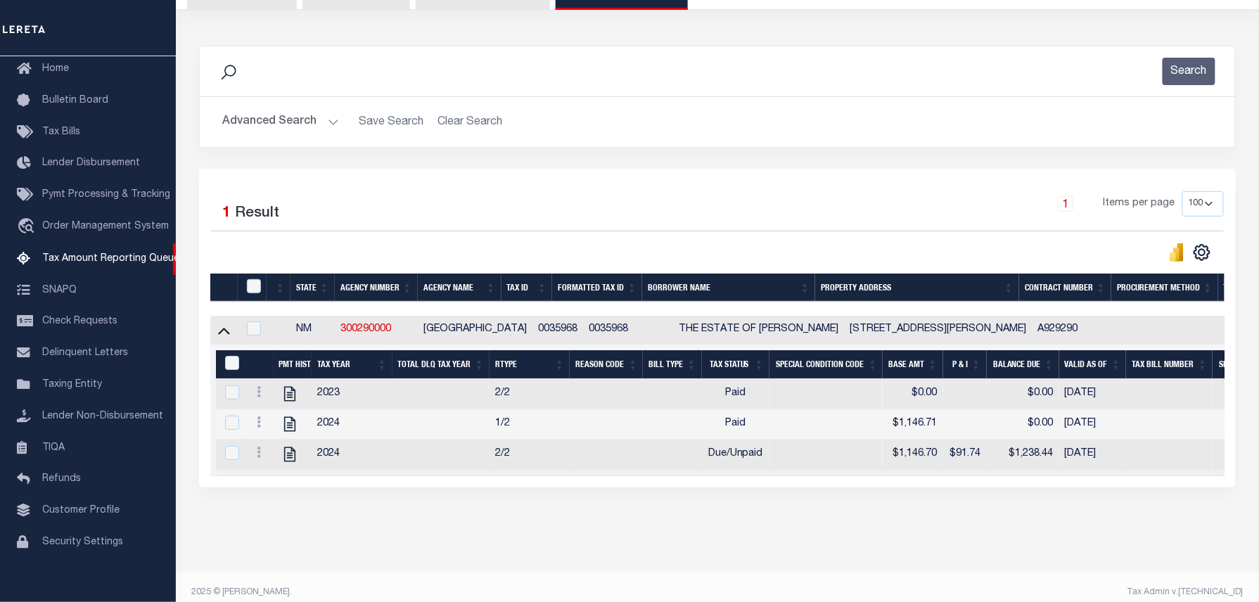
scroll to position [175, 0]
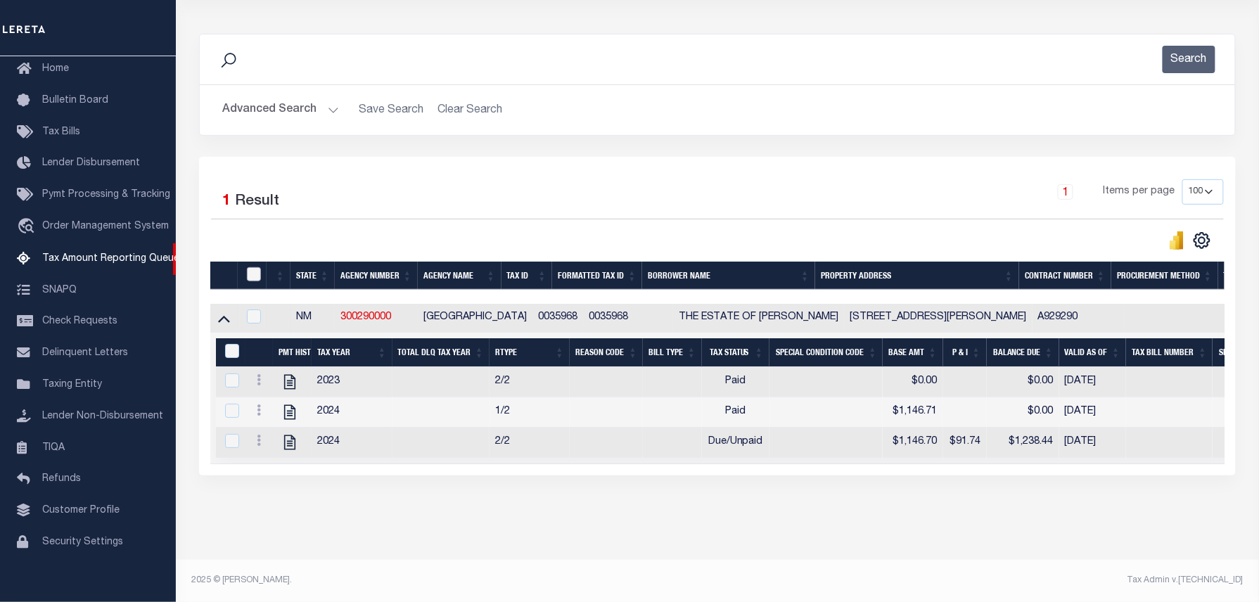
click at [255, 267] on input "checkbox" at bounding box center [254, 274] width 14 height 14
checkbox input "true"
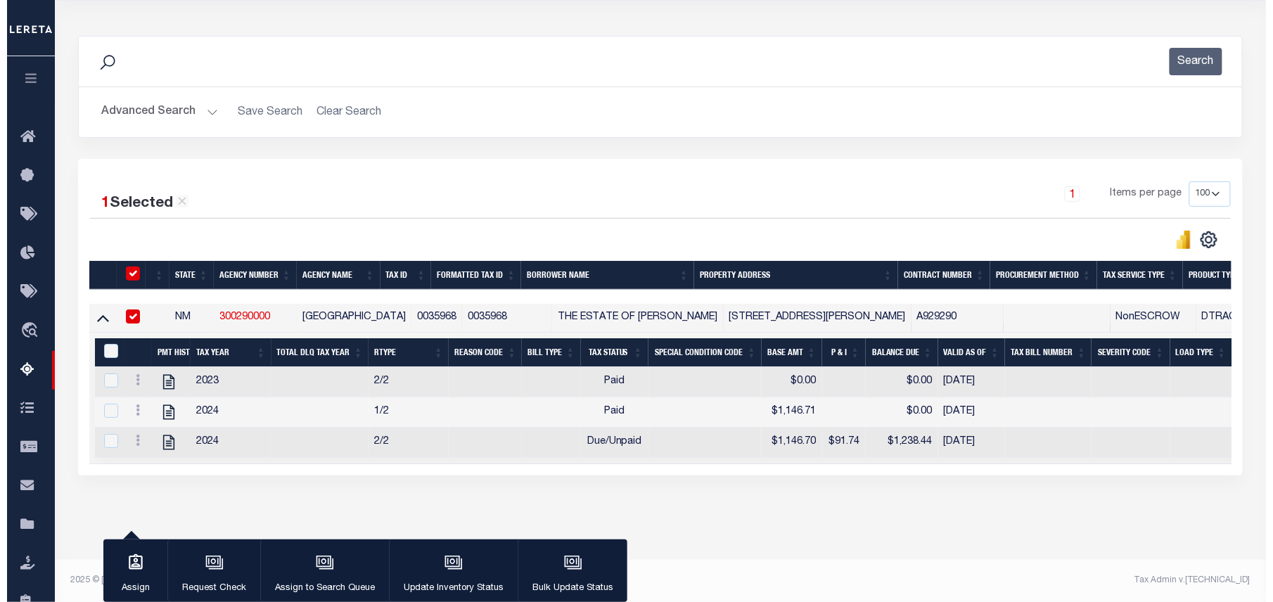
scroll to position [172, 0]
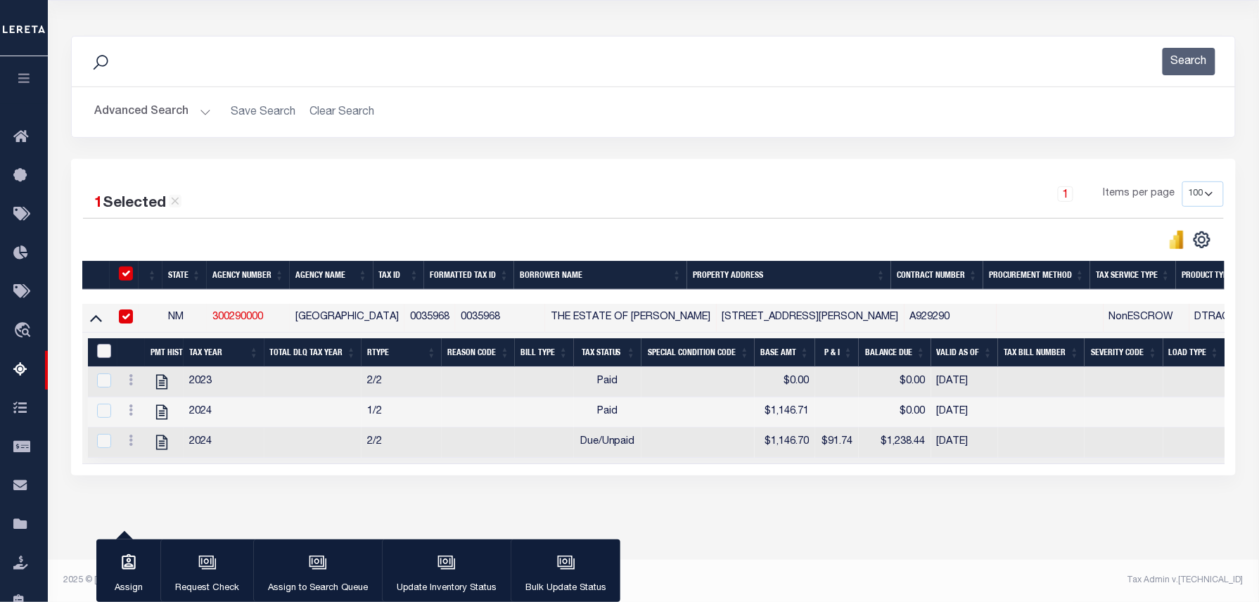
click at [108, 344] on input "&nbsp;" at bounding box center [104, 351] width 14 height 14
checkbox input "true"
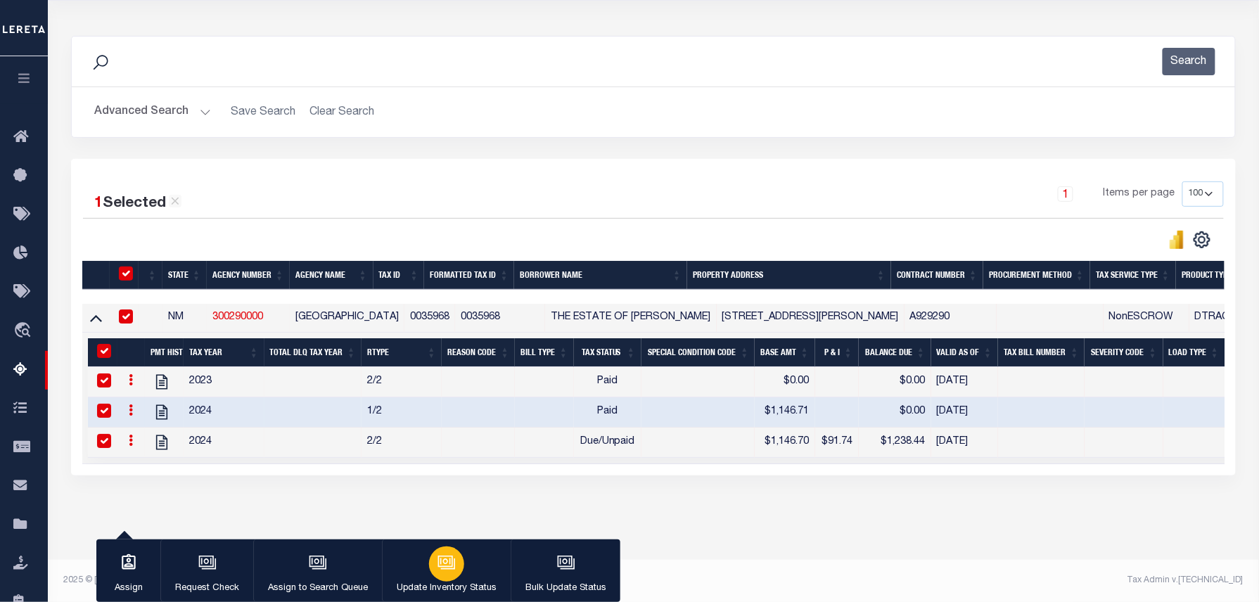
click at [432, 544] on button "Update Inventory Status" at bounding box center [446, 570] width 129 height 63
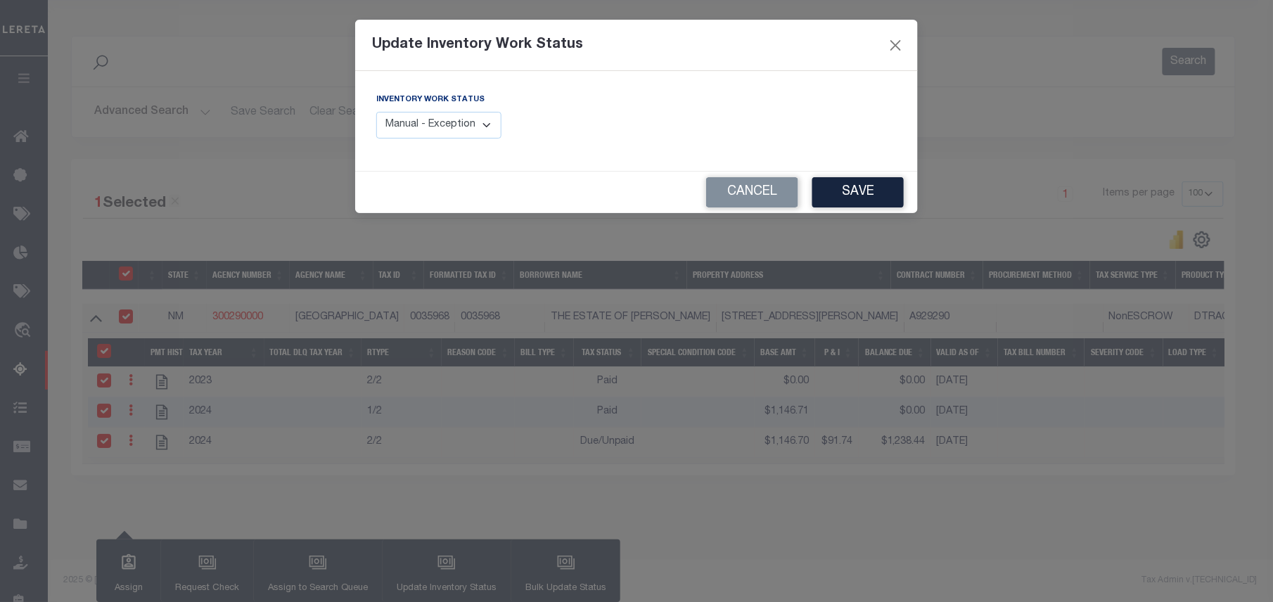
click at [449, 129] on select "Manual - Exception Pended - Awaiting Search Late Add Exception Completed" at bounding box center [438, 125] width 125 height 27
select select "4"
click at [376, 112] on select "Manual - Exception Pended - Awaiting Search Late Add Exception Completed" at bounding box center [438, 125] width 125 height 27
click at [867, 191] on button "Save" at bounding box center [857, 192] width 91 height 30
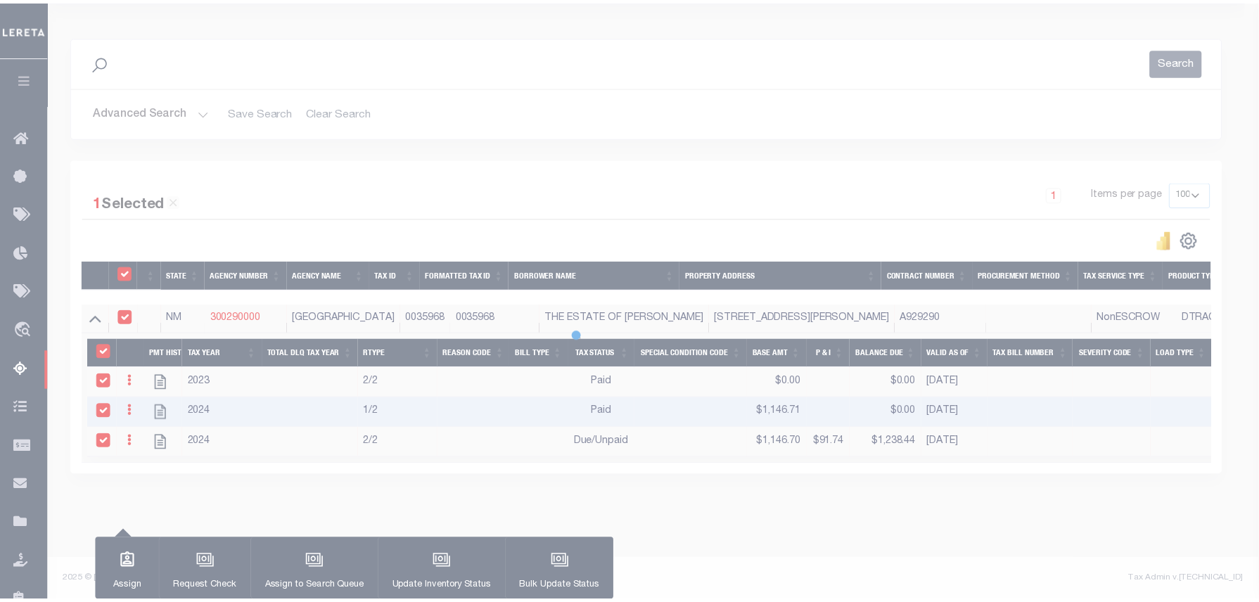
scroll to position [143, 0]
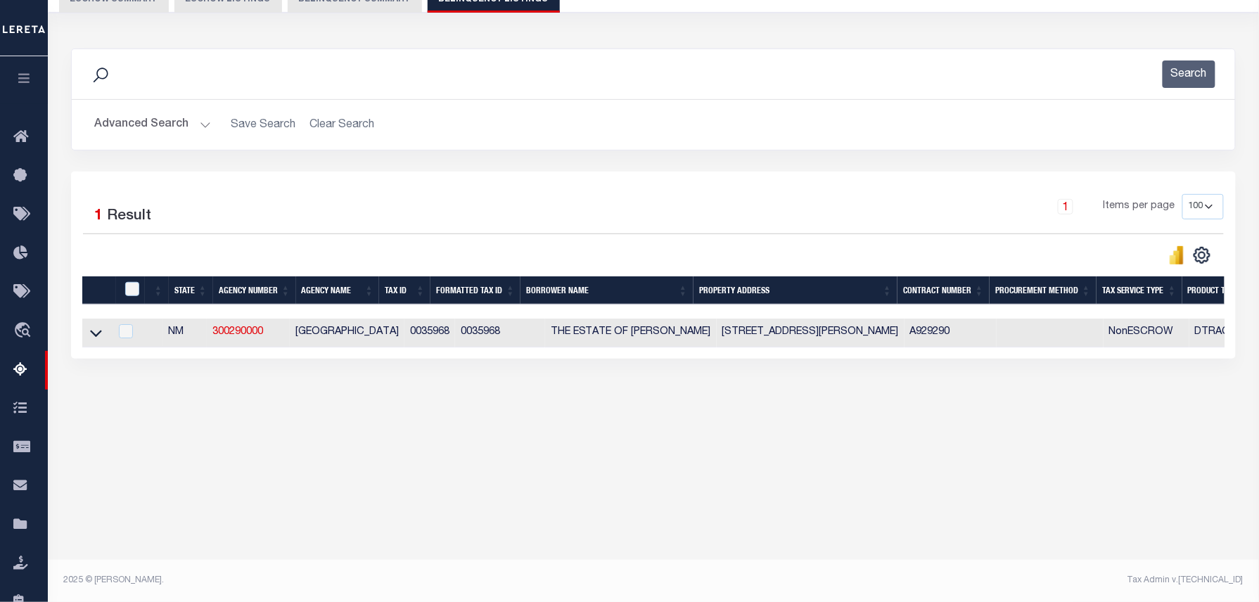
click at [130, 127] on button "Advanced Search" at bounding box center [152, 124] width 117 height 27
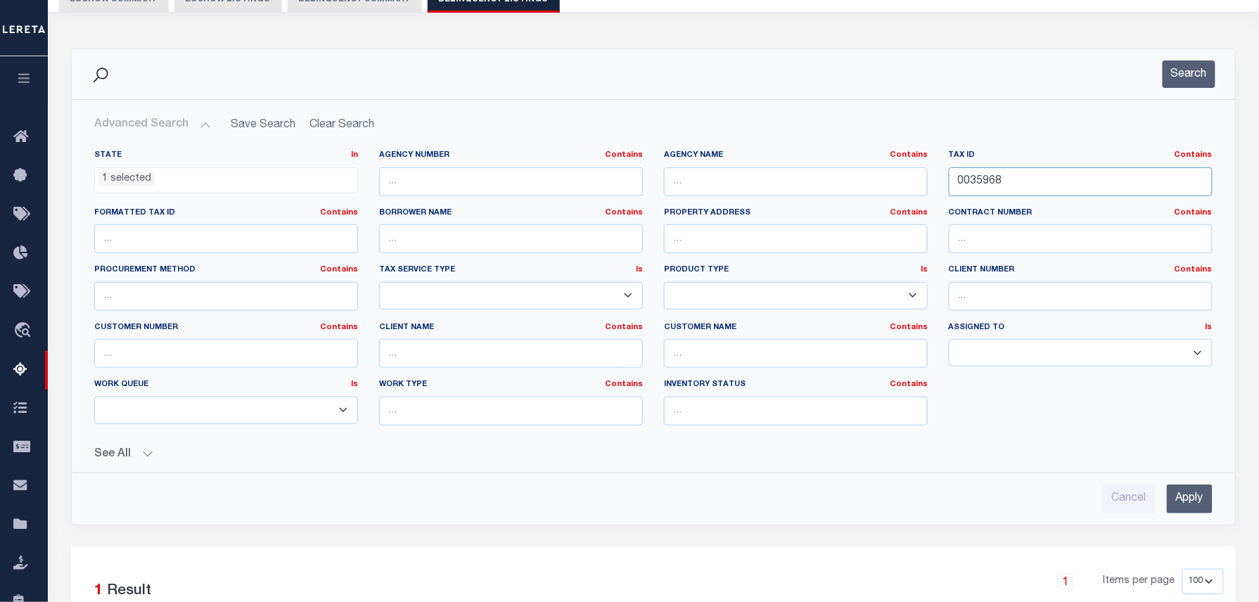
drag, startPoint x: 1035, startPoint y: 184, endPoint x: 873, endPoint y: 179, distance: 162.6
click at [901, 180] on div "State In In AK AL AR AZ CA CO CT DC DE FL GA GU HI IA ID IL IN KS KY LA MA MD M…" at bounding box center [653, 293] width 1139 height 287
paste input "616"
type input "0061668"
click at [1170, 76] on button "Search" at bounding box center [1189, 73] width 53 height 27
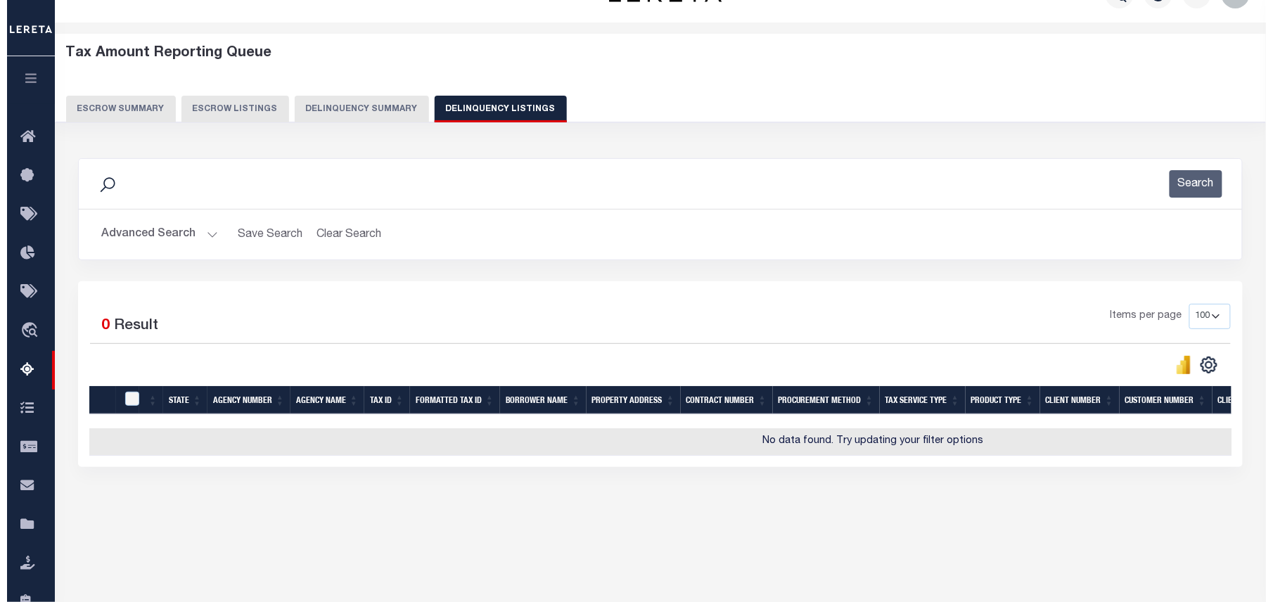
scroll to position [0, 0]
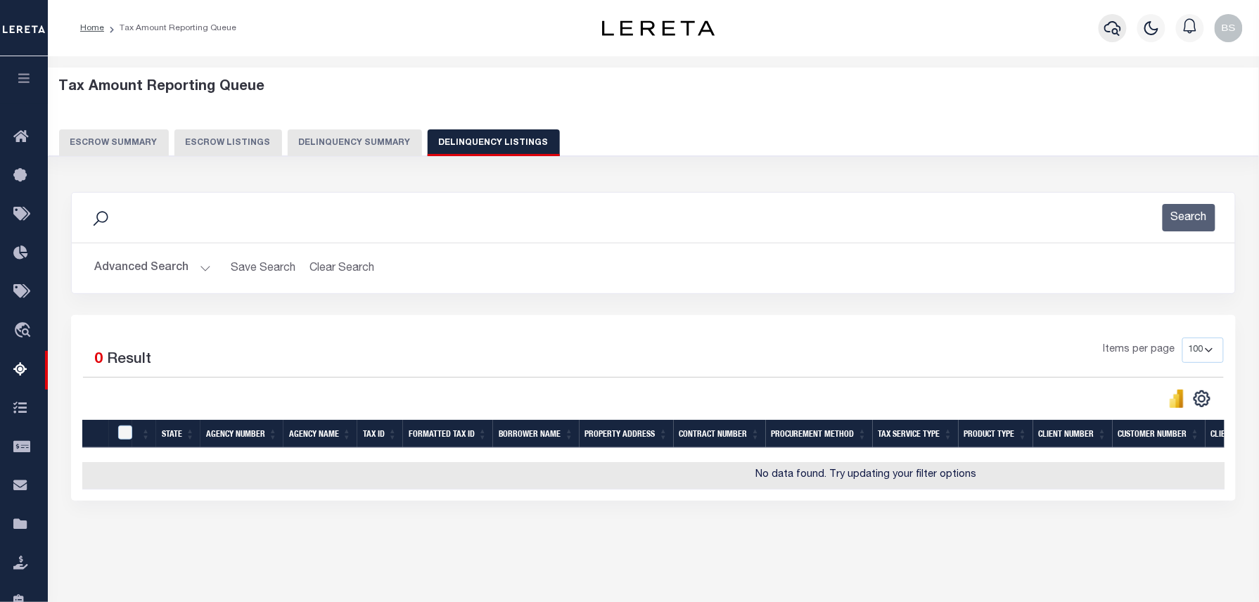
click at [1110, 18] on button "button" at bounding box center [1113, 28] width 28 height 28
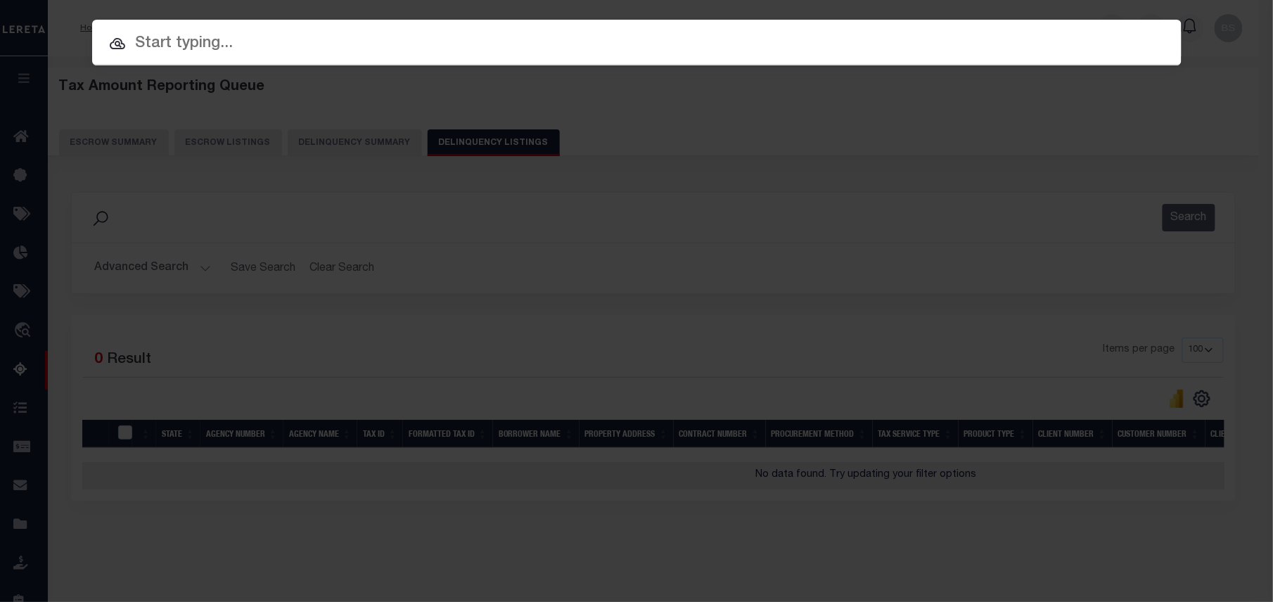
paste input "8002103327"
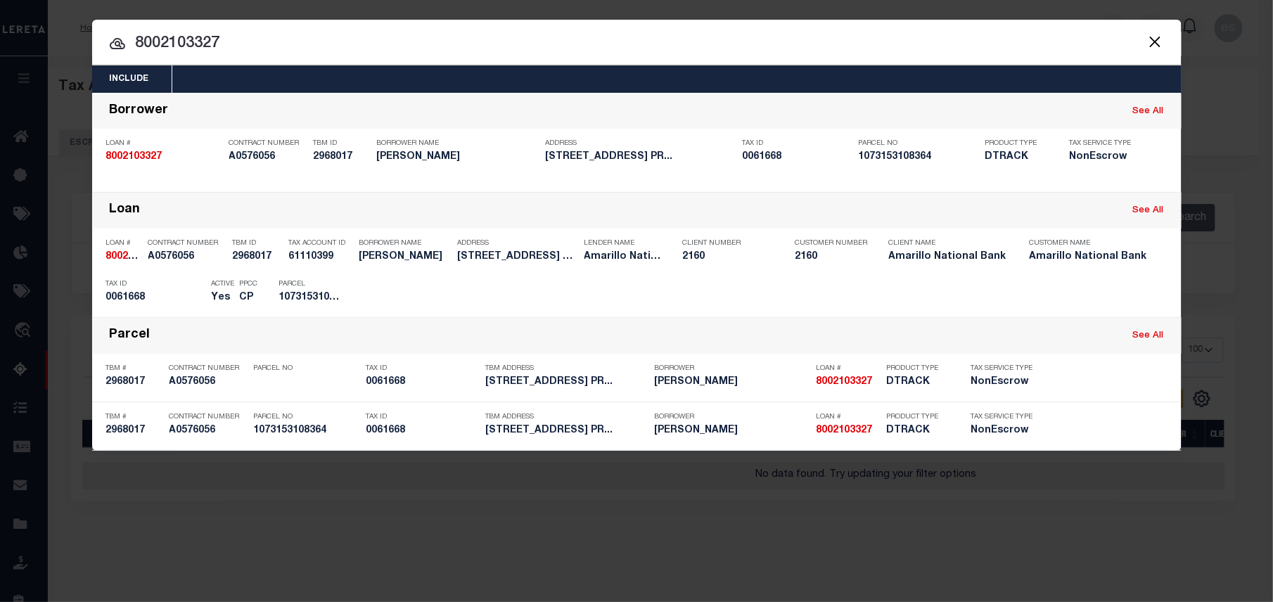
type input "8002103327"
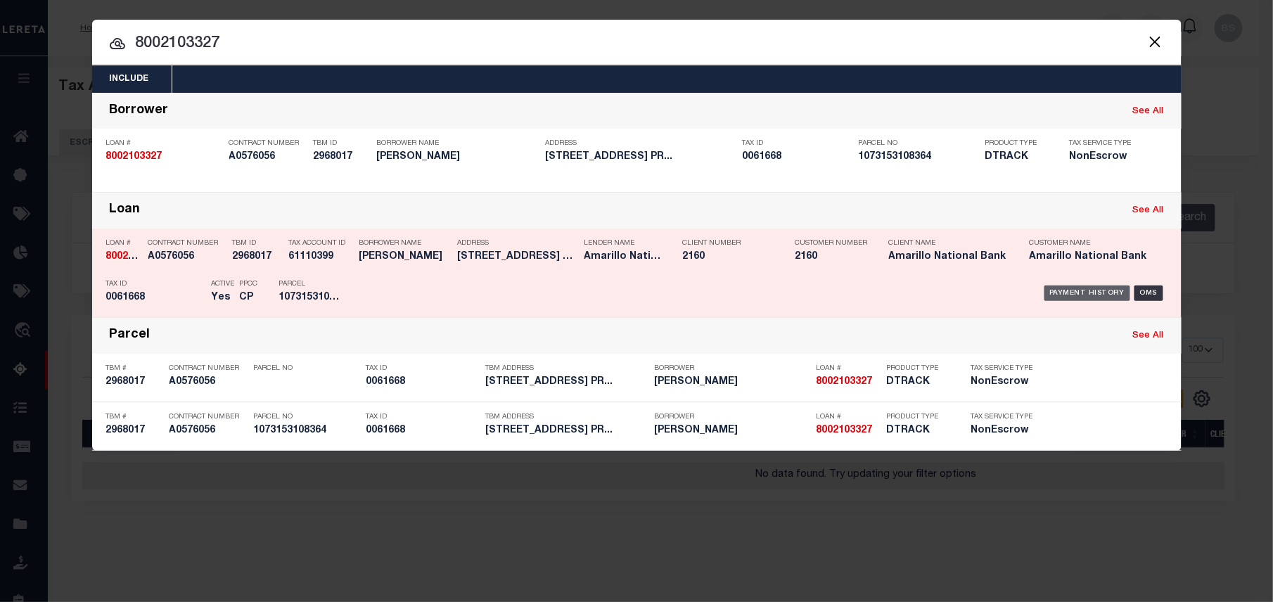
click at [1090, 288] on div "Payment History" at bounding box center [1087, 293] width 87 height 15
